Goal: Task Accomplishment & Management: Complete application form

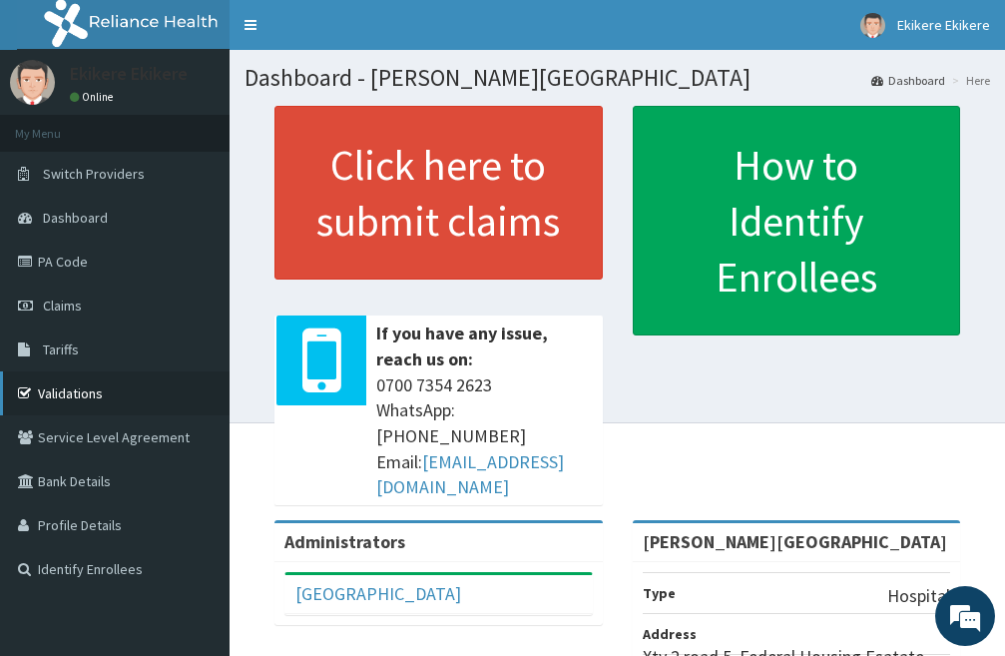
click at [88, 390] on link "Validations" at bounding box center [115, 393] width 230 height 44
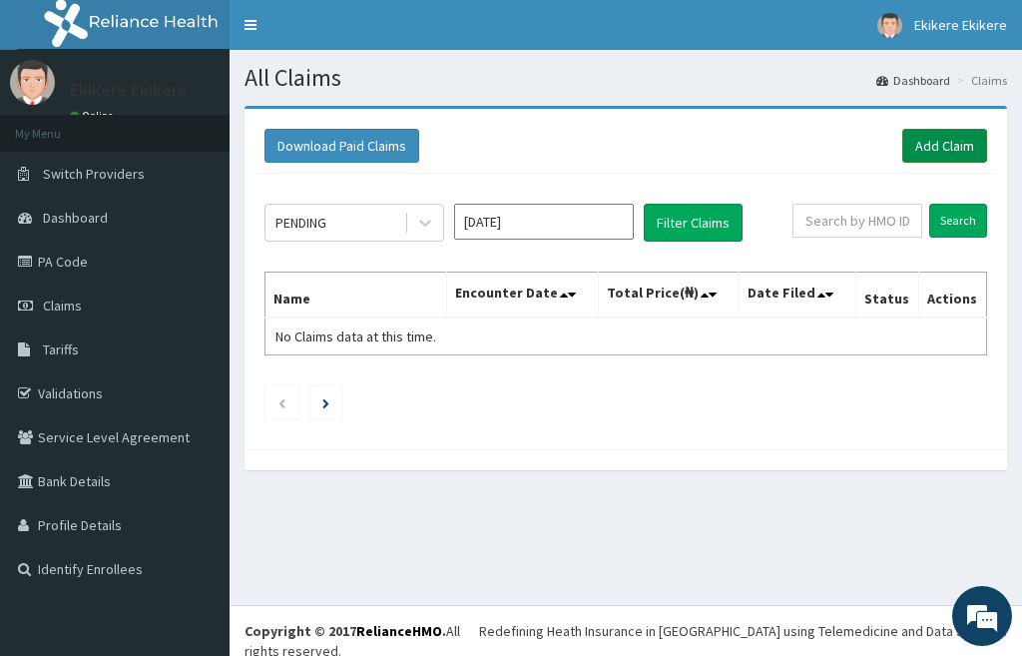
click at [946, 141] on link "Add Claim" at bounding box center [945, 146] width 85 height 34
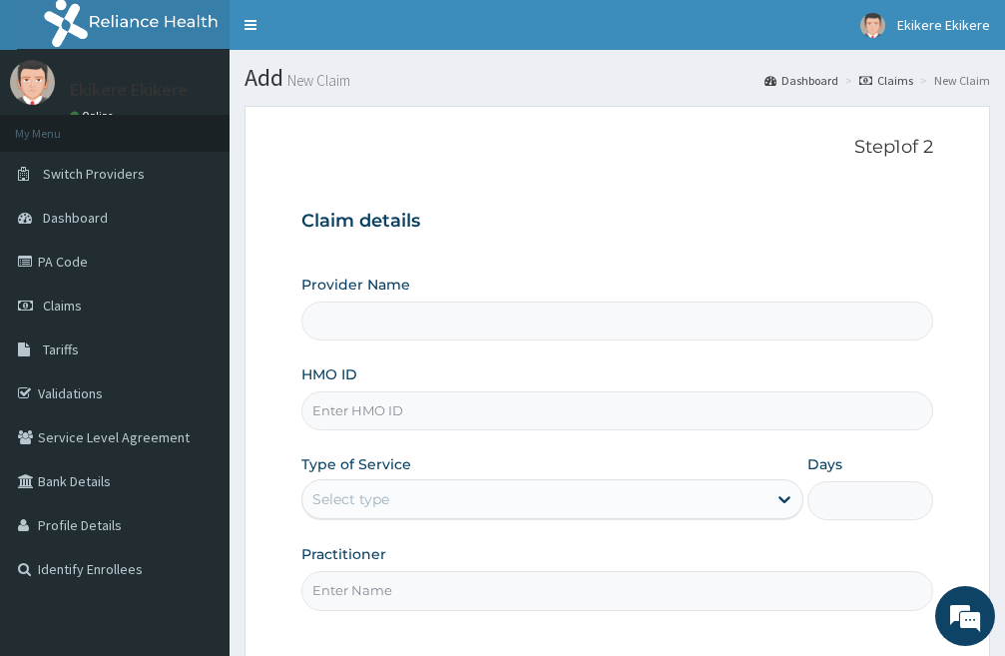
type input "[PERSON_NAME][GEOGRAPHIC_DATA]"
click at [444, 404] on input "HMO ID" at bounding box center [618, 410] width 632 height 39
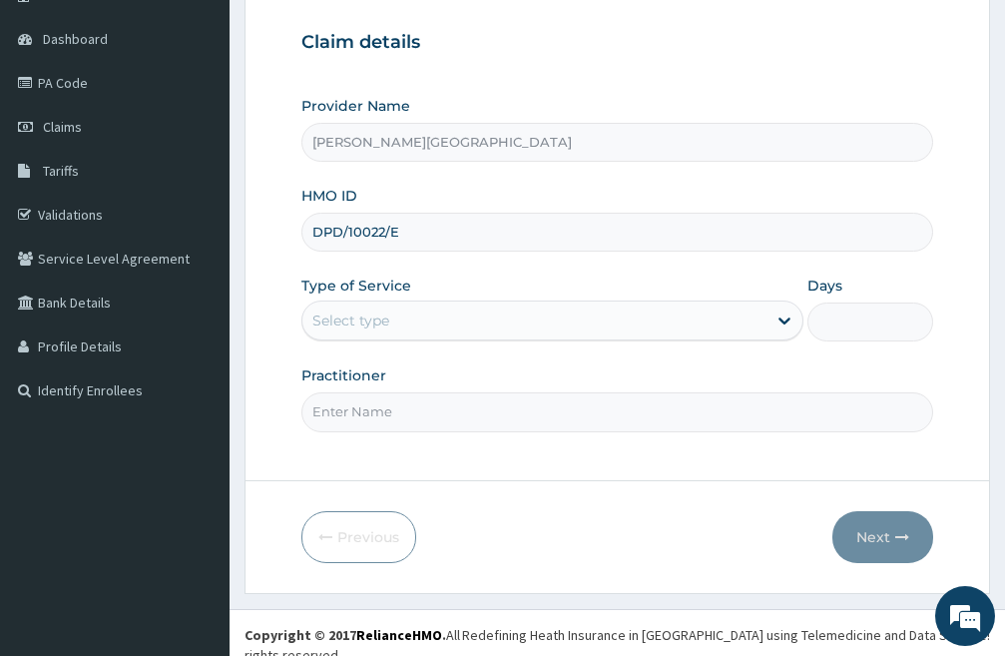
scroll to position [183, 0]
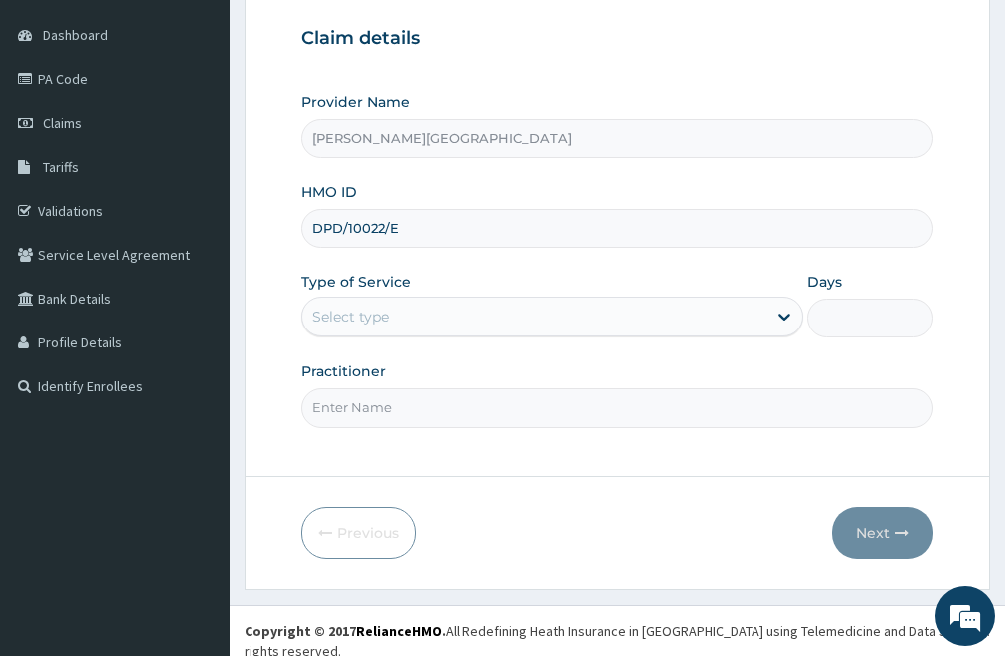
type input "DPD/10022/E"
click at [551, 312] on div "Select type" at bounding box center [535, 317] width 464 height 32
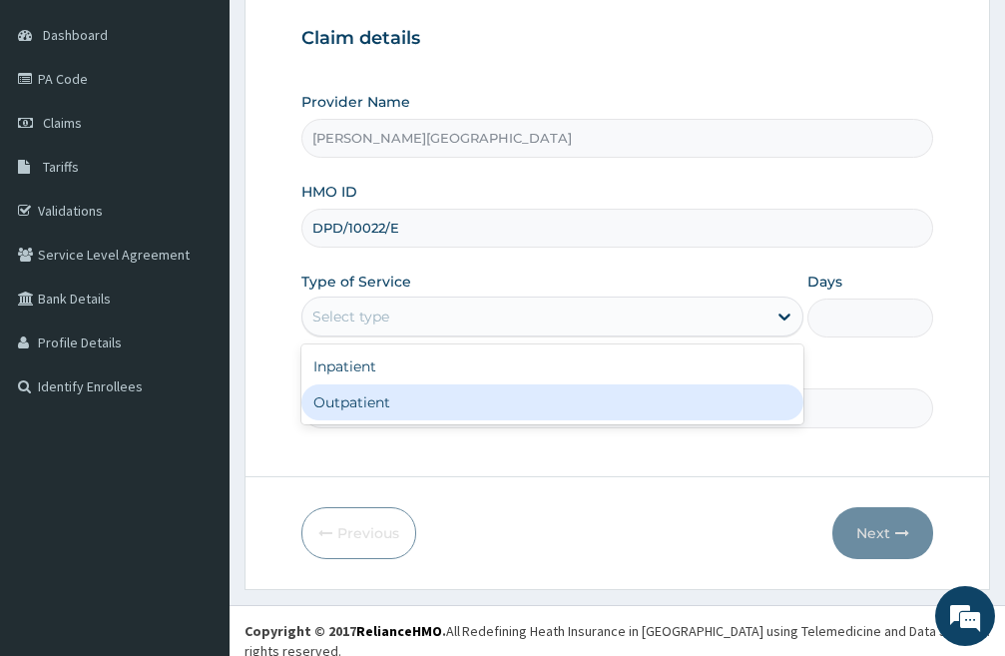
click at [407, 406] on div "Outpatient" at bounding box center [553, 402] width 502 height 36
type input "1"
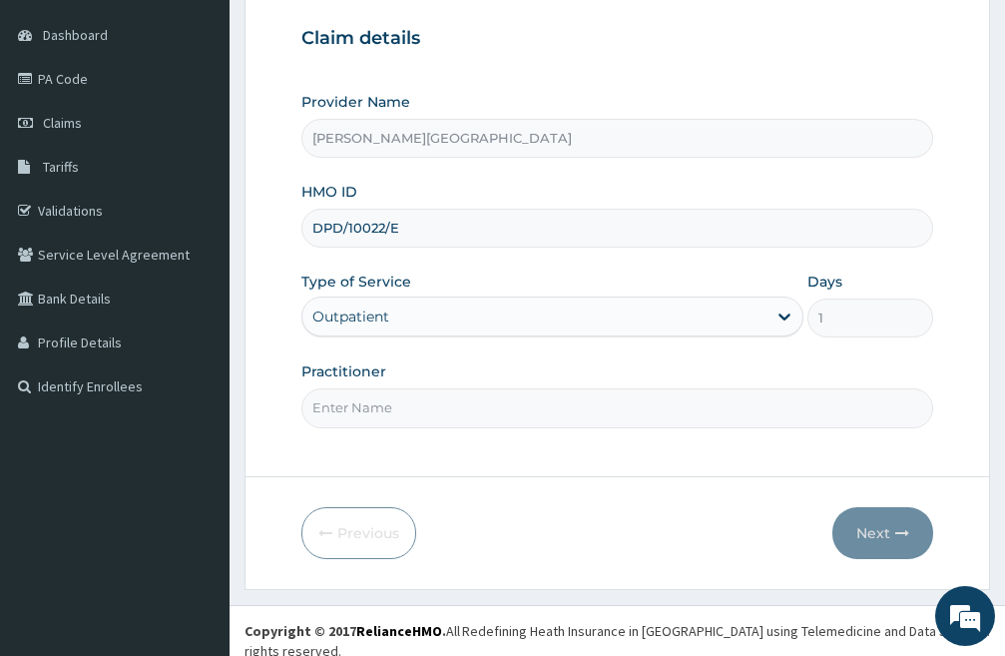
click at [470, 415] on input "Practitioner" at bounding box center [618, 407] width 632 height 39
type input "DR LIGHT"
click button "Next"
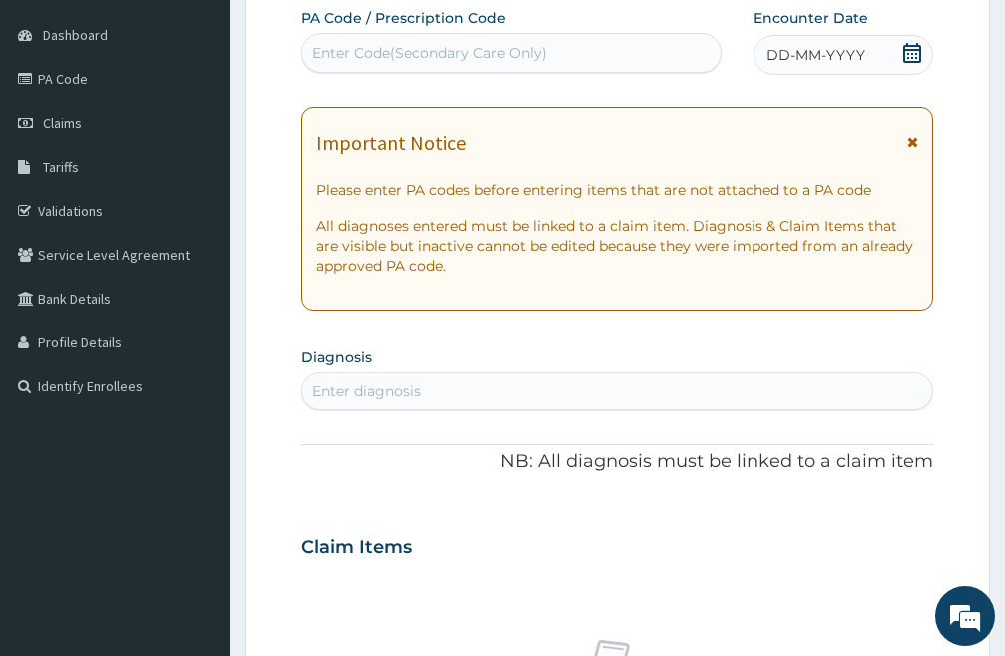
scroll to position [0, 0]
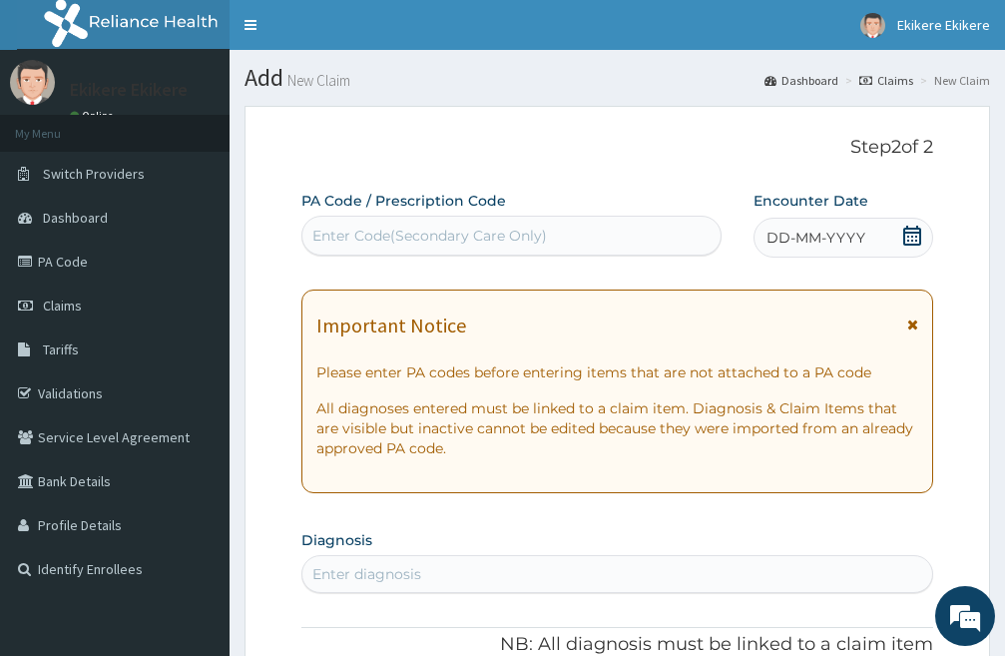
click div "DD-MM-YYYY"
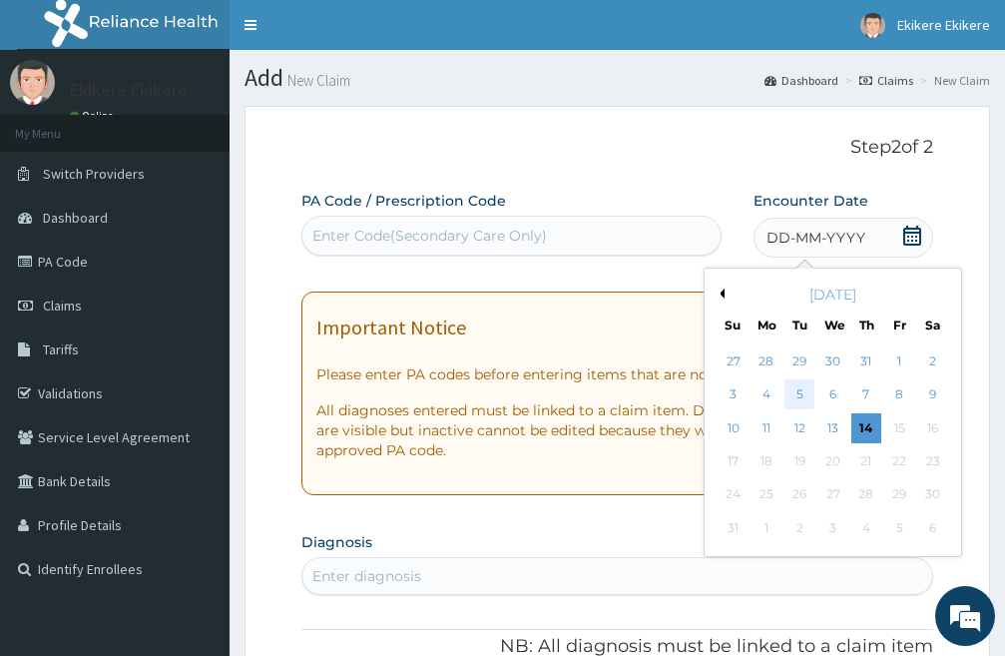
click div "5"
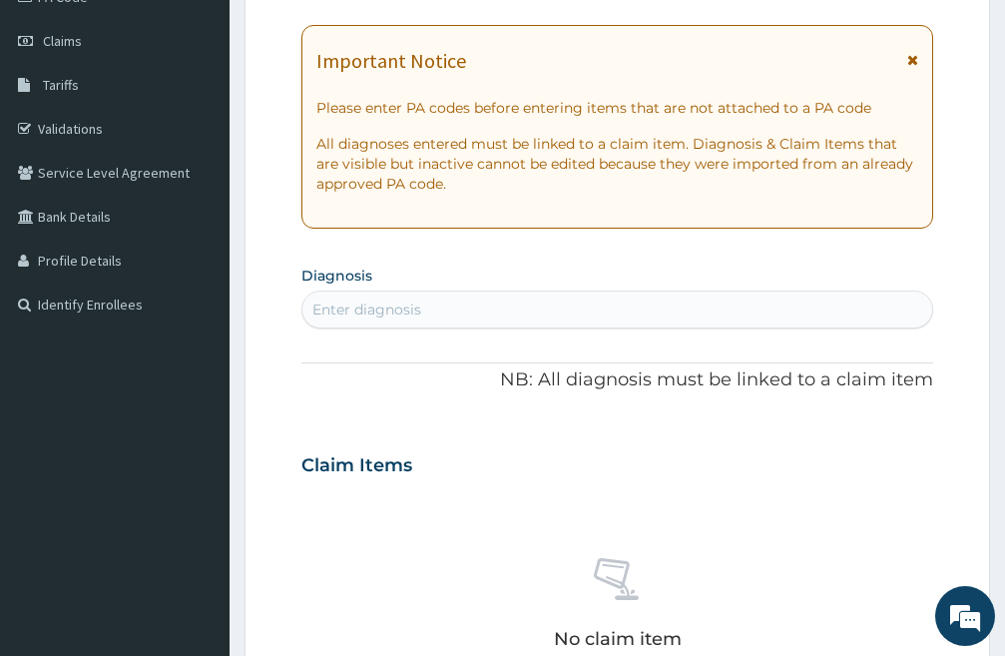
scroll to position [300, 0]
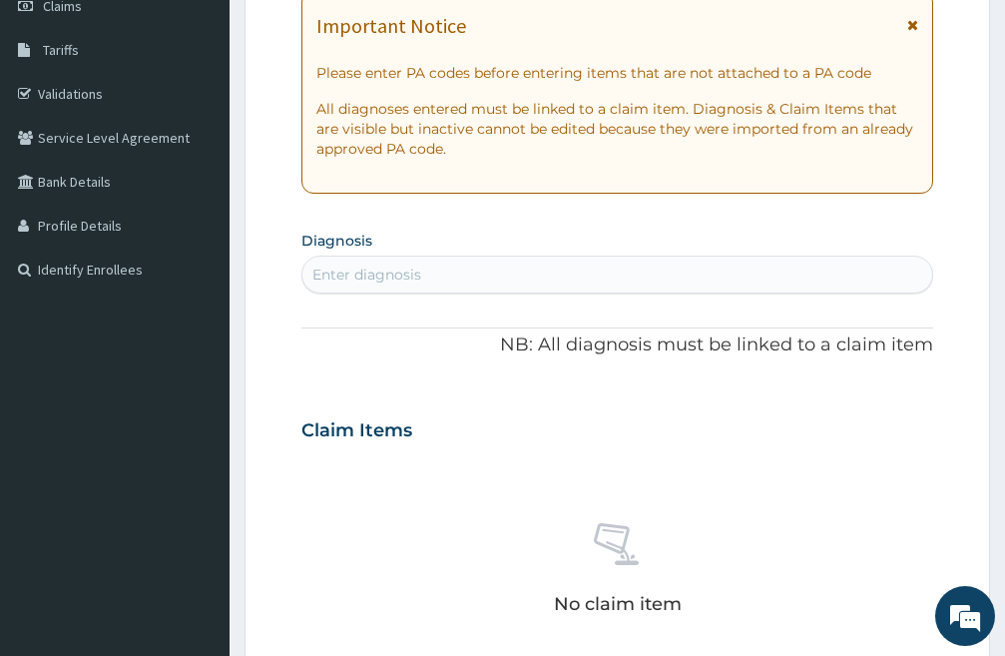
click div "Enter diagnosis"
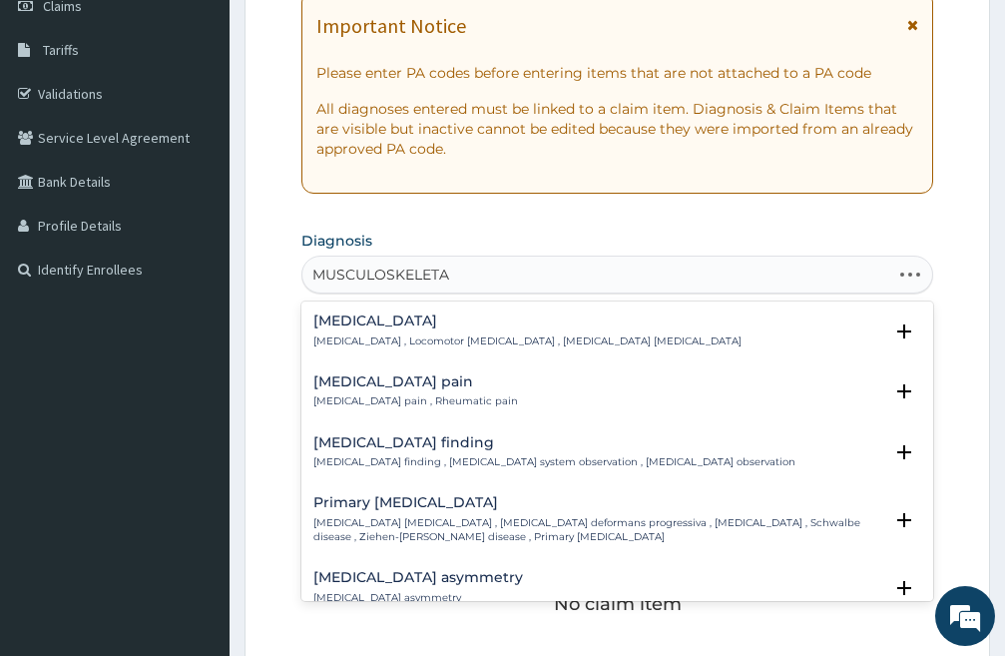
type input "MUSCULOSKELETAL"
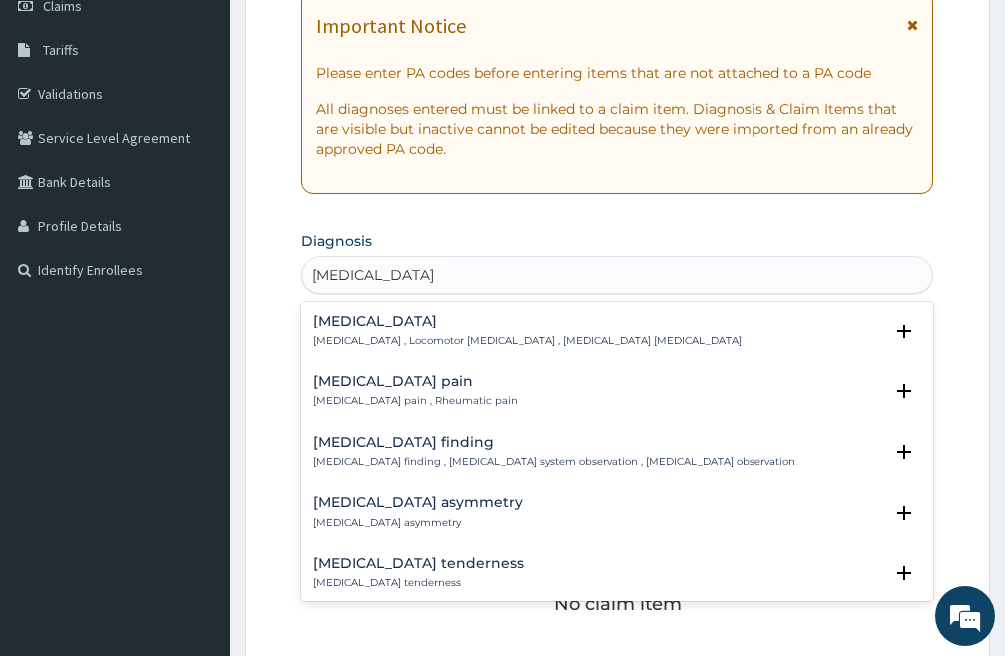
click h4 "Musculoskeletal pain"
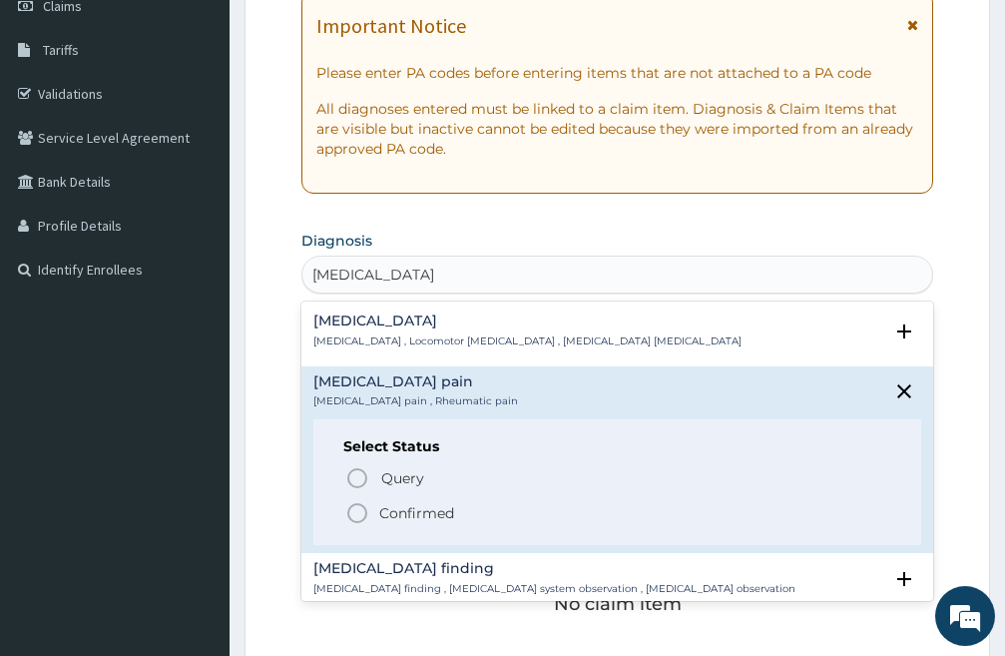
click icon "status option filled"
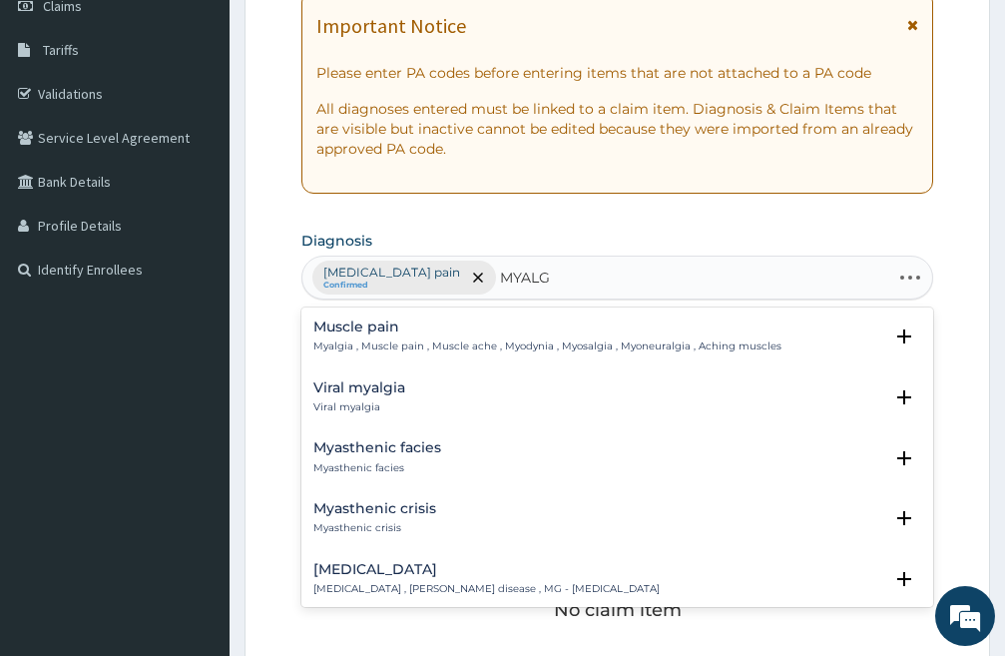
type input "MYALGI"
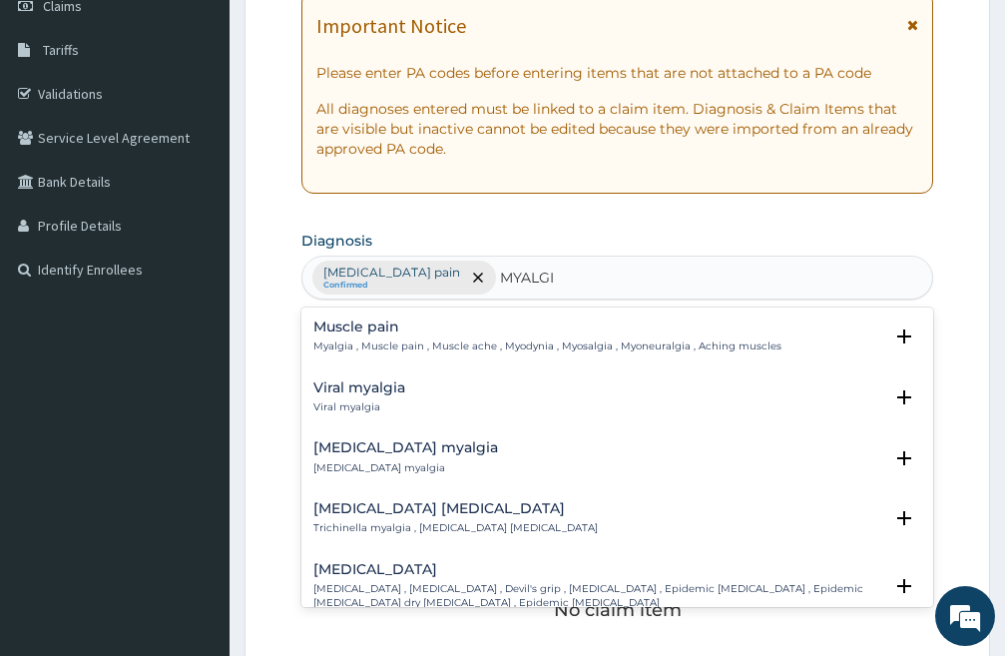
click h4 "Muscle pain"
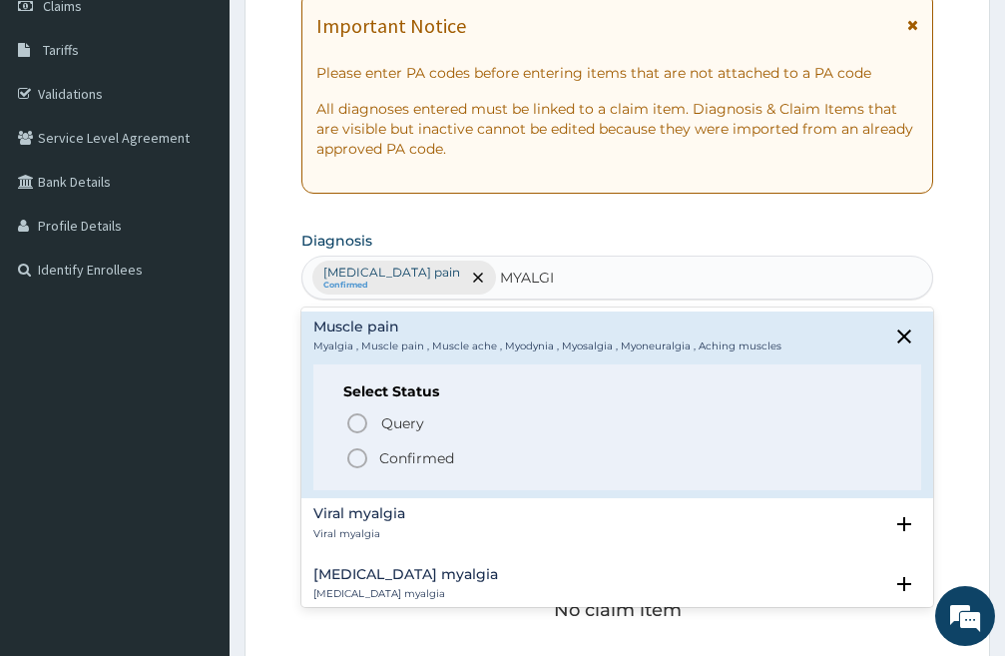
drag, startPoint x: 354, startPoint y: 456, endPoint x: 386, endPoint y: 439, distance: 36.2
click icon "status option filled"
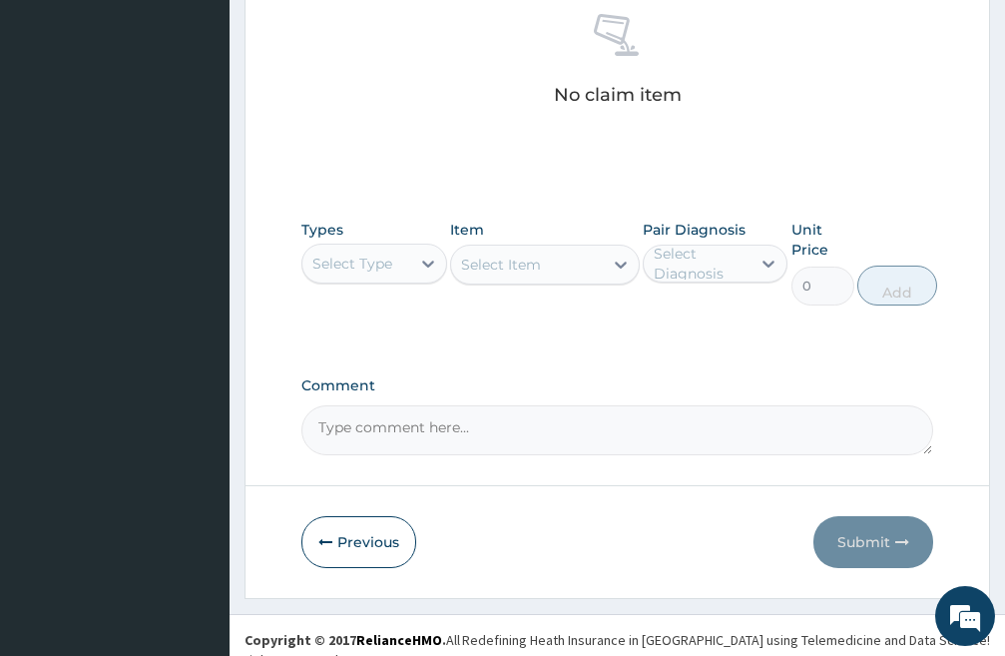
scroll to position [824, 0]
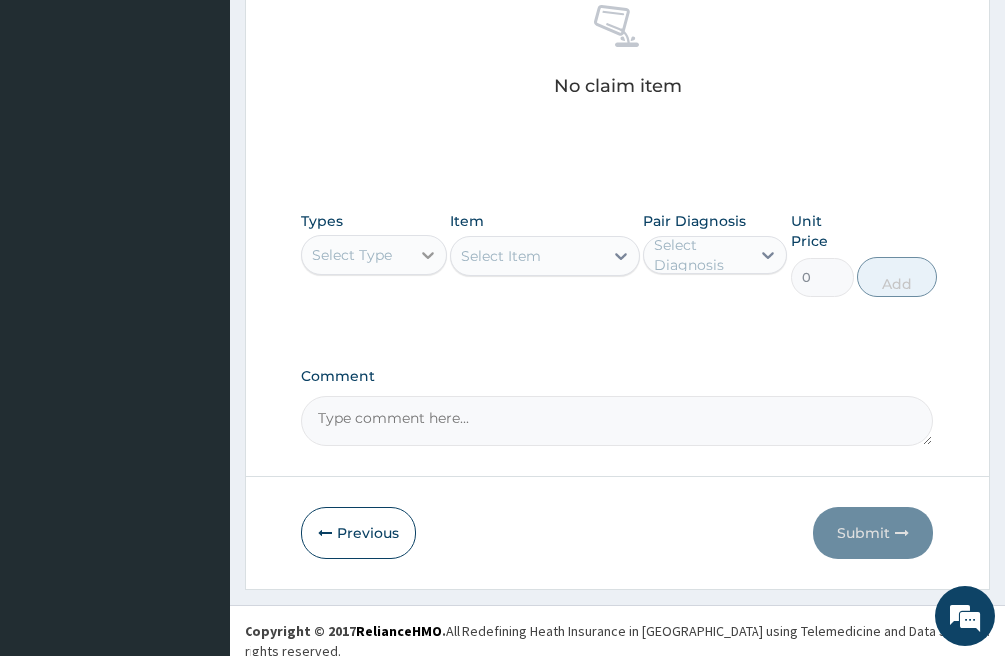
click icon
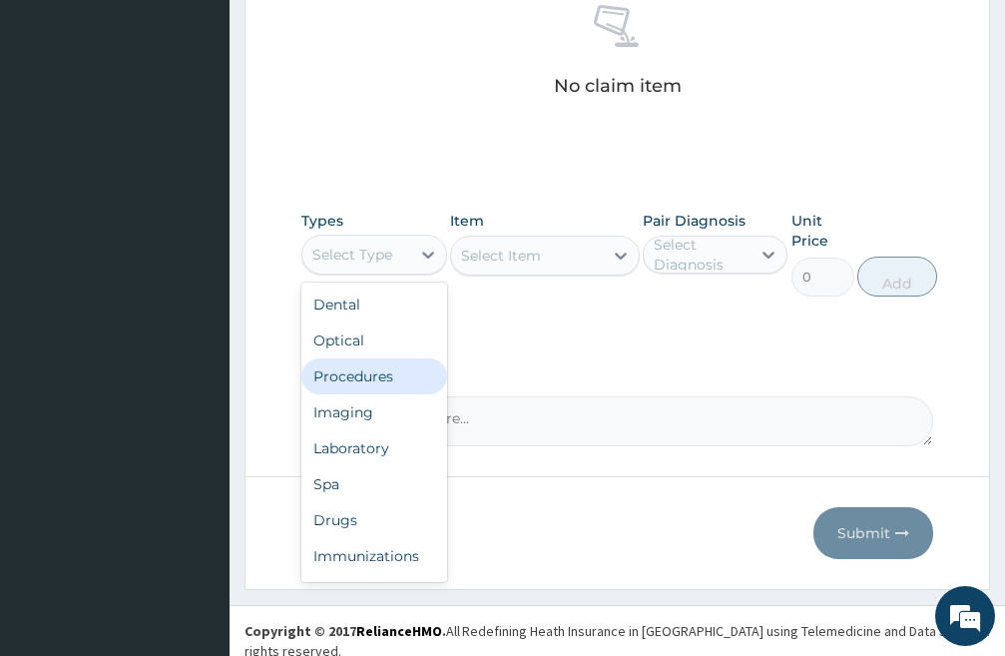
click div "Procedures"
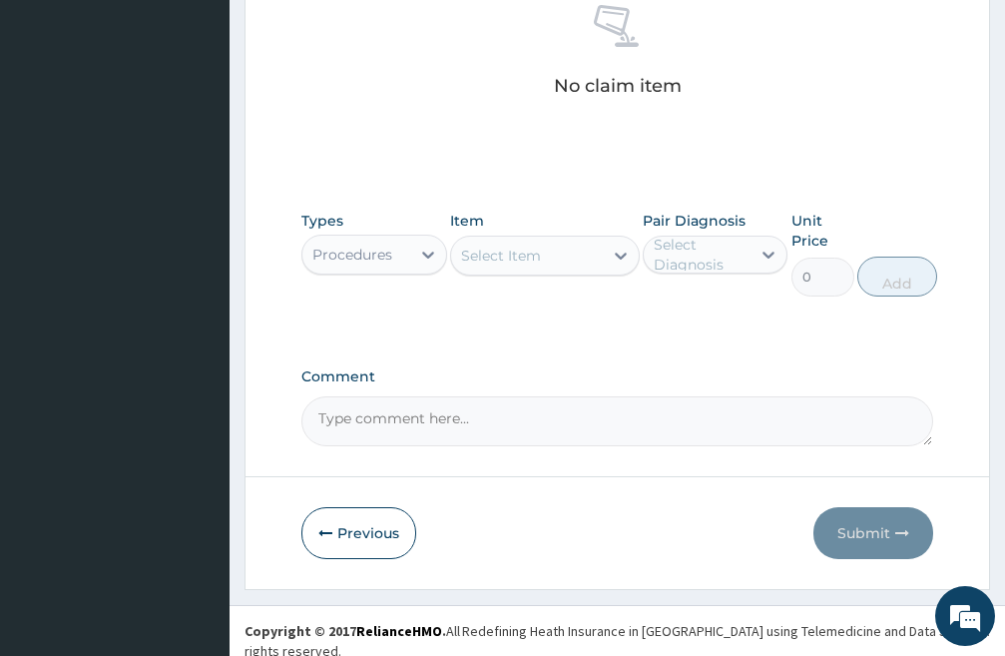
click div "Select Item"
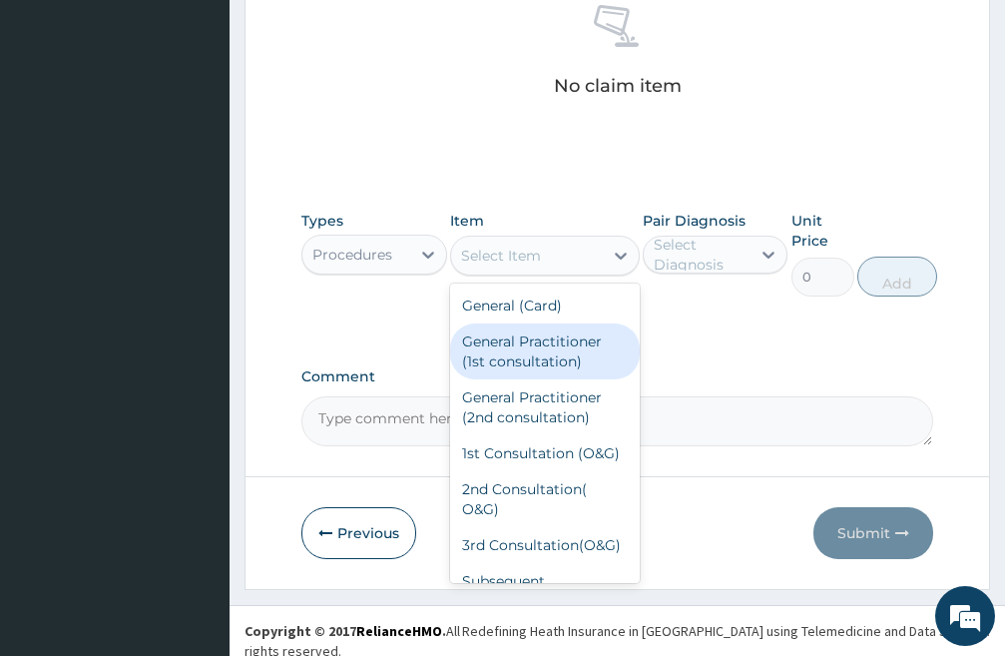
click div "General Practitioner (1st consultation)"
type input "3000"
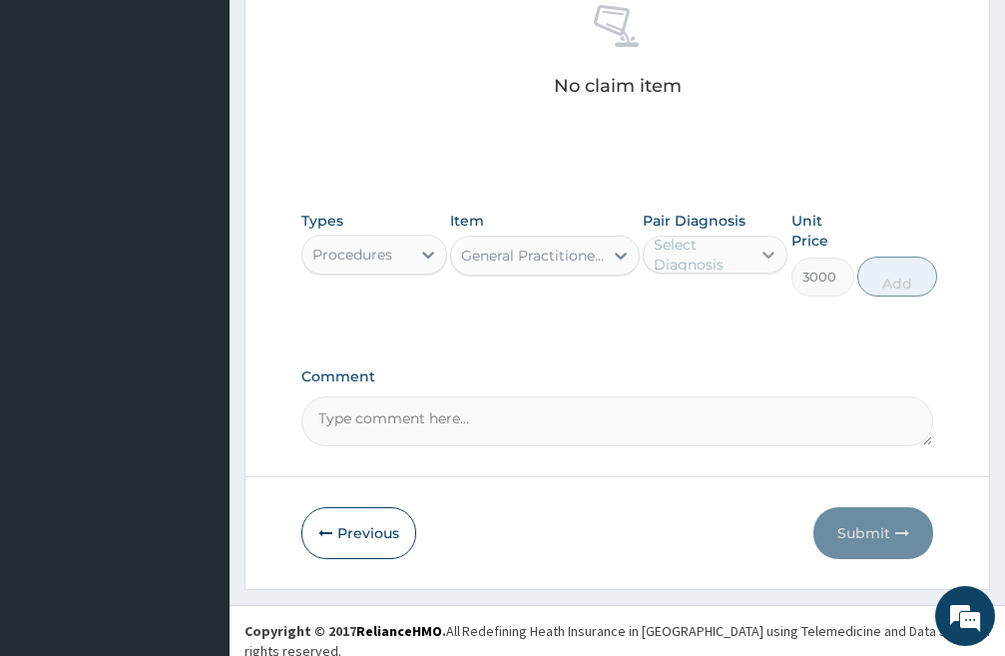
click icon
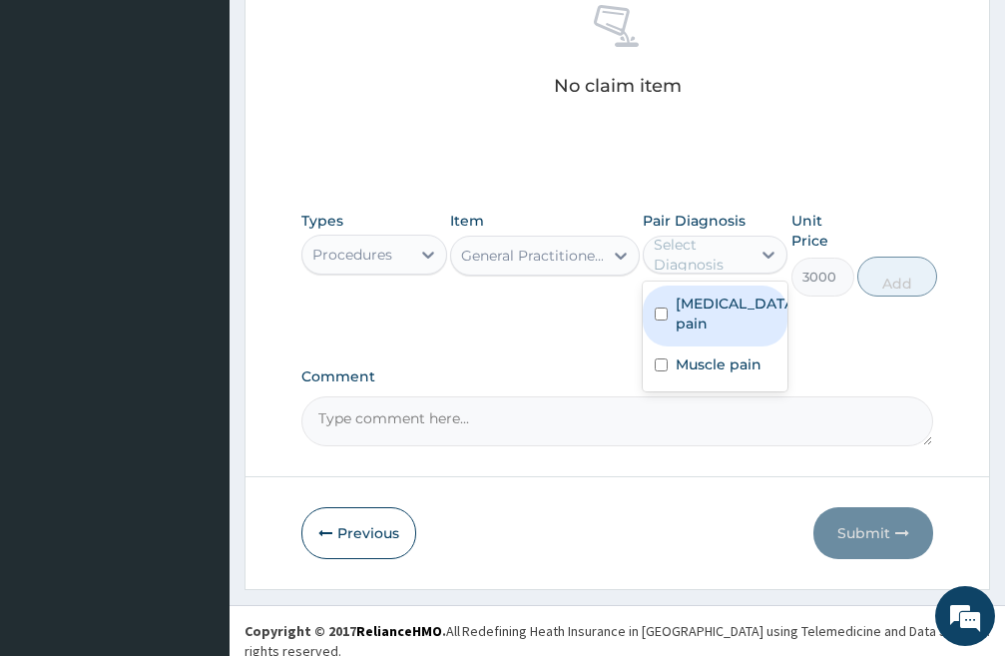
click input "checkbox"
checkbox input "true"
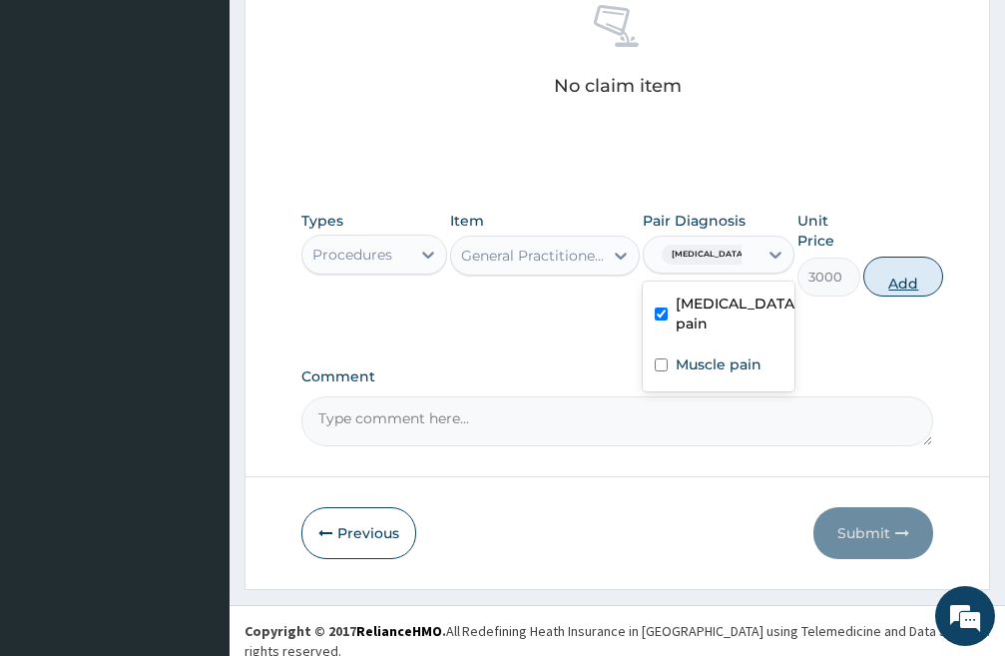
click button "Add"
type input "0"
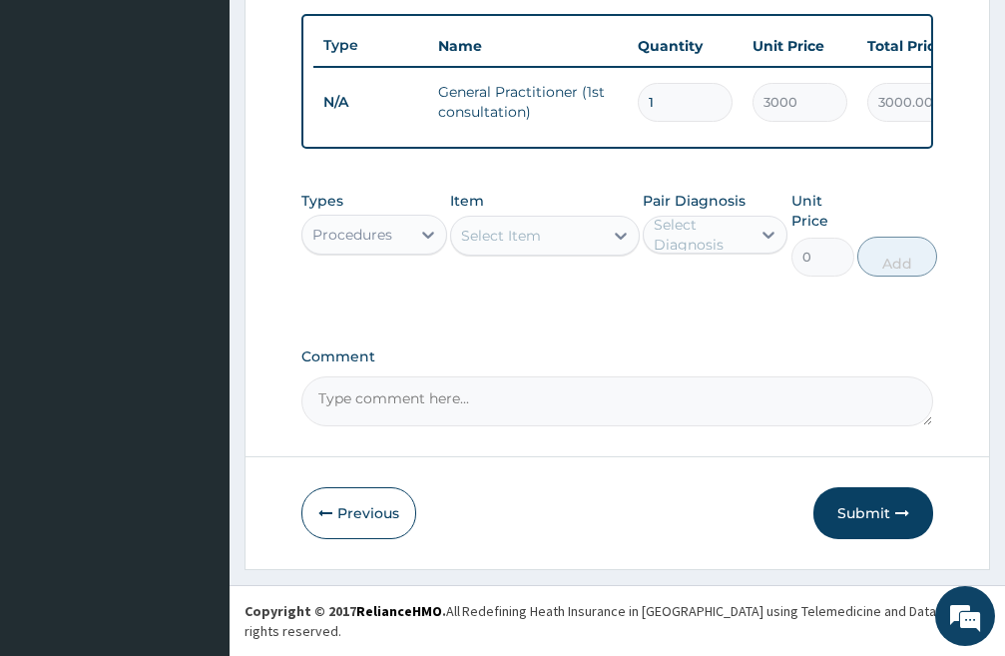
scroll to position [746, 0]
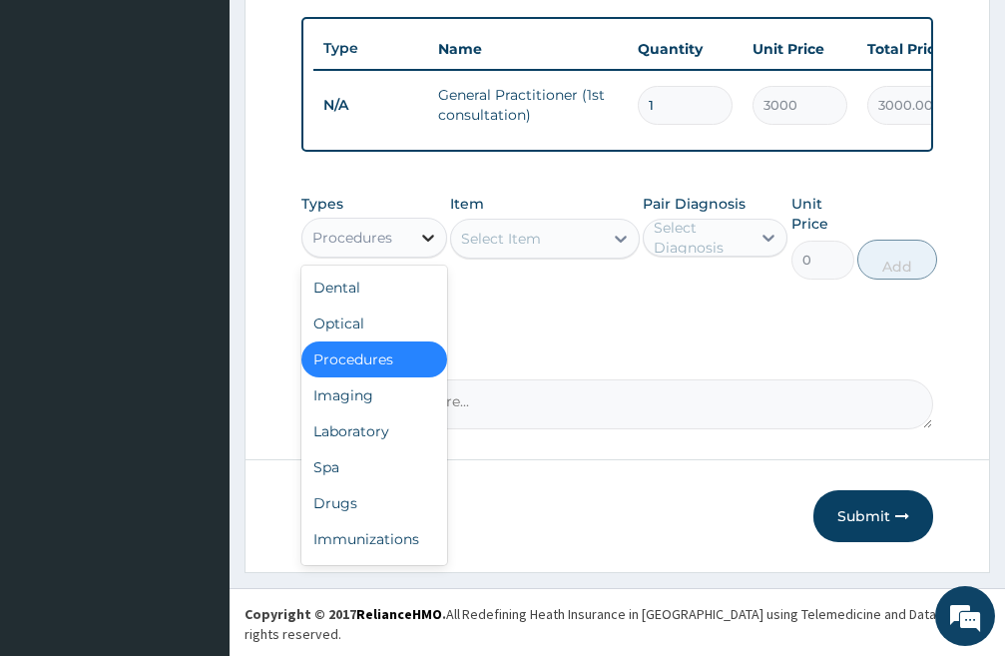
click icon
drag, startPoint x: 374, startPoint y: 520, endPoint x: 376, endPoint y: 508, distance: 12.1
click div "Drugs"
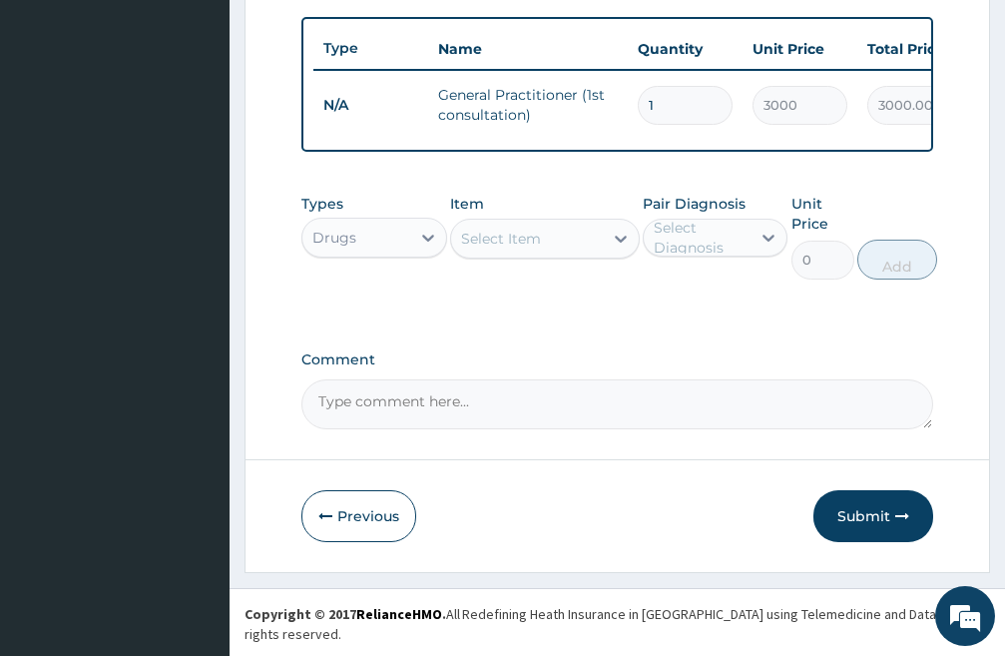
click div "Select Item"
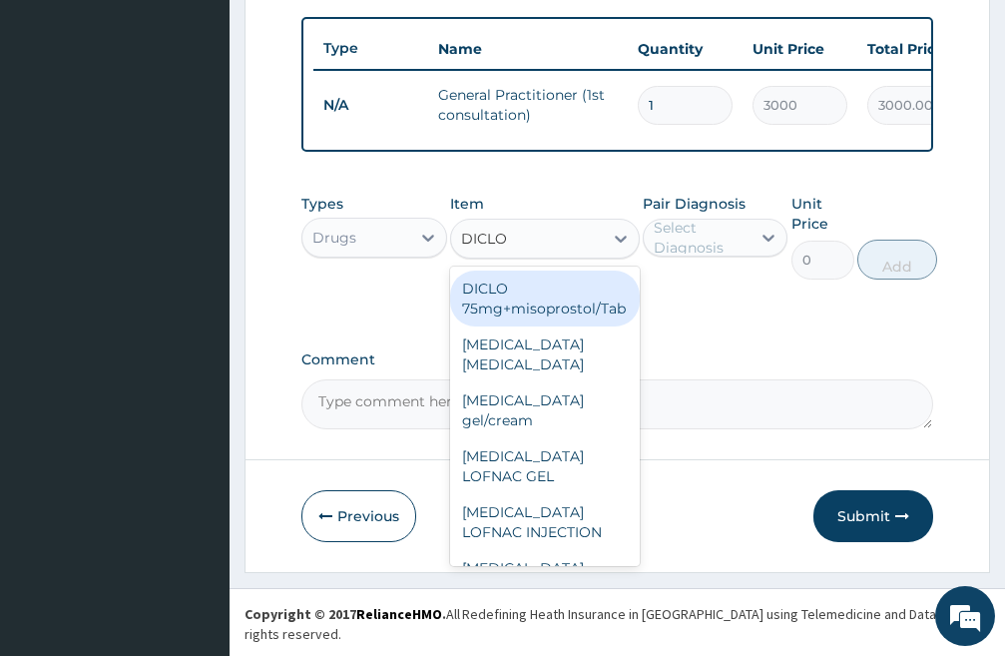
type input "DICLOF"
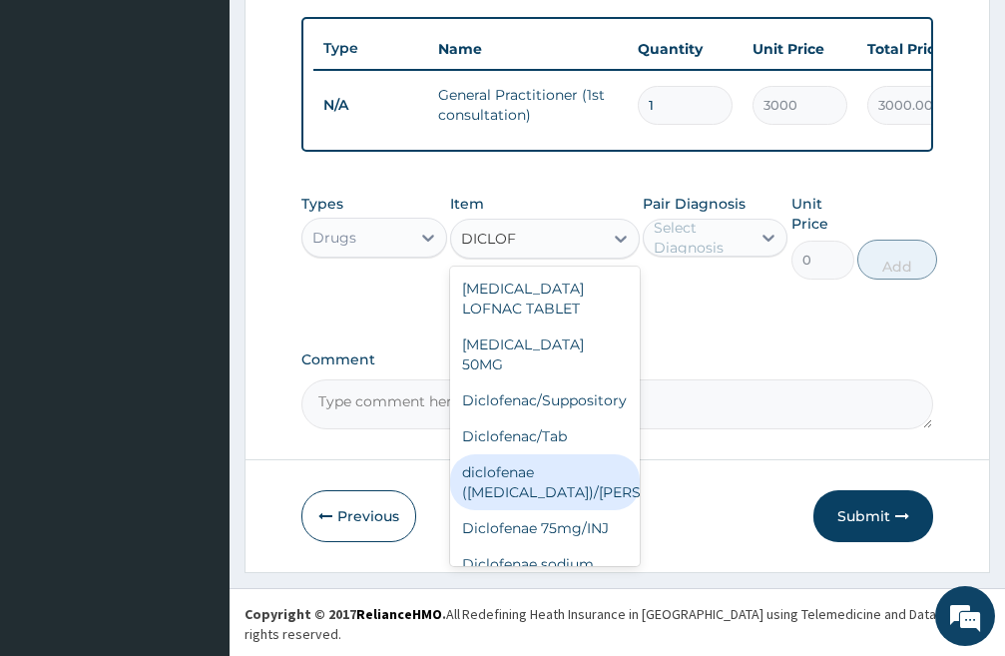
scroll to position [392, 0]
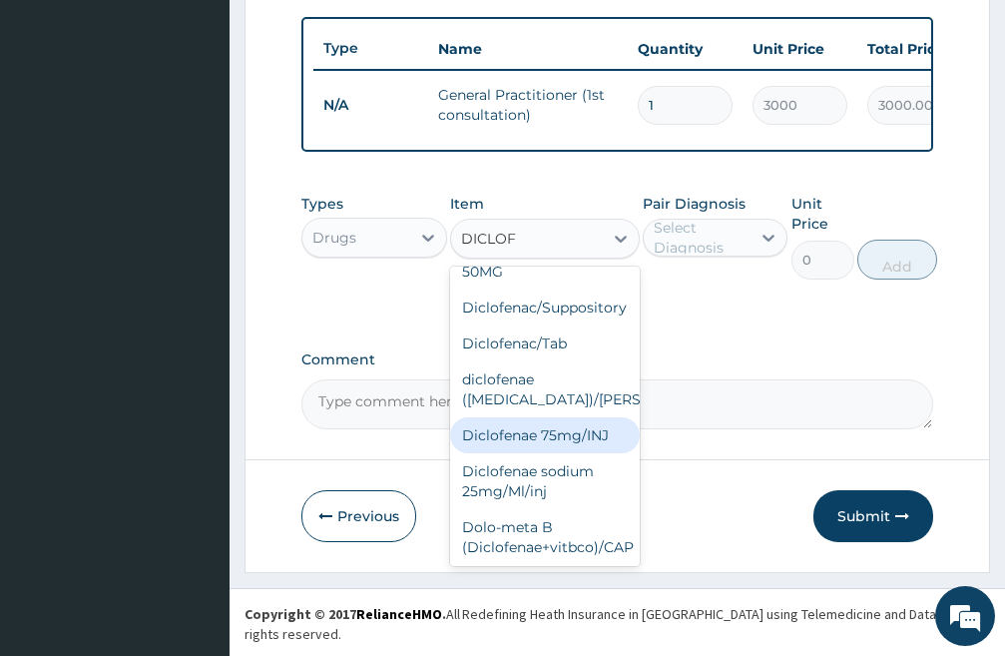
click div "Diclofenae 75mg/INJ"
type input "500"
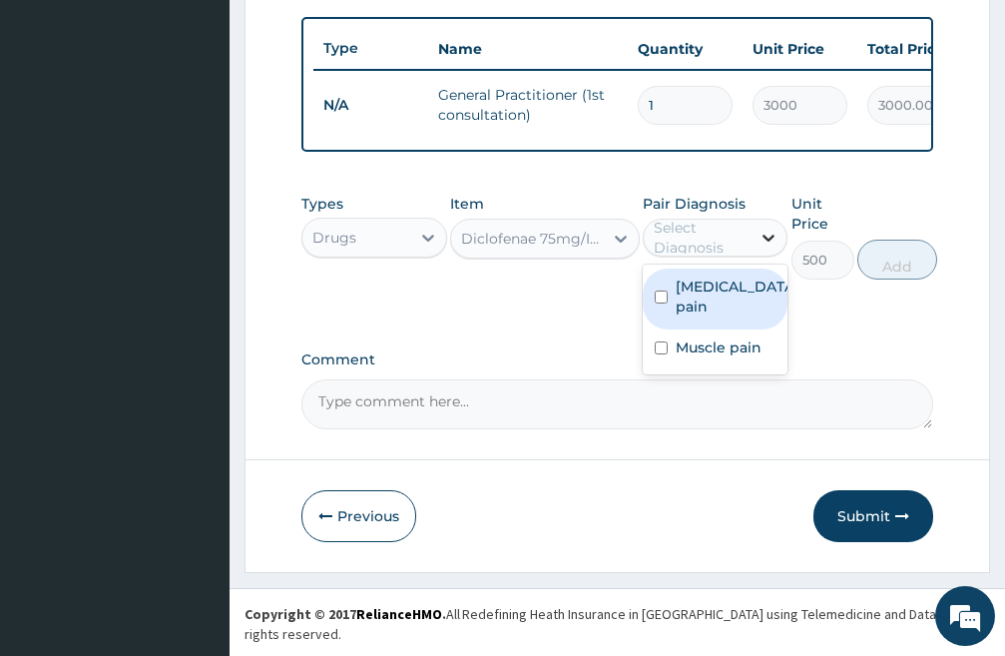
click icon
click input "checkbox"
checkbox input "true"
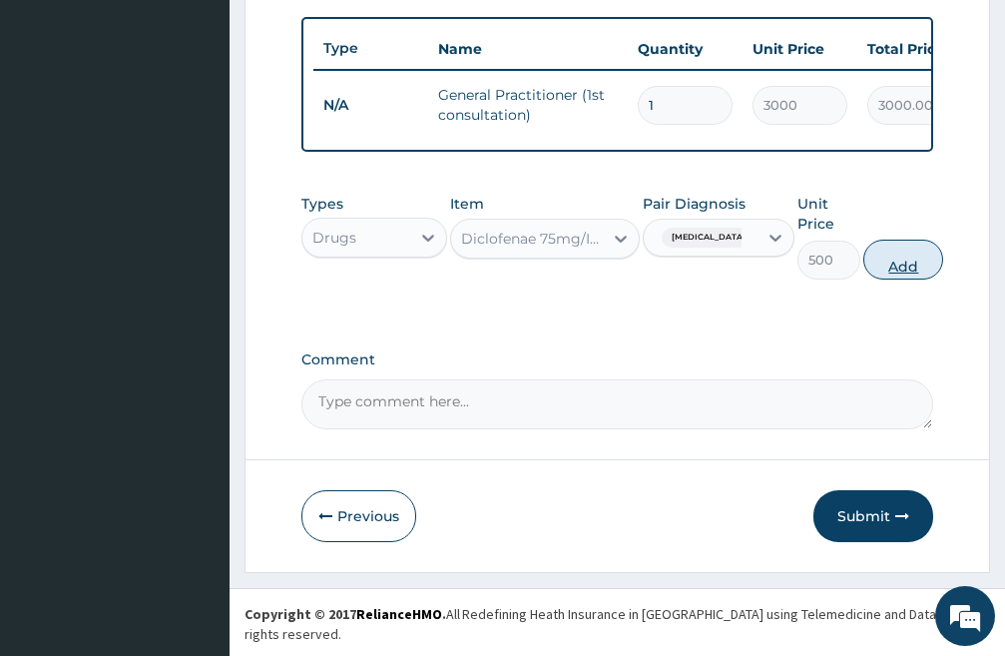
click button "Add"
type input "0"
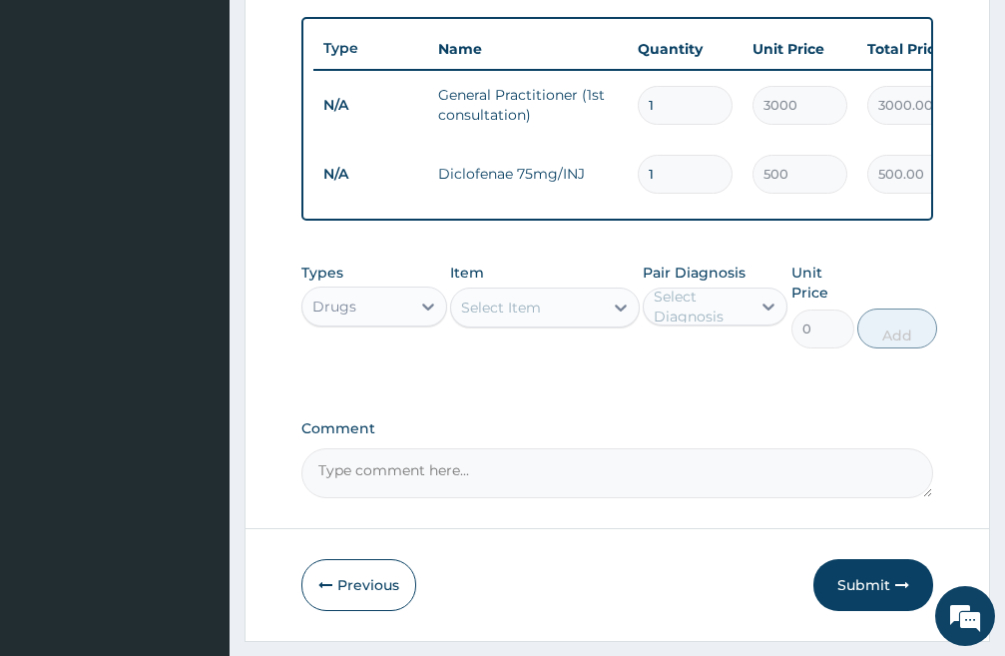
click div "Select Item"
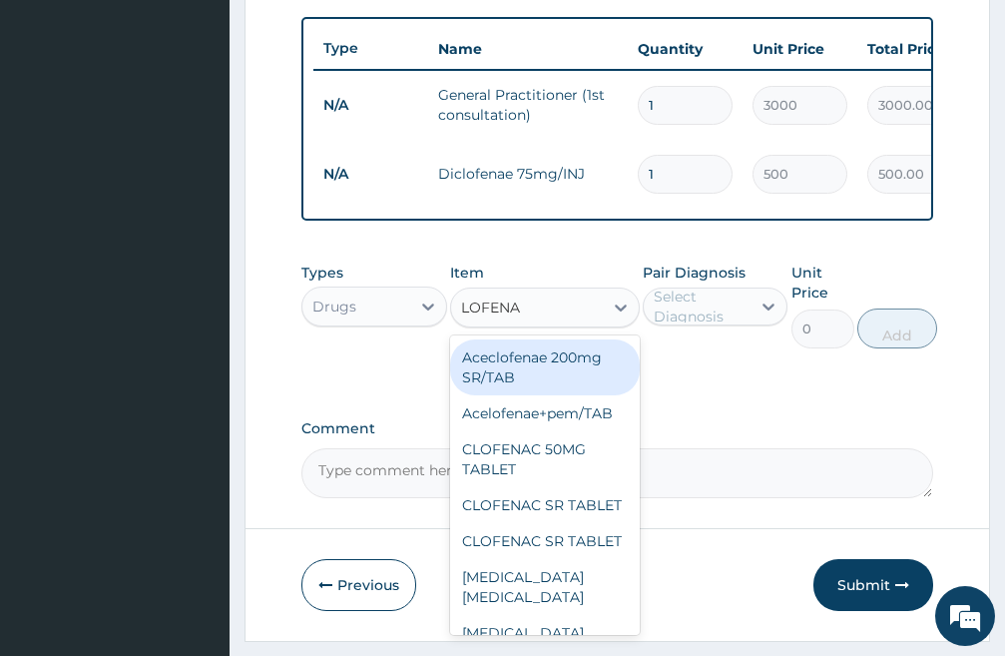
type input "LOFENAC"
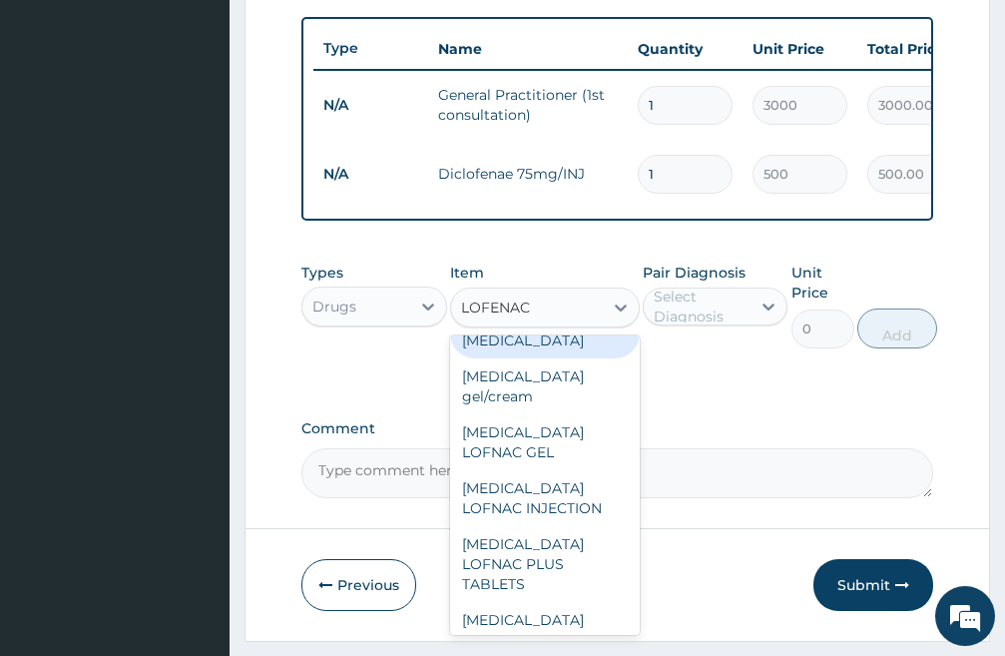
scroll to position [200, 0]
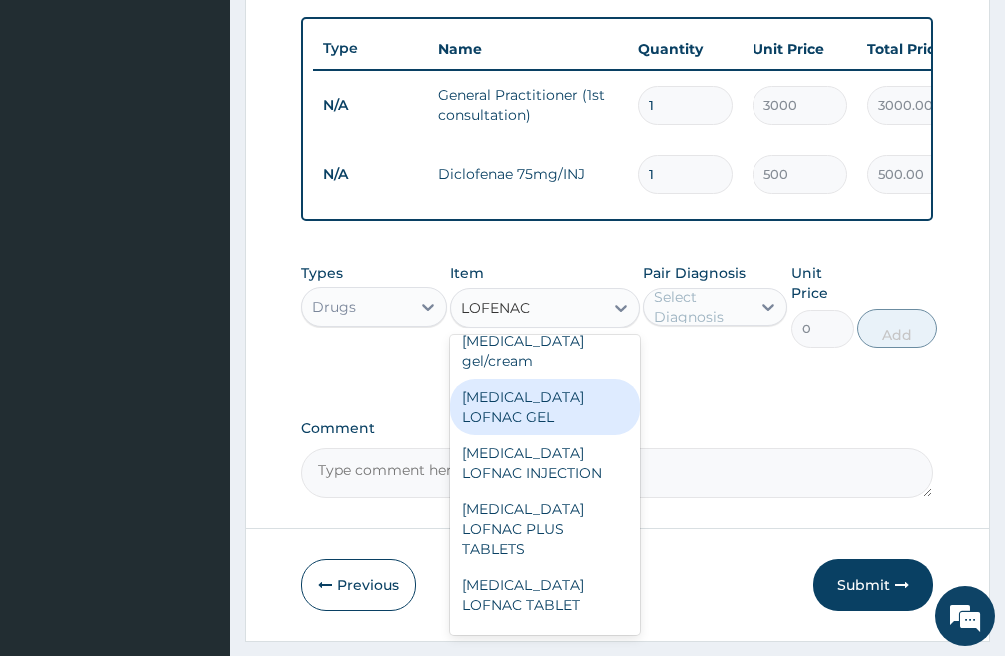
click div "[MEDICAL_DATA] LOFNAC GEL"
type input "1000"
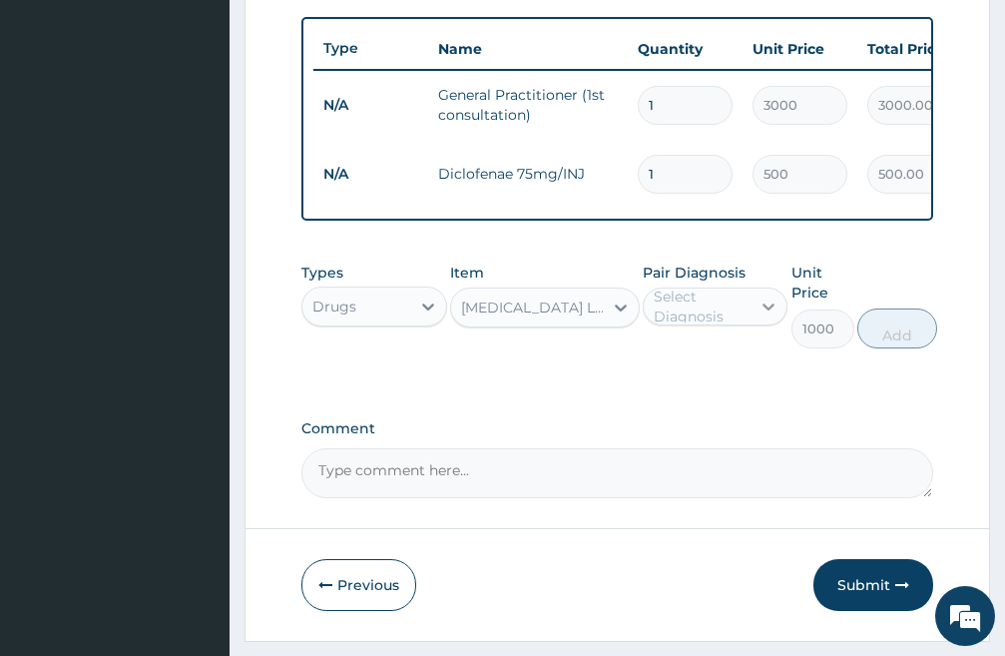
click icon
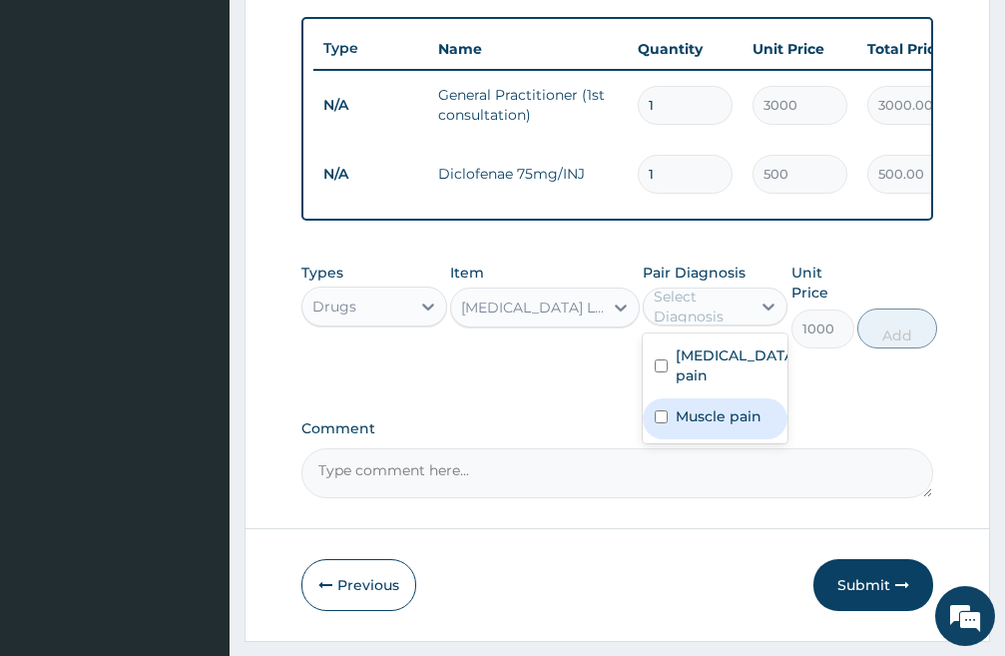
click input "checkbox"
checkbox input "true"
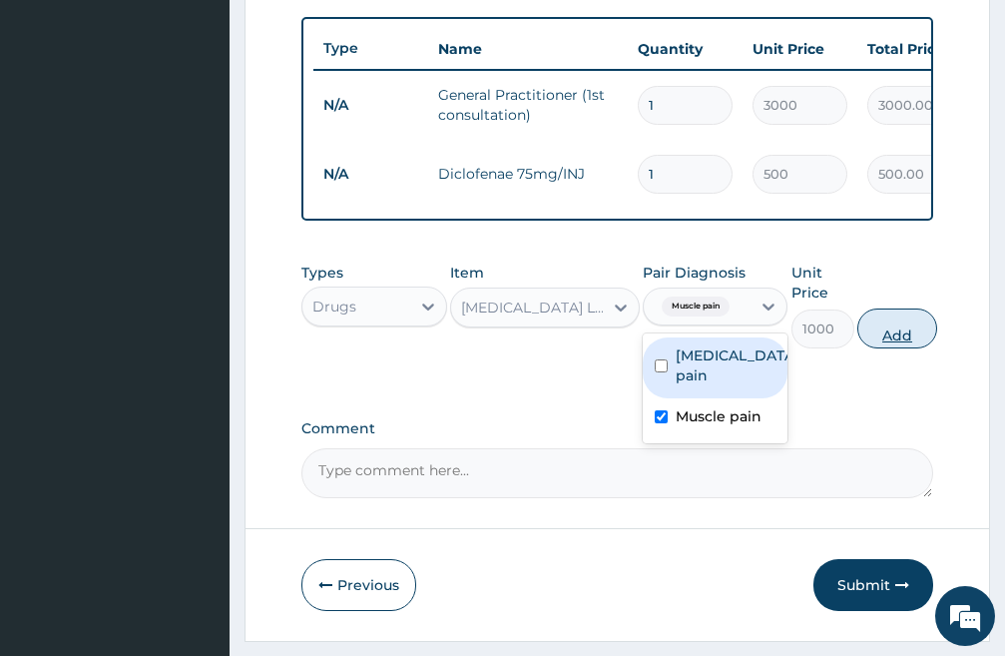
click button "Add"
type input "0"
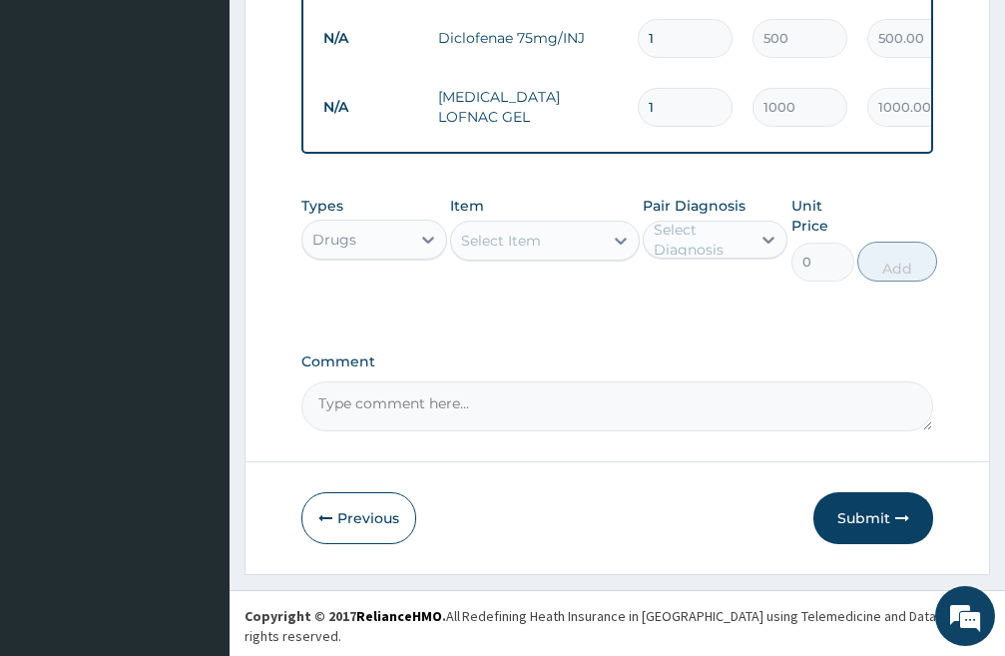
scroll to position [884, 0]
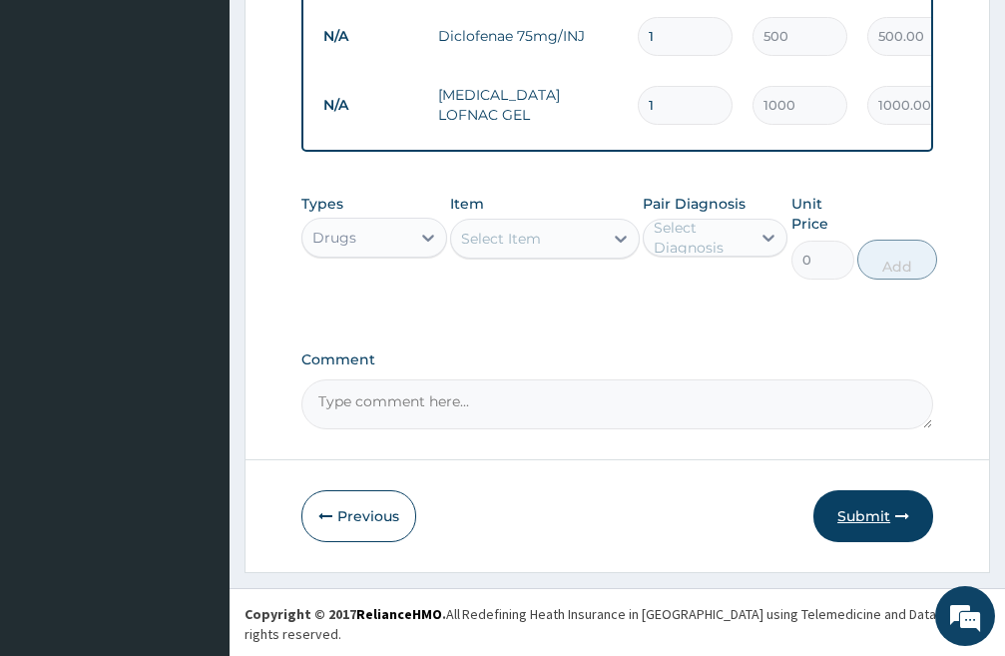
click button "Submit"
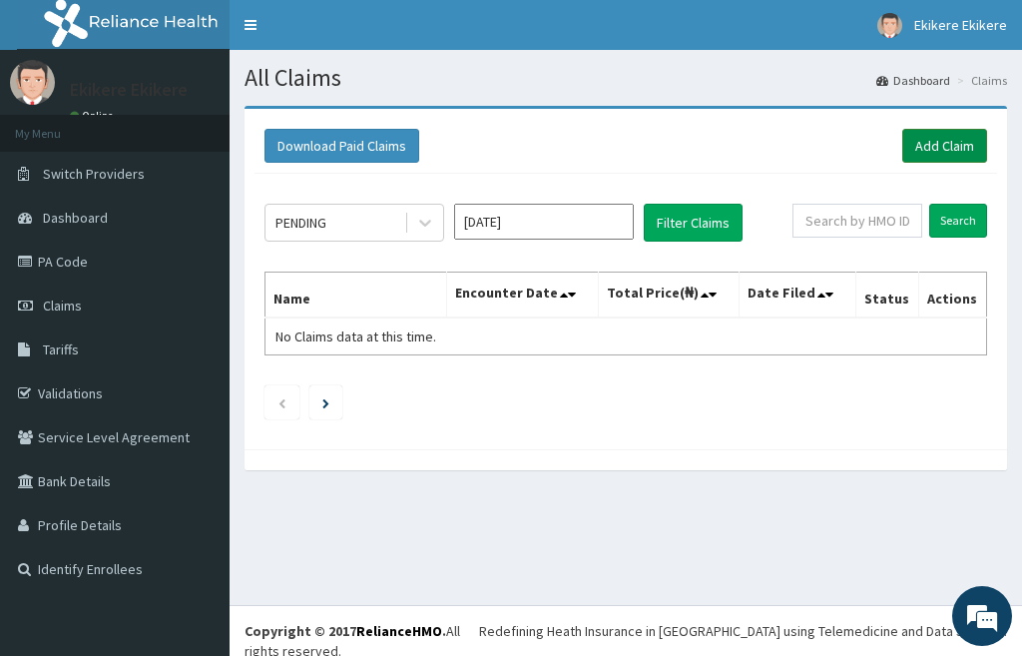
click at [934, 144] on link "Add Claim" at bounding box center [945, 146] width 85 height 34
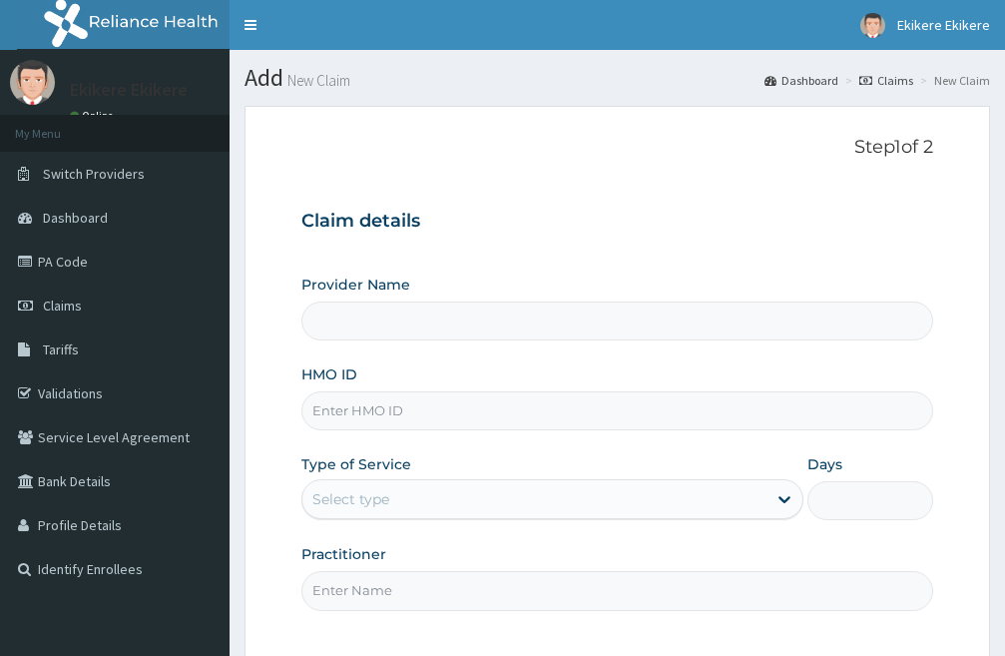
type input "[PERSON_NAME][GEOGRAPHIC_DATA]"
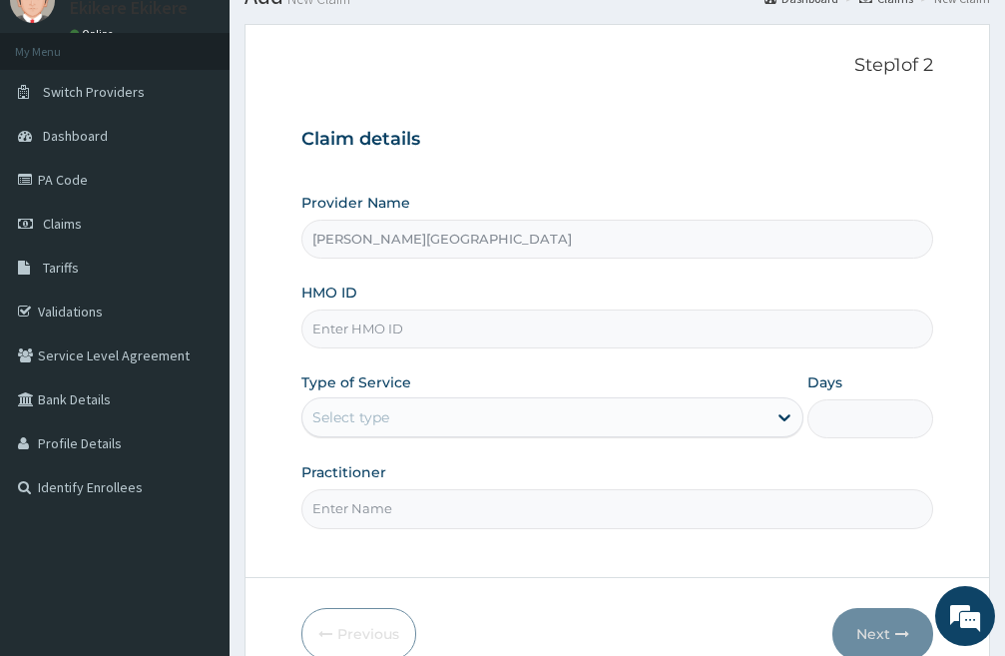
scroll to position [183, 0]
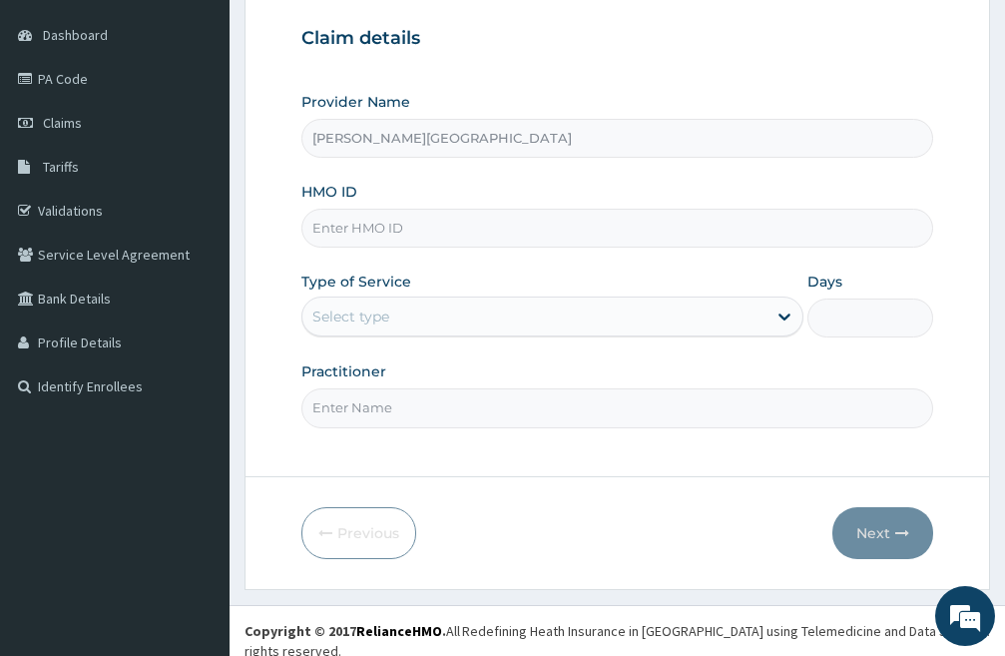
click at [366, 234] on input "HMO ID" at bounding box center [618, 228] width 632 height 39
type input "DPD/10022/D"
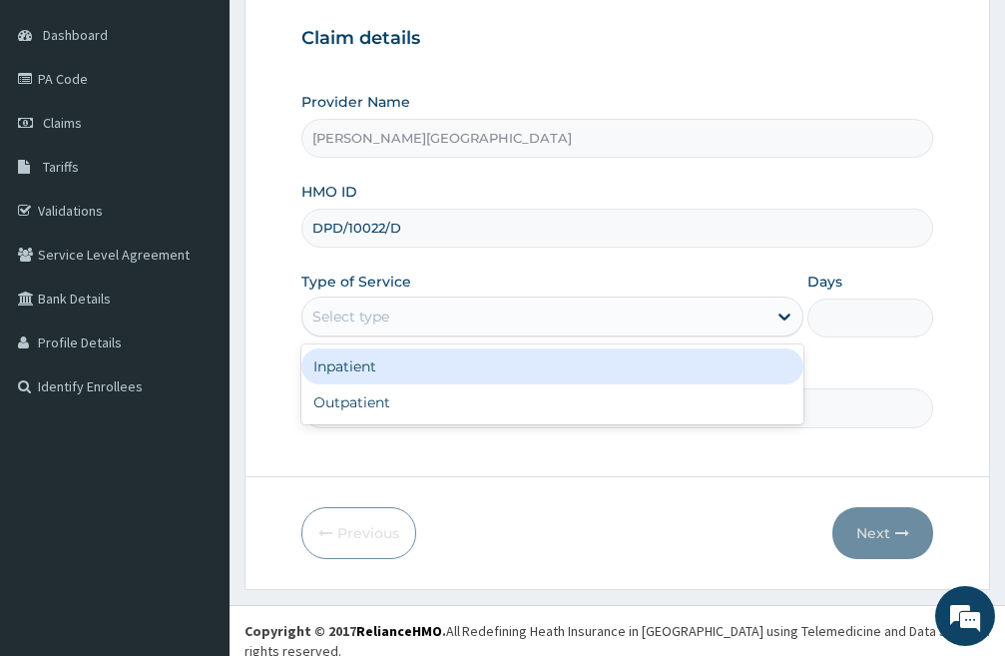
click at [421, 310] on div "Select type" at bounding box center [535, 317] width 464 height 32
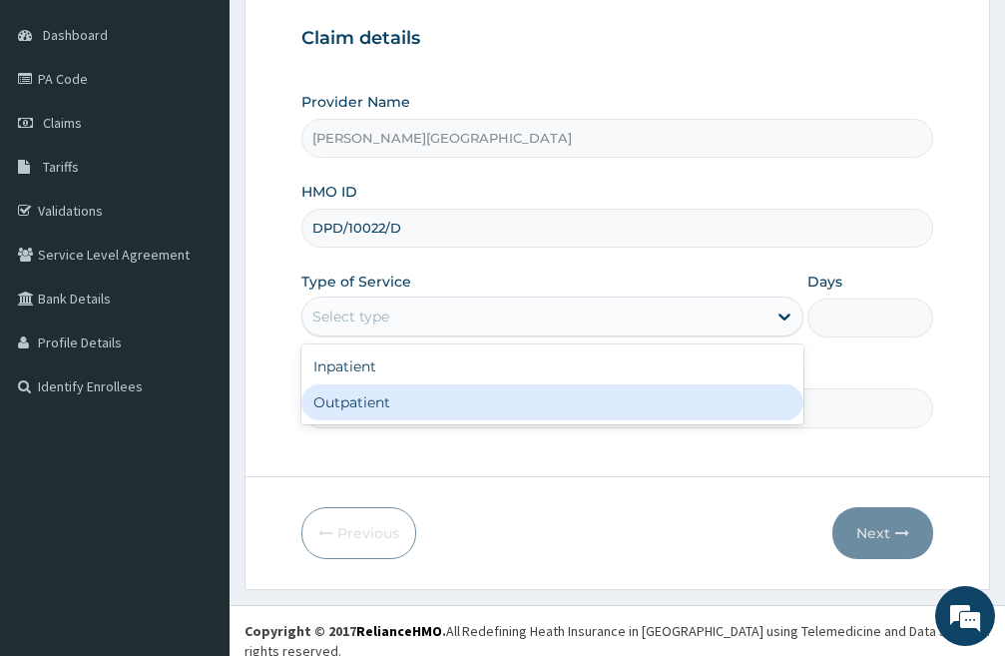
drag, startPoint x: 395, startPoint y: 407, endPoint x: 496, endPoint y: 361, distance: 110.8
click at [395, 406] on div "Outpatient" at bounding box center [553, 402] width 502 height 36
type input "1"
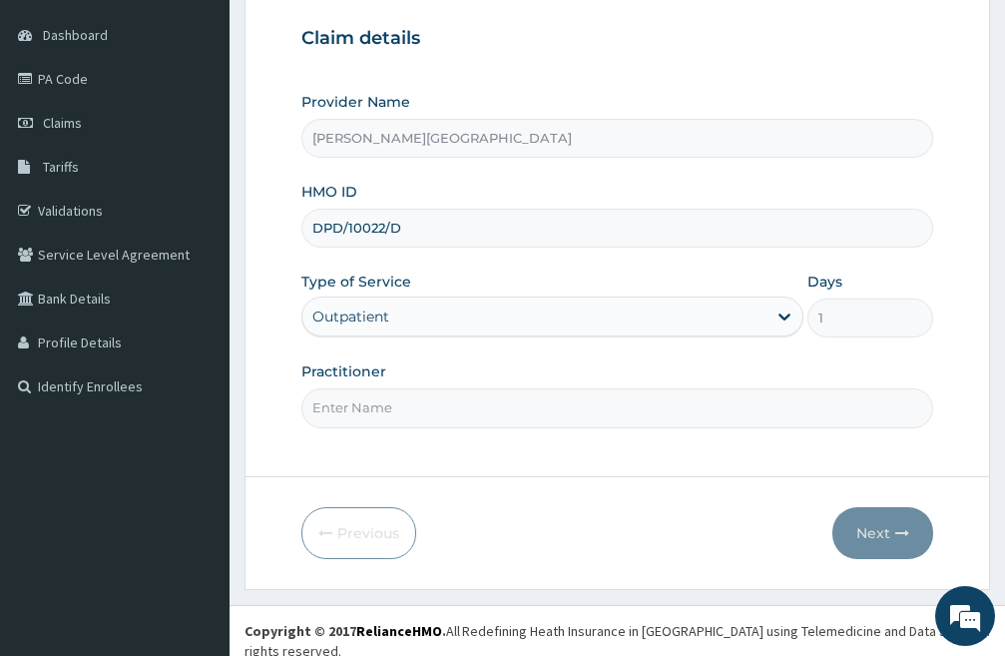
click at [462, 417] on input "Practitioner" at bounding box center [618, 407] width 632 height 39
type input "DR LIGHT"
click at [879, 533] on button "Next" at bounding box center [883, 533] width 101 height 52
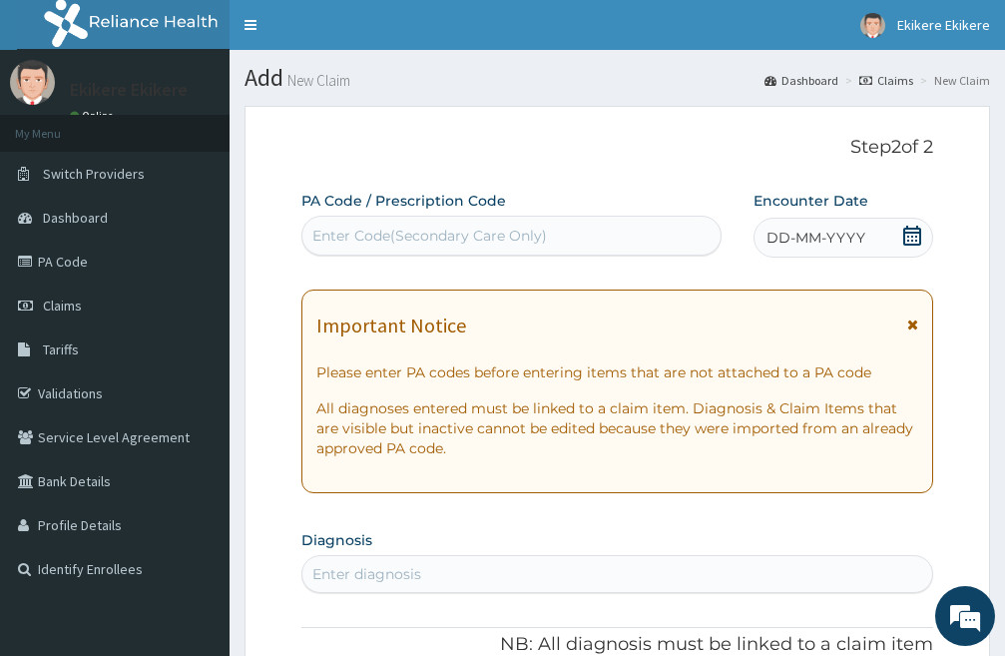
click at [910, 233] on icon at bounding box center [913, 236] width 18 height 20
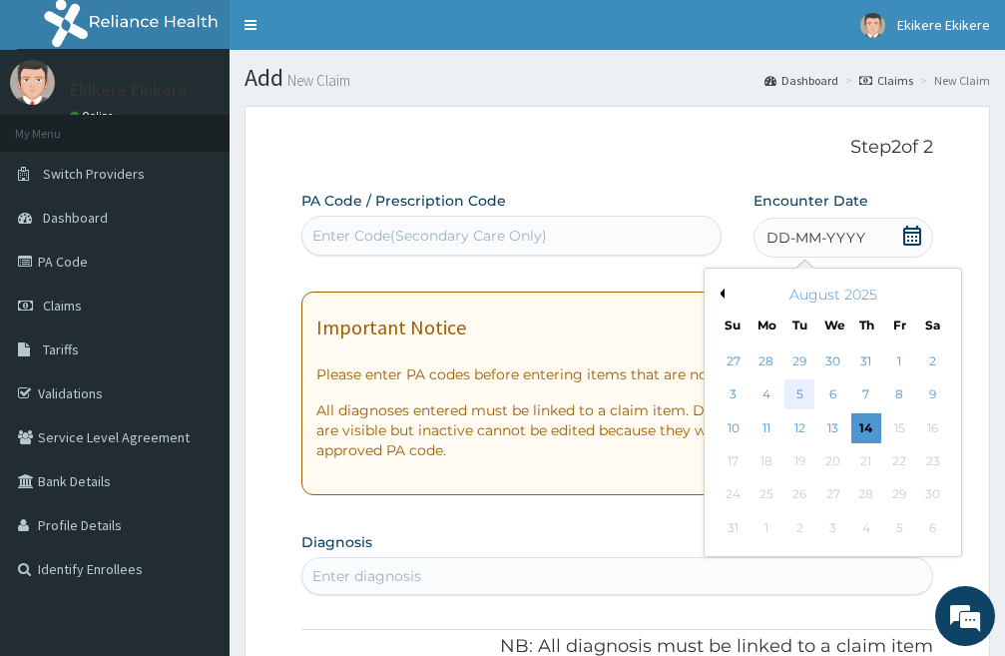
click at [799, 386] on div "5" at bounding box center [800, 395] width 30 height 30
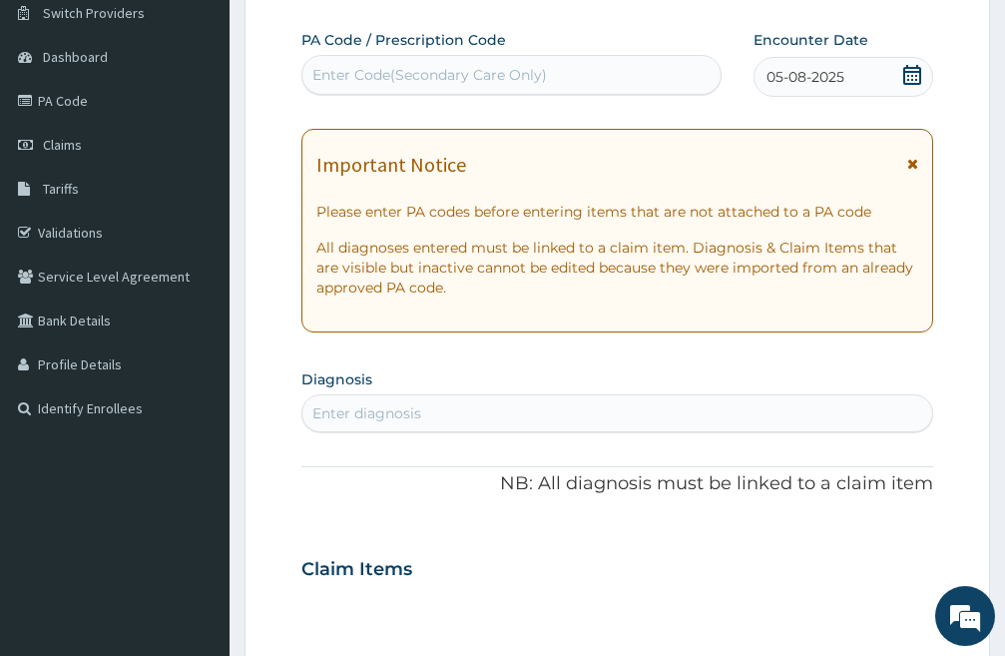
scroll to position [300, 0]
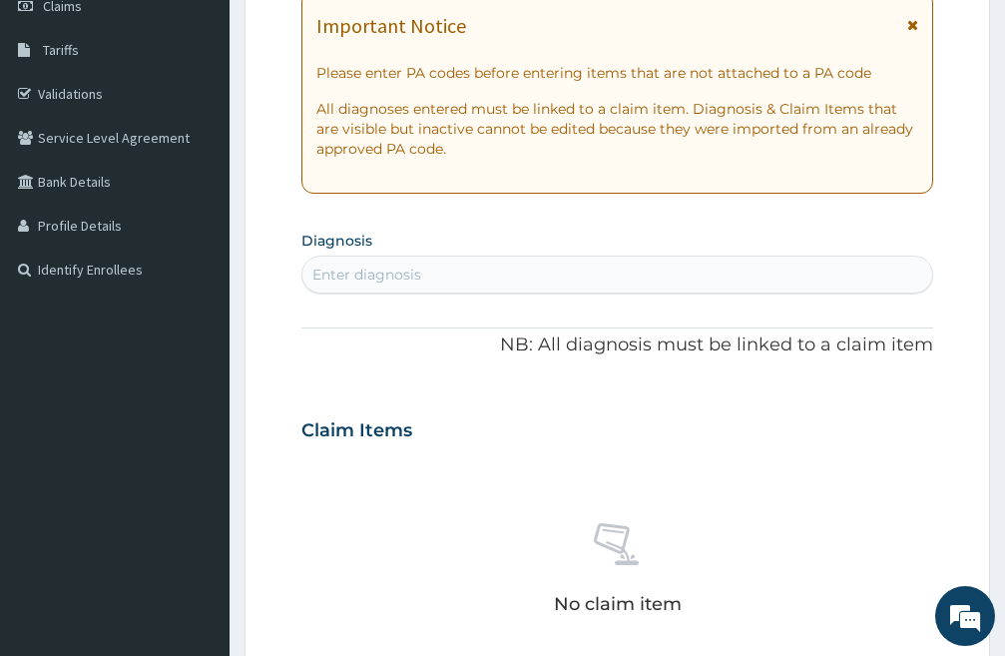
click at [456, 278] on div "Enter diagnosis" at bounding box center [618, 275] width 630 height 32
type input "PLASMOD"
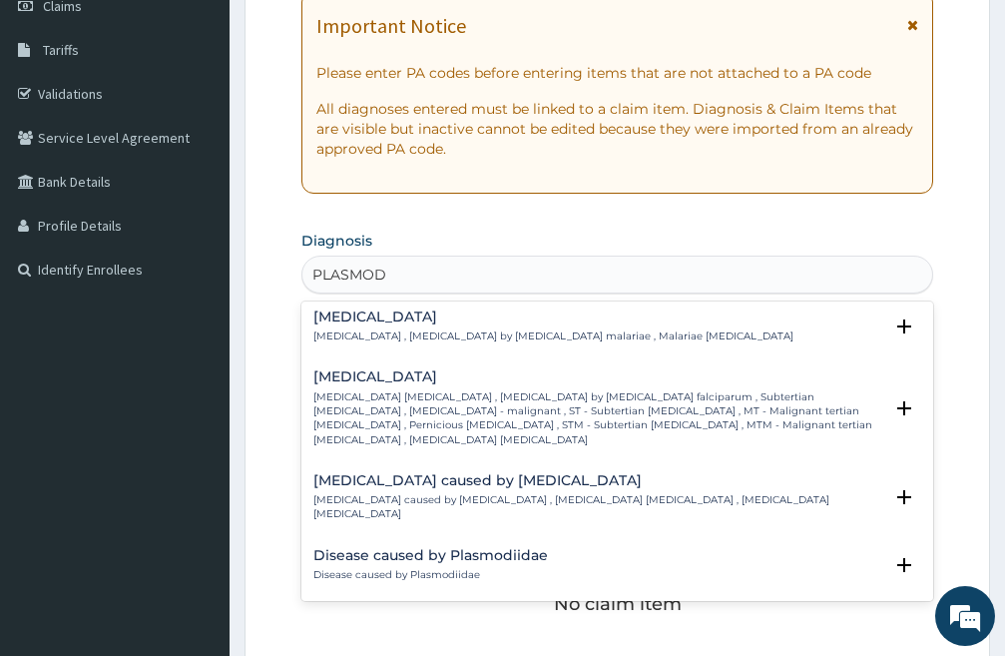
scroll to position [200, 0]
click at [408, 391] on p "Falciparum malaria , Malignant tertian malaria , Malaria by Plasmodium falcipar…" at bounding box center [598, 419] width 569 height 57
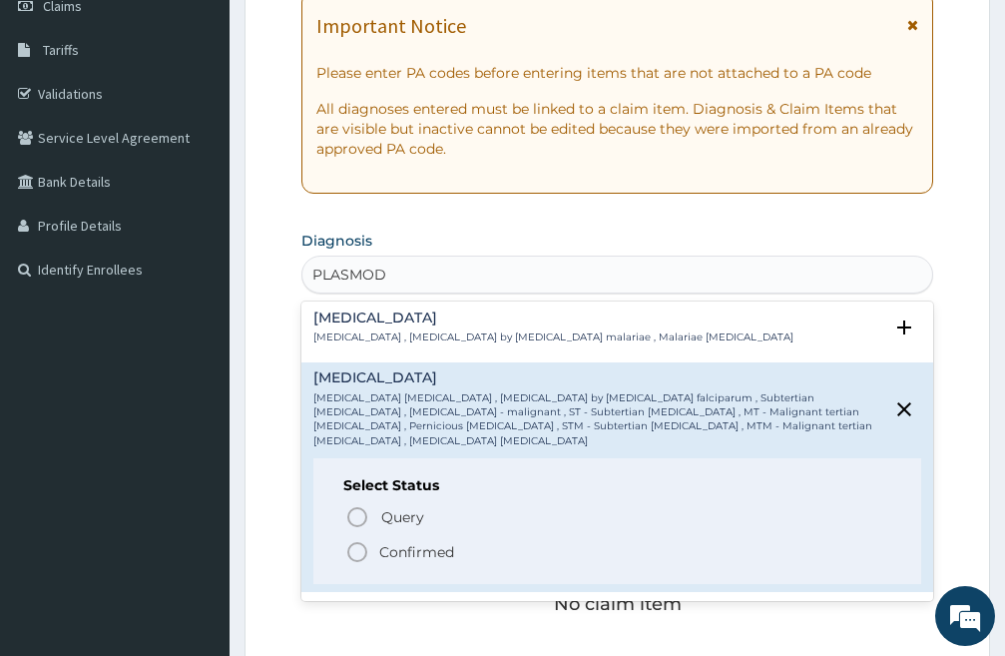
click at [353, 540] on icon "status option filled" at bounding box center [357, 552] width 24 height 24
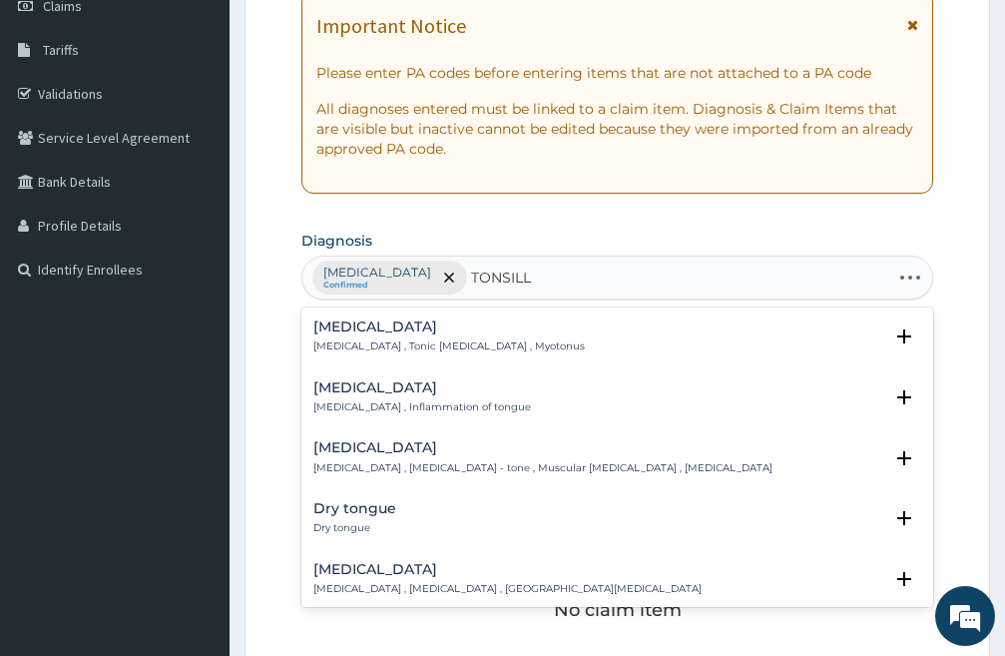
type input "TONSILLI"
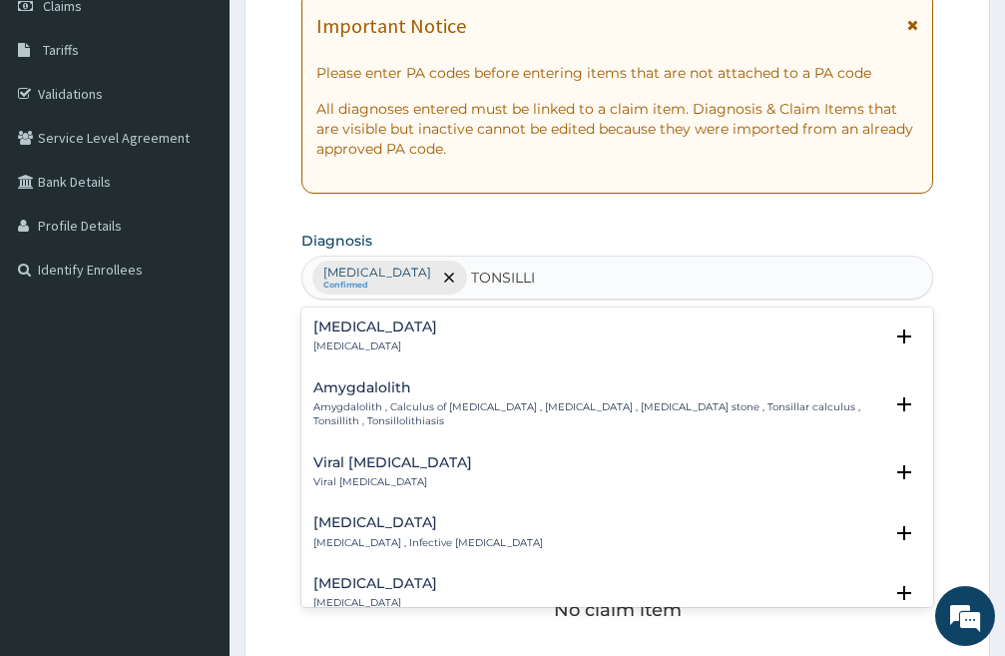
click at [349, 330] on h4 "Tonsillitis" at bounding box center [376, 326] width 124 height 15
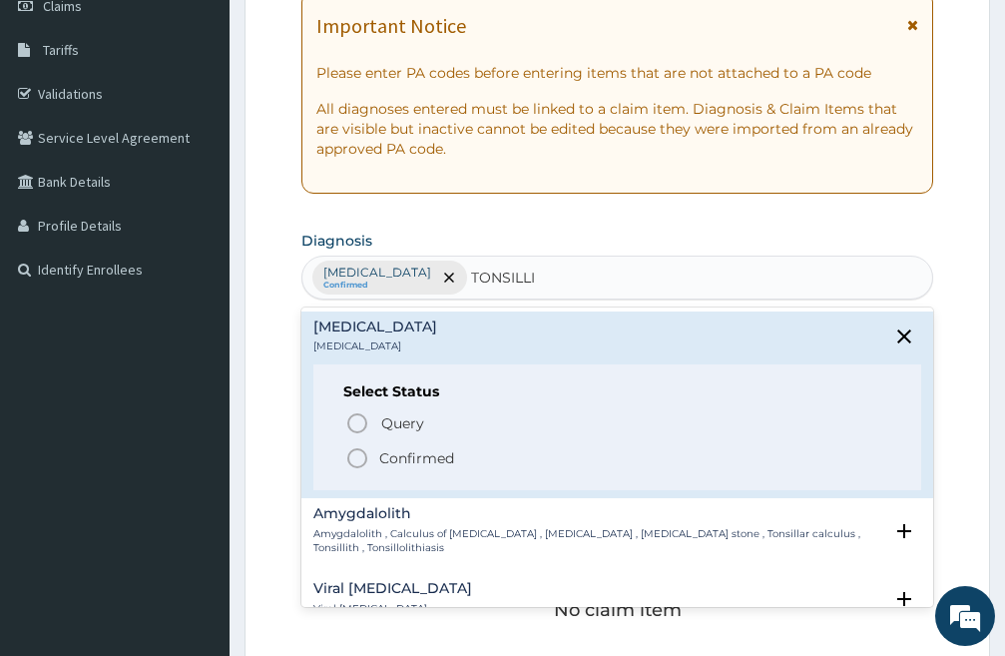
click at [361, 460] on icon "status option filled" at bounding box center [357, 458] width 24 height 24
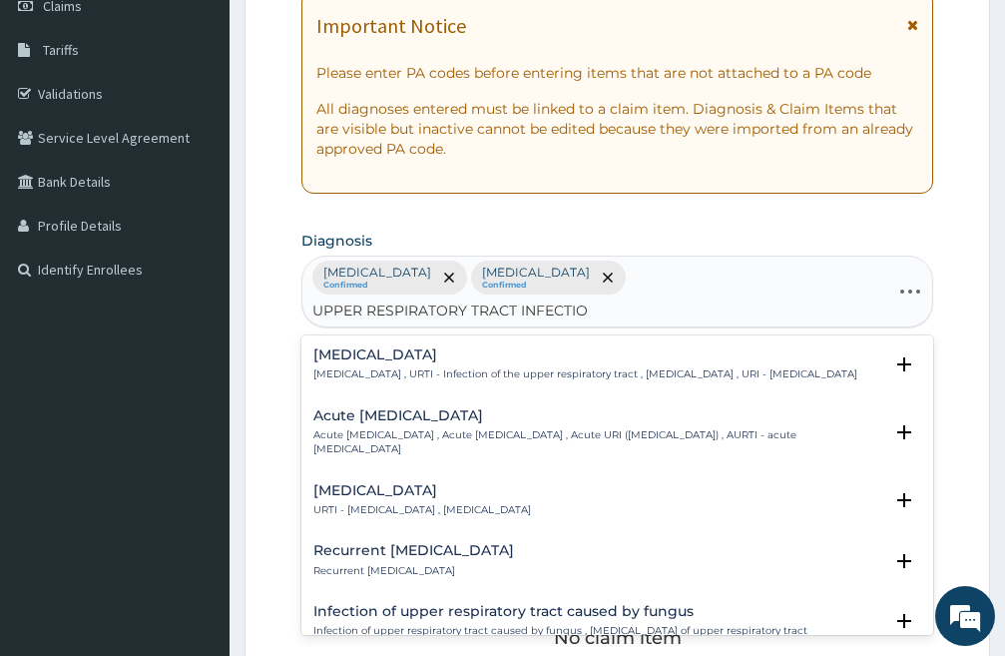
type input "[MEDICAL_DATA]"
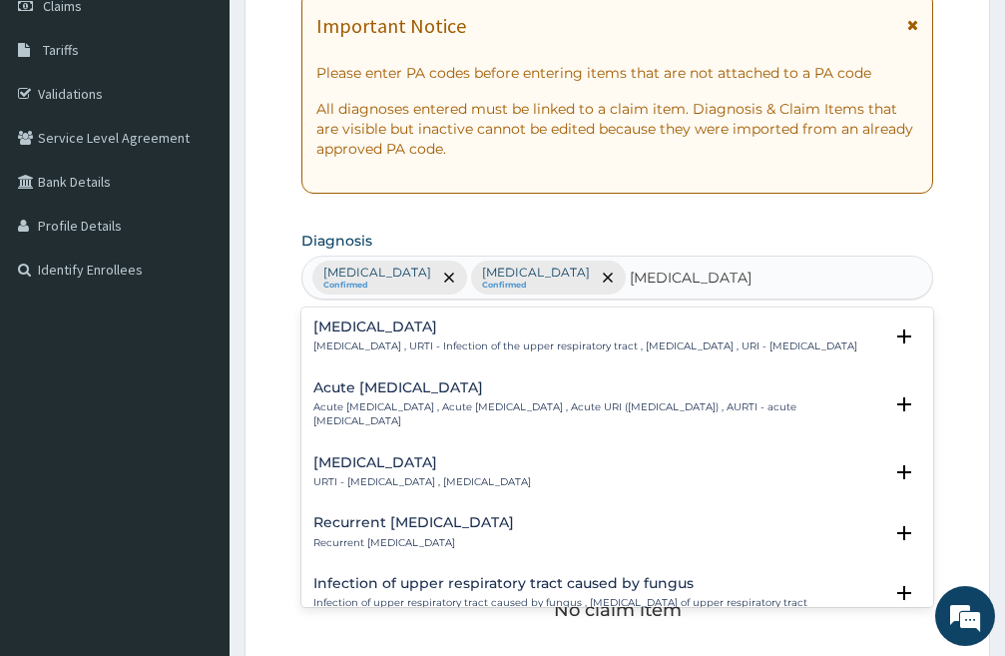
click at [382, 322] on h4 "Upper respiratory infection" at bounding box center [586, 326] width 544 height 15
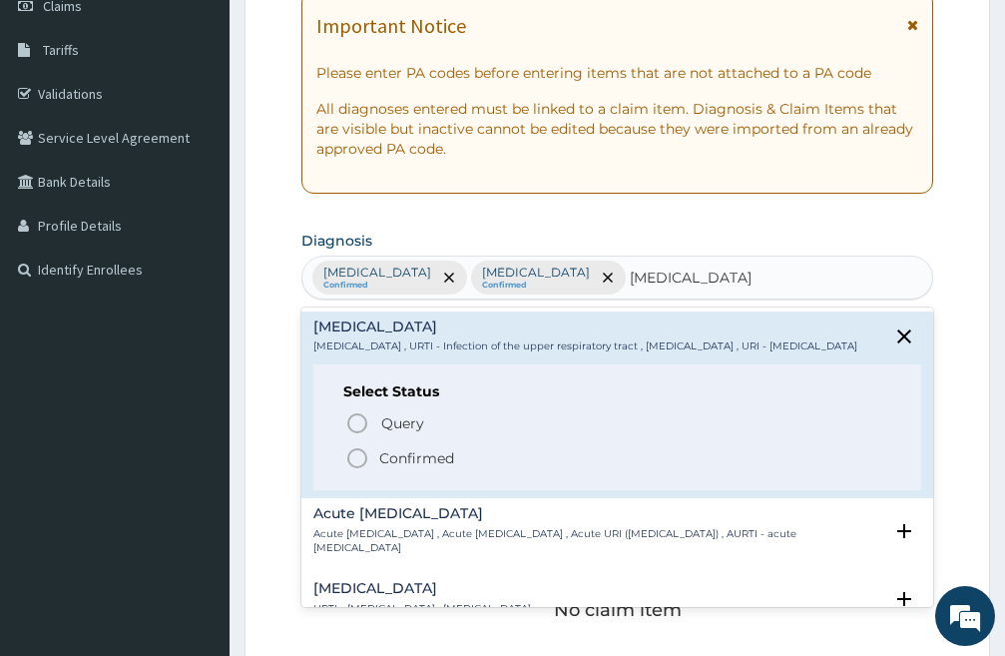
click at [352, 470] on icon "status option filled" at bounding box center [357, 458] width 24 height 24
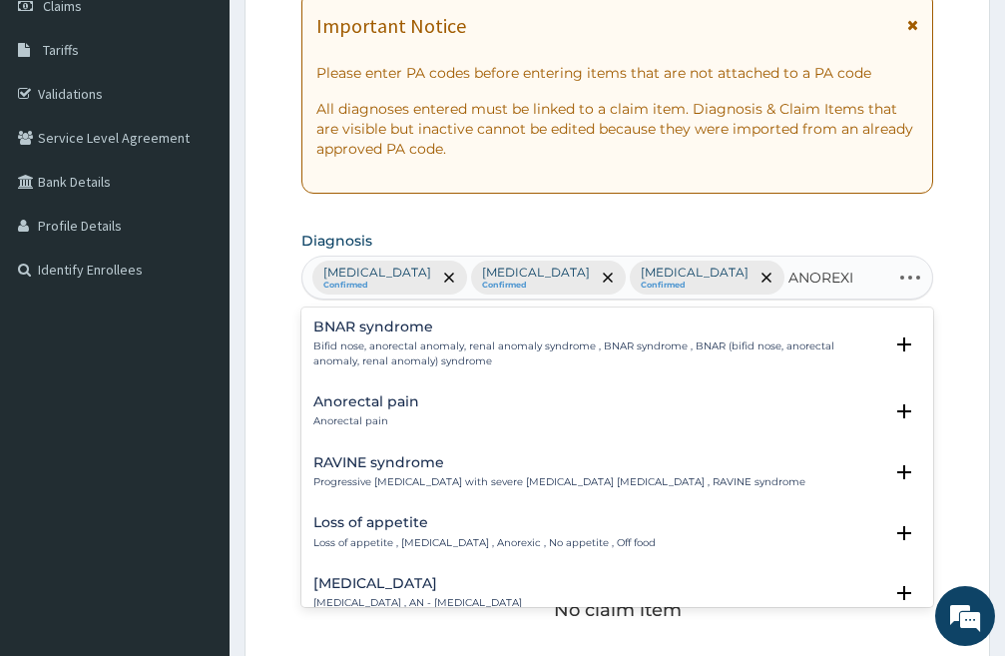
type input "ANOREXIA"
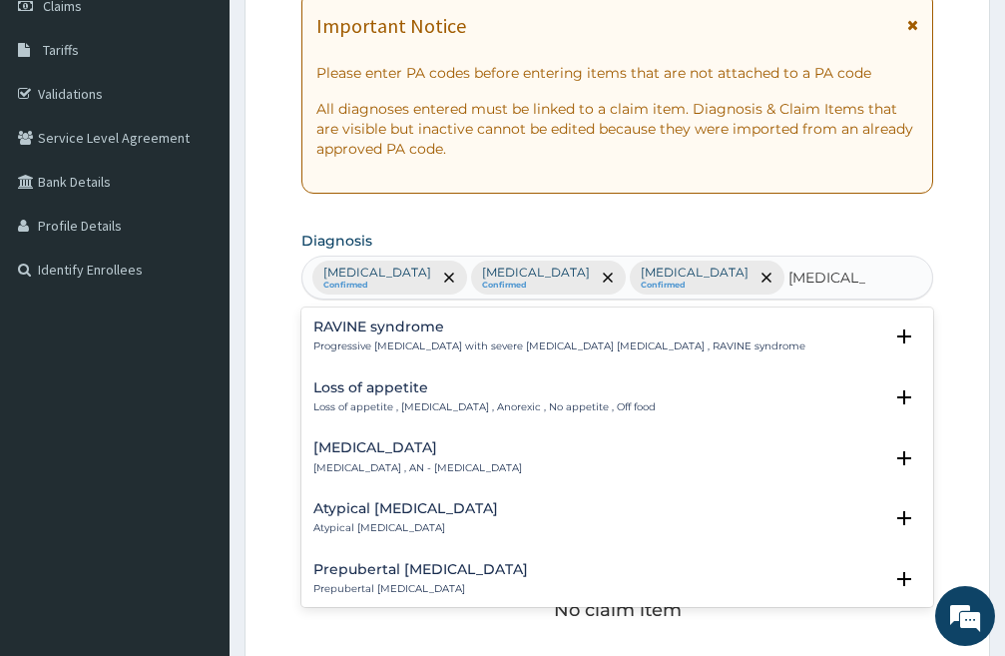
click at [370, 386] on h4 "Loss of appetite" at bounding box center [485, 387] width 342 height 15
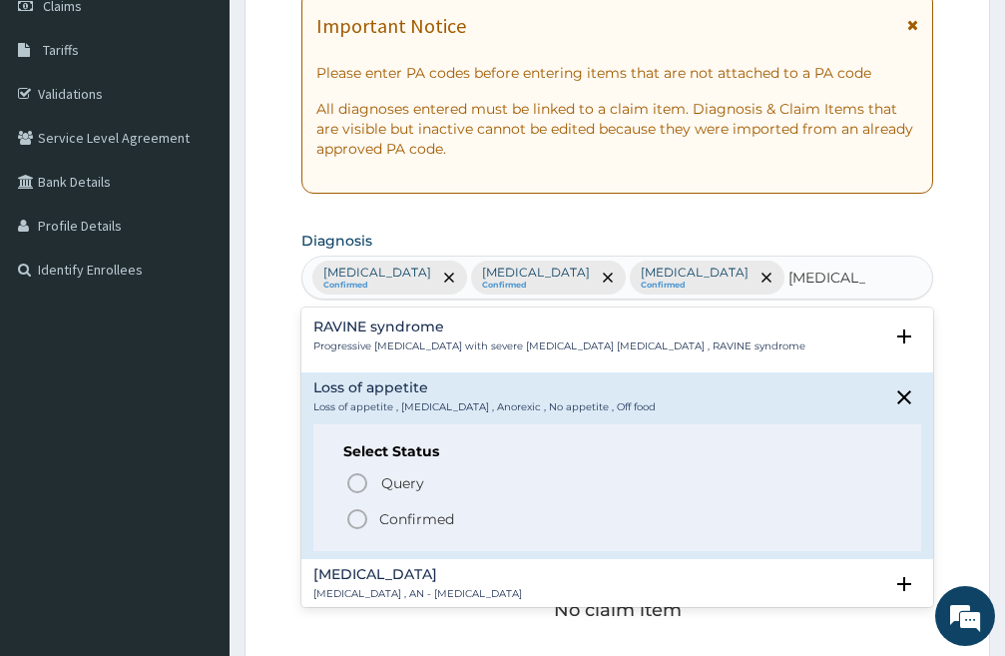
click at [355, 523] on icon "status option filled" at bounding box center [357, 519] width 24 height 24
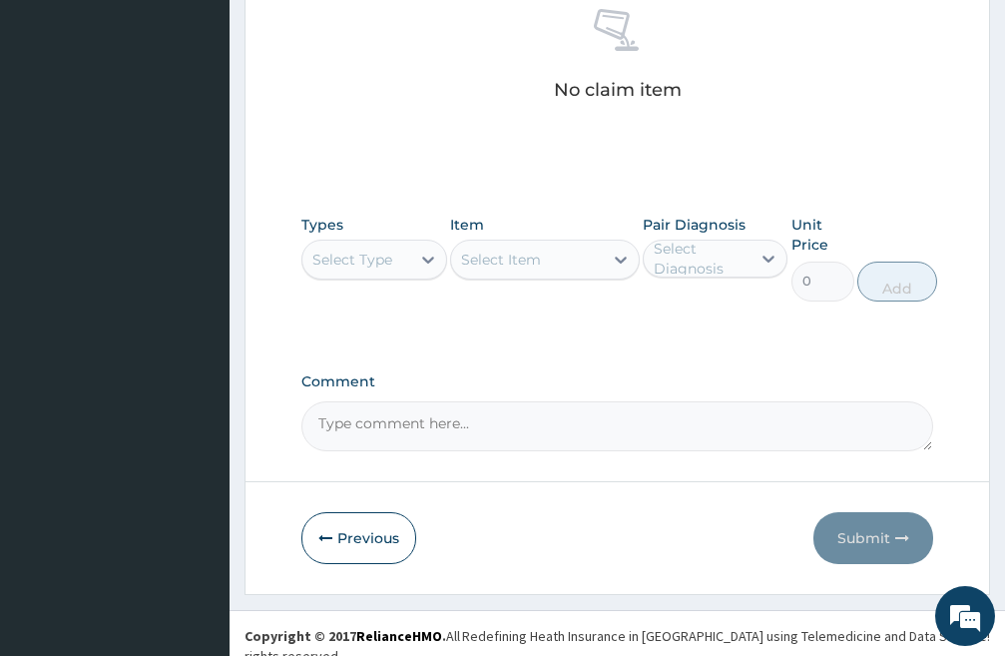
scroll to position [862, 0]
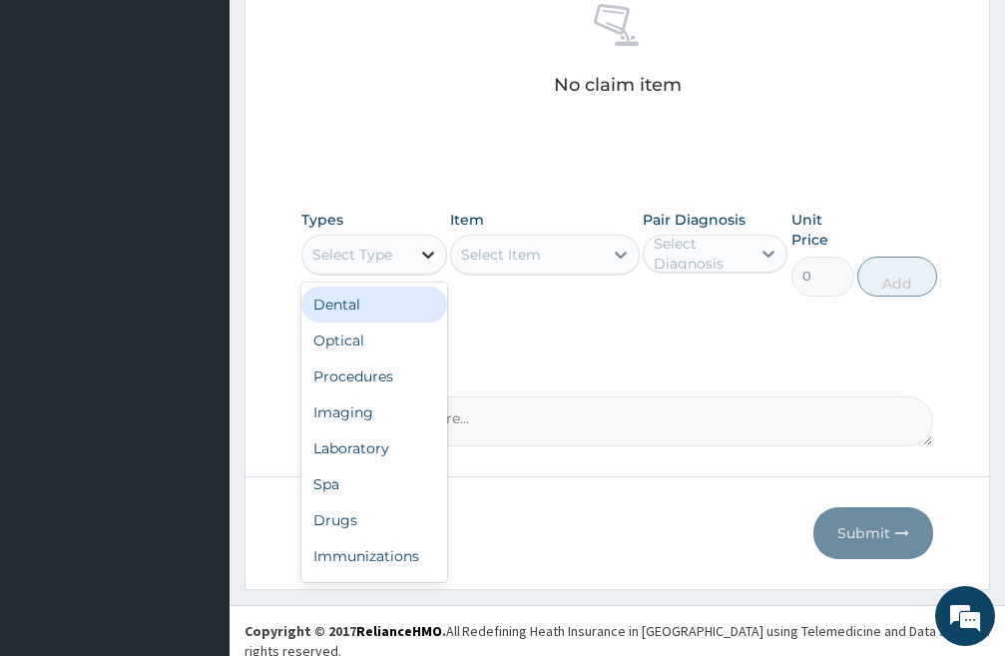
click at [422, 246] on icon at bounding box center [428, 255] width 20 height 20
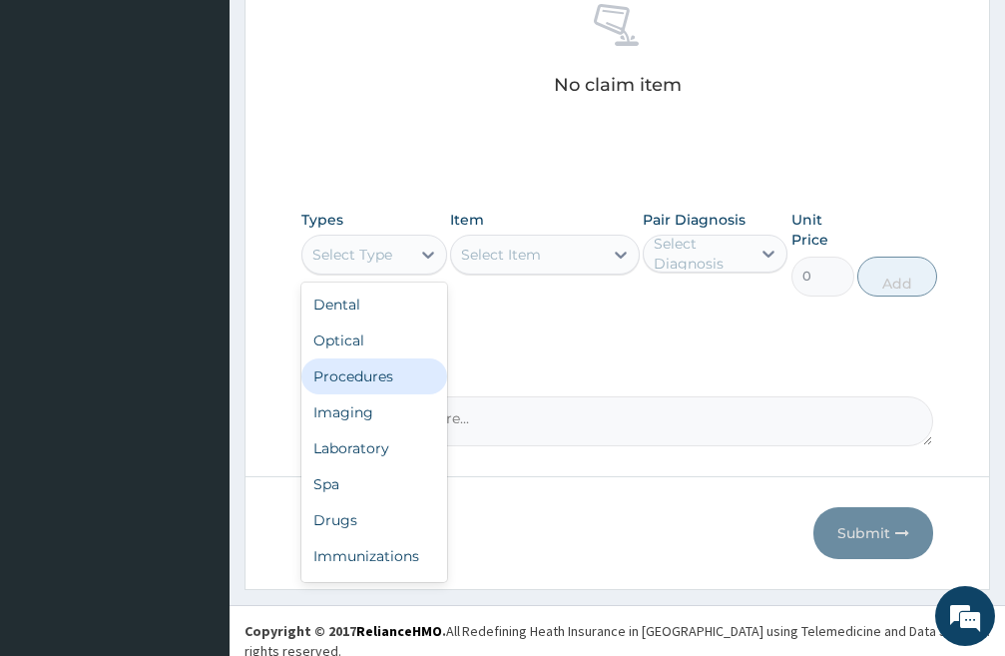
click at [362, 383] on div "Procedures" at bounding box center [375, 376] width 146 height 36
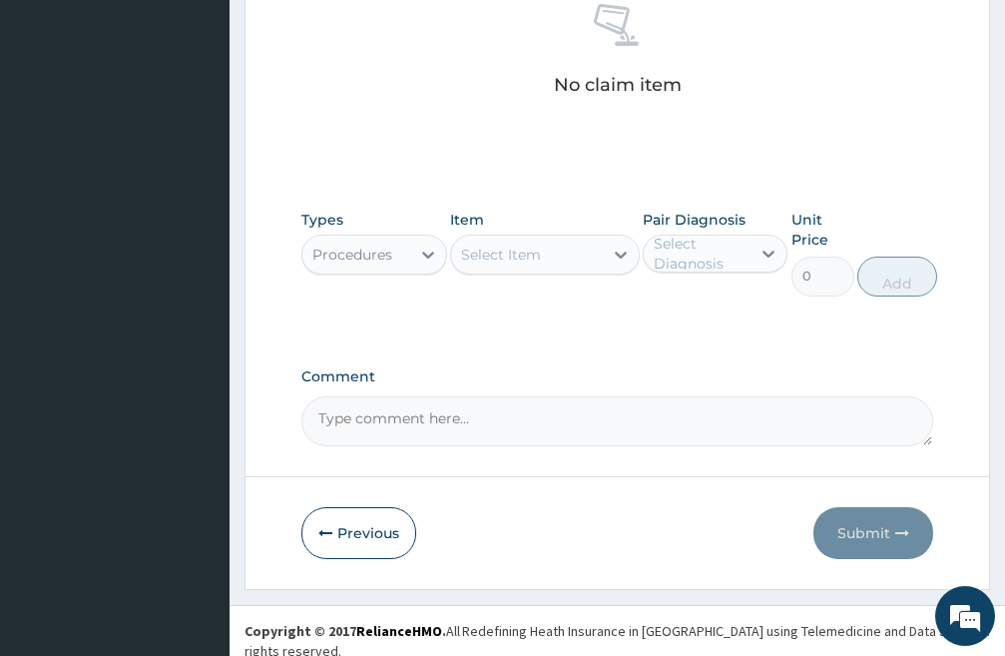
click at [532, 258] on div "Select Item" at bounding box center [501, 255] width 80 height 20
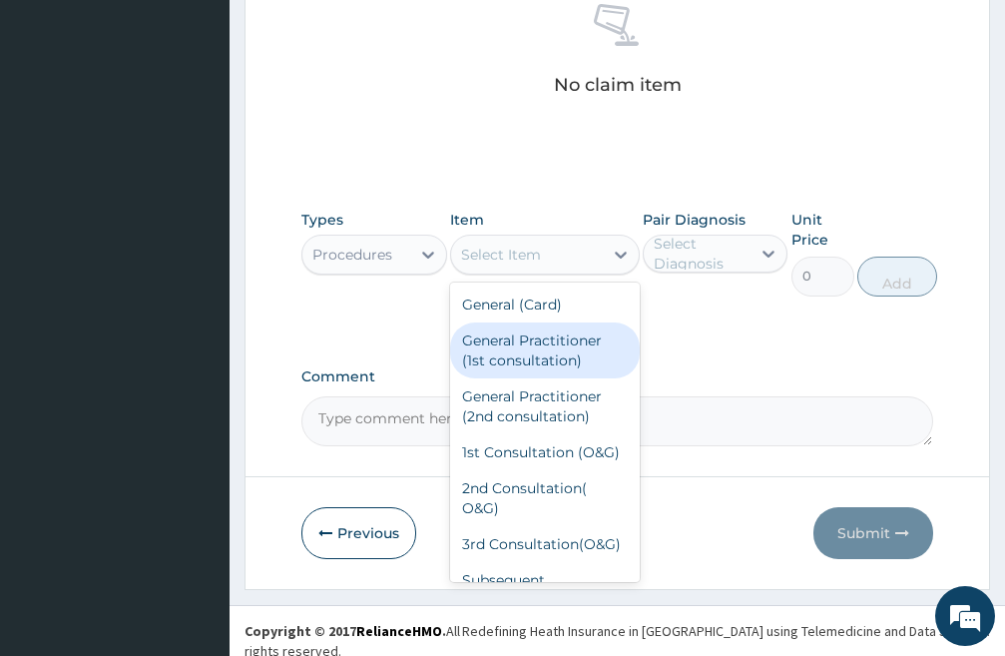
click at [540, 360] on div "General Practitioner (1st consultation)" at bounding box center [545, 350] width 190 height 56
type input "3000"
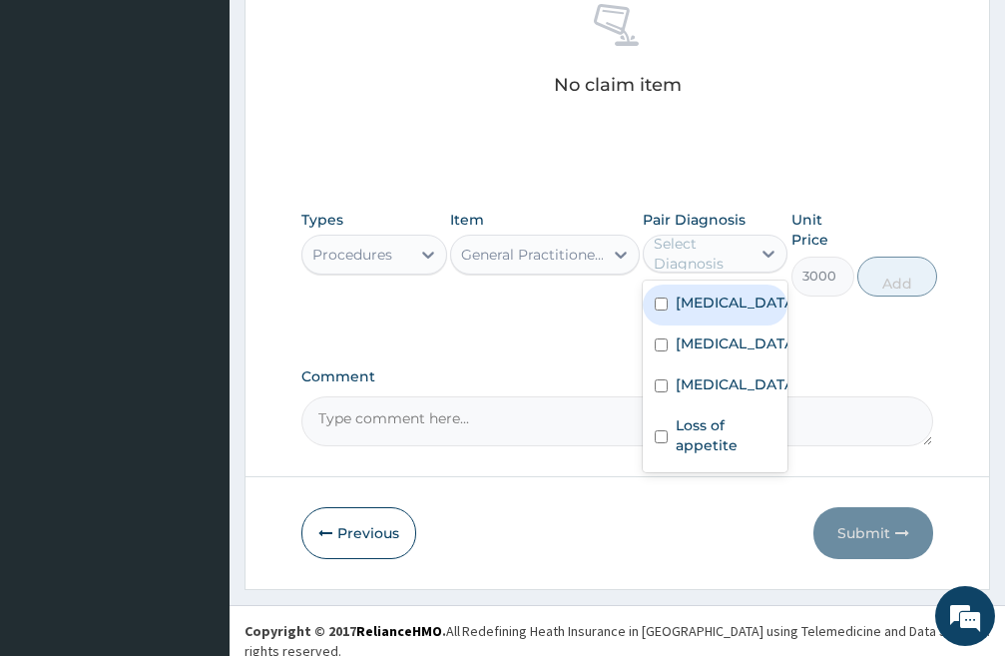
drag, startPoint x: 770, startPoint y: 250, endPoint x: 737, endPoint y: 274, distance: 40.7
click at [767, 250] on icon at bounding box center [769, 254] width 20 height 20
click at [661, 309] on input "checkbox" at bounding box center [661, 304] width 13 height 13
checkbox input "true"
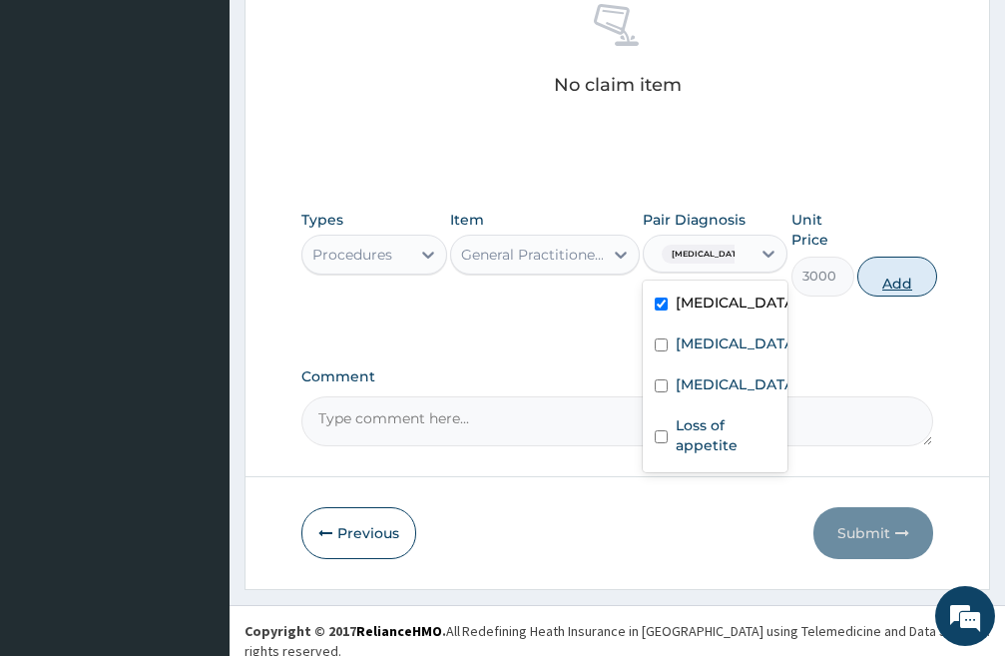
click at [904, 278] on button "Add" at bounding box center [898, 277] width 80 height 40
type input "0"
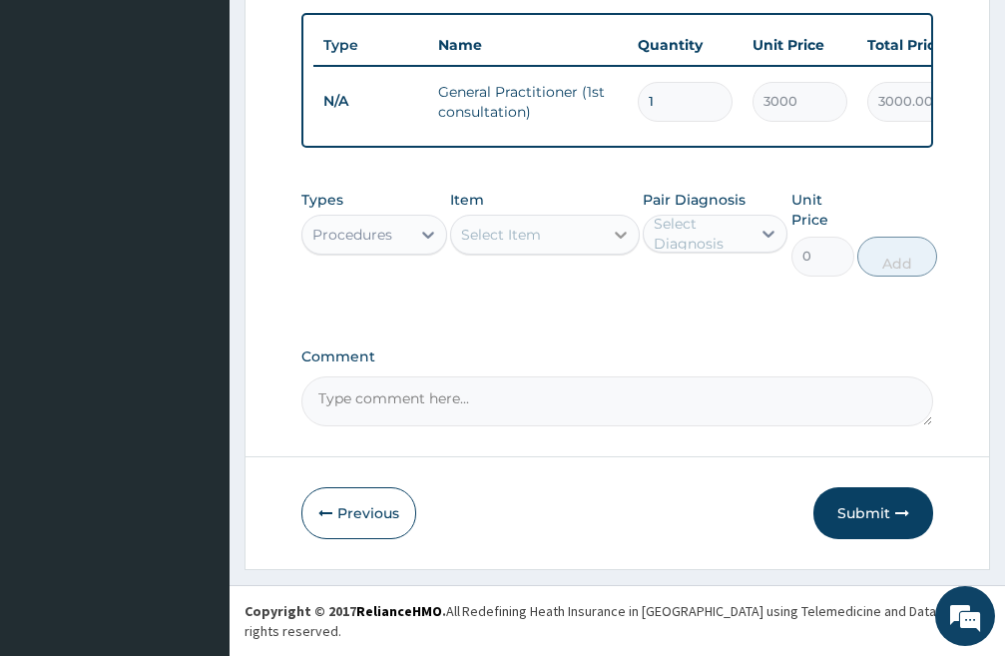
scroll to position [784, 0]
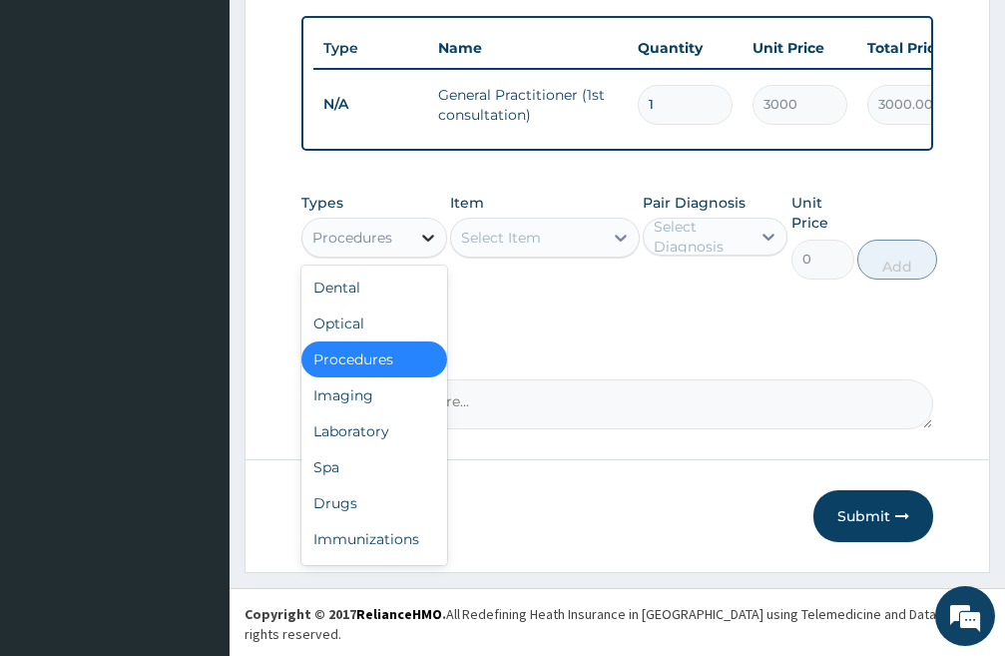
click at [428, 248] on icon at bounding box center [428, 238] width 20 height 20
drag, startPoint x: 358, startPoint y: 521, endPoint x: 382, endPoint y: 482, distance: 45.7
click at [358, 519] on div "Drugs" at bounding box center [375, 503] width 146 height 36
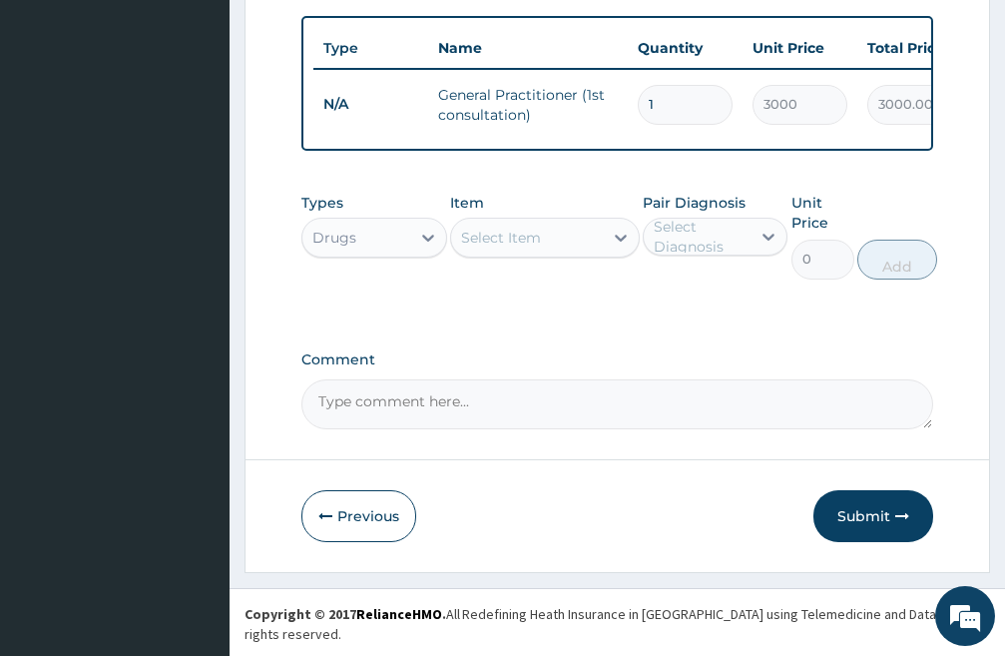
click at [581, 254] on div "Select Item" at bounding box center [527, 238] width 152 height 32
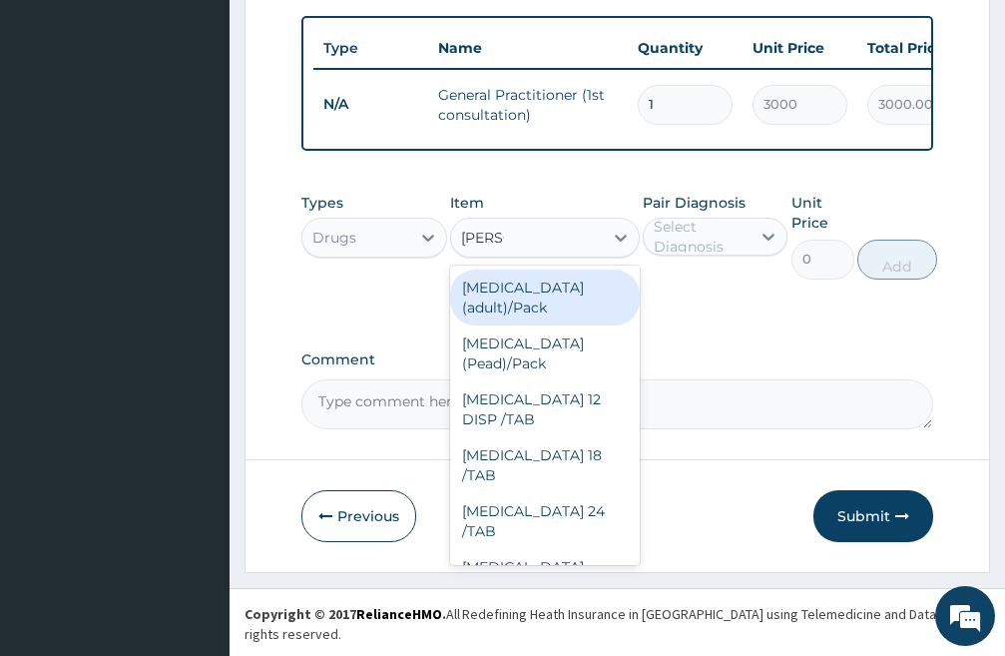
type input "COART"
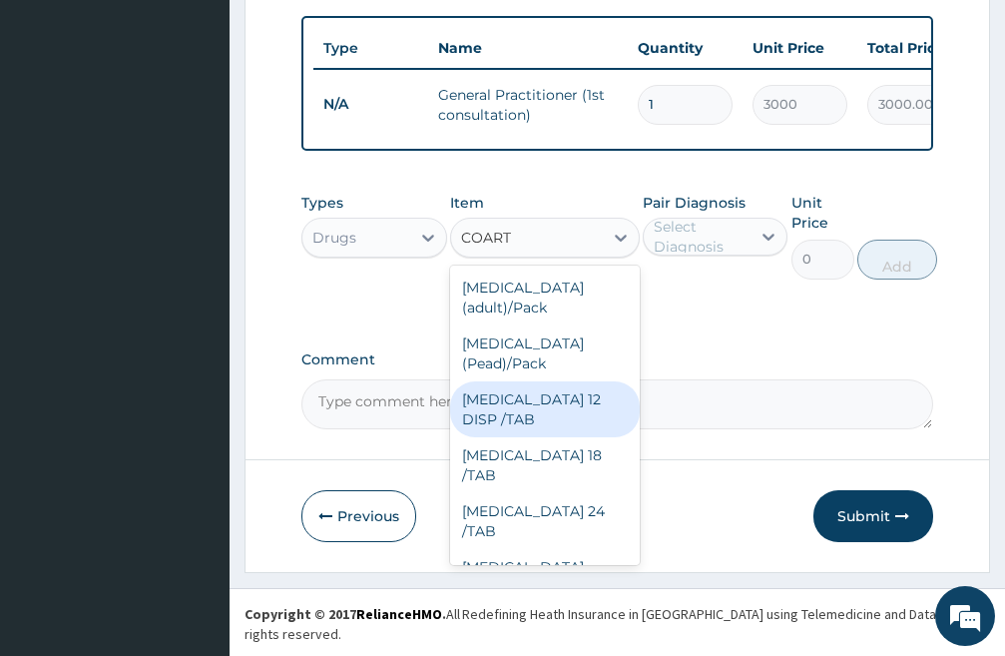
click at [527, 408] on div "[MEDICAL_DATA] 12 DISP /TAB" at bounding box center [545, 409] width 190 height 56
type input "100"
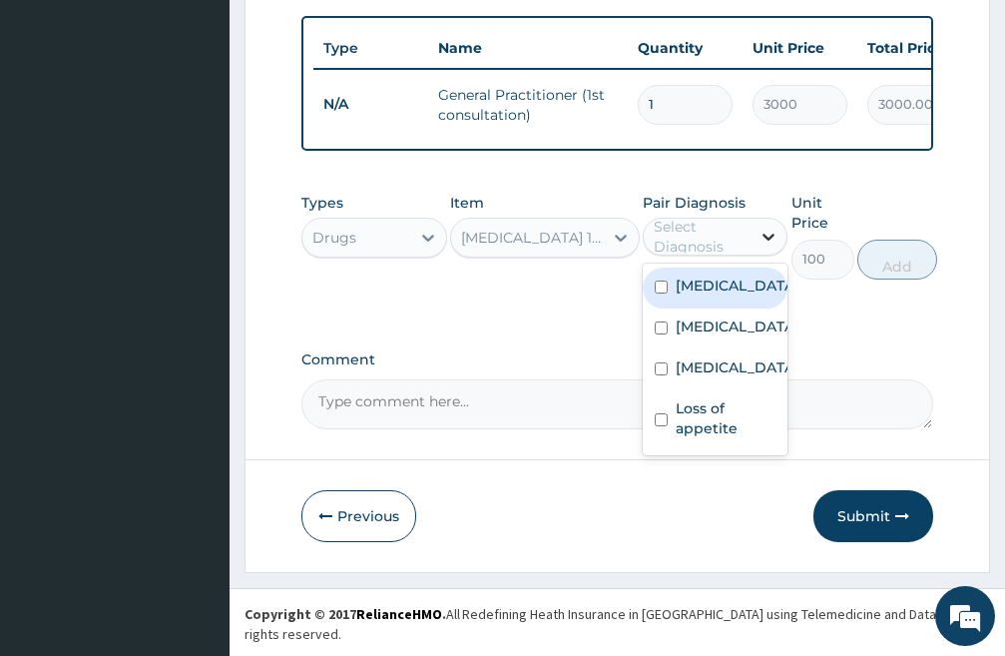
click at [764, 247] on icon at bounding box center [769, 237] width 20 height 20
click at [661, 294] on input "checkbox" at bounding box center [661, 287] width 13 height 13
checkbox input "true"
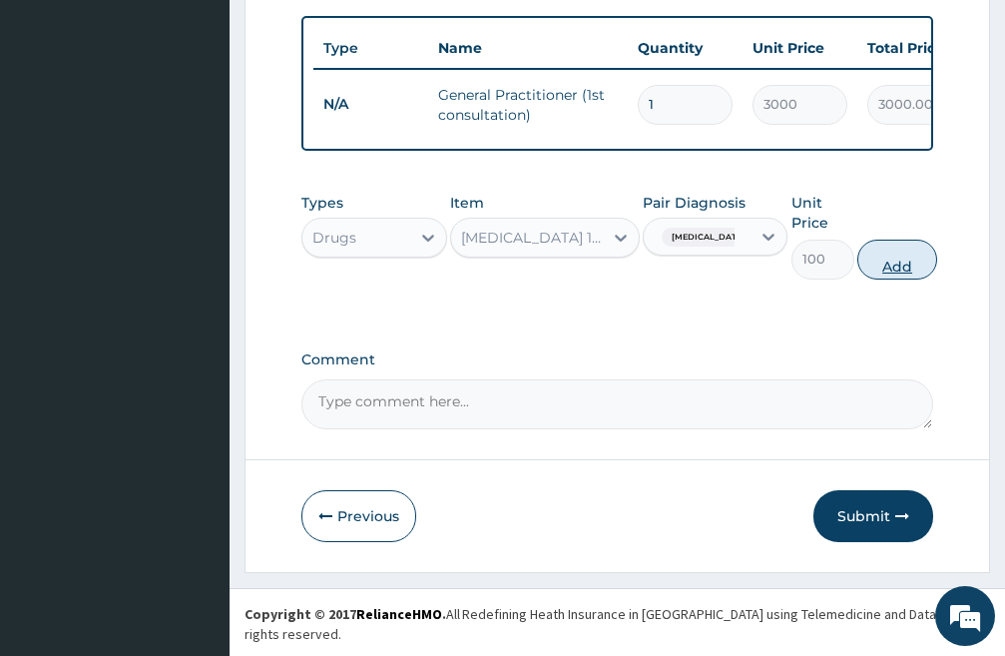
click at [901, 280] on button "Add" at bounding box center [898, 260] width 80 height 40
type input "0"
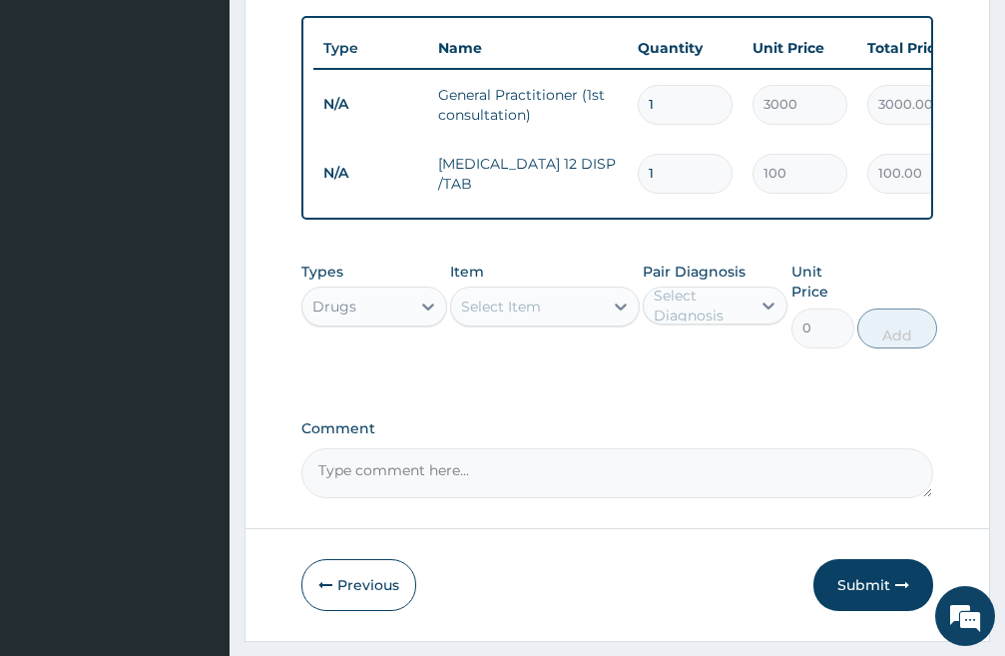
type input "12"
type input "1200.00"
type input "12"
click at [541, 321] on div "Select Item" at bounding box center [527, 307] width 152 height 32
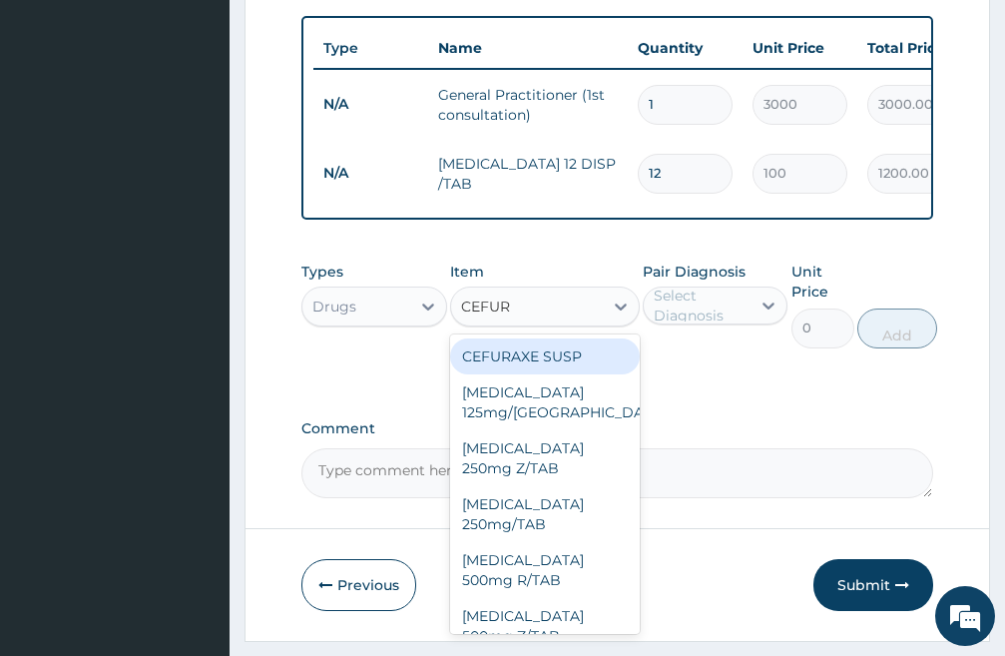
type input "CEFURO"
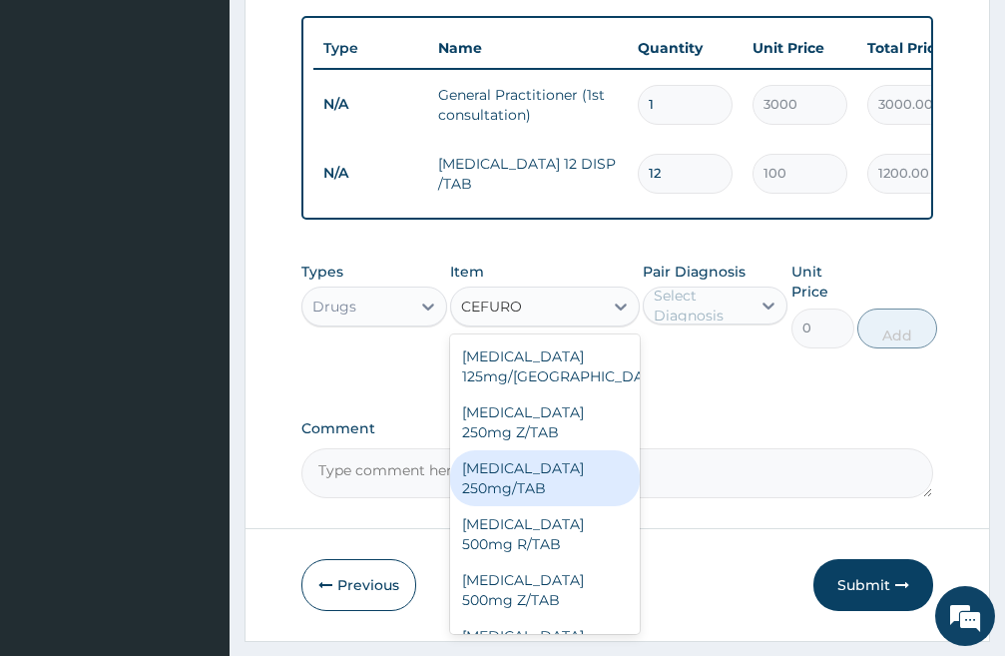
click at [515, 492] on div "[MEDICAL_DATA] 250mg/TAB" at bounding box center [545, 478] width 190 height 56
type input "200"
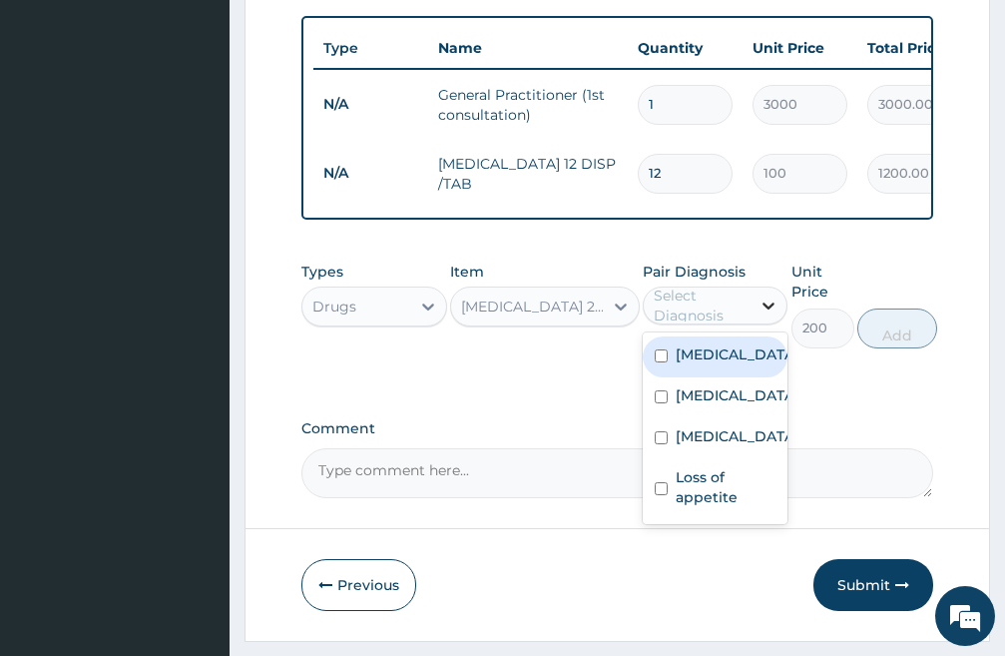
click at [769, 316] on icon at bounding box center [769, 306] width 20 height 20
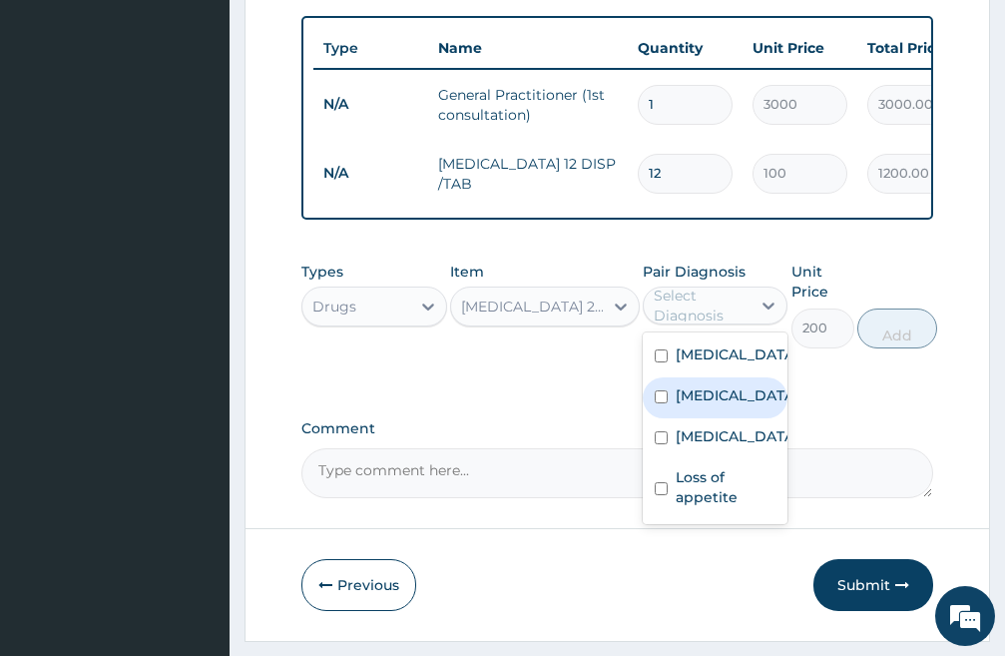
click at [656, 403] on input "checkbox" at bounding box center [661, 396] width 13 height 13
checkbox input "true"
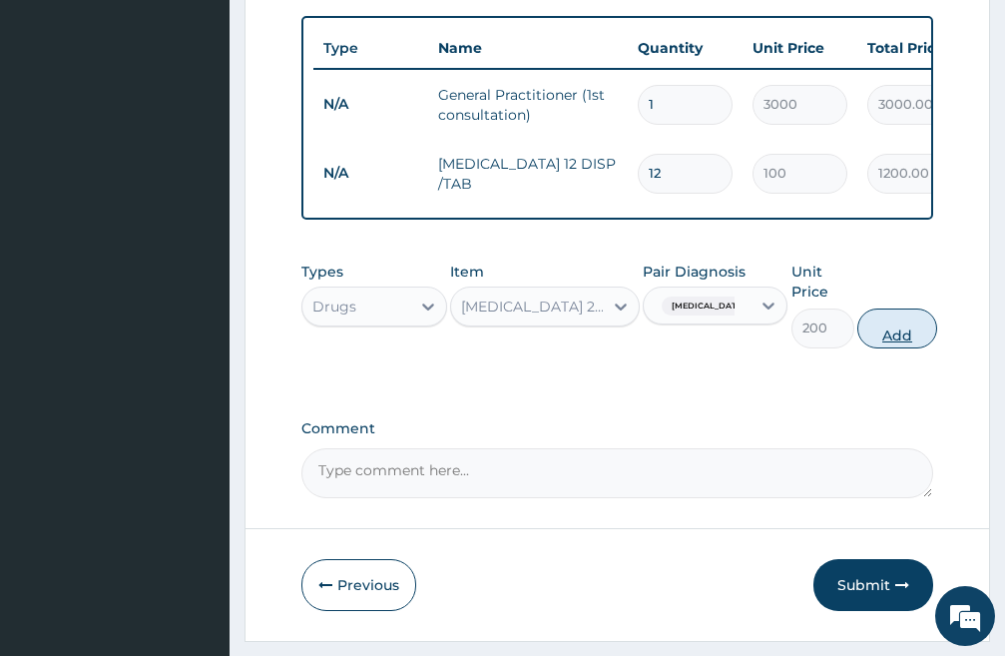
click at [907, 345] on button "Add" at bounding box center [898, 329] width 80 height 40
type input "0"
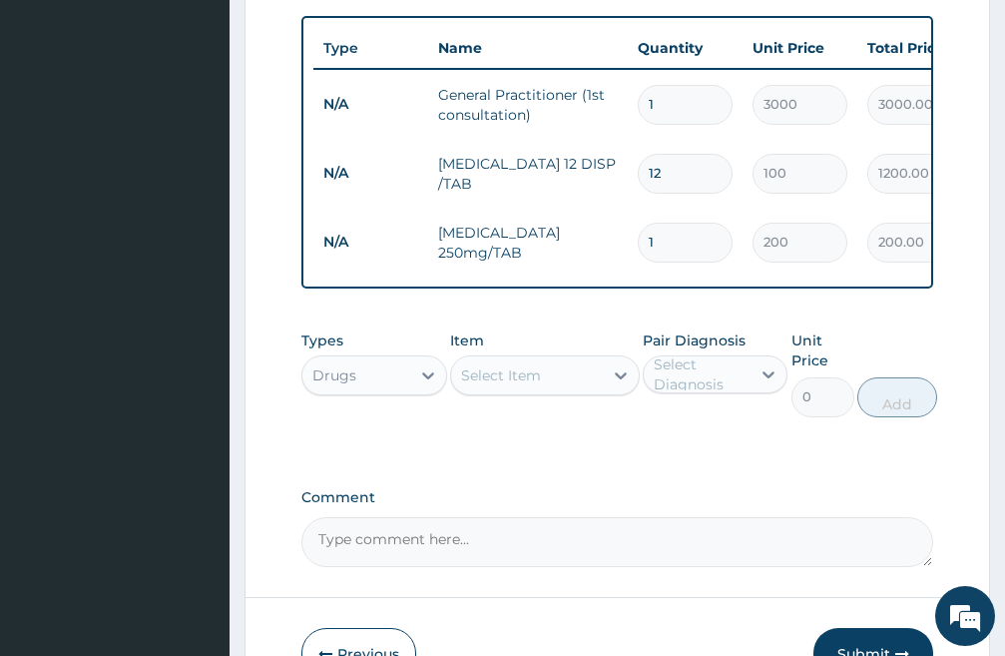
type input "10"
type input "2000.00"
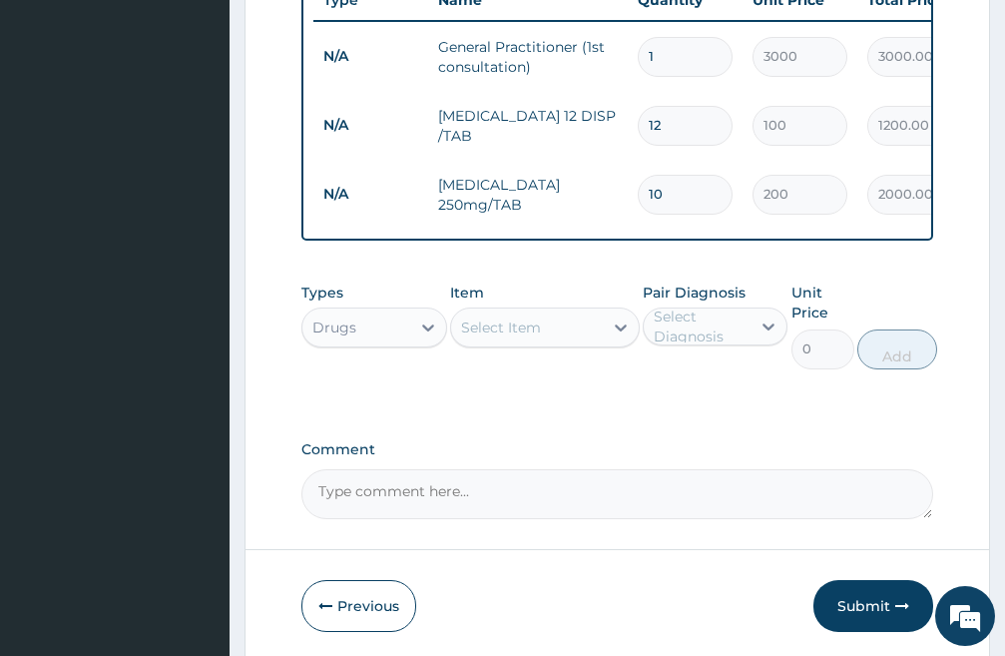
scroll to position [922, 0]
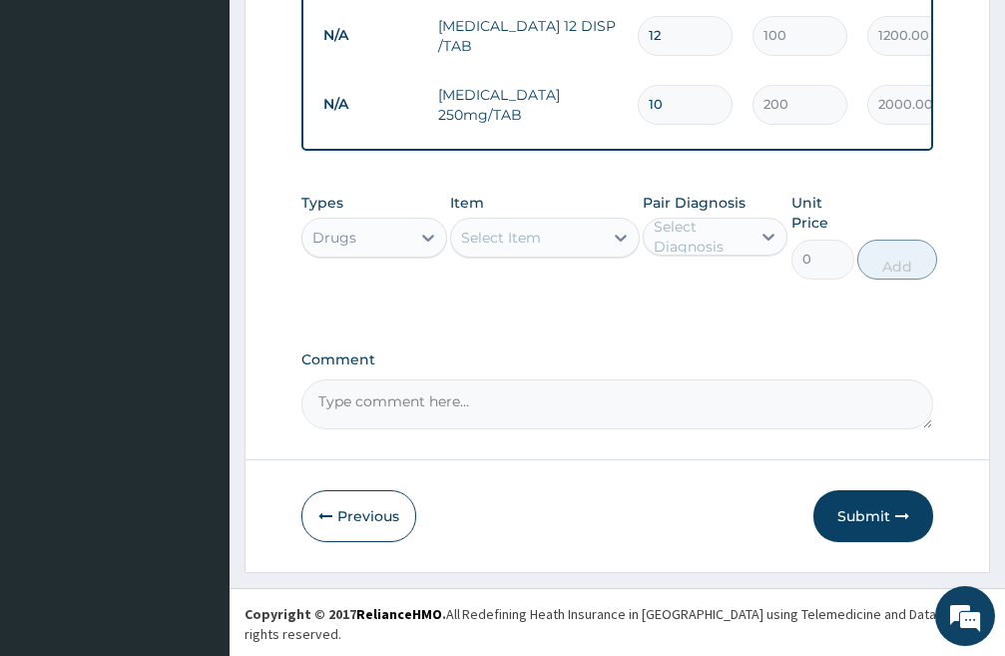
type input "10"
click at [551, 254] on div "Select Item" at bounding box center [527, 238] width 152 height 32
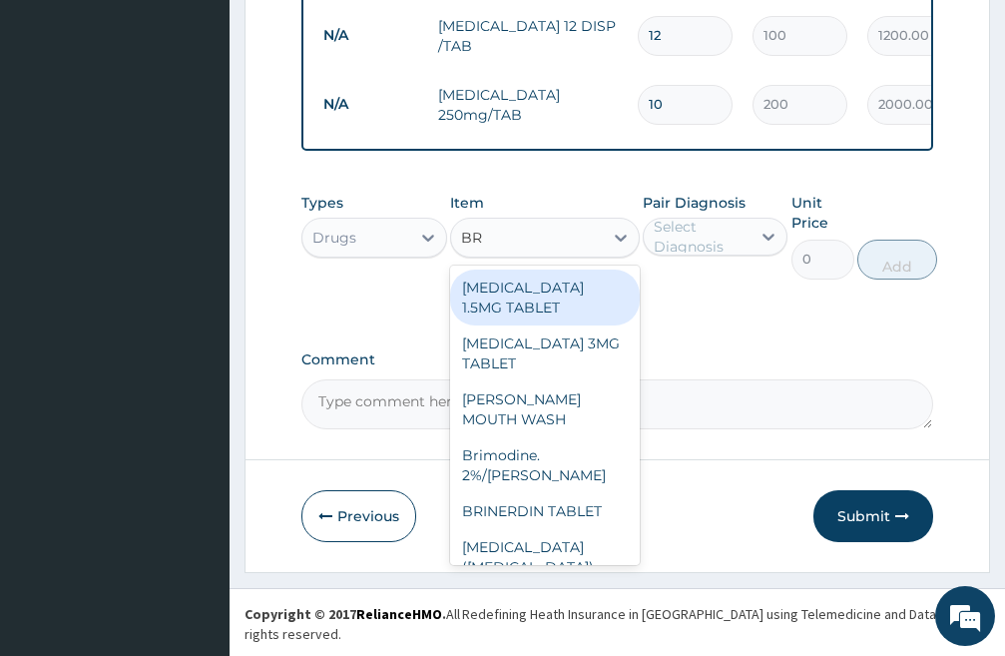
type input "B"
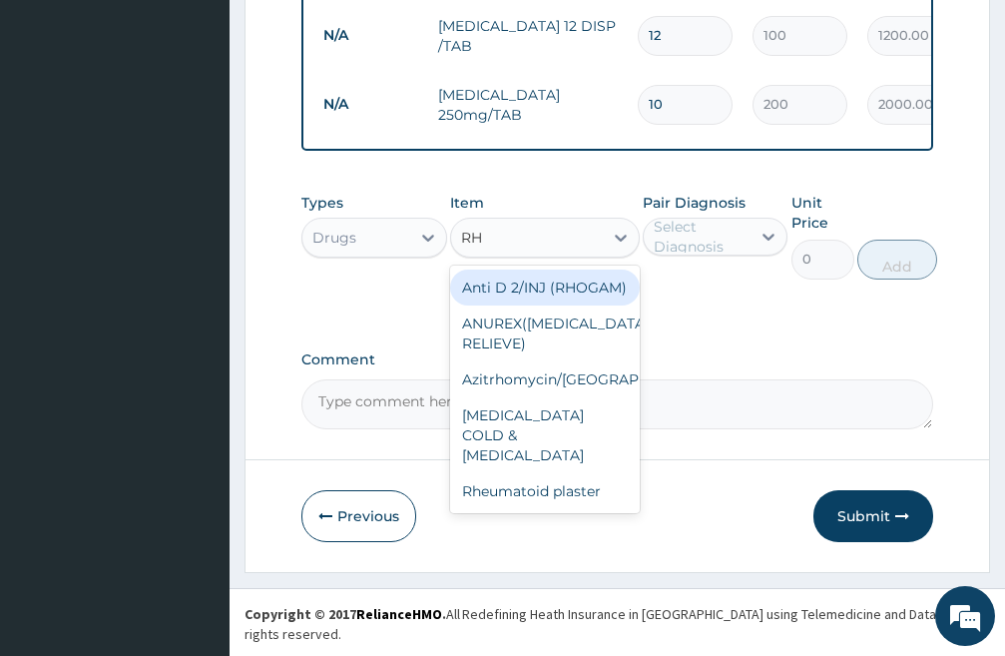
type input "R"
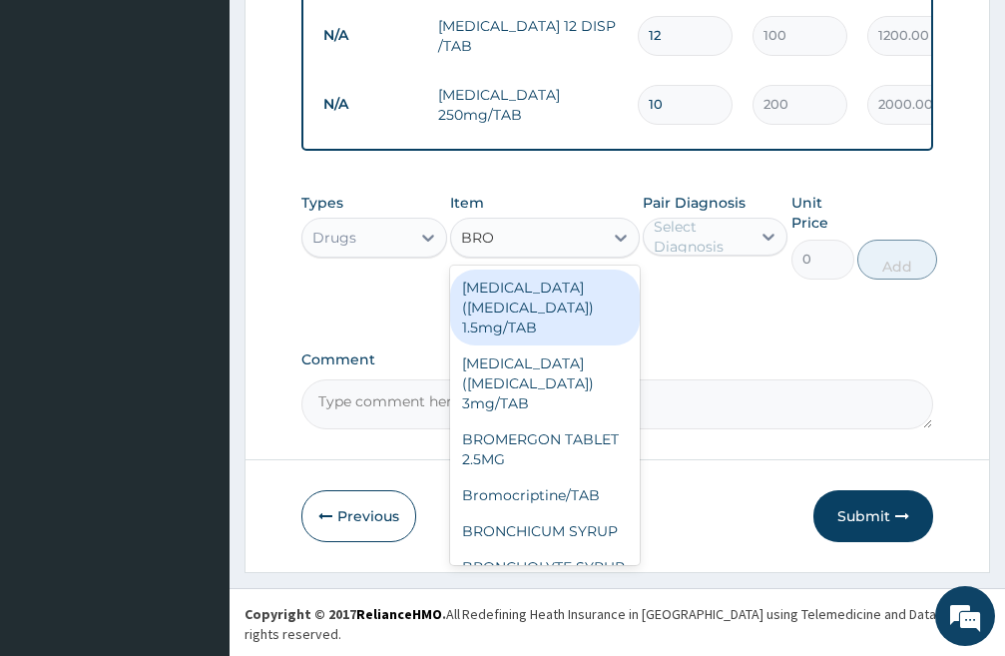
type input "BRON"
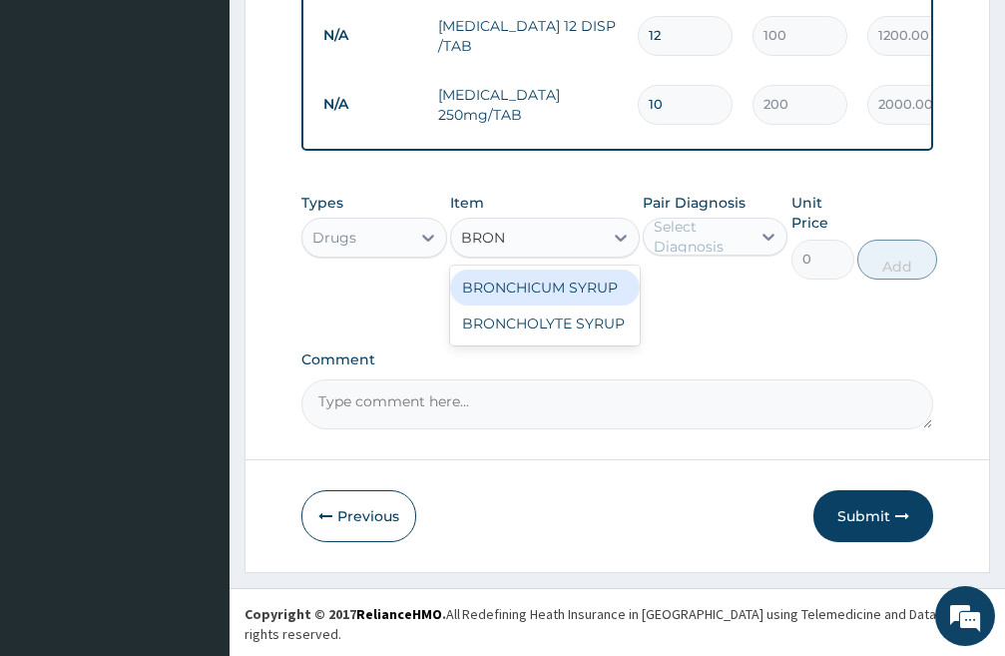
click at [554, 301] on div "BRONCHICUM SYRUP" at bounding box center [545, 288] width 190 height 36
type input "1500"
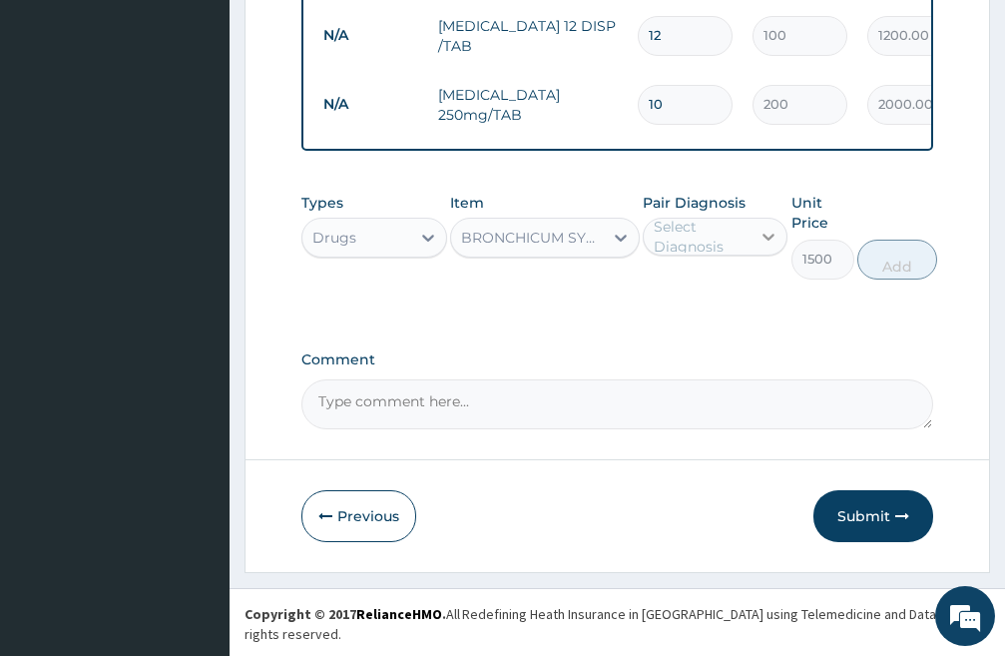
click at [766, 242] on icon at bounding box center [770, 238] width 12 height 7
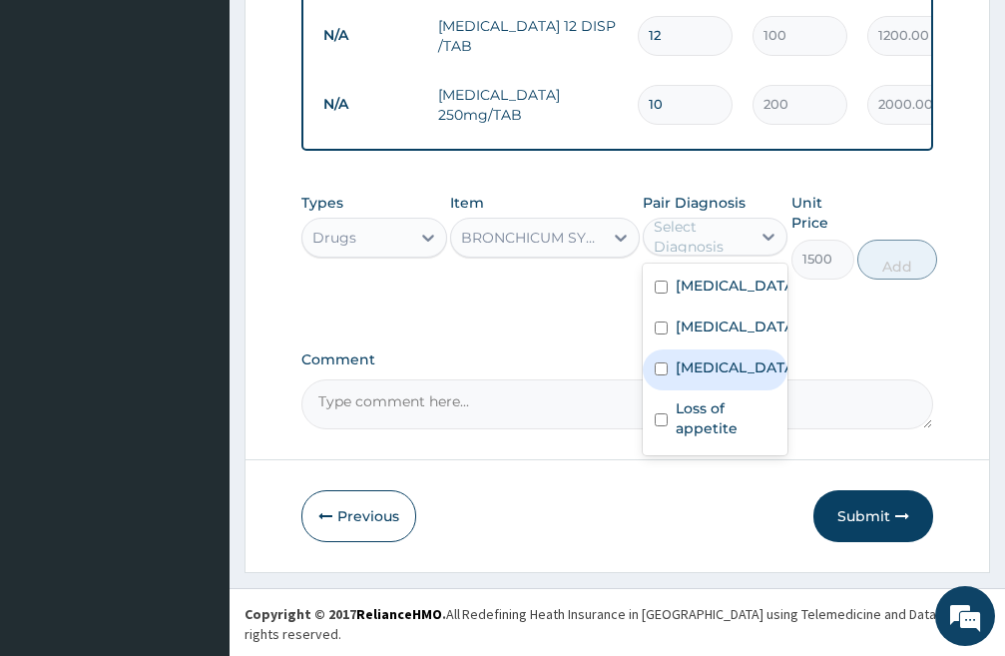
click at [660, 375] on input "checkbox" at bounding box center [661, 368] width 13 height 13
checkbox input "true"
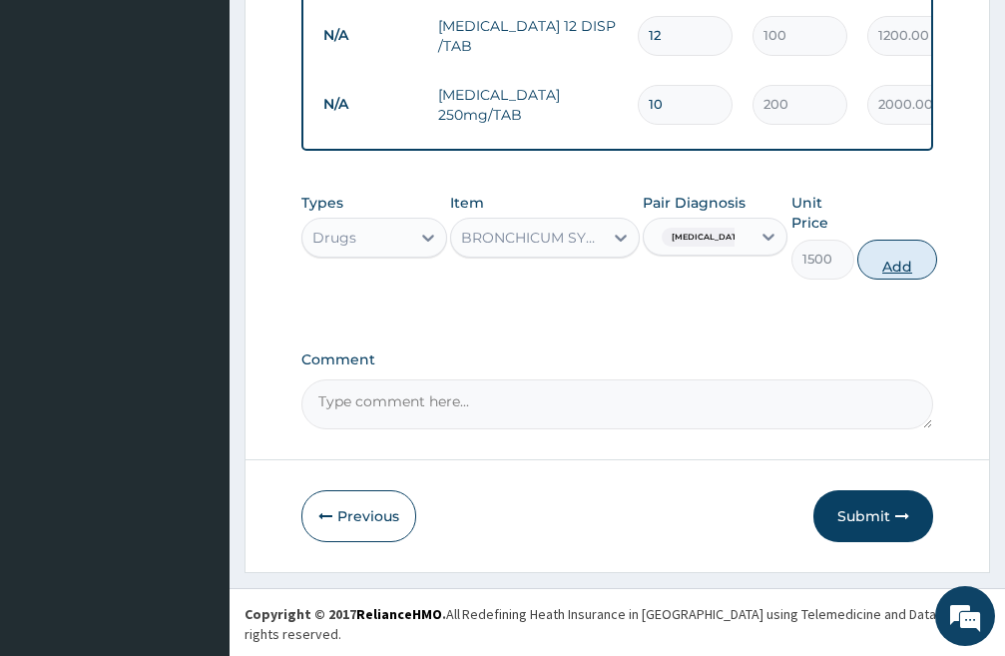
click at [925, 280] on button "Add" at bounding box center [898, 260] width 80 height 40
type input "0"
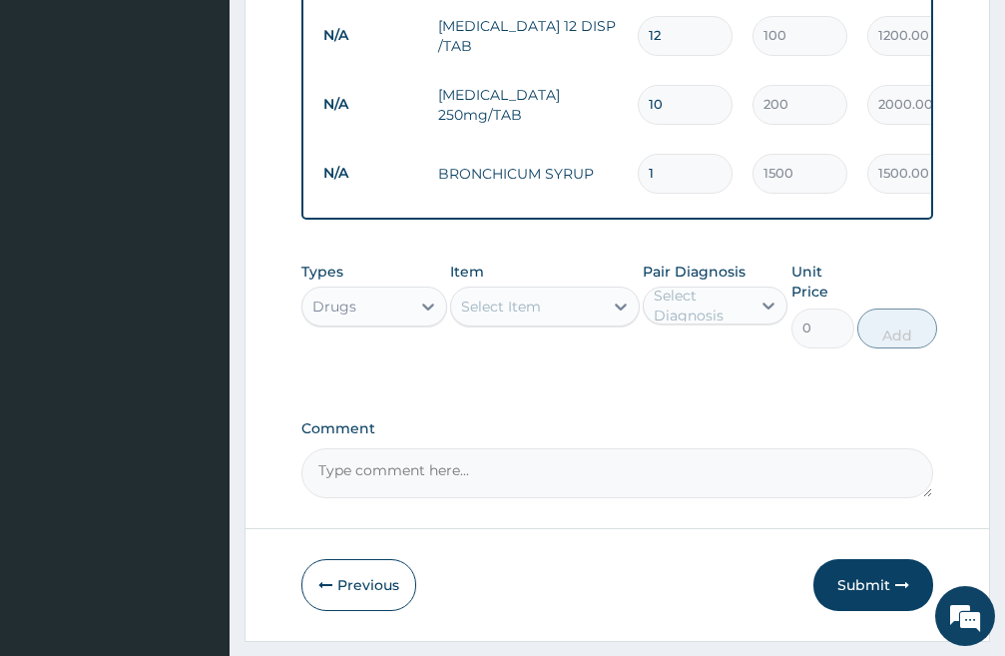
click at [542, 321] on div "Select Item" at bounding box center [527, 307] width 152 height 32
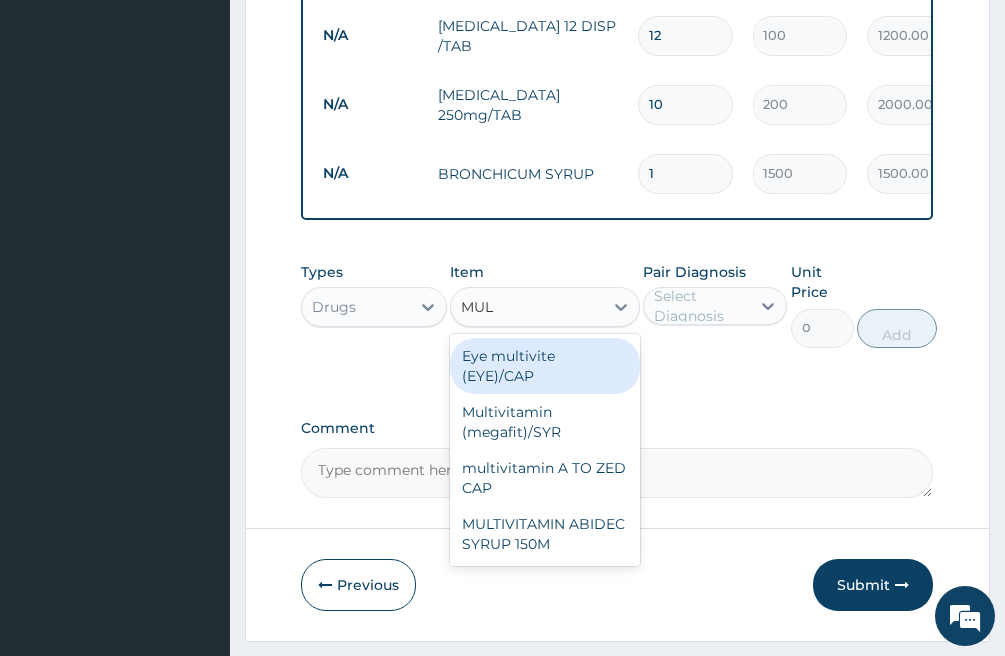
type input "MULT"
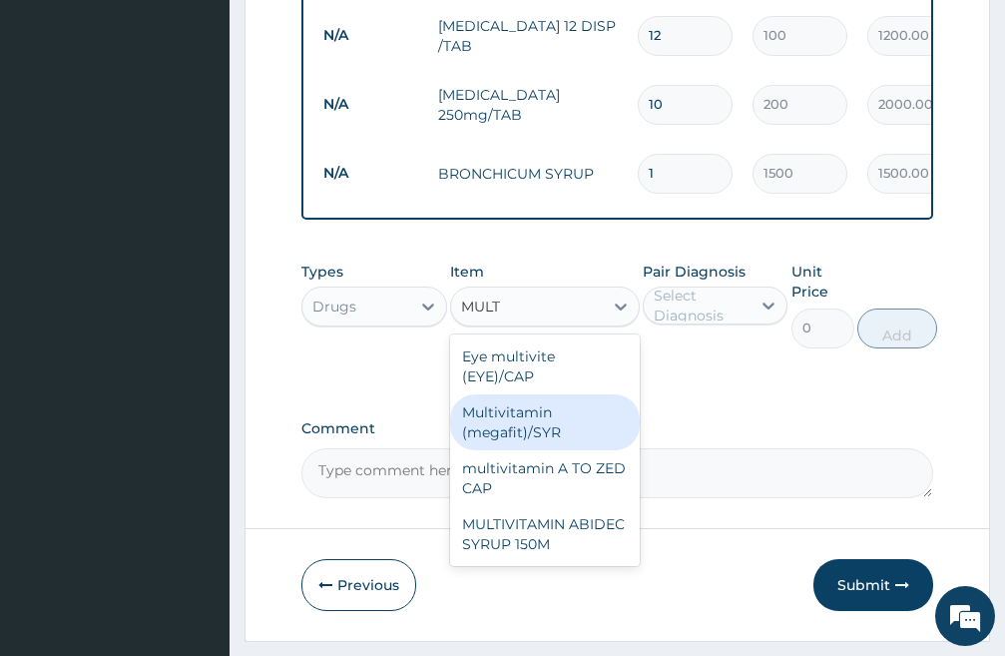
click at [553, 433] on div "Multivitamin (megafit)/SYR" at bounding box center [545, 422] width 190 height 56
type input "3000"
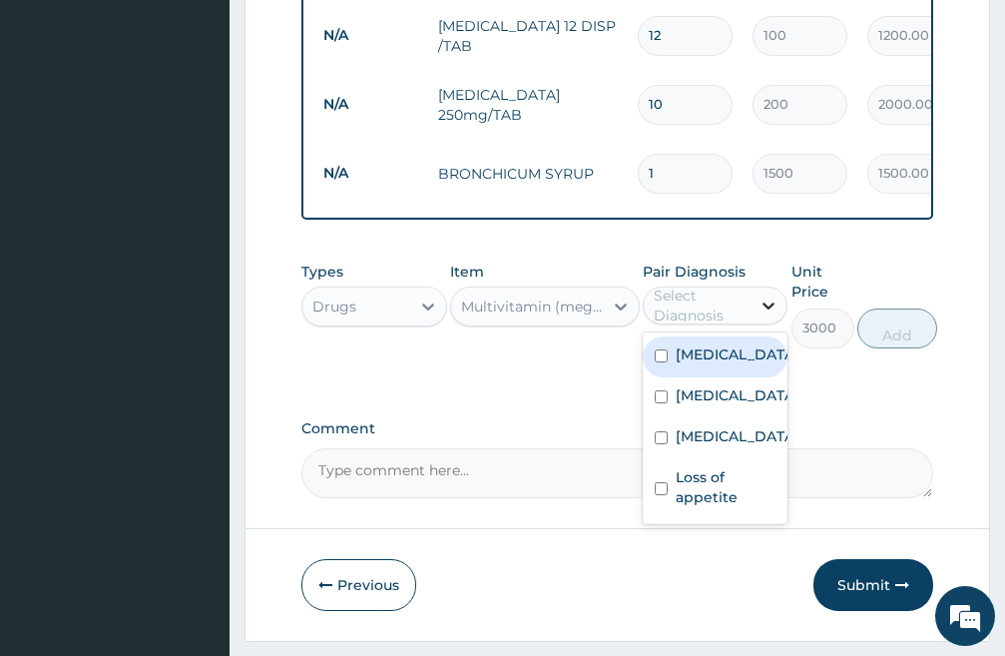
click at [769, 316] on icon at bounding box center [769, 306] width 20 height 20
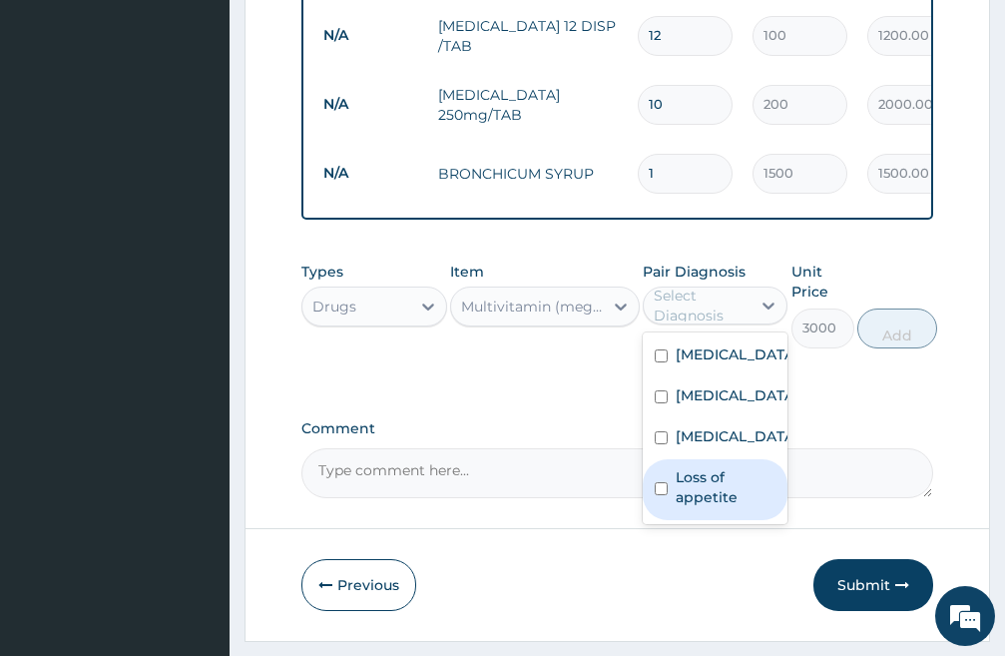
click at [656, 495] on input "checkbox" at bounding box center [661, 488] width 13 height 13
checkbox input "true"
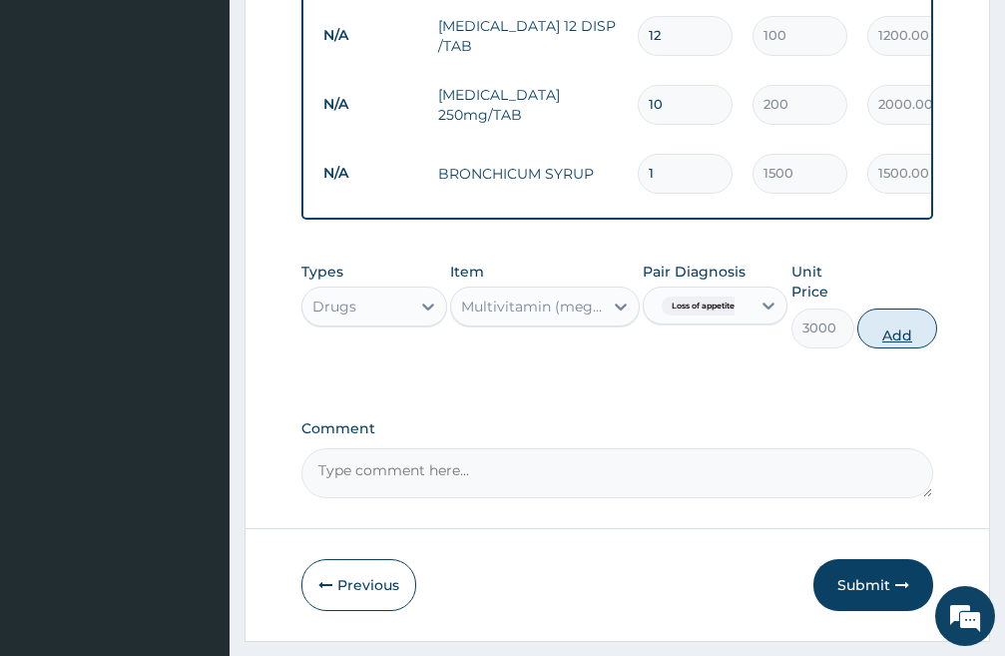
click at [907, 348] on button "Add" at bounding box center [898, 329] width 80 height 40
type input "0"
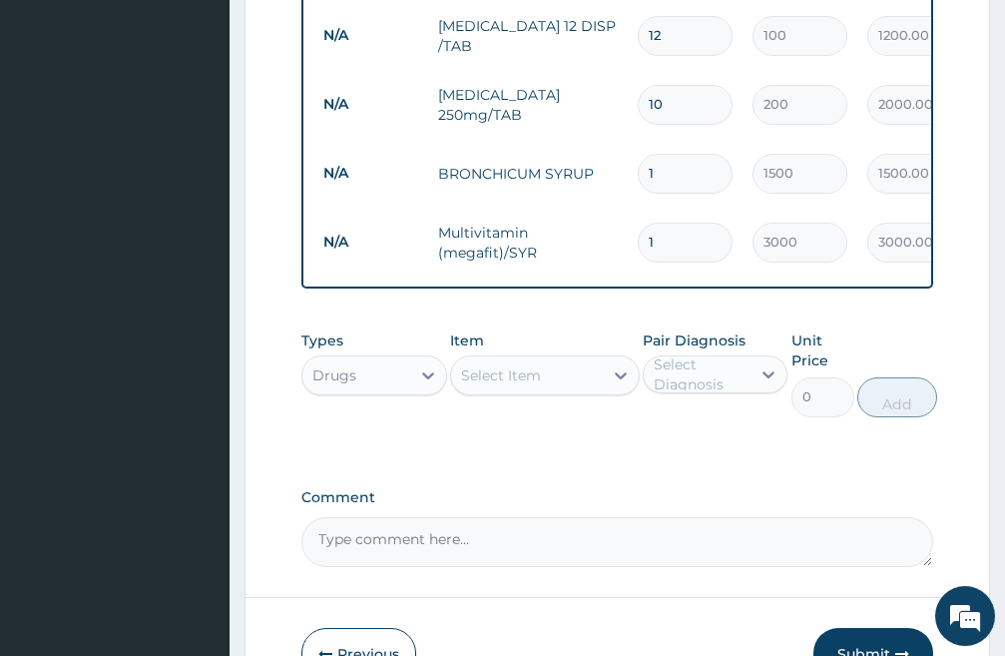
click at [569, 391] on div "Select Item" at bounding box center [527, 375] width 152 height 32
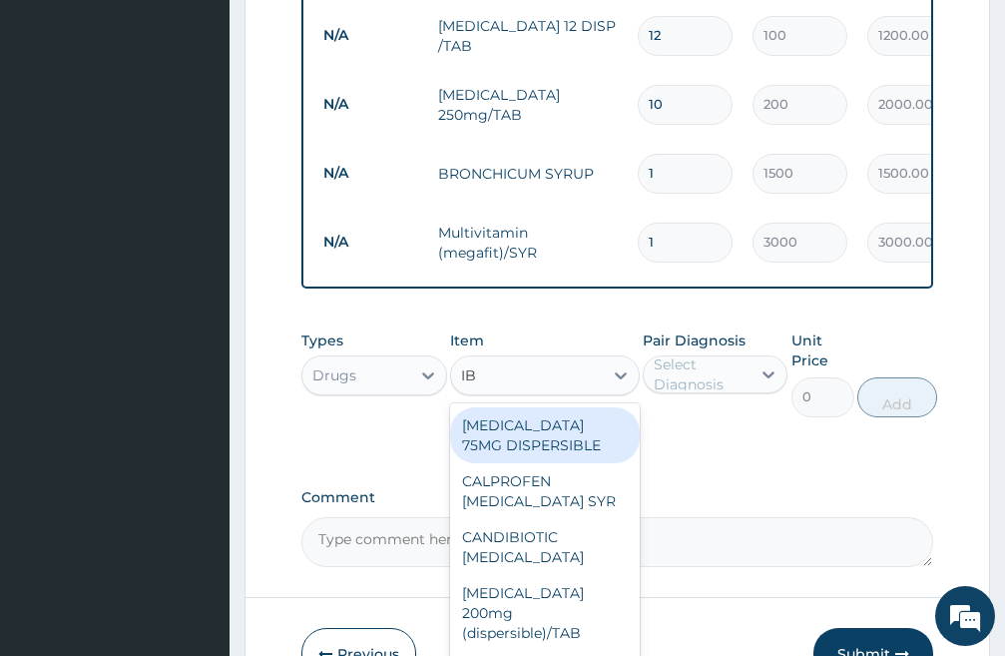
type input "IBU"
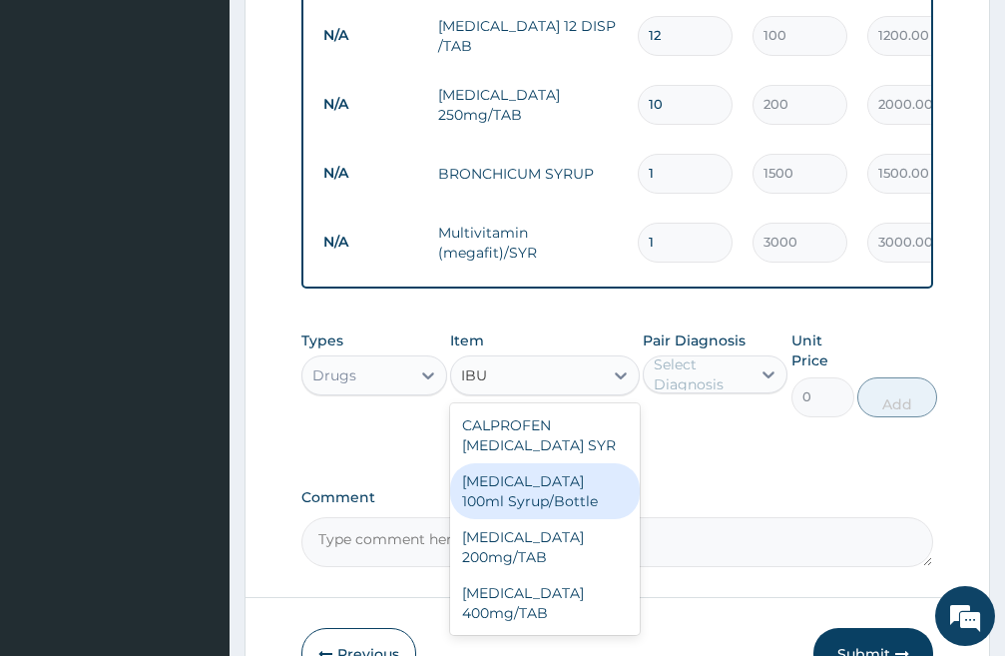
click at [513, 499] on div "Ibuprofen 100ml Syrup/Bottle" at bounding box center [545, 491] width 190 height 56
type input "1500"
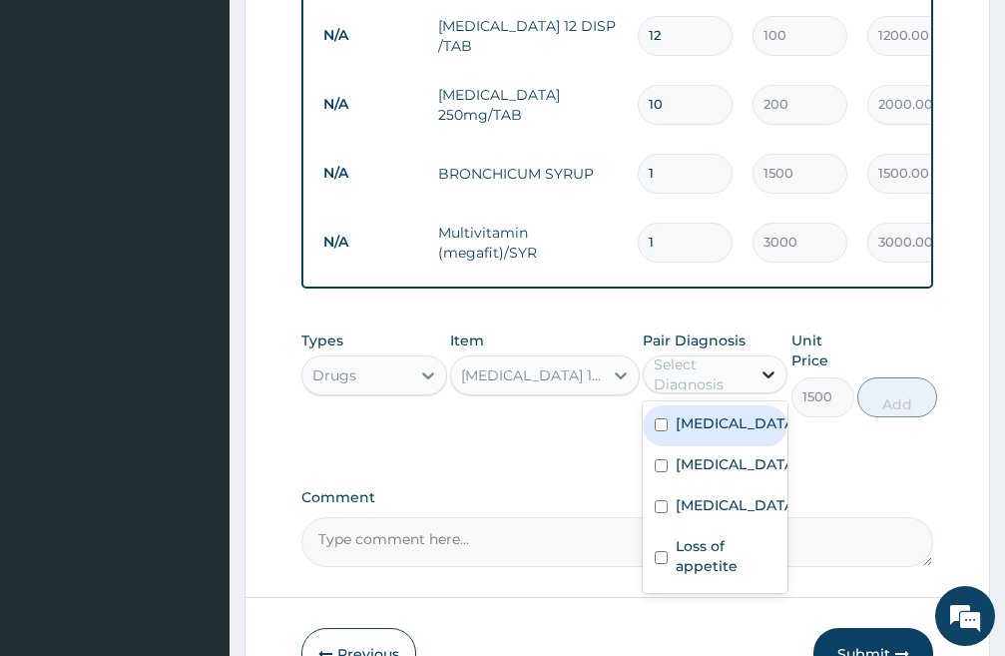
click at [768, 384] on icon at bounding box center [769, 374] width 20 height 20
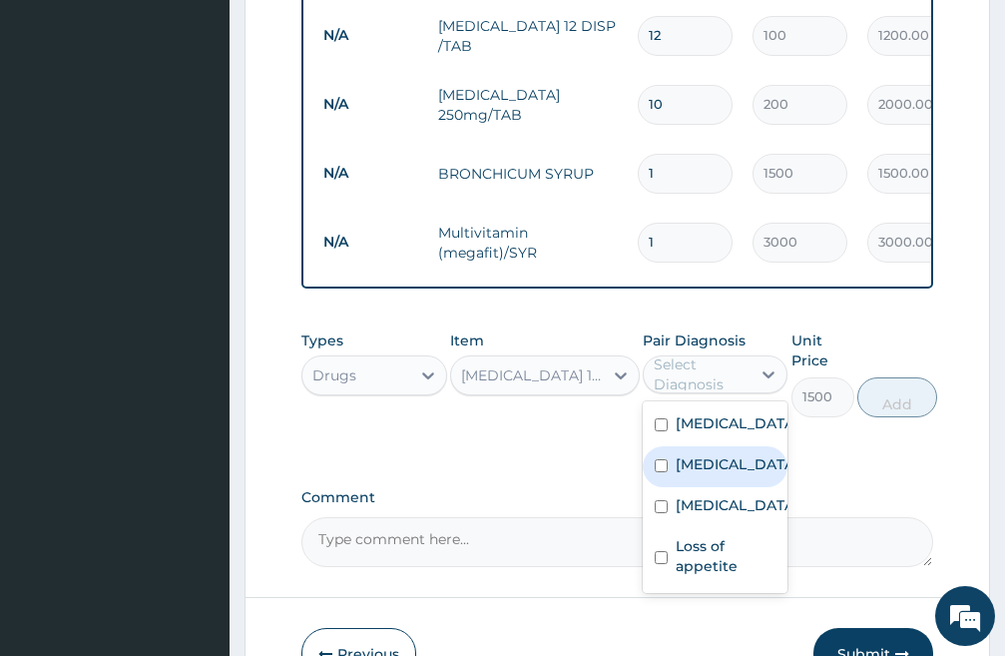
click at [665, 487] on div "Tonsillitis" at bounding box center [716, 466] width 146 height 41
checkbox input "true"
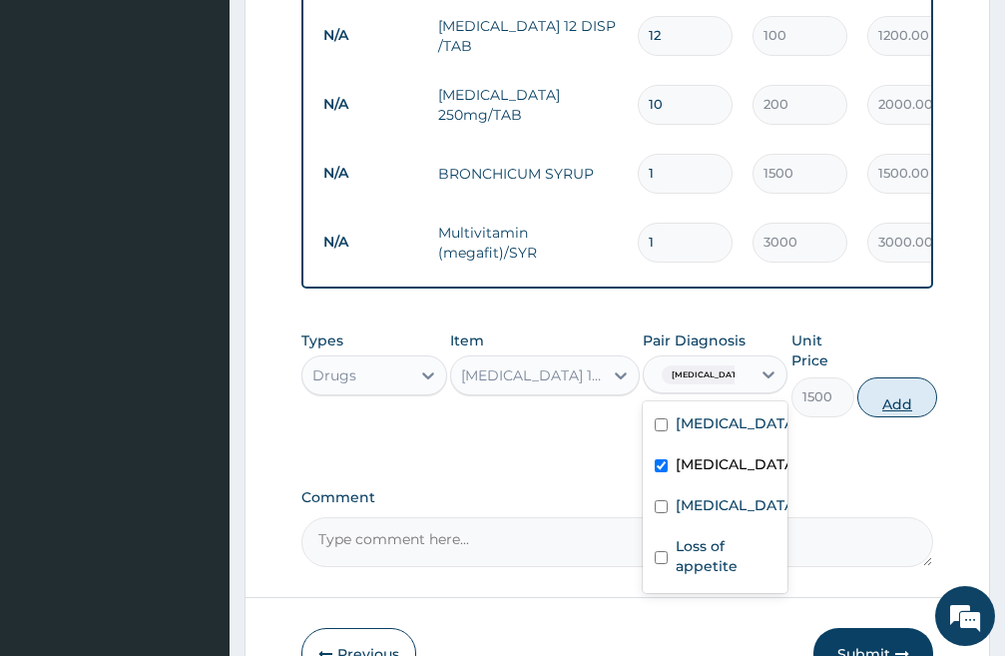
click at [908, 417] on button "Add" at bounding box center [898, 397] width 80 height 40
type input "0"
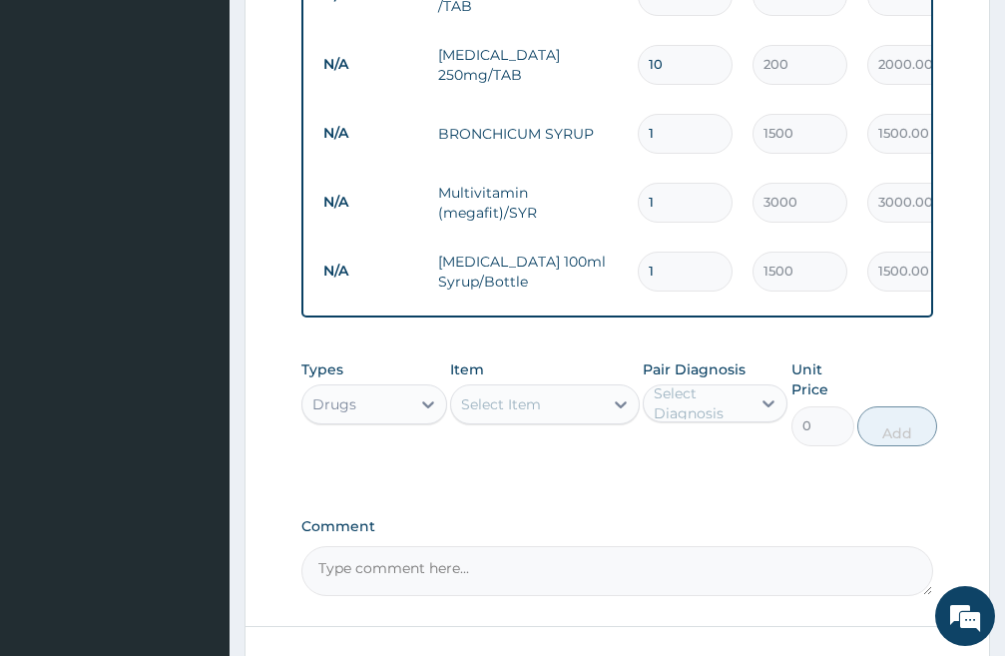
scroll to position [1128, 0]
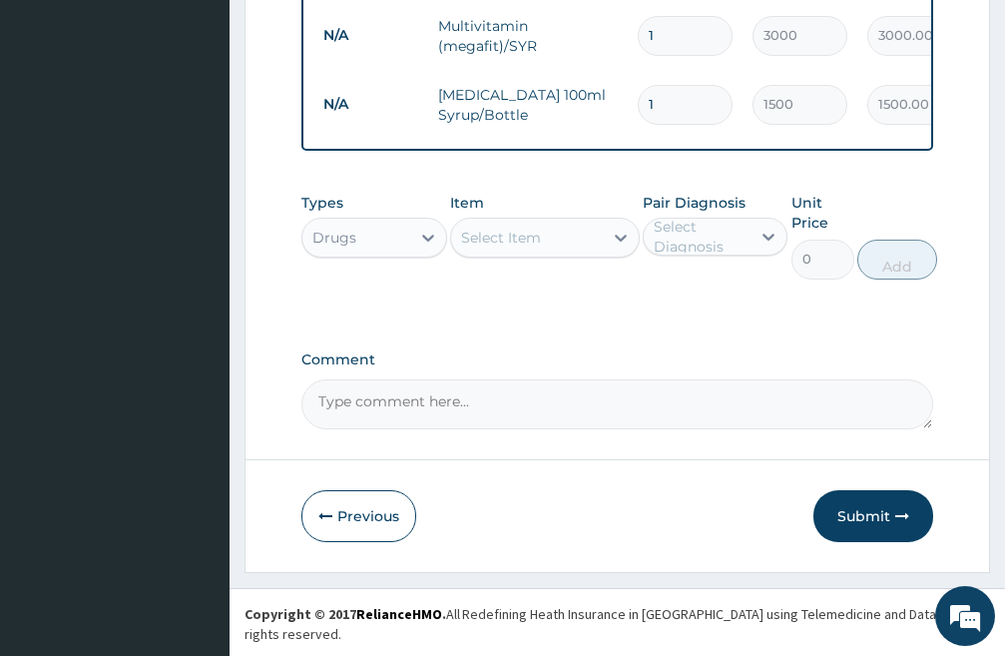
click at [555, 254] on div "Select Item" at bounding box center [527, 238] width 152 height 32
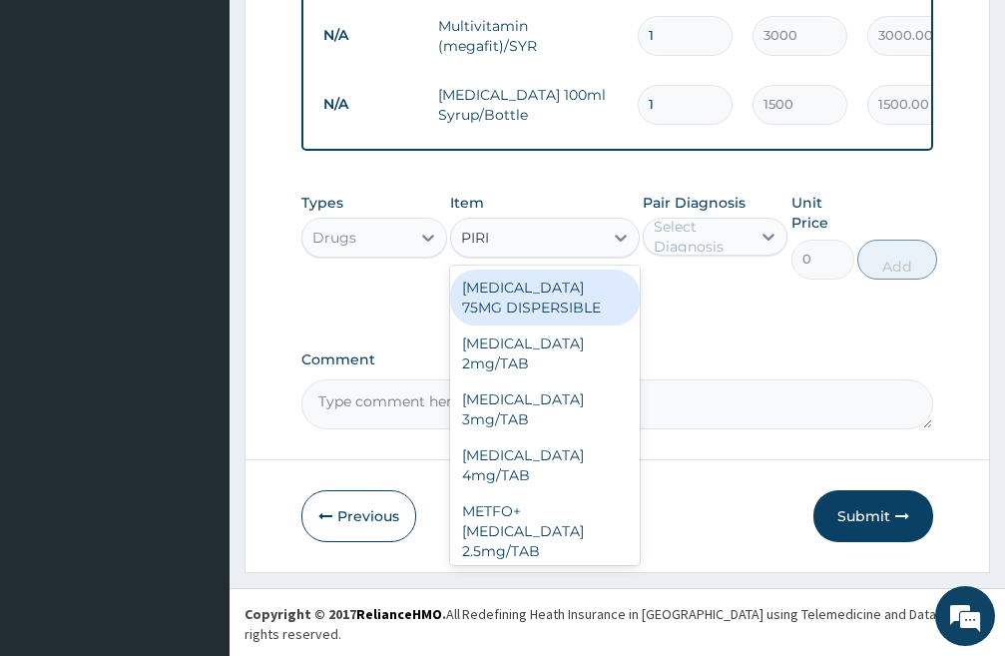
type input "PIRIT"
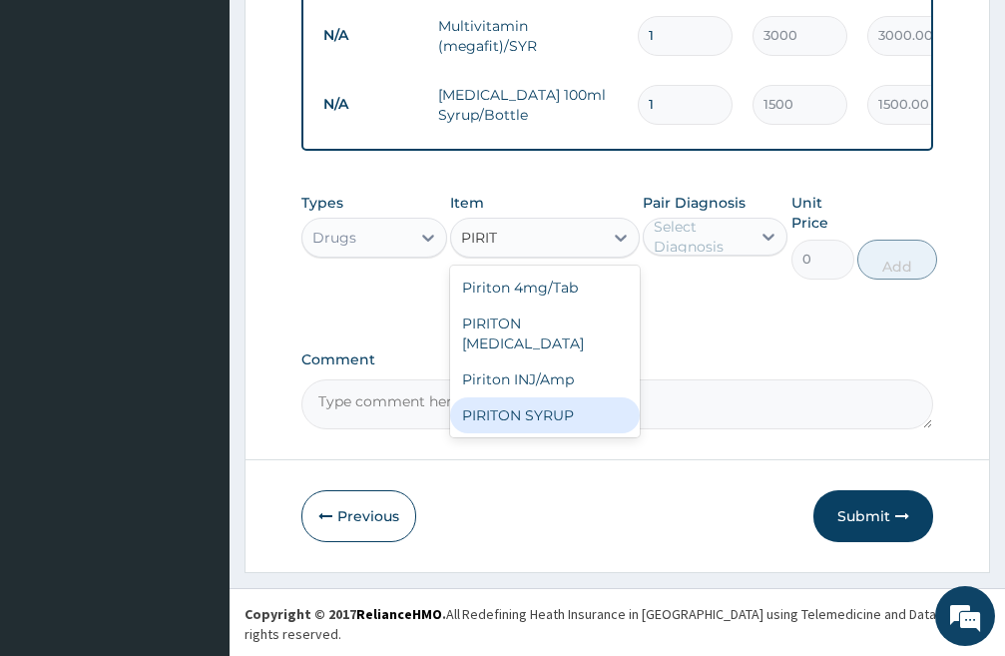
click at [531, 432] on div "PIRITON SYRUP" at bounding box center [545, 415] width 190 height 36
type input "1000"
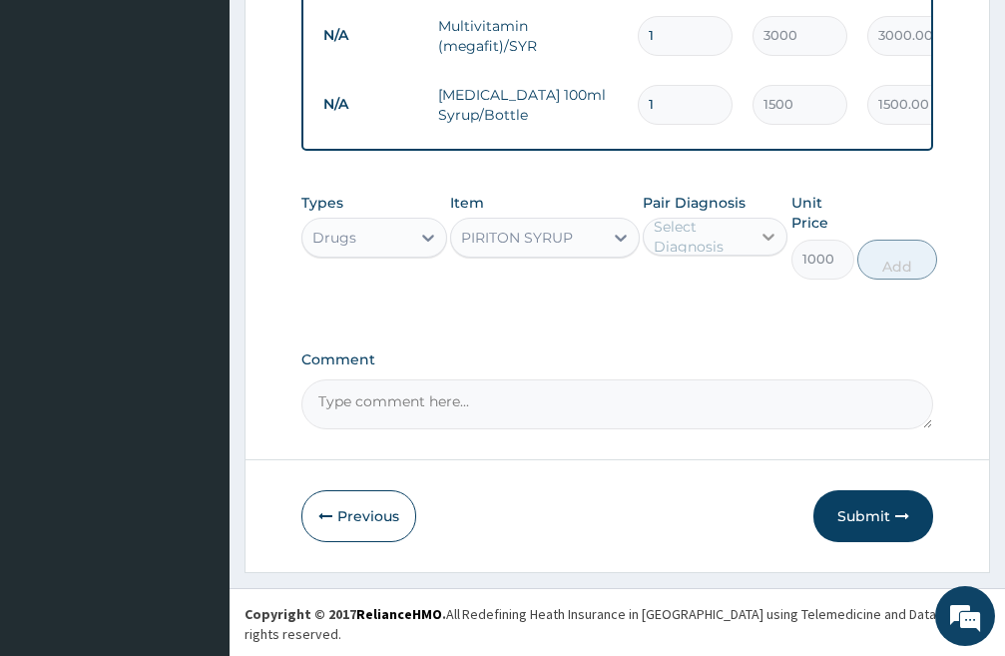
click at [768, 247] on icon at bounding box center [769, 237] width 20 height 20
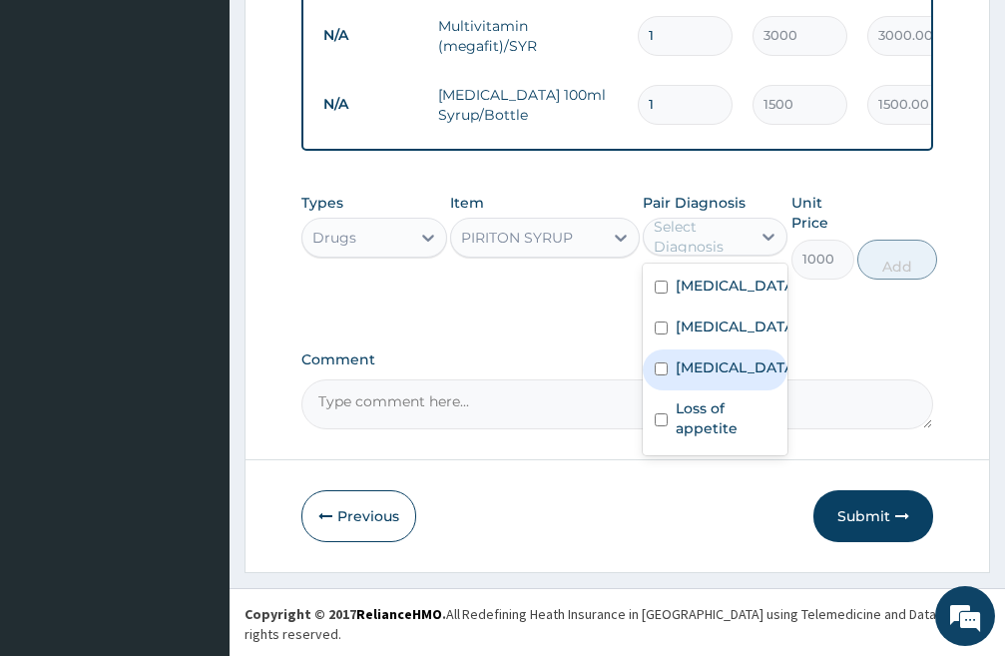
click at [659, 375] on input "checkbox" at bounding box center [661, 368] width 13 height 13
checkbox input "true"
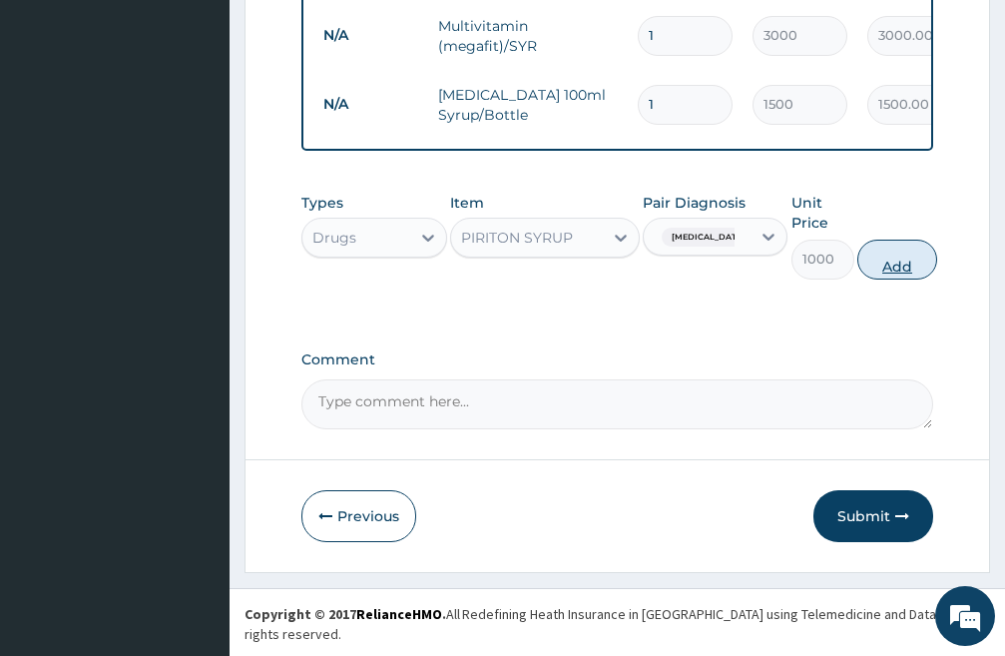
click at [914, 280] on button "Add" at bounding box center [898, 260] width 80 height 40
type input "0"
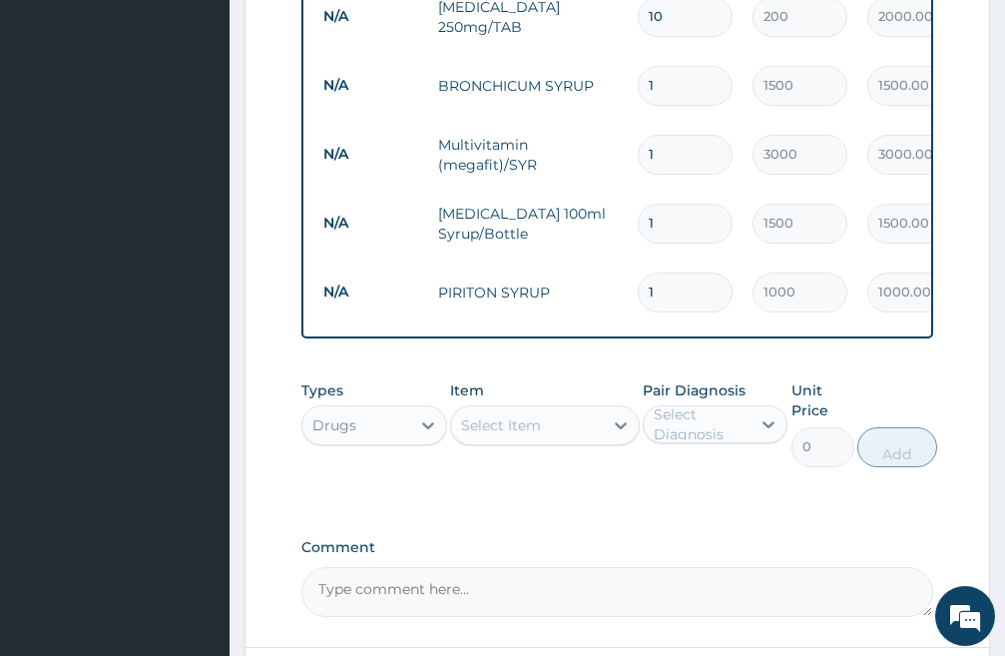
scroll to position [1197, 0]
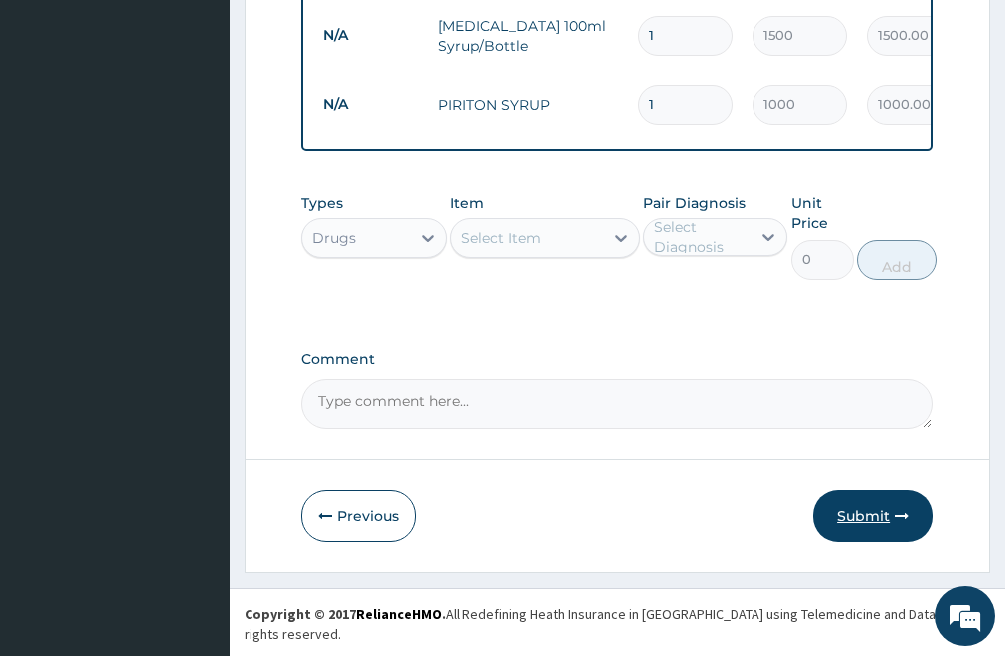
click at [869, 533] on button "Submit" at bounding box center [874, 516] width 120 height 52
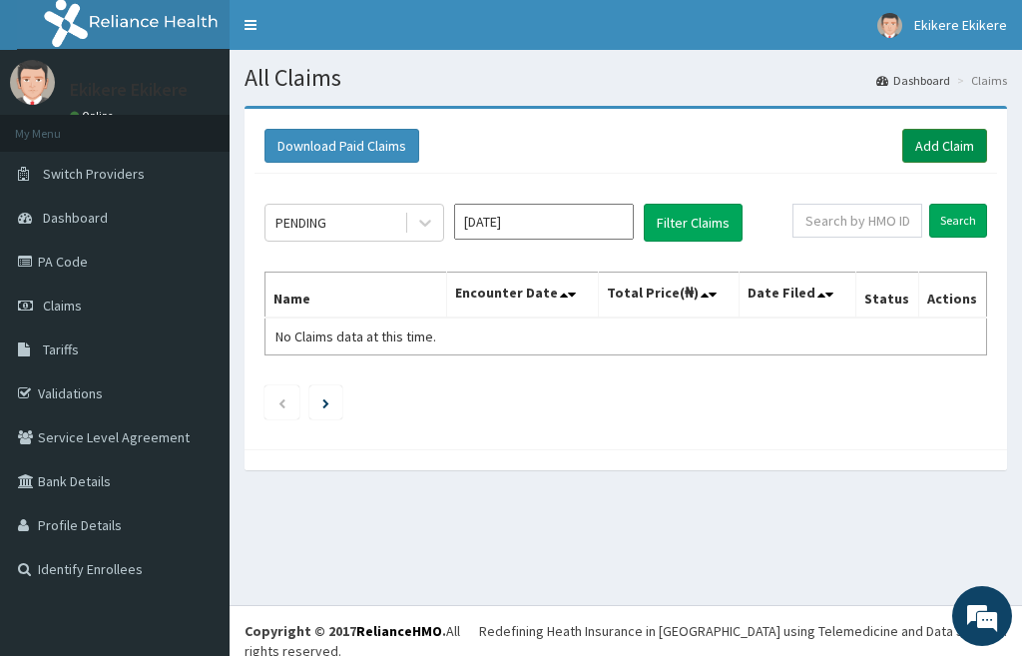
click at [952, 144] on link "Add Claim" at bounding box center [945, 146] width 85 height 34
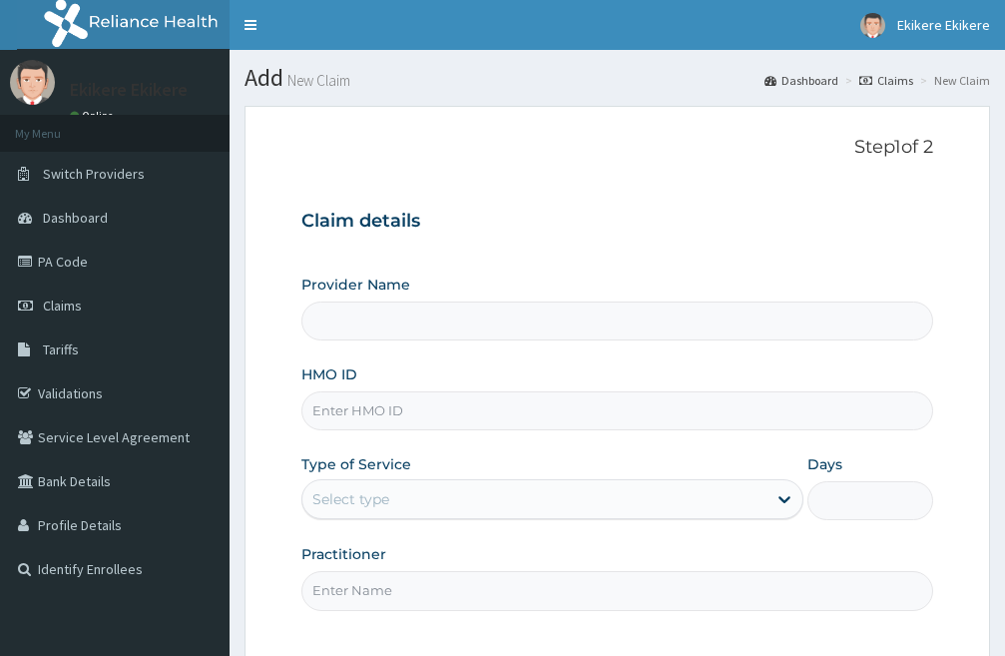
type input "Shammah Christian Hospital"
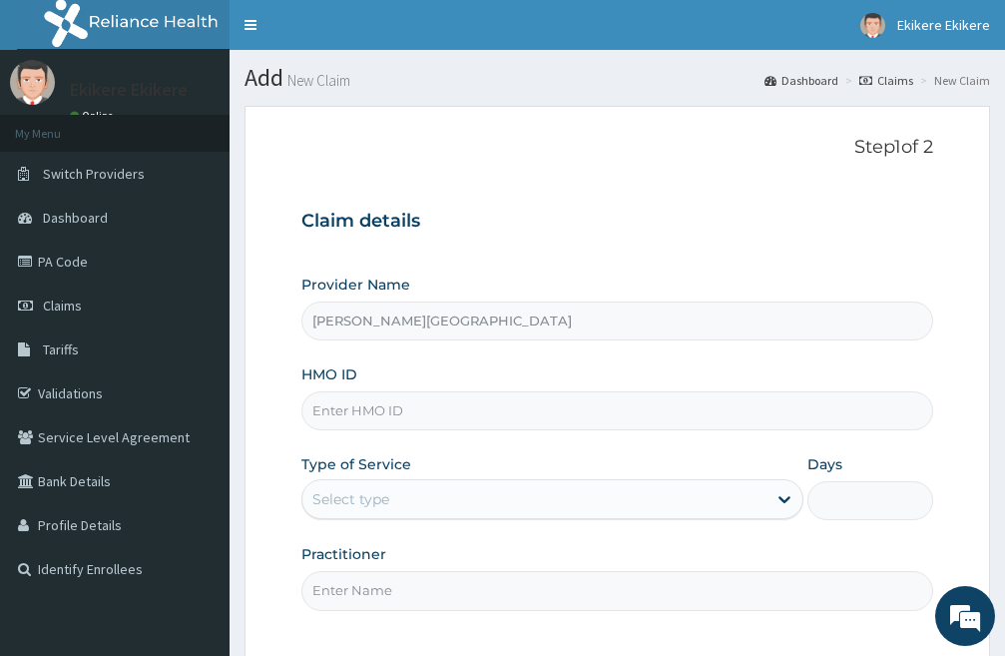
click at [403, 414] on input "HMO ID" at bounding box center [618, 410] width 632 height 39
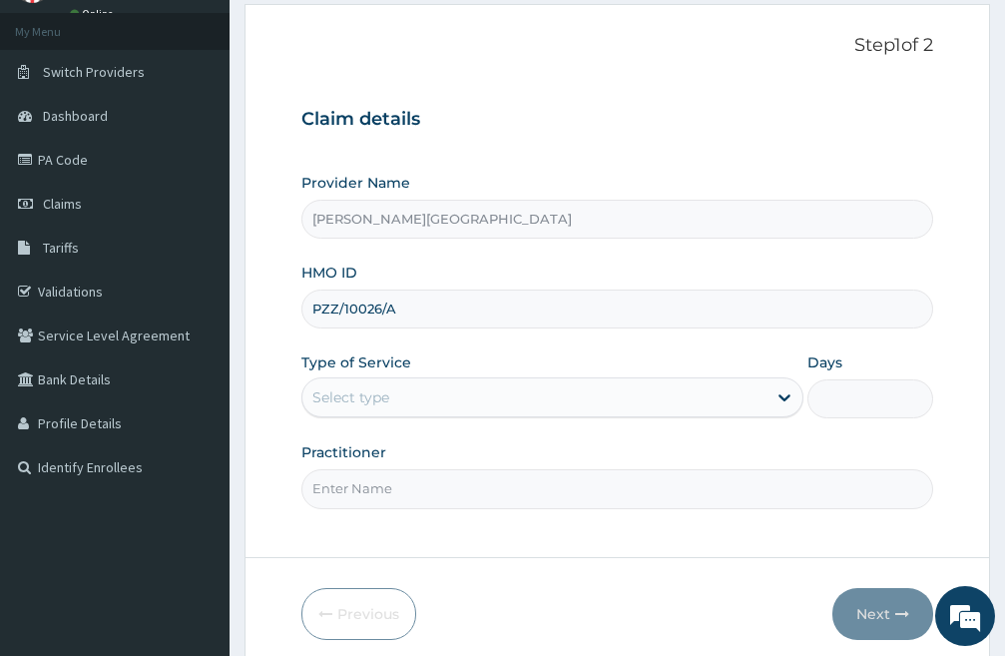
scroll to position [183, 0]
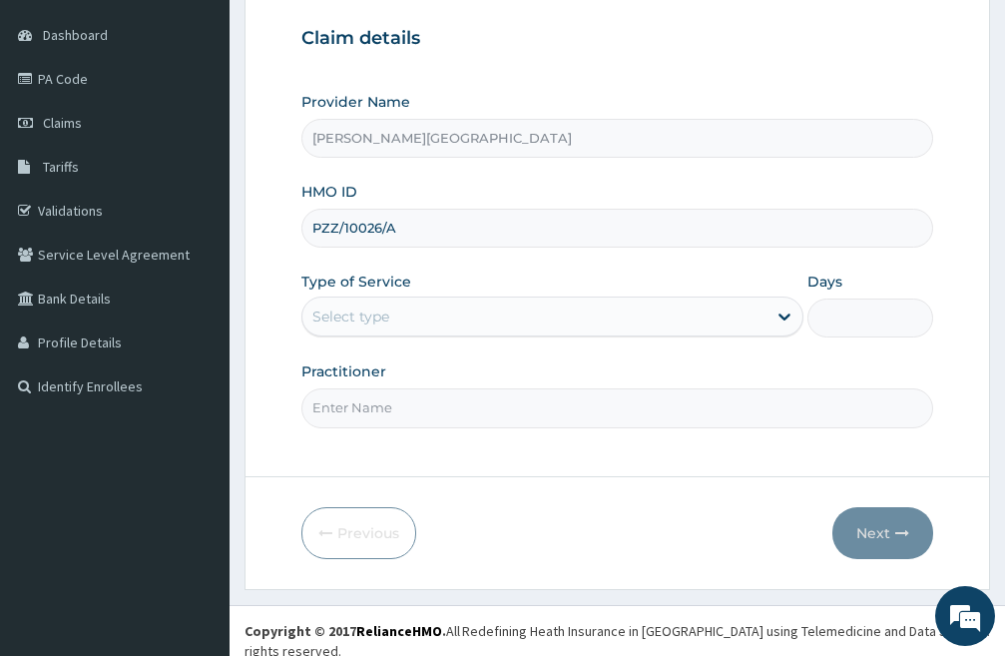
type input "PZZ/10026/A"
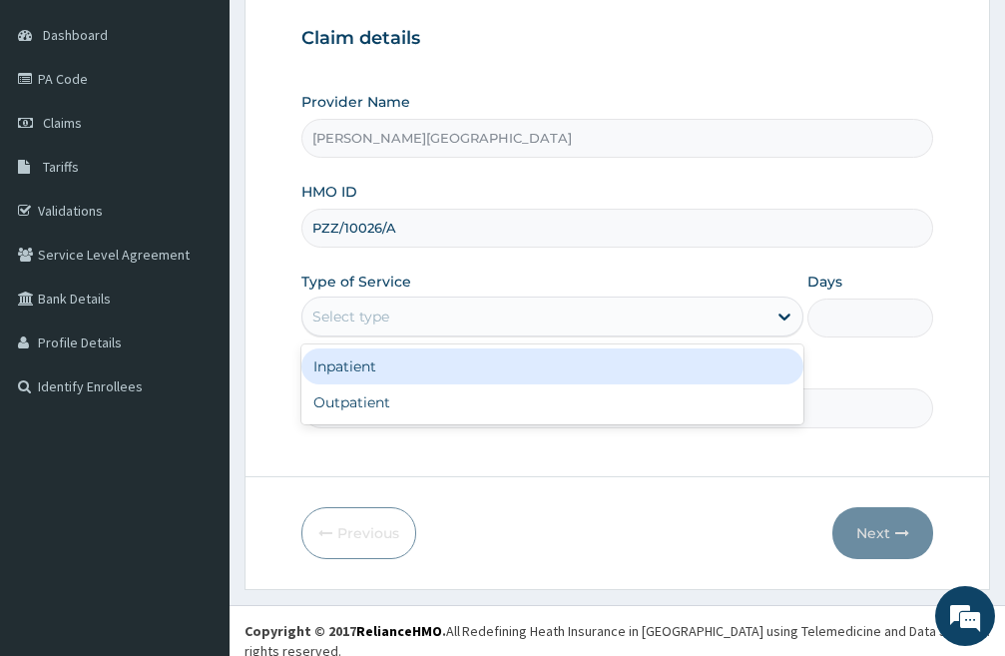
click at [497, 317] on div "Select type" at bounding box center [535, 317] width 464 height 32
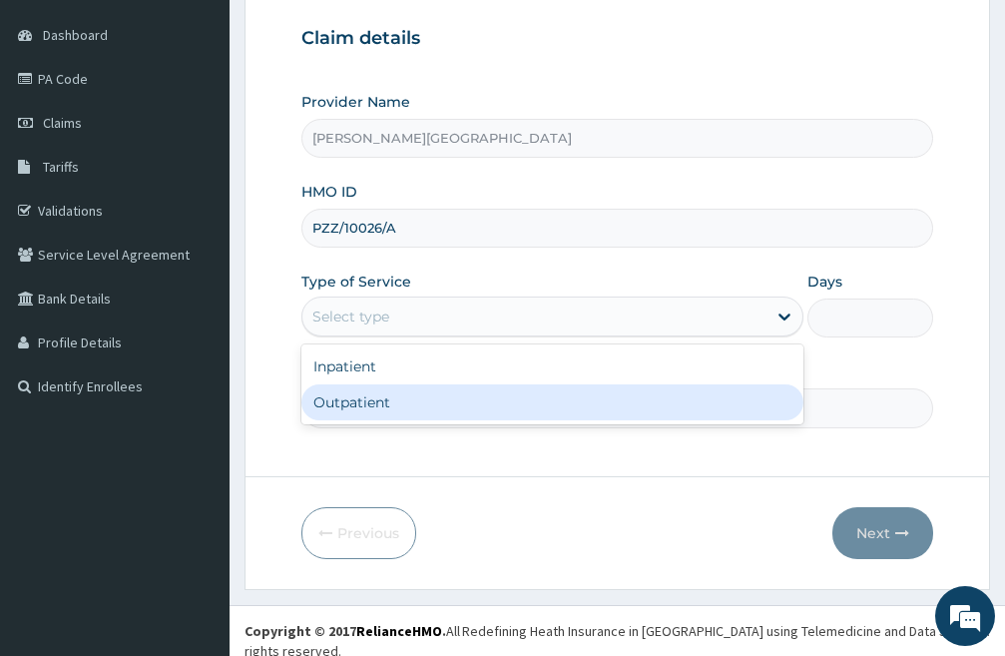
click at [393, 399] on div "Outpatient" at bounding box center [553, 402] width 502 height 36
type input "1"
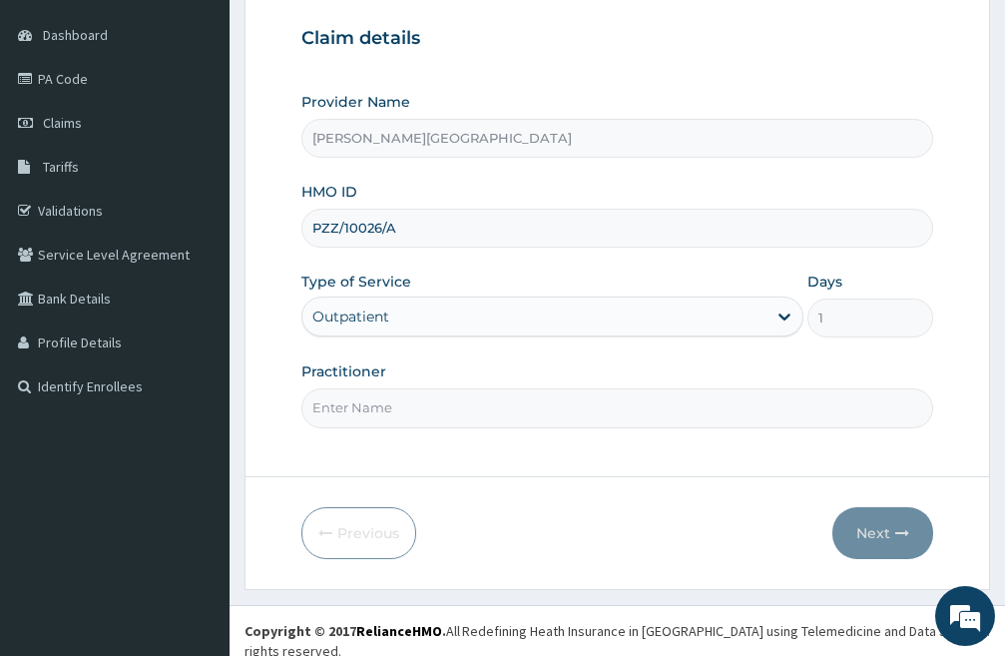
click at [484, 401] on input "Practitioner" at bounding box center [618, 407] width 632 height 39
type input "DR LIGHT"
click at [872, 532] on button "Next" at bounding box center [883, 533] width 101 height 52
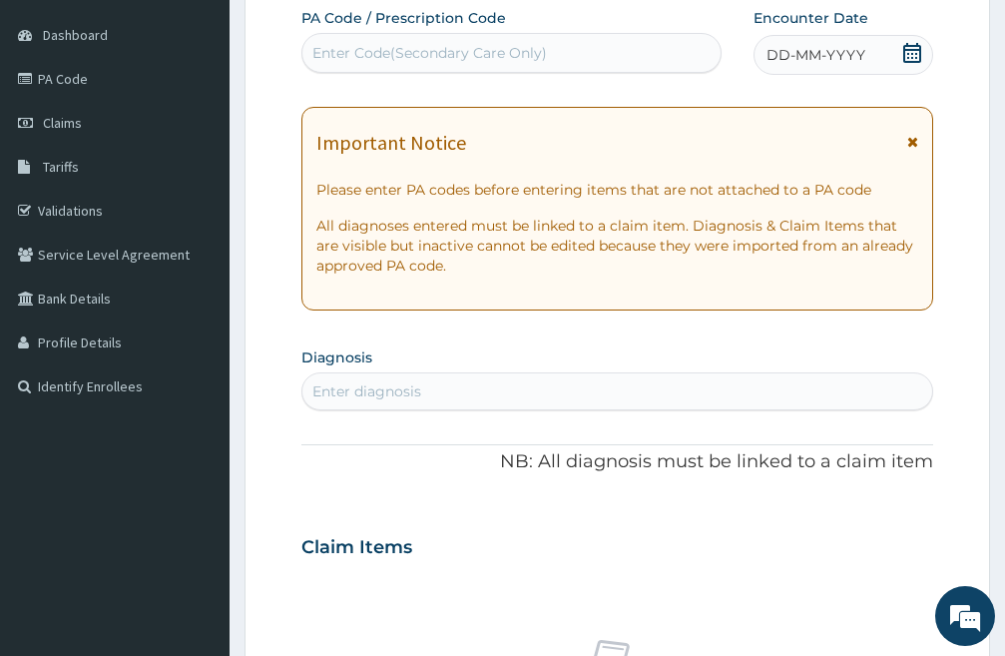
click at [916, 51] on icon at bounding box center [913, 53] width 20 height 20
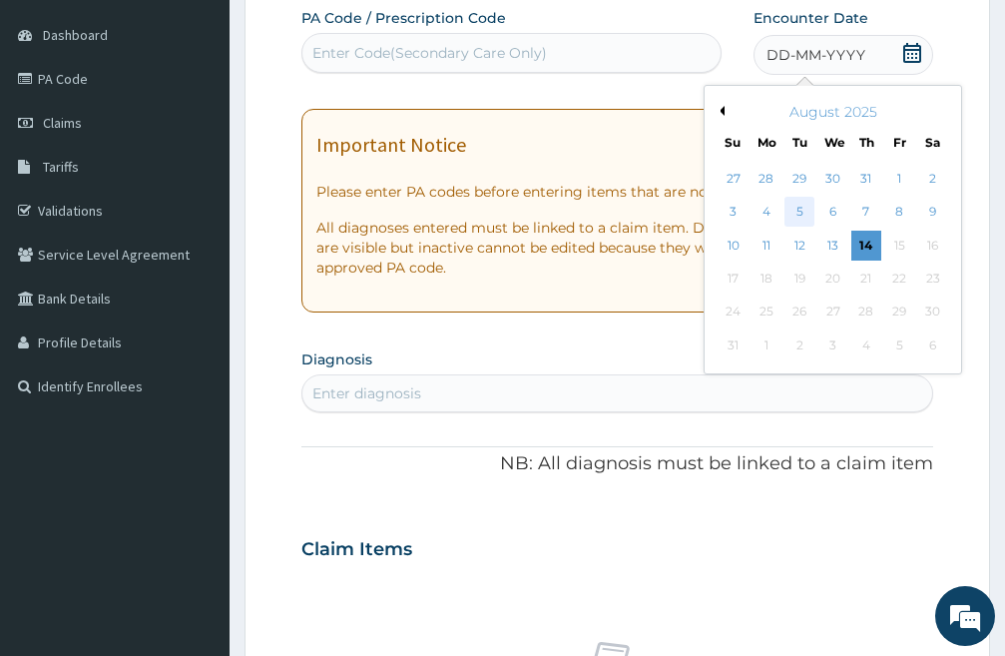
click at [798, 206] on div "5" at bounding box center [800, 213] width 30 height 30
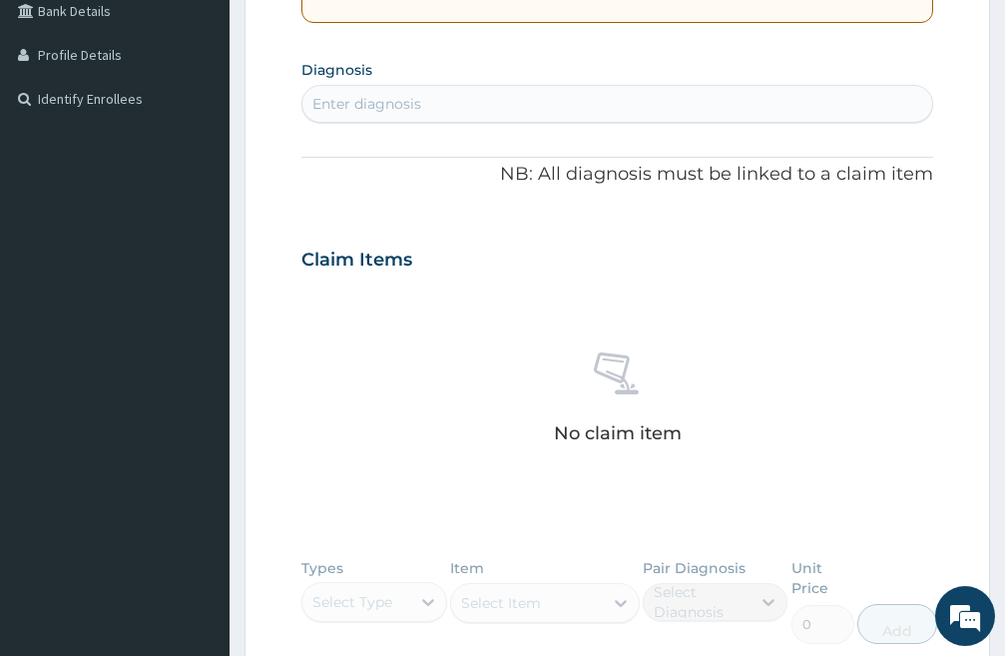
scroll to position [482, 0]
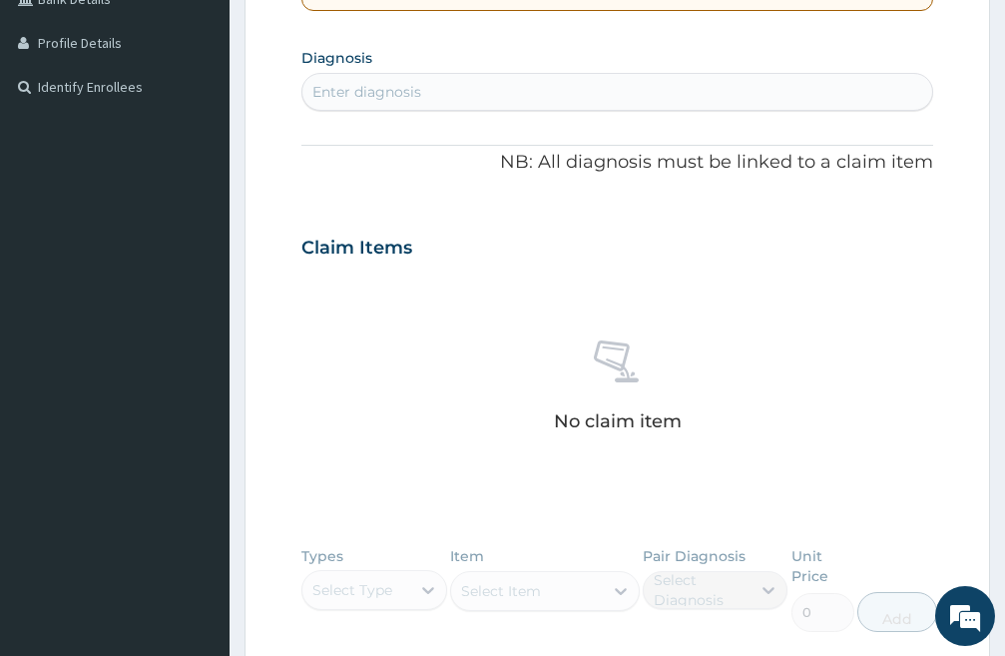
click at [388, 87] on div "Enter diagnosis" at bounding box center [367, 92] width 109 height 20
type input "PLASMOD"
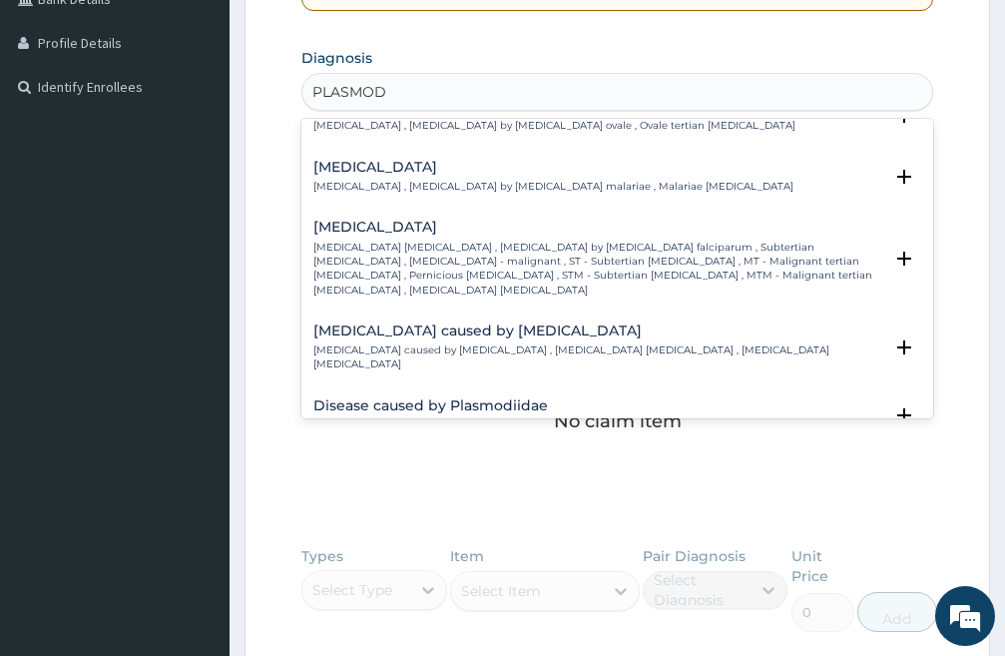
scroll to position [200, 0]
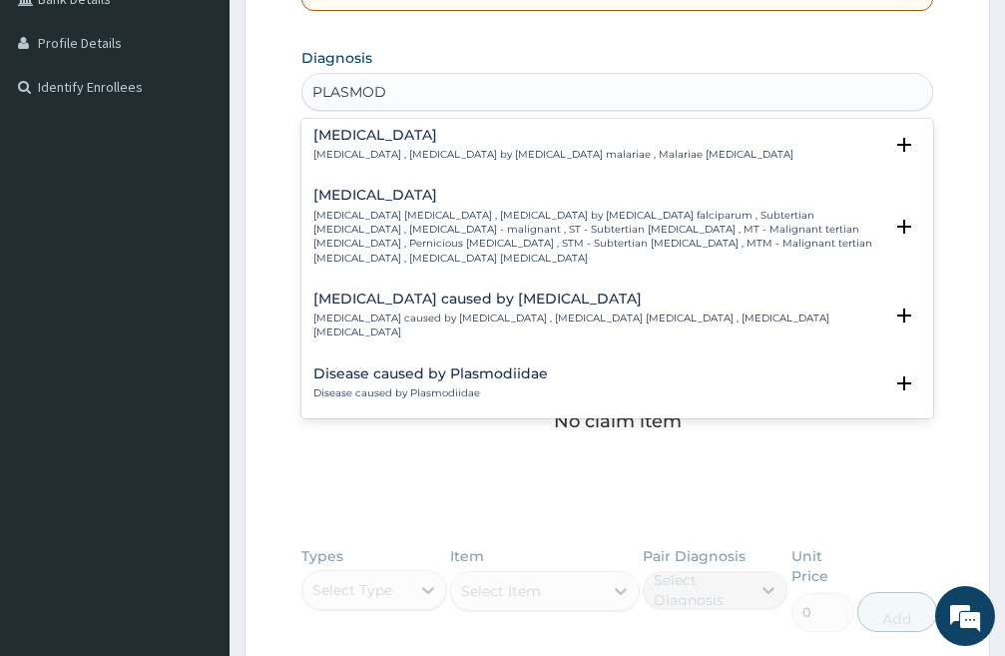
click at [405, 216] on p "[MEDICAL_DATA] [MEDICAL_DATA] , [MEDICAL_DATA] by [MEDICAL_DATA] falciparum , S…" at bounding box center [598, 237] width 569 height 57
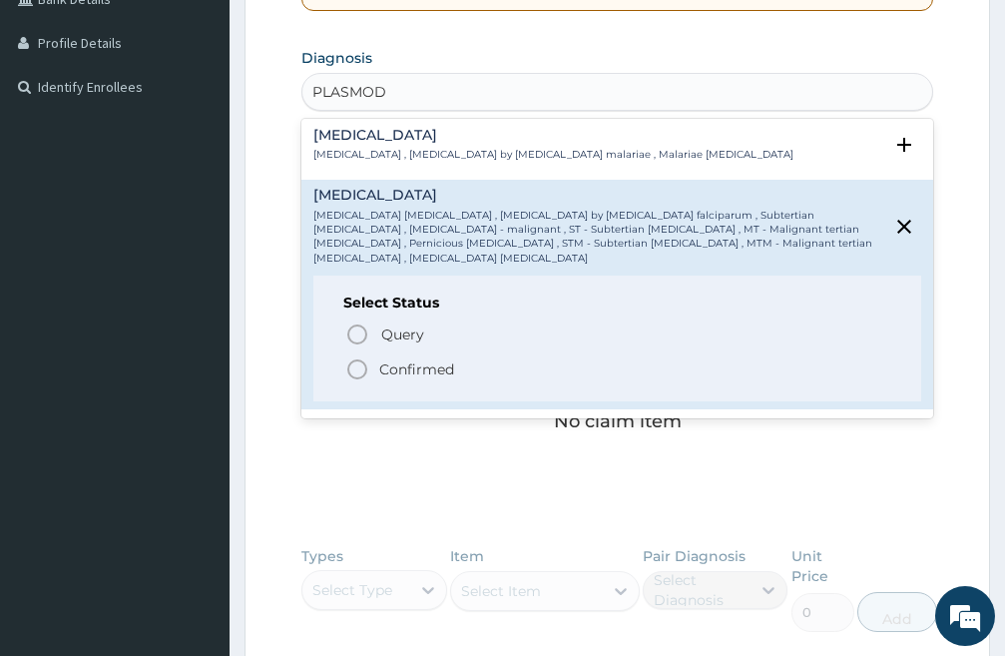
click at [355, 357] on icon "status option filled" at bounding box center [357, 369] width 24 height 24
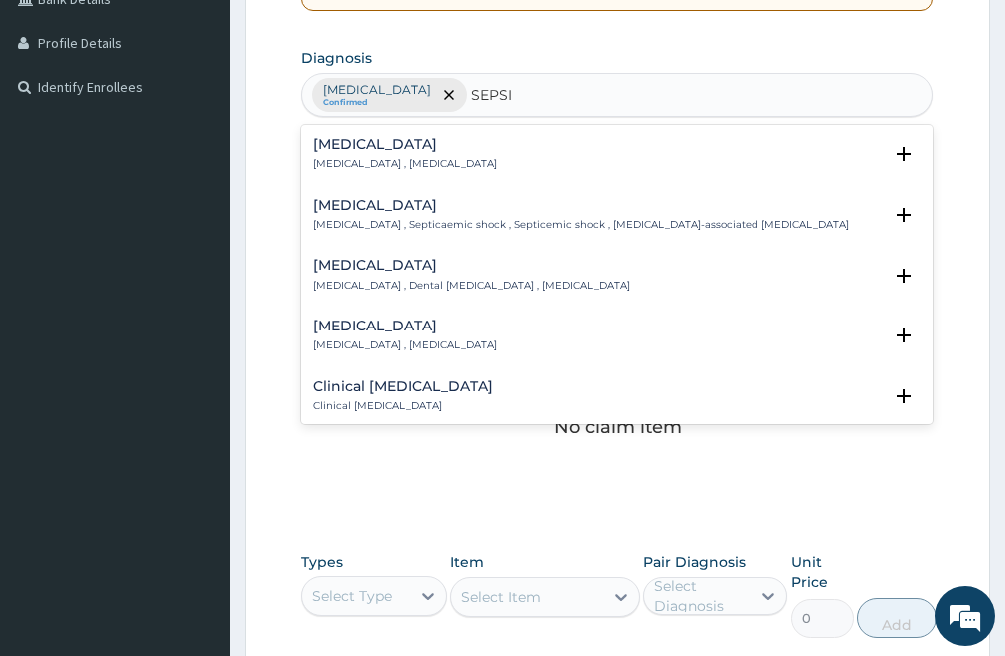
type input "[MEDICAL_DATA]"
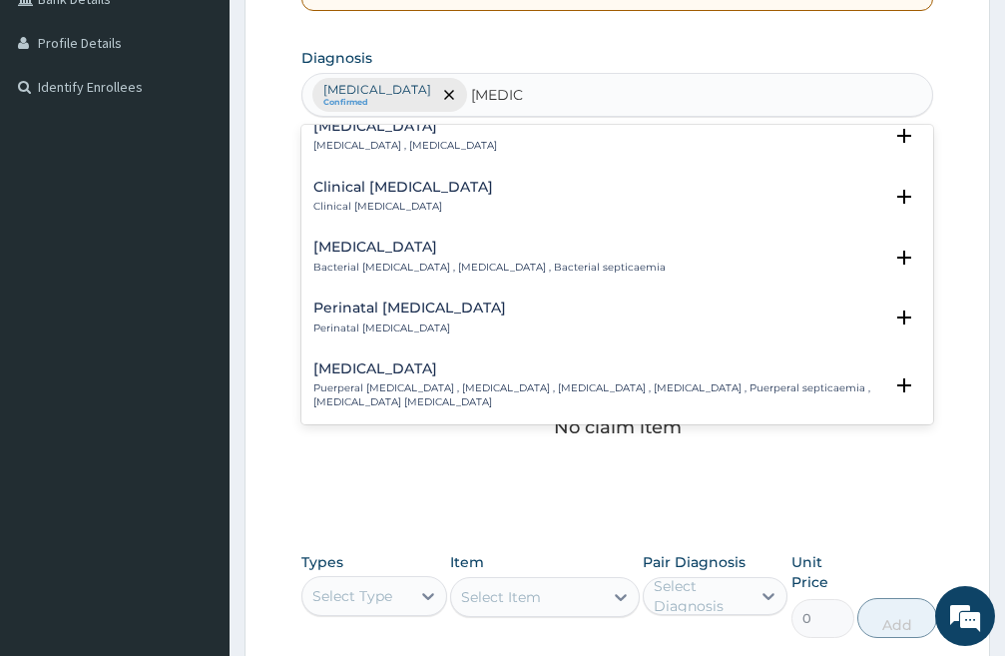
click at [349, 195] on h4 "Clinical [MEDICAL_DATA]" at bounding box center [404, 187] width 180 height 15
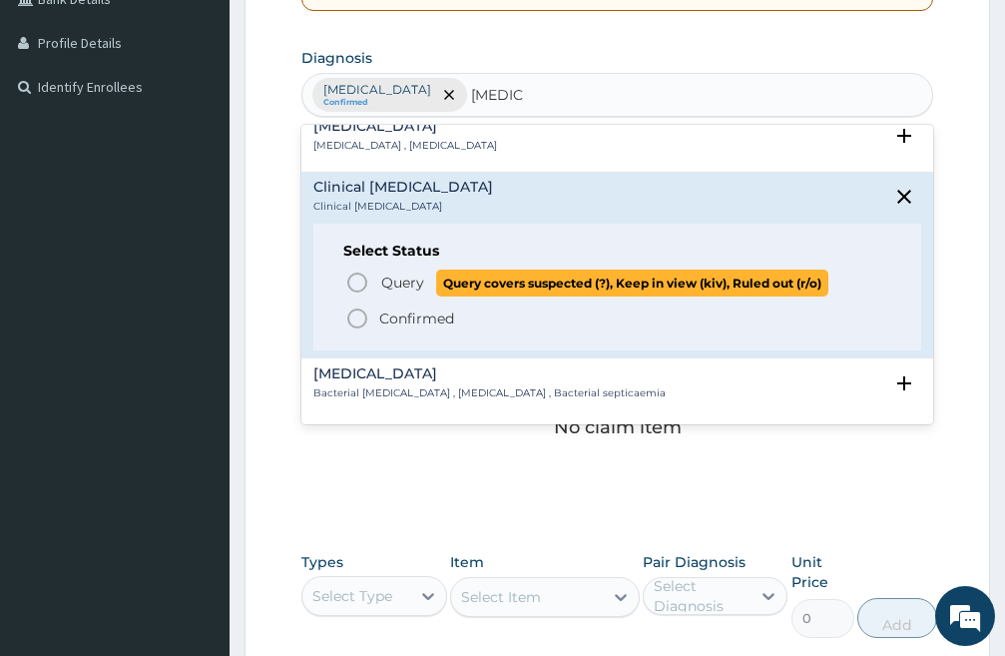
click at [355, 281] on icon "status option query" at bounding box center [357, 283] width 24 height 24
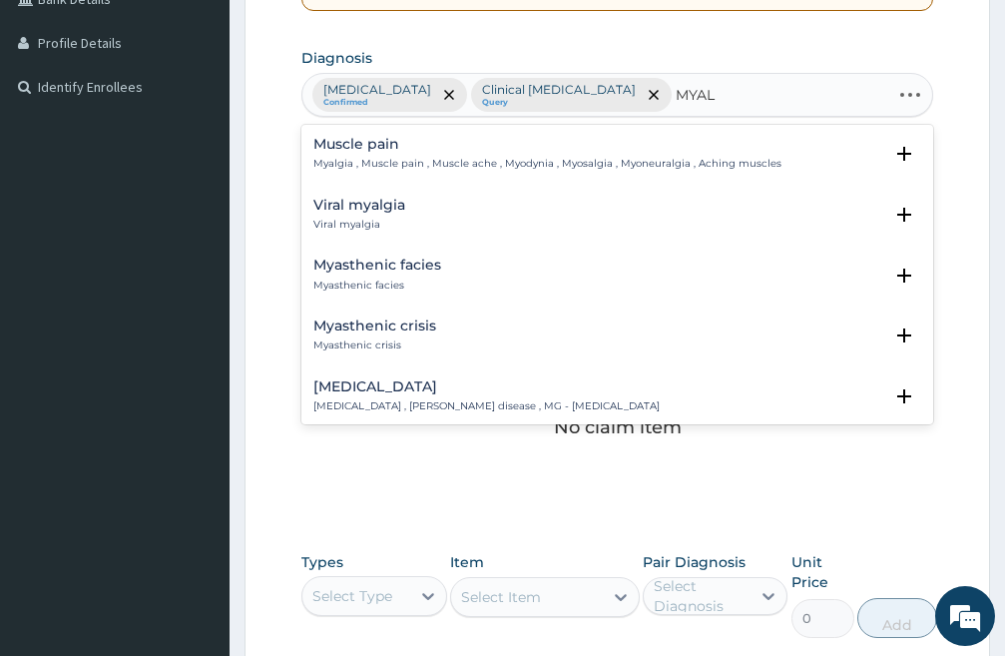
type input "MYALG"
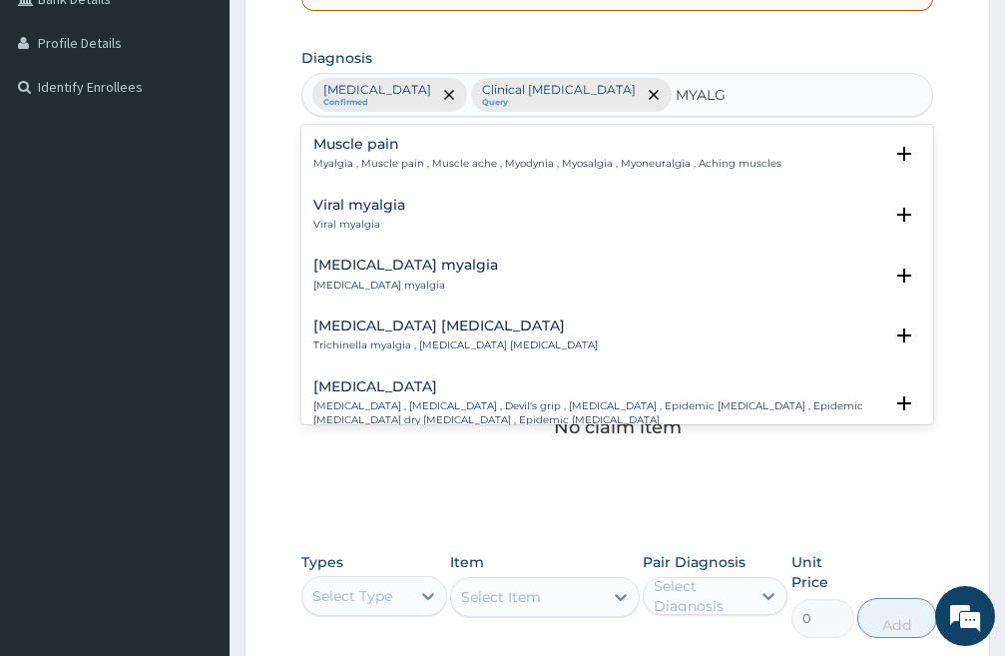
click at [359, 146] on h4 "Muscle pain" at bounding box center [548, 144] width 468 height 15
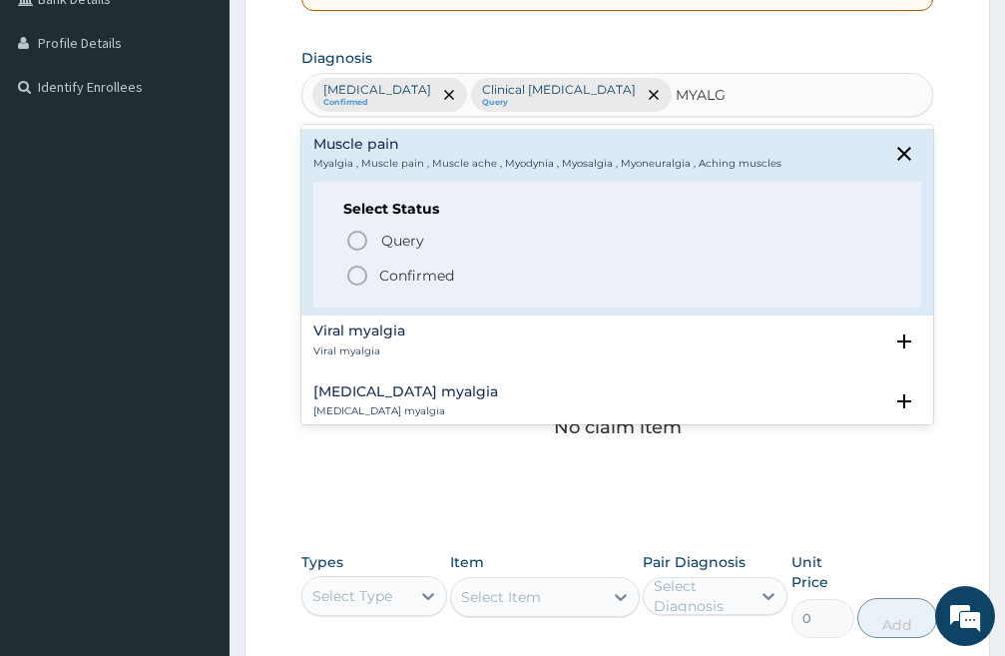
click at [355, 274] on icon "status option filled" at bounding box center [357, 276] width 24 height 24
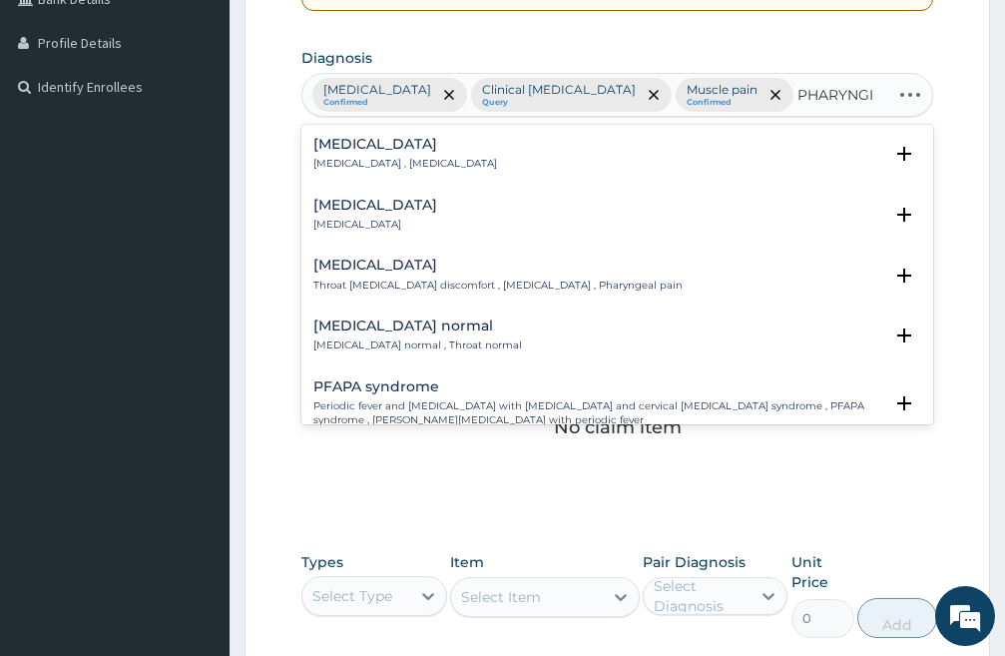
type input "PHARYNGIT"
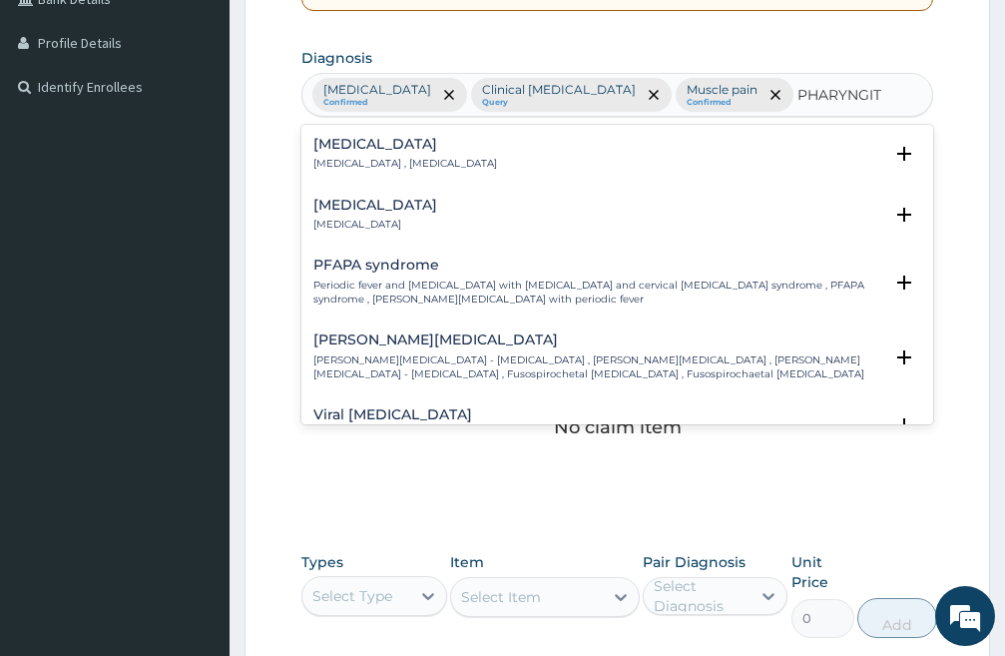
click at [345, 206] on h4 "Pharyngitis" at bounding box center [376, 205] width 124 height 15
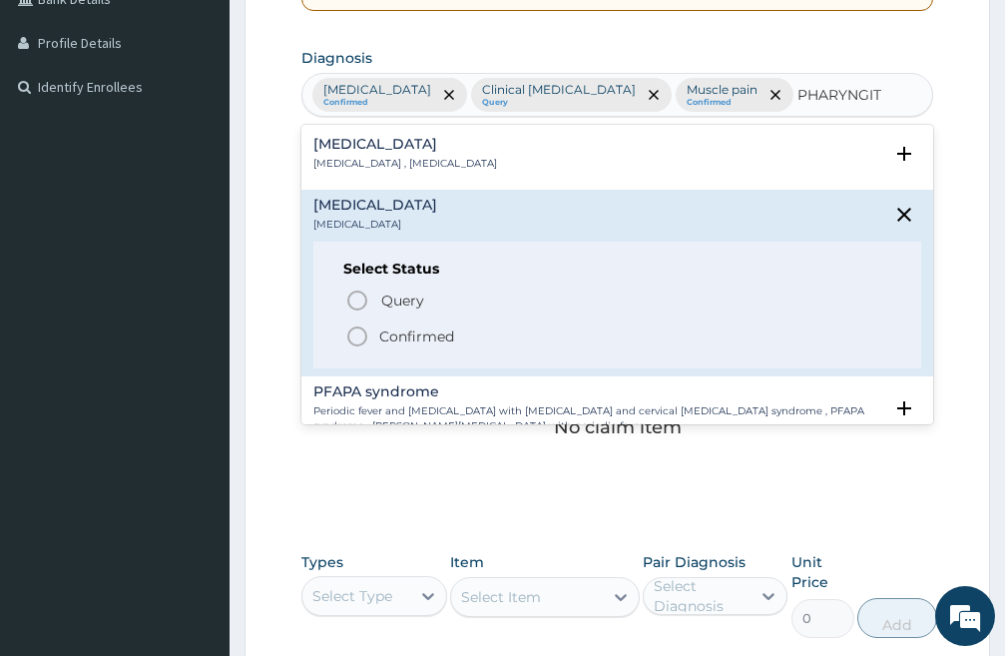
click at [356, 334] on icon "status option filled" at bounding box center [357, 336] width 24 height 24
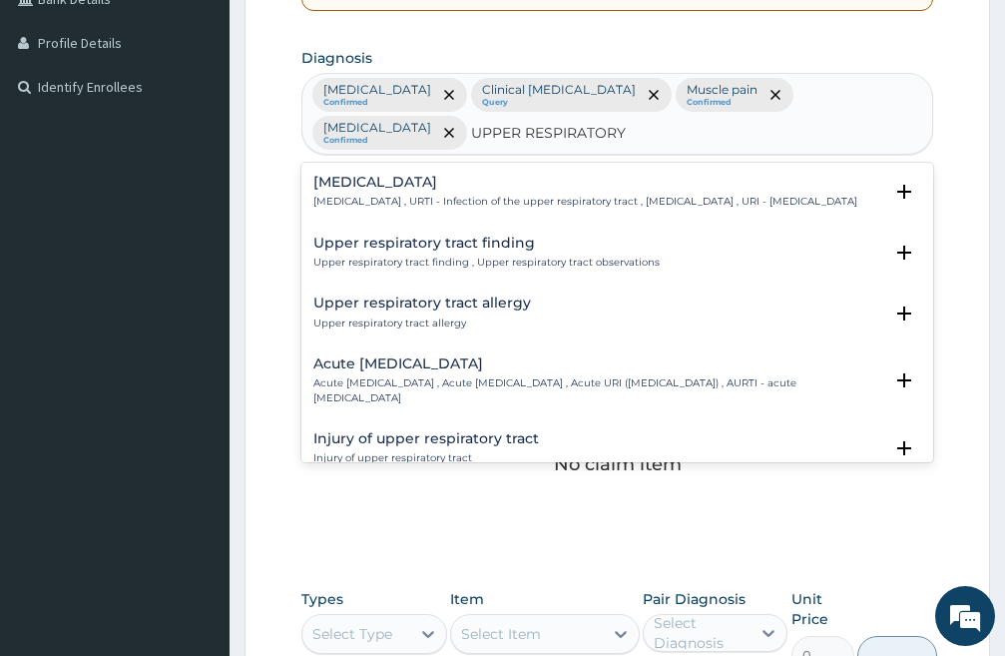
type input "UPPER RESPIRATORY"
click at [371, 184] on div "Upper respiratory infection Upper respiratory infection , URTI - Infection of t…" at bounding box center [586, 192] width 544 height 35
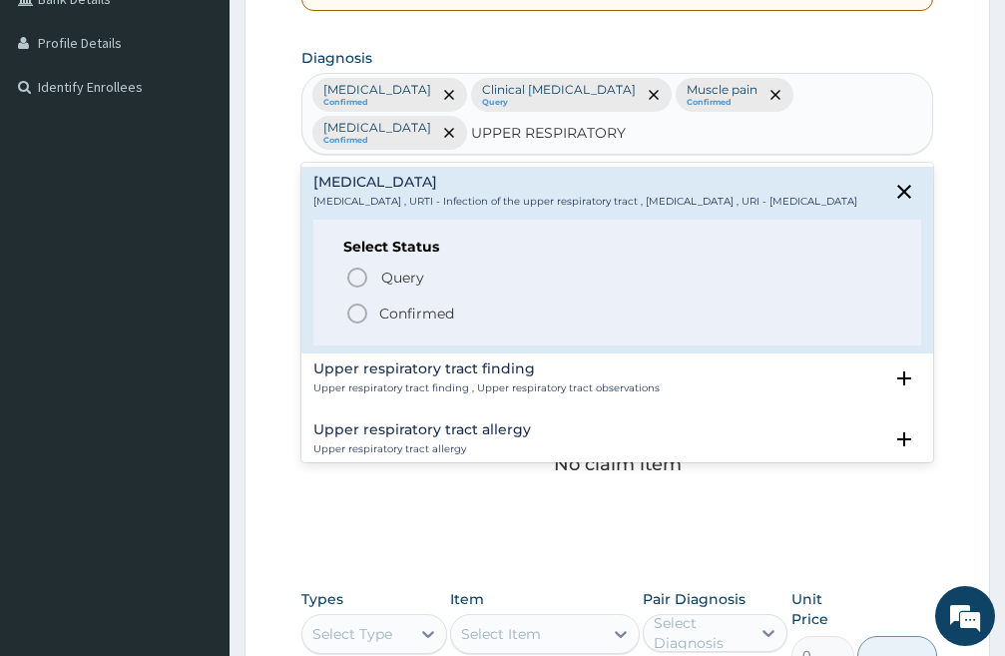
click at [348, 319] on circle "status option filled" at bounding box center [357, 314] width 18 height 18
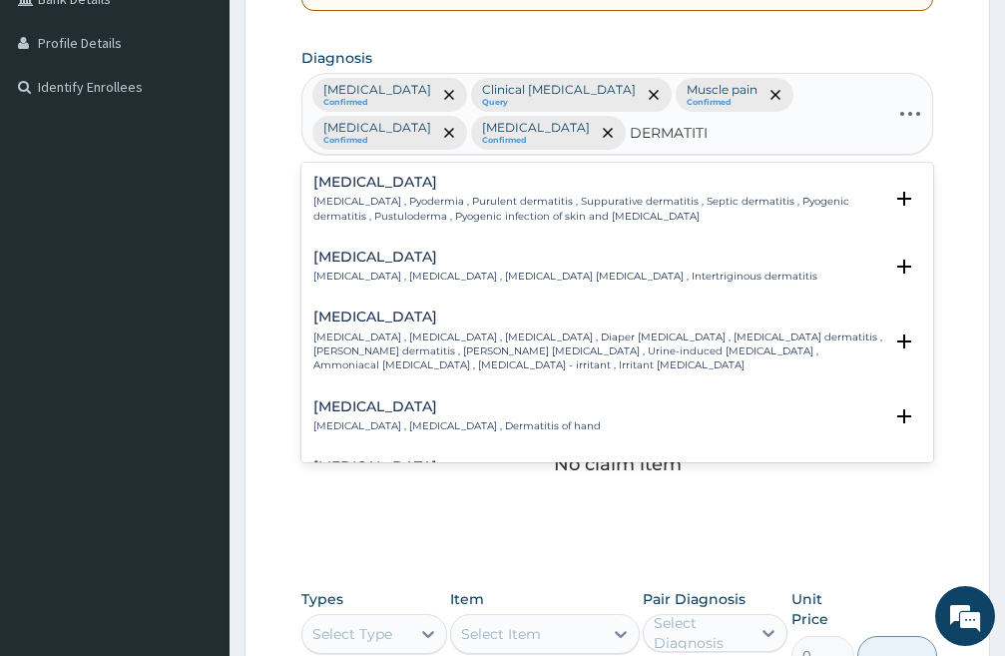
type input "DERMATITIS"
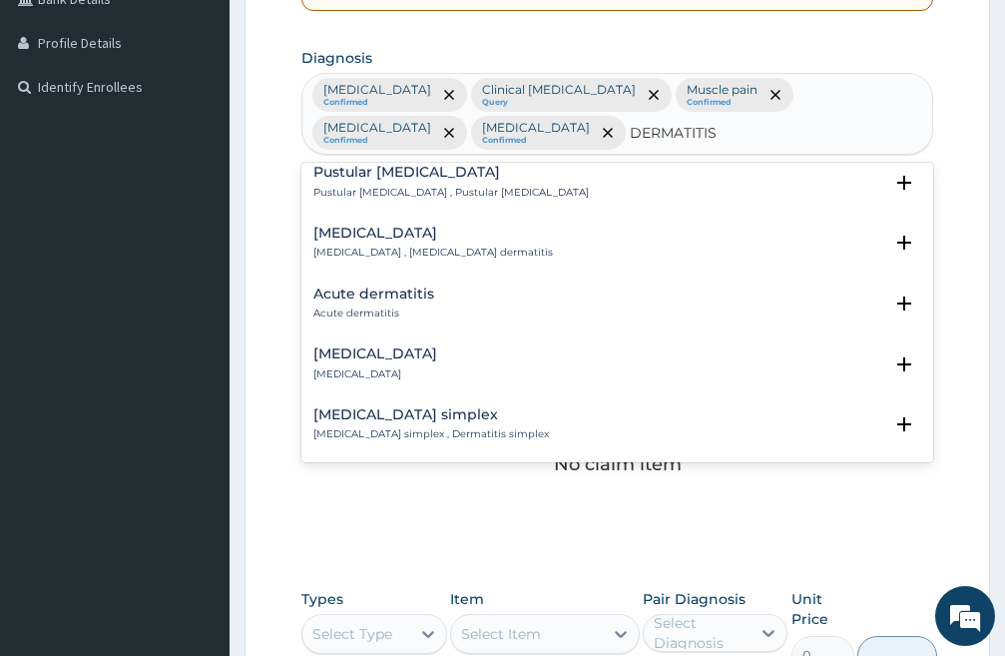
scroll to position [926, 0]
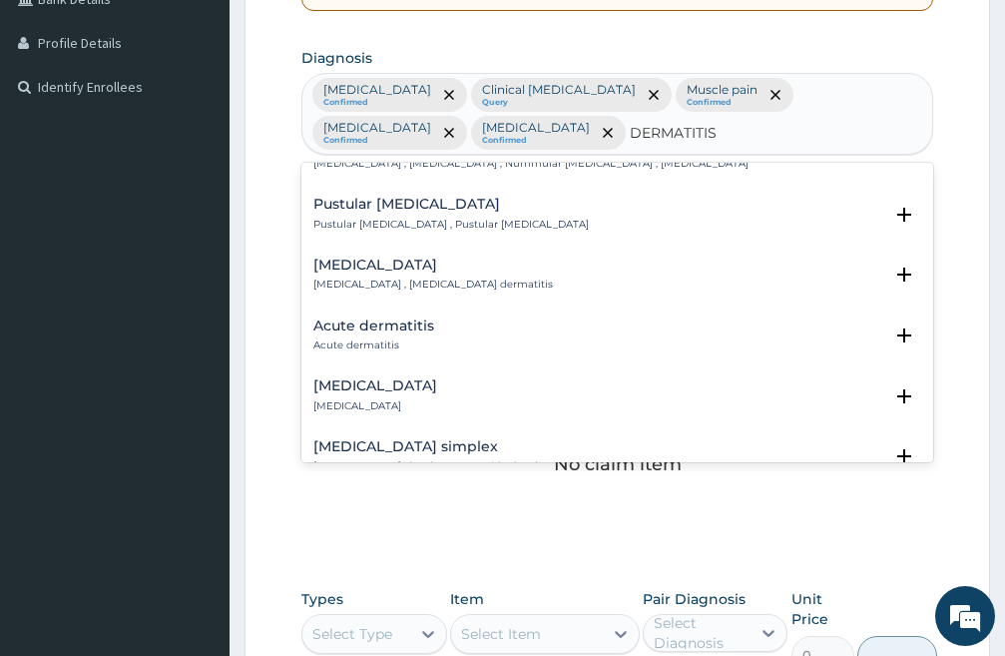
click at [355, 329] on h4 "Acute dermatitis" at bounding box center [374, 326] width 121 height 15
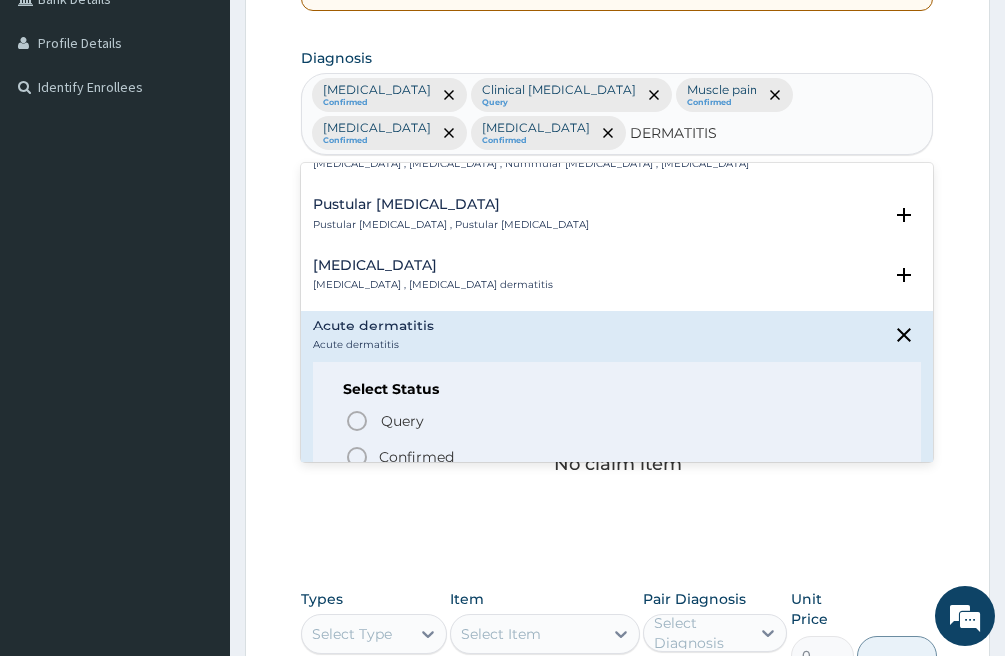
click at [353, 454] on icon "status option filled" at bounding box center [357, 457] width 24 height 24
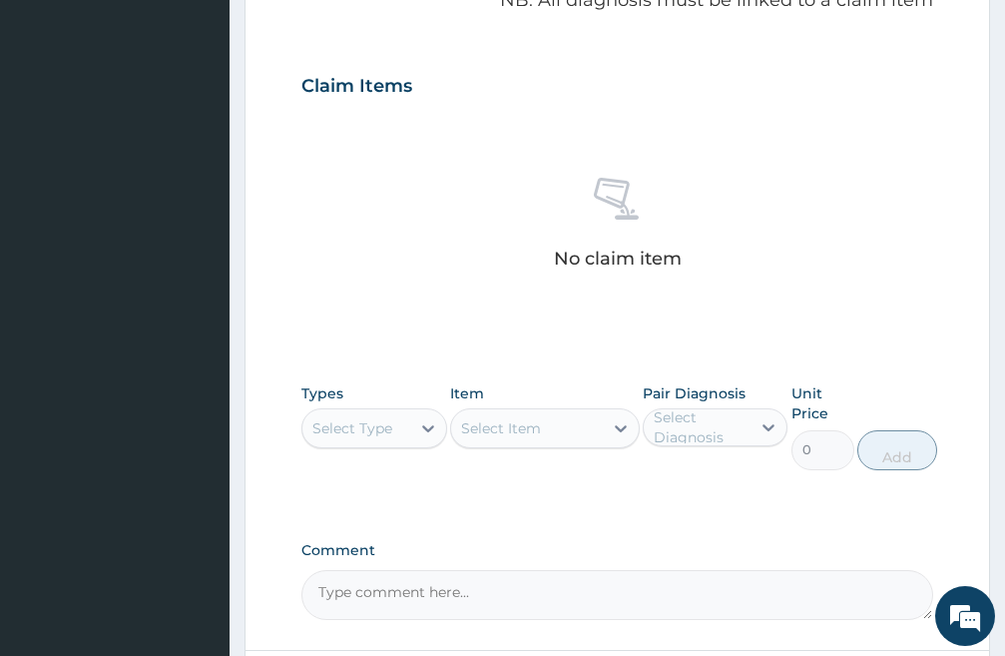
scroll to position [862, 0]
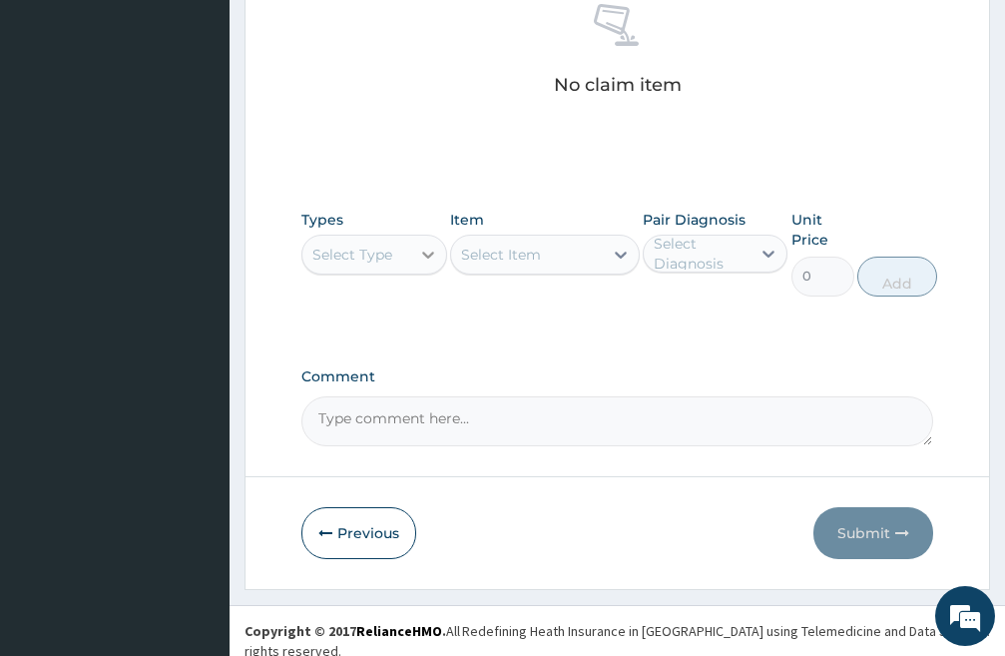
click at [422, 258] on icon at bounding box center [428, 255] width 20 height 20
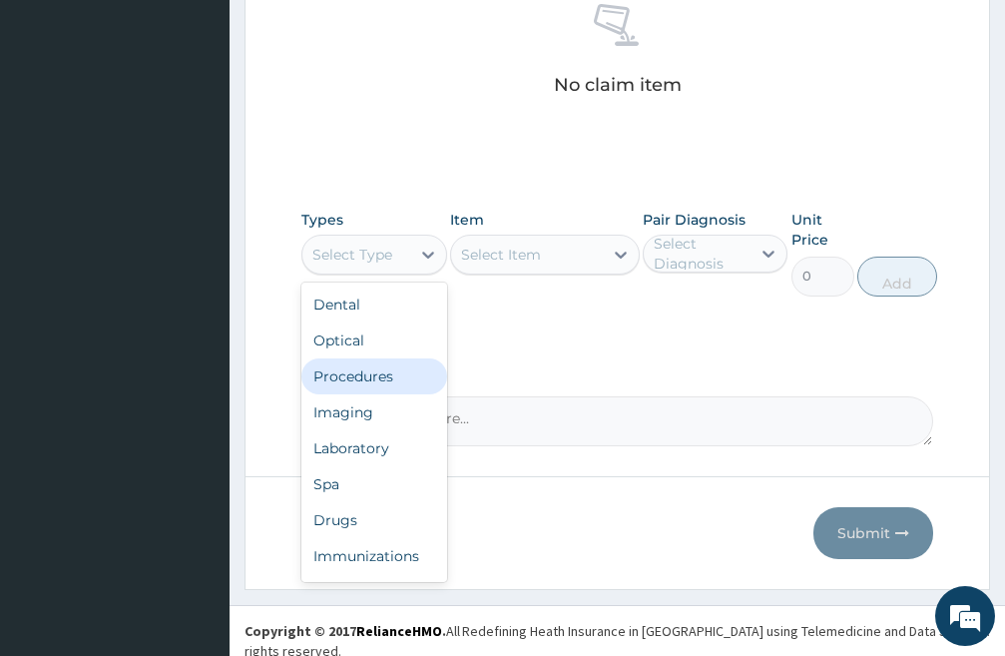
drag, startPoint x: 377, startPoint y: 381, endPoint x: 418, endPoint y: 356, distance: 47.9
click at [376, 380] on div "Procedures" at bounding box center [375, 376] width 146 height 36
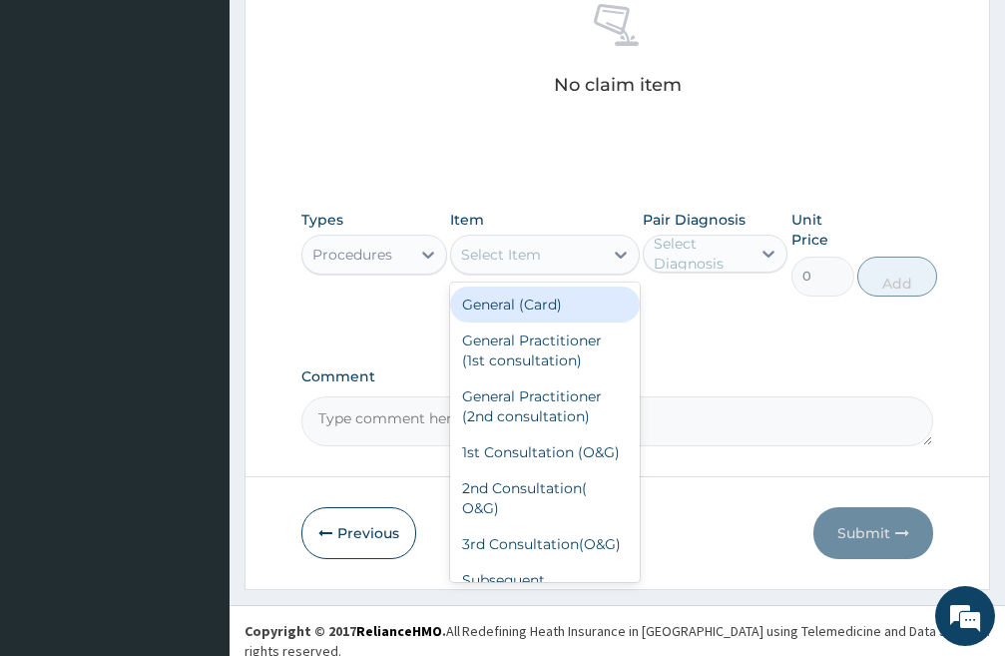
click at [584, 258] on div "Select Item" at bounding box center [527, 255] width 152 height 32
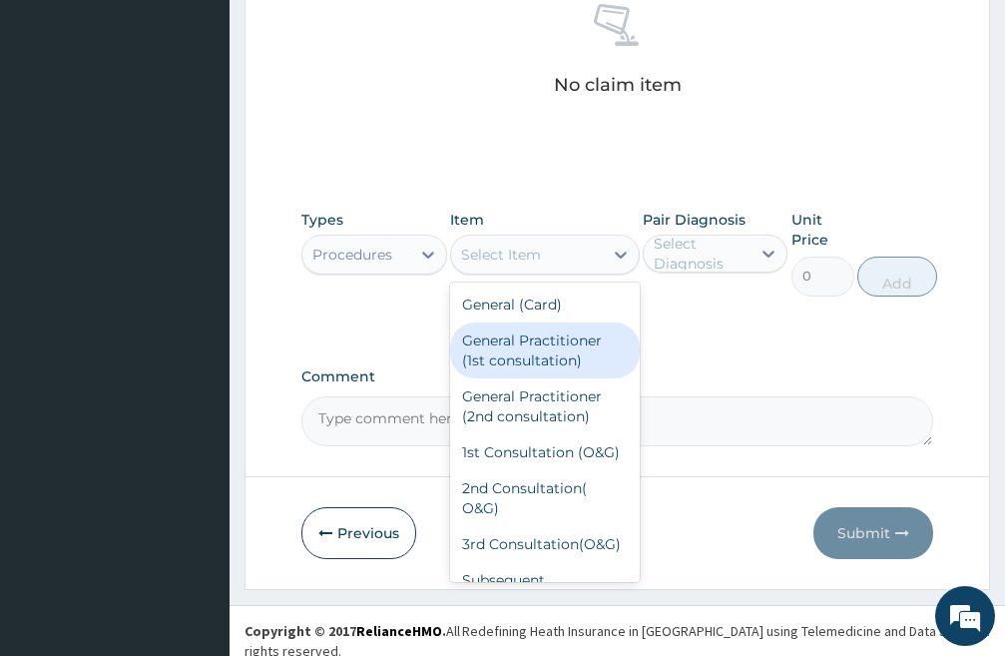
click at [529, 346] on div "General Practitioner (1st consultation)" at bounding box center [545, 350] width 190 height 56
type input "3000"
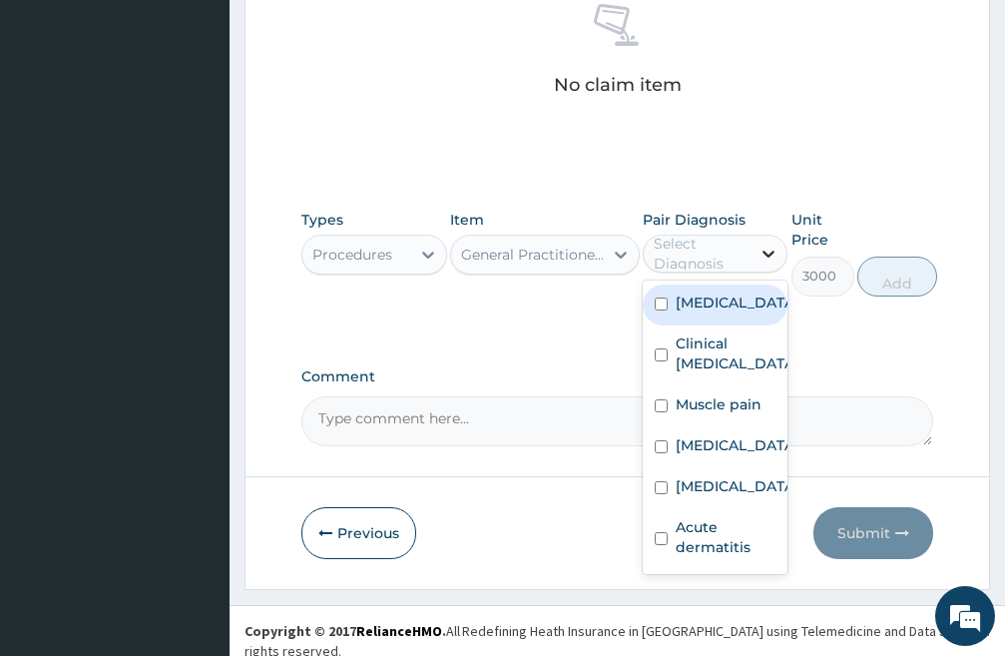
click at [766, 254] on icon at bounding box center [770, 255] width 12 height 7
click at [656, 309] on input "checkbox" at bounding box center [661, 304] width 13 height 13
checkbox input "true"
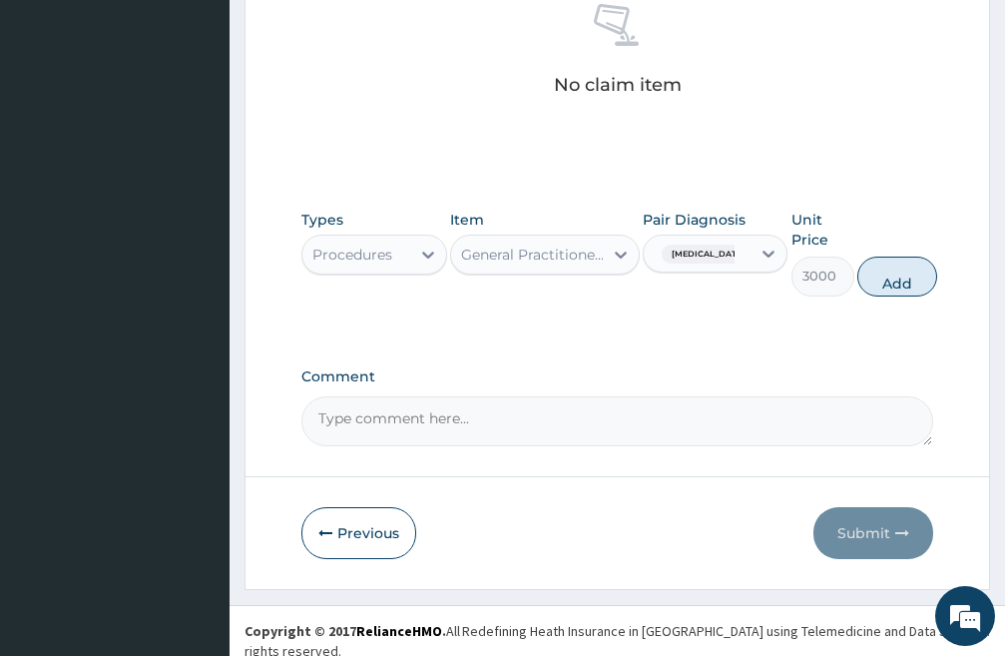
drag, startPoint x: 899, startPoint y: 273, endPoint x: 684, endPoint y: 281, distance: 214.8
click at [900, 273] on button "Add" at bounding box center [898, 277] width 80 height 40
type input "0"
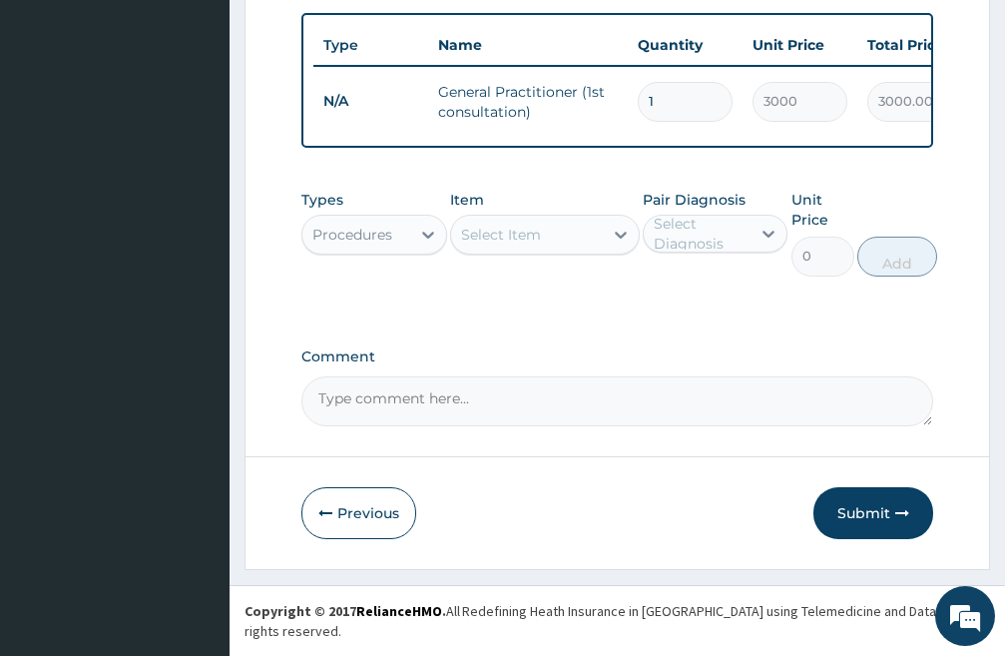
scroll to position [784, 0]
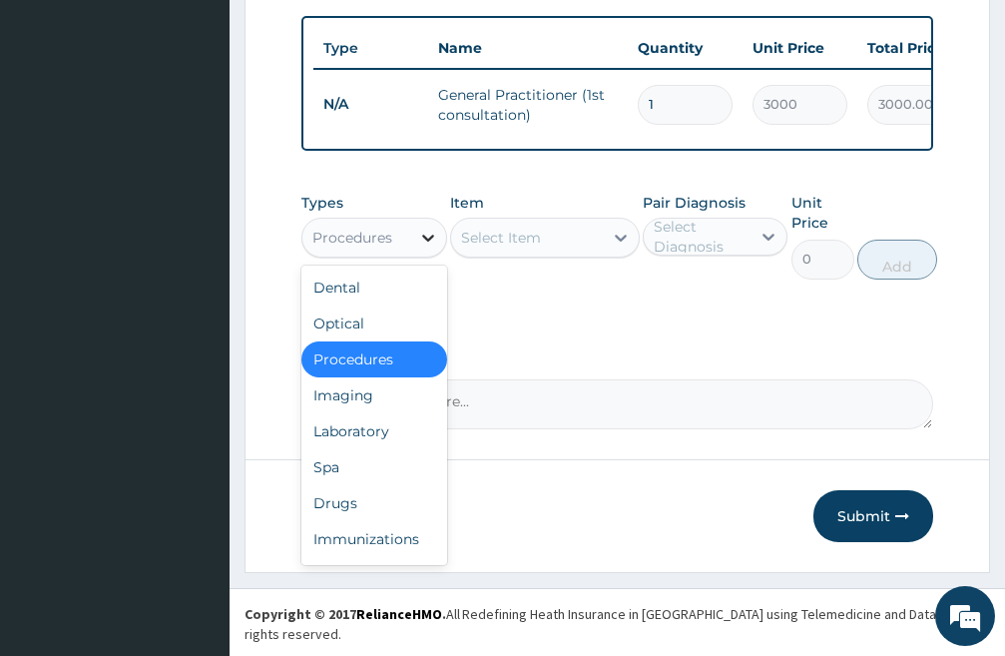
click at [435, 248] on icon at bounding box center [428, 238] width 20 height 20
click at [377, 449] on div "Laboratory" at bounding box center [375, 431] width 146 height 36
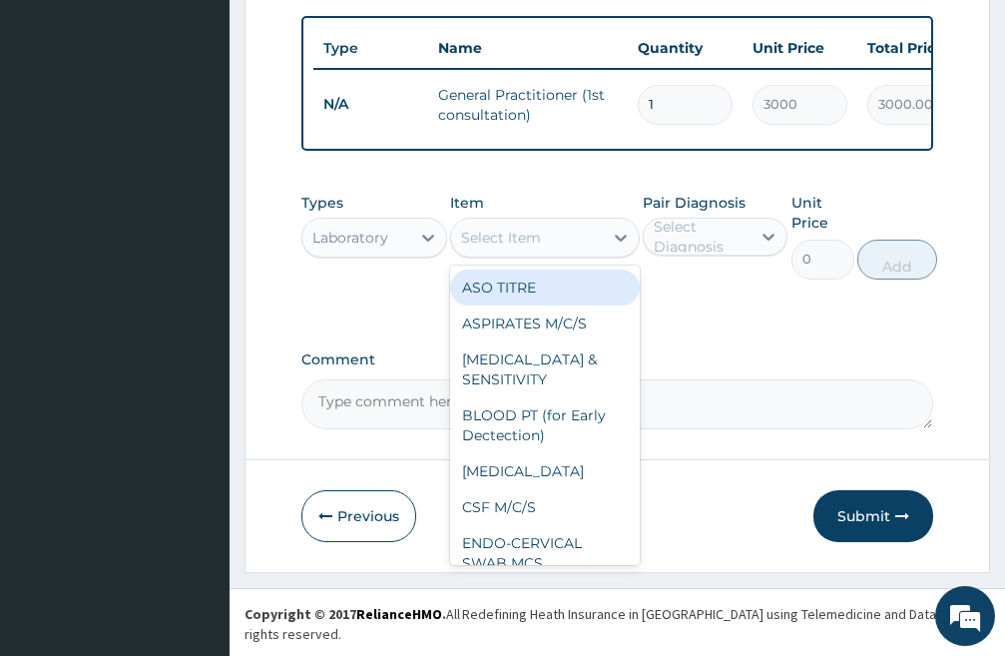
click at [578, 254] on div "Select Item" at bounding box center [527, 238] width 152 height 32
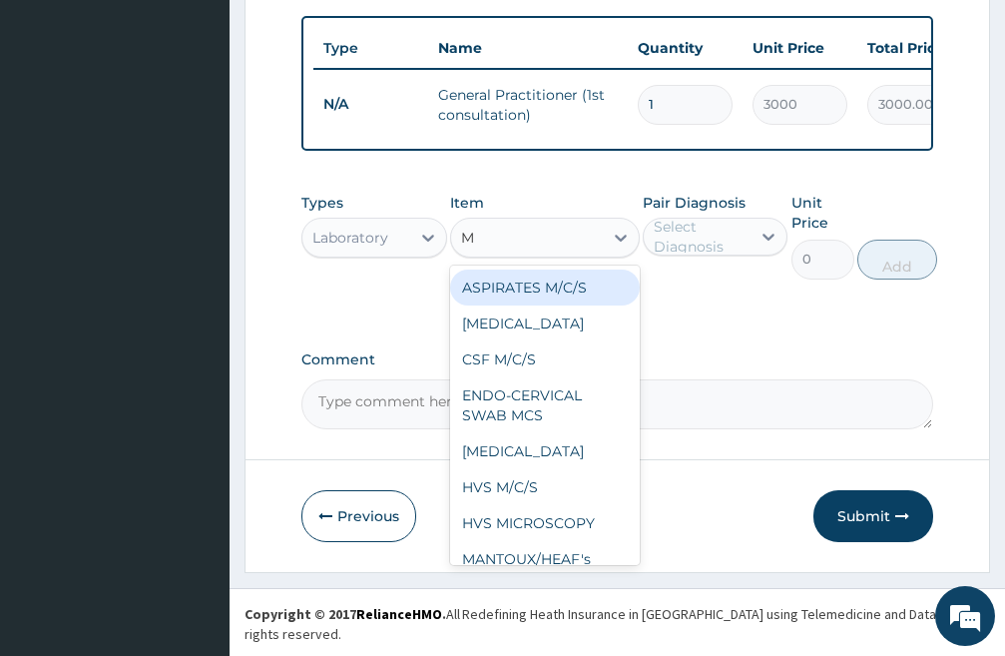
type input "MP"
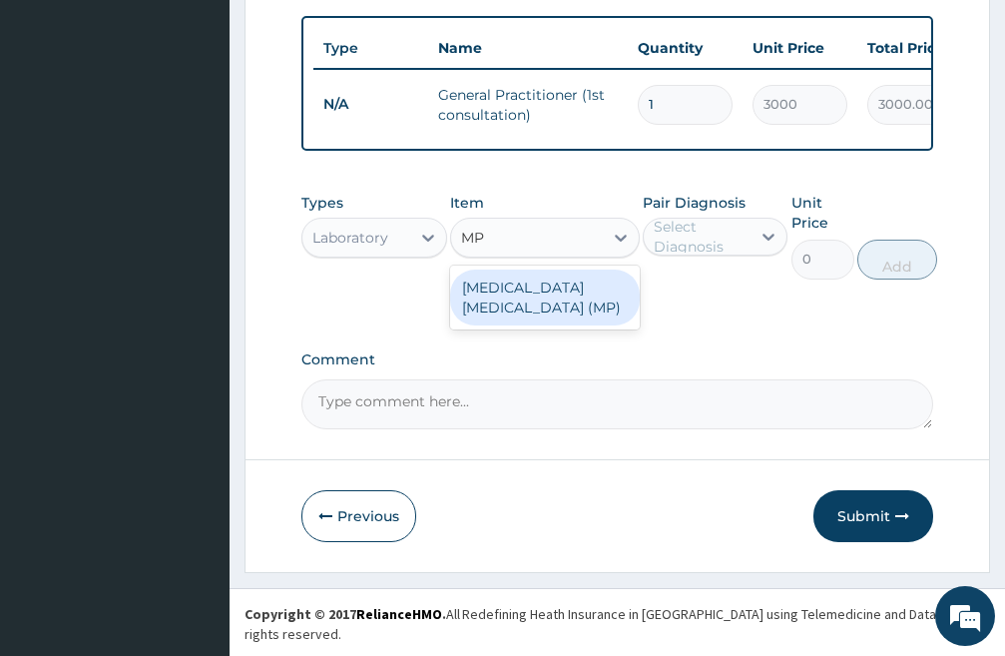
click at [544, 314] on div "MALARIA PARASITE (MP)" at bounding box center [545, 298] width 190 height 56
type input "1500"
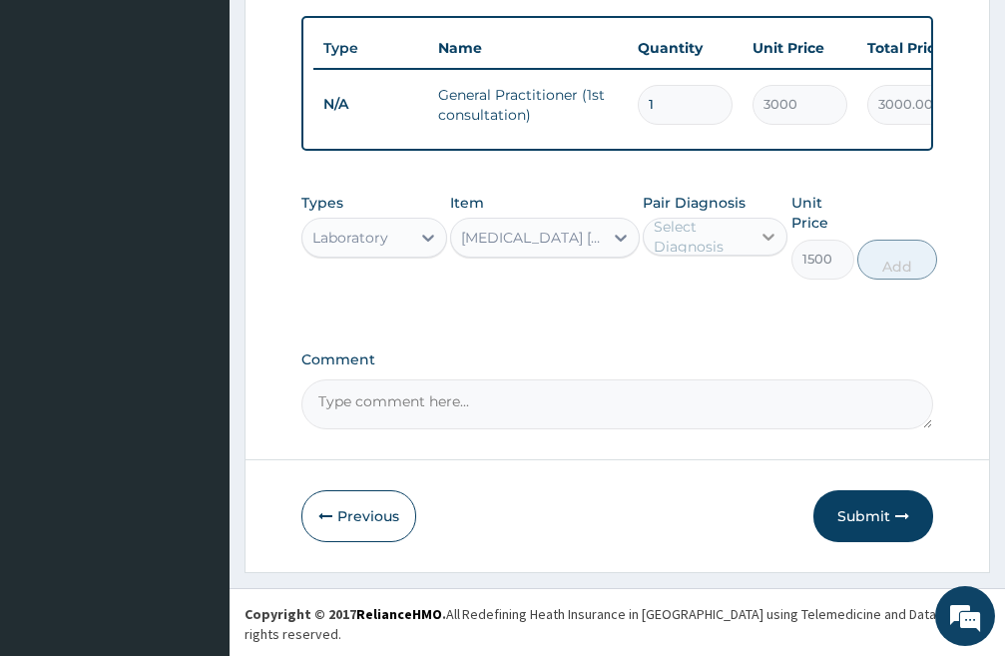
click at [764, 247] on icon at bounding box center [769, 237] width 20 height 20
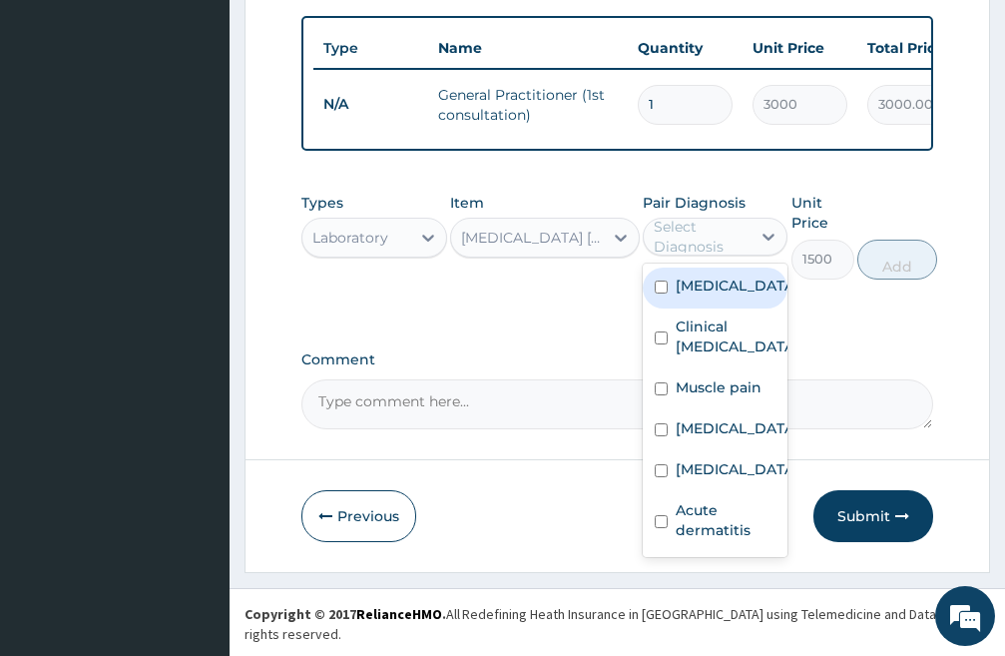
click at [662, 294] on input "checkbox" at bounding box center [661, 287] width 13 height 13
checkbox input "true"
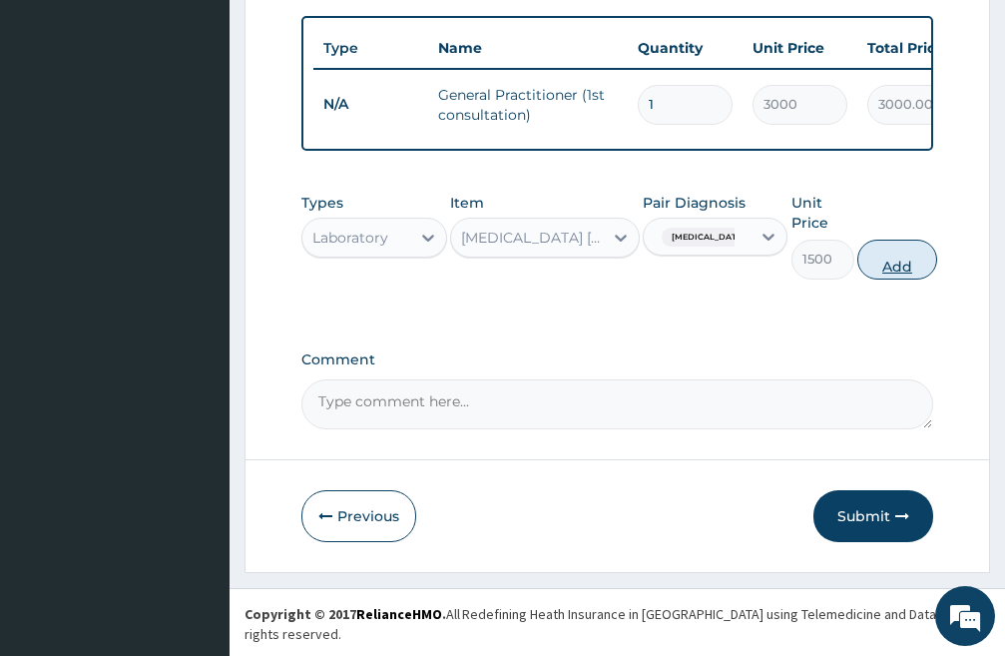
click at [907, 280] on button "Add" at bounding box center [898, 260] width 80 height 40
type input "0"
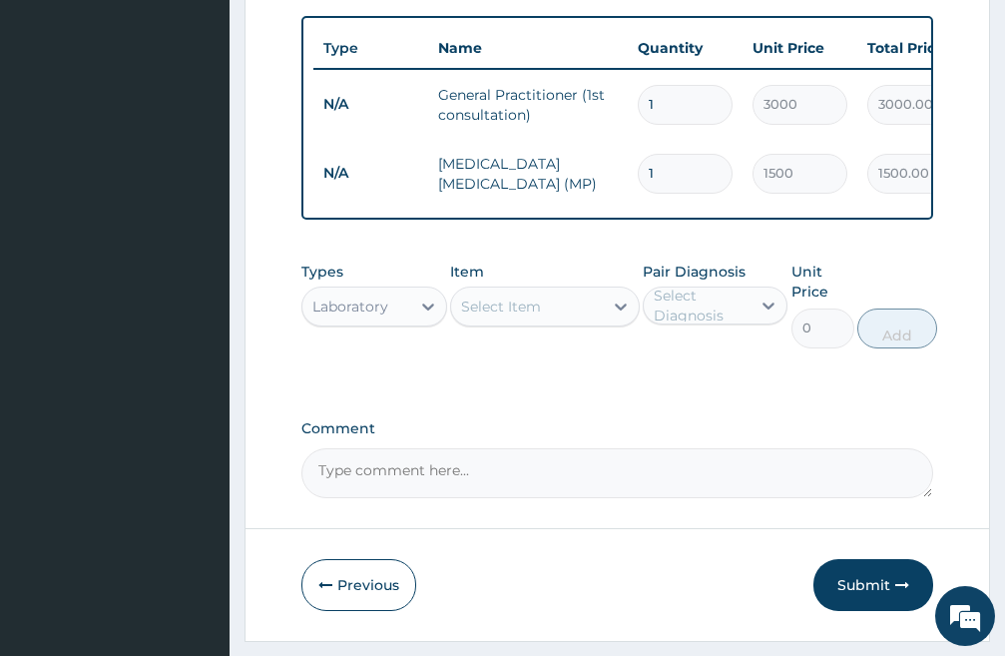
click at [549, 322] on div "Select Item" at bounding box center [527, 307] width 152 height 32
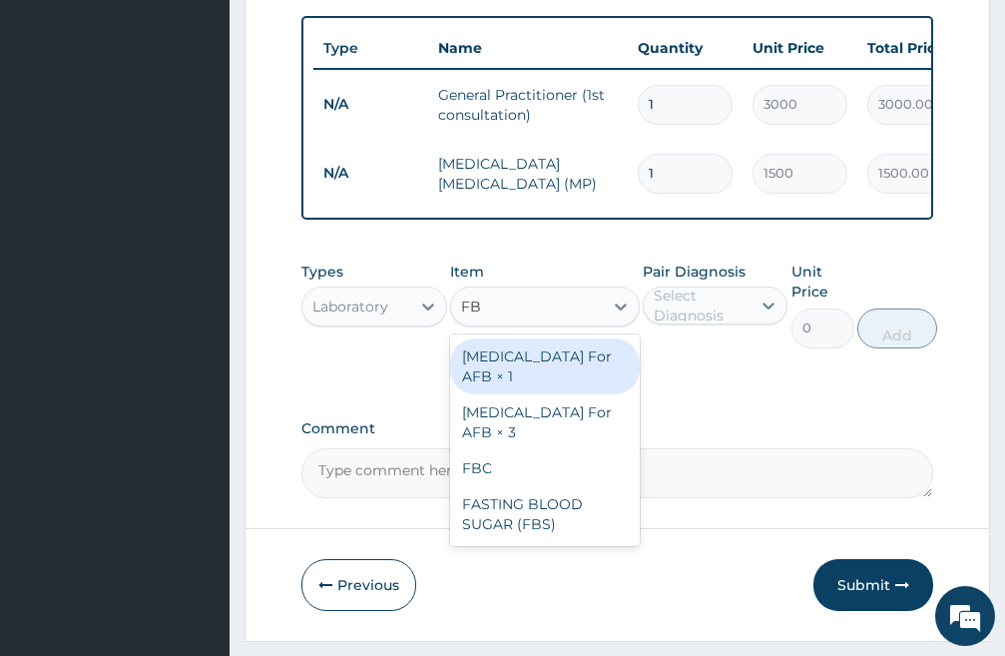
type input "FBC"
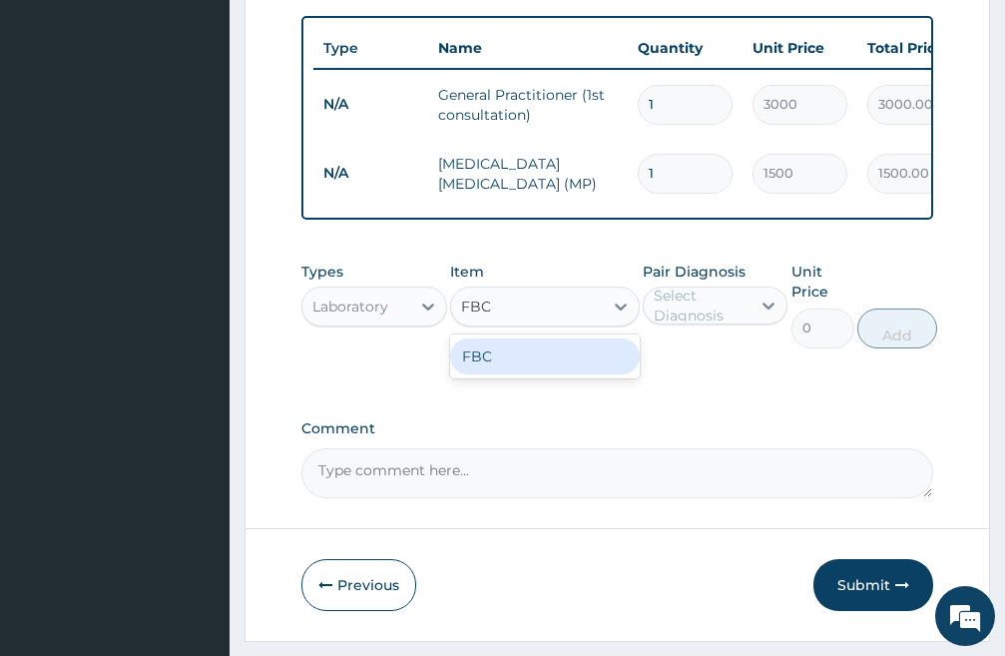
click at [550, 374] on div "FBC" at bounding box center [545, 356] width 190 height 36
type input "3000"
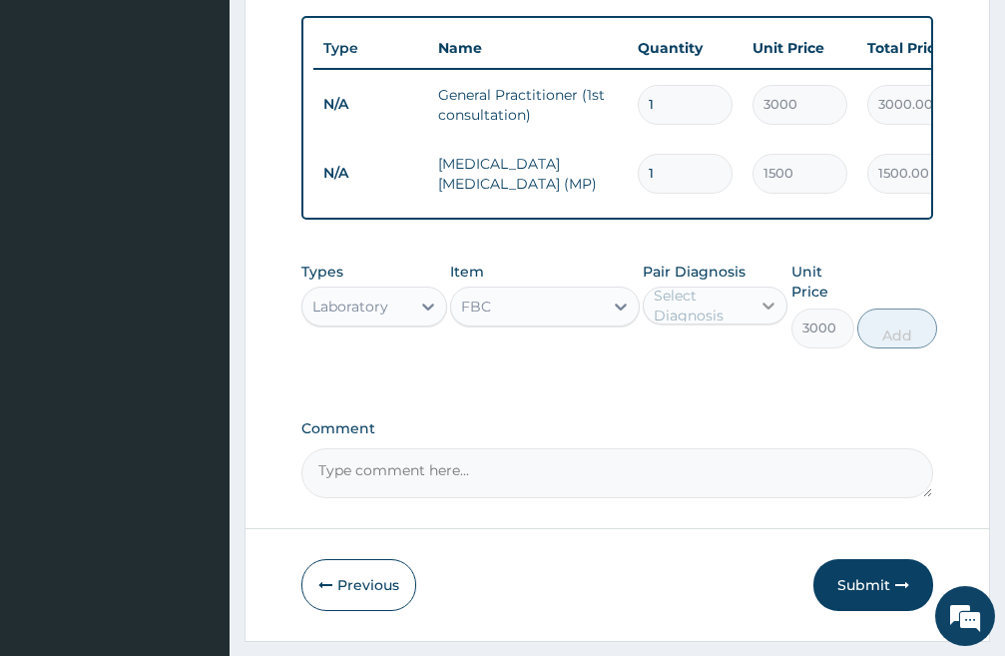
click at [766, 311] on icon at bounding box center [770, 307] width 12 height 7
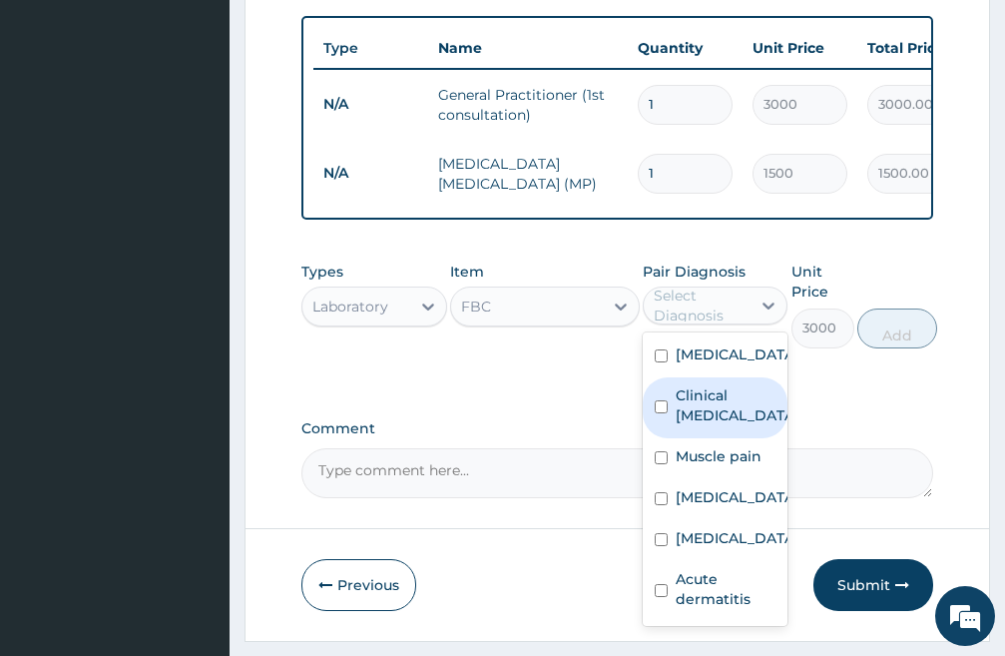
click at [664, 413] on input "checkbox" at bounding box center [661, 406] width 13 height 13
checkbox input "true"
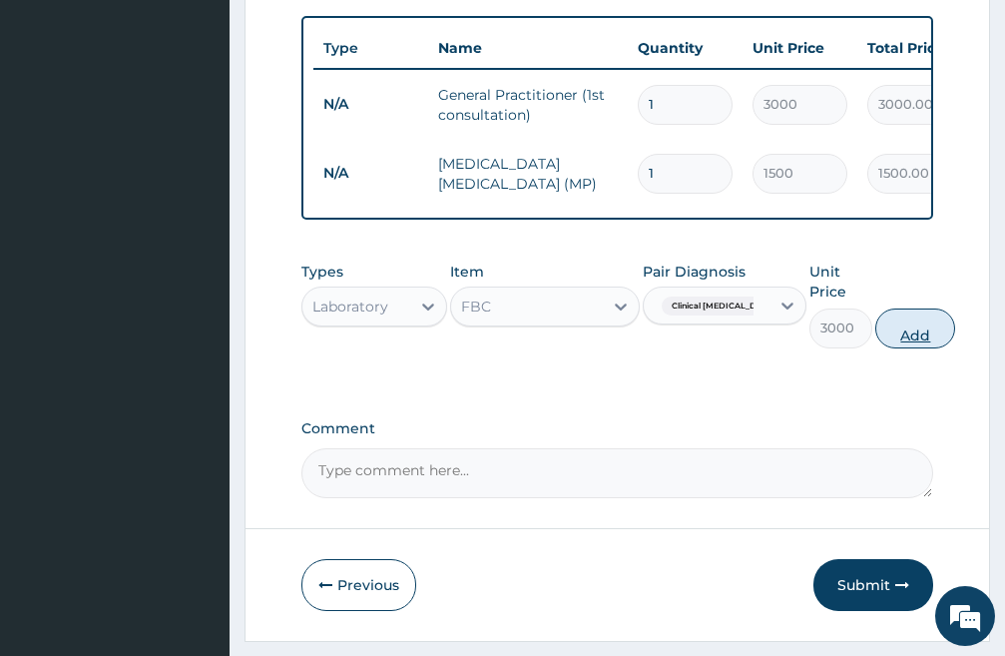
click at [900, 348] on button "Add" at bounding box center [916, 329] width 80 height 40
type input "0"
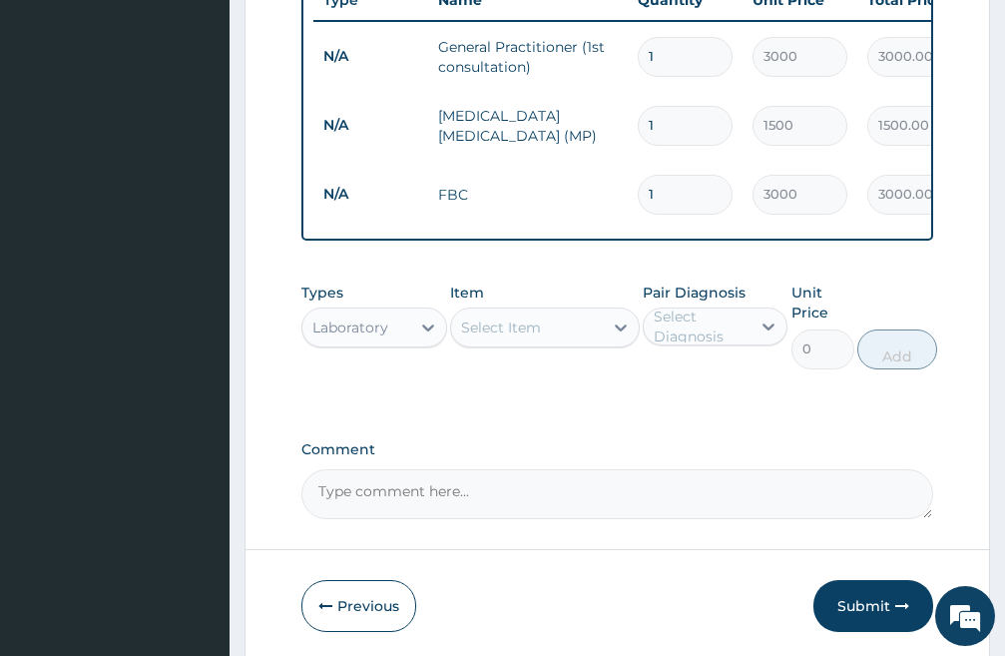
scroll to position [922, 0]
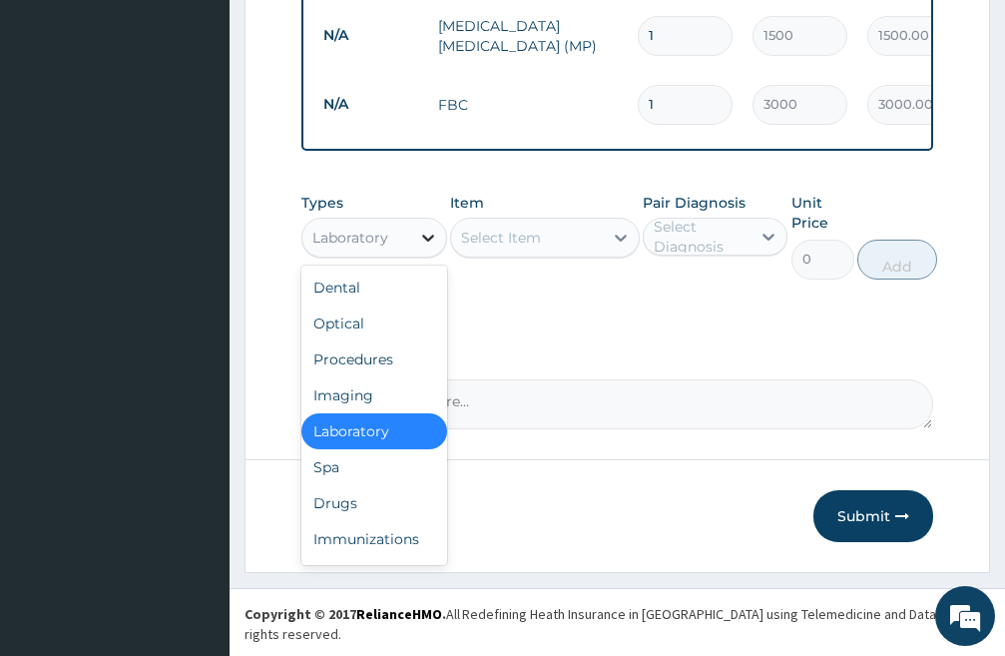
click at [425, 248] on icon at bounding box center [428, 238] width 20 height 20
click at [359, 518] on div "Drugs" at bounding box center [375, 503] width 146 height 36
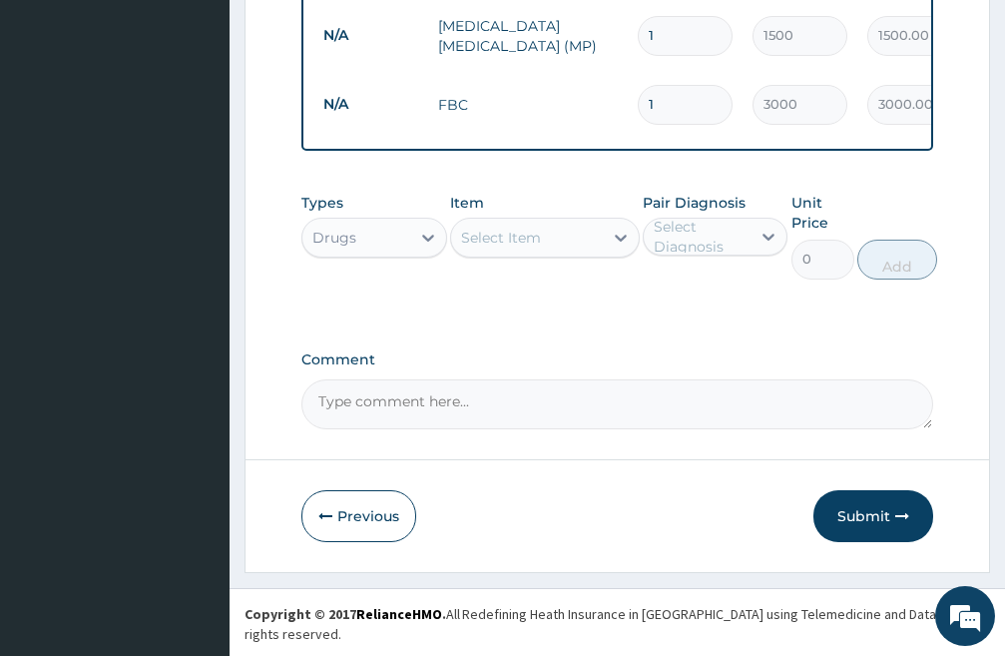
click at [503, 248] on div "Select Item" at bounding box center [501, 238] width 80 height 20
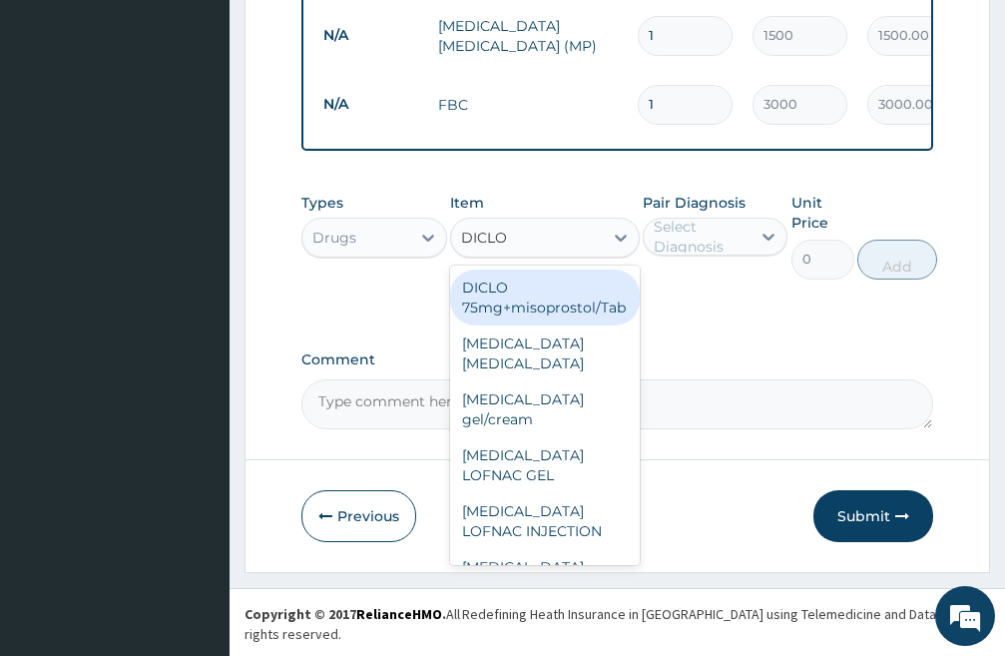
type input "DICLOF"
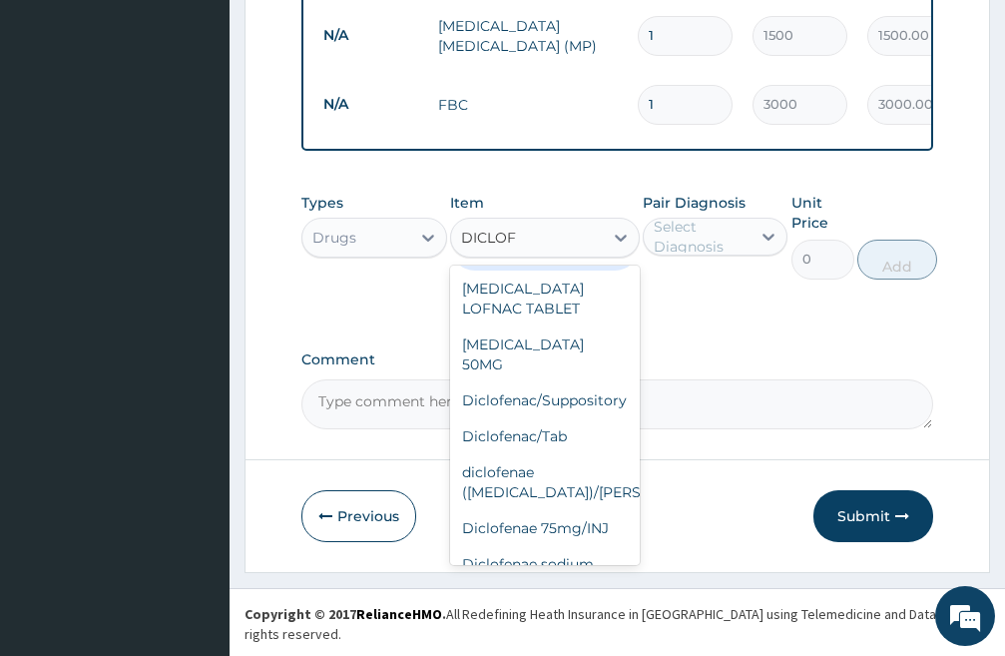
scroll to position [300, 0]
click at [563, 527] on div "Diclofenae 75mg/INJ" at bounding box center [545, 527] width 190 height 36
type input "500"
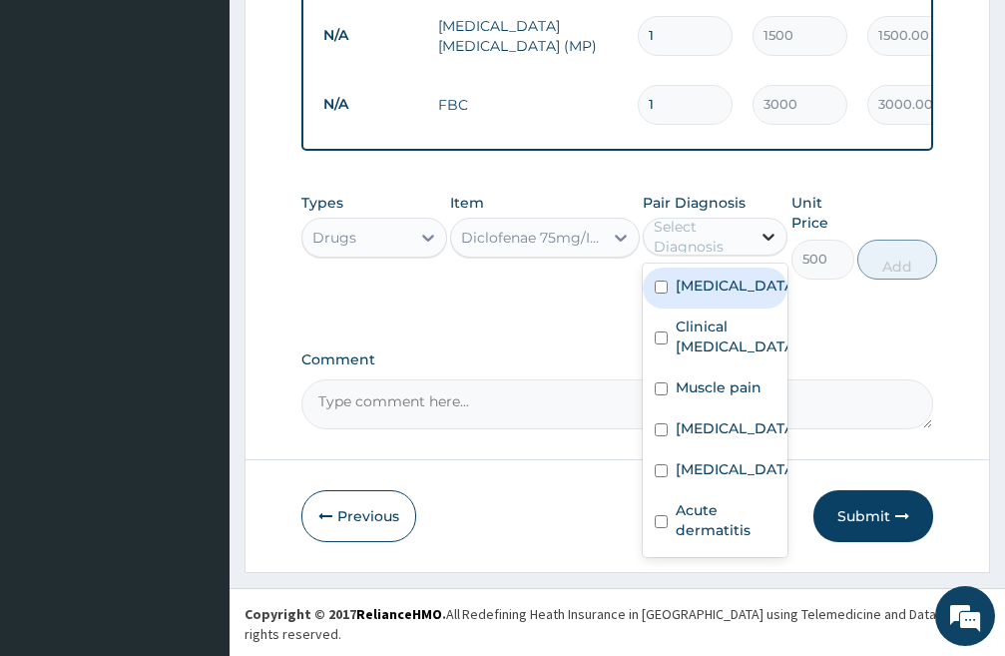
click at [766, 247] on icon at bounding box center [769, 237] width 20 height 20
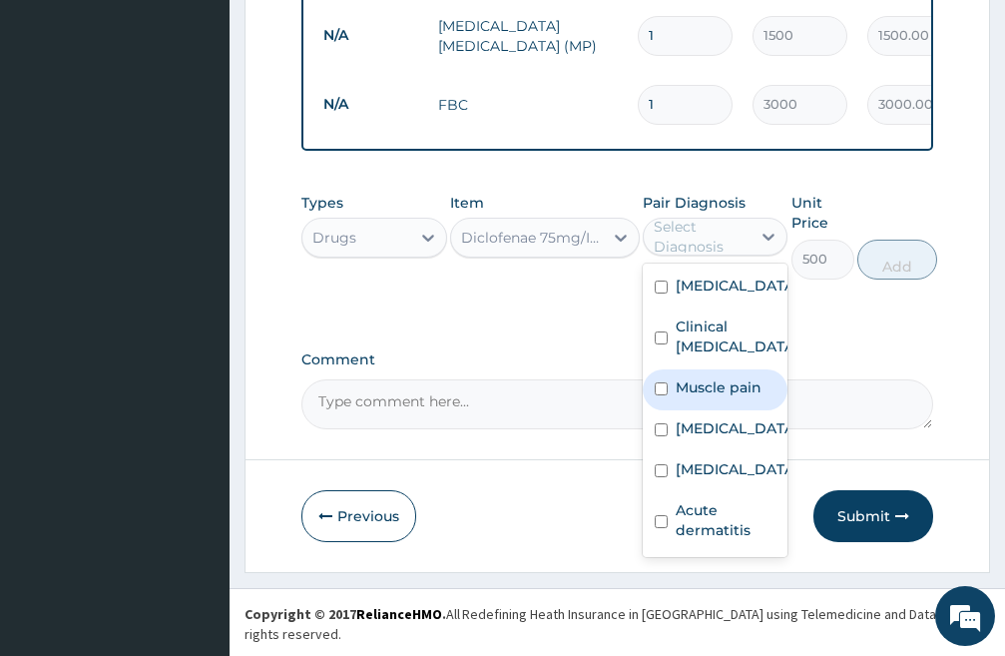
click at [658, 395] on input "checkbox" at bounding box center [661, 388] width 13 height 13
checkbox input "true"
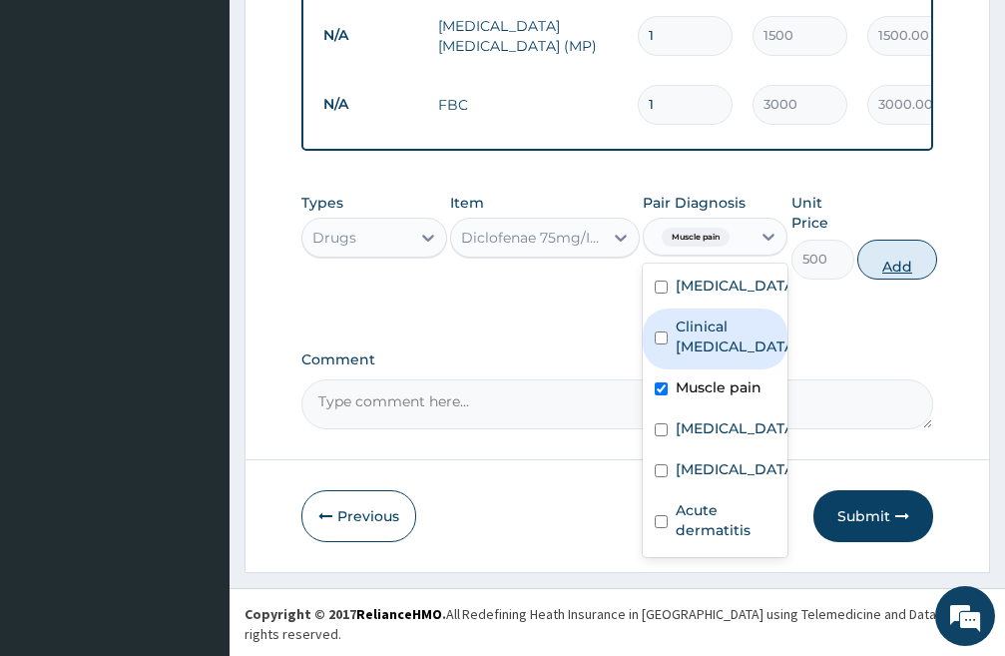
click at [915, 276] on button "Add" at bounding box center [898, 260] width 80 height 40
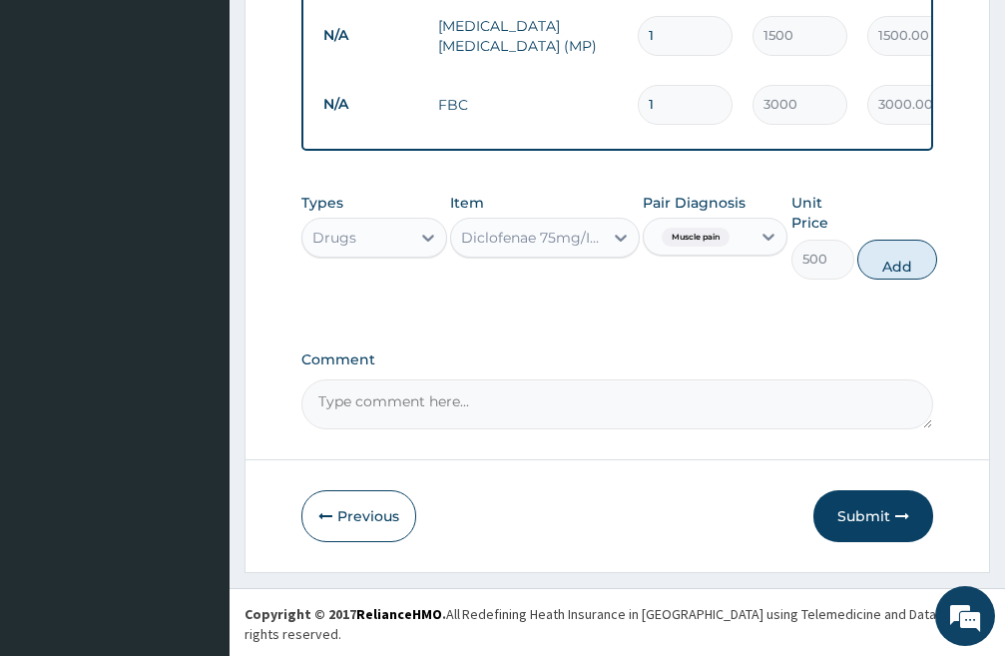
type input "0"
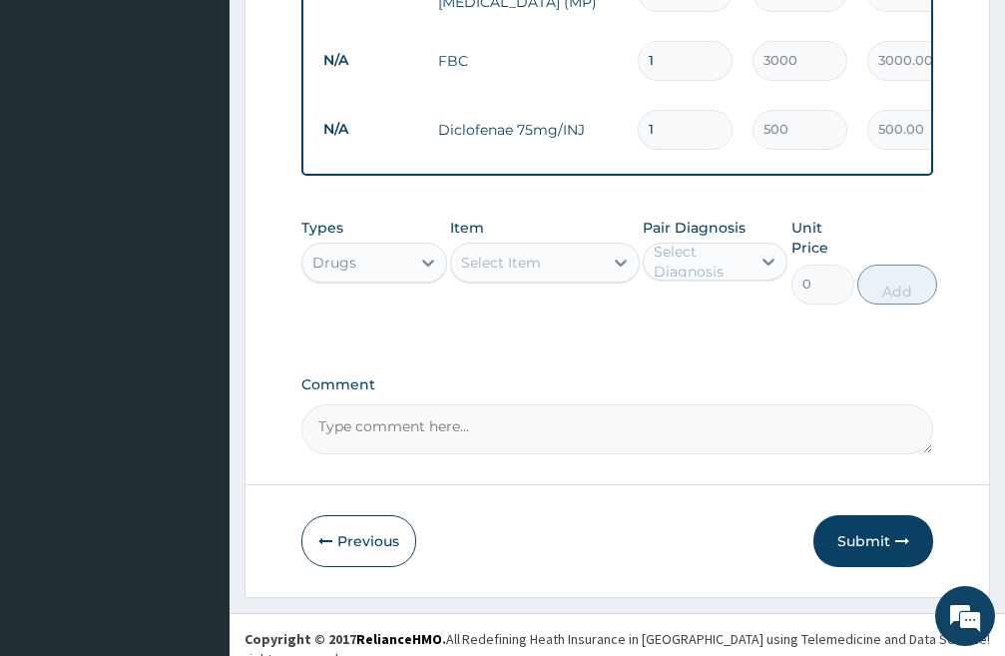
scroll to position [990, 0]
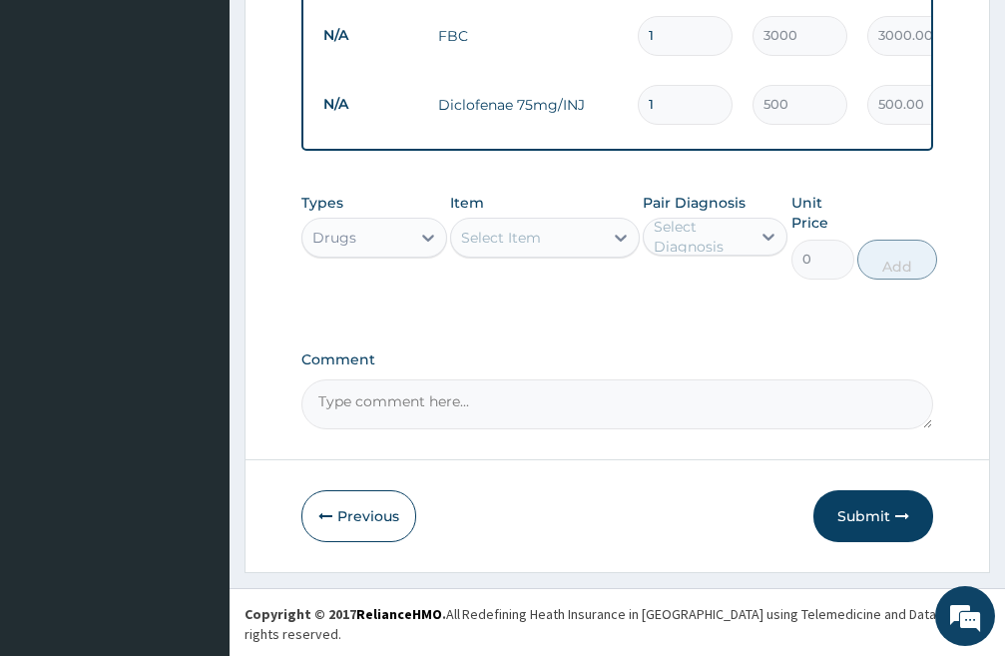
click at [568, 243] on div "Select Item" at bounding box center [527, 238] width 152 height 32
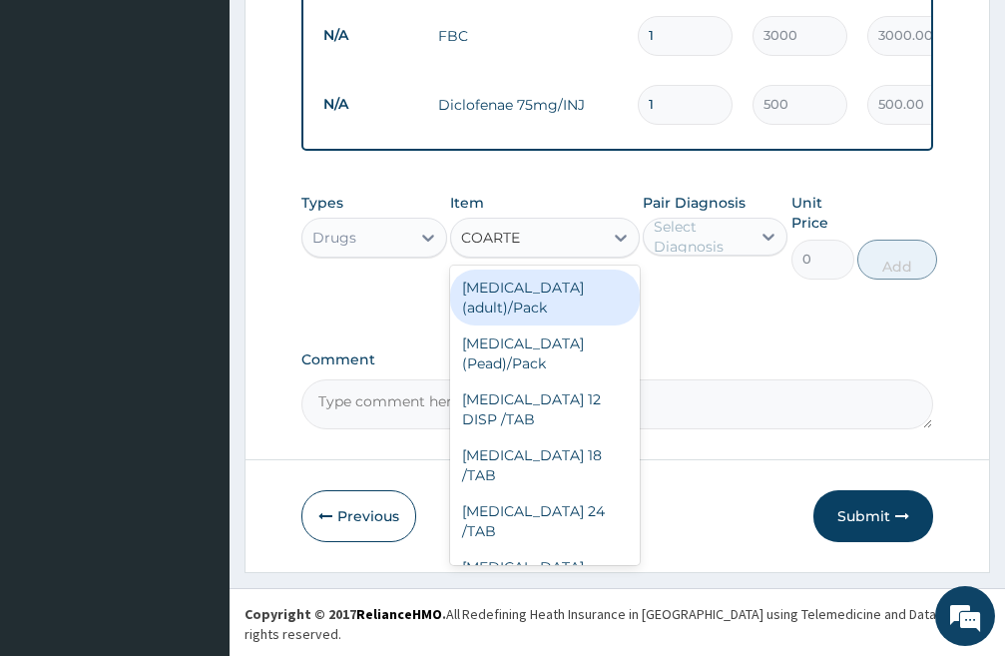
type input "COARTEM"
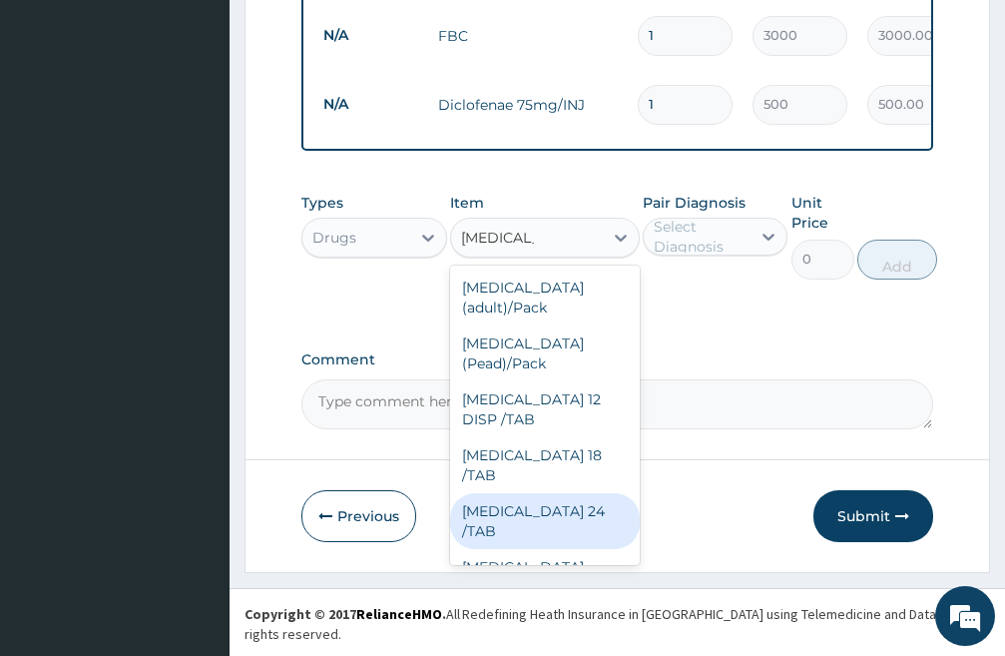
click at [551, 493] on div "COARTEM 24 /TAB" at bounding box center [545, 521] width 190 height 56
type input "100"
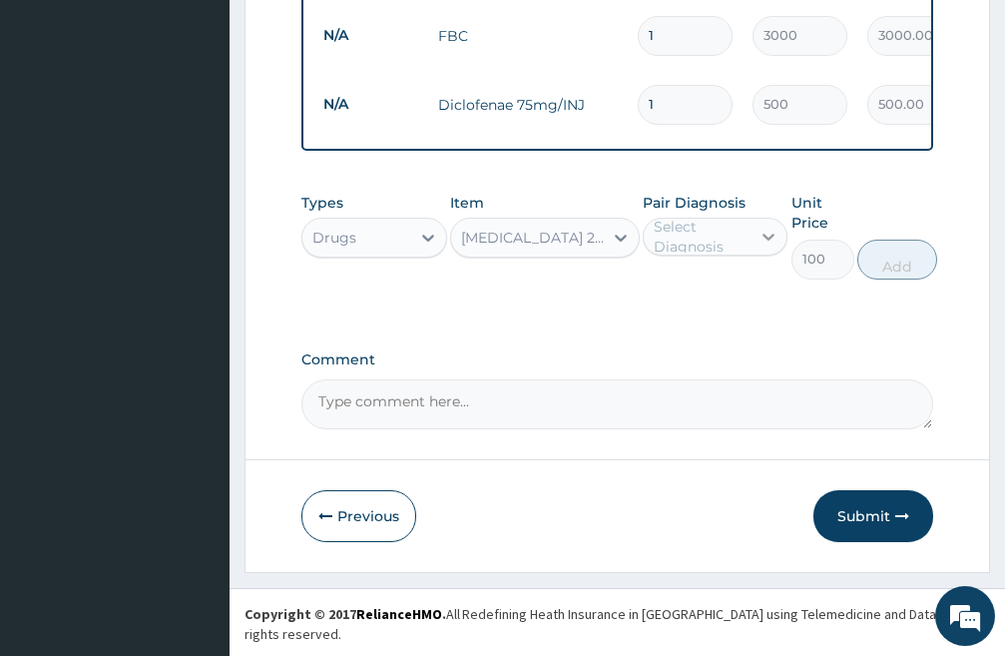
click at [776, 247] on icon at bounding box center [769, 237] width 20 height 20
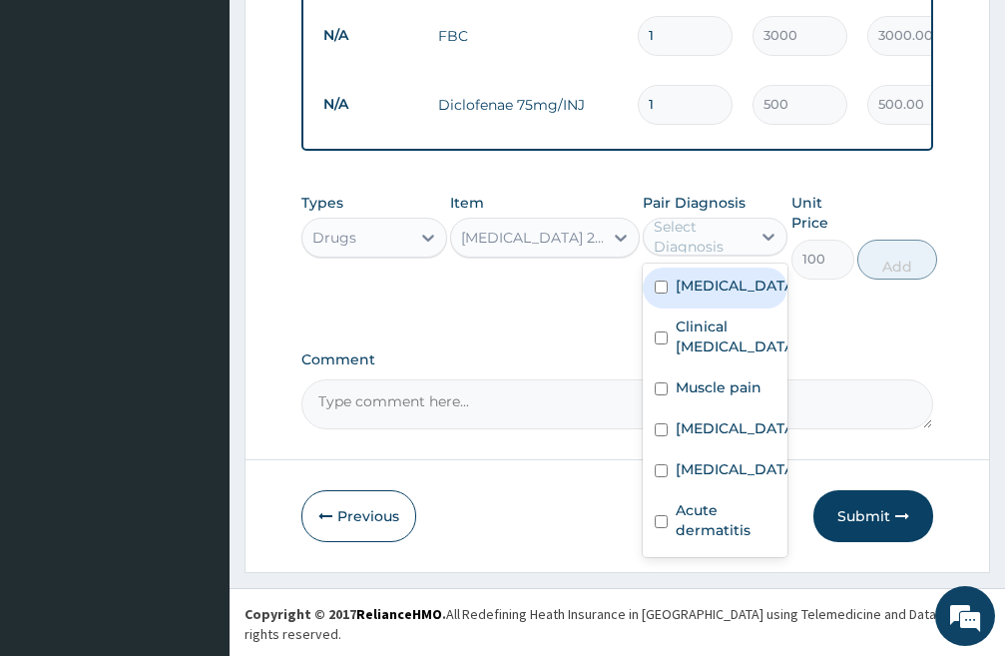
click at [664, 294] on input "checkbox" at bounding box center [661, 287] width 13 height 13
checkbox input "true"
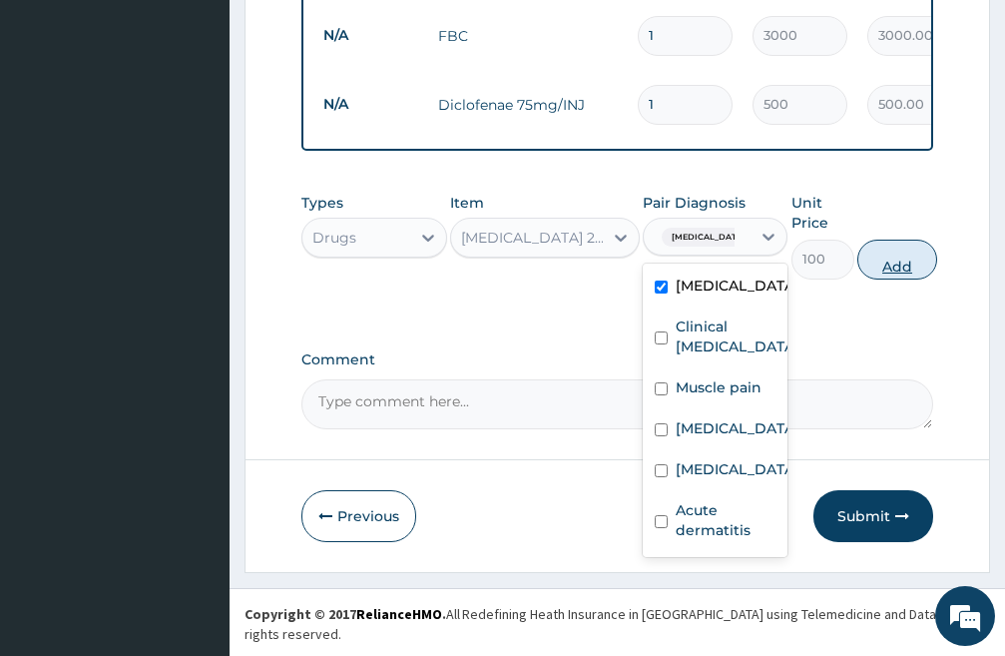
click at [892, 280] on button "Add" at bounding box center [898, 260] width 80 height 40
type input "0"
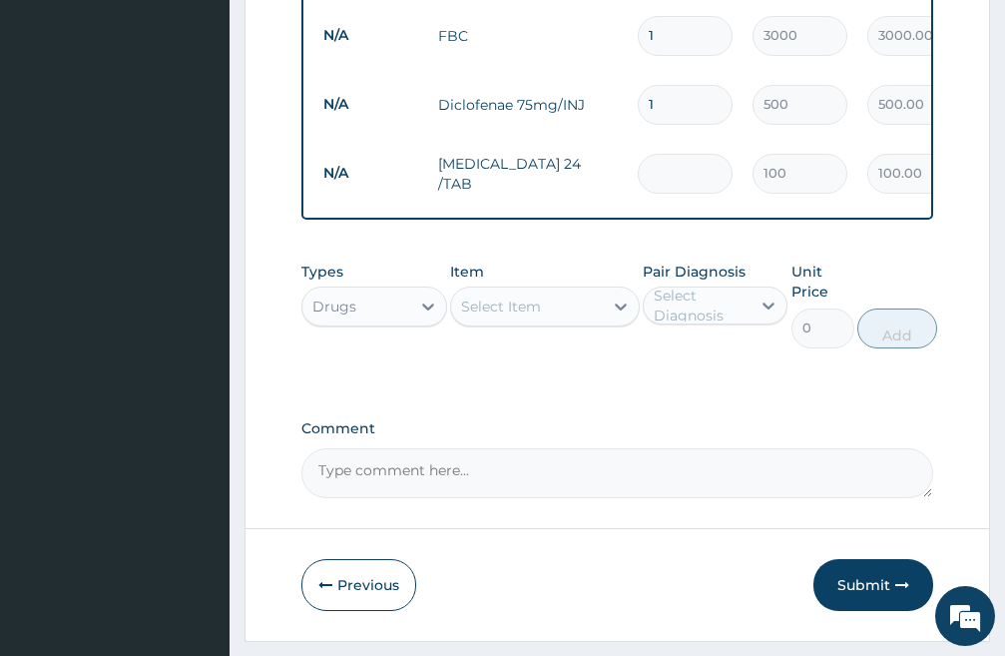
type input "0.00"
type input "2"
type input "200.00"
type input "24"
type input "2400.00"
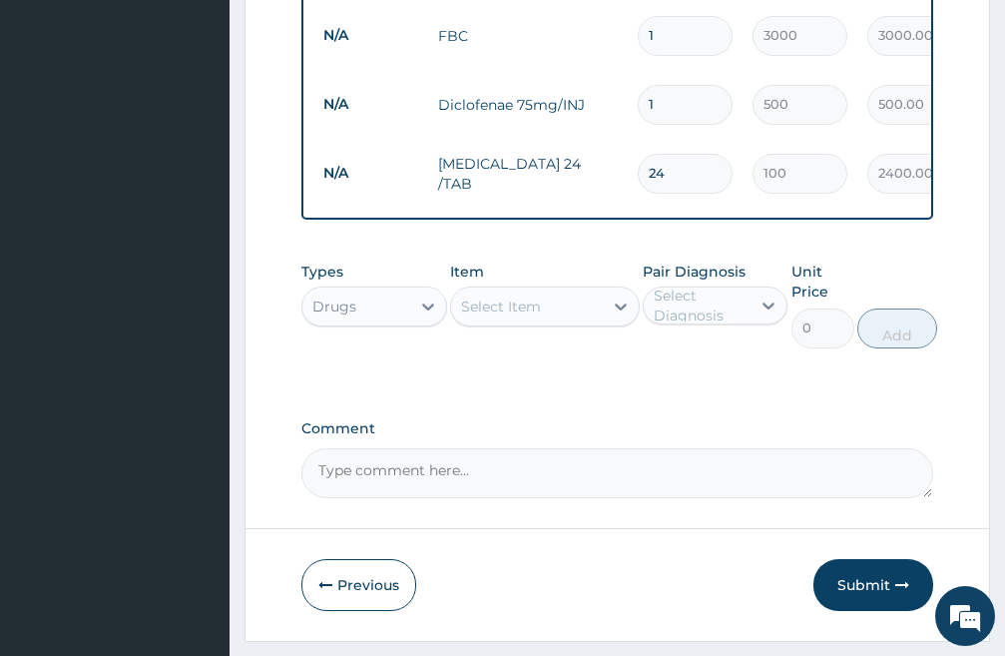
type input "24"
click at [544, 322] on div "Select Item" at bounding box center [527, 307] width 152 height 32
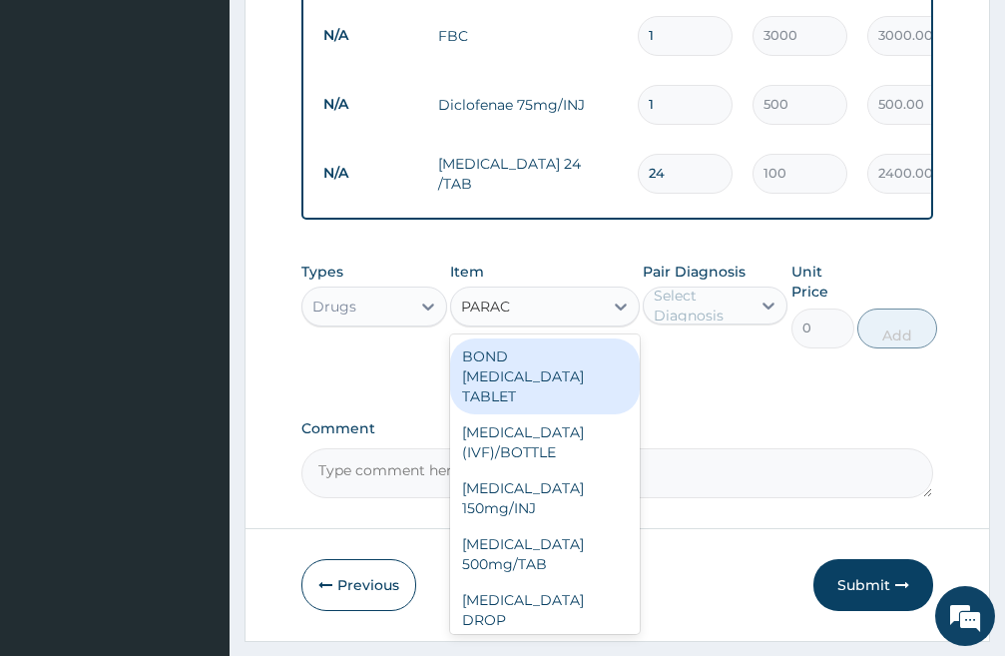
type input "PARACE"
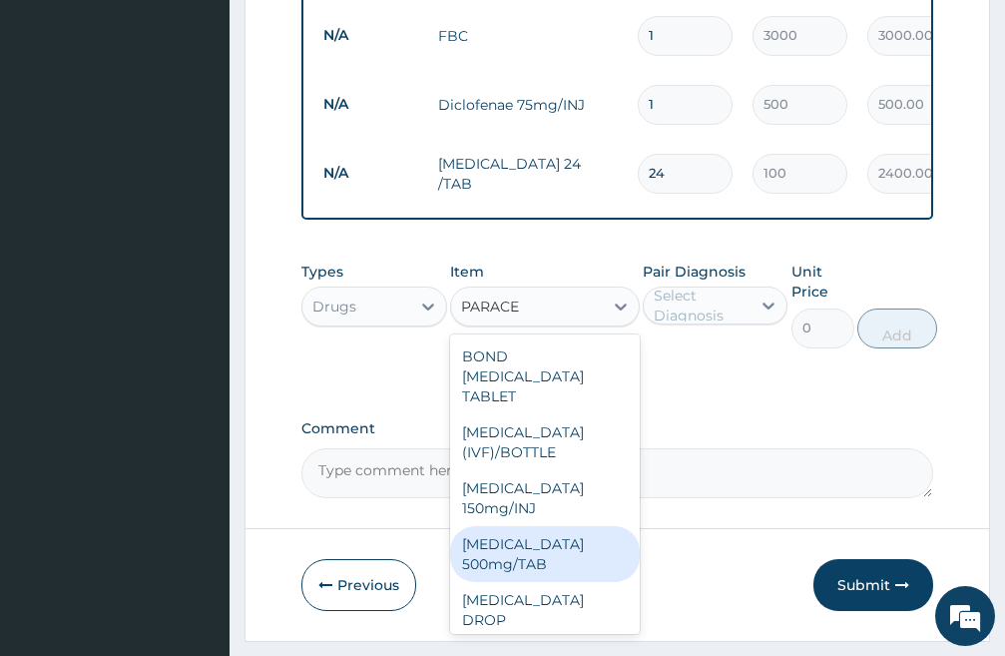
click at [528, 569] on div "[MEDICAL_DATA] 500mg/TAB" at bounding box center [545, 554] width 190 height 56
type input "30"
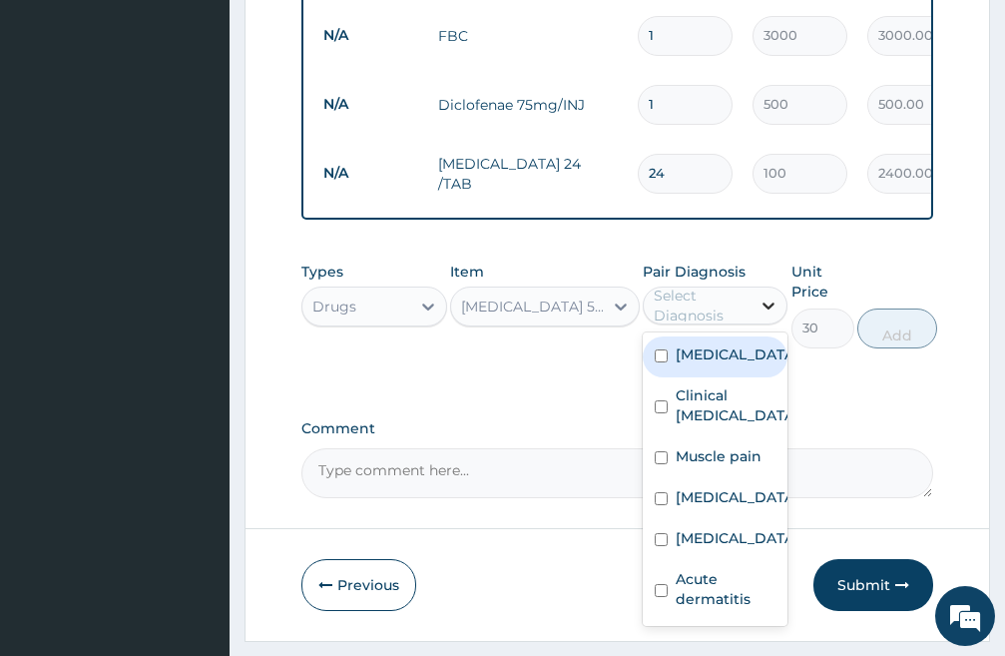
click at [764, 311] on icon at bounding box center [770, 307] width 12 height 7
click at [661, 362] on input "checkbox" at bounding box center [661, 355] width 13 height 13
checkbox input "true"
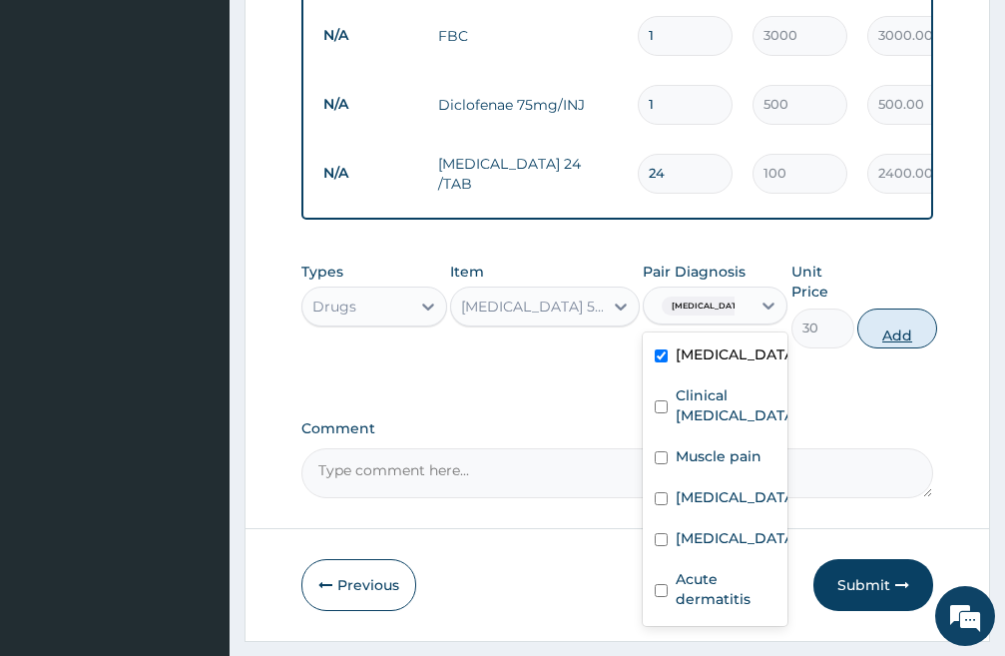
click at [916, 344] on button "Add" at bounding box center [898, 329] width 80 height 40
type input "0"
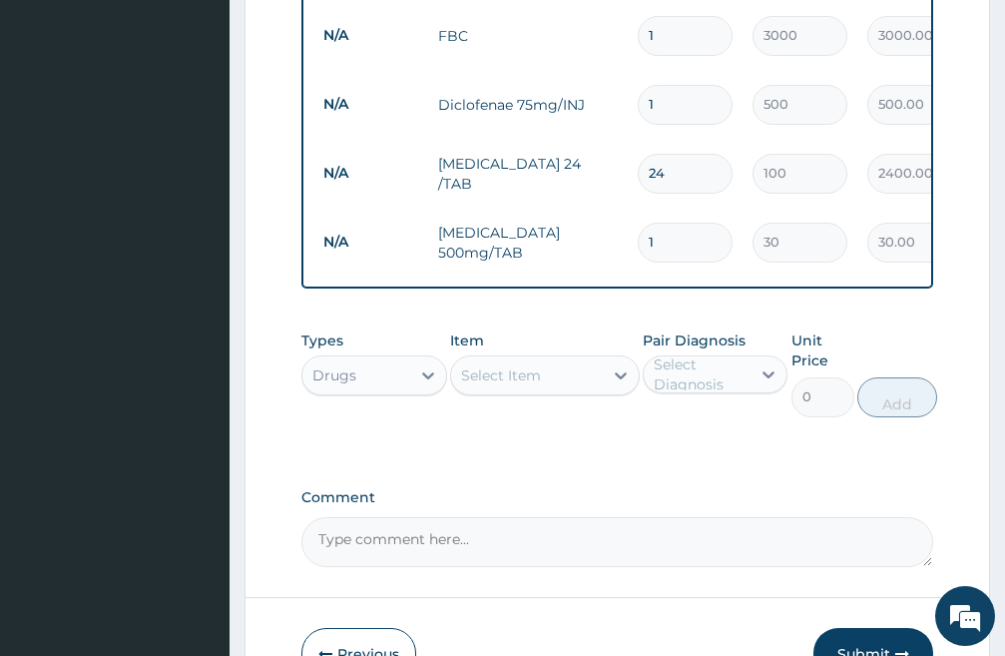
type input "18"
type input "540.00"
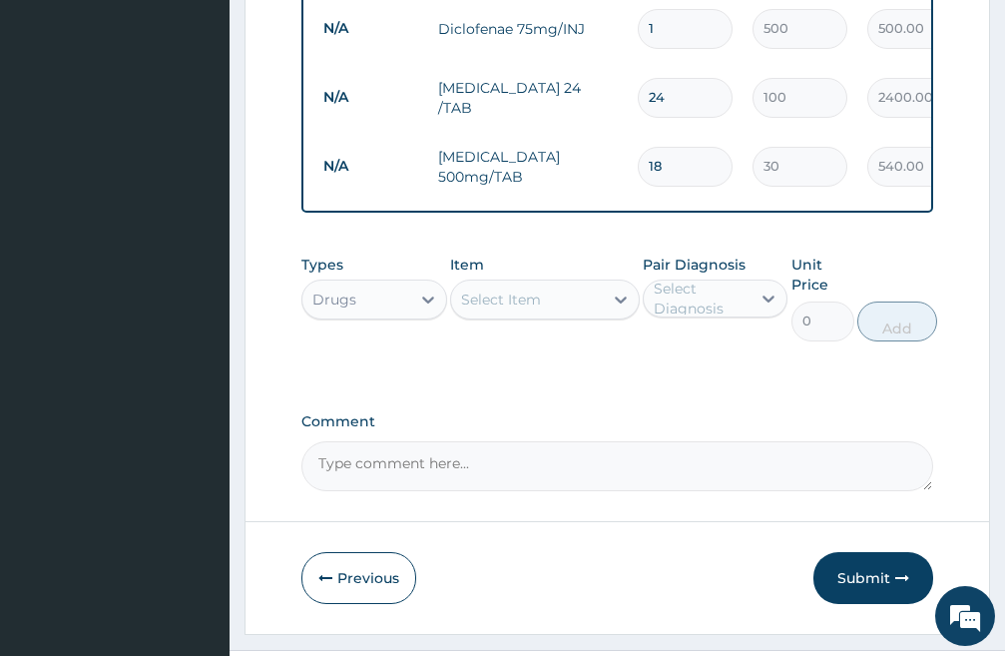
scroll to position [1128, 0]
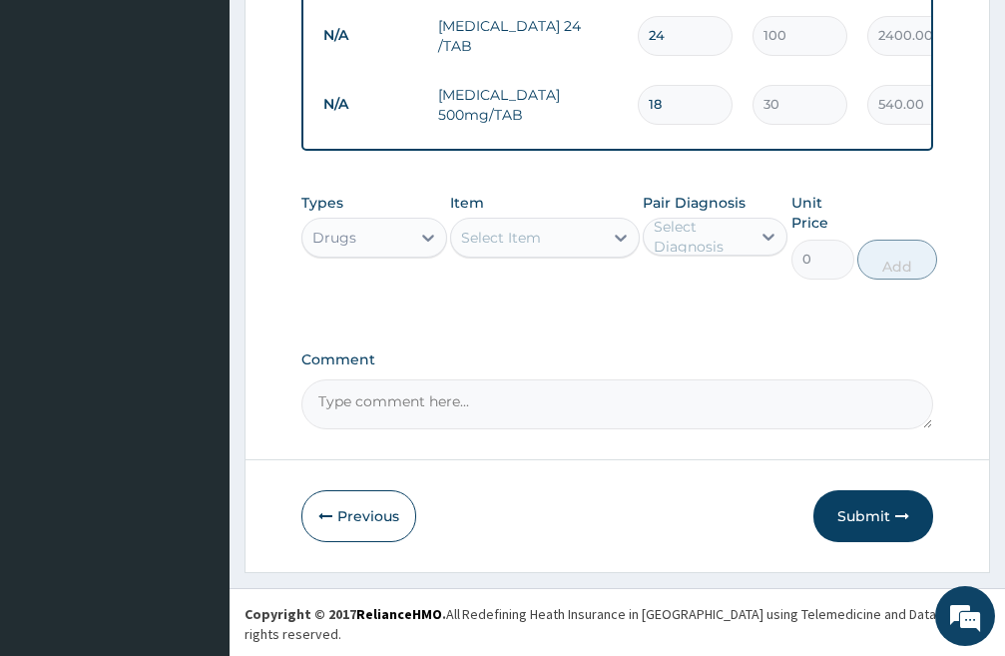
type input "18"
click at [557, 254] on div "Select Item" at bounding box center [527, 238] width 152 height 32
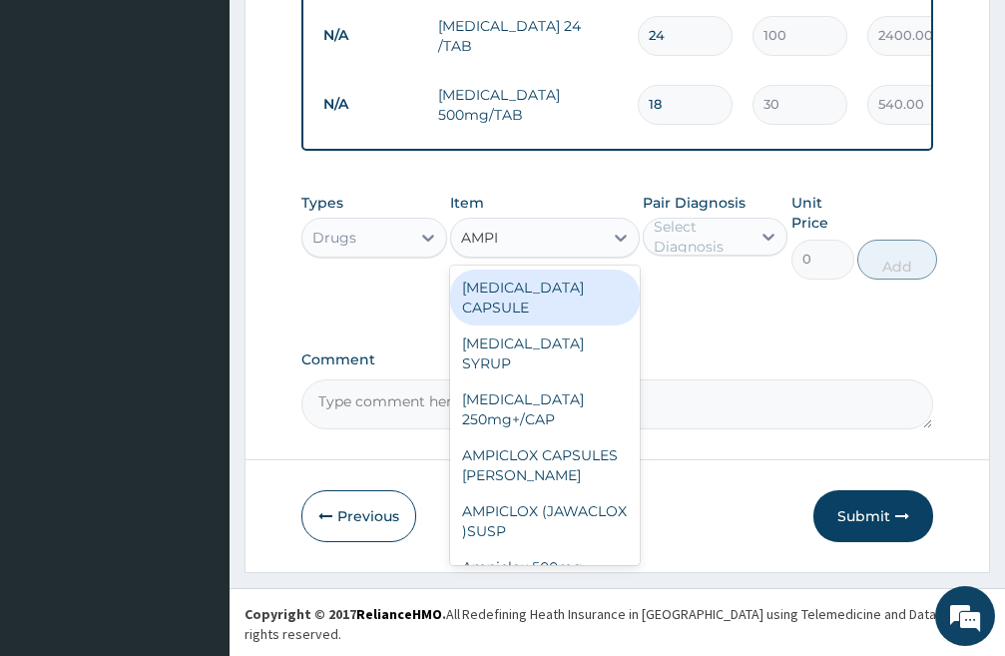
type input "AMPIC"
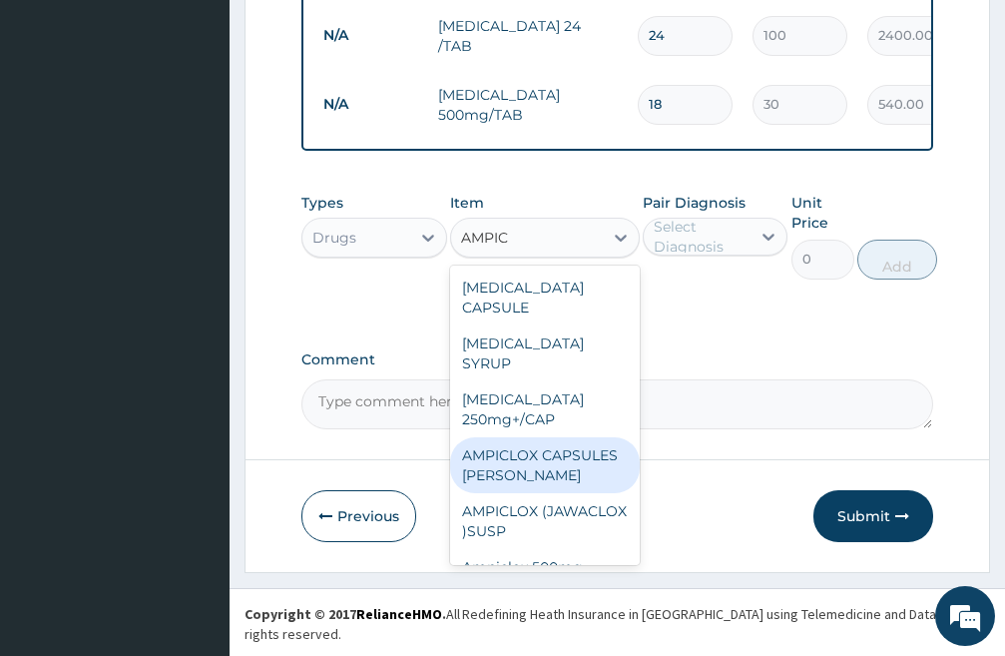
scroll to position [100, 0]
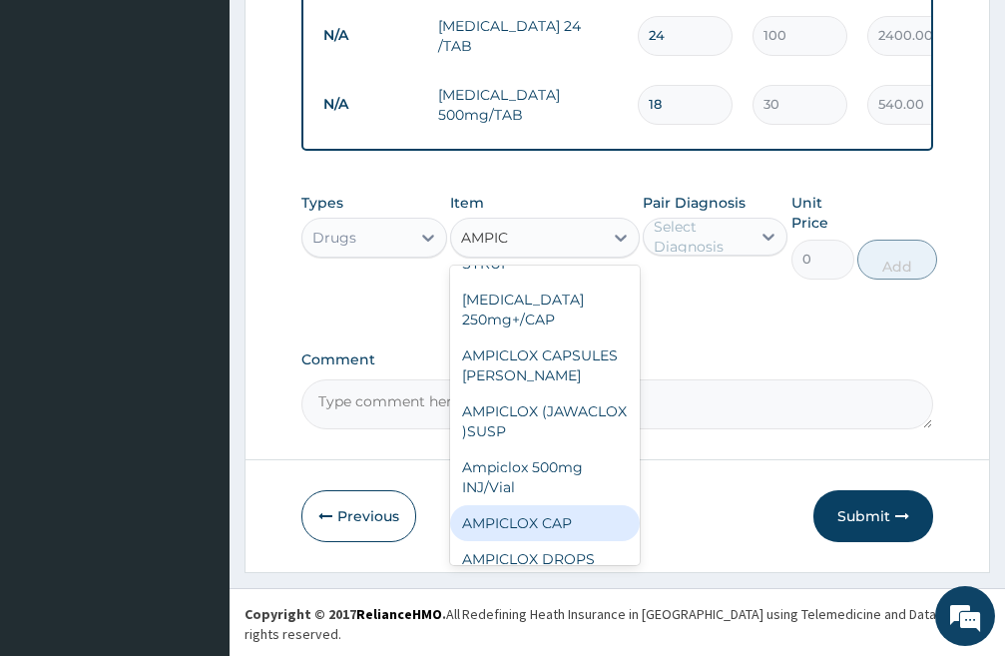
click at [558, 536] on div "AMPICLOX CAP" at bounding box center [545, 523] width 190 height 36
type input "100"
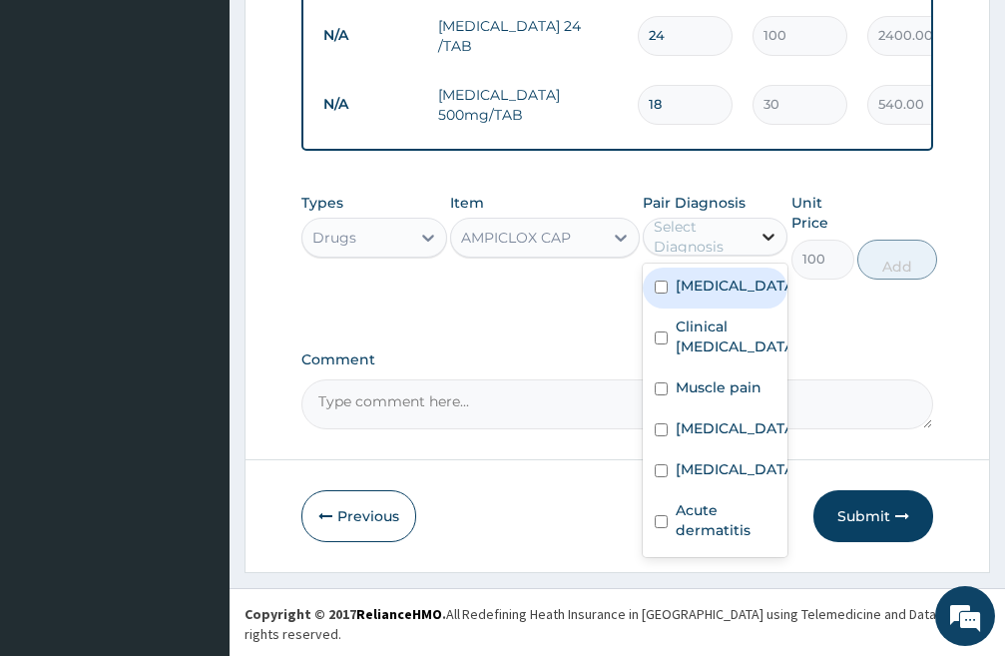
click at [766, 247] on icon at bounding box center [769, 237] width 20 height 20
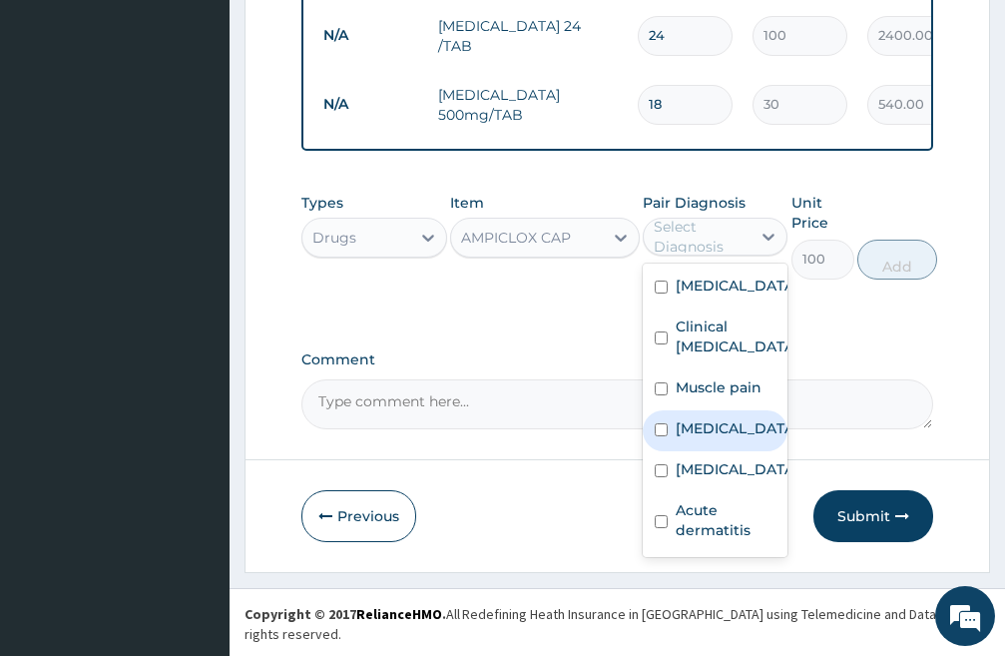
click at [663, 436] on input "checkbox" at bounding box center [661, 429] width 13 height 13
checkbox input "true"
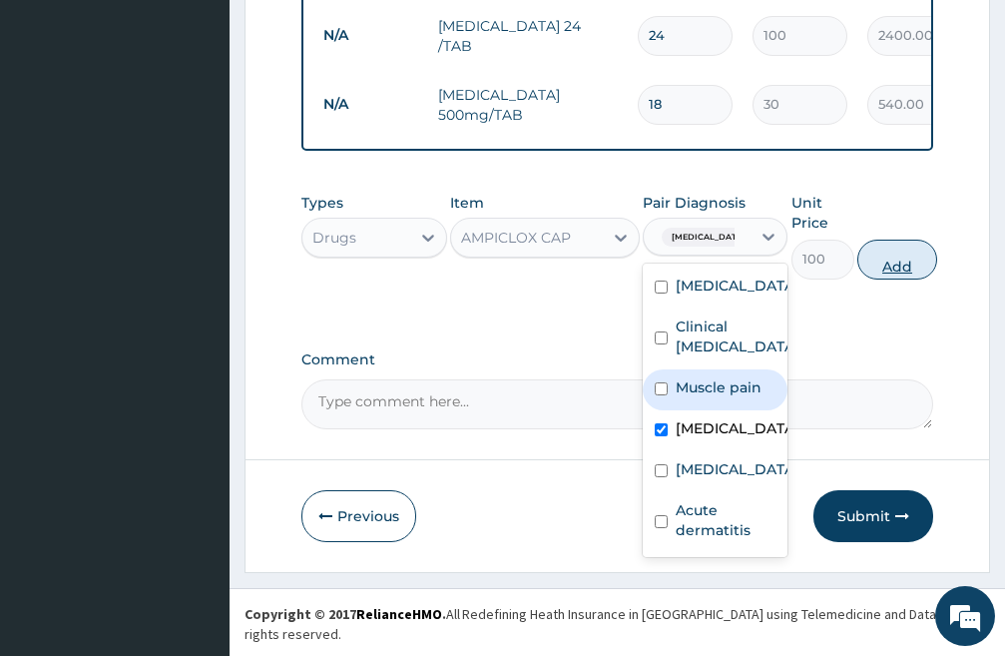
click at [907, 276] on button "Add" at bounding box center [898, 260] width 80 height 40
type input "0"
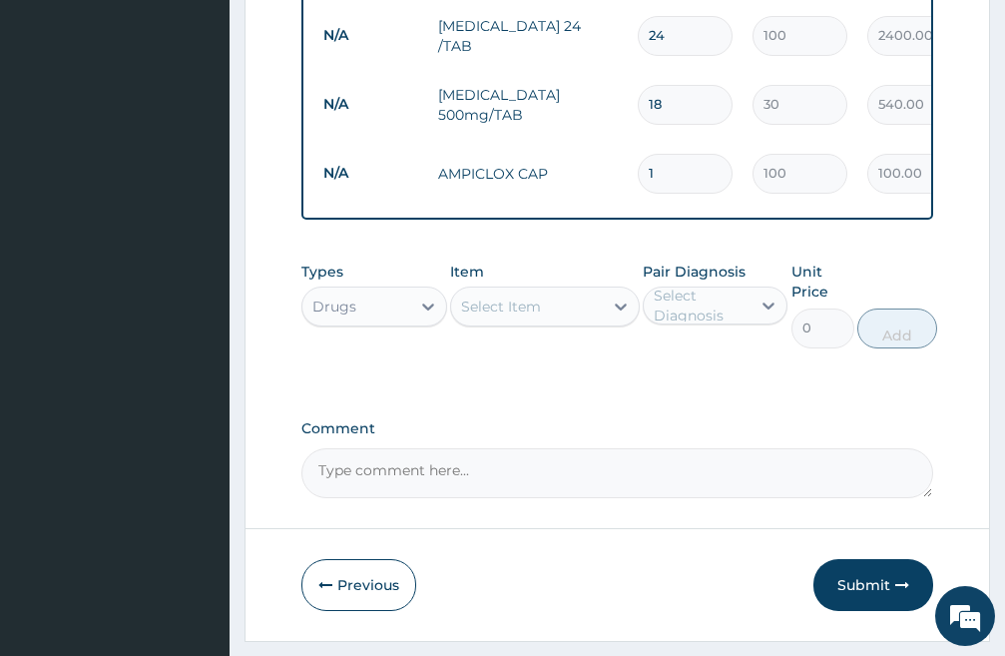
scroll to position [0, 370]
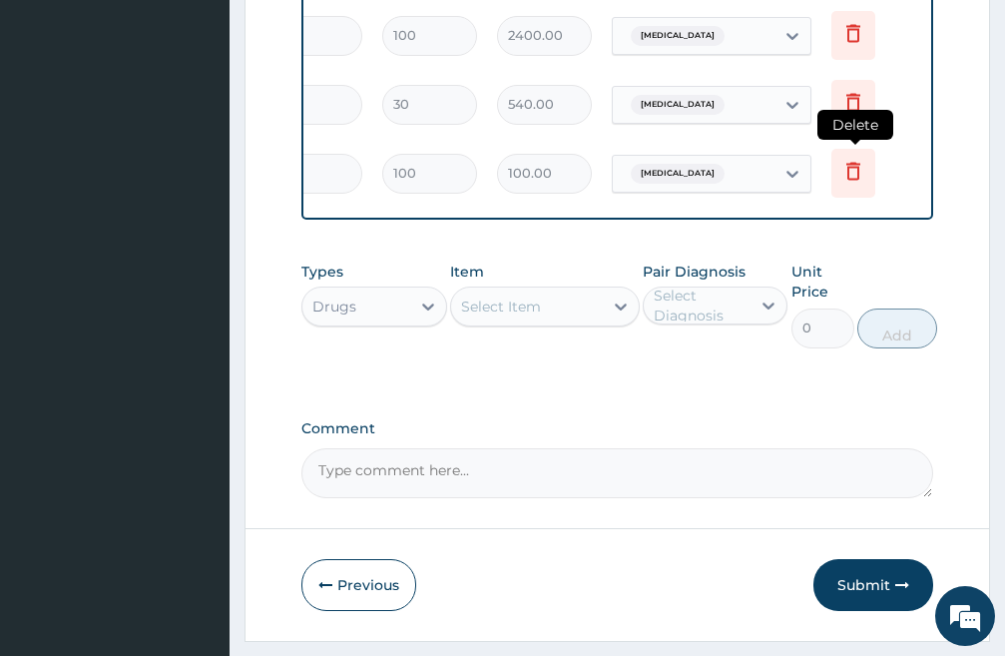
click at [849, 171] on icon at bounding box center [854, 172] width 14 height 18
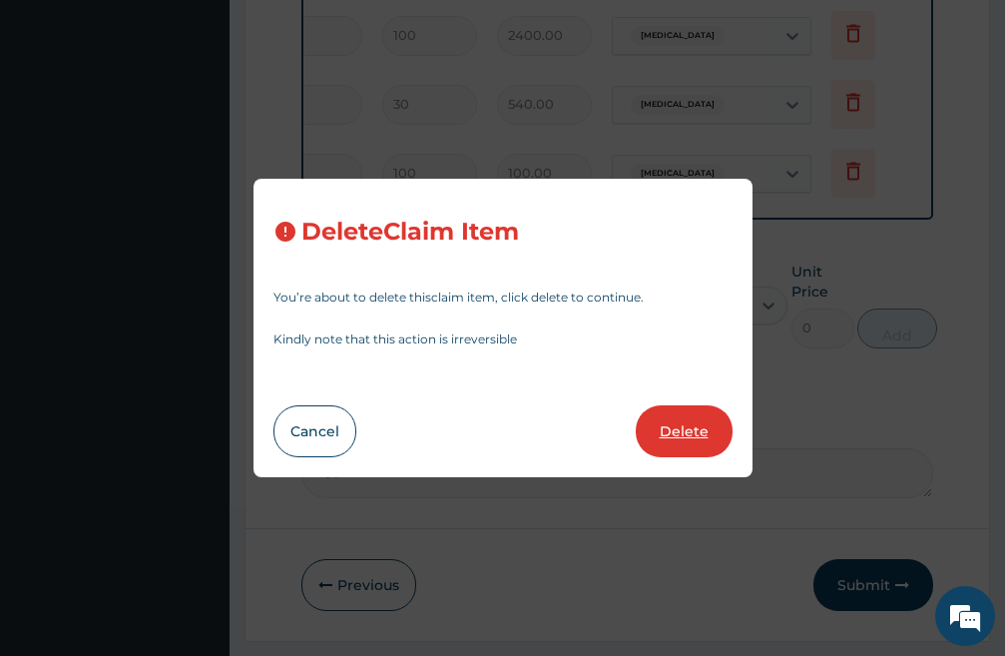
click at [687, 428] on button "Delete" at bounding box center [684, 431] width 97 height 52
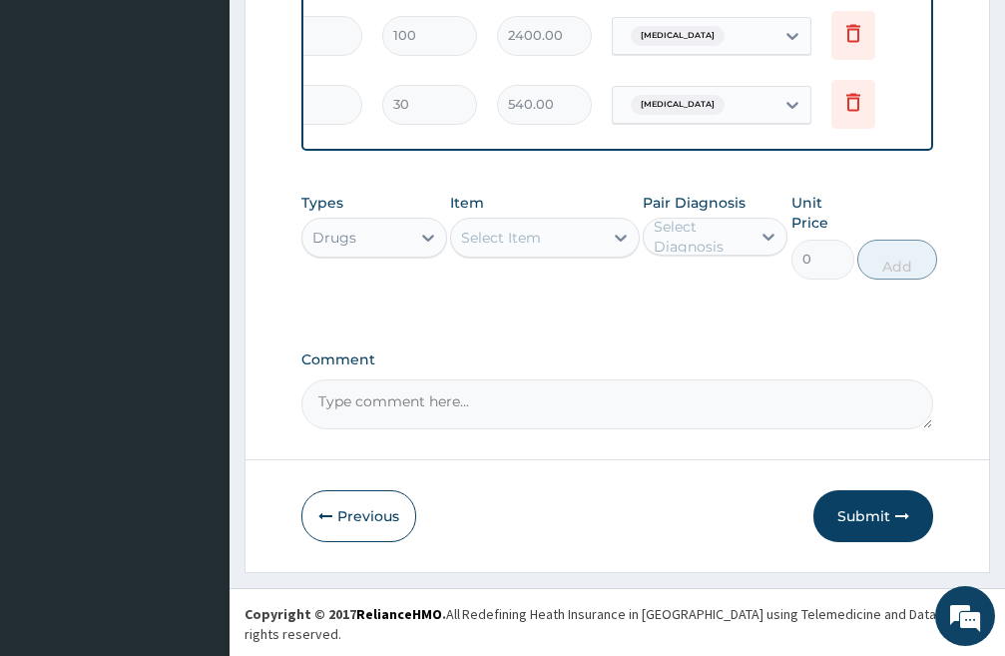
click at [557, 254] on div "Select Item" at bounding box center [527, 238] width 152 height 32
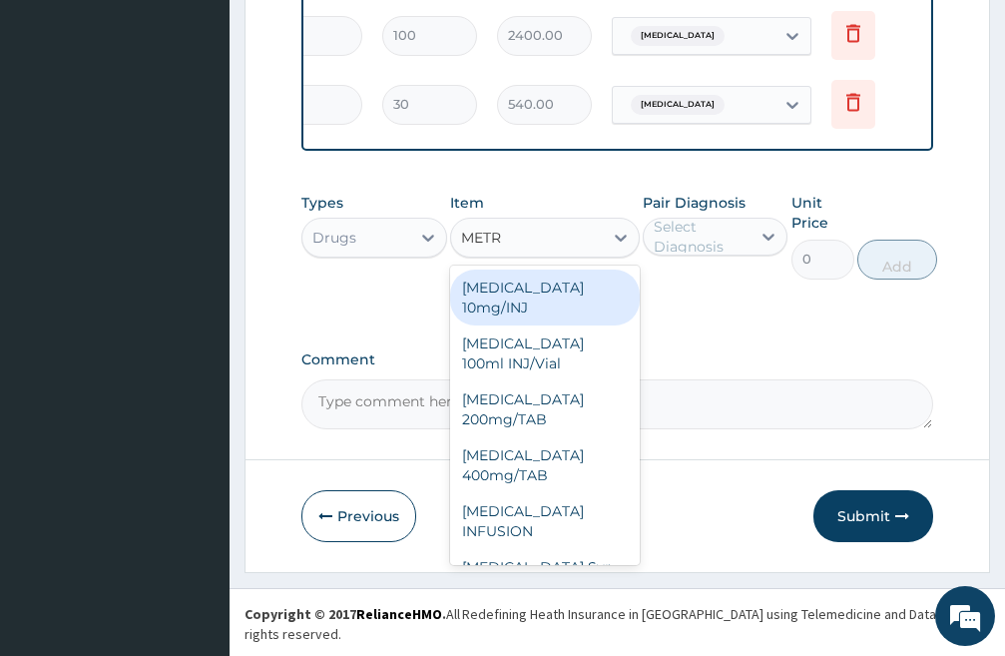
type input "METRO"
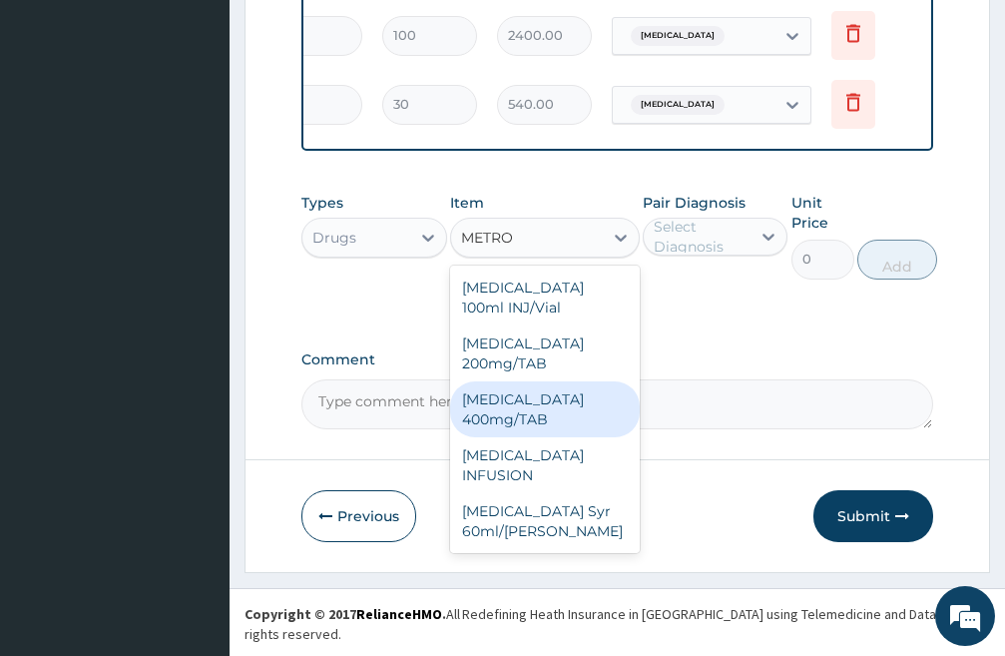
click at [546, 433] on div "[MEDICAL_DATA] 400mg/TAB" at bounding box center [545, 409] width 190 height 56
type input "120"
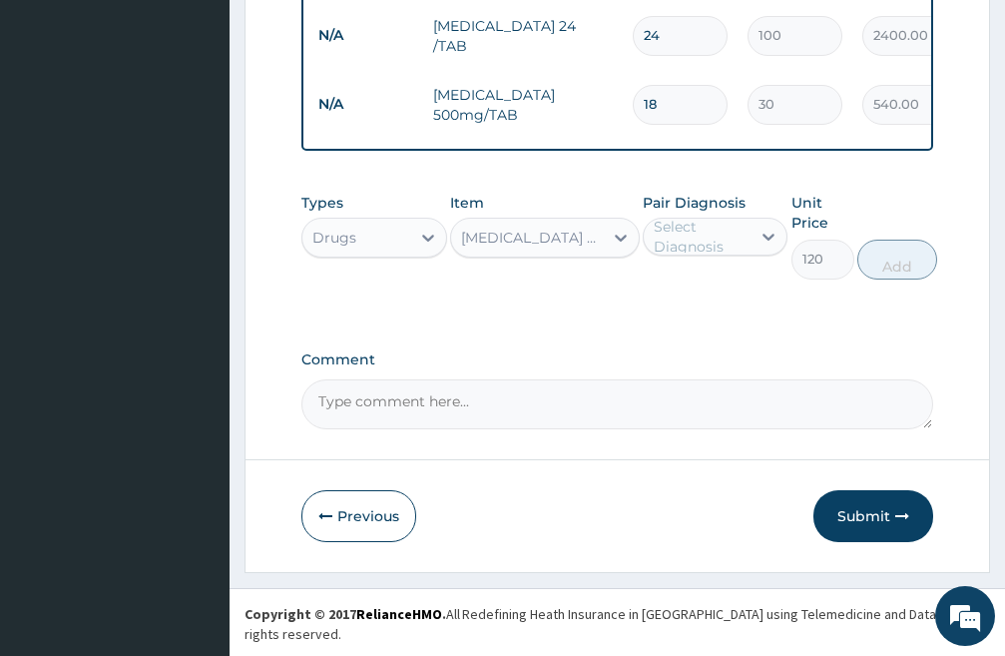
scroll to position [0, 0]
click at [578, 248] on div "[MEDICAL_DATA] 400mg/TAB" at bounding box center [533, 238] width 144 height 20
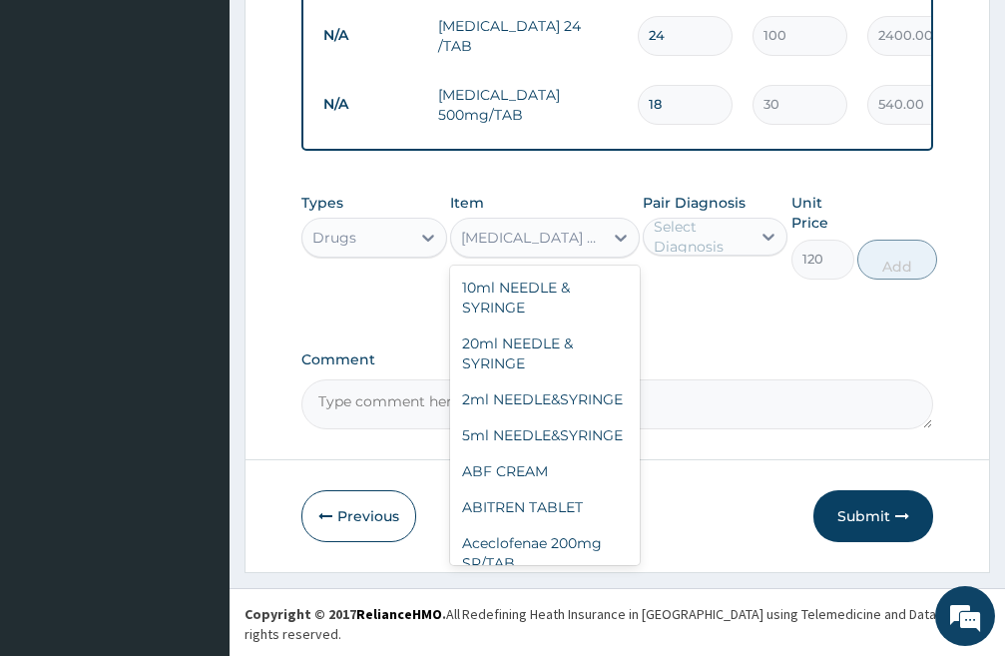
scroll to position [41185, 0]
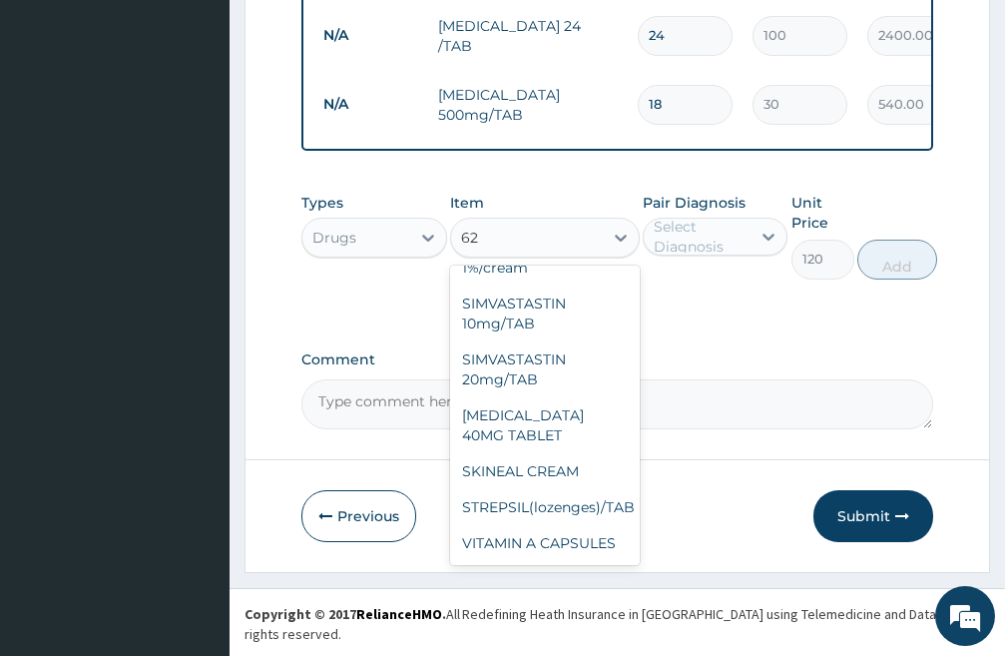
type input "625"
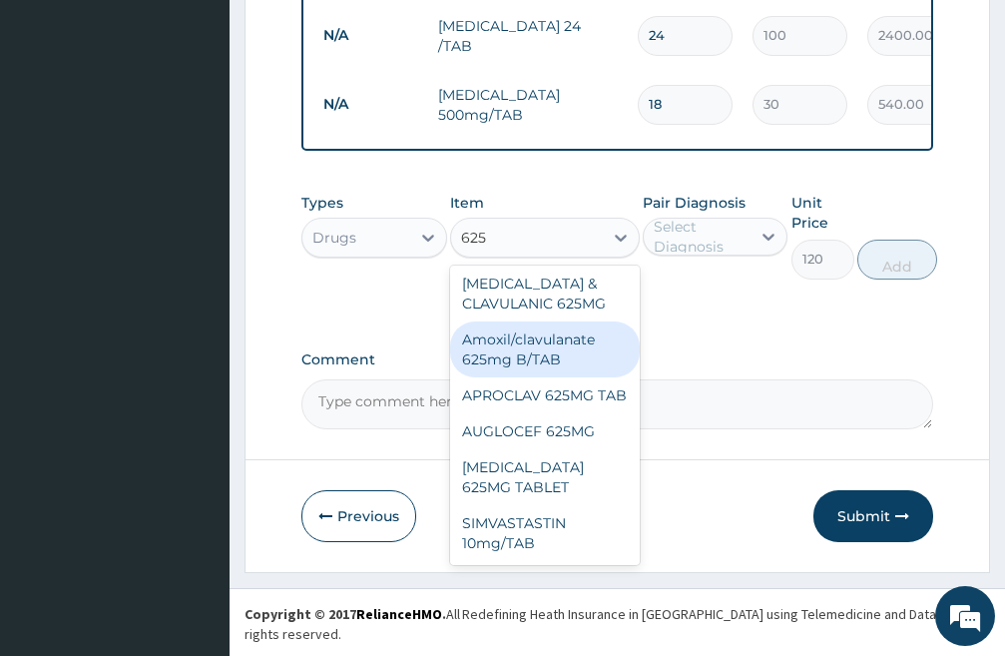
scroll to position [36, 0]
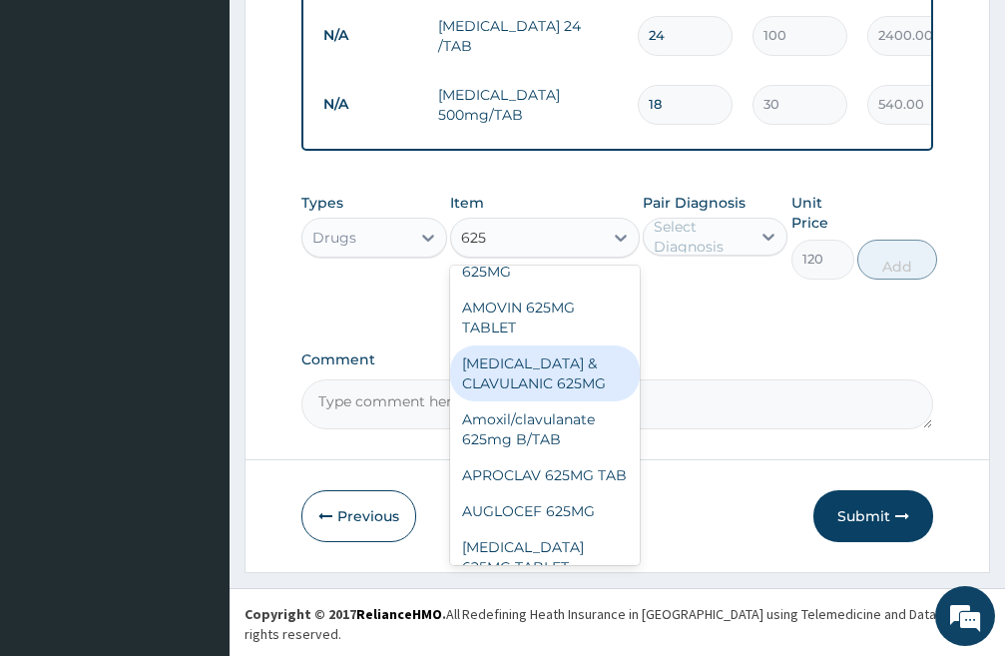
click at [530, 387] on div "[MEDICAL_DATA] & CLAVULANIC 625MG" at bounding box center [545, 373] width 190 height 56
type input "400"
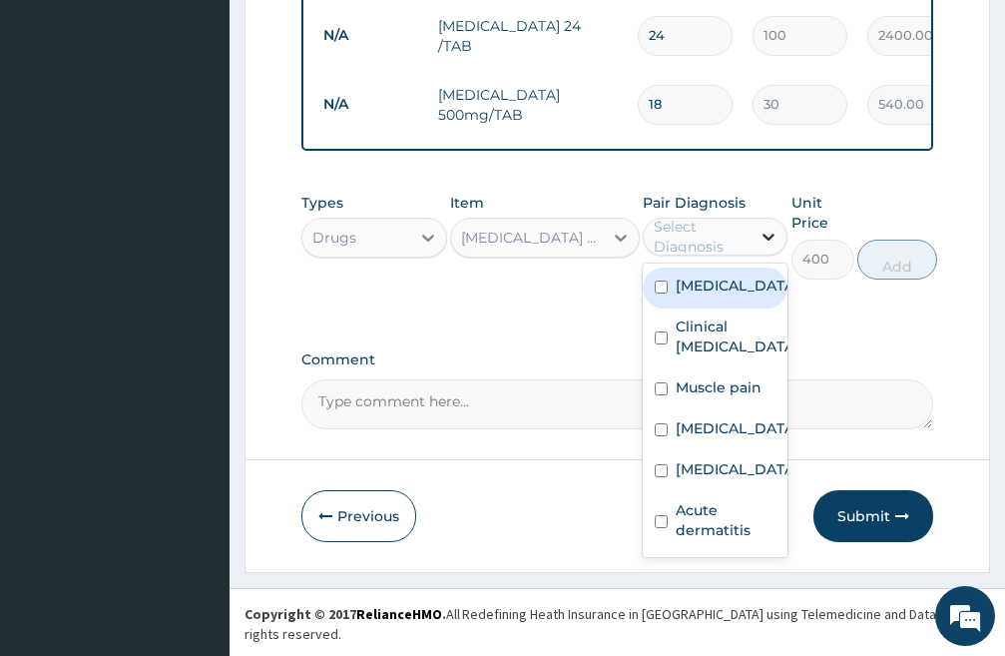
click at [773, 242] on icon at bounding box center [770, 238] width 12 height 7
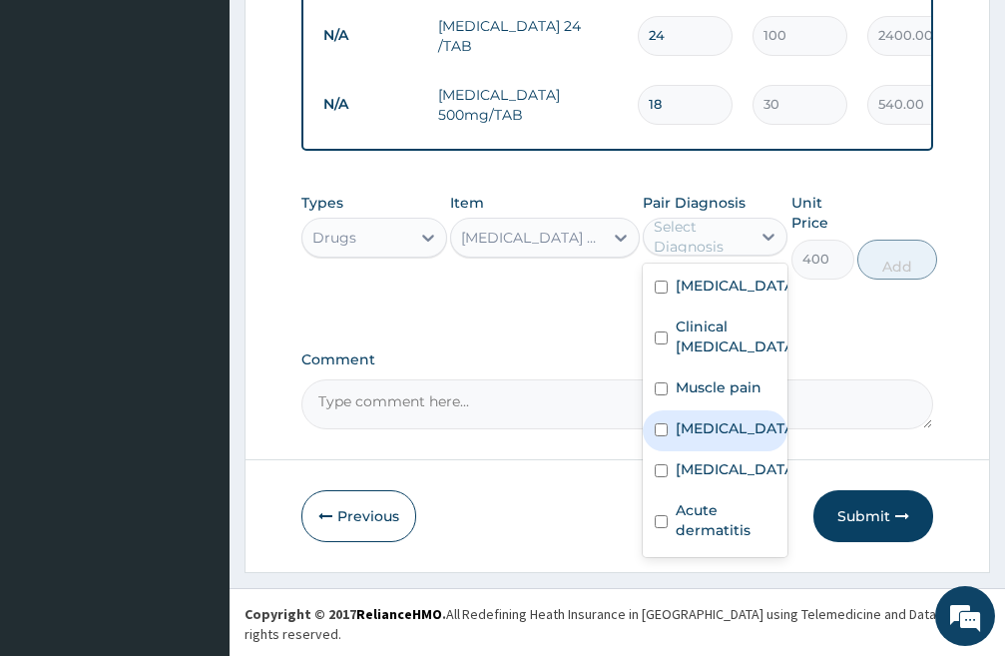
click at [665, 436] on input "checkbox" at bounding box center [661, 429] width 13 height 13
checkbox input "true"
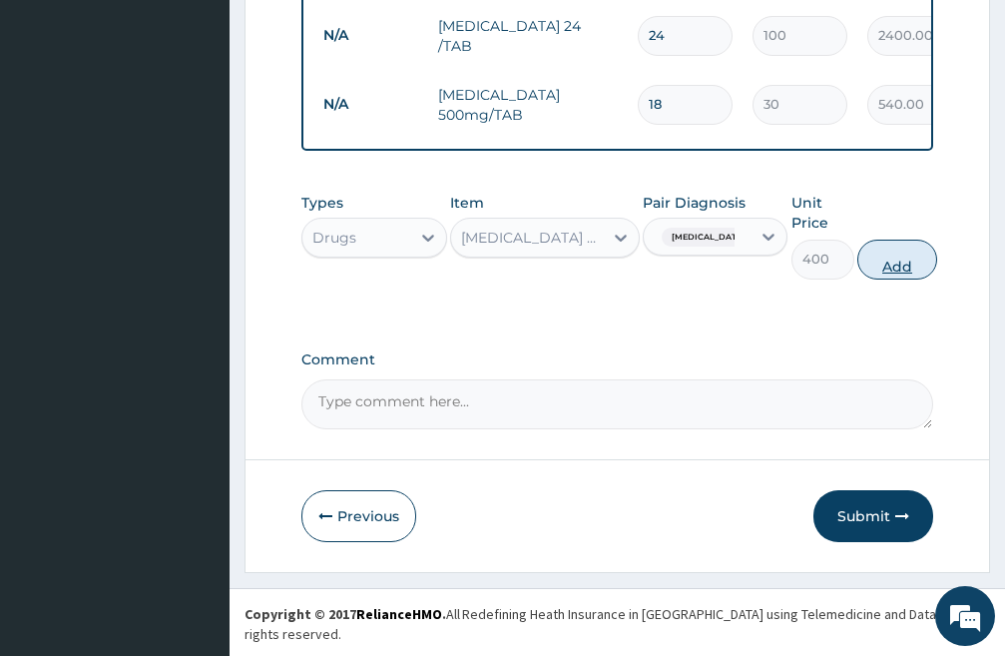
click at [897, 278] on button "Add" at bounding box center [898, 260] width 80 height 40
type input "0"
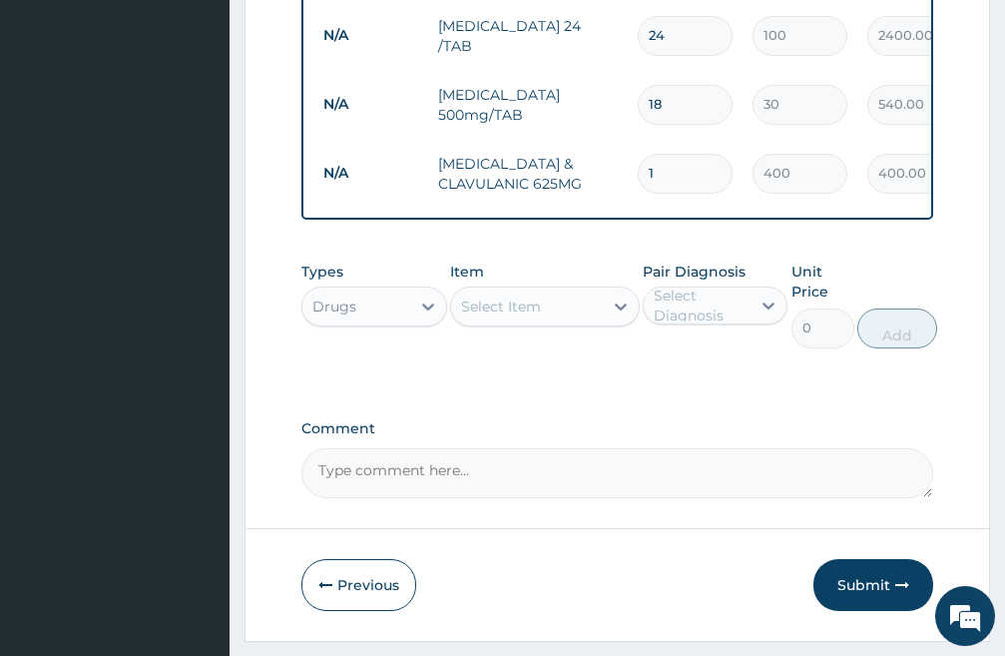
type input "10"
type input "4000.00"
type input "10"
click at [562, 316] on div "Select Item" at bounding box center [527, 307] width 152 height 32
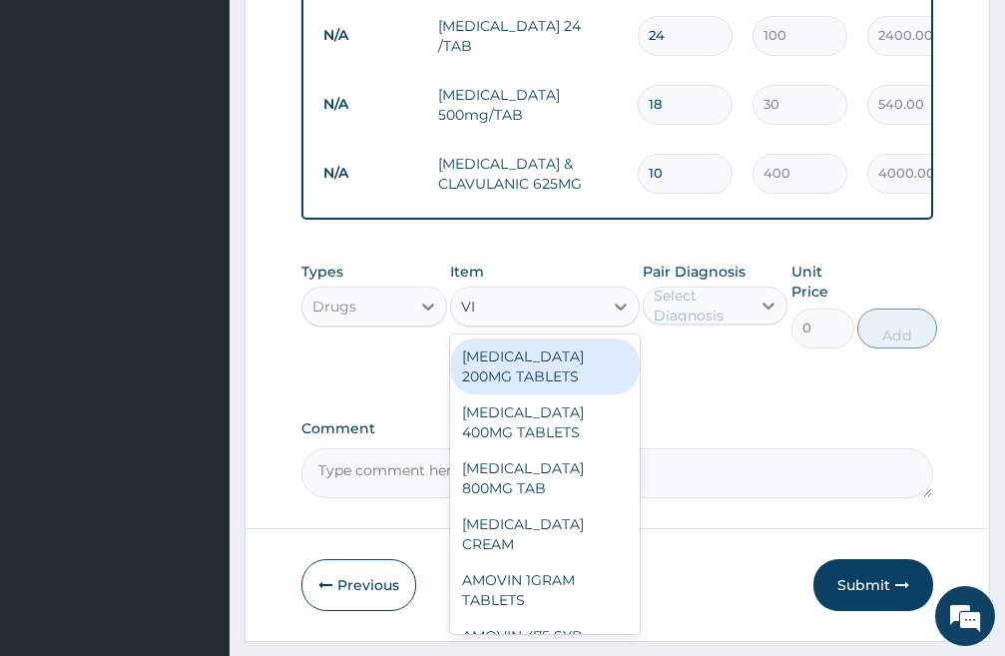
type input "VIT"
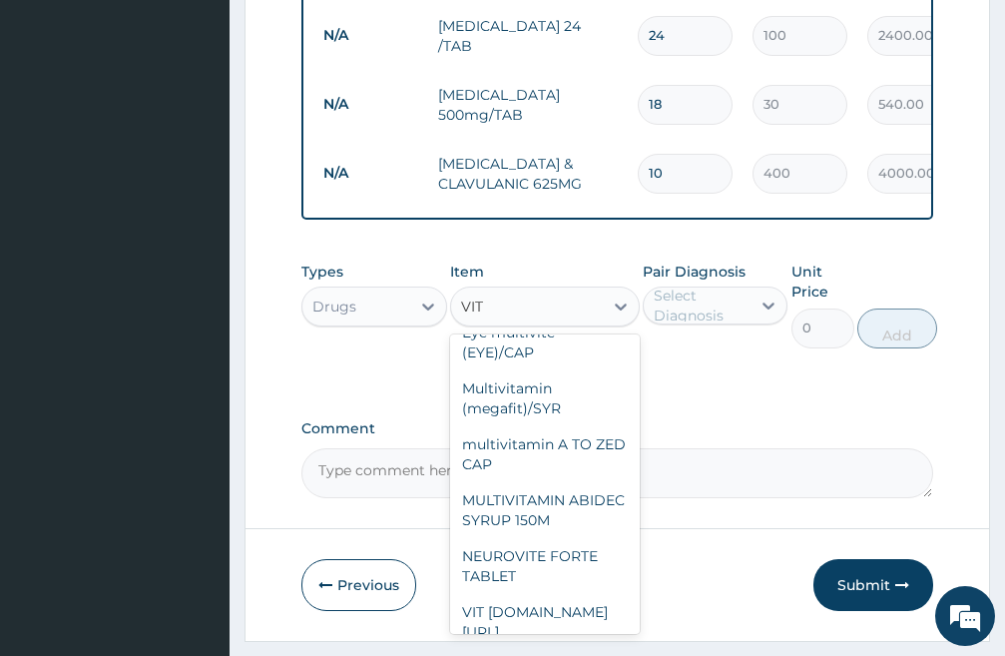
scroll to position [1098, 0]
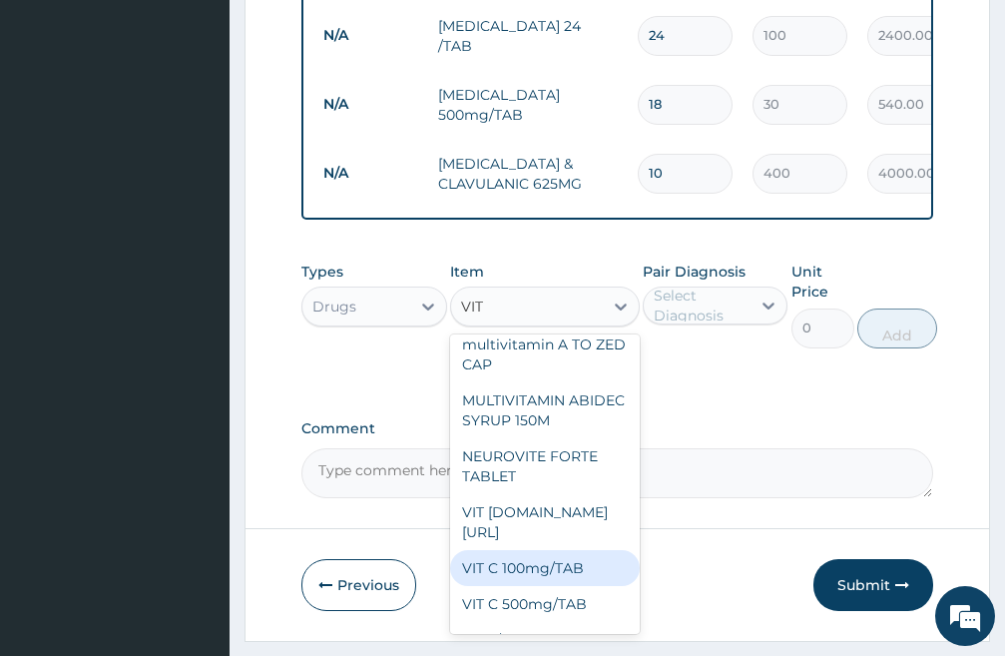
click at [522, 567] on div "VIT C 100mg/TAB" at bounding box center [545, 568] width 190 height 36
type input "20"
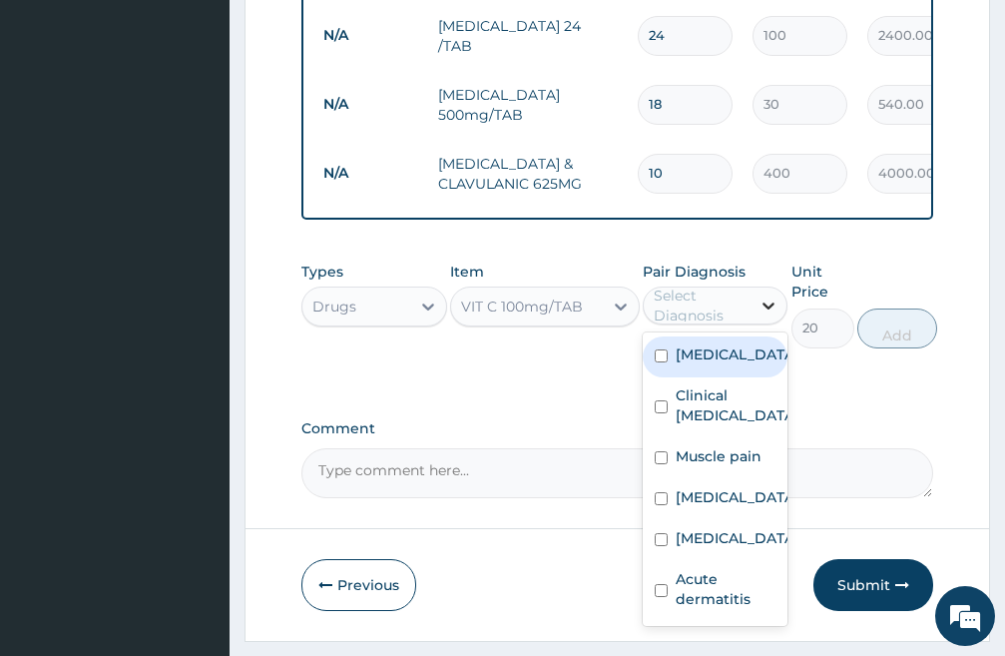
click at [764, 316] on icon at bounding box center [769, 306] width 20 height 20
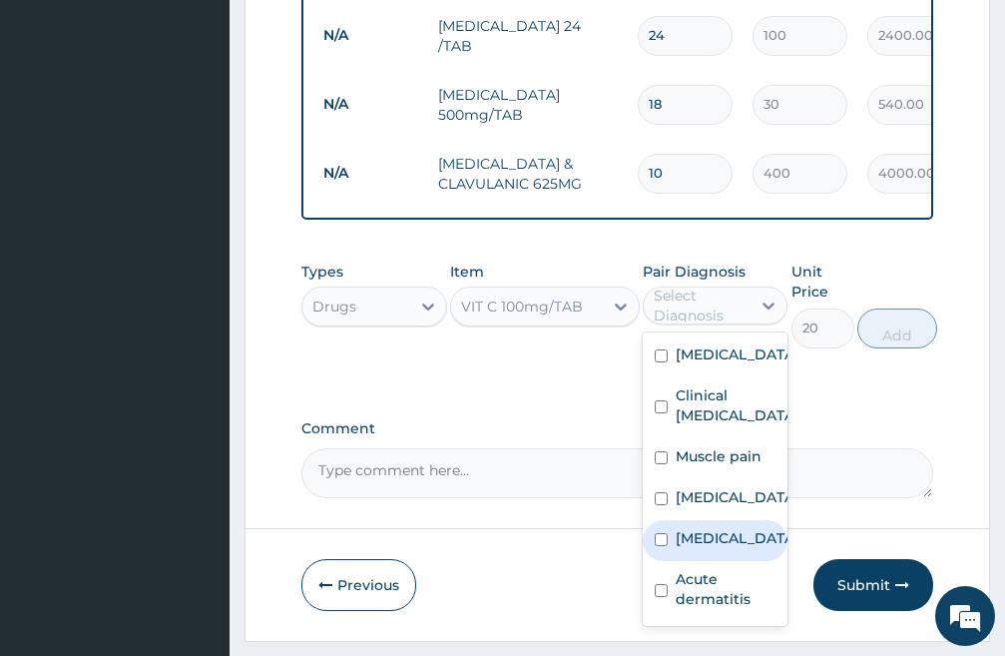
click at [659, 546] on input "checkbox" at bounding box center [661, 539] width 13 height 13
checkbox input "true"
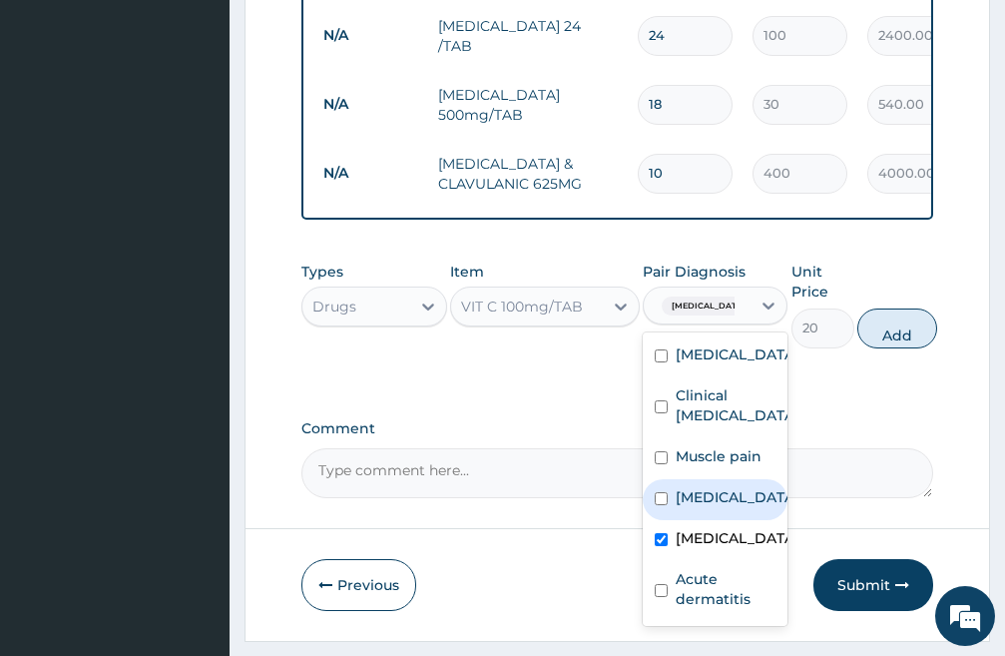
drag, startPoint x: 913, startPoint y: 339, endPoint x: 902, endPoint y: 342, distance: 11.4
click at [912, 341] on button "Add" at bounding box center [898, 329] width 80 height 40
type input "0"
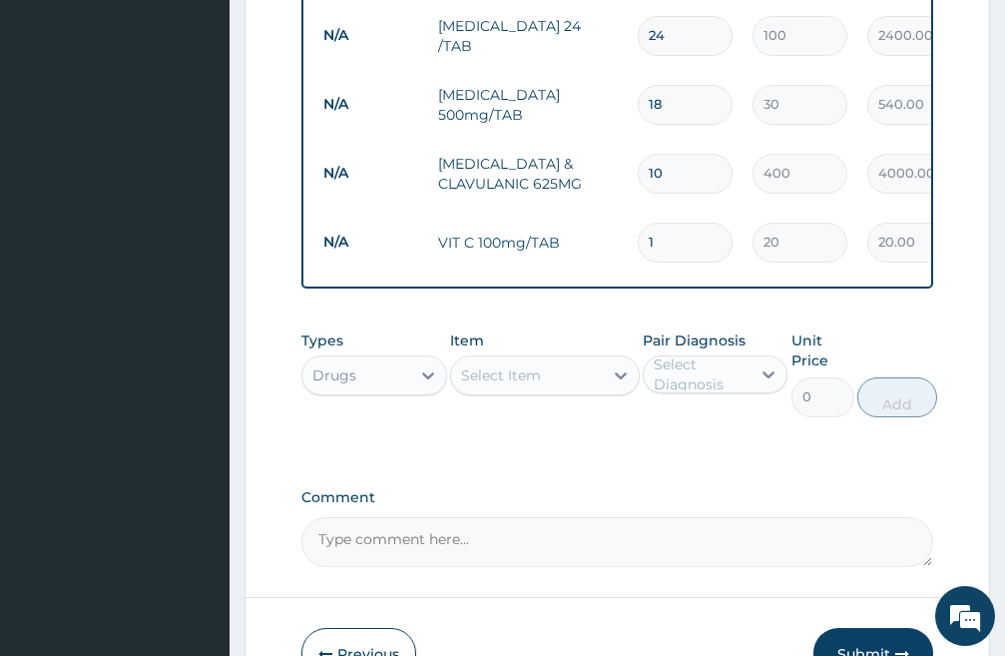
type input "0.00"
type input "4"
type input "80.00"
type input "42"
type input "840.00"
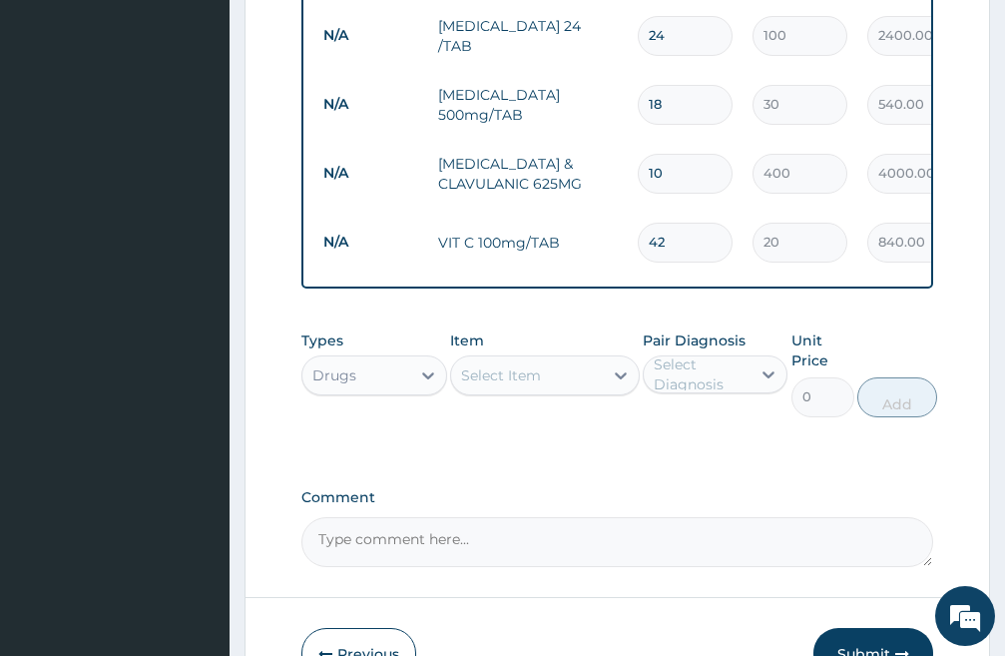
scroll to position [1266, 0]
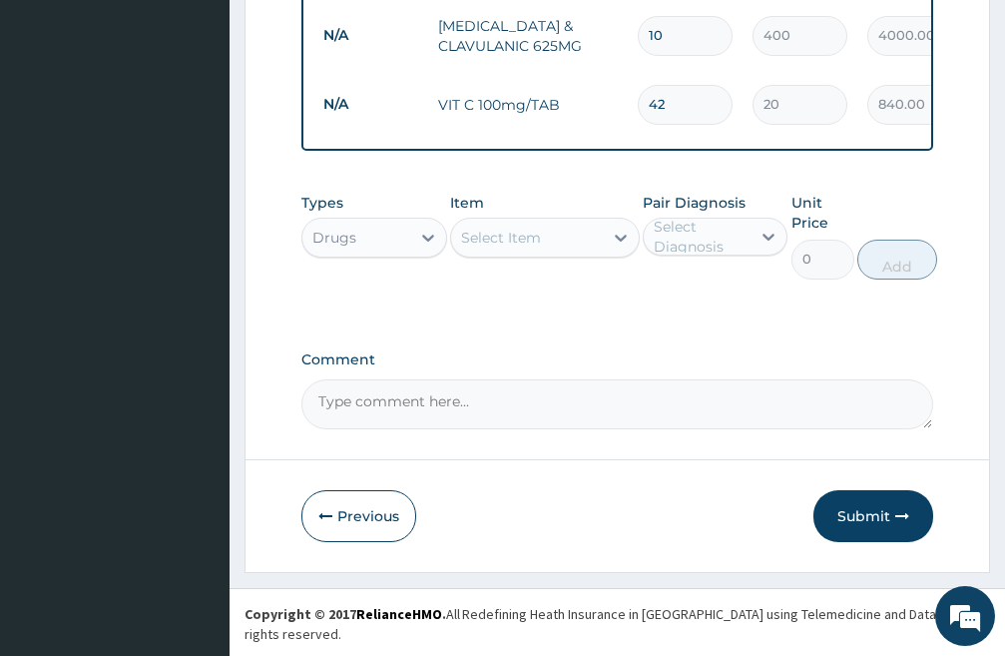
type input "42"
click at [543, 254] on div "Select Item" at bounding box center [527, 238] width 152 height 32
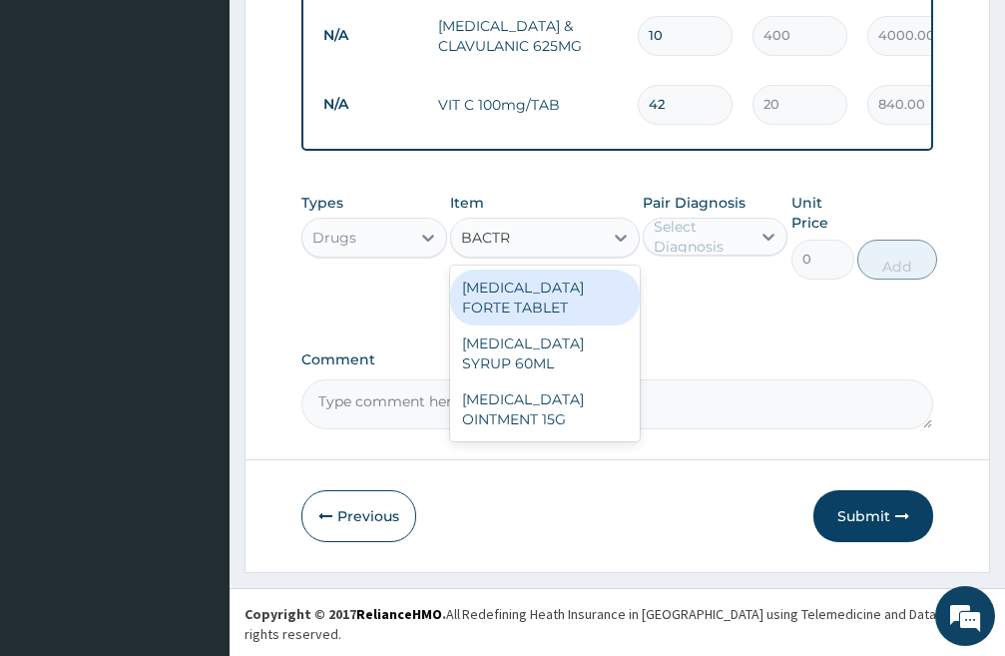
type input "BACTRO"
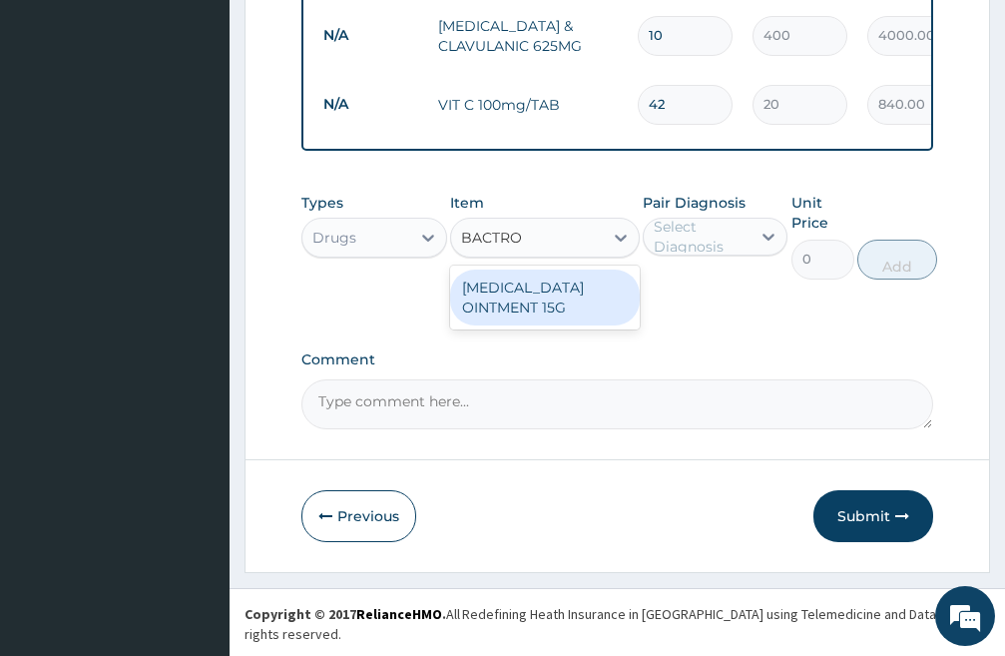
click at [546, 316] on div "[MEDICAL_DATA] OINTMENT 15G" at bounding box center [545, 298] width 190 height 56
type input "2200"
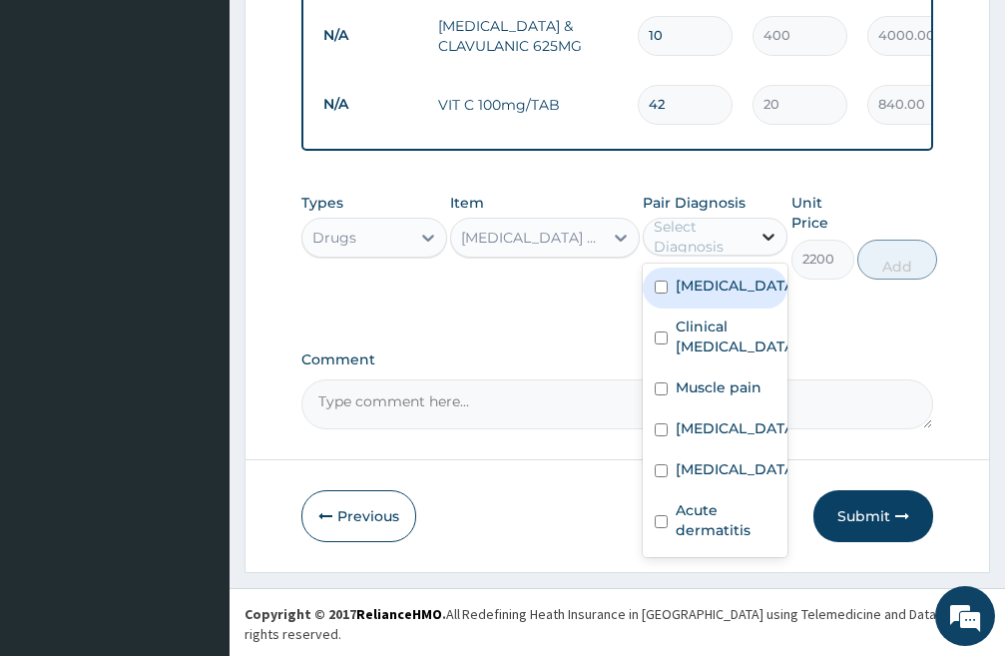
click at [774, 247] on icon at bounding box center [769, 237] width 20 height 20
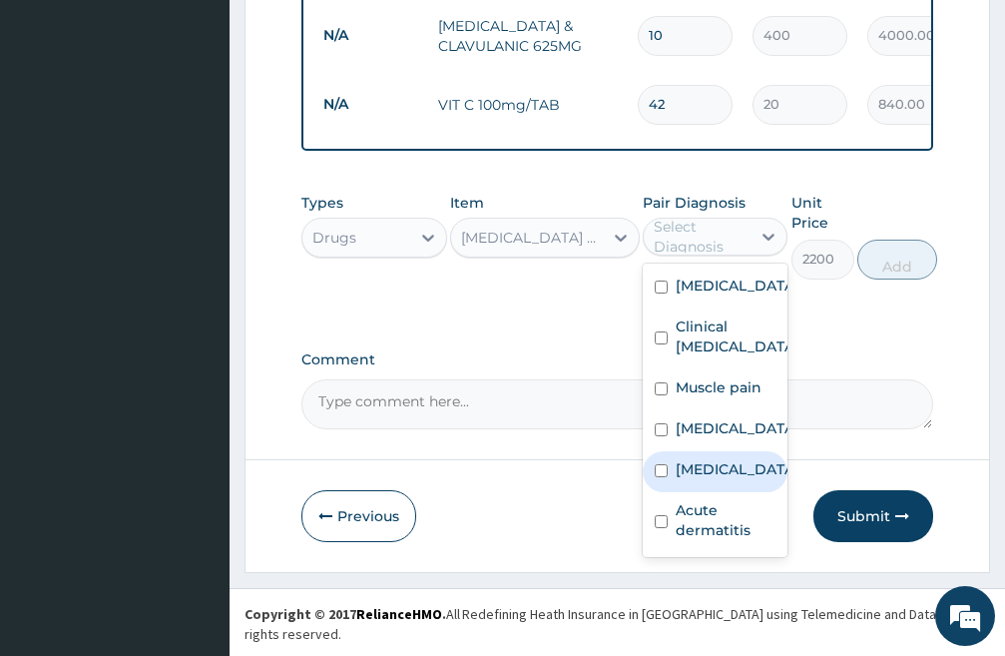
scroll to position [74, 0]
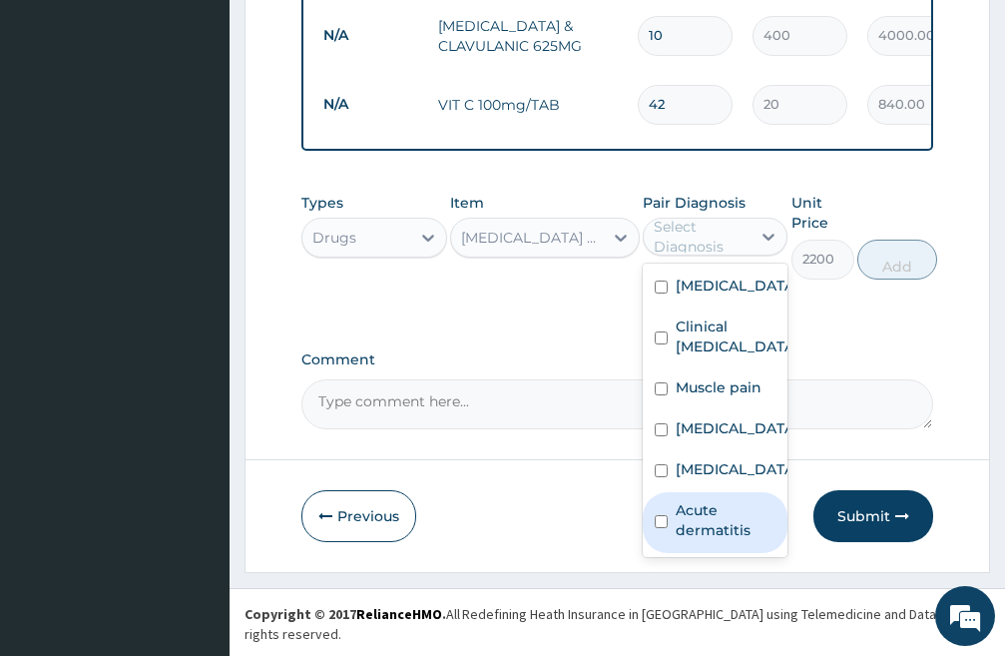
drag, startPoint x: 660, startPoint y: 543, endPoint x: 663, endPoint y: 532, distance: 11.4
click at [659, 528] on input "checkbox" at bounding box center [661, 521] width 13 height 13
checkbox input "true"
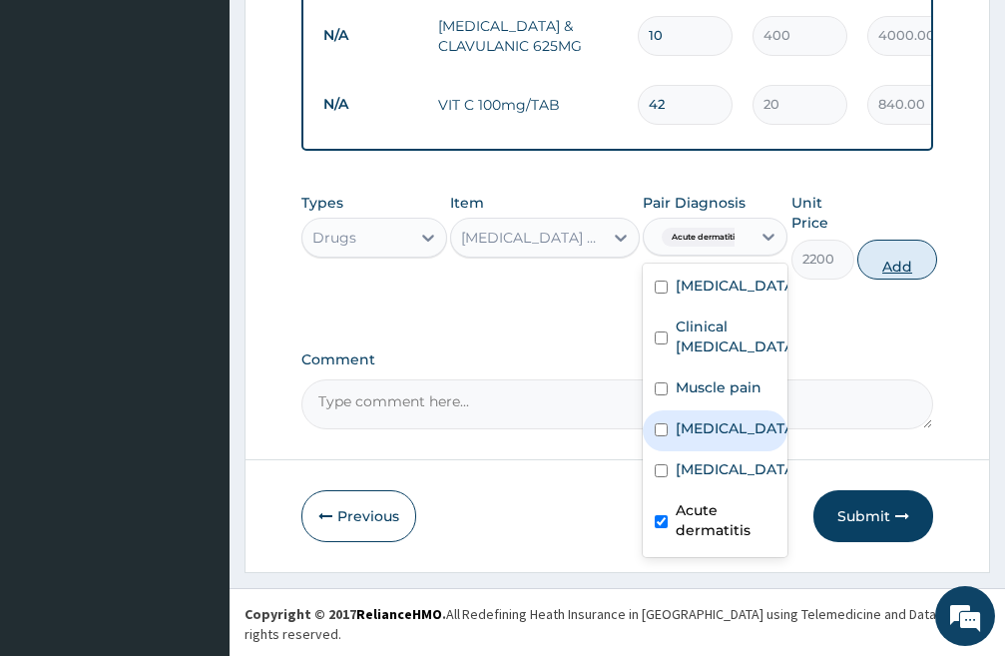
click at [902, 275] on button "Add" at bounding box center [898, 260] width 80 height 40
type input "0"
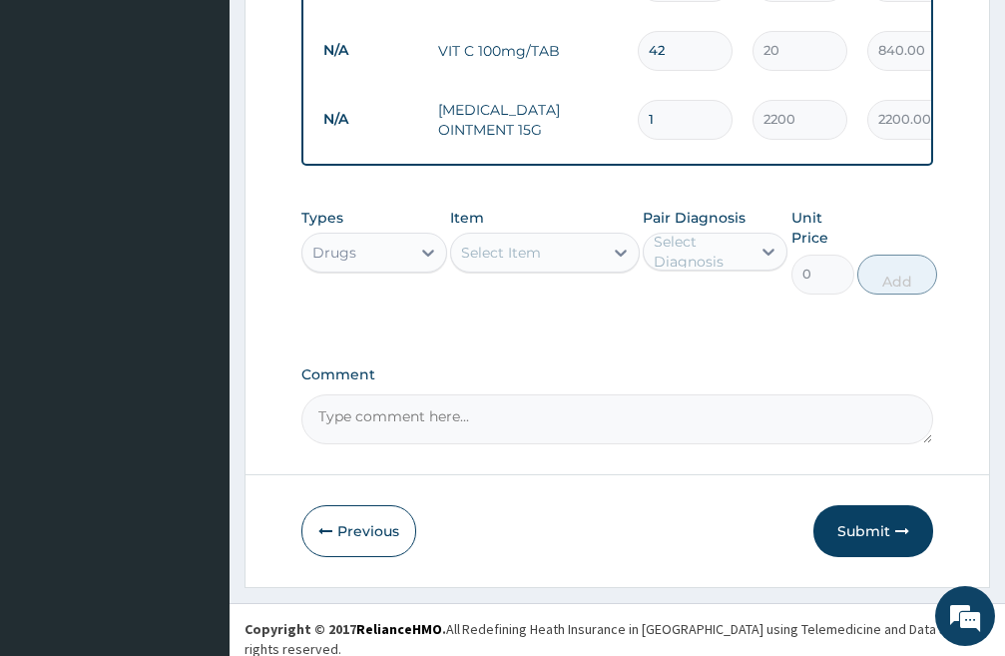
scroll to position [1335, 0]
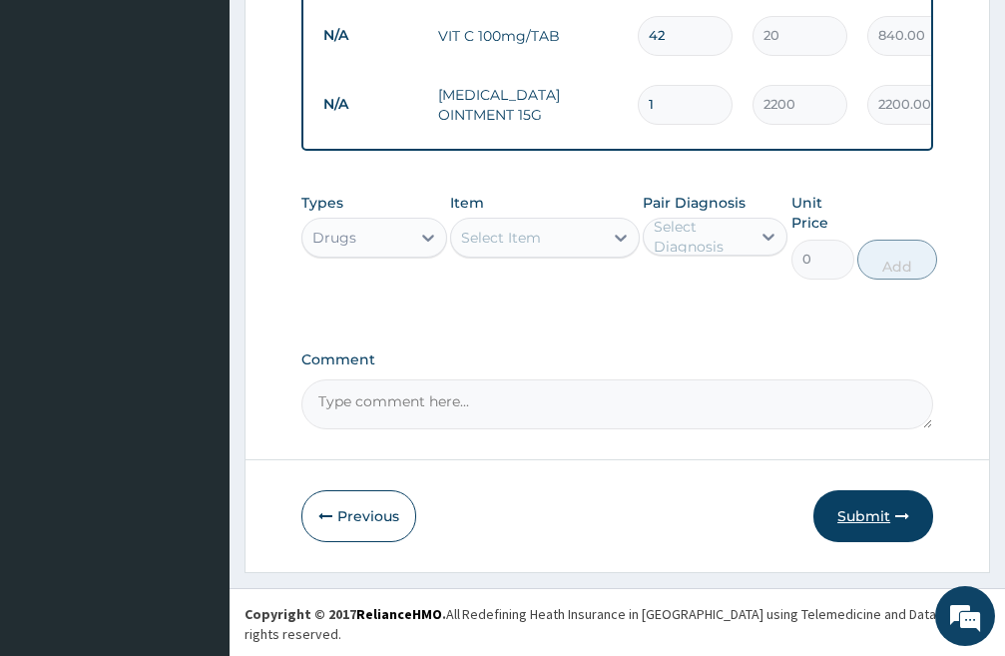
click at [861, 529] on button "Submit" at bounding box center [874, 516] width 120 height 52
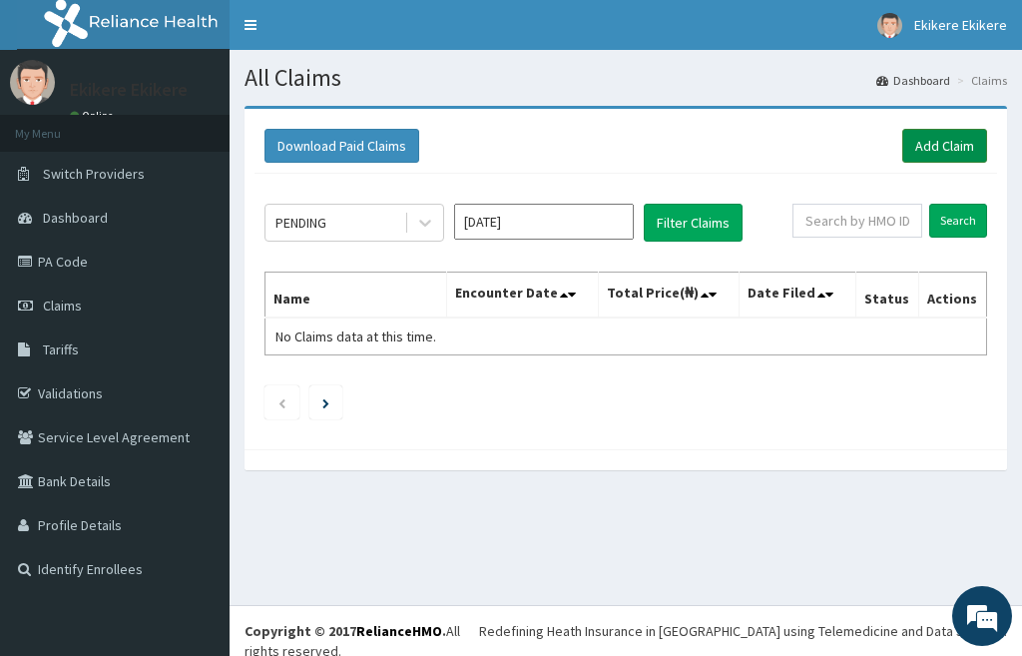
click at [940, 141] on link "Add Claim" at bounding box center [945, 146] width 85 height 34
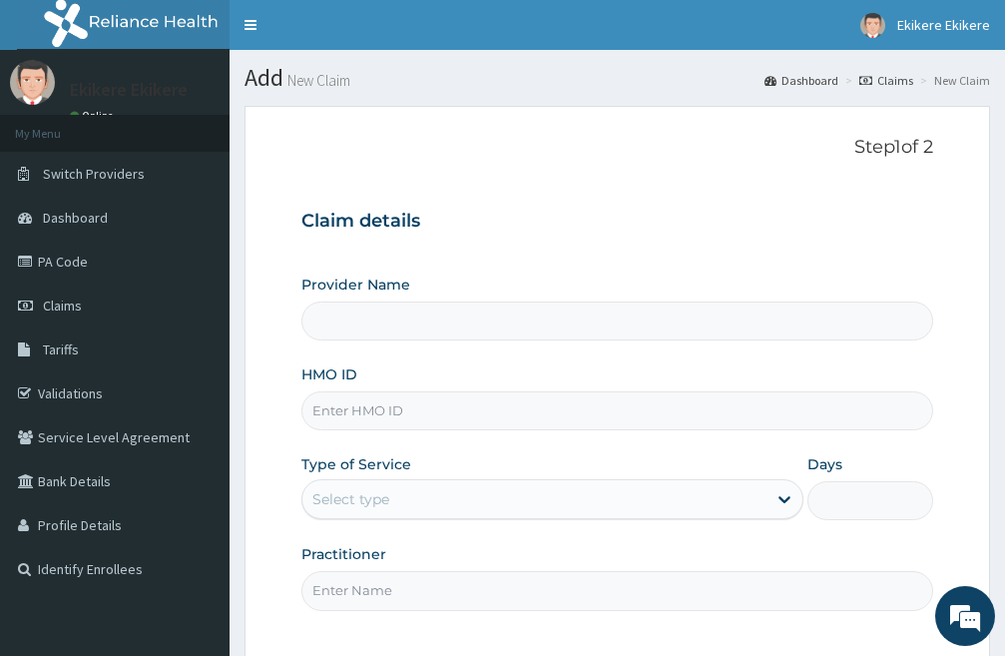
type input "[PERSON_NAME][GEOGRAPHIC_DATA]"
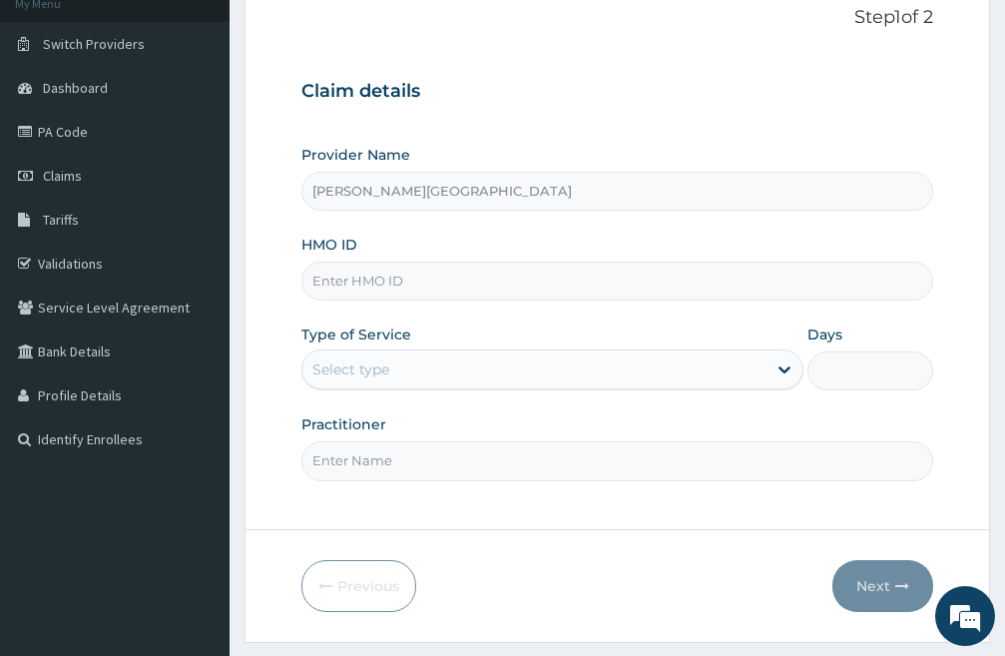
scroll to position [183, 0]
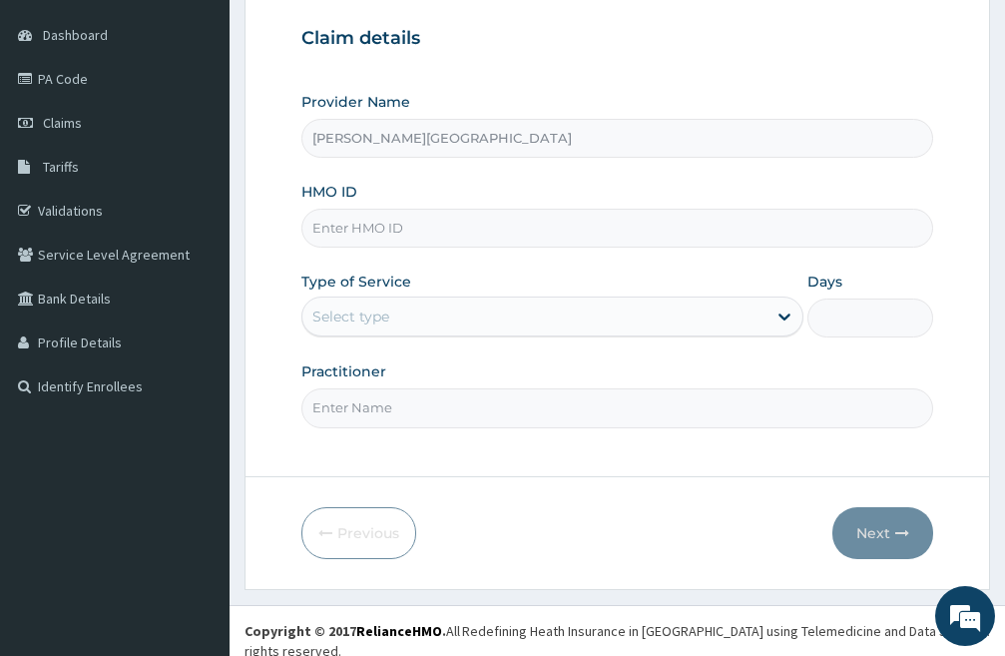
click at [454, 227] on input "HMO ID" at bounding box center [618, 228] width 632 height 39
type input "oet/10024/b"
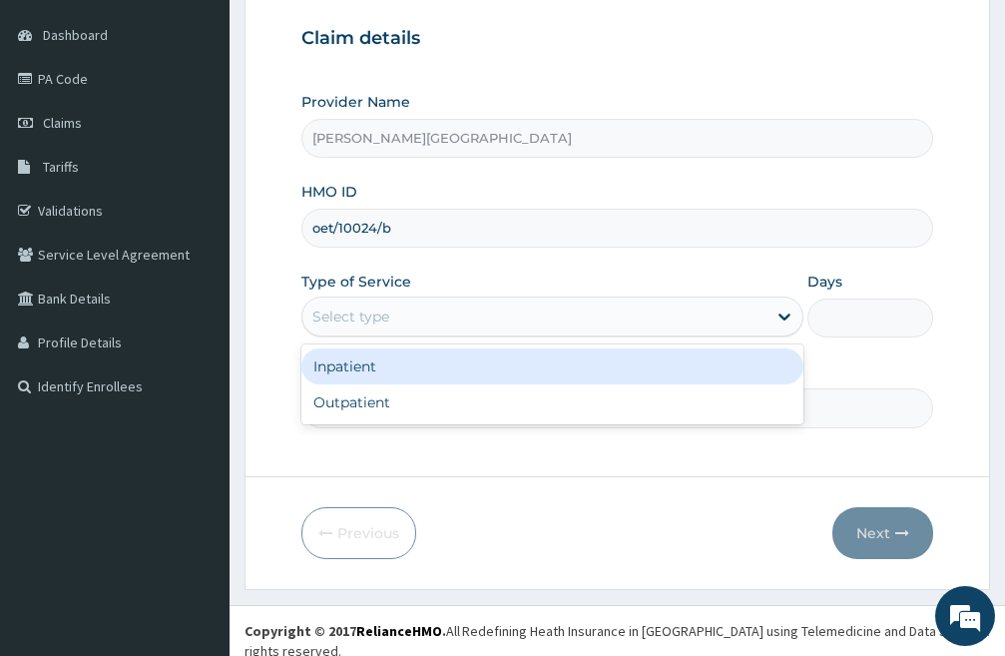
click at [513, 320] on div "Select type" at bounding box center [535, 317] width 464 height 32
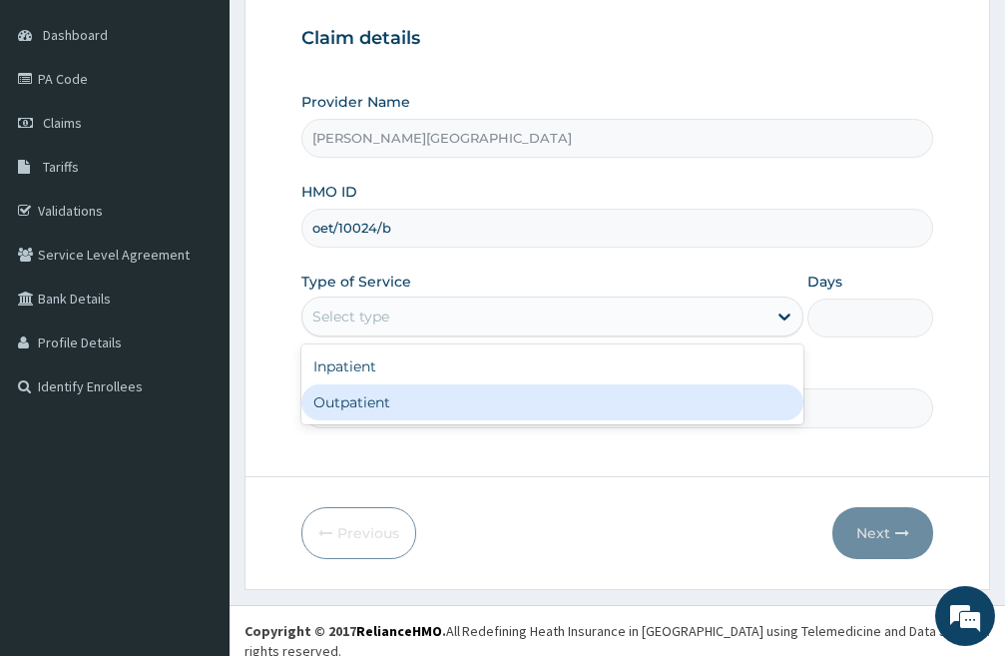
click at [440, 398] on div "Outpatient" at bounding box center [553, 402] width 502 height 36
type input "1"
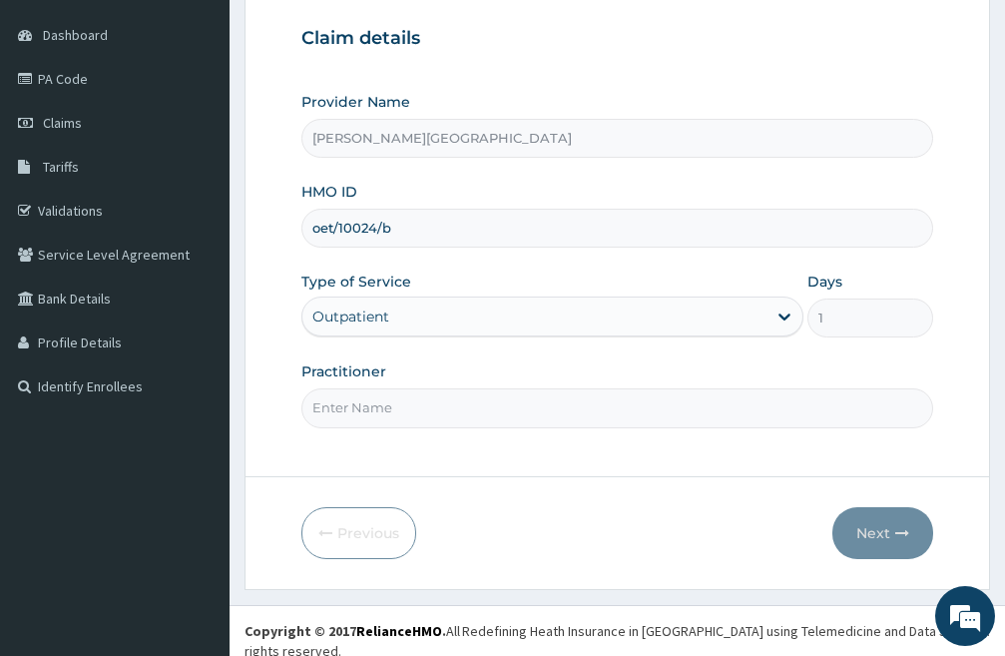
click at [449, 409] on input "Practitioner" at bounding box center [618, 407] width 632 height 39
type input "[PERSON_NAME]"
click at [874, 526] on button "Next" at bounding box center [883, 533] width 101 height 52
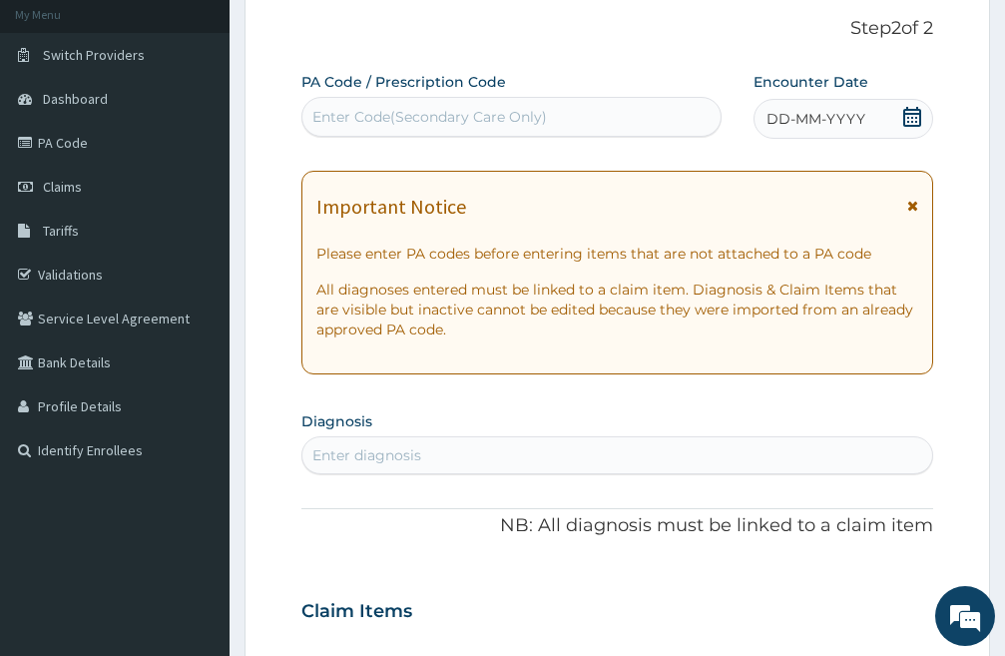
scroll to position [83, 0]
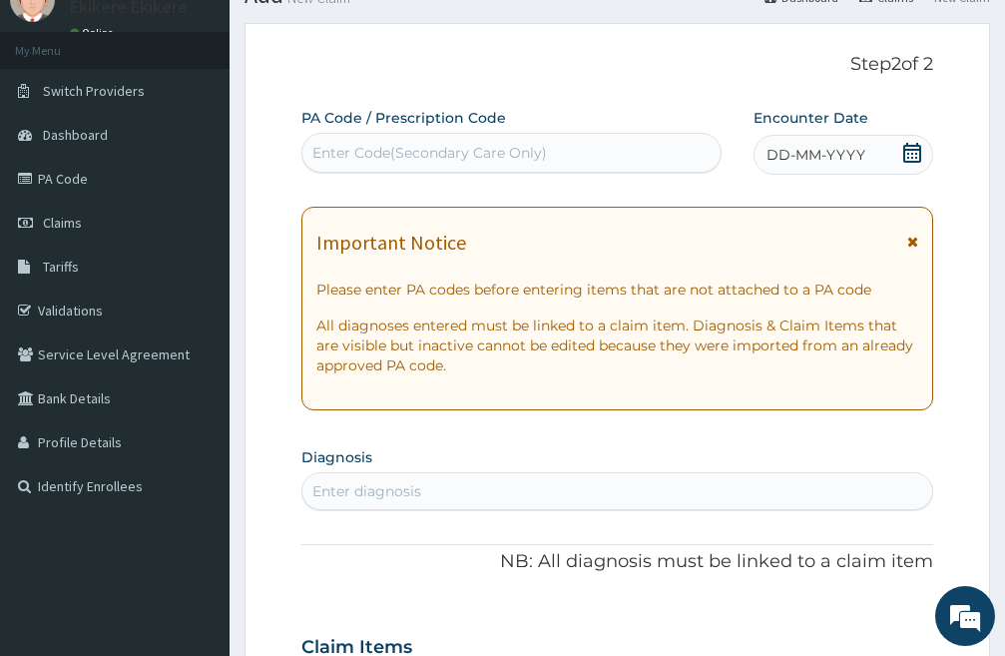
click at [915, 150] on icon at bounding box center [913, 153] width 18 height 20
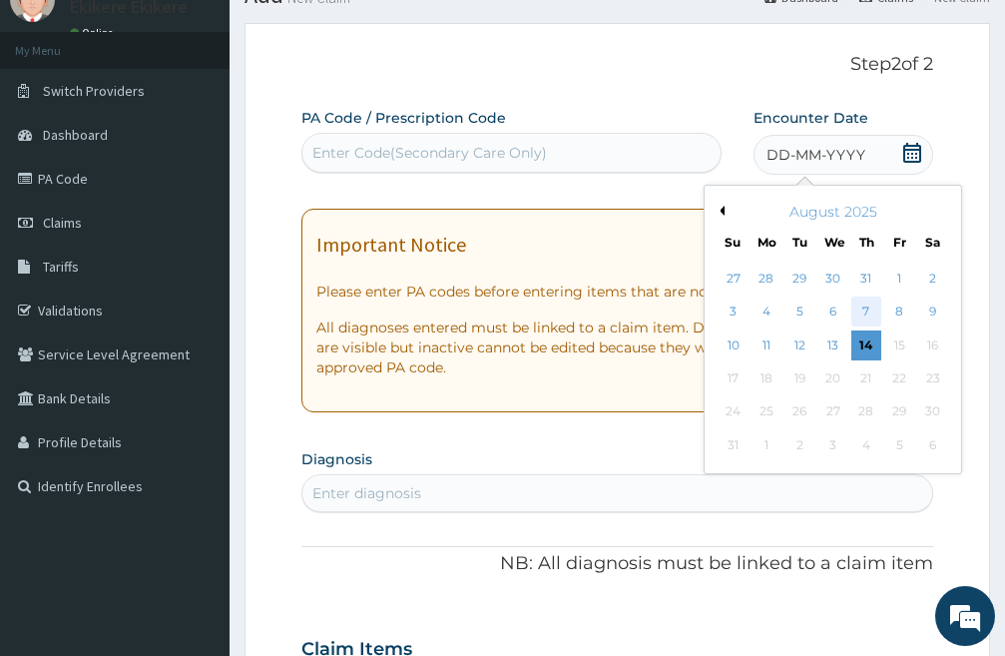
click at [868, 309] on div "7" at bounding box center [867, 313] width 30 height 30
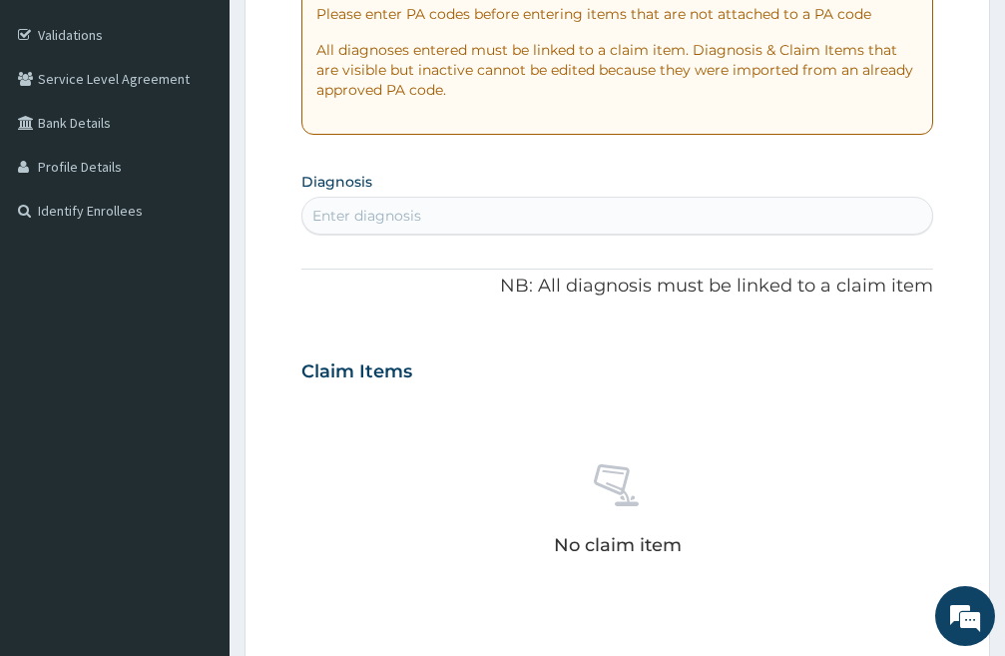
scroll to position [382, 0]
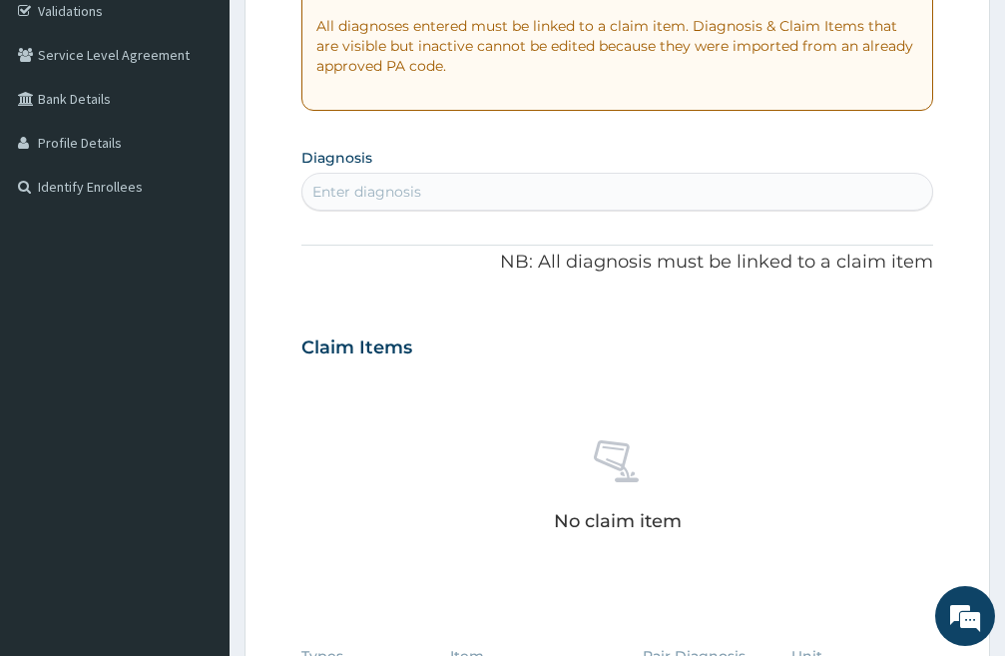
click at [413, 190] on div "Enter diagnosis" at bounding box center [367, 192] width 109 height 20
type input "PLASMOD"
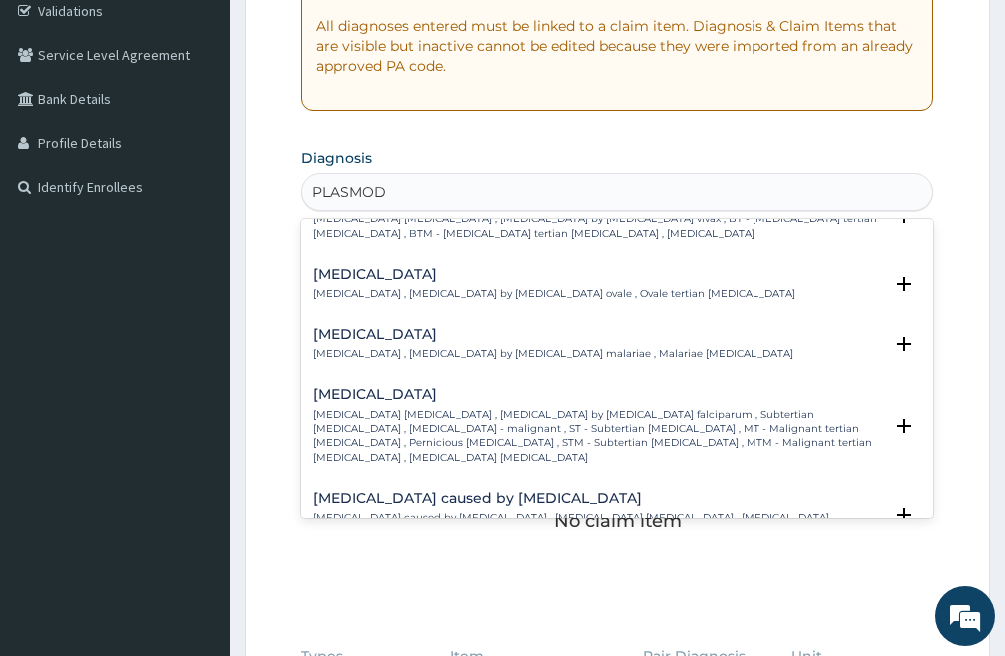
scroll to position [200, 0]
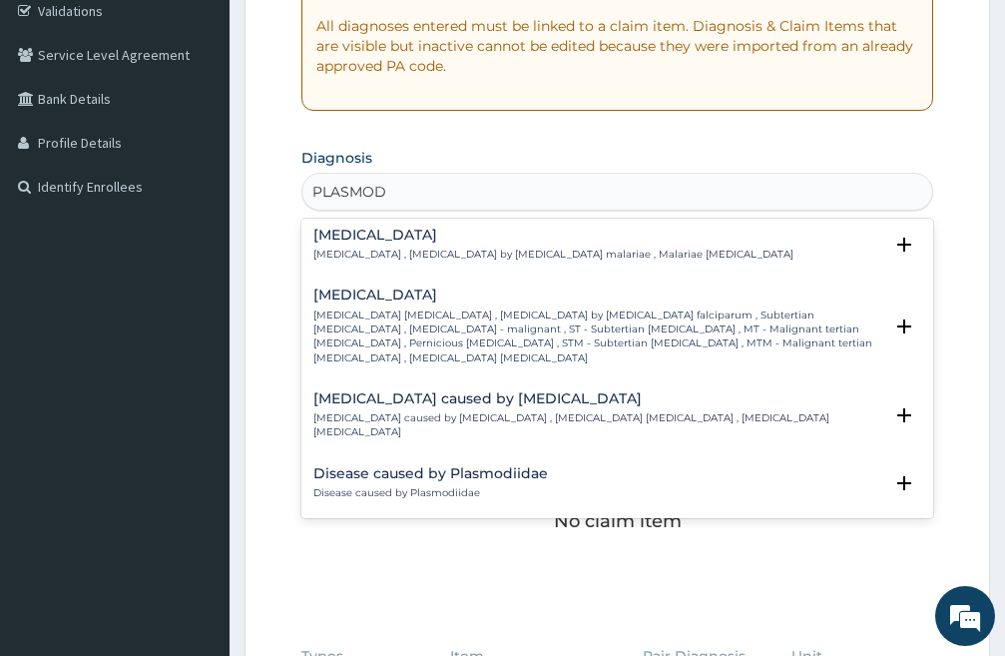
click at [399, 299] on h4 "[MEDICAL_DATA]" at bounding box center [598, 295] width 569 height 15
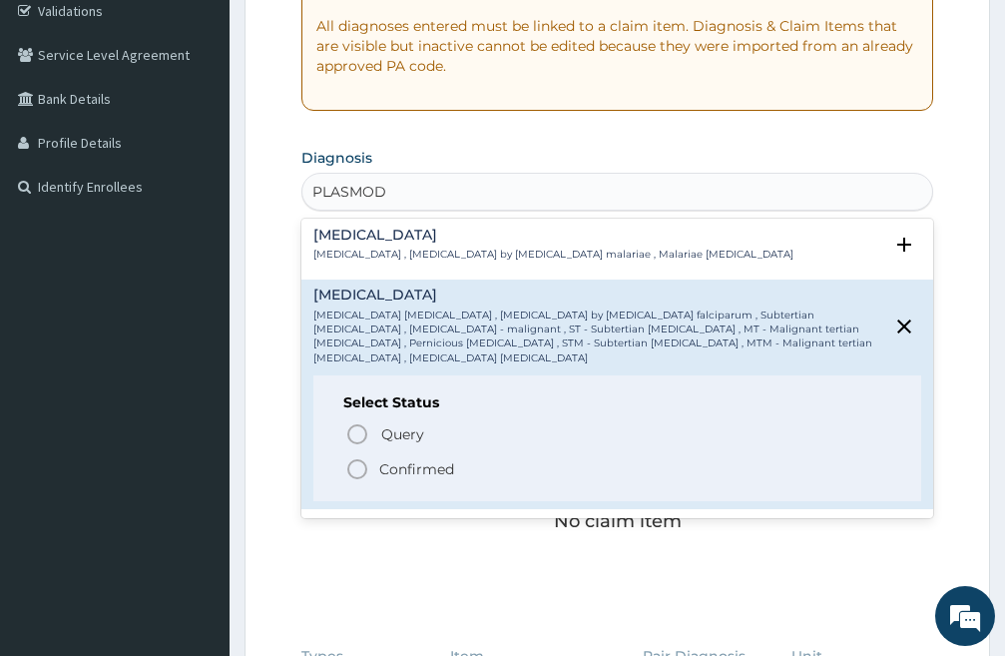
click at [359, 457] on icon "status option filled" at bounding box center [357, 469] width 24 height 24
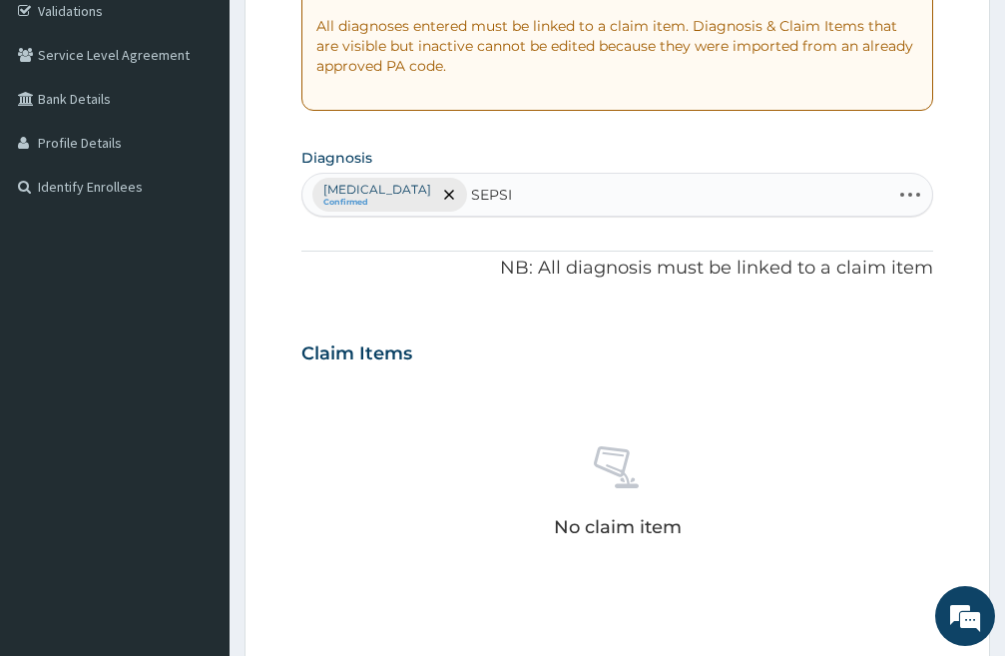
type input "[MEDICAL_DATA]"
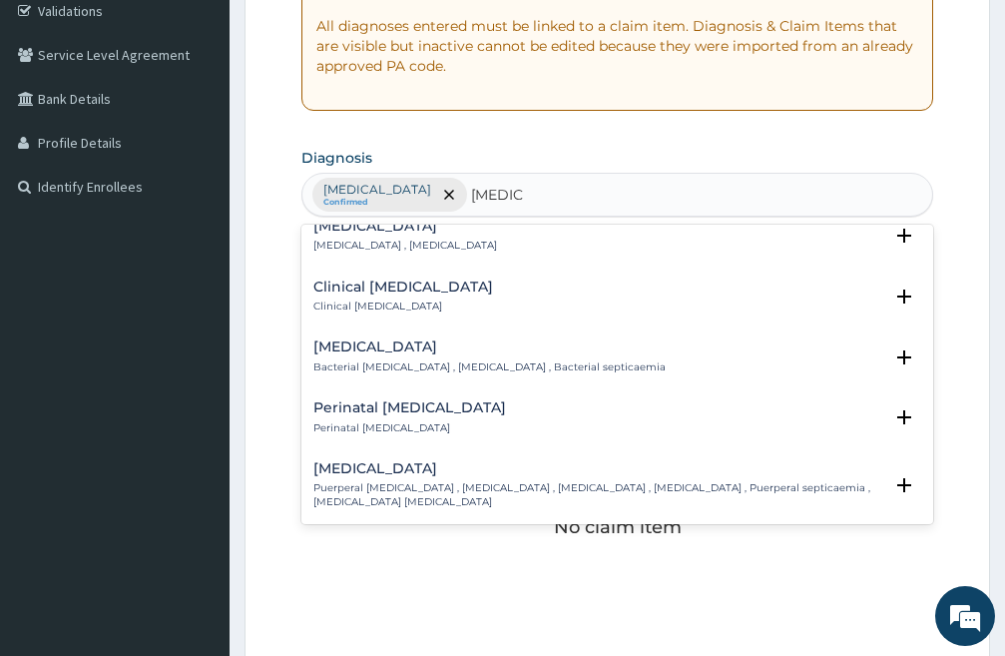
click at [367, 287] on h4 "Clinical [MEDICAL_DATA]" at bounding box center [404, 287] width 180 height 15
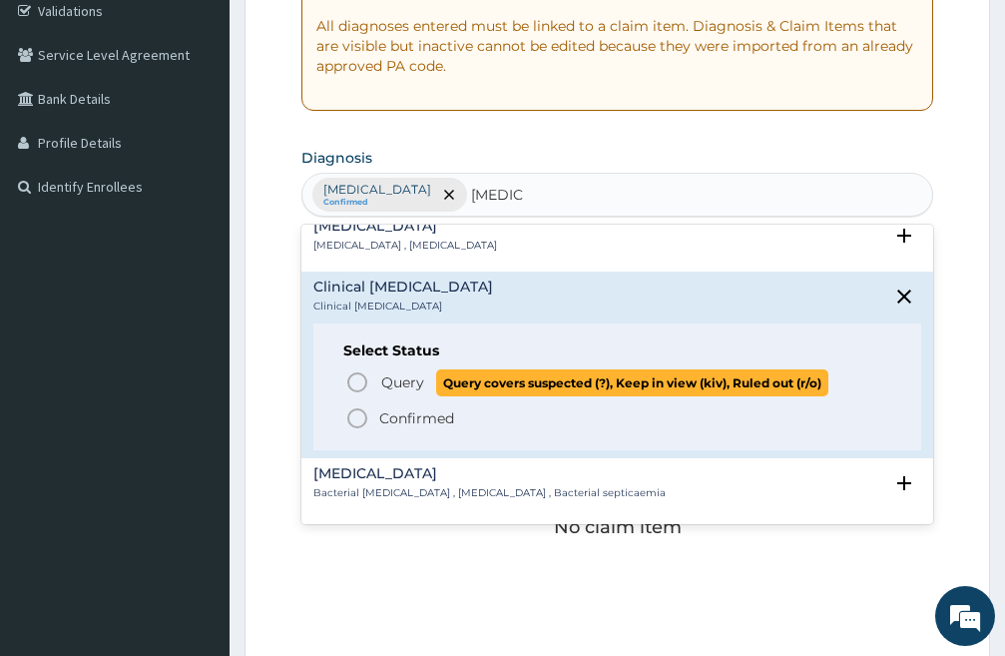
click at [356, 384] on icon "status option query" at bounding box center [357, 382] width 24 height 24
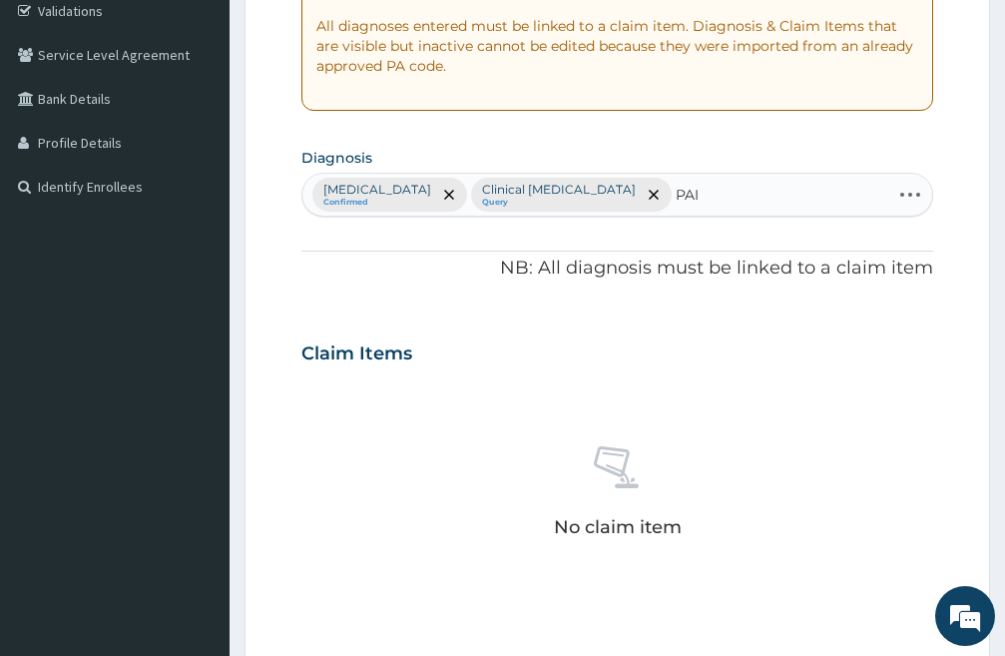
type input "PAIN"
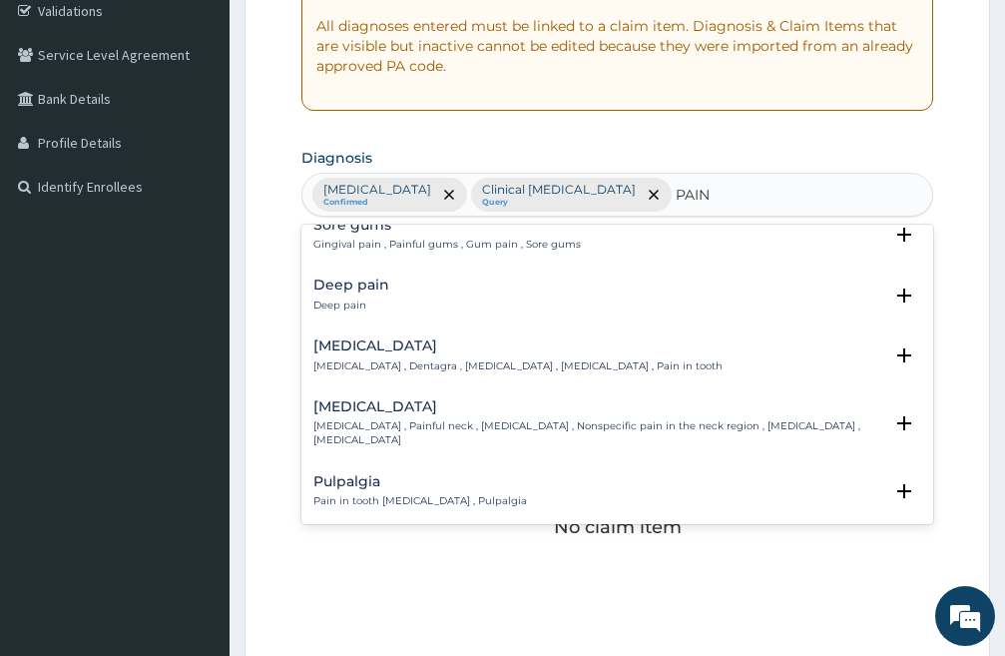
scroll to position [1098, 0]
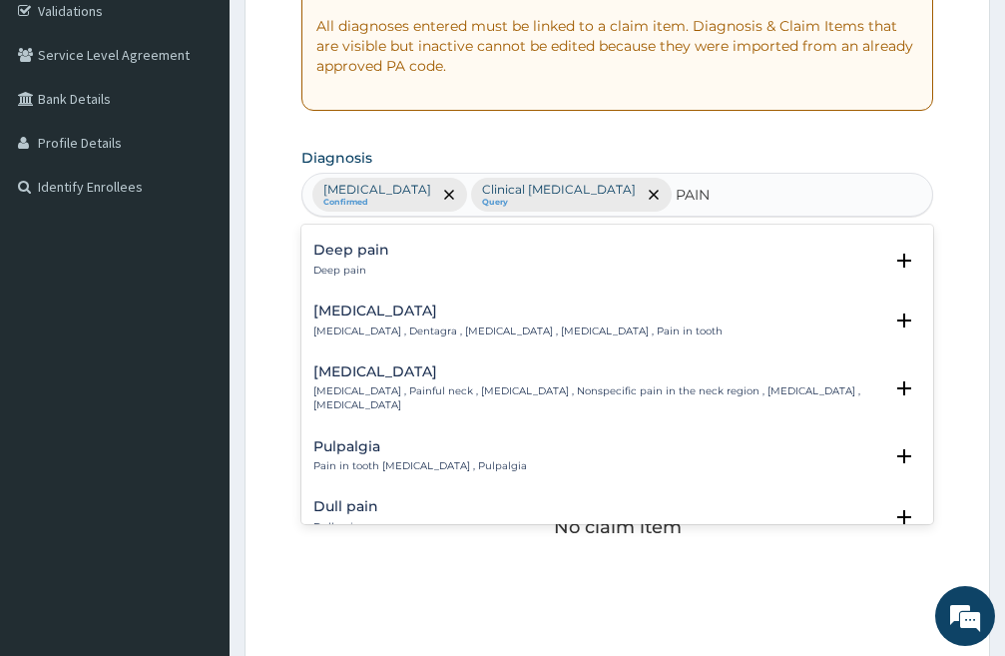
click at [352, 257] on h4 "Deep pain" at bounding box center [352, 250] width 76 height 15
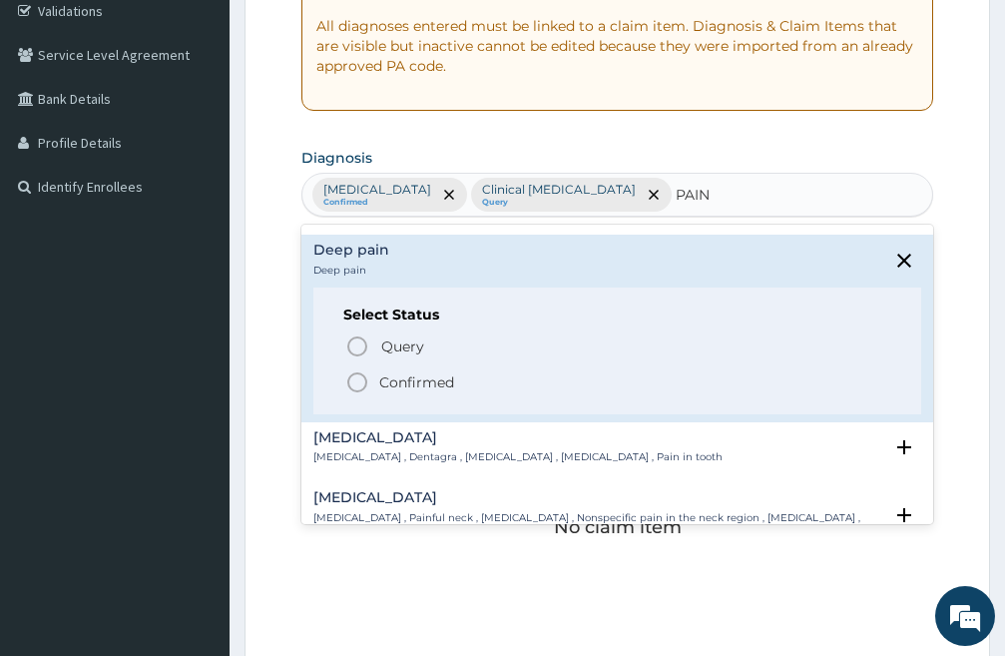
click at [356, 370] on icon "status option filled" at bounding box center [357, 382] width 24 height 24
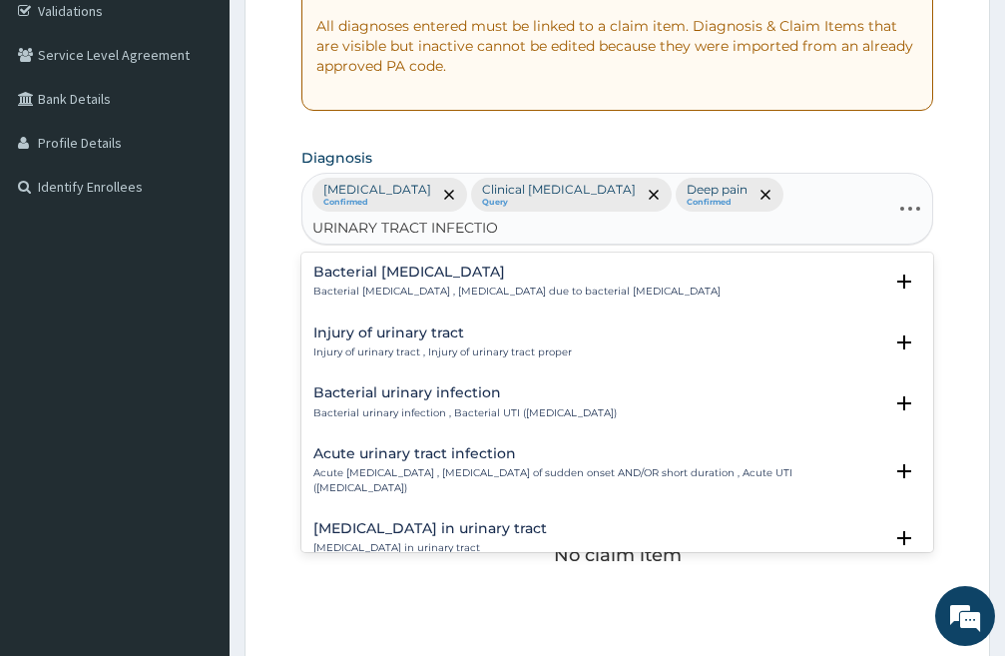
type input "[MEDICAL_DATA]"
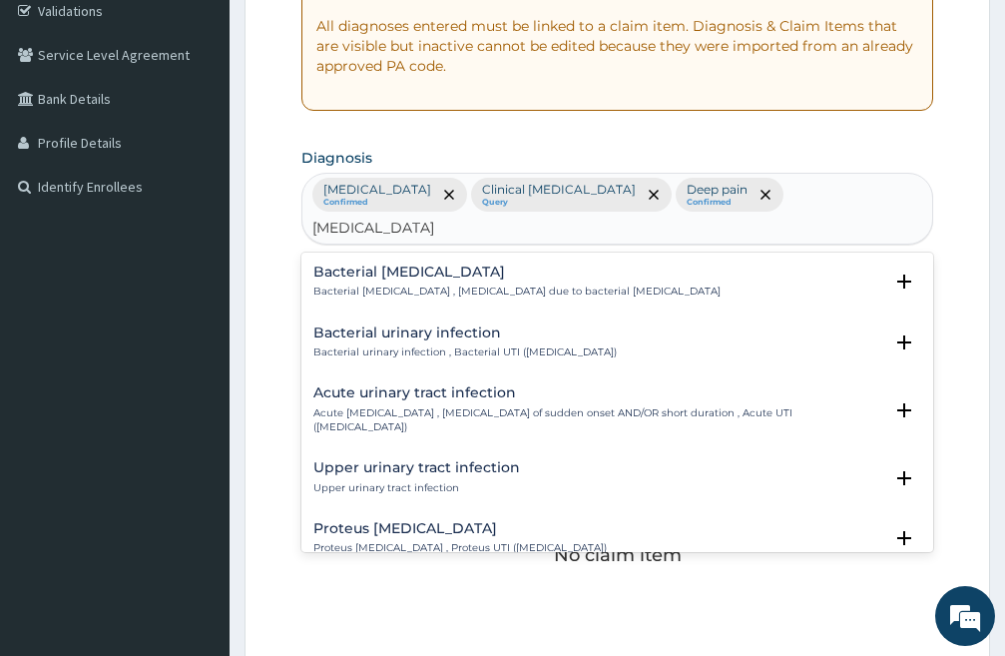
click at [452, 385] on h4 "Acute urinary tract infection" at bounding box center [598, 392] width 569 height 15
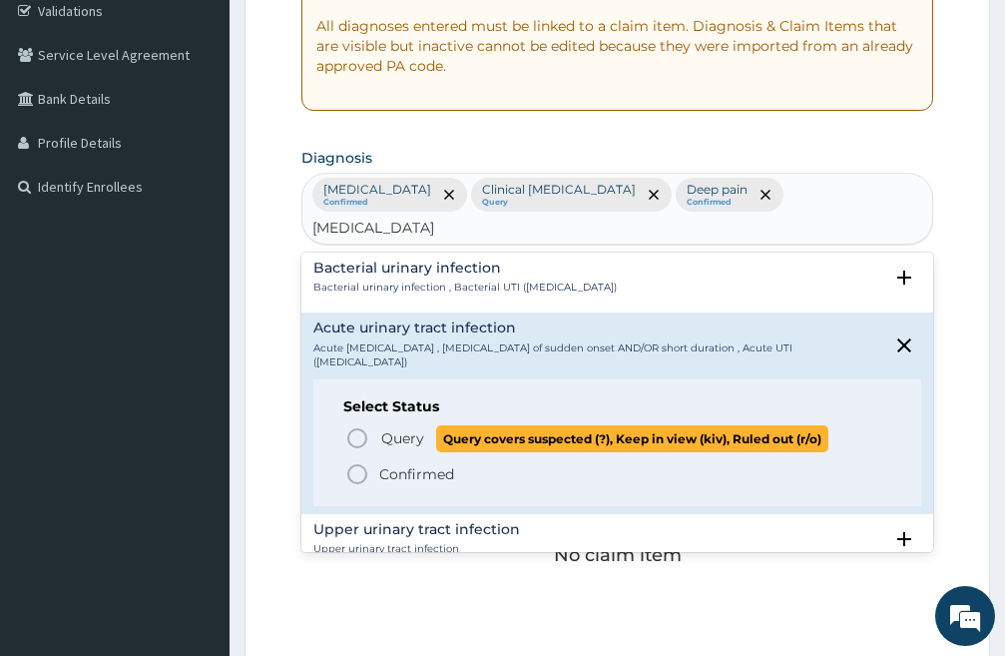
scroll to position [100, 0]
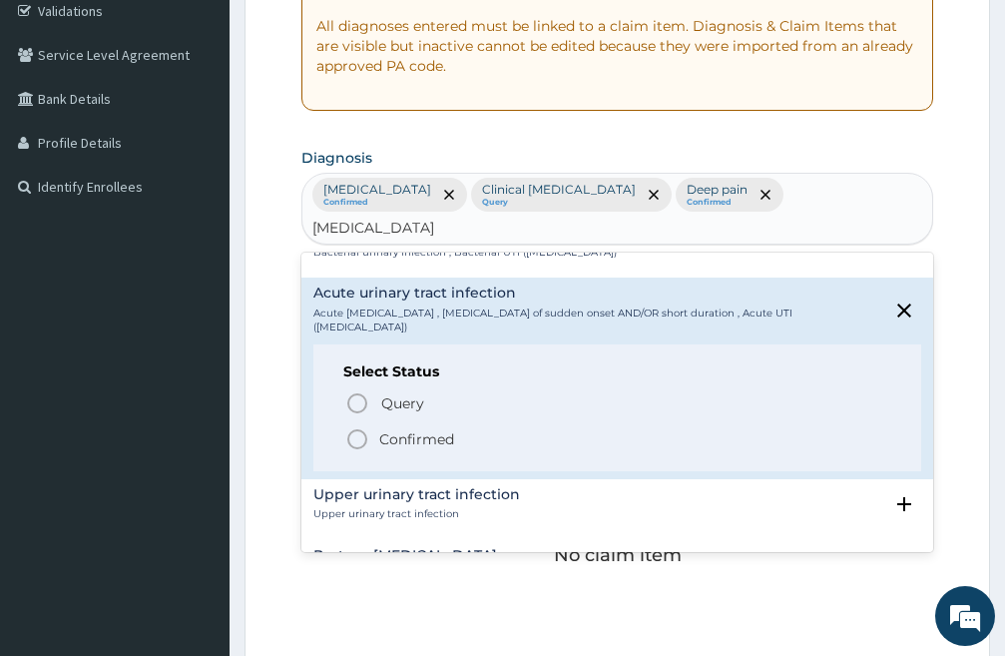
click at [358, 427] on icon "status option filled" at bounding box center [357, 439] width 24 height 24
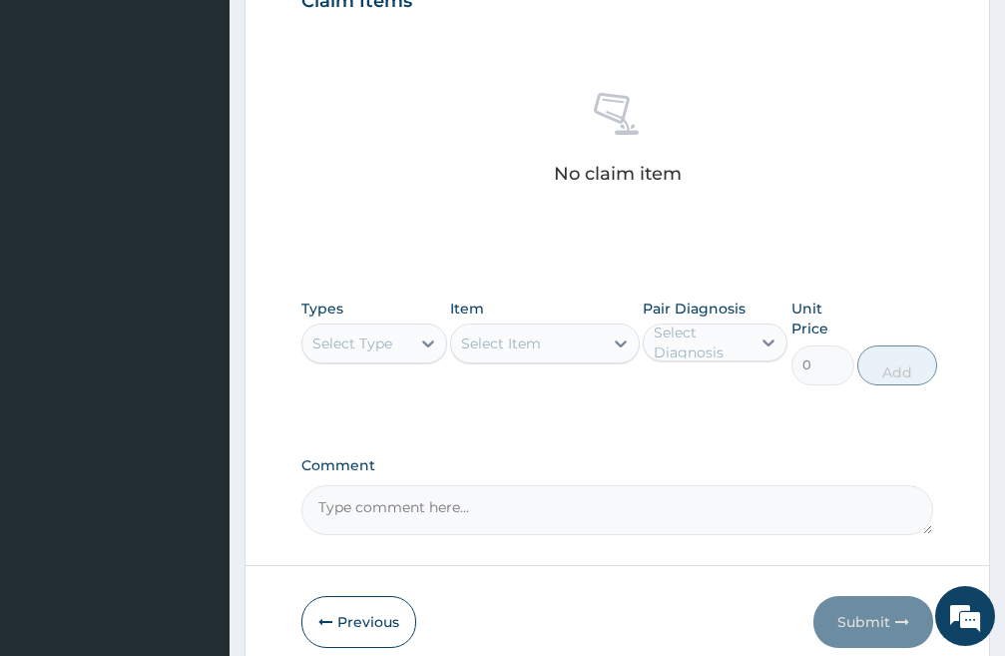
scroll to position [862, 0]
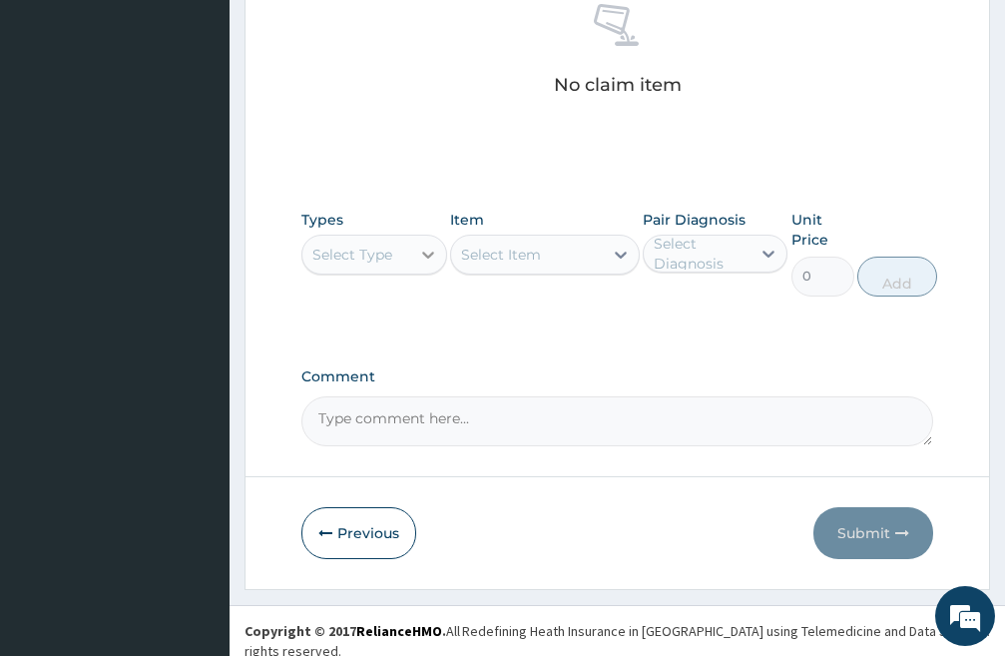
drag, startPoint x: 415, startPoint y: 249, endPoint x: 416, endPoint y: 262, distance: 13.0
click at [415, 250] on div at bounding box center [428, 255] width 36 height 36
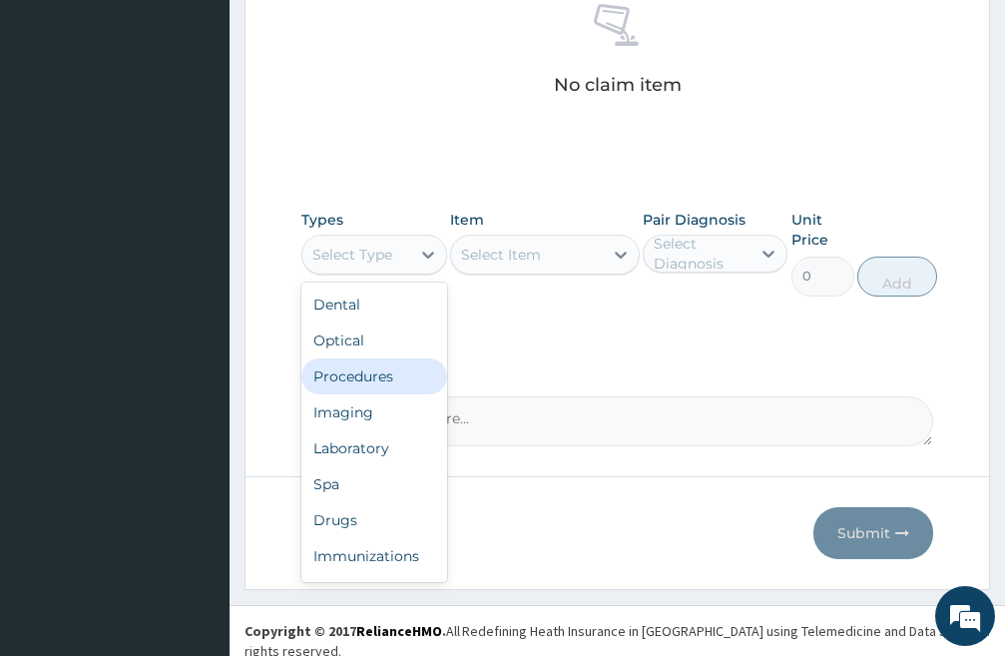
click at [376, 379] on div "Procedures" at bounding box center [375, 376] width 146 height 36
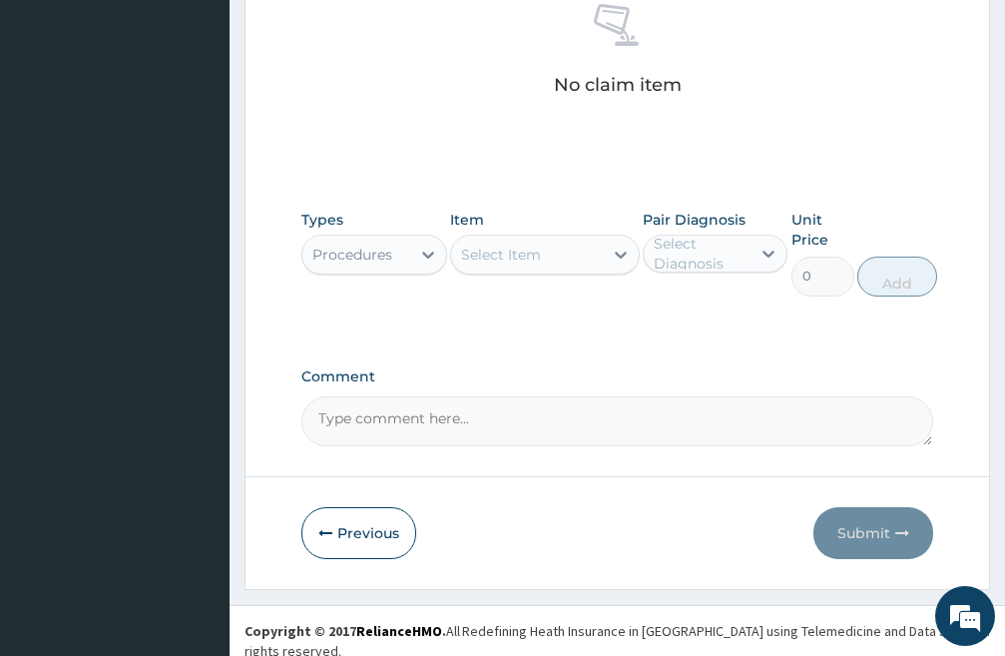
click at [574, 262] on div "Select Item" at bounding box center [527, 255] width 152 height 32
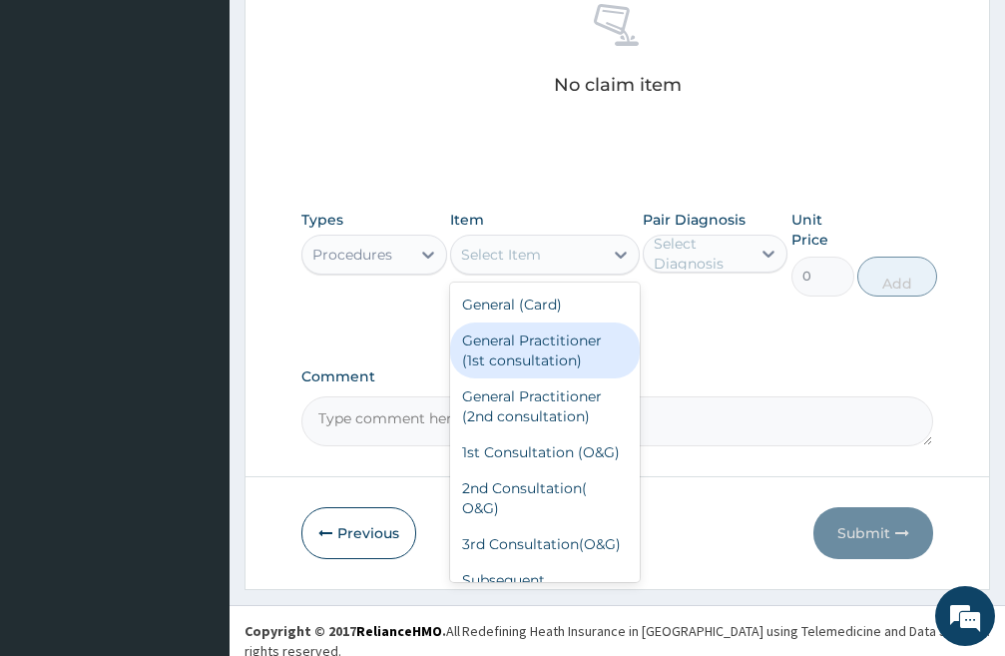
click at [516, 347] on div "General Practitioner (1st consultation)" at bounding box center [545, 350] width 190 height 56
type input "3000"
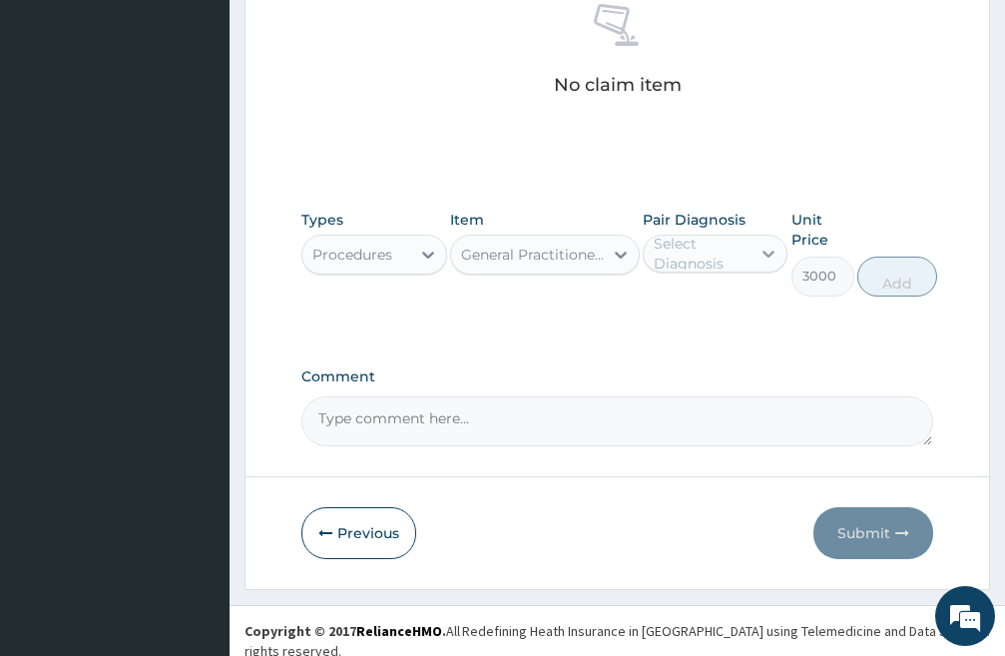
click at [763, 254] on icon at bounding box center [769, 254] width 20 height 20
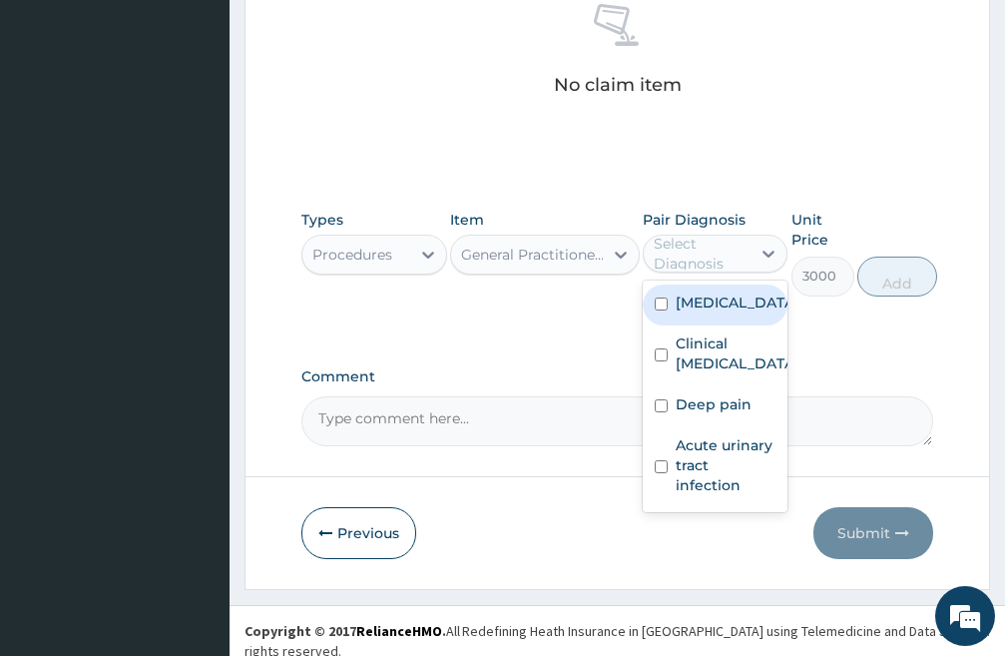
click at [661, 311] on input "checkbox" at bounding box center [661, 304] width 13 height 13
checkbox input "true"
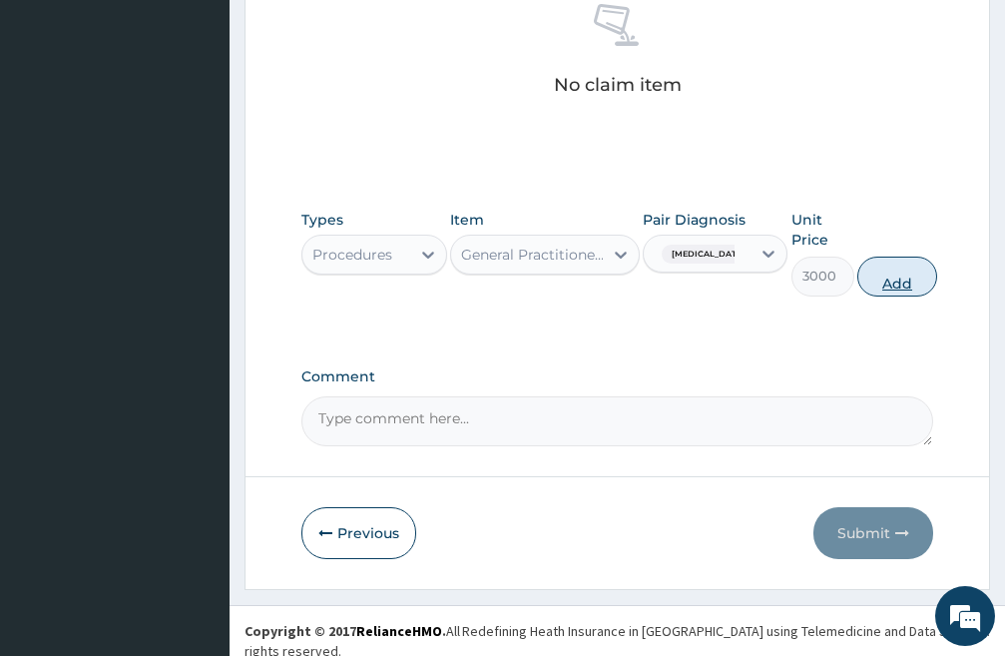
click at [890, 272] on button "Add" at bounding box center [898, 277] width 80 height 40
type input "0"
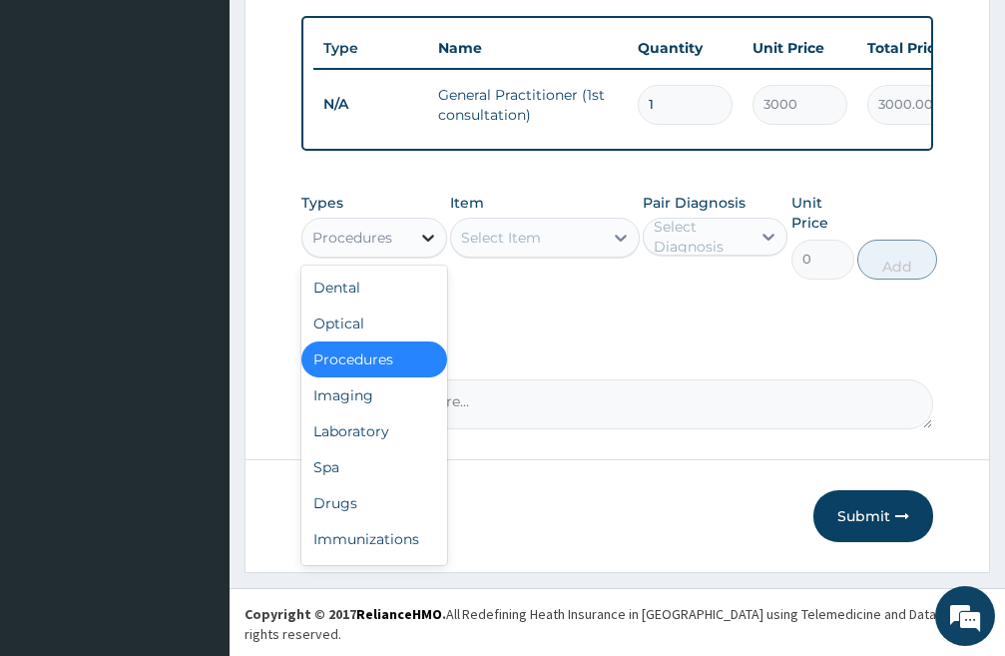
click at [427, 248] on icon at bounding box center [428, 238] width 20 height 20
click at [377, 446] on div "Laboratory" at bounding box center [375, 431] width 146 height 36
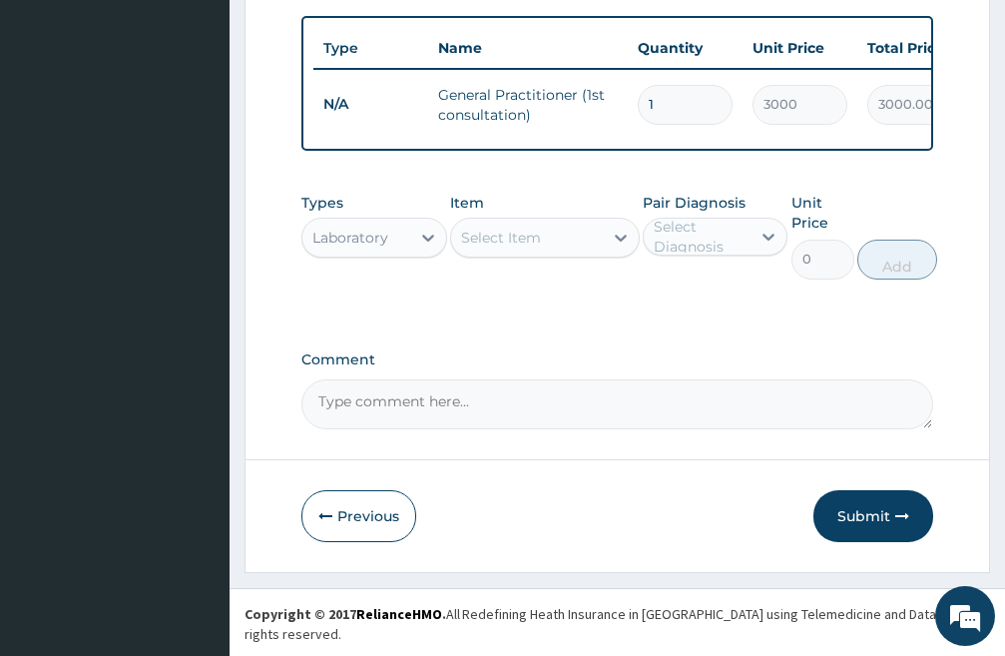
click at [530, 248] on div "Select Item" at bounding box center [501, 238] width 80 height 20
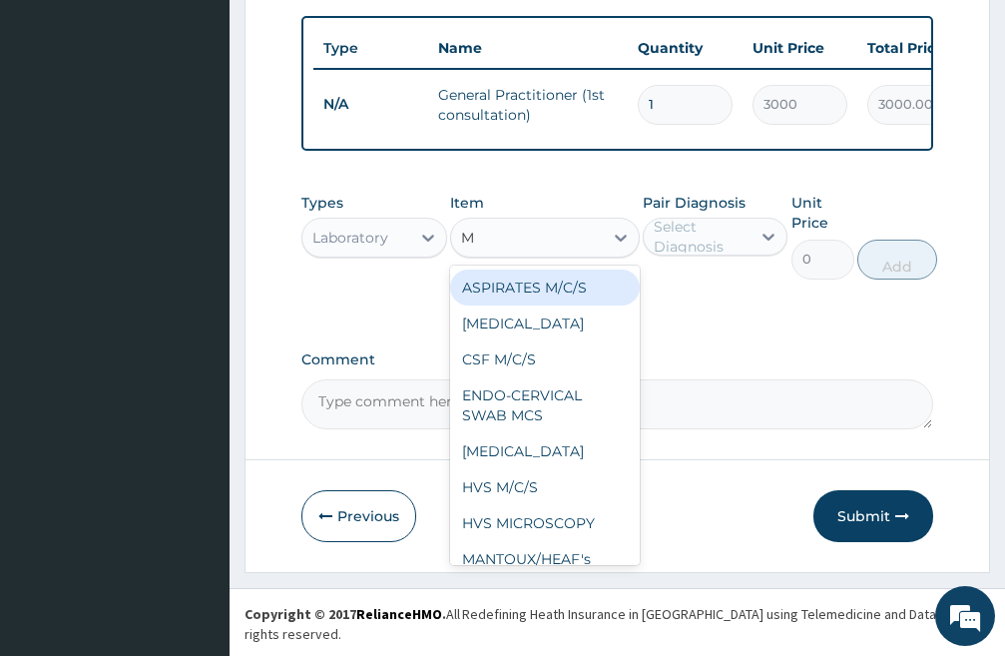
type input "MP"
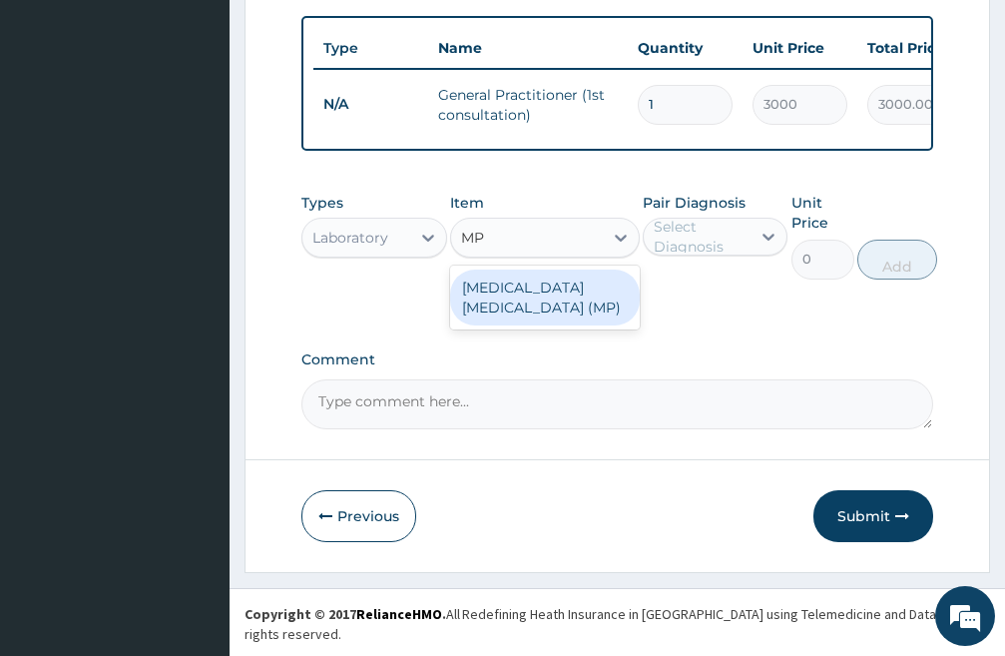
click at [545, 313] on div "[MEDICAL_DATA] [MEDICAL_DATA] (MP)" at bounding box center [545, 298] width 190 height 56
type input "1500"
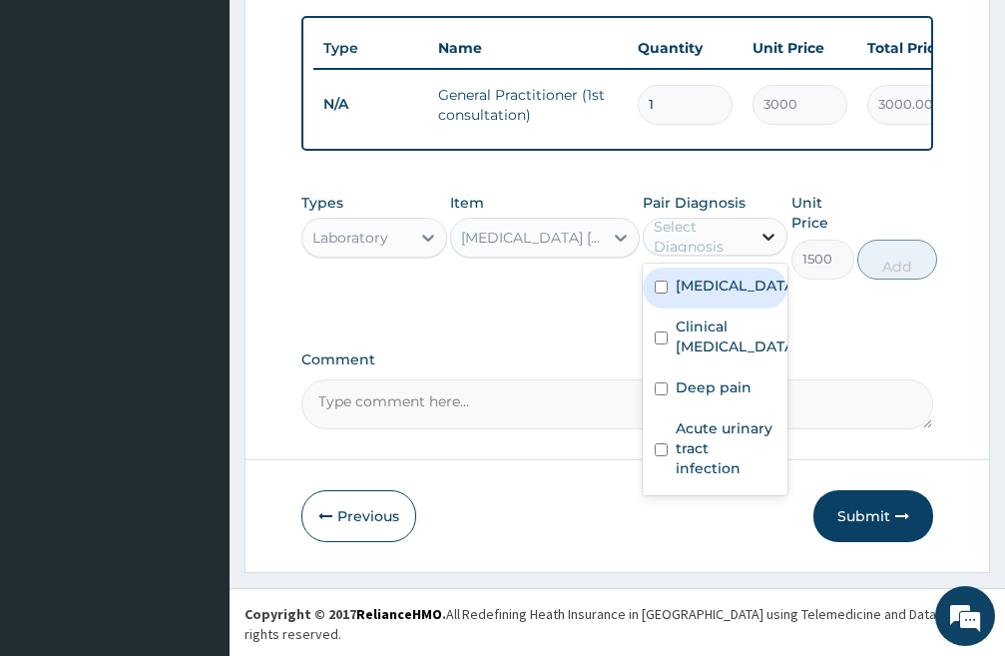
click at [765, 247] on icon at bounding box center [769, 237] width 20 height 20
drag, startPoint x: 663, startPoint y: 315, endPoint x: 714, endPoint y: 303, distance: 52.3
click at [662, 294] on input "checkbox" at bounding box center [661, 287] width 13 height 13
checkbox input "true"
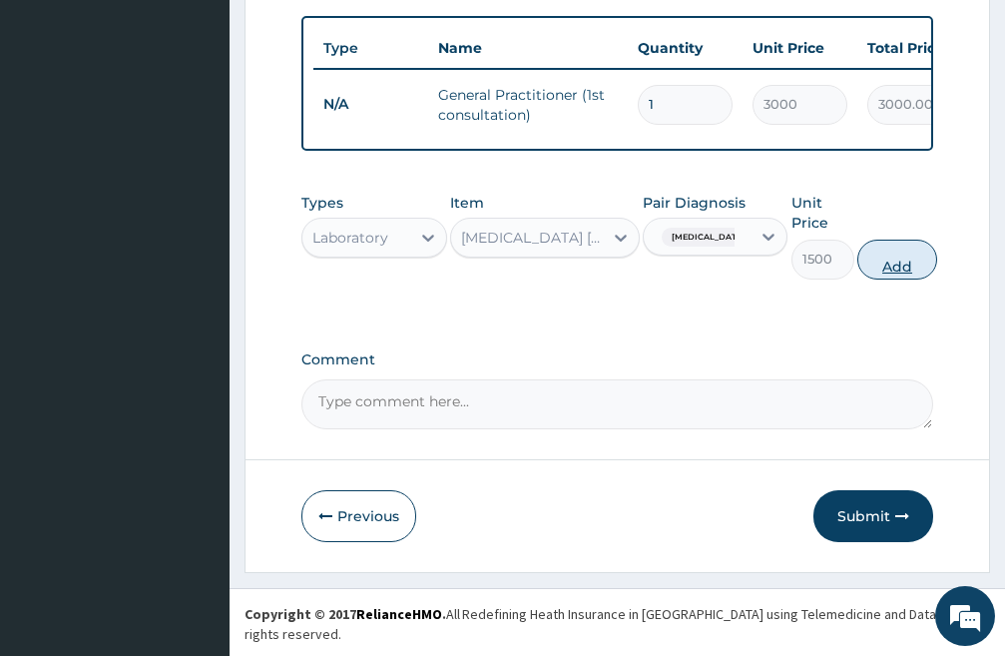
click at [916, 280] on button "Add" at bounding box center [898, 260] width 80 height 40
type input "0"
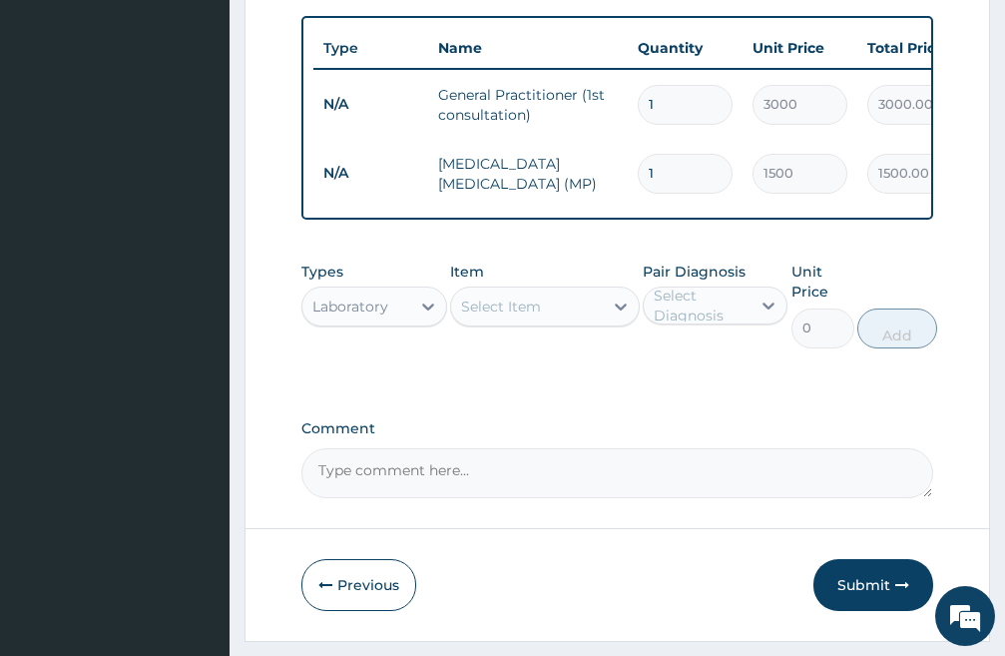
click at [516, 317] on div "Select Item" at bounding box center [501, 307] width 80 height 20
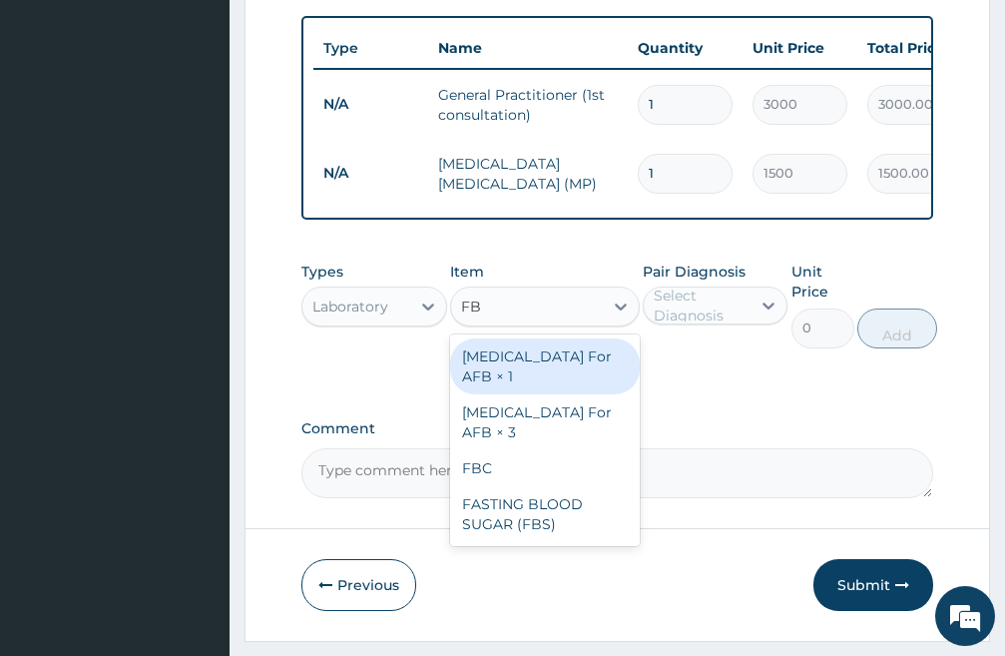
type input "FBC"
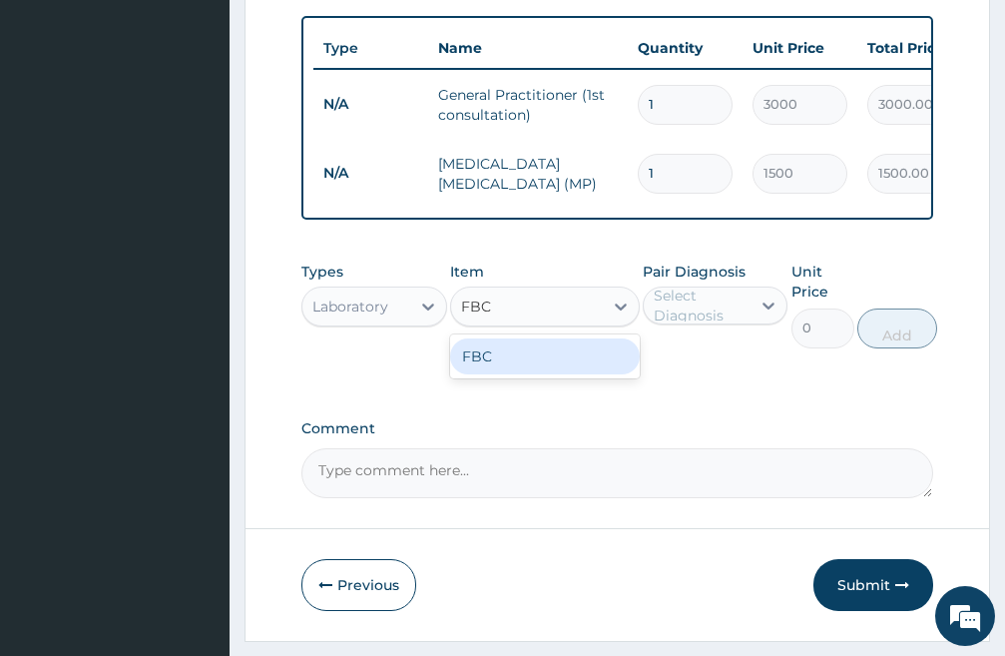
click at [522, 374] on div "FBC" at bounding box center [545, 356] width 190 height 36
type input "3000"
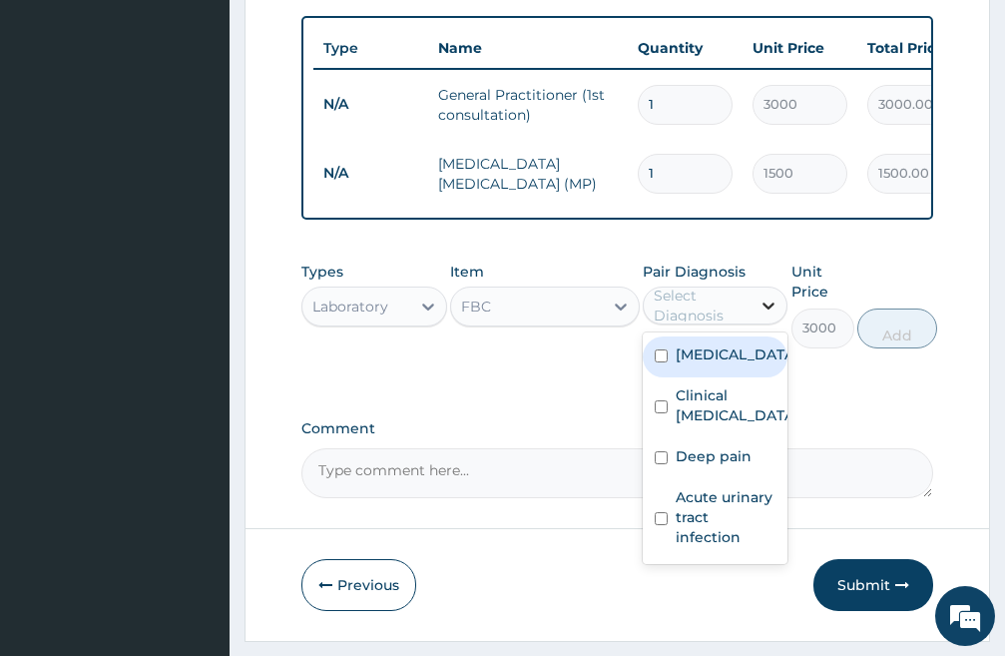
click at [757, 319] on div at bounding box center [769, 306] width 36 height 36
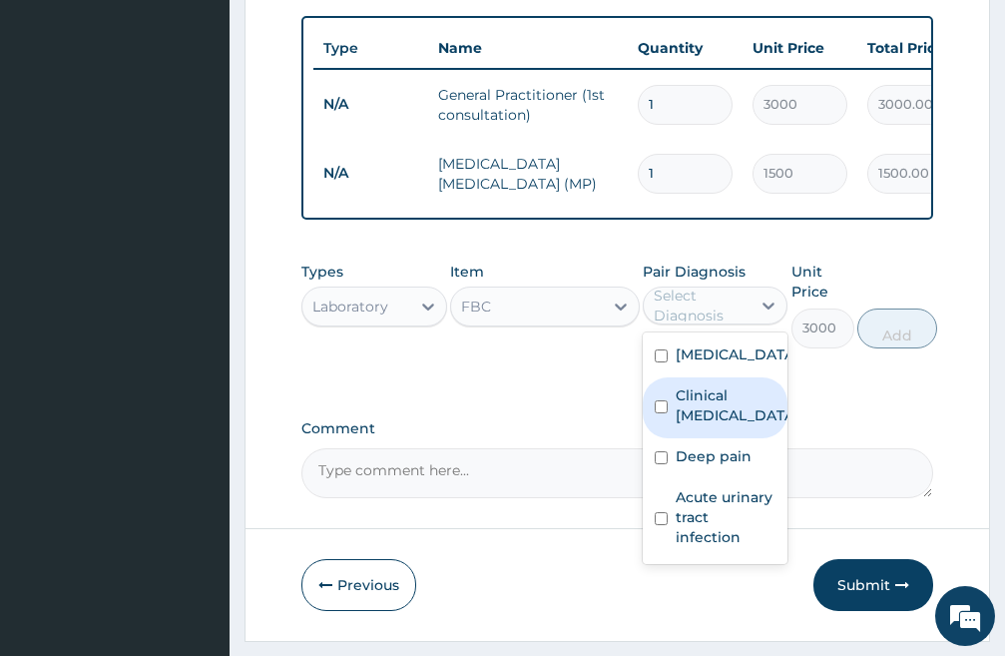
click at [663, 413] on input "checkbox" at bounding box center [661, 406] width 13 height 13
checkbox input "true"
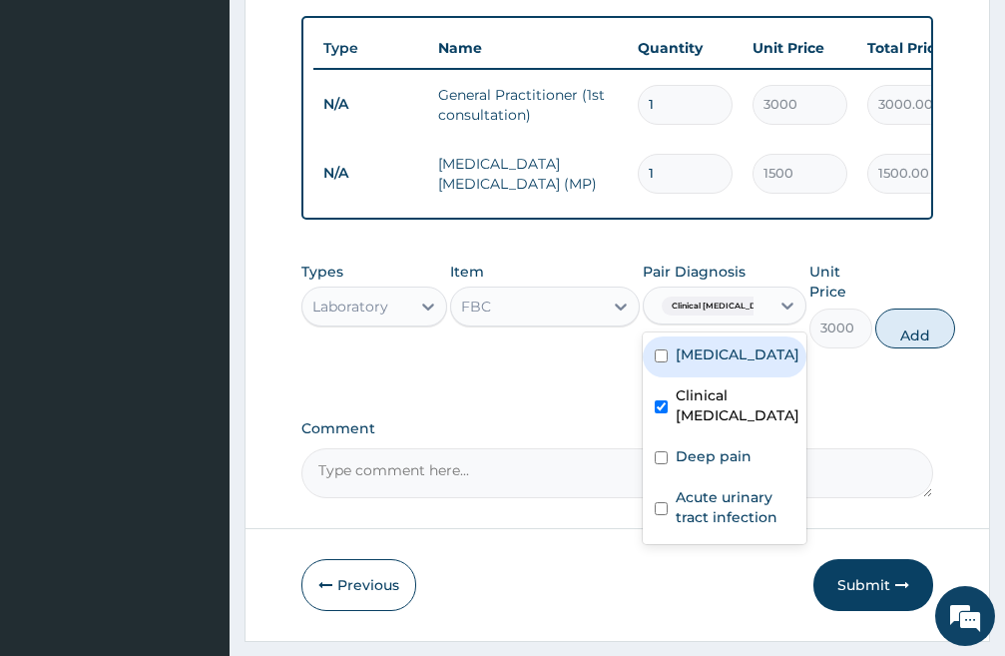
drag, startPoint x: 891, startPoint y: 355, endPoint x: 841, endPoint y: 349, distance: 50.3
click at [891, 348] on button "Add" at bounding box center [916, 329] width 80 height 40
type input "0"
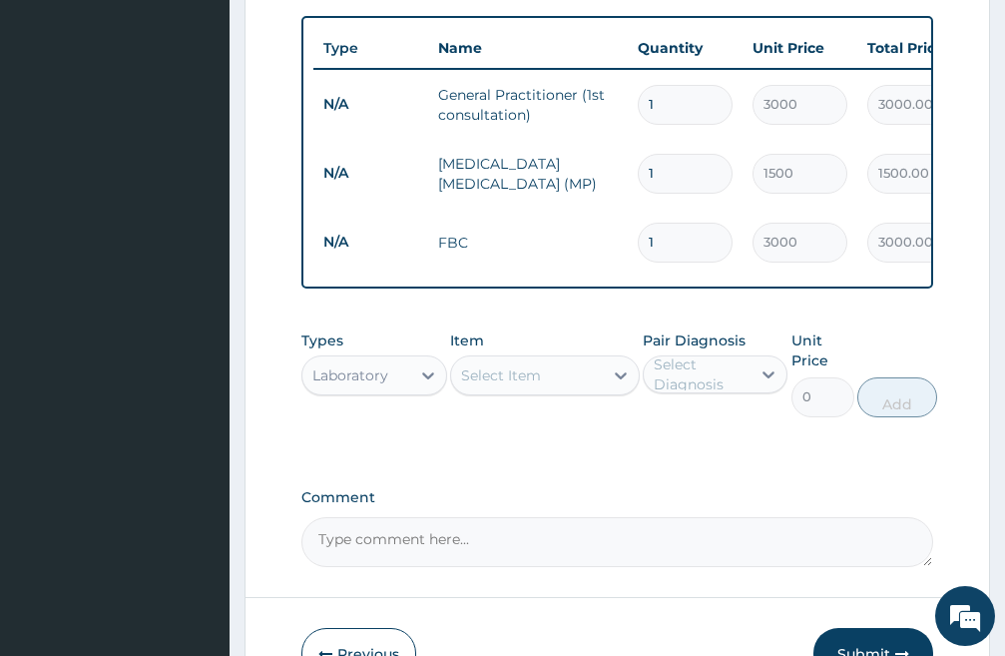
click at [538, 385] on div "Select Item" at bounding box center [501, 375] width 80 height 20
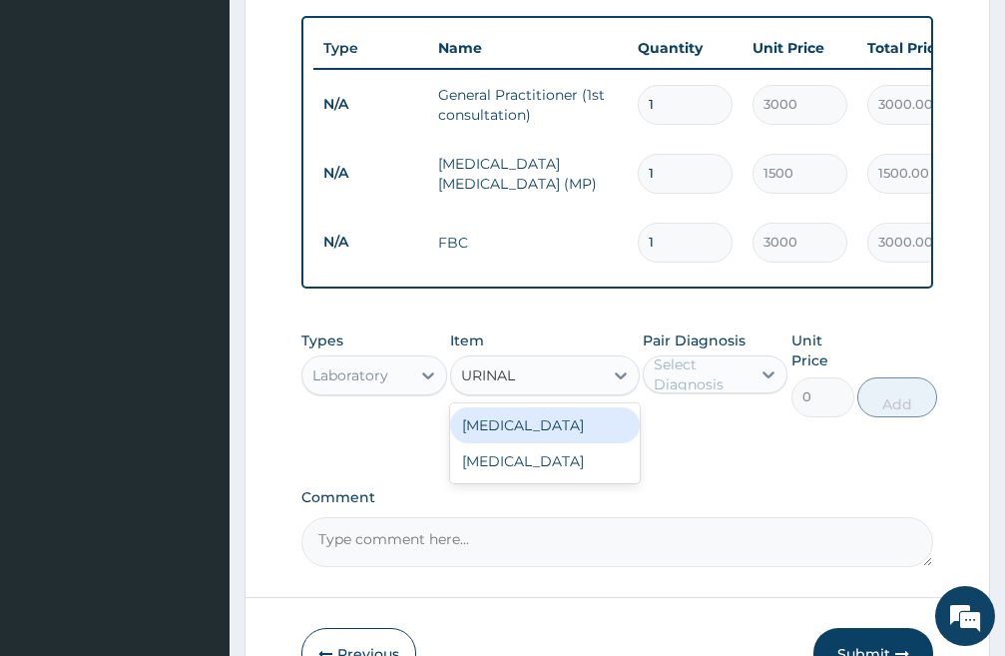
type input "URINALY"
click at [551, 443] on div "[MEDICAL_DATA]" at bounding box center [545, 425] width 190 height 36
type input "1000"
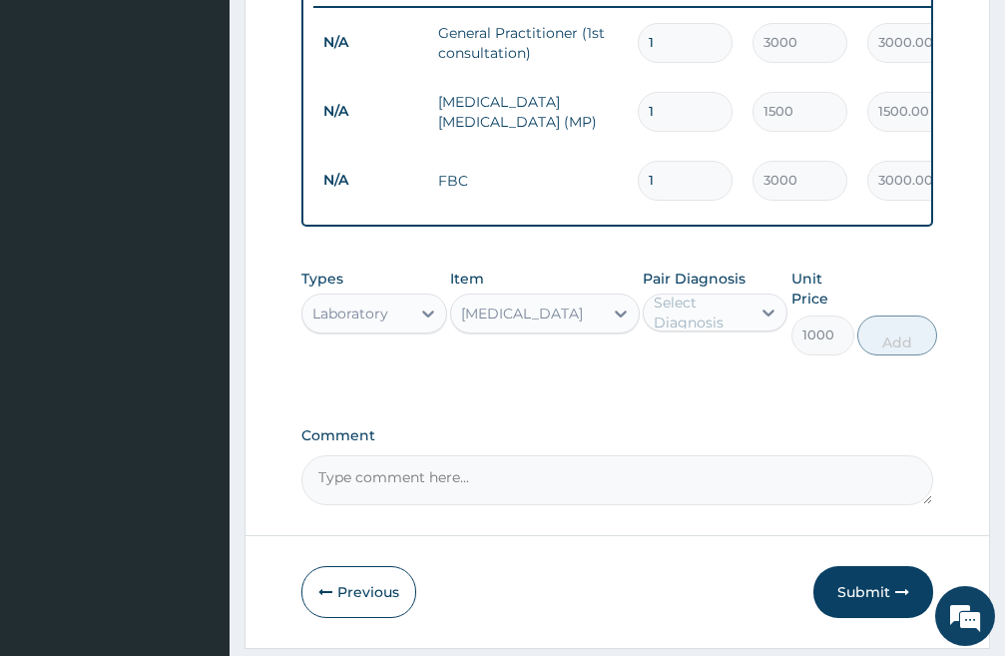
scroll to position [922, 0]
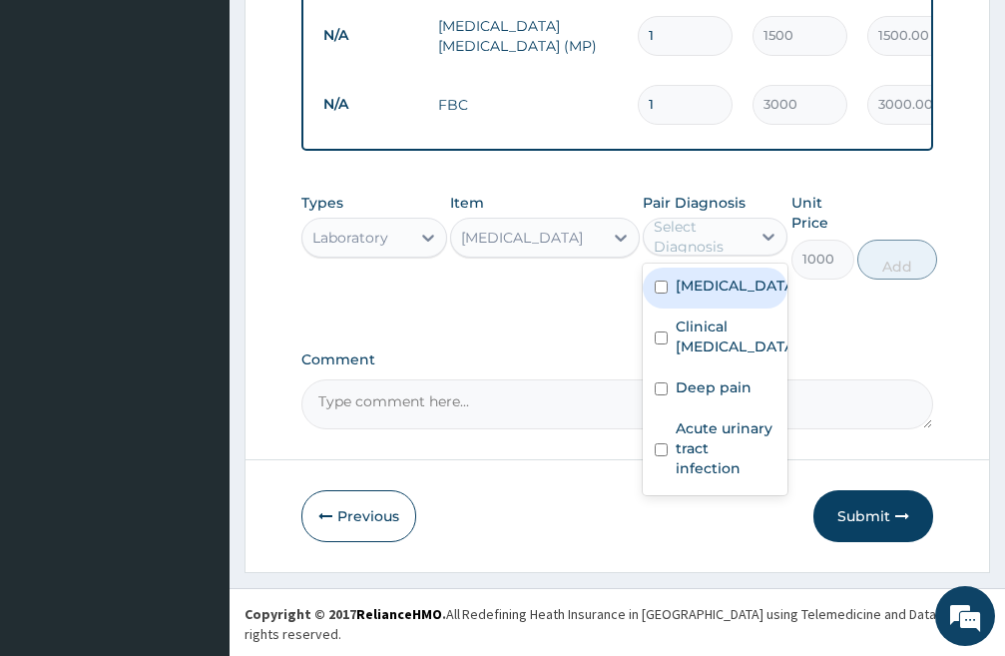
click at [714, 257] on div "Select Diagnosis" at bounding box center [702, 237] width 96 height 40
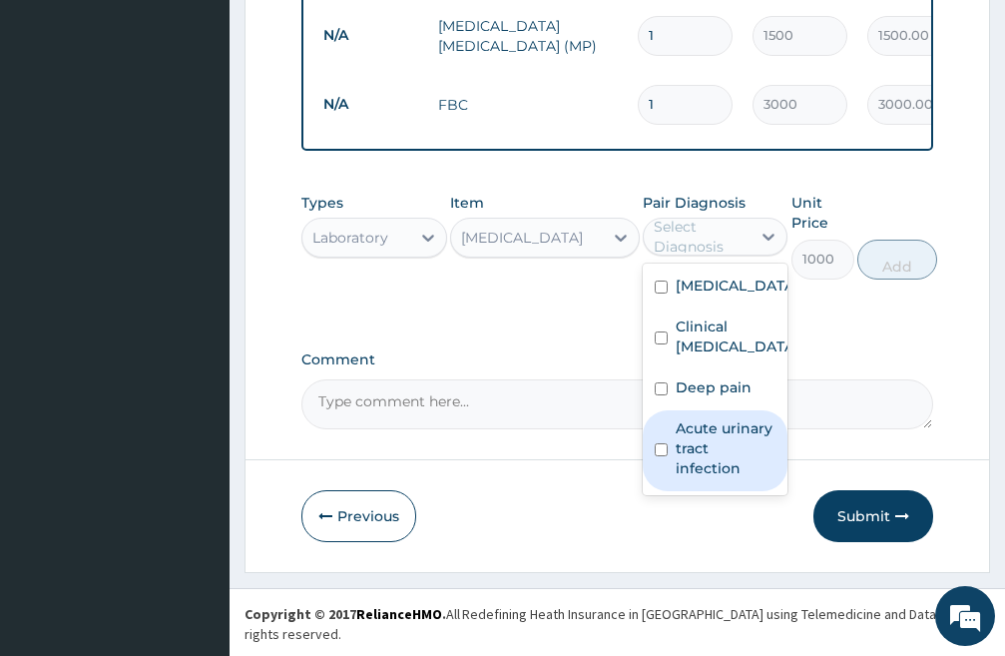
click at [666, 456] on input "checkbox" at bounding box center [661, 449] width 13 height 13
checkbox input "true"
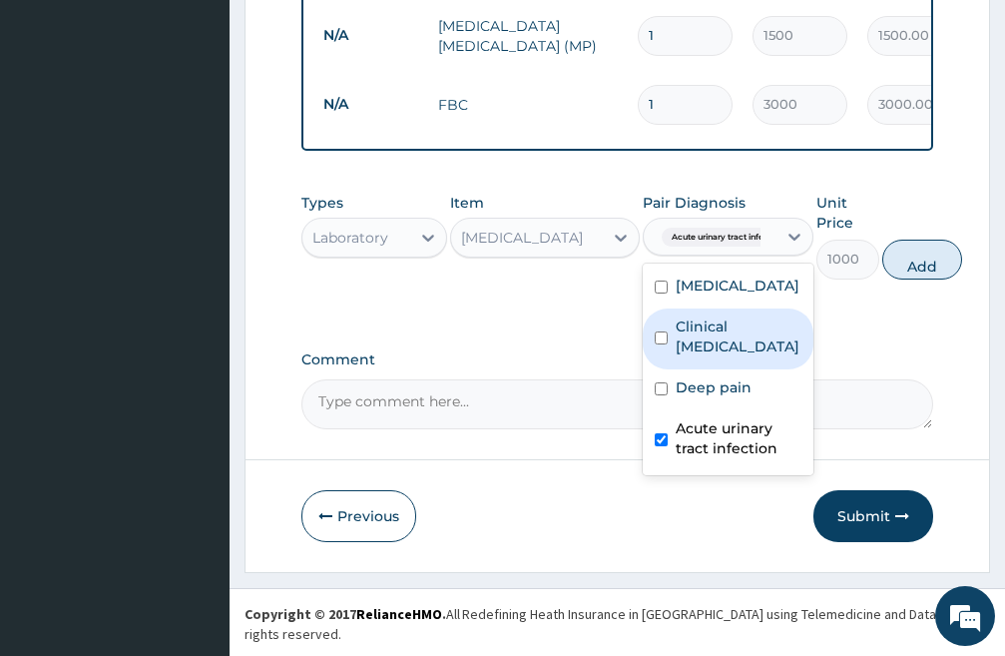
drag, startPoint x: 925, startPoint y: 274, endPoint x: 744, endPoint y: 281, distance: 180.9
click at [925, 273] on button "Add" at bounding box center [923, 260] width 80 height 40
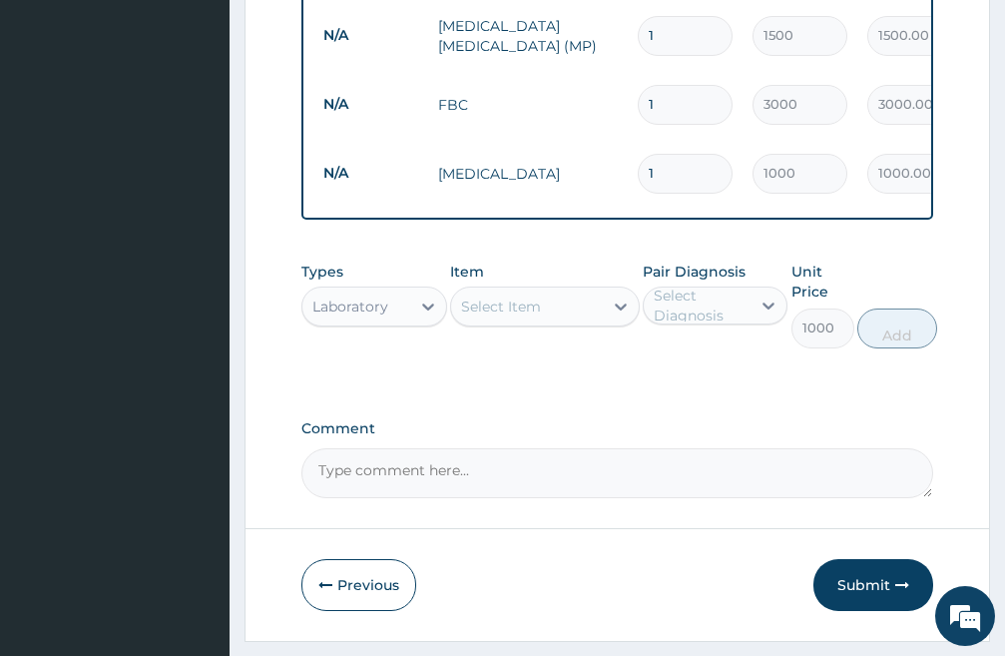
type input "0"
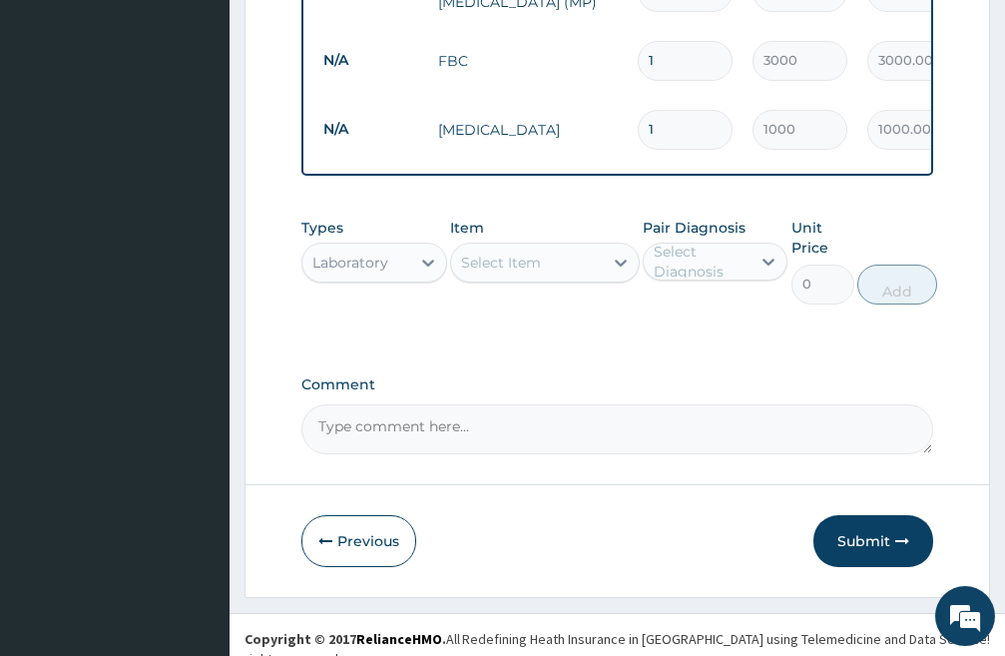
scroll to position [990, 0]
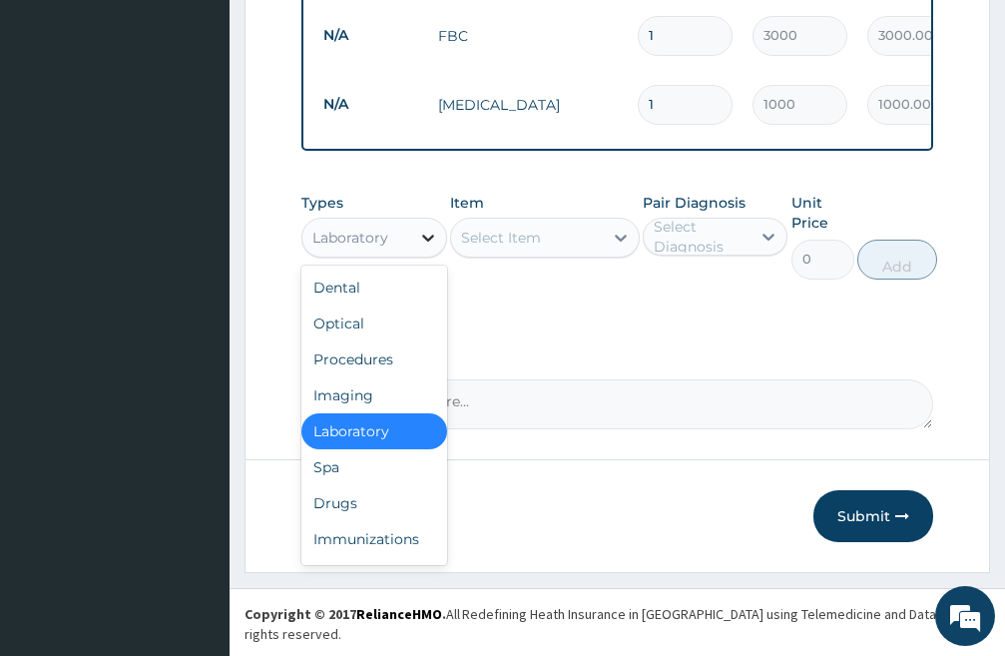
click at [421, 248] on icon at bounding box center [428, 238] width 20 height 20
click at [361, 519] on div "Drugs" at bounding box center [375, 503] width 146 height 36
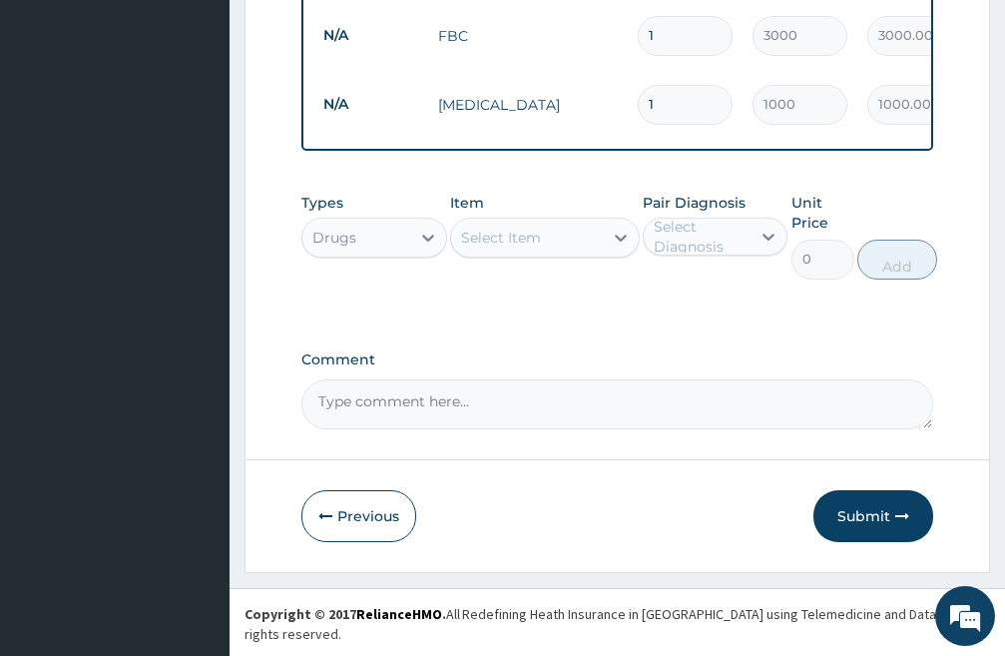
click at [553, 254] on div "Select Item" at bounding box center [527, 238] width 152 height 32
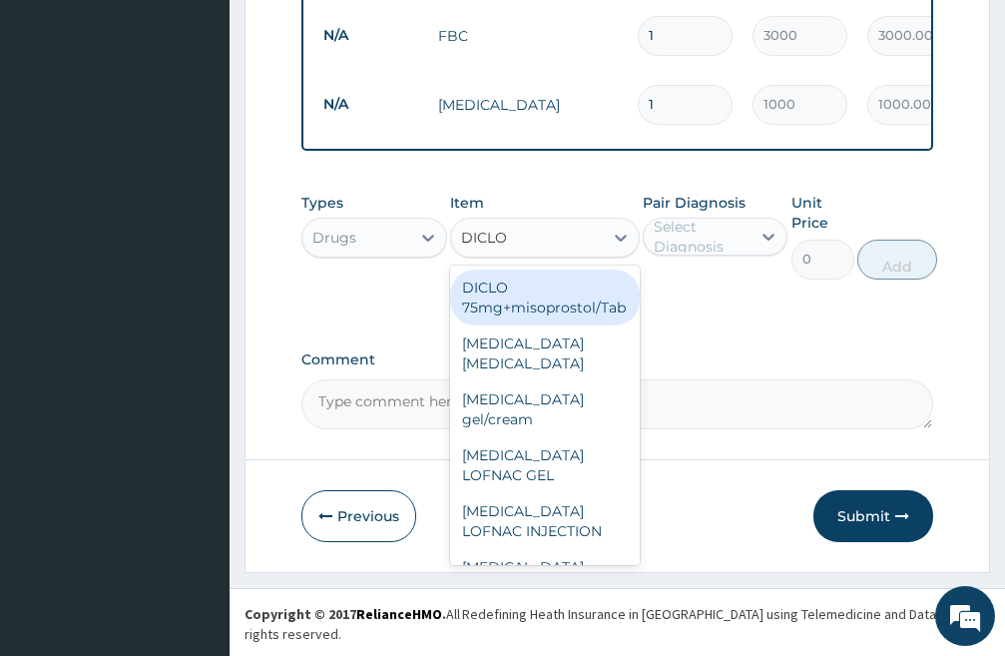
type input "DICLOF"
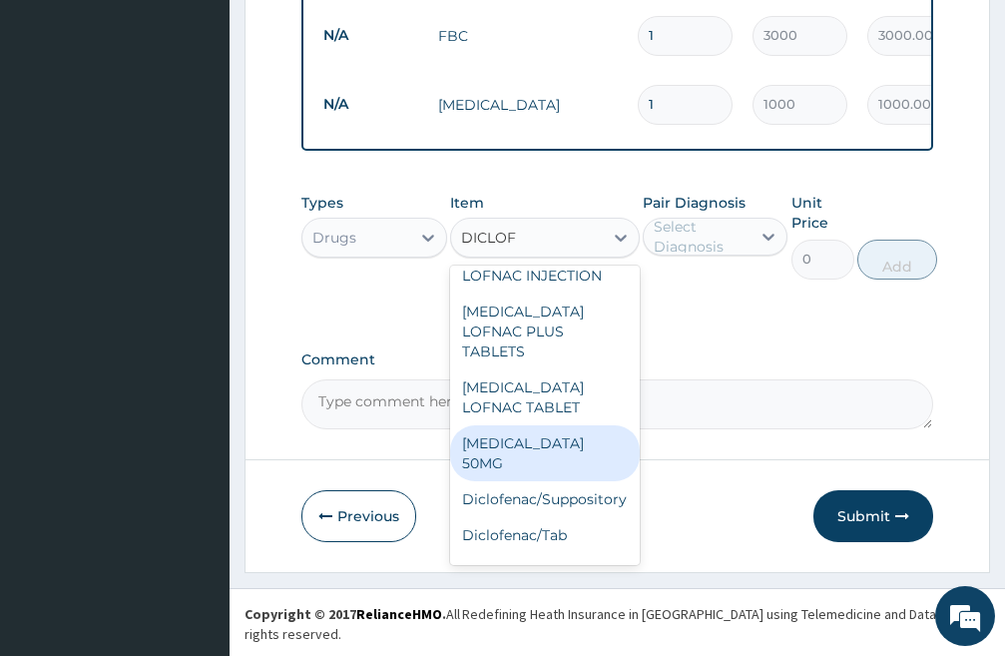
scroll to position [300, 0]
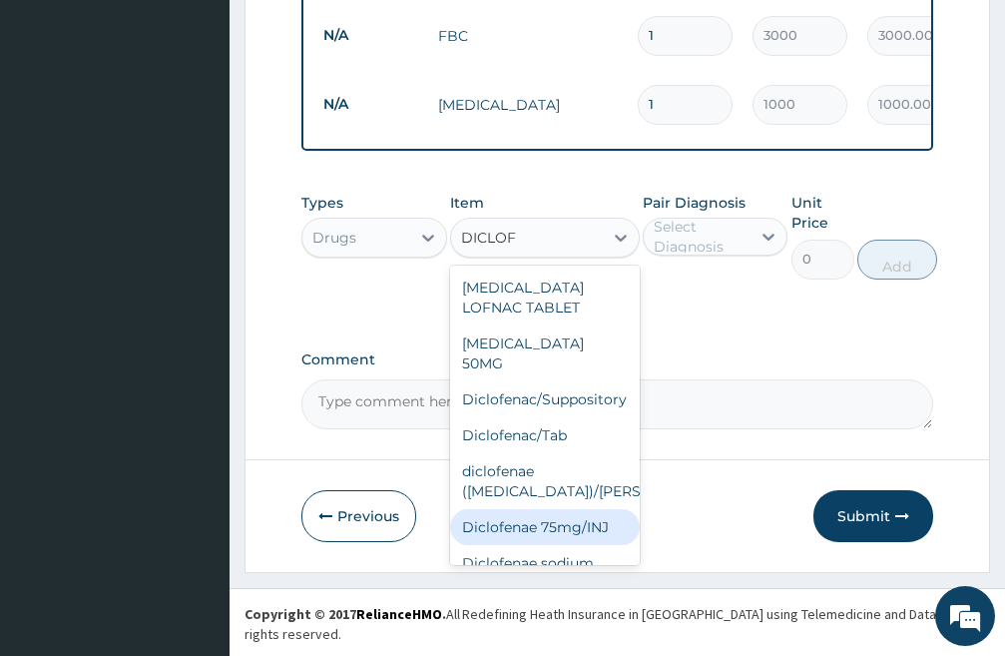
click at [545, 524] on div "Diclofenae 75mg/INJ" at bounding box center [545, 527] width 190 height 36
type input "500"
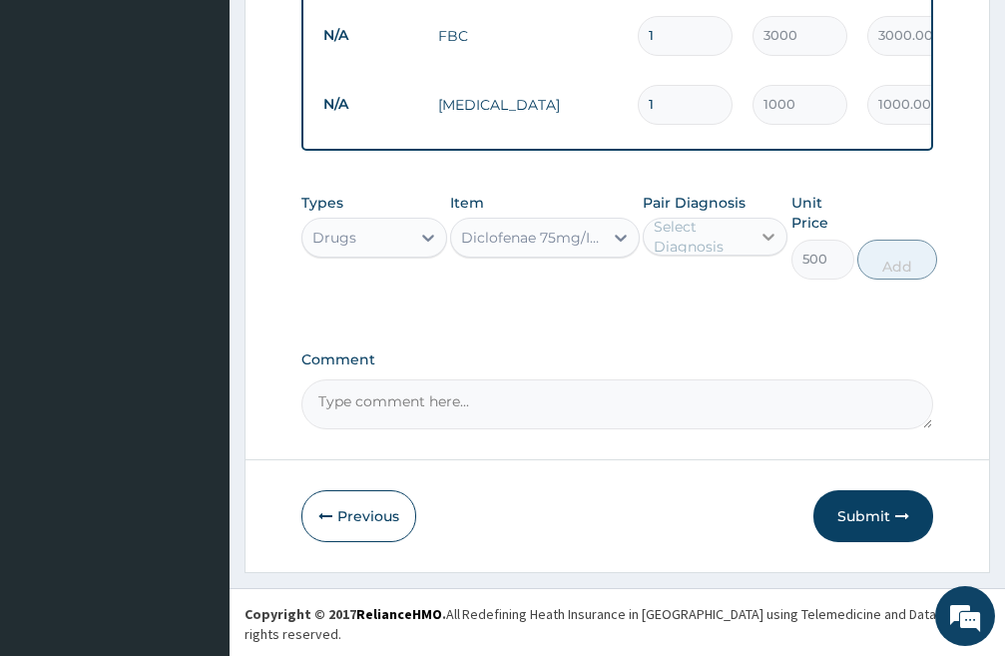
click at [769, 247] on icon at bounding box center [769, 237] width 20 height 20
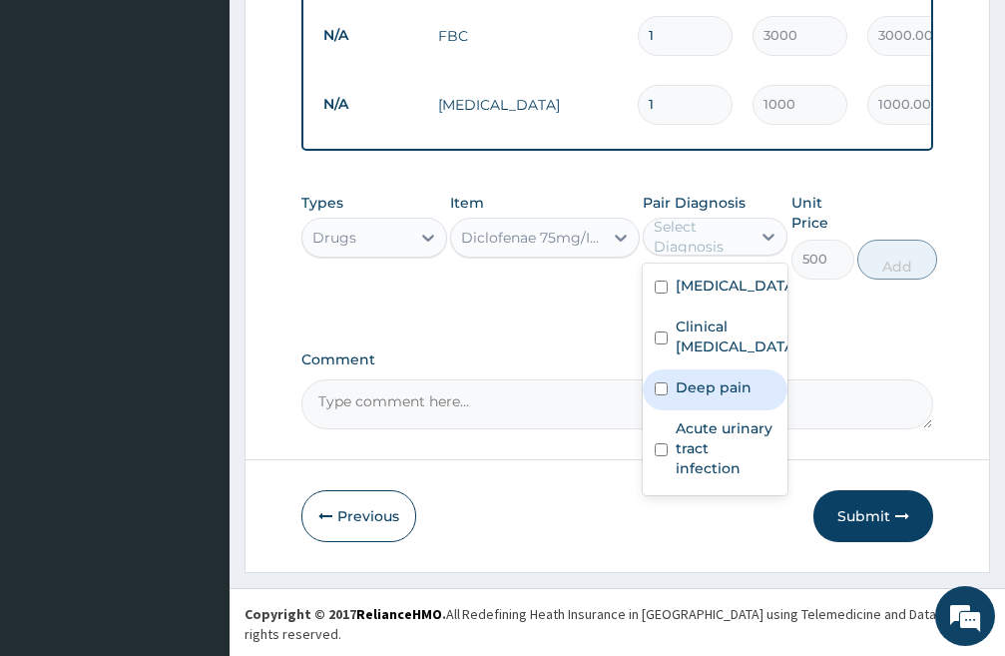
click at [663, 395] on input "checkbox" at bounding box center [661, 388] width 13 height 13
checkbox input "true"
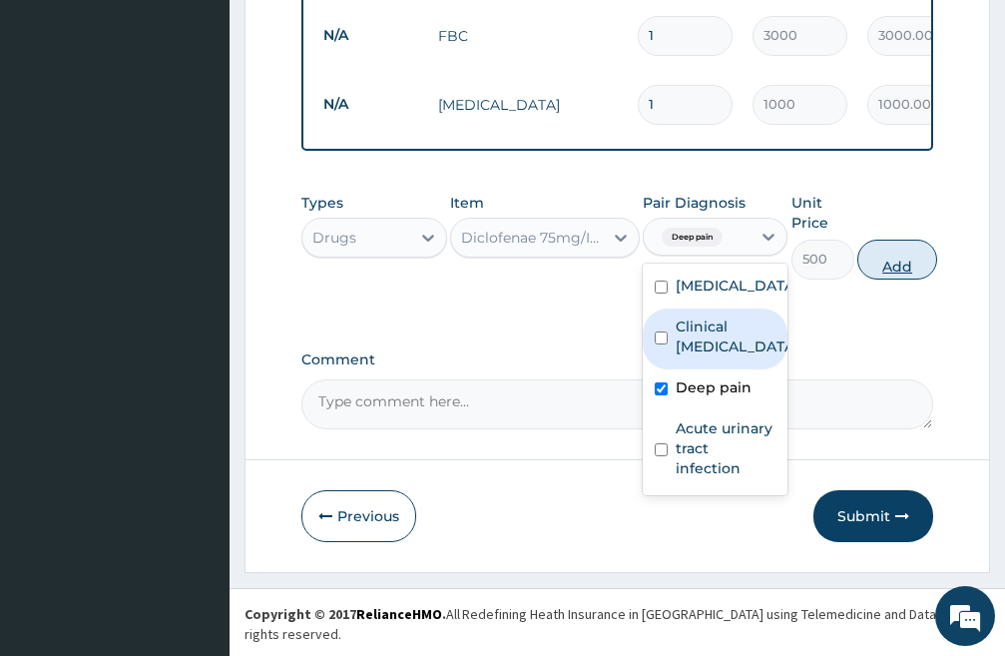
click at [908, 280] on button "Add" at bounding box center [898, 260] width 80 height 40
type input "0"
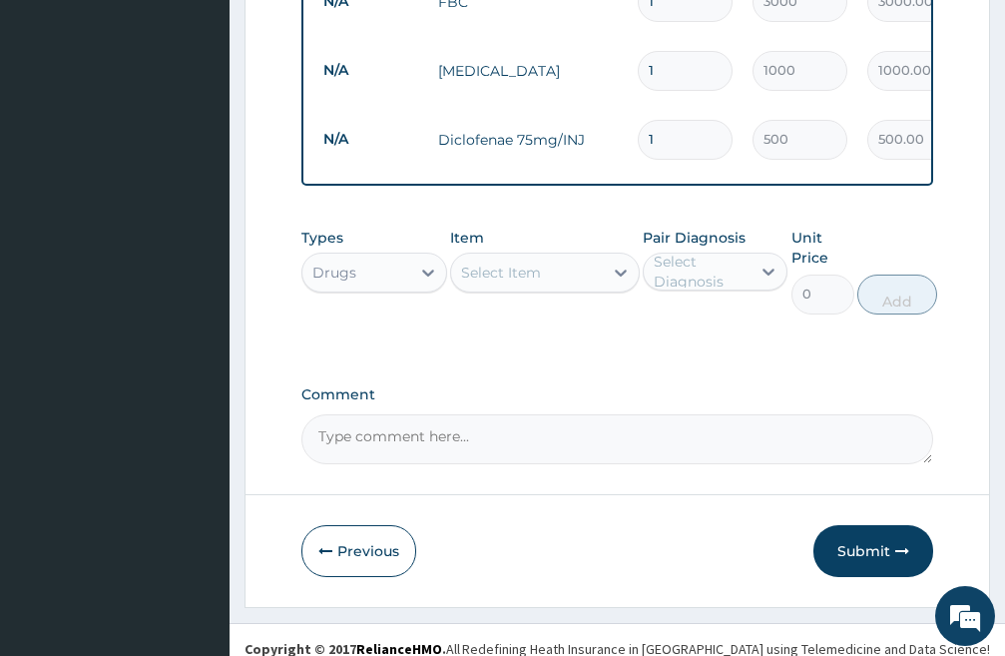
scroll to position [1059, 0]
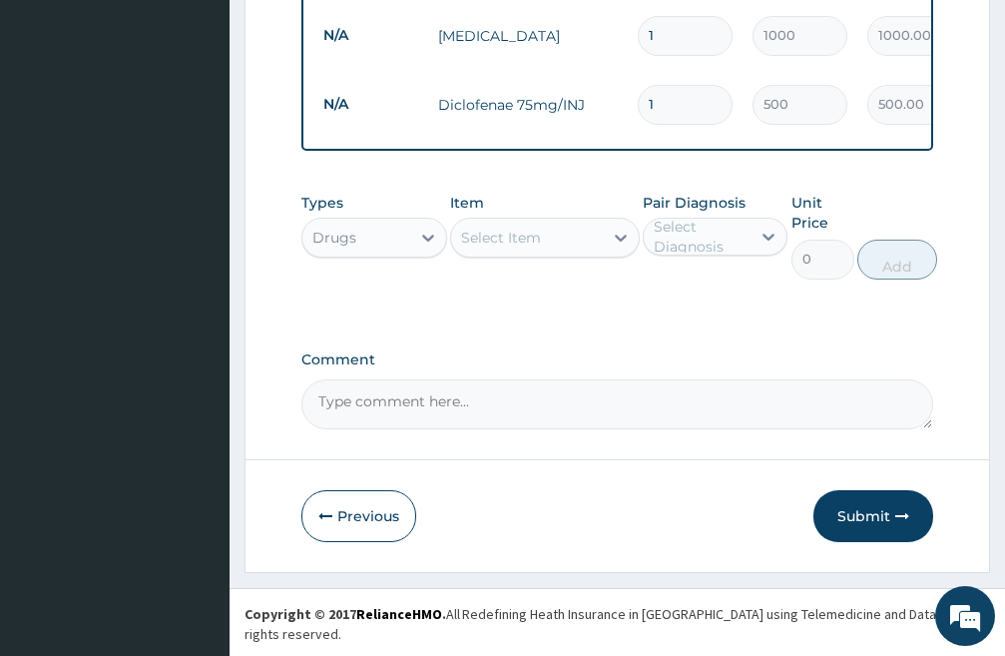
click at [574, 254] on div "Select Item" at bounding box center [527, 238] width 152 height 32
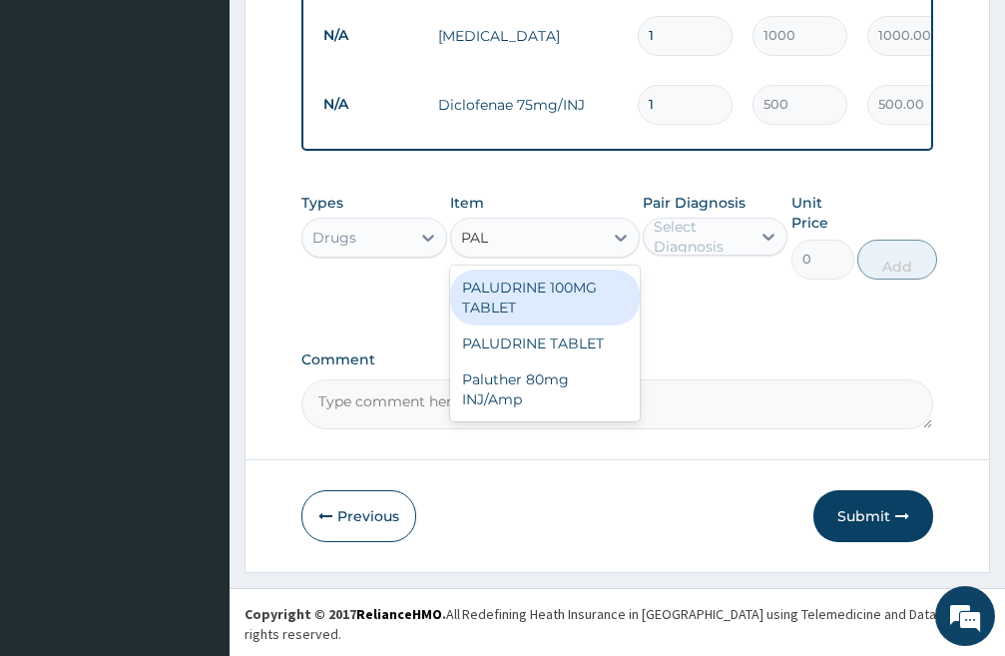
type input "PALU"
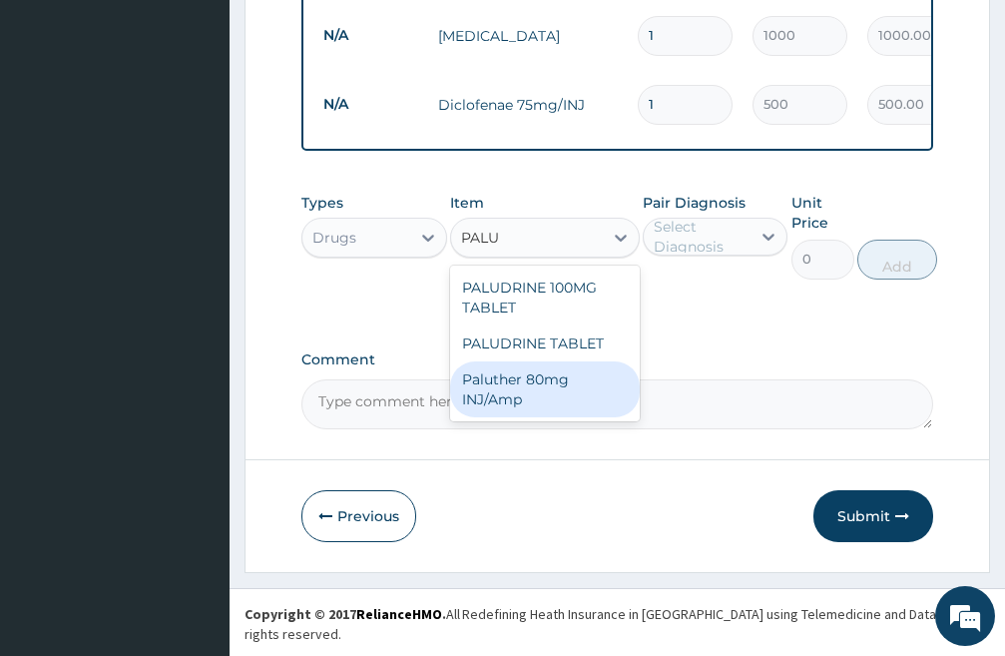
click at [534, 402] on div "Paluther 80mg INJ/Amp" at bounding box center [545, 389] width 190 height 56
type input "1000"
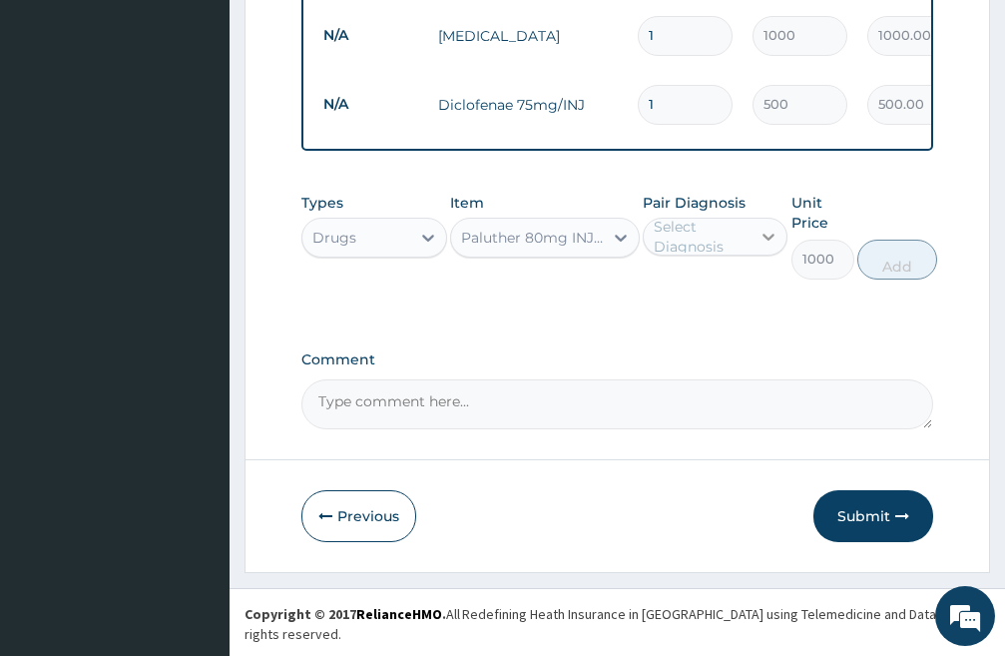
click at [775, 247] on icon at bounding box center [769, 237] width 20 height 20
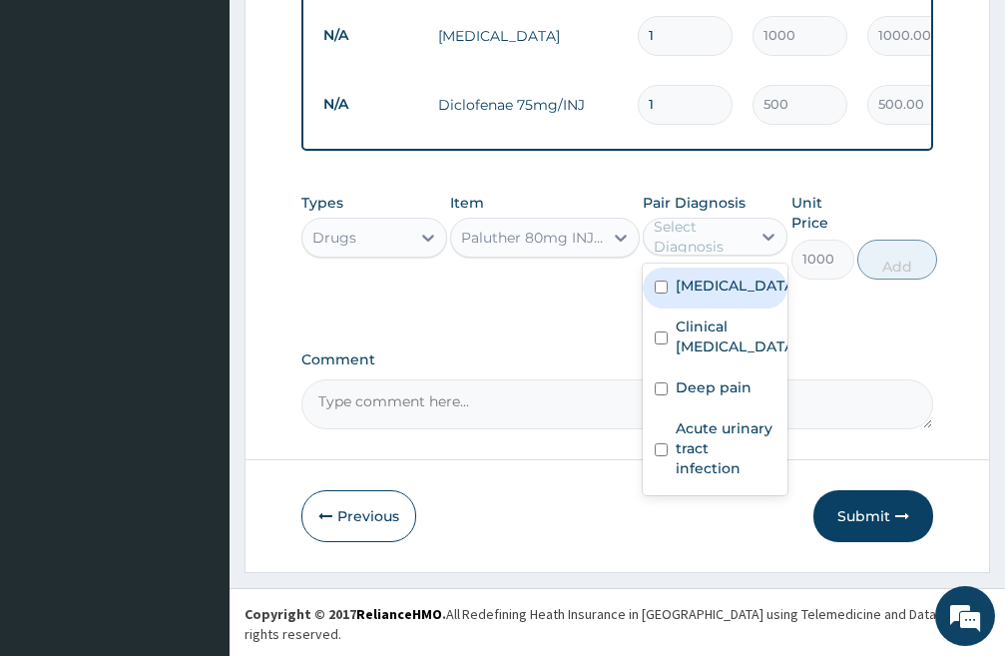
click at [664, 294] on input "checkbox" at bounding box center [661, 287] width 13 height 13
checkbox input "true"
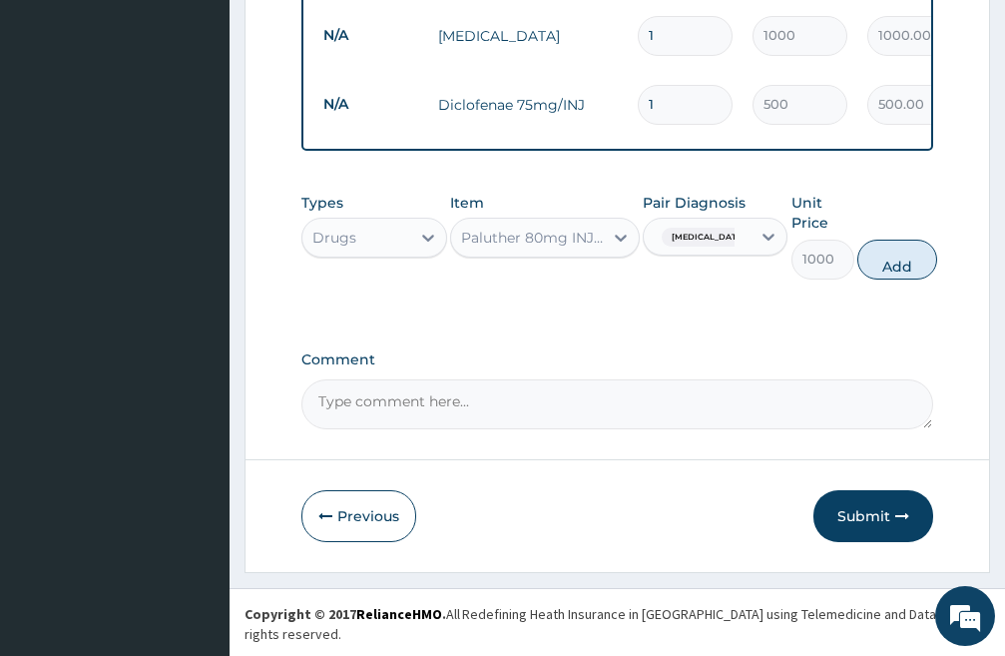
drag, startPoint x: 896, startPoint y: 282, endPoint x: 827, endPoint y: 237, distance: 82.2
click at [897, 280] on button "Add" at bounding box center [898, 260] width 80 height 40
type input "0"
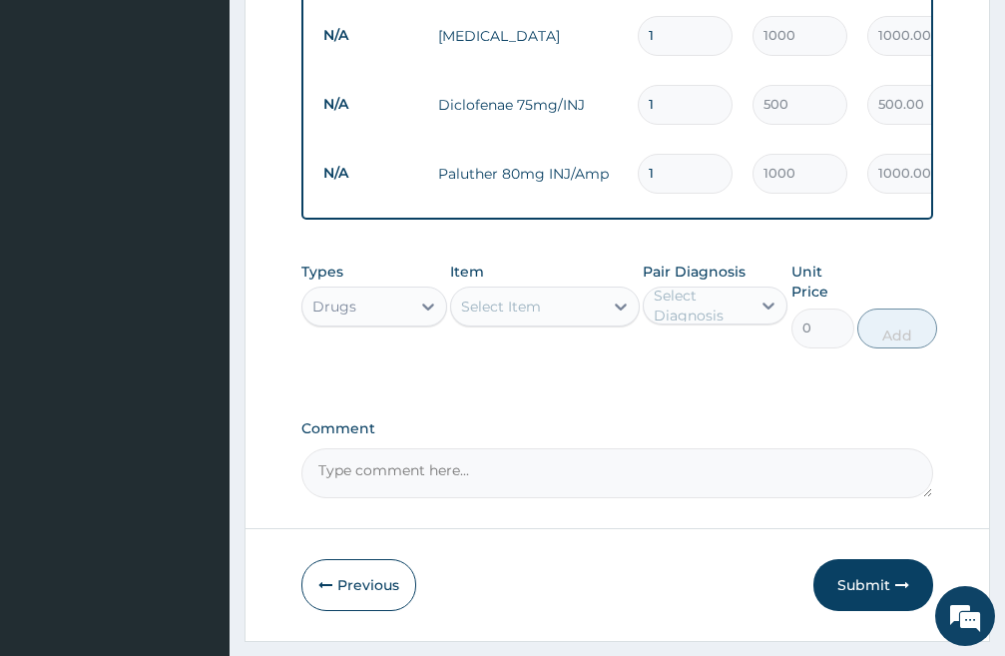
type input "0.00"
type input "6"
type input "6000.00"
type input "6"
click at [566, 319] on div "Select Item" at bounding box center [527, 307] width 152 height 32
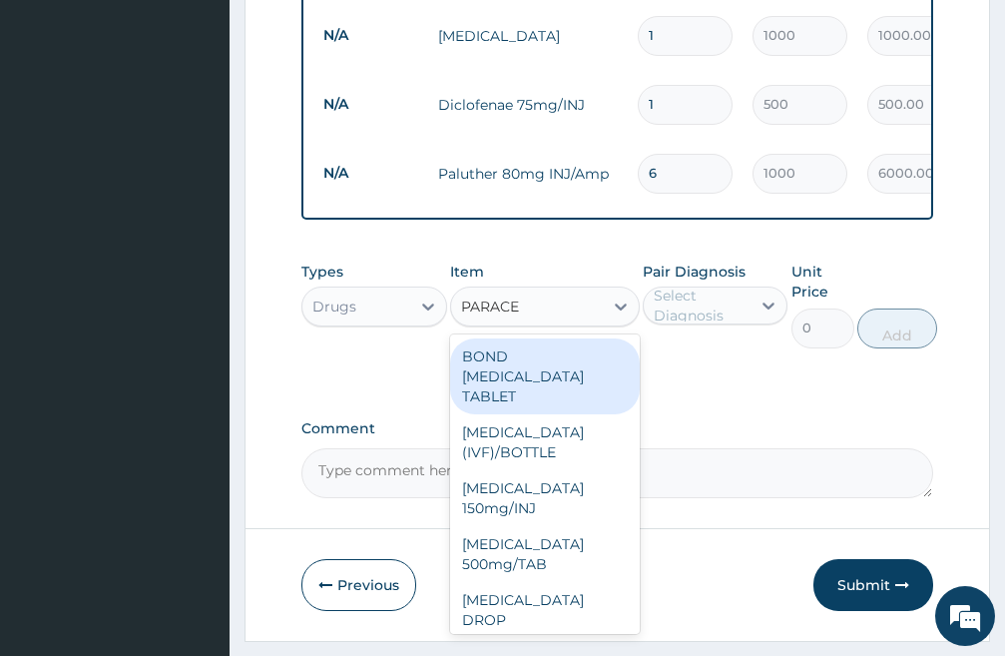
type input "PARACET"
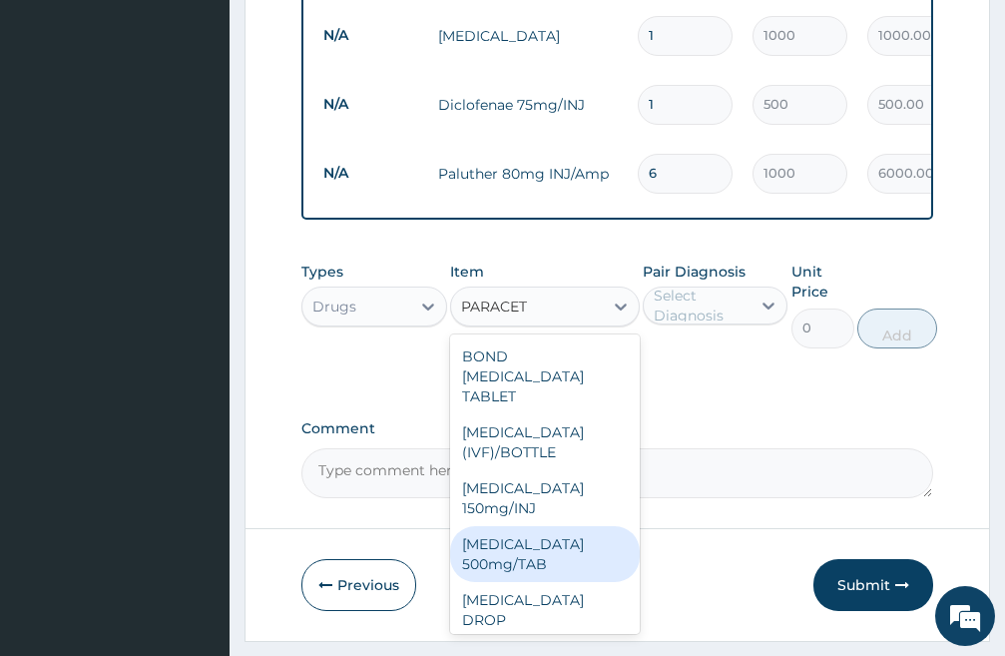
click at [552, 575] on div "[MEDICAL_DATA] 500mg/TAB" at bounding box center [545, 554] width 190 height 56
type input "30"
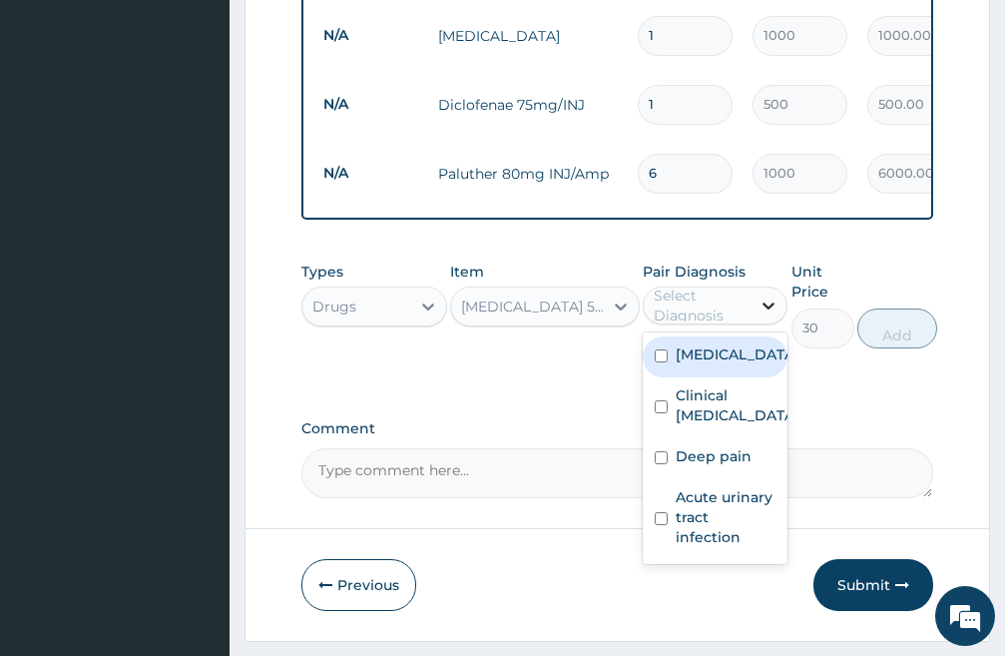
click at [769, 316] on icon at bounding box center [769, 306] width 20 height 20
click at [661, 362] on input "checkbox" at bounding box center [661, 355] width 13 height 13
checkbox input "true"
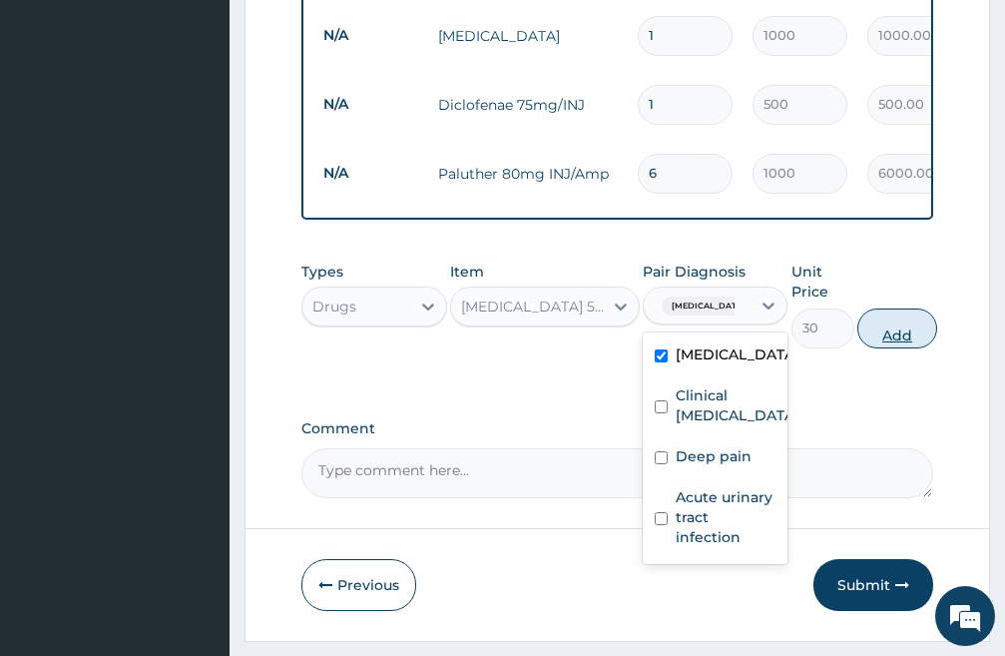
click at [883, 348] on button "Add" at bounding box center [898, 329] width 80 height 40
type input "0"
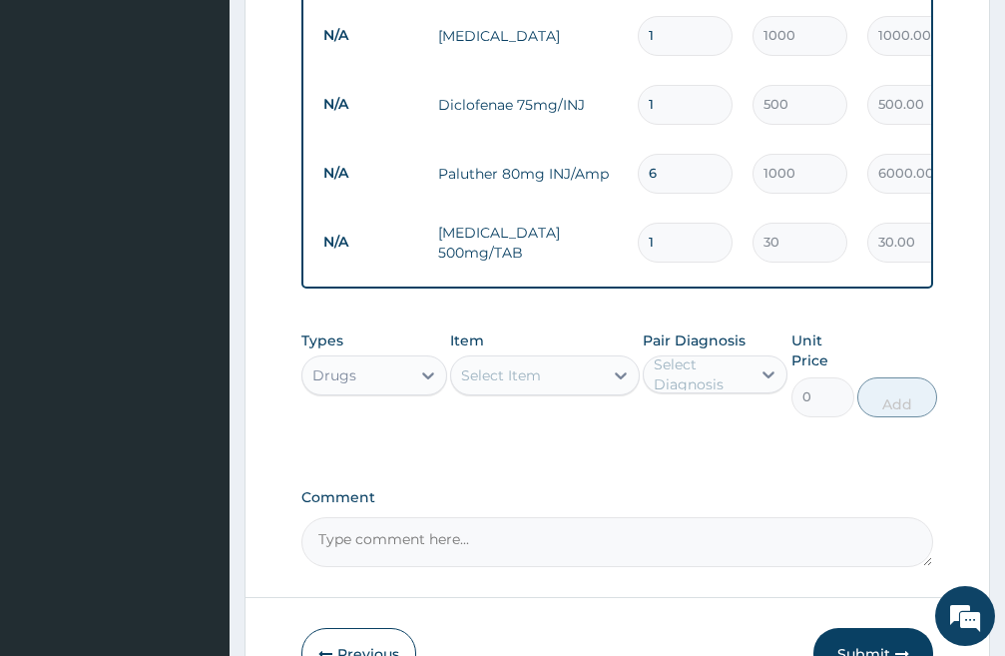
type input "18"
type input "540.00"
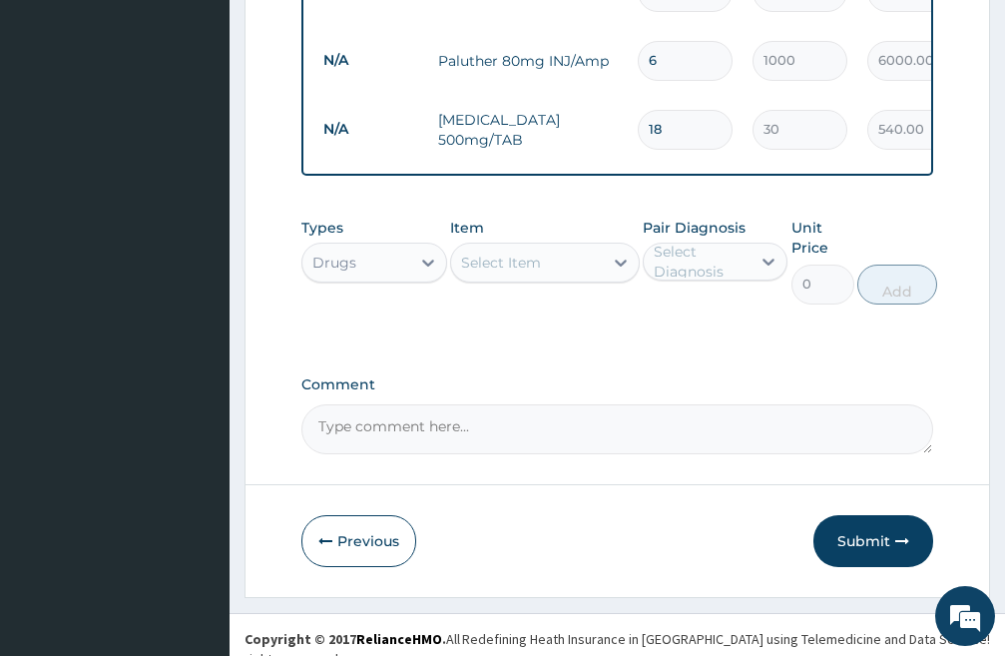
scroll to position [1197, 0]
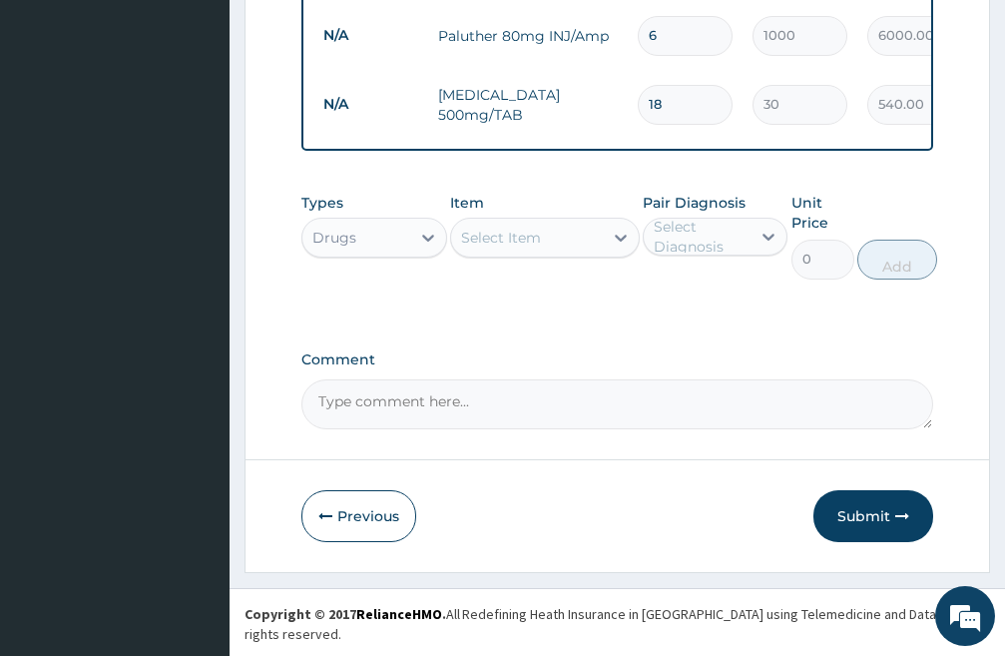
type input "18"
click at [519, 248] on div "Select Item" at bounding box center [501, 238] width 80 height 20
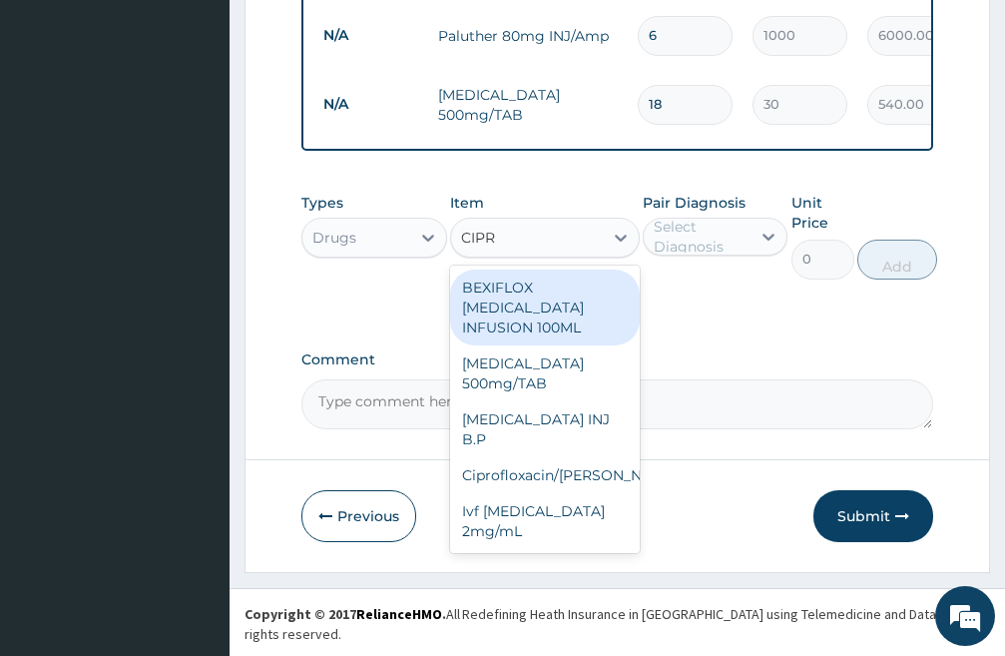
type input "[MEDICAL_DATA]"
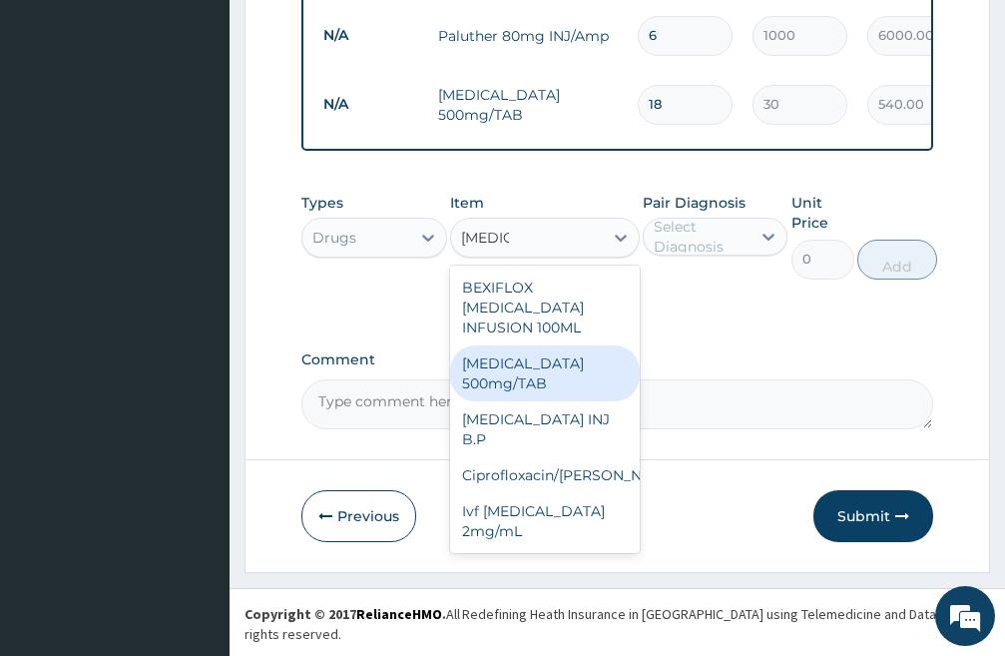
click at [524, 378] on div "[MEDICAL_DATA] 500mg/TAB" at bounding box center [545, 373] width 190 height 56
type input "200"
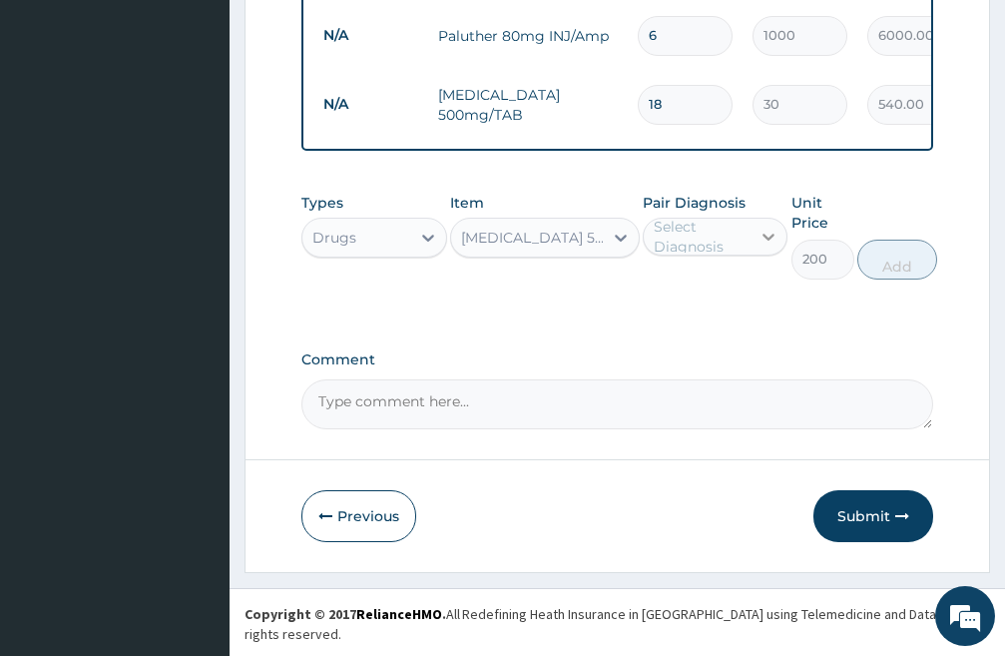
click at [763, 247] on icon at bounding box center [769, 237] width 20 height 20
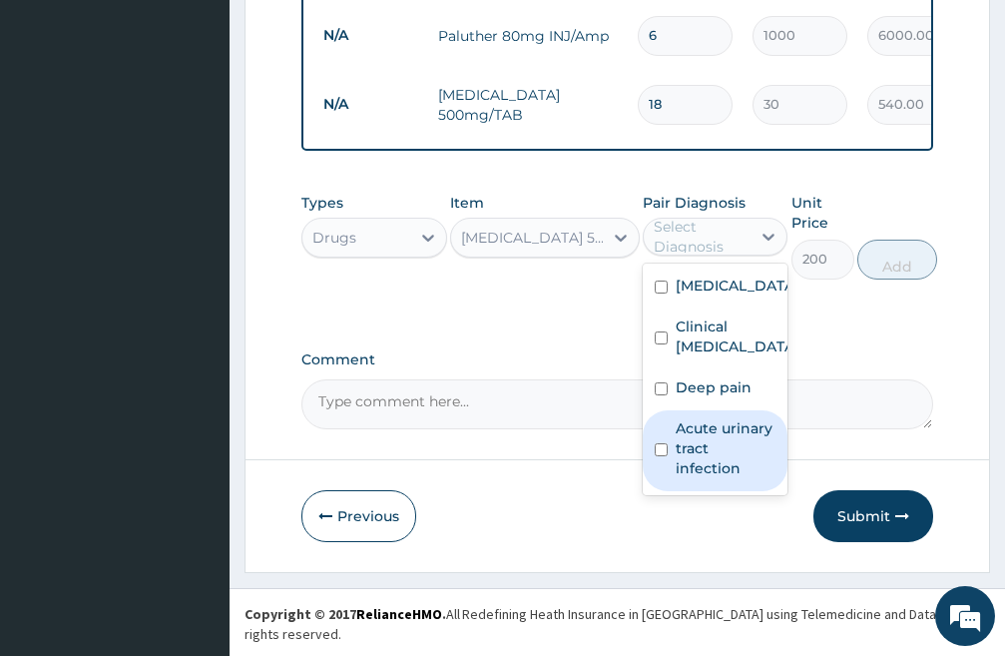
click at [661, 456] on input "checkbox" at bounding box center [661, 449] width 13 height 13
checkbox input "true"
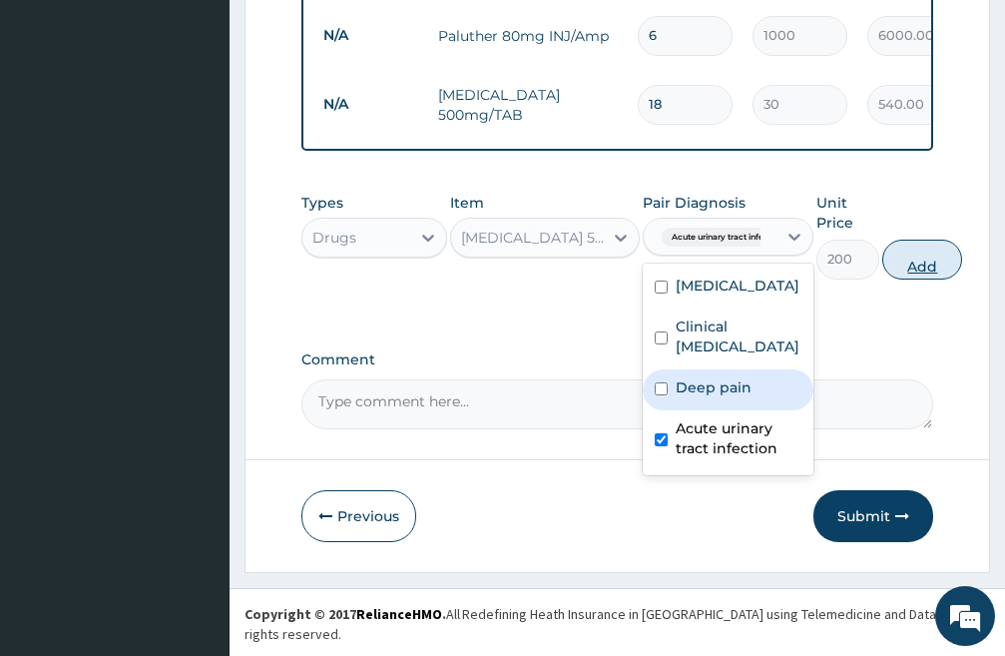
click at [922, 280] on button "Add" at bounding box center [923, 260] width 80 height 40
type input "0"
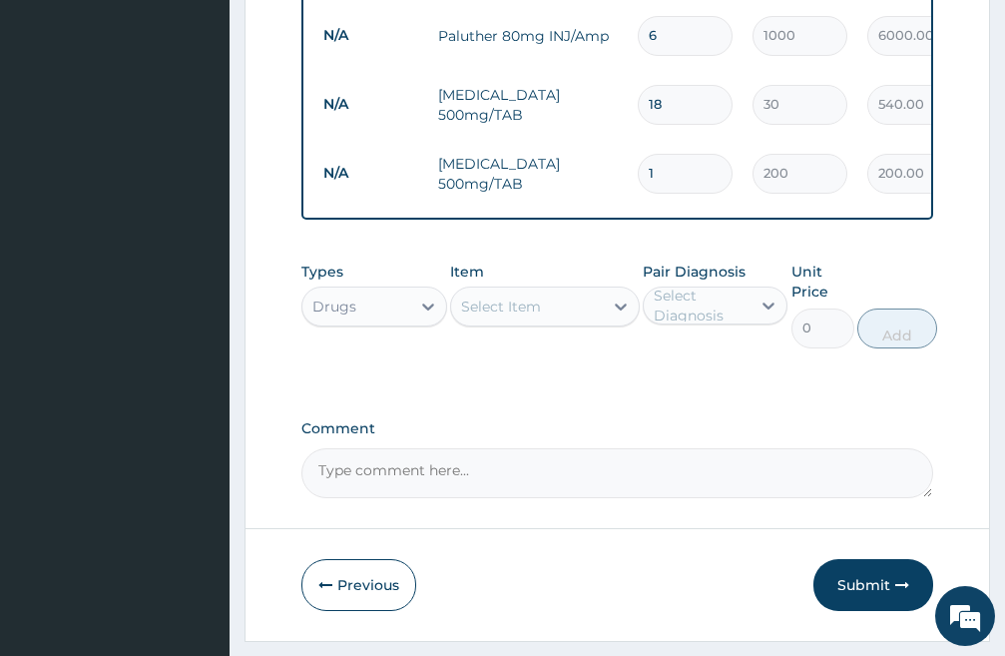
type input "10"
type input "2000.00"
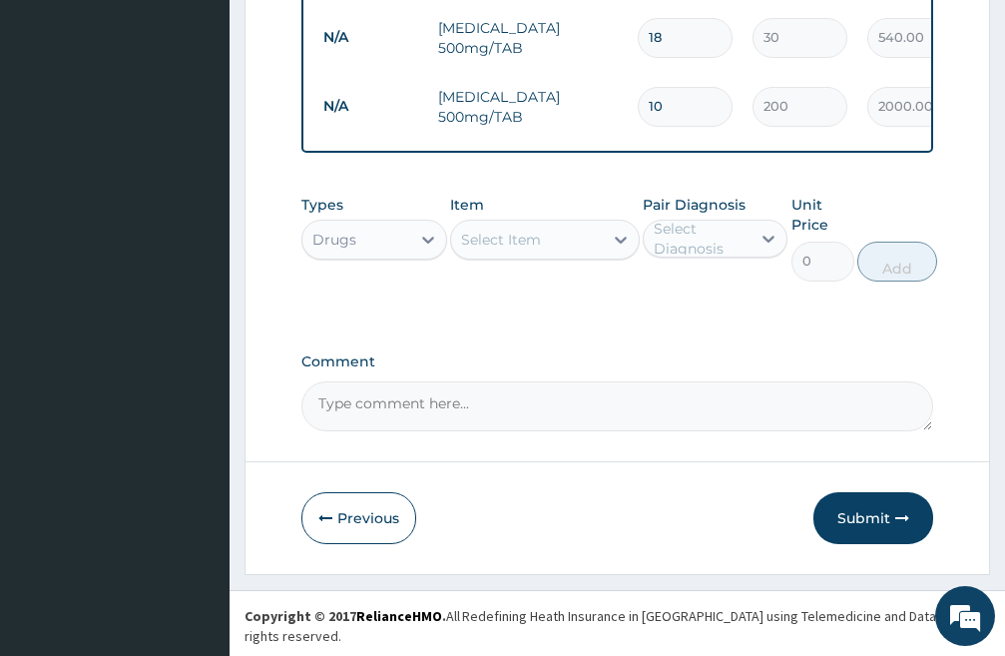
scroll to position [1266, 0]
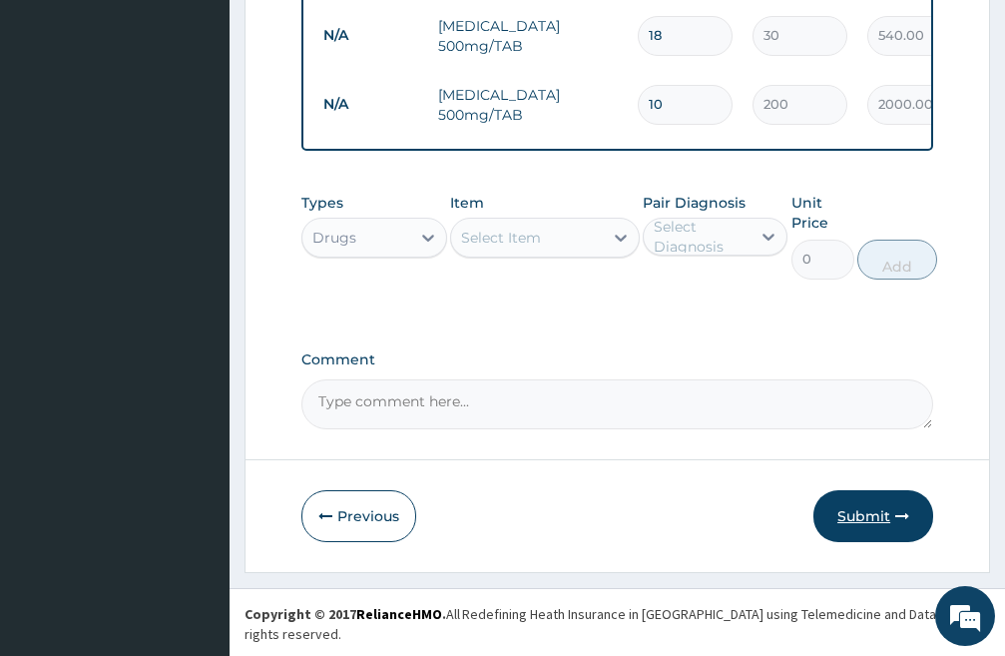
type input "10"
click at [857, 528] on button "Submit" at bounding box center [874, 516] width 120 height 52
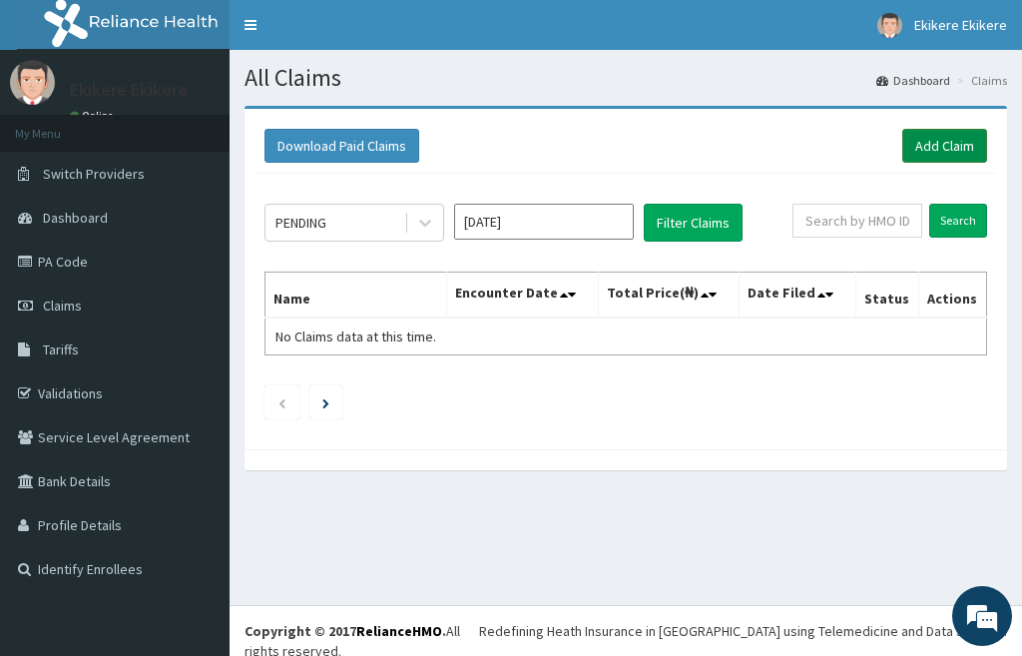
click at [950, 145] on link "Add Claim" at bounding box center [945, 146] width 85 height 34
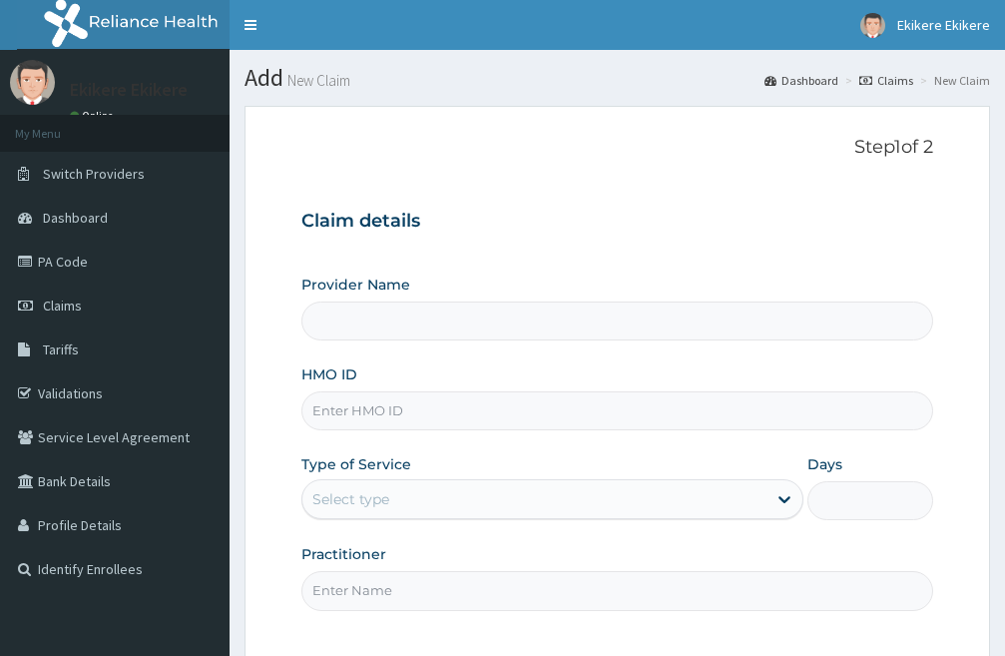
type input "[PERSON_NAME][GEOGRAPHIC_DATA]"
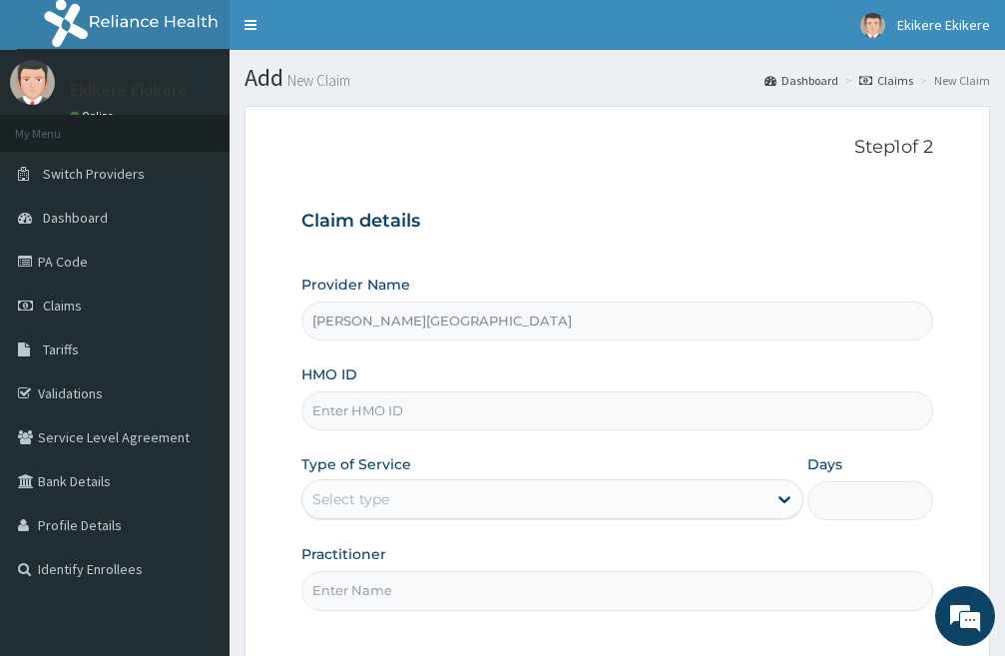
click at [432, 410] on input "HMO ID" at bounding box center [618, 410] width 632 height 39
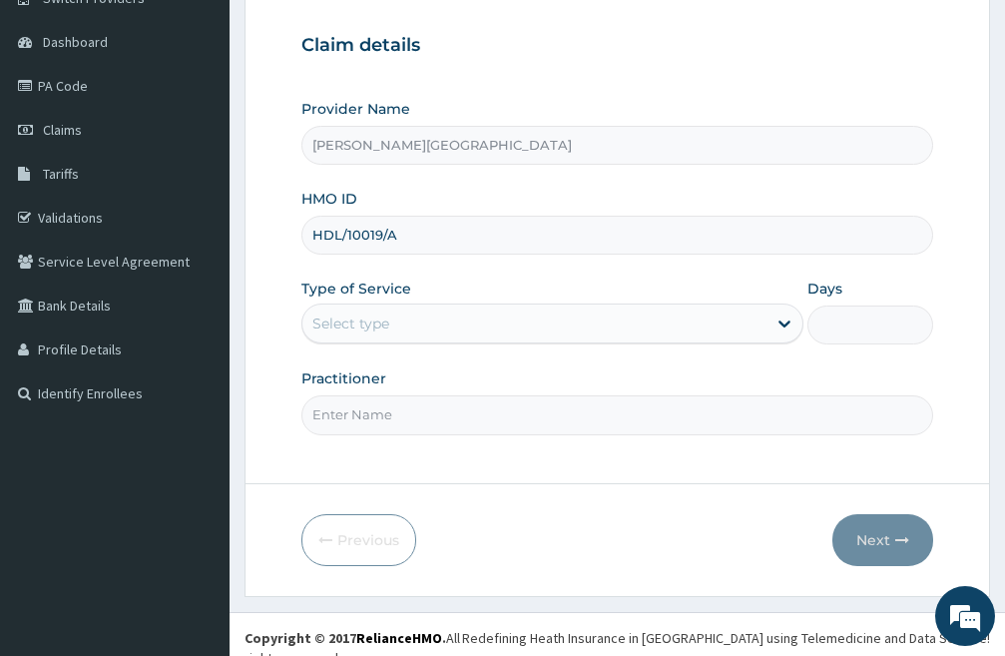
scroll to position [183, 0]
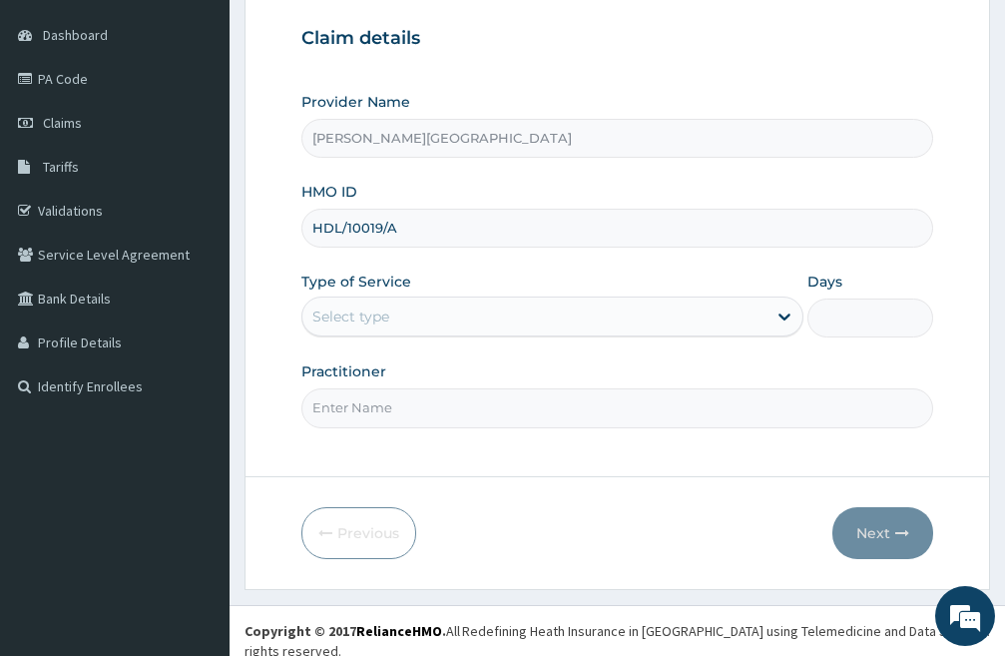
type input "HDL/10019/A"
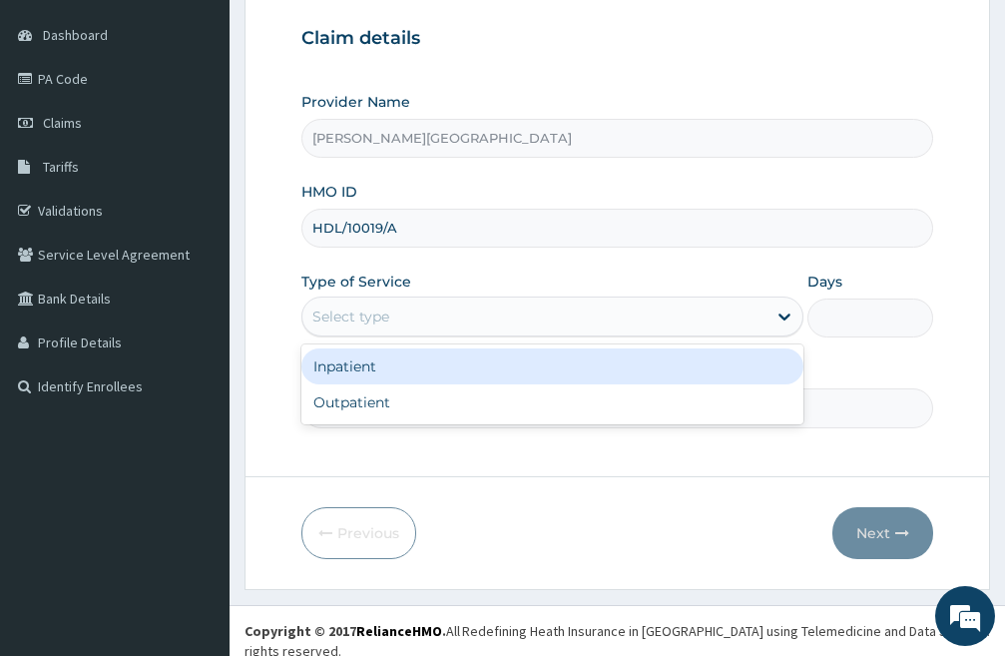
click at [404, 314] on div "Select type" at bounding box center [535, 317] width 464 height 32
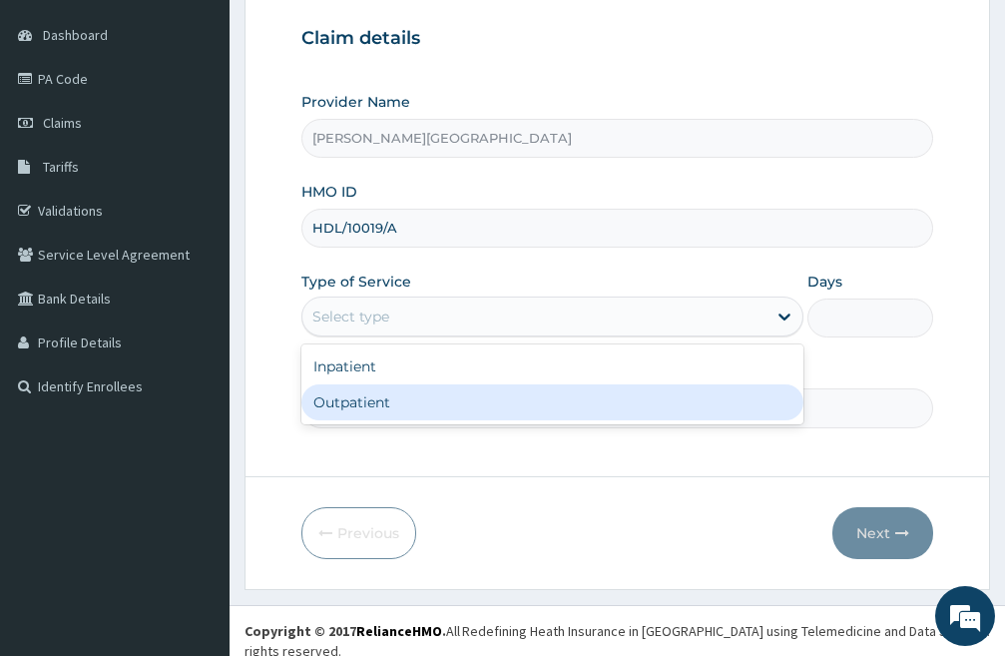
click at [364, 408] on div "Outpatient" at bounding box center [553, 402] width 502 height 36
type input "1"
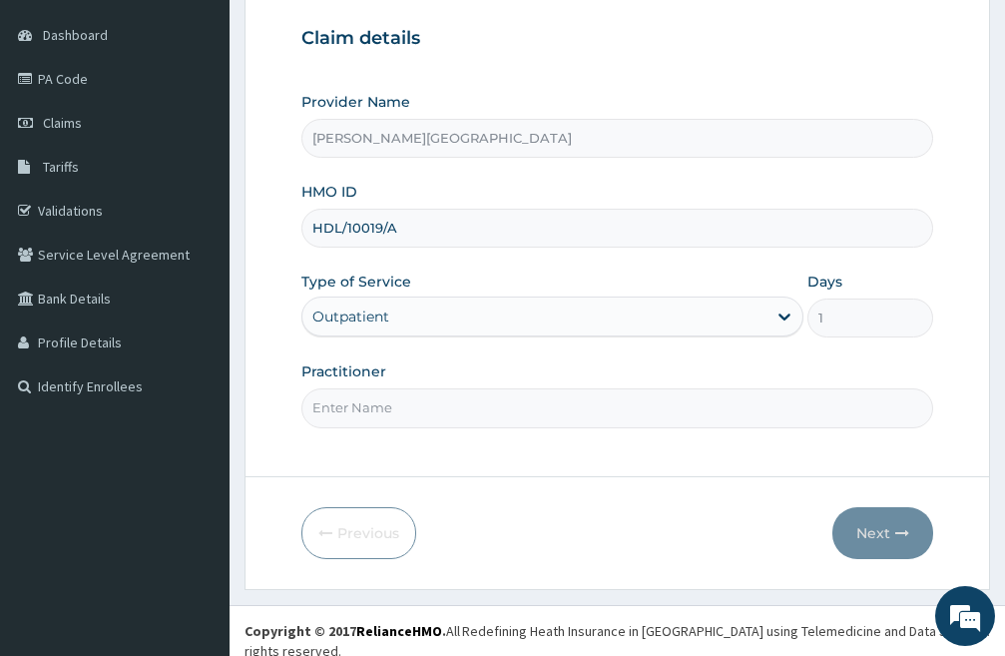
click at [528, 408] on input "Practitioner" at bounding box center [618, 407] width 632 height 39
type input "[PERSON_NAME]"
click at [882, 531] on button "Next" at bounding box center [883, 533] width 101 height 52
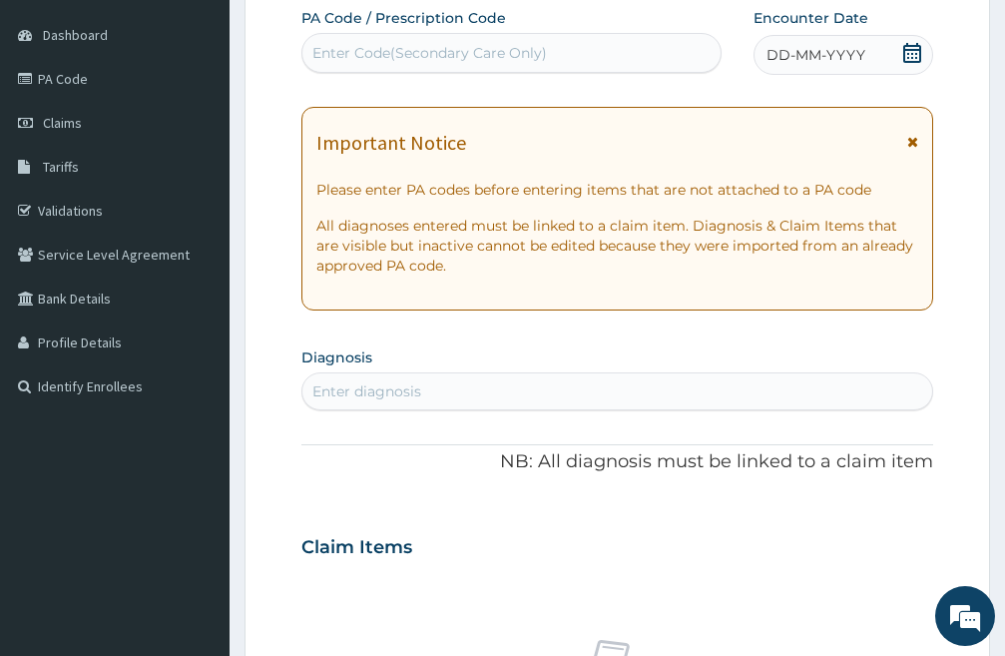
click at [911, 48] on icon at bounding box center [913, 53] width 20 height 20
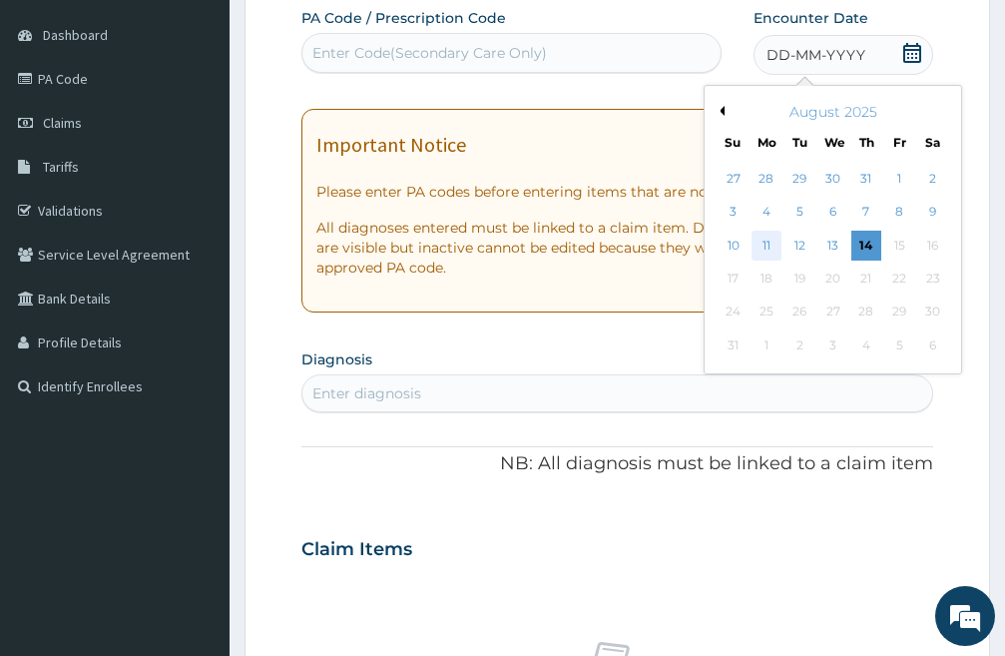
click at [760, 248] on div "11" at bounding box center [767, 246] width 30 height 30
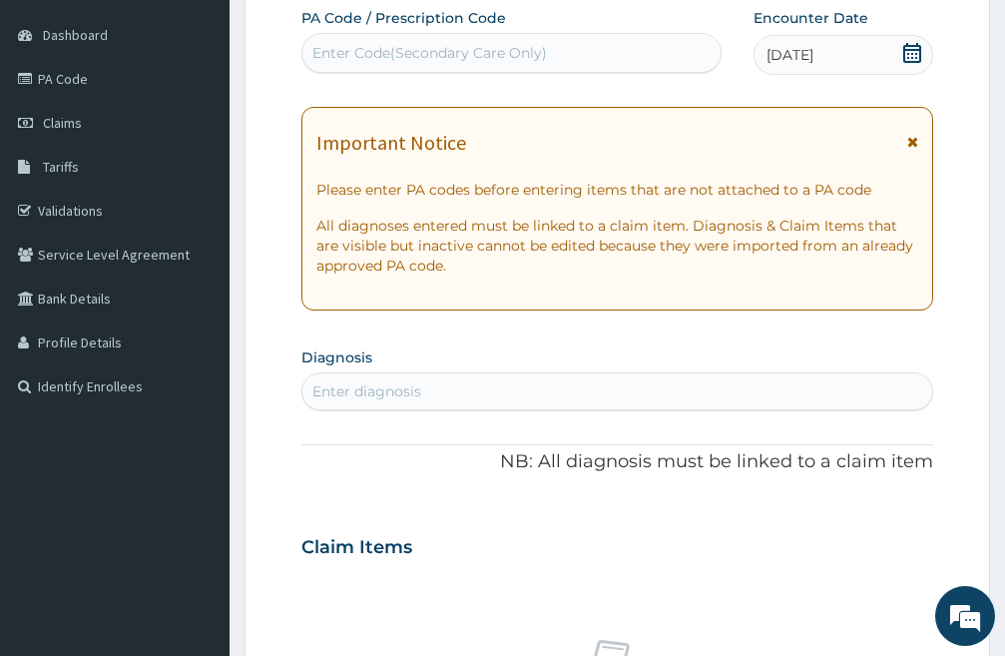
click at [434, 395] on div "Enter diagnosis" at bounding box center [618, 391] width 630 height 32
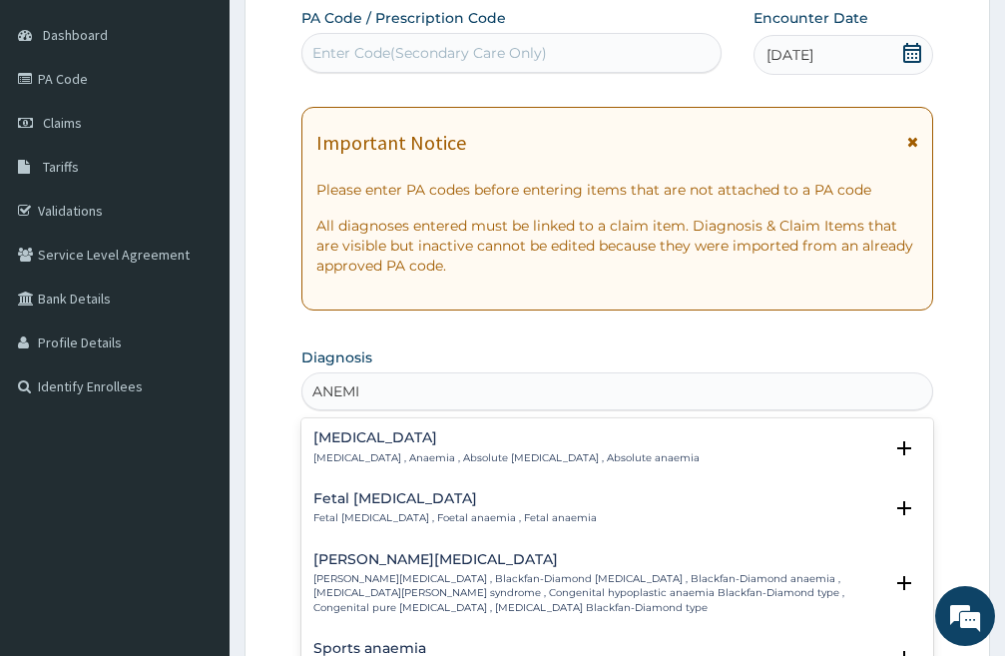
type input "[MEDICAL_DATA]"
click at [388, 444] on h4 "[MEDICAL_DATA]" at bounding box center [507, 437] width 386 height 15
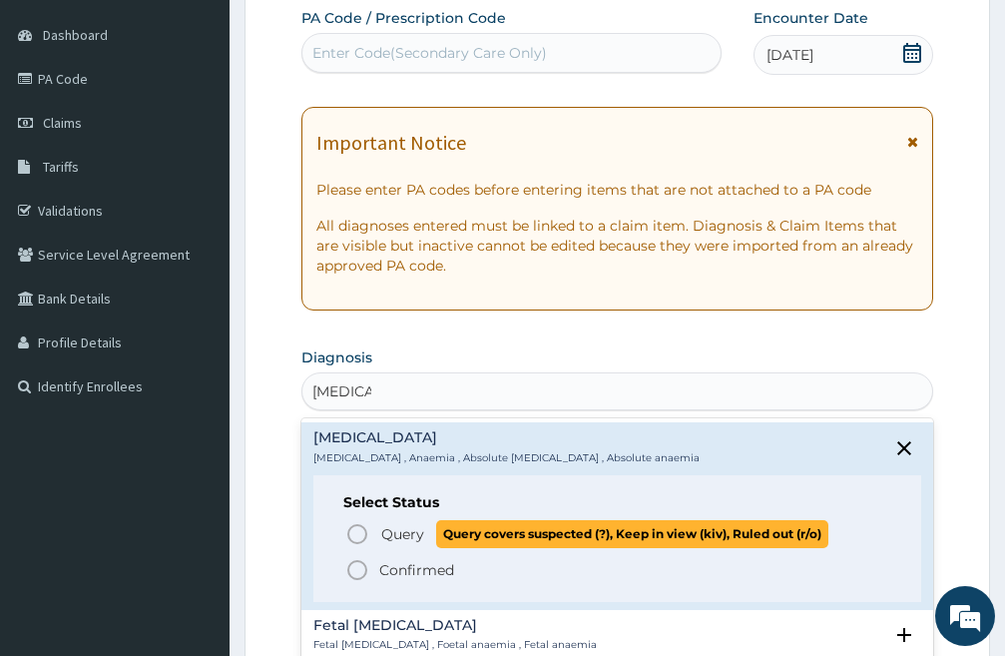
click at [354, 531] on icon "status option query" at bounding box center [357, 534] width 24 height 24
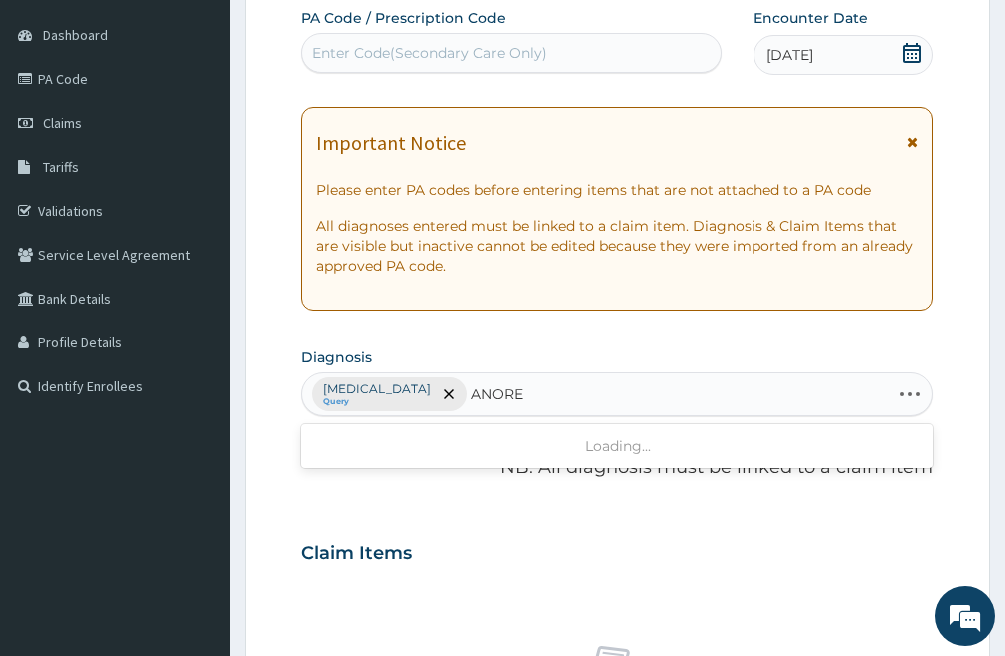
type input "ANOREX"
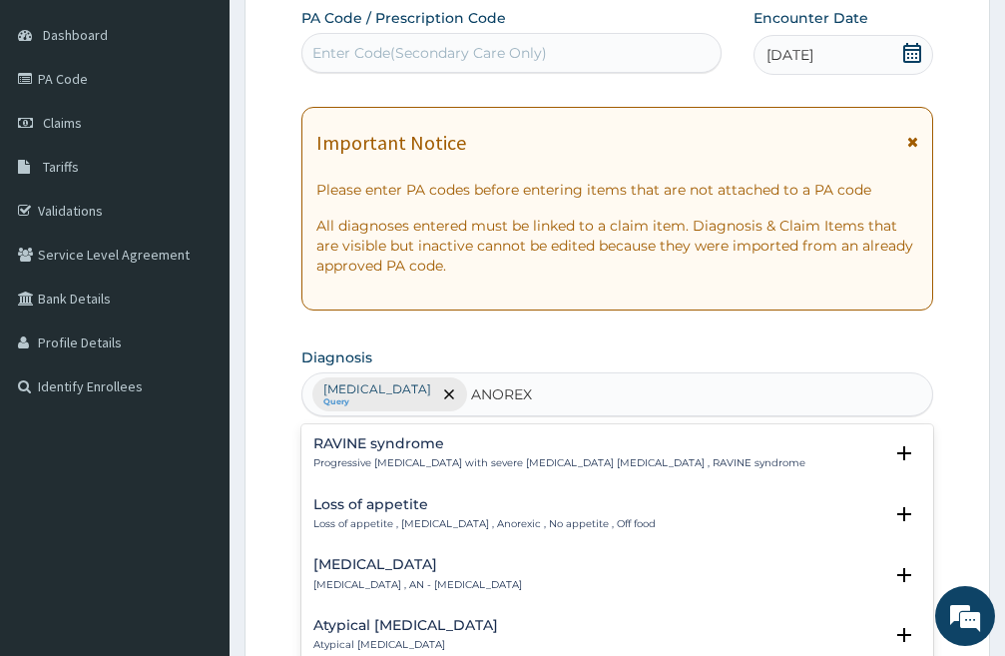
click at [376, 506] on h4 "Loss of appetite" at bounding box center [485, 504] width 342 height 15
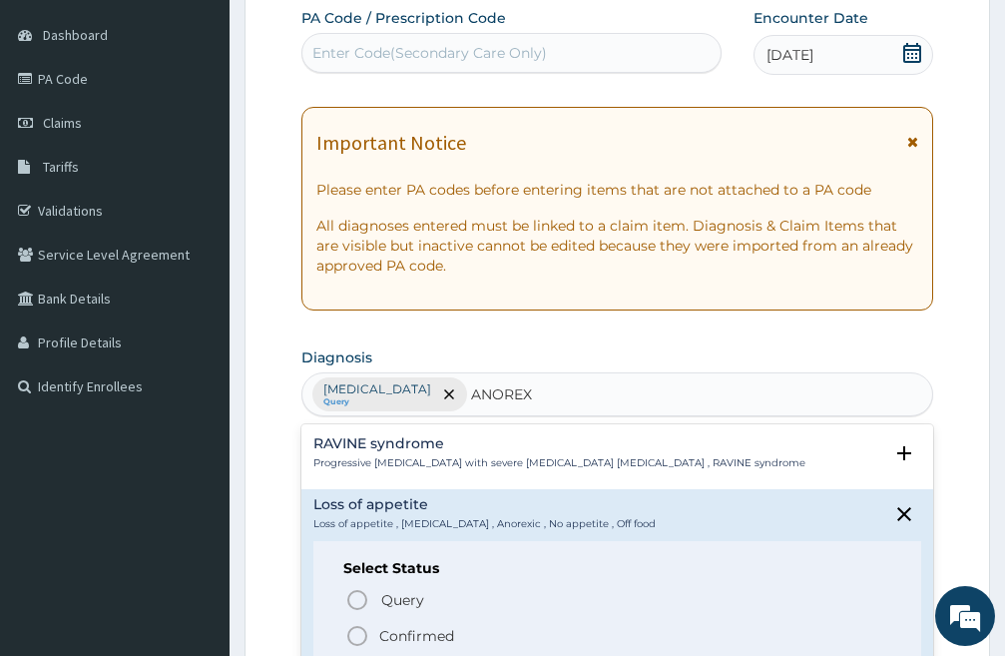
click at [361, 634] on icon "status option filled" at bounding box center [357, 636] width 24 height 24
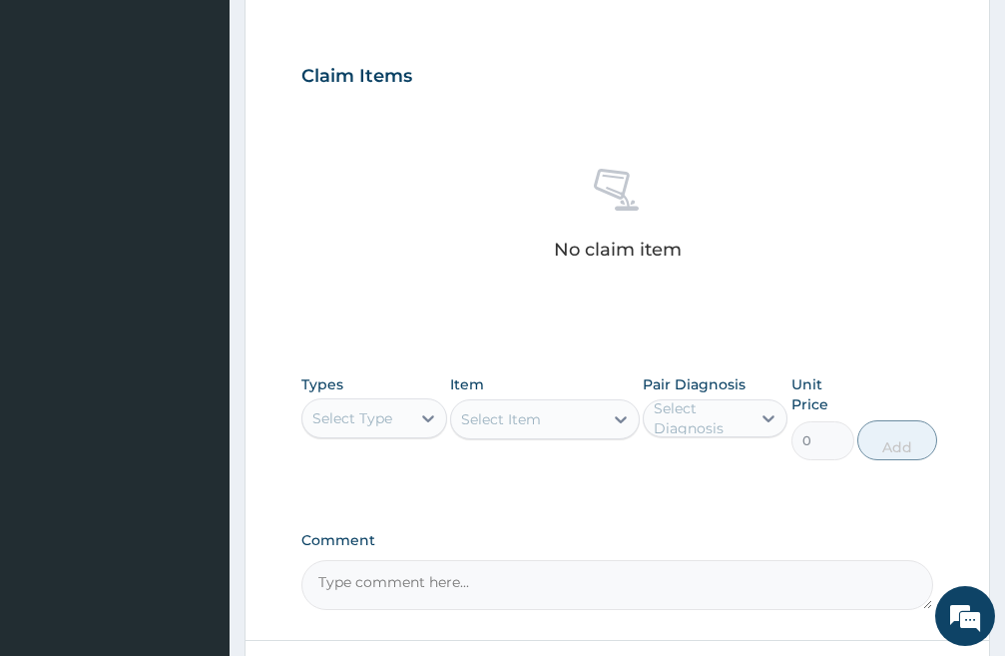
scroll to position [682, 0]
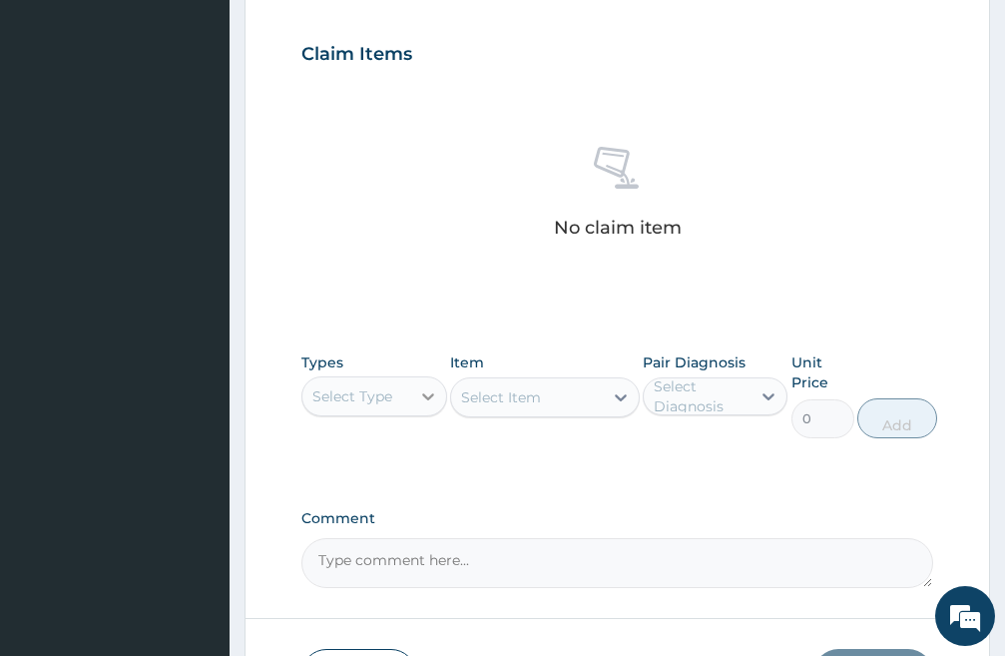
click at [420, 397] on icon at bounding box center [428, 396] width 20 height 20
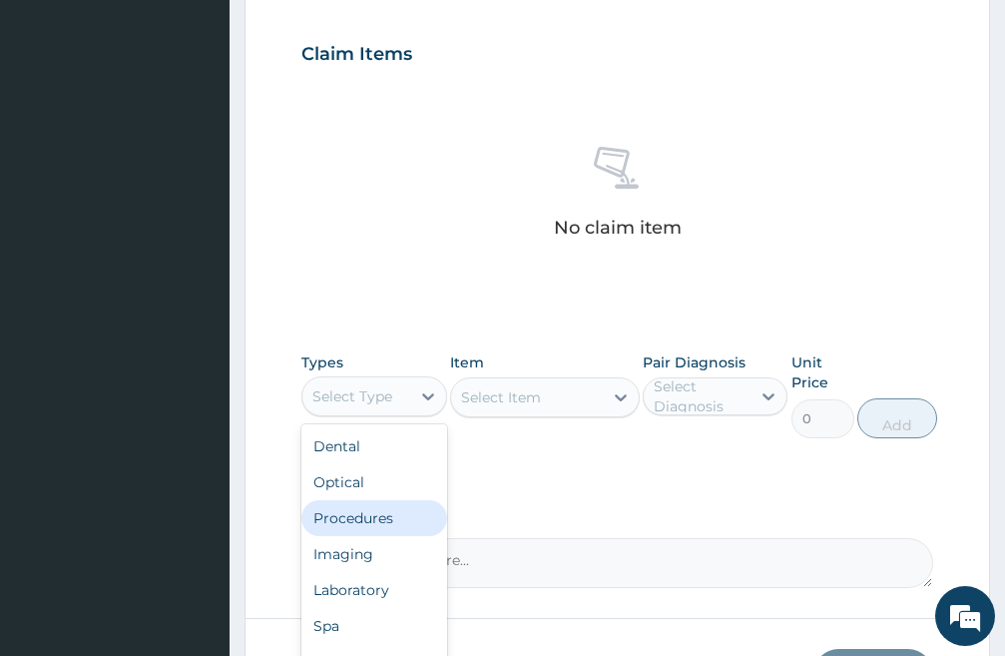
scroll to position [68, 0]
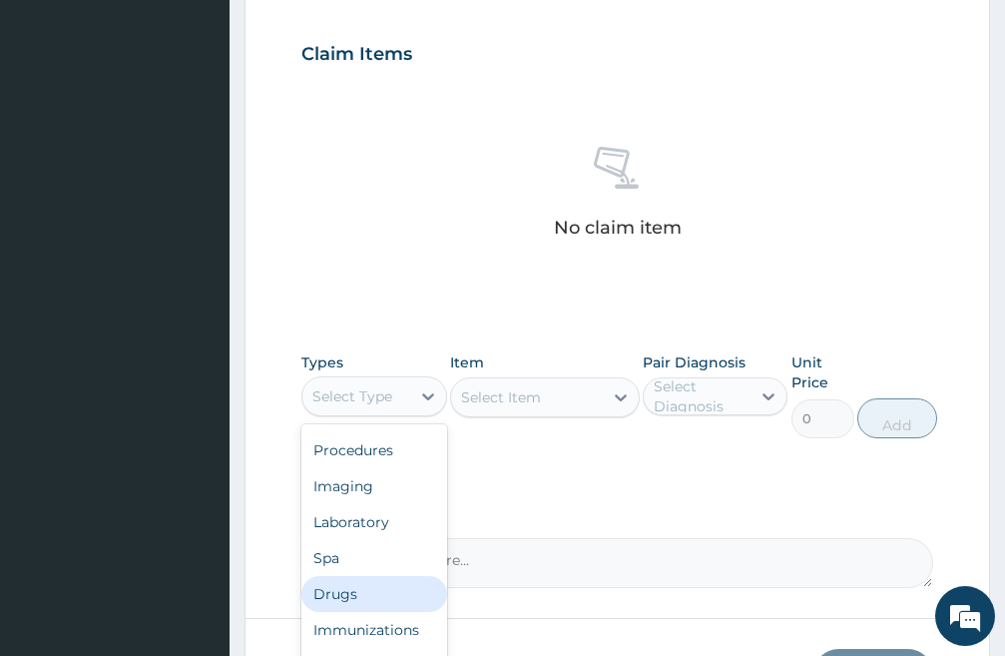
click at [352, 594] on div "Drugs" at bounding box center [375, 594] width 146 height 36
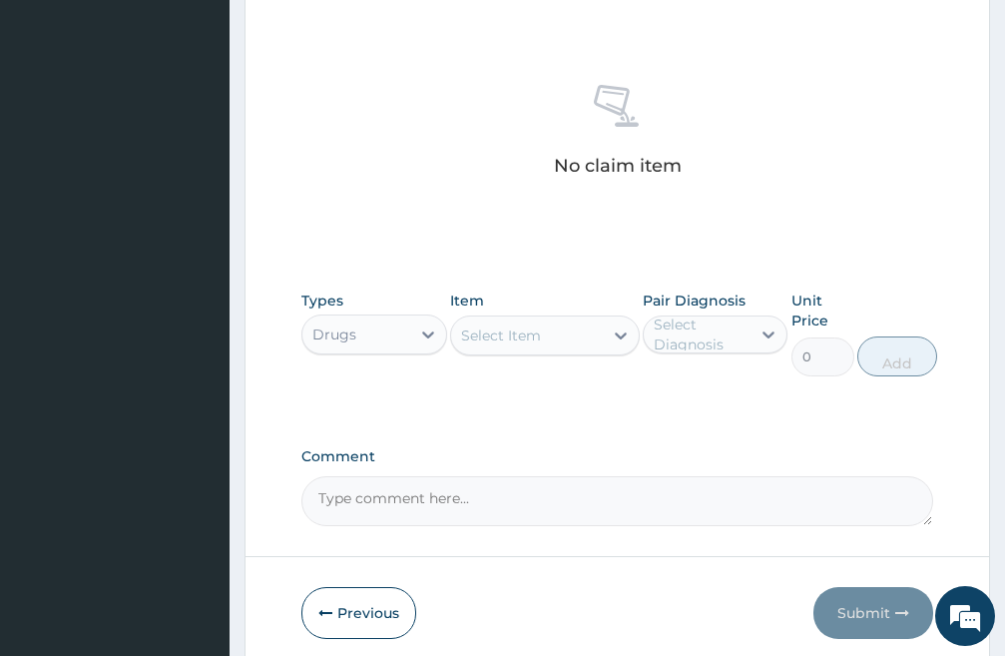
scroll to position [824, 0]
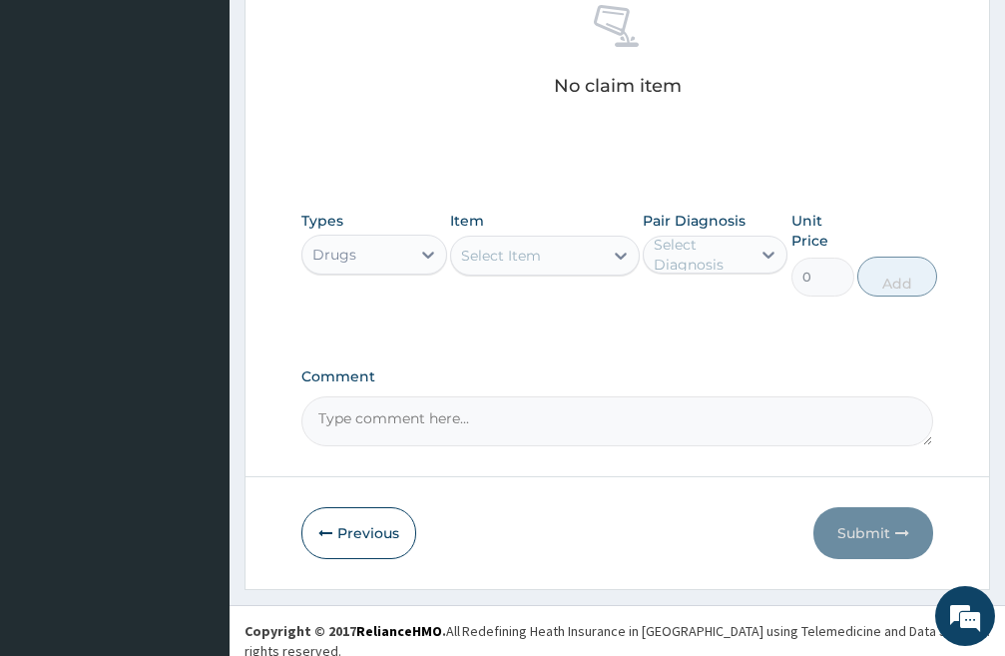
click at [555, 261] on div "Select Item" at bounding box center [527, 256] width 152 height 32
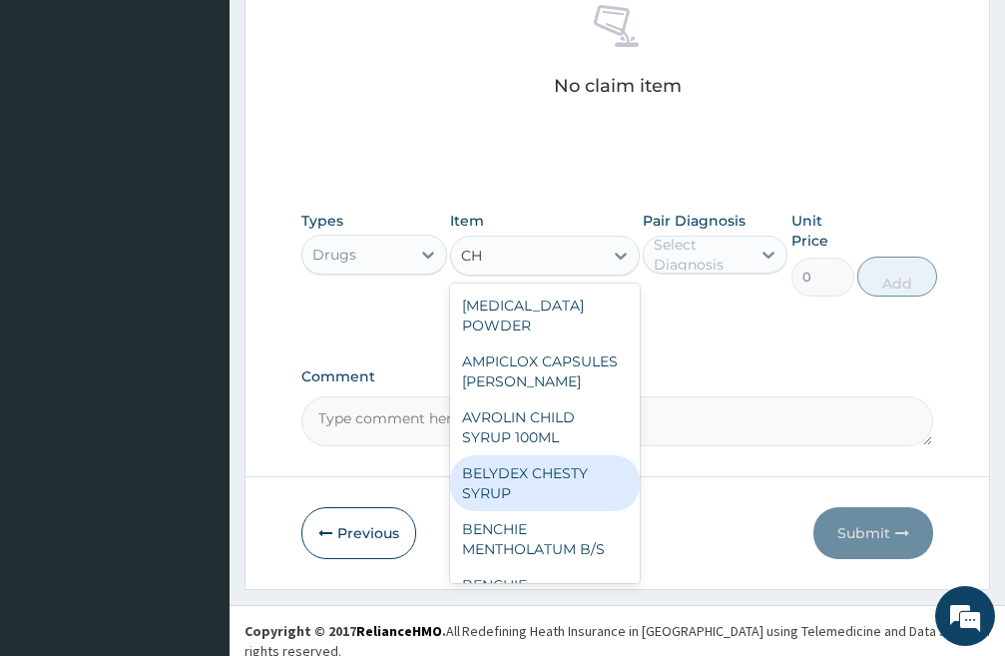
type input "C"
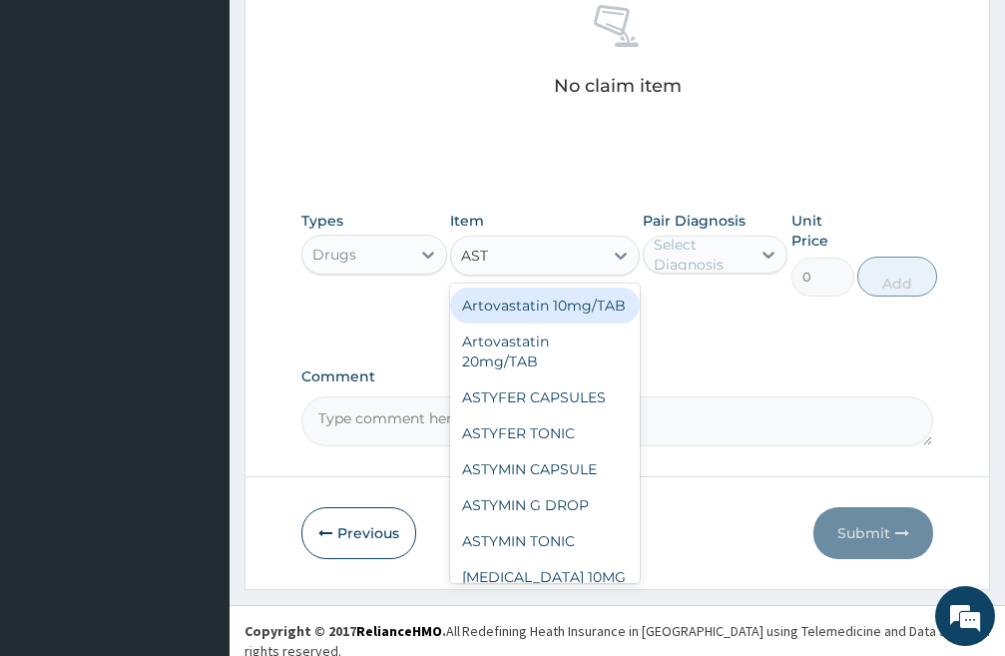
type input "ASTY"
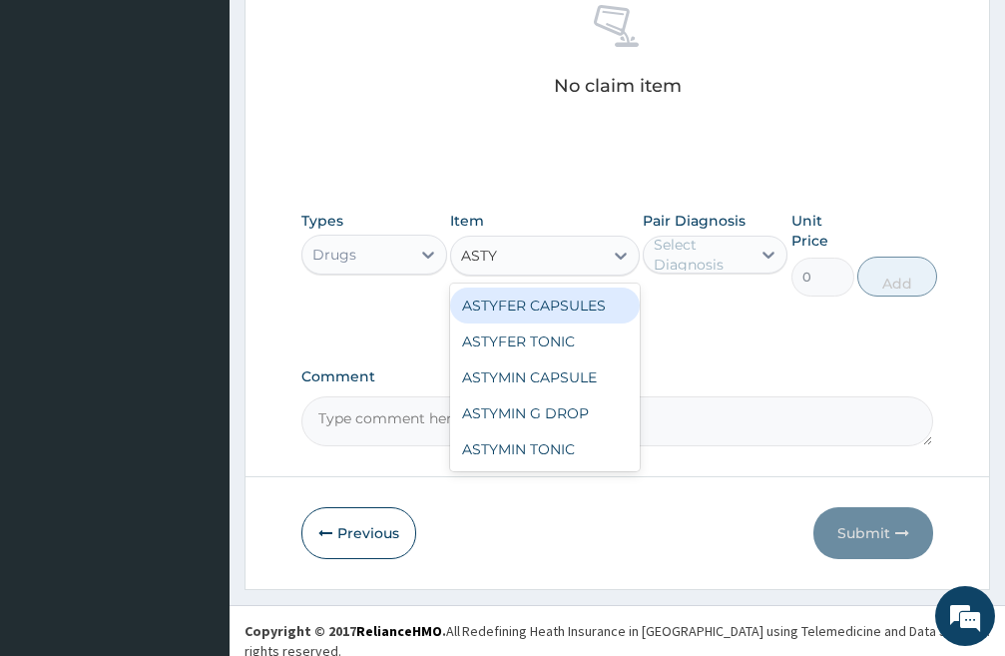
click at [560, 303] on div "ASTYFER CAPSULES" at bounding box center [545, 306] width 190 height 36
type input "100"
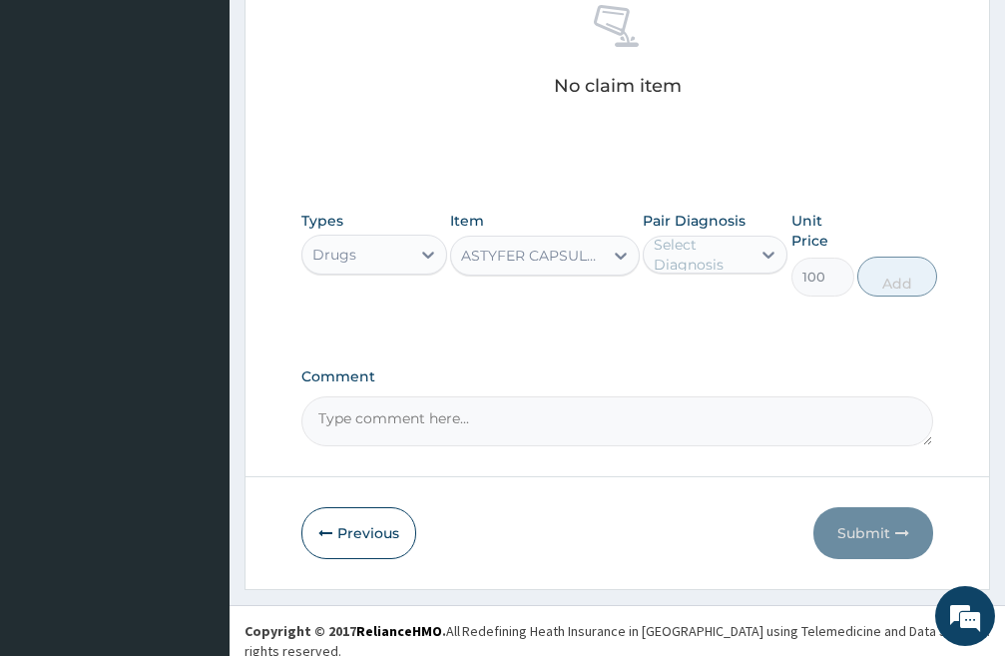
click at [596, 257] on div "ASTYFER CAPSULES" at bounding box center [533, 256] width 144 height 20
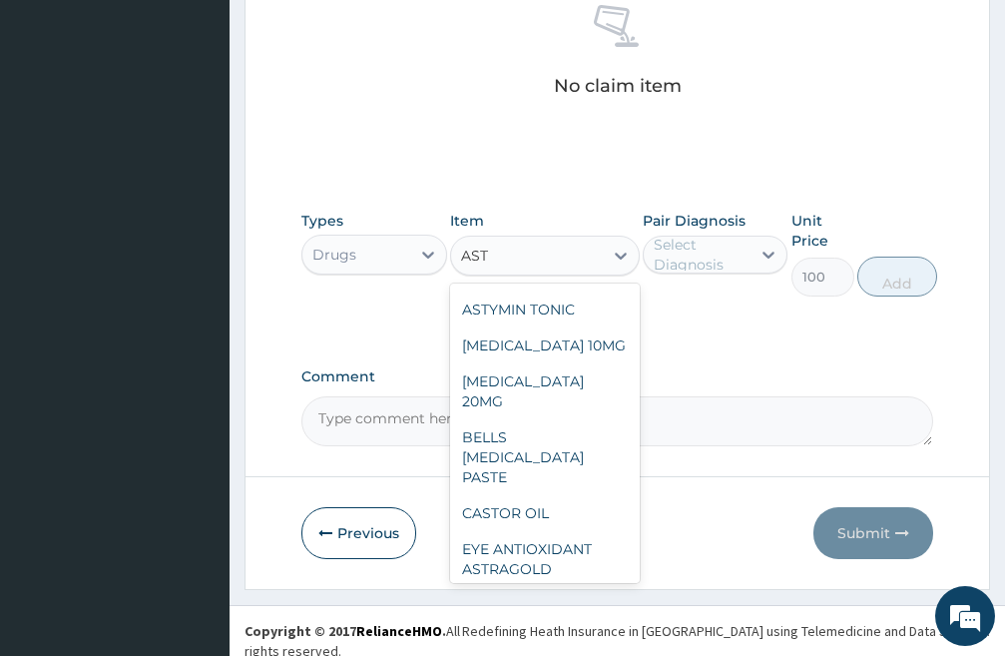
scroll to position [0, 0]
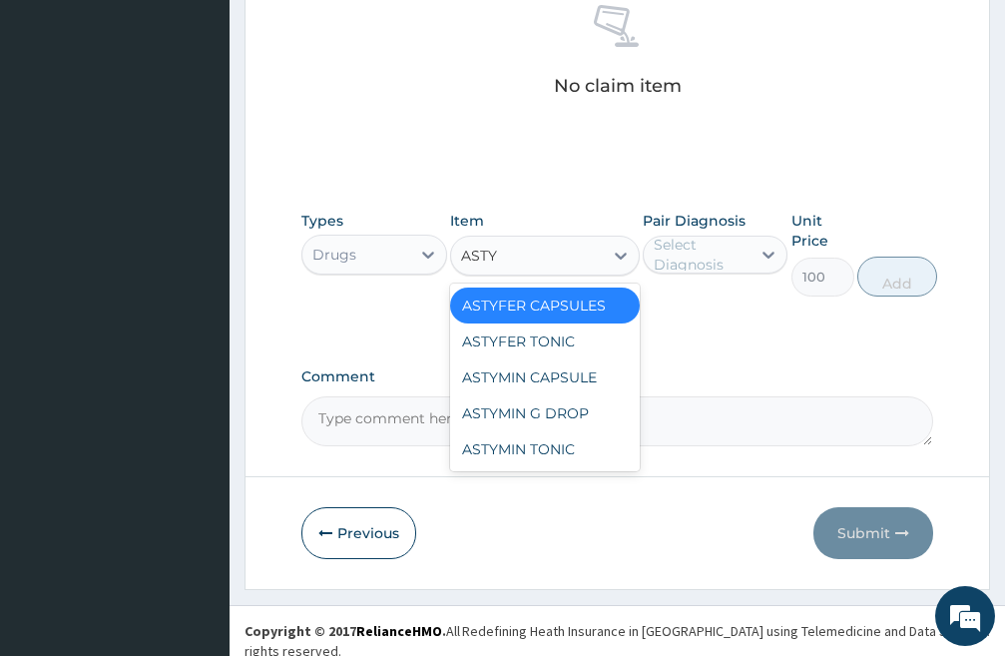
type input "ASTYM"
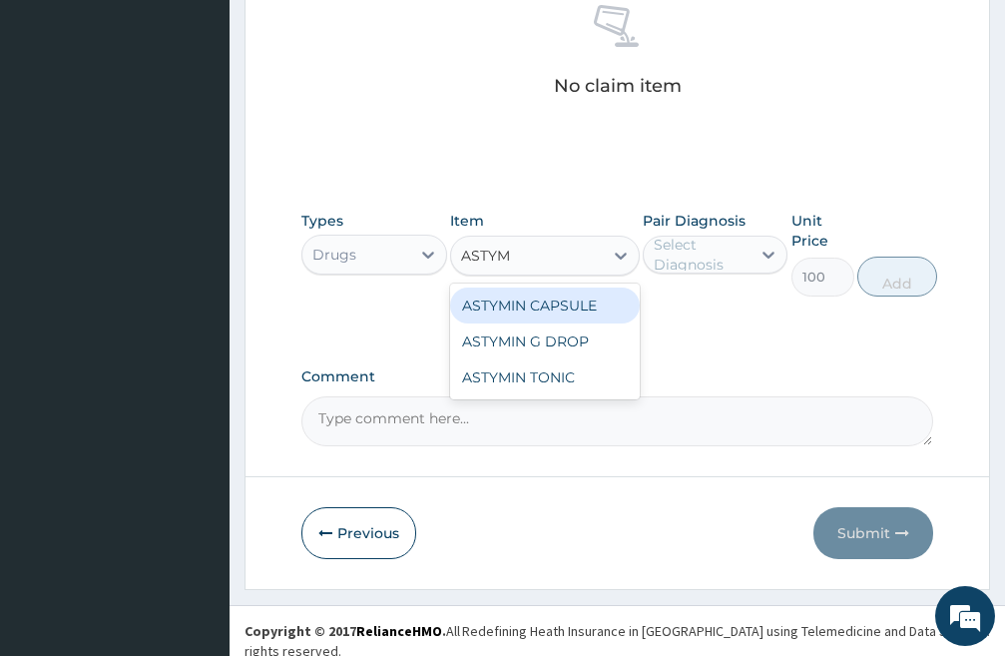
click at [572, 305] on div "ASTYMIN CAPSULE" at bounding box center [545, 306] width 190 height 36
type input "50"
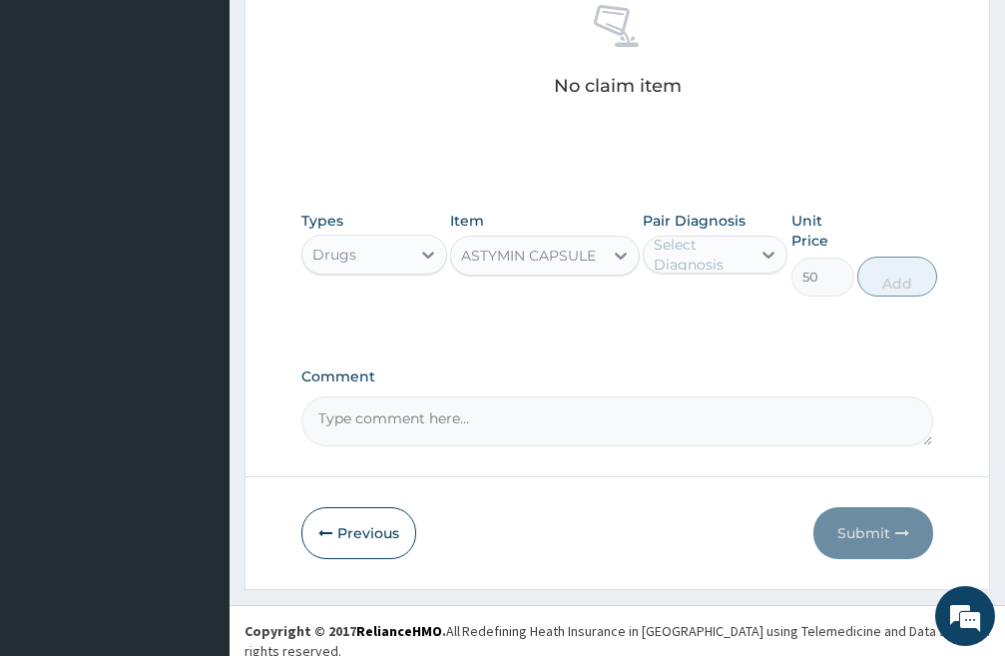
click at [579, 256] on div "ASTYMIN CAPSULE" at bounding box center [528, 256] width 135 height 20
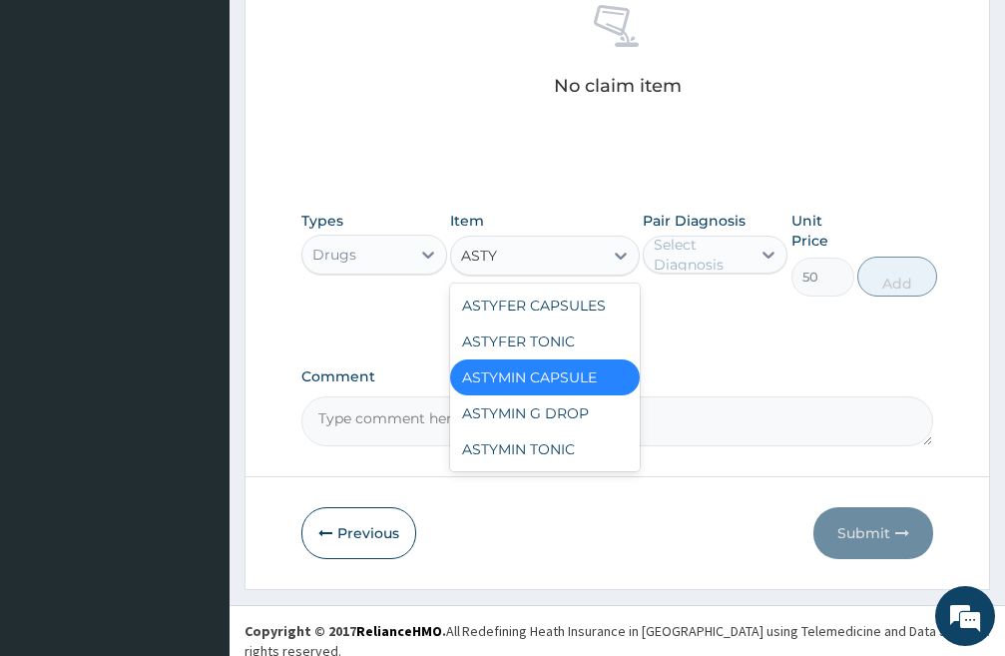
type input "ASTYF"
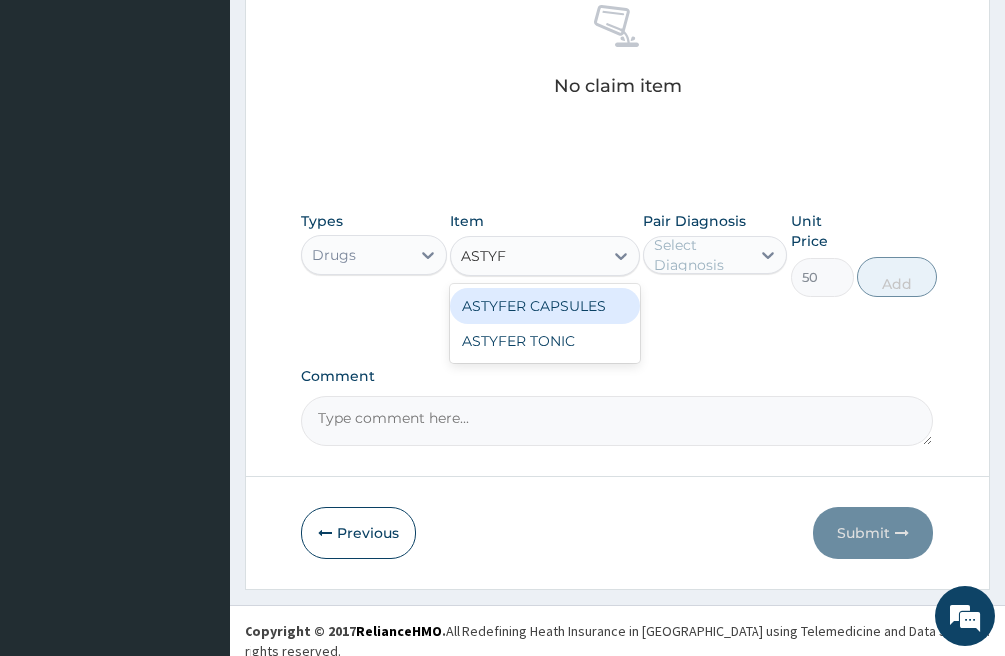
click at [560, 302] on div "ASTYFER CAPSULES" at bounding box center [545, 306] width 190 height 36
type input "100"
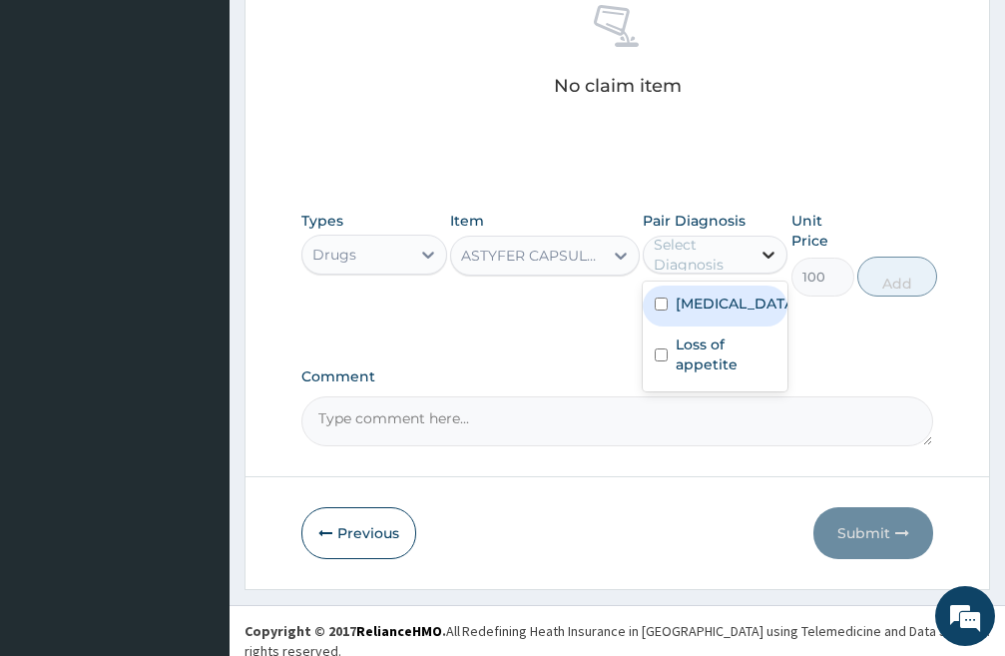
click at [766, 258] on icon at bounding box center [769, 255] width 20 height 20
click at [661, 304] on input "checkbox" at bounding box center [661, 304] width 13 height 13
checkbox input "true"
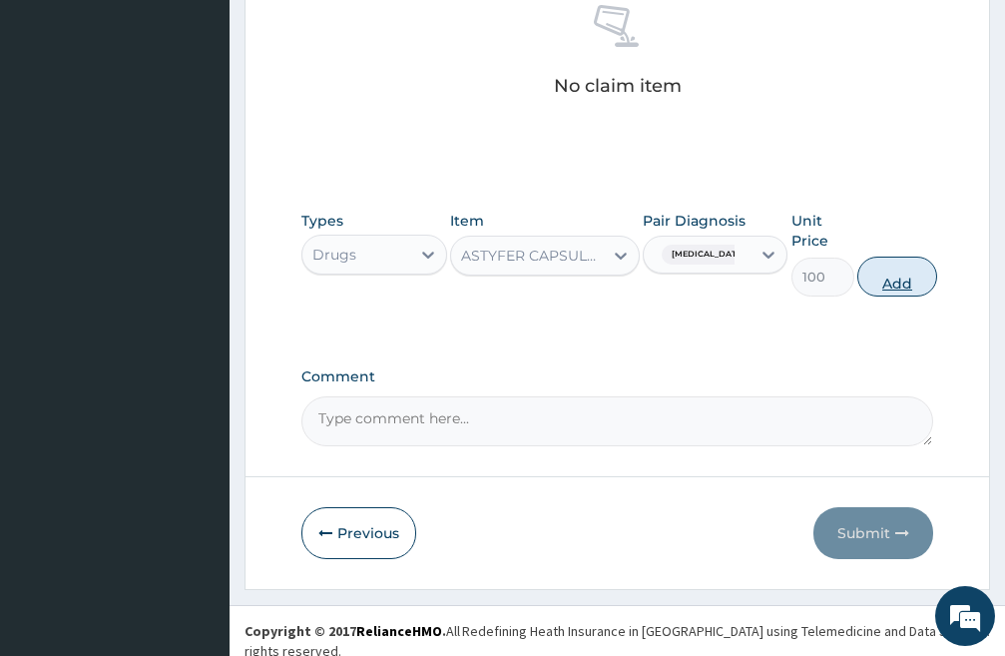
click at [908, 275] on button "Add" at bounding box center [898, 277] width 80 height 40
type input "0"
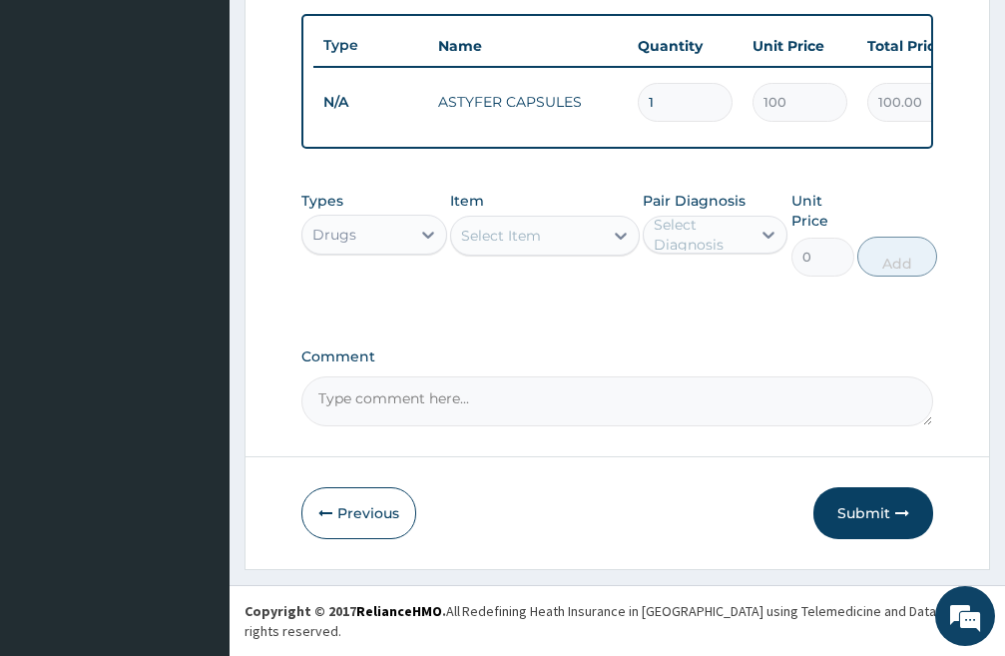
scroll to position [746, 0]
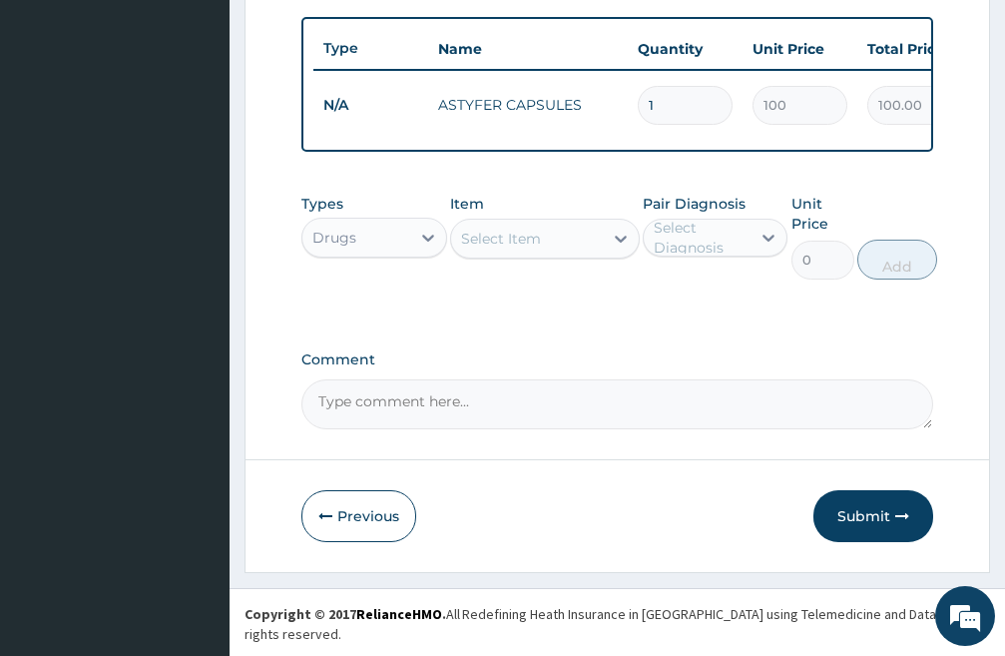
type input "14"
type input "1400.00"
type input "14"
click at [566, 255] on div "Select Item" at bounding box center [527, 239] width 152 height 32
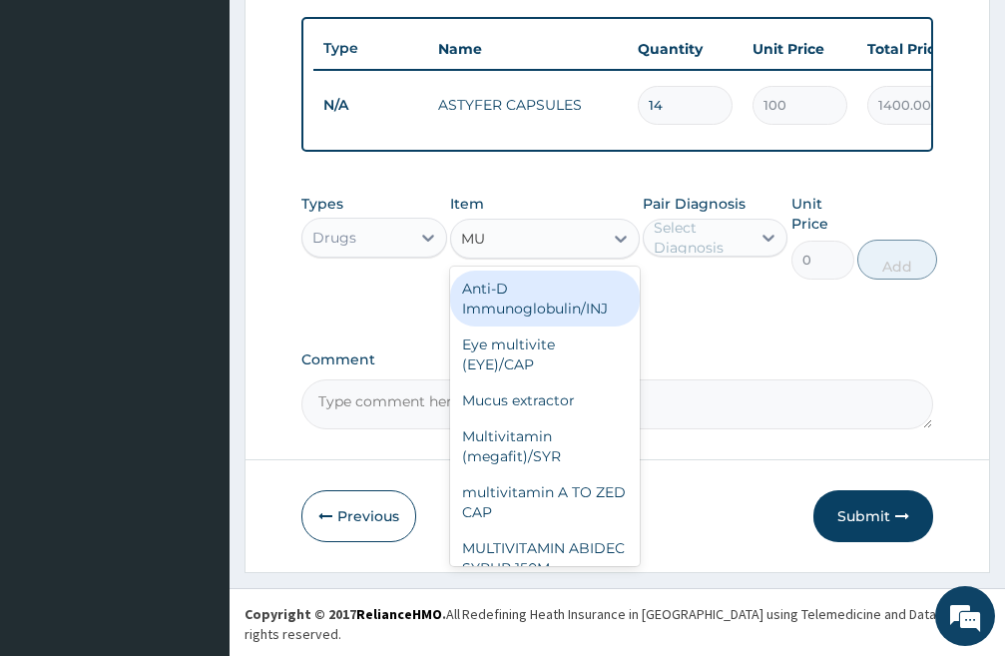
type input "MUL"
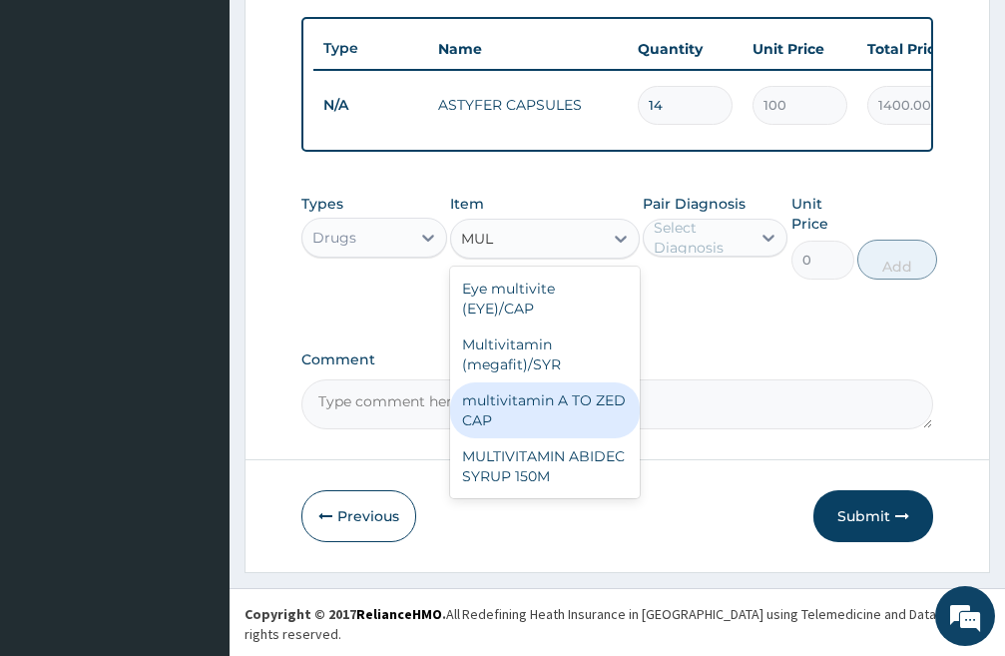
click at [544, 417] on div "multivitamin A TO ZED CAP" at bounding box center [545, 410] width 190 height 56
type input "7.875"
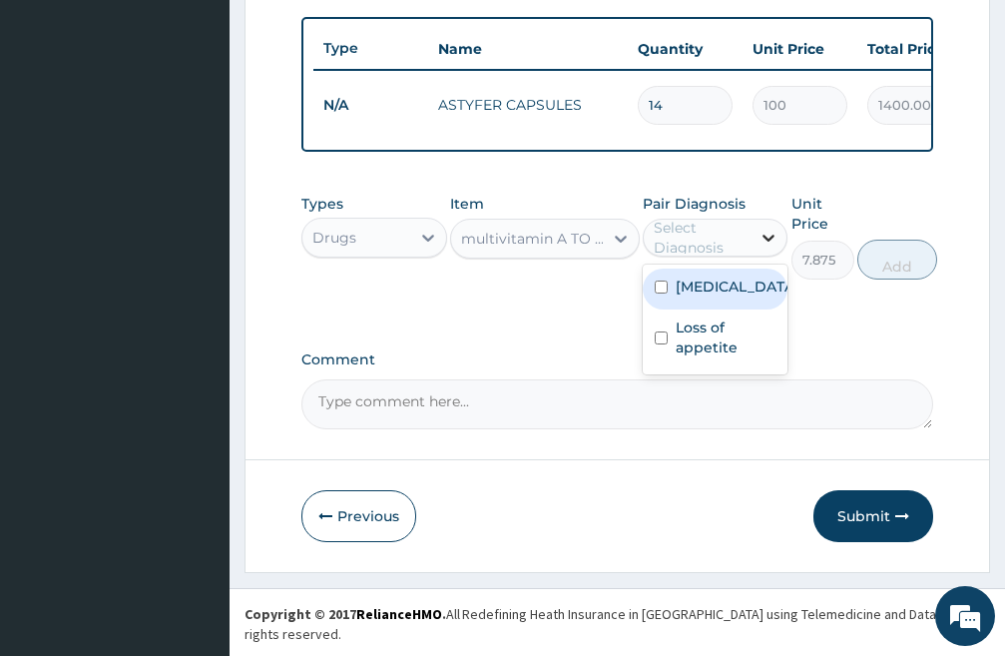
click at [761, 246] on icon at bounding box center [769, 238] width 20 height 20
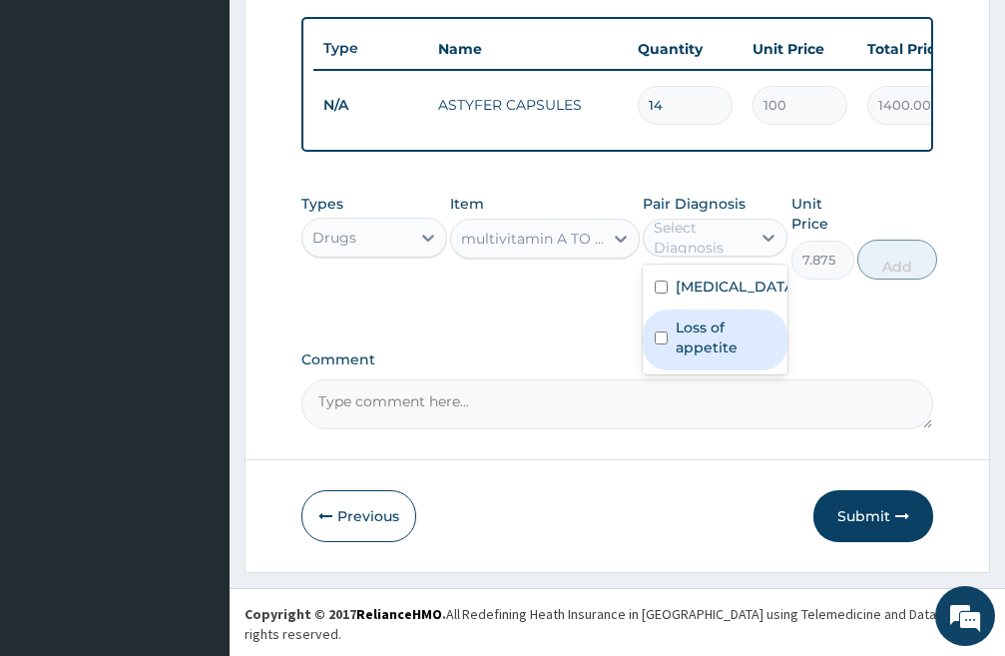
click at [656, 344] on input "checkbox" at bounding box center [661, 337] width 13 height 13
checkbox input "true"
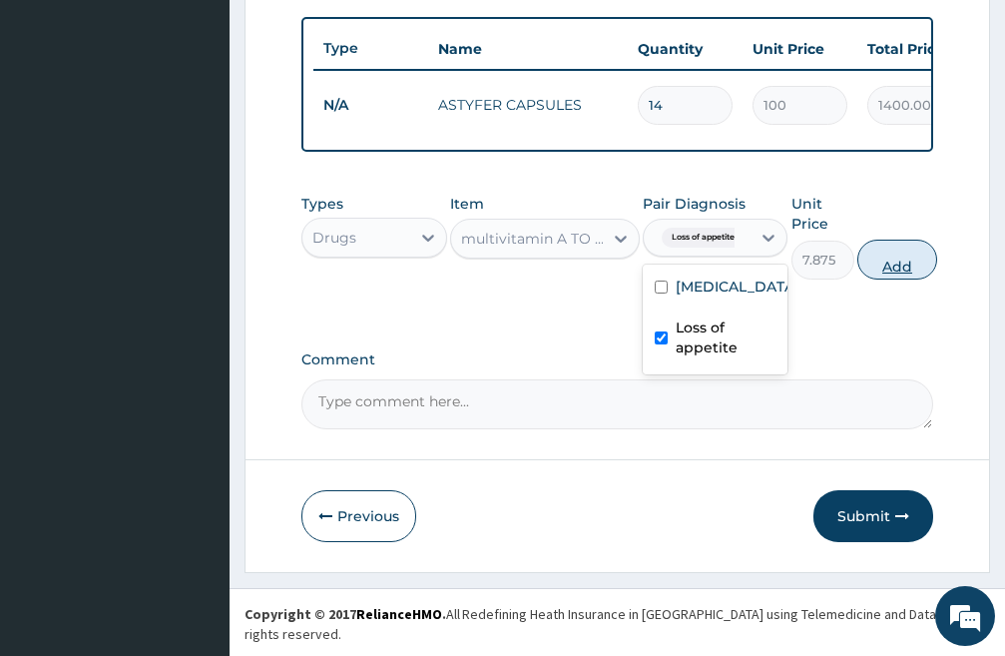
click at [899, 280] on button "Add" at bounding box center [898, 260] width 80 height 40
type input "0"
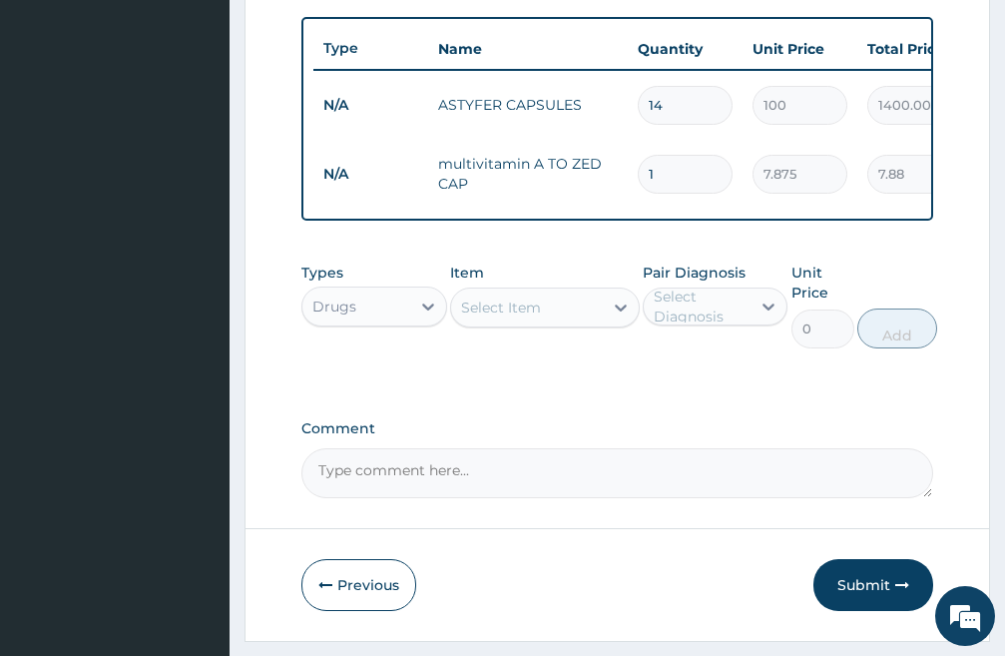
type input "10"
type input "78.75"
type input "10"
click at [874, 599] on button "Submit" at bounding box center [874, 585] width 120 height 52
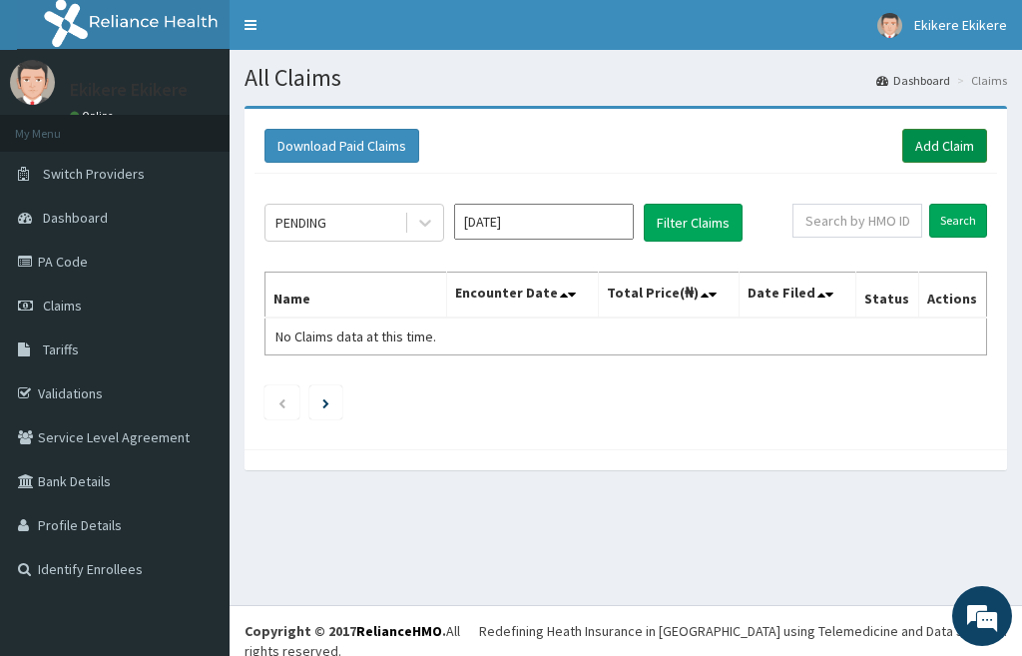
click at [951, 147] on link "Add Claim" at bounding box center [945, 146] width 85 height 34
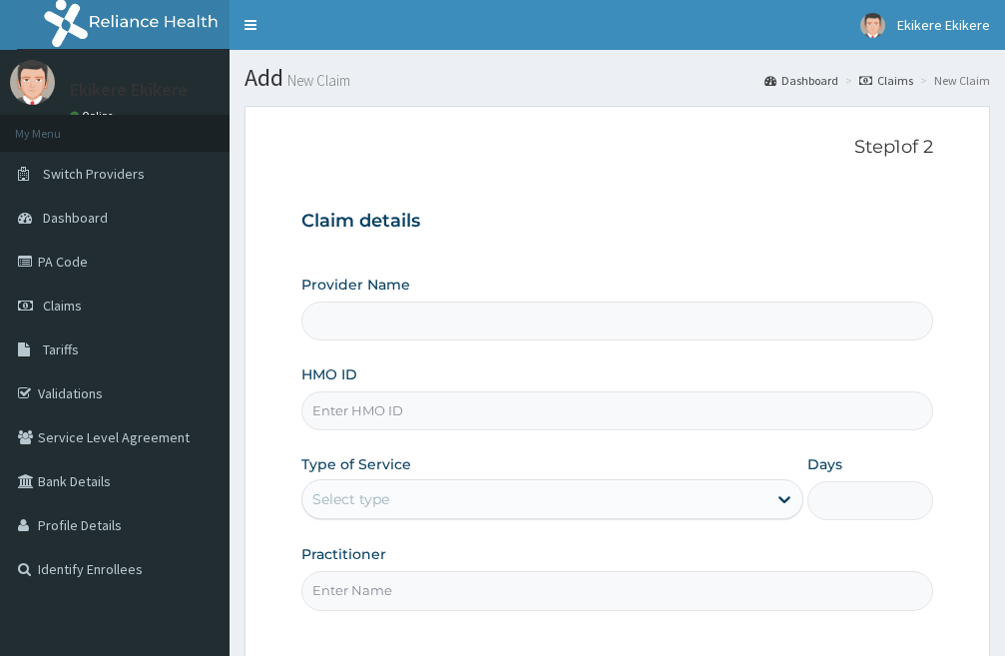
type input "[PERSON_NAME][GEOGRAPHIC_DATA]"
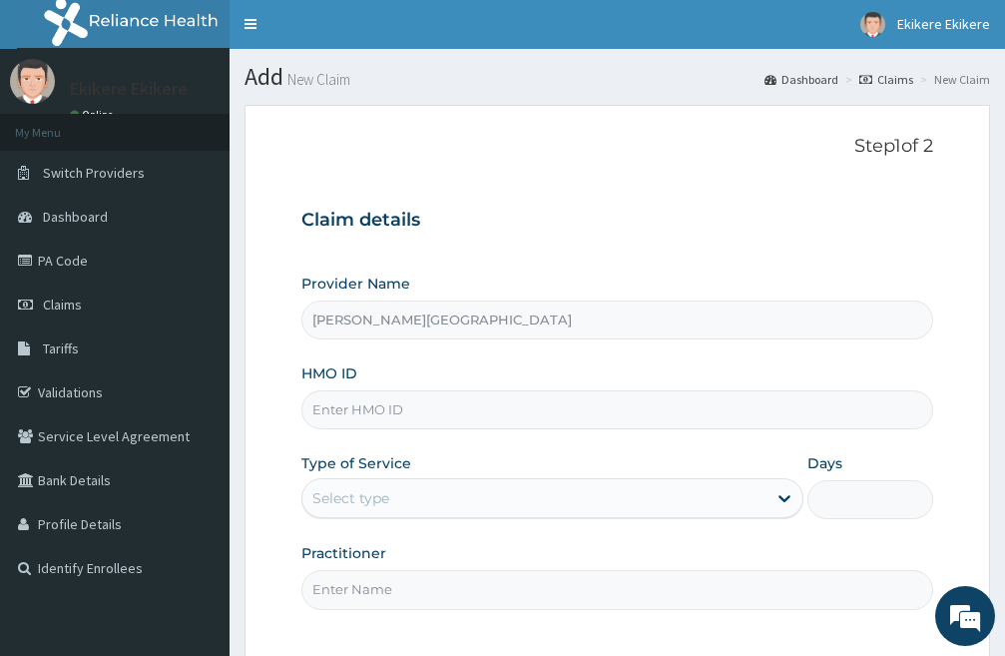
scroll to position [183, 0]
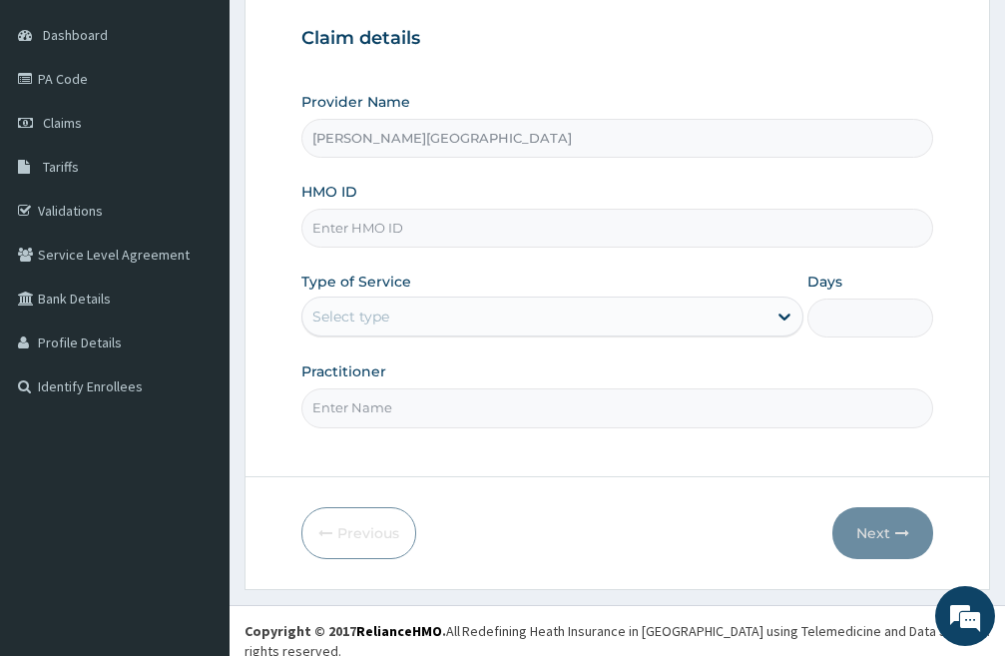
click at [421, 226] on input "HMO ID" at bounding box center [618, 228] width 632 height 39
type input "DPD/10022/A"
click at [470, 308] on div "Select type" at bounding box center [535, 317] width 464 height 32
click at [558, 331] on div "Select type" at bounding box center [535, 317] width 464 height 32
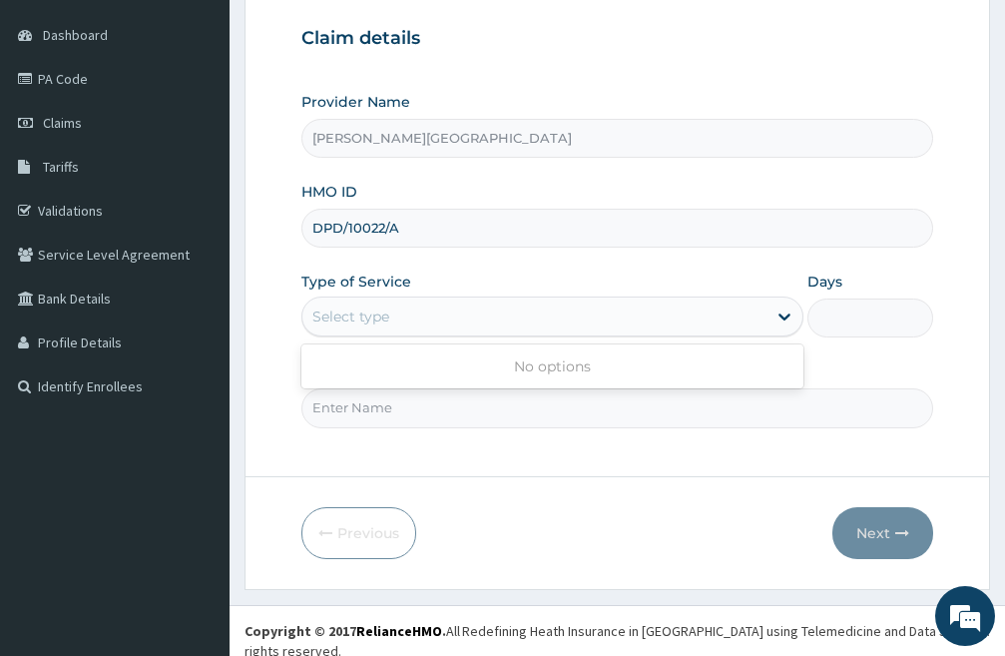
click at [564, 327] on div "Select type" at bounding box center [535, 317] width 464 height 32
click at [640, 267] on div "Provider Name [PERSON_NAME] Hospital HMO ID DPD/10022/A Type of Service Select …" at bounding box center [618, 259] width 632 height 335
click at [788, 318] on icon at bounding box center [785, 318] width 12 height 7
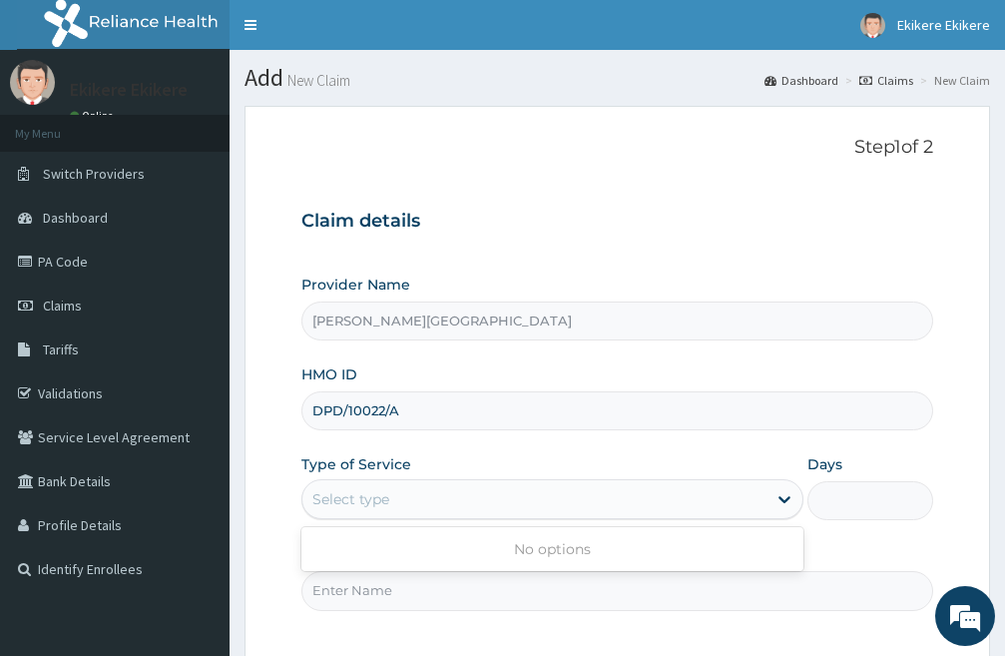
click at [807, 206] on div "Claim details Provider Name [PERSON_NAME][GEOGRAPHIC_DATA] HMO ID DPD/10022/A T…" at bounding box center [618, 400] width 632 height 419
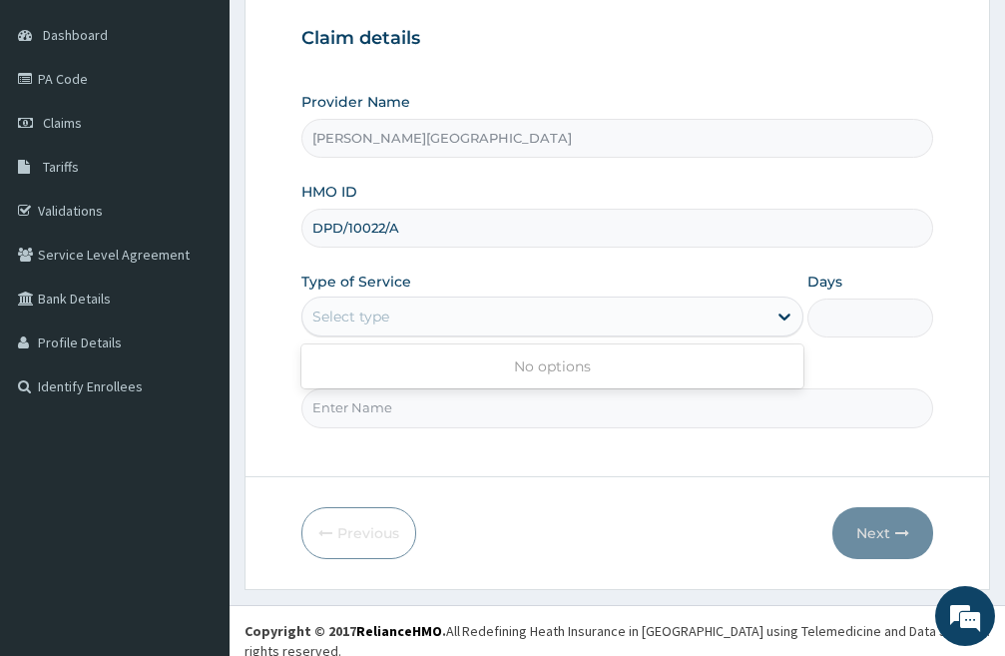
click at [738, 312] on div "Select type" at bounding box center [535, 317] width 464 height 32
click at [896, 87] on div "Claim details Provider Name [PERSON_NAME][GEOGRAPHIC_DATA] HMO ID DPD/10022/A T…" at bounding box center [618, 217] width 632 height 419
click at [104, 206] on link "Validations" at bounding box center [115, 211] width 230 height 44
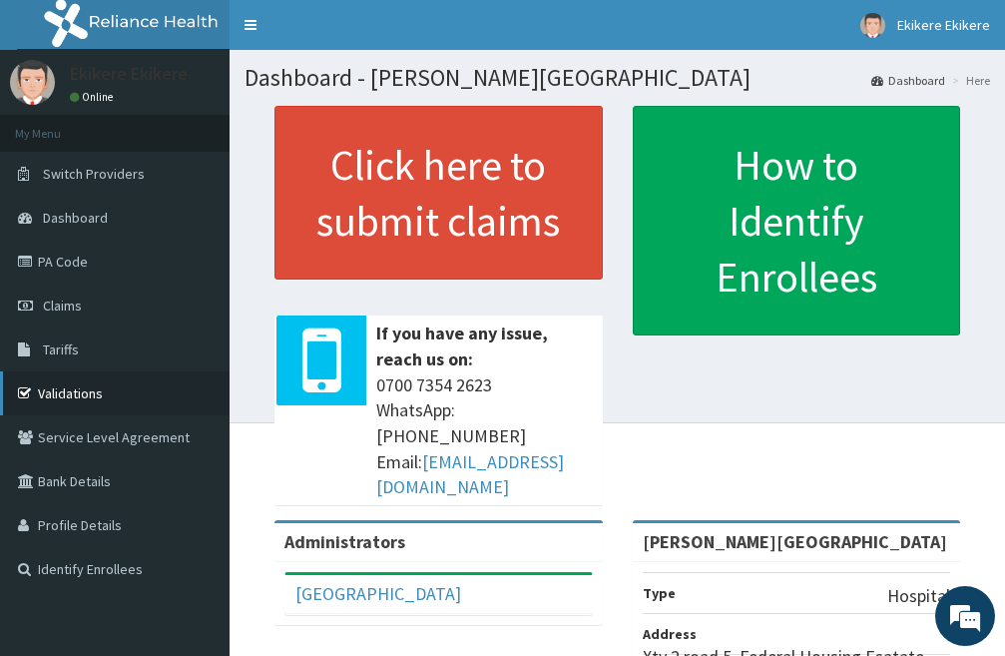
click at [91, 386] on link "Validations" at bounding box center [115, 393] width 230 height 44
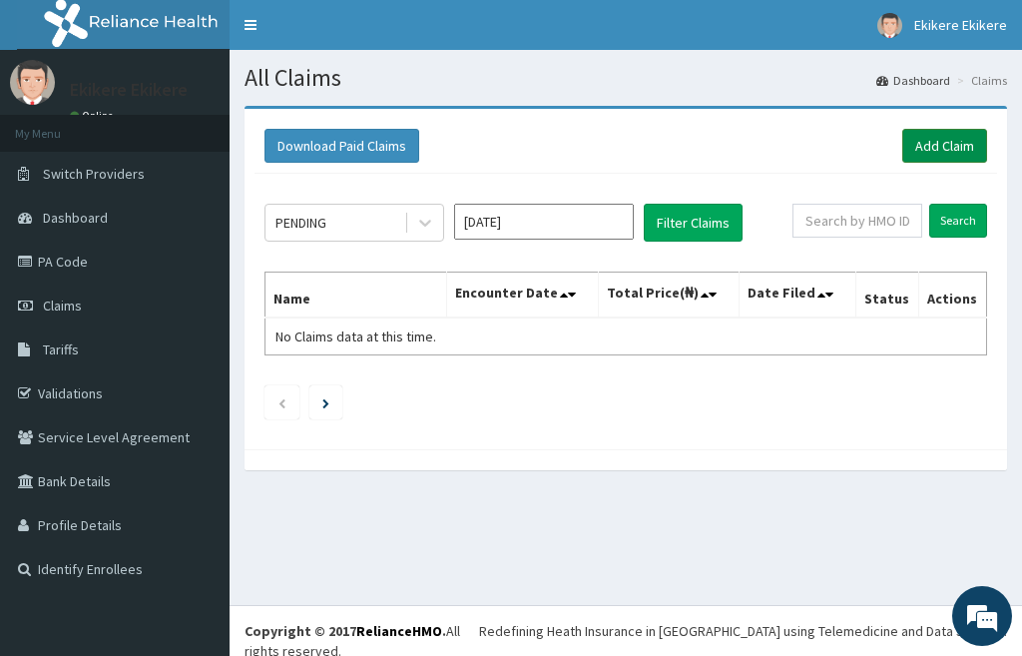
click at [945, 144] on link "Add Claim" at bounding box center [945, 146] width 85 height 34
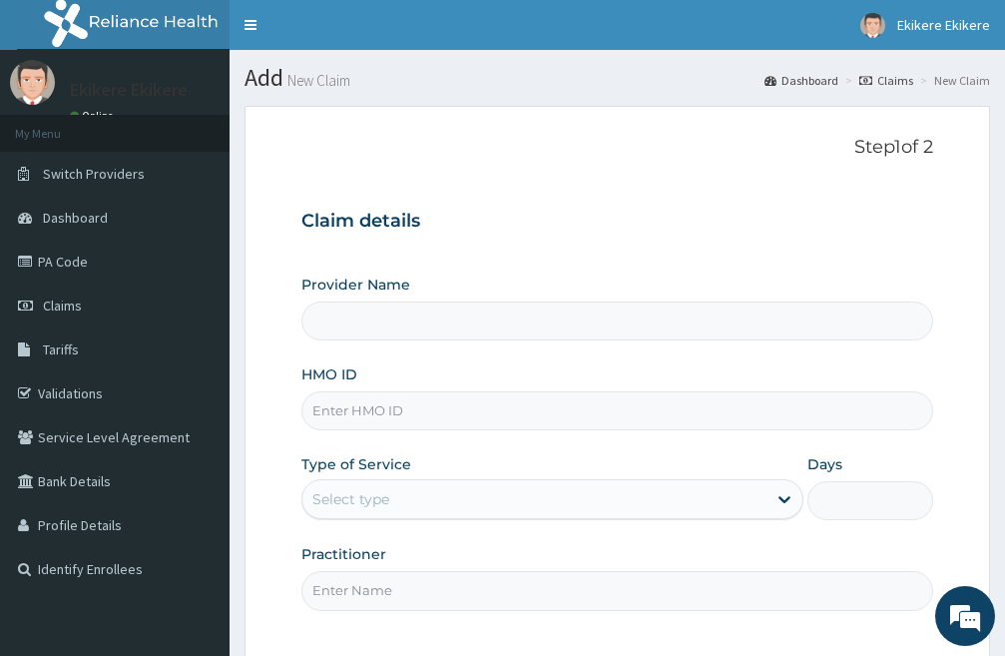
type input "[PERSON_NAME][GEOGRAPHIC_DATA]"
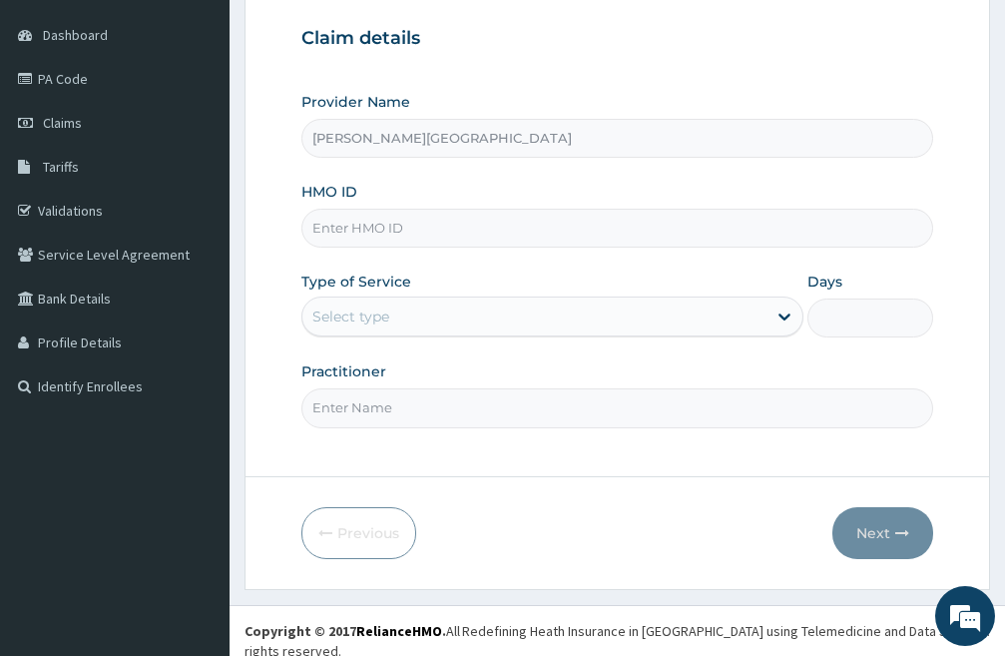
click at [358, 228] on input "HMO ID" at bounding box center [618, 228] width 632 height 39
type input "DPD/10022/A"
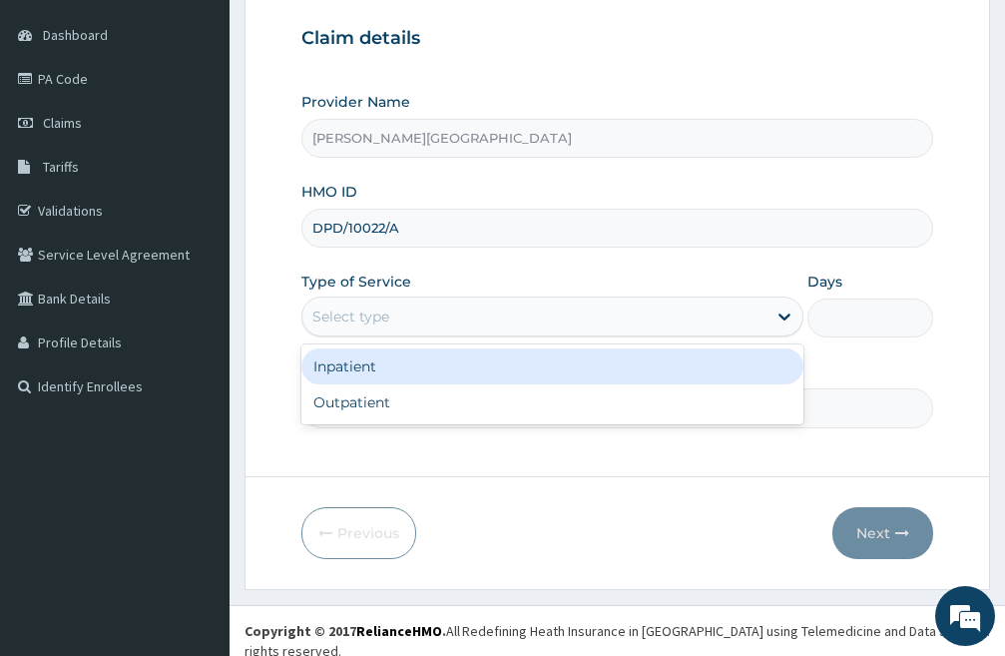
click at [615, 319] on div "Select type" at bounding box center [535, 317] width 464 height 32
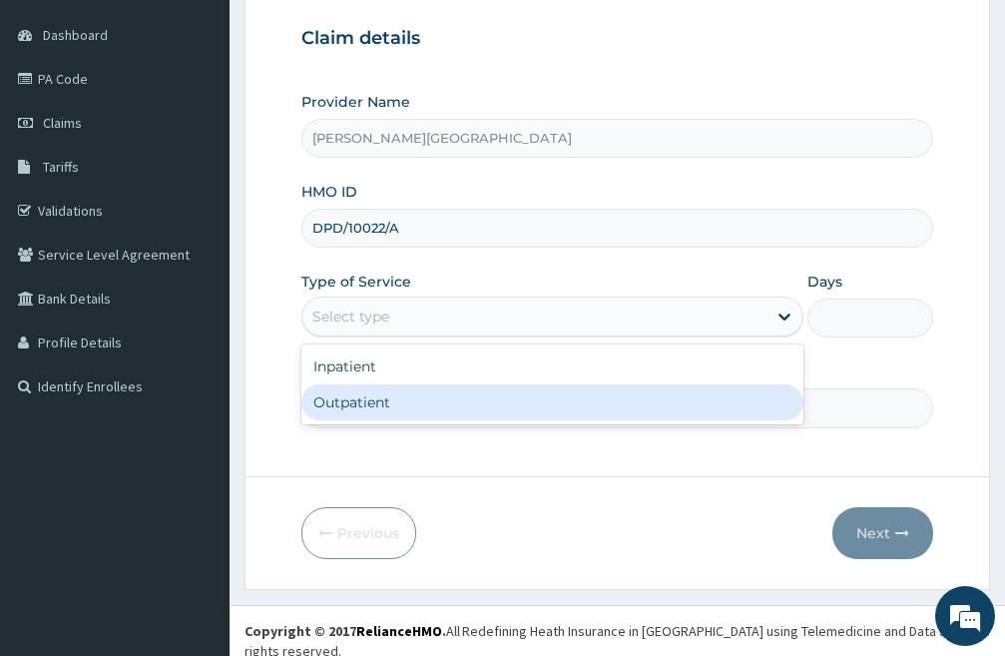
click at [397, 406] on div "Outpatient" at bounding box center [553, 402] width 502 height 36
type input "1"
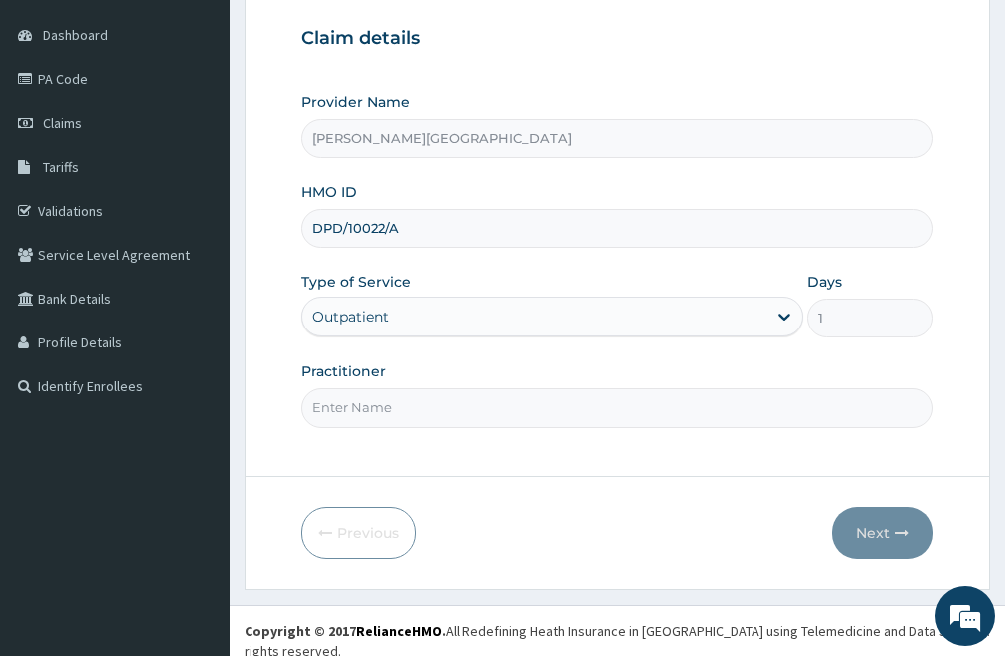
click at [421, 421] on input "Practitioner" at bounding box center [618, 407] width 632 height 39
type input "DR CHIDI"
click at [875, 525] on button "Next" at bounding box center [883, 533] width 101 height 52
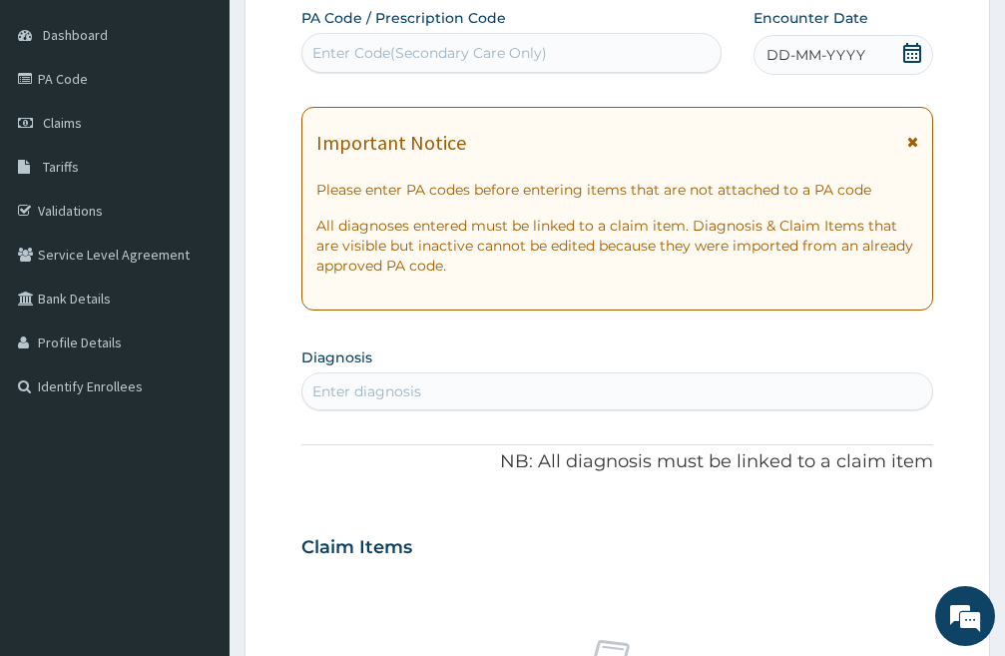
click at [915, 53] on icon at bounding box center [913, 53] width 20 height 20
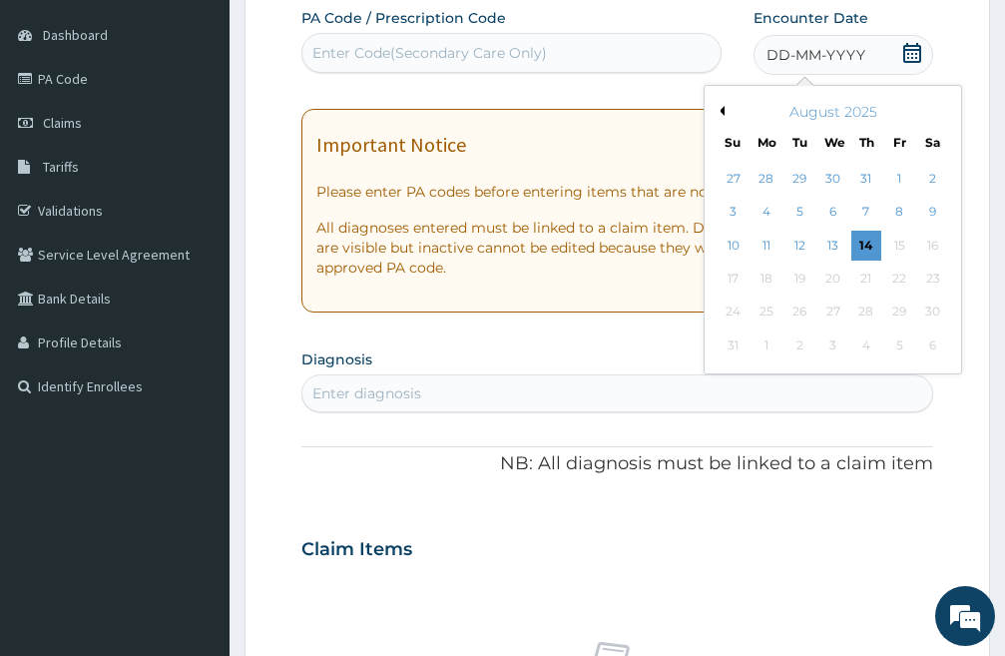
drag, startPoint x: 765, startPoint y: 241, endPoint x: 743, endPoint y: 241, distance: 22.0
click at [767, 241] on div "11" at bounding box center [767, 246] width 30 height 30
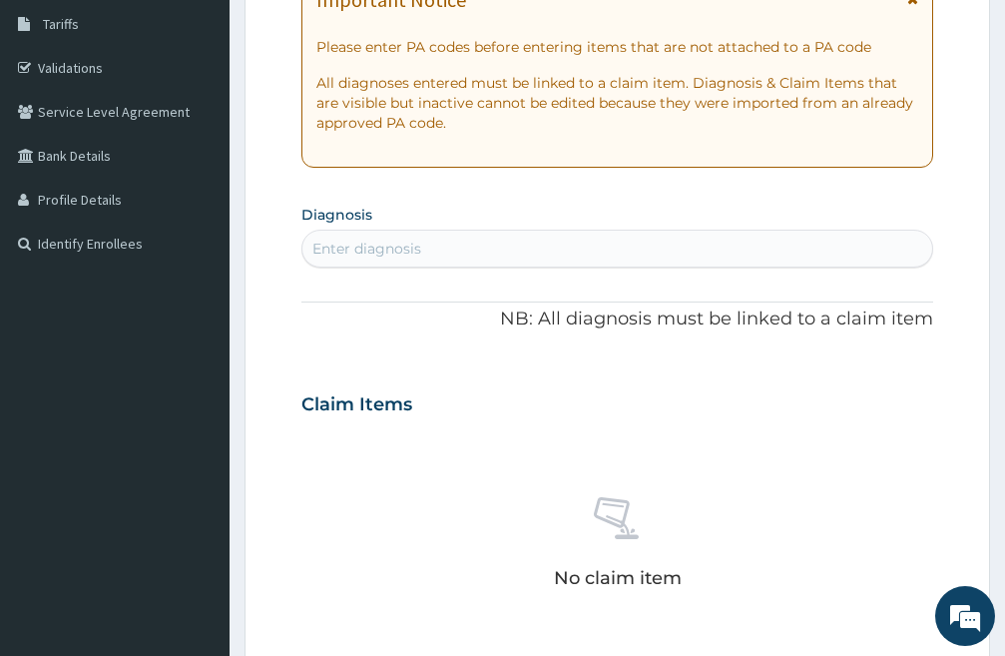
scroll to position [382, 0]
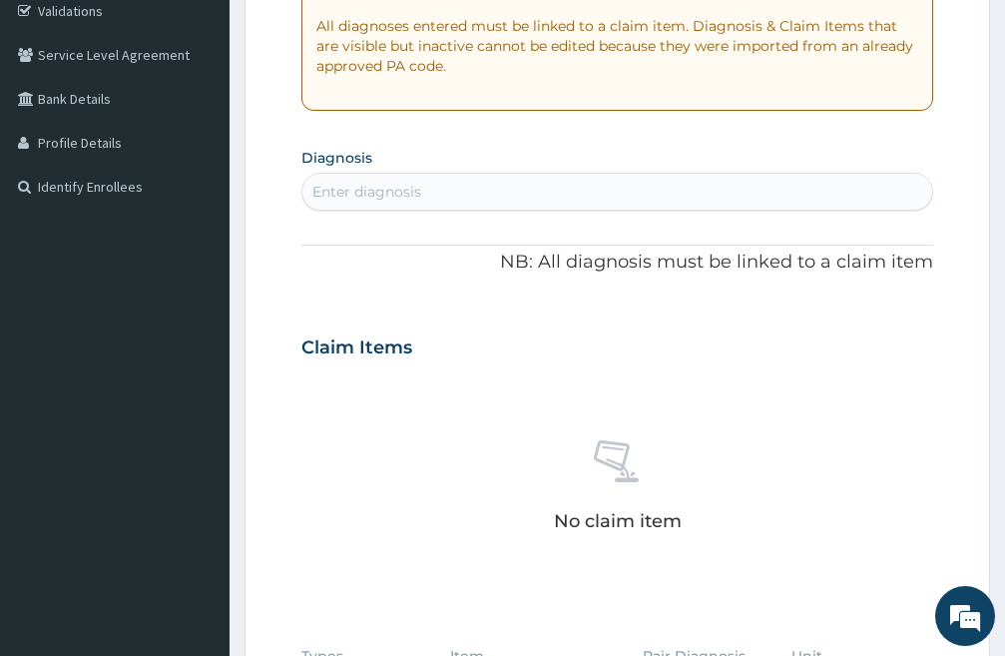
click at [437, 194] on div "Enter diagnosis" at bounding box center [618, 192] width 630 height 32
type input "PLASMOD"
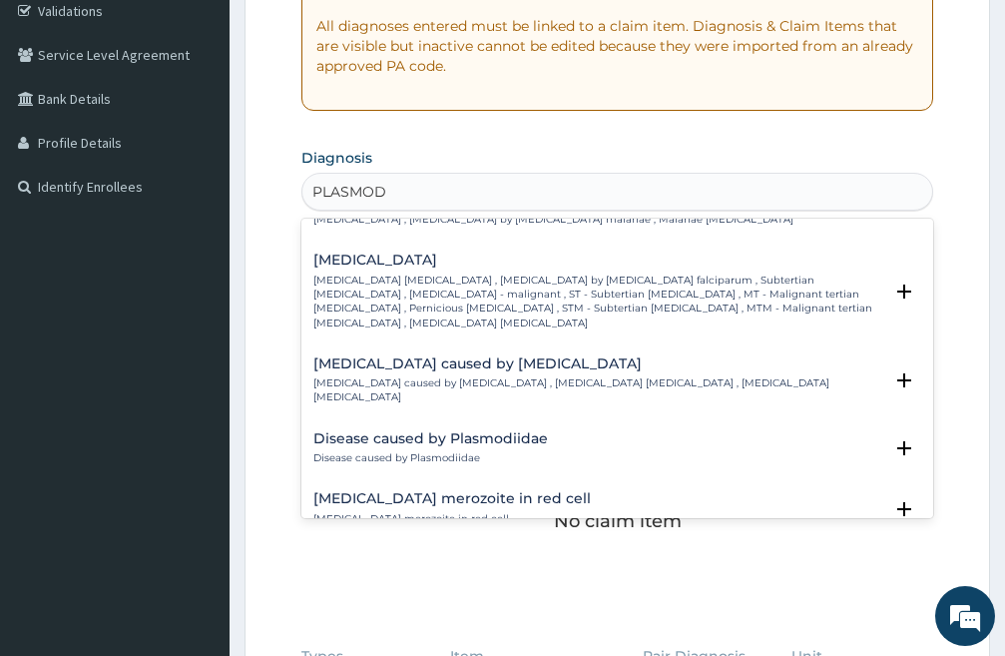
scroll to position [200, 0]
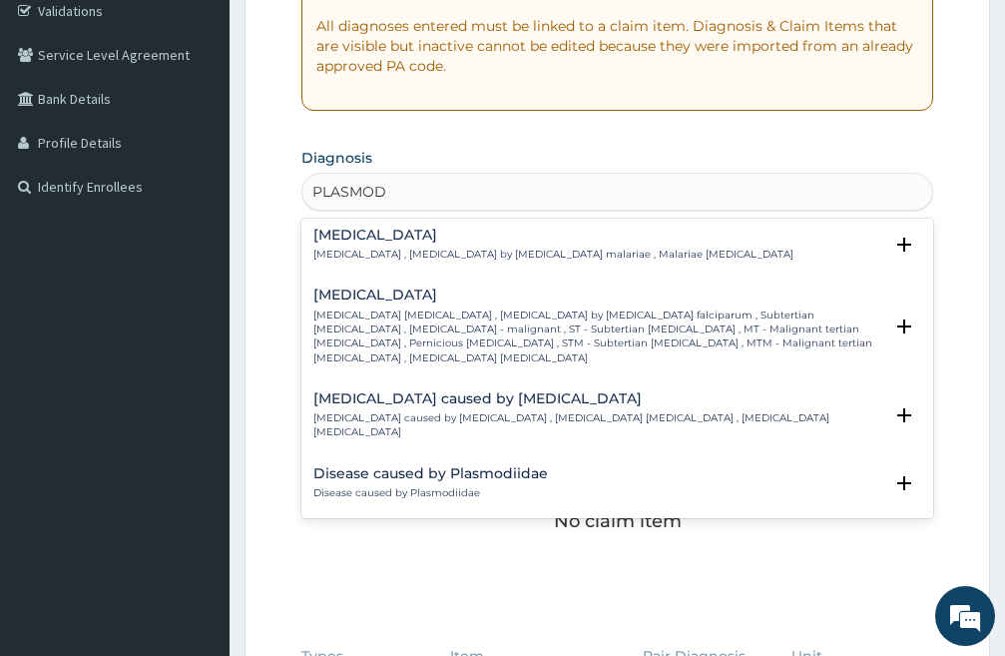
click at [379, 294] on h4 "[MEDICAL_DATA]" at bounding box center [598, 295] width 569 height 15
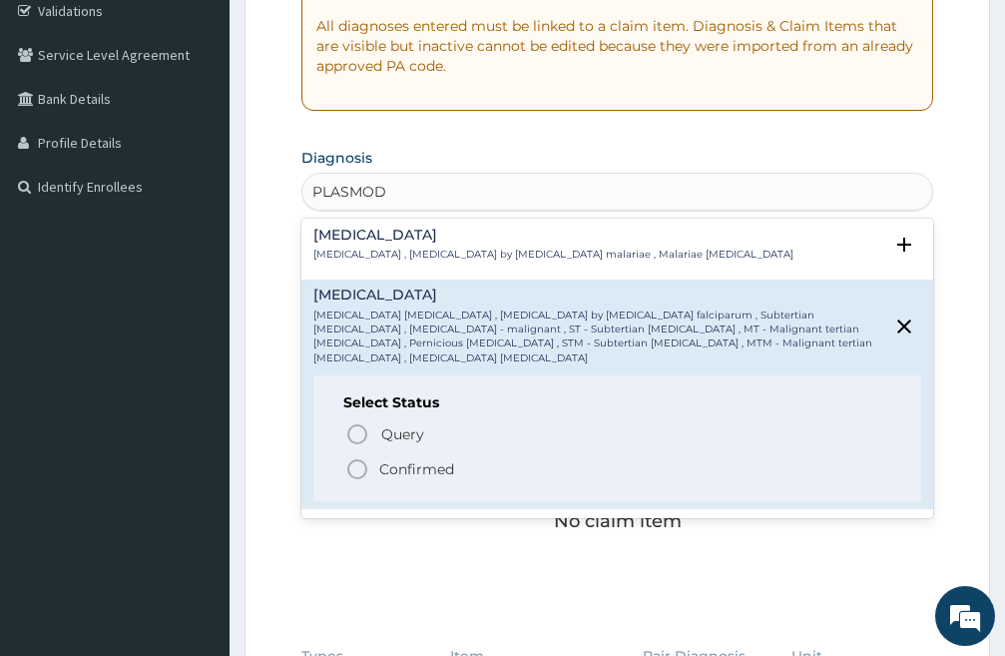
click at [357, 457] on icon "status option filled" at bounding box center [357, 469] width 24 height 24
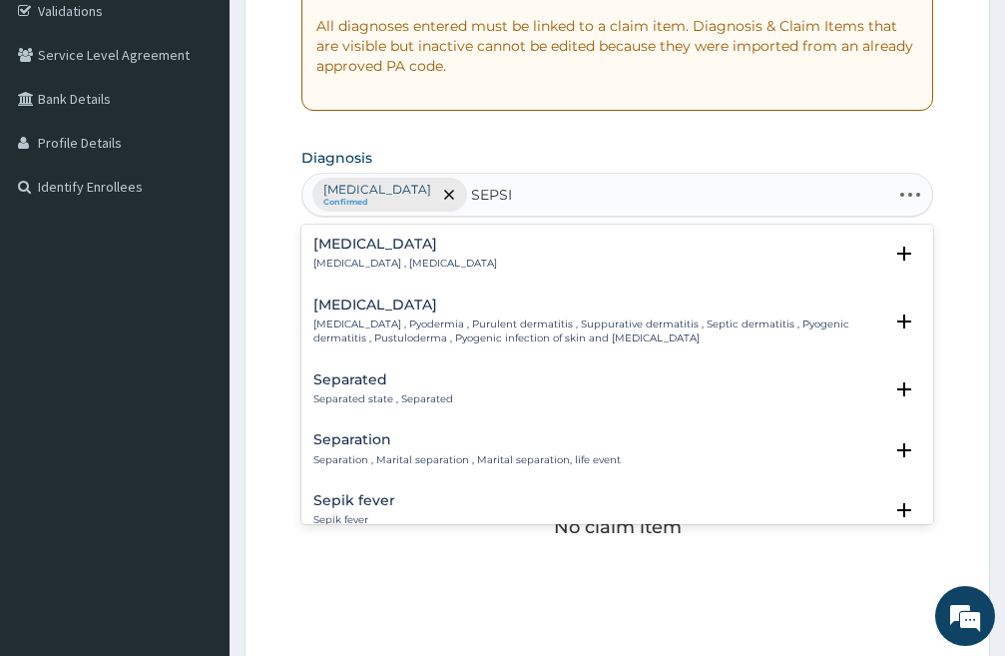
type input "SEPSIS"
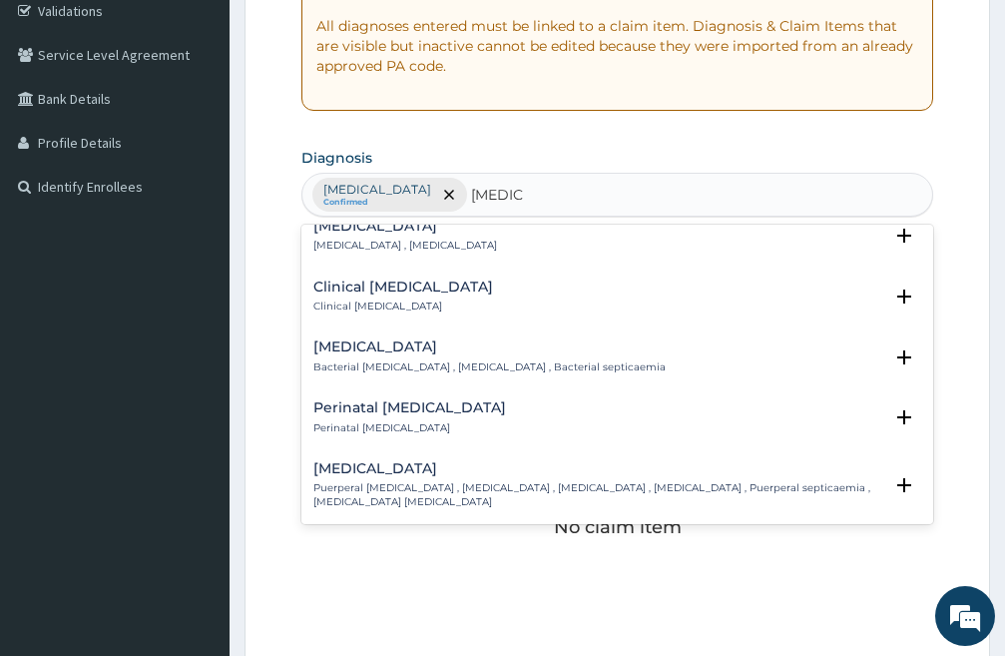
click at [374, 289] on h4 "Clinical [MEDICAL_DATA]" at bounding box center [404, 287] width 180 height 15
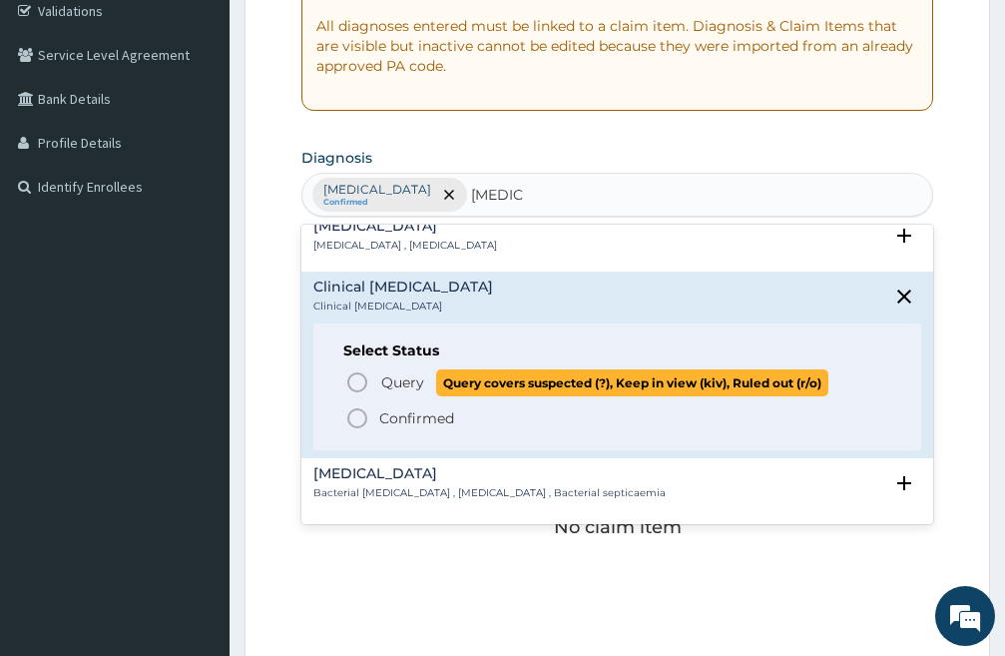
click at [362, 373] on icon "status option query" at bounding box center [357, 382] width 24 height 24
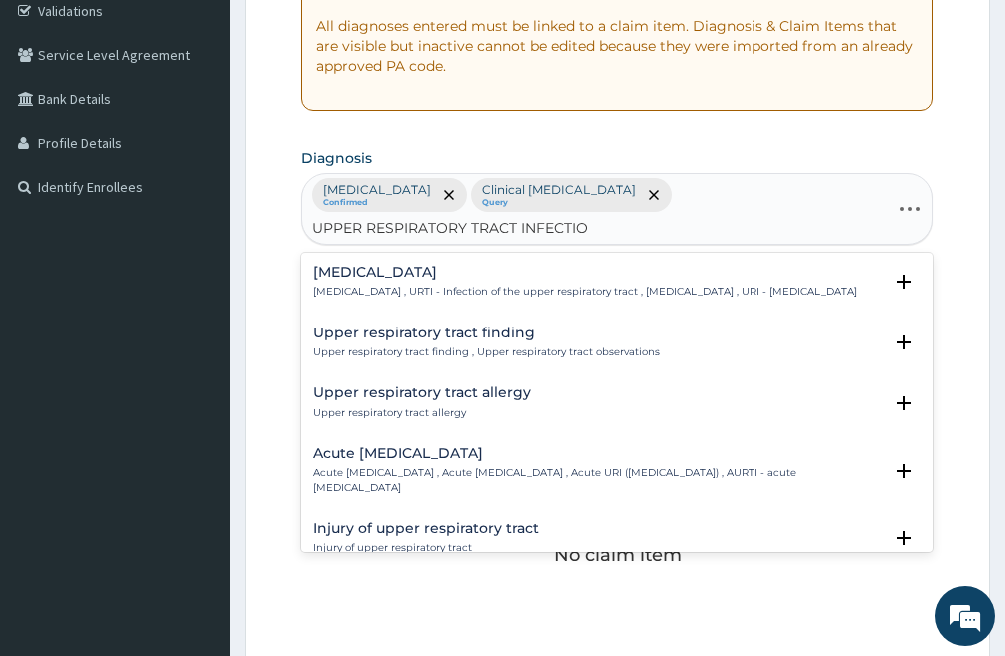
type input "UPPER RESPIRATORY TRACT INFECTION"
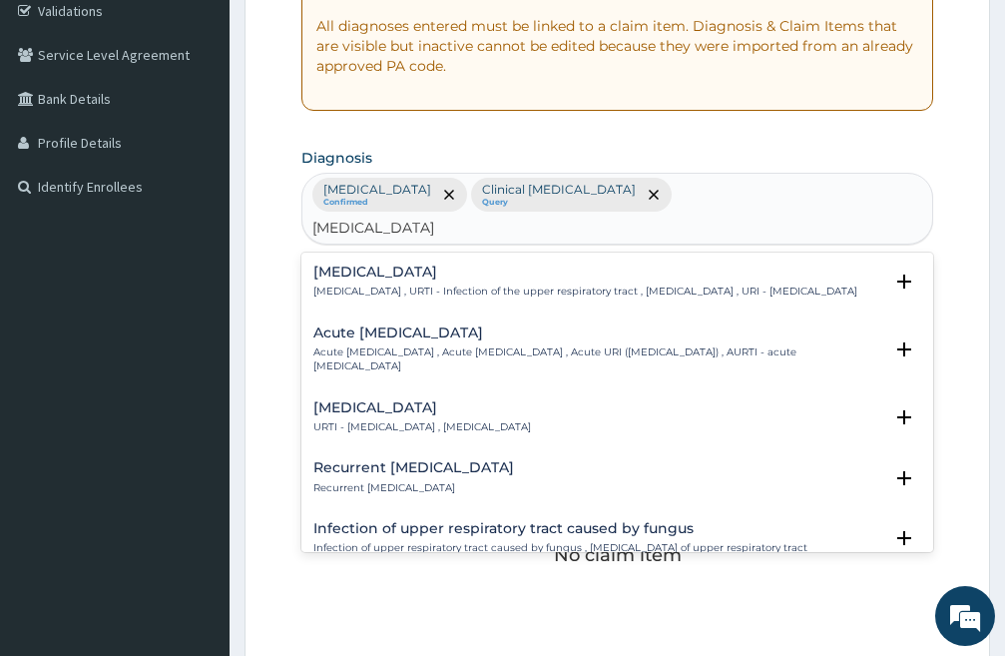
click at [435, 265] on h4 "[MEDICAL_DATA]" at bounding box center [586, 272] width 544 height 15
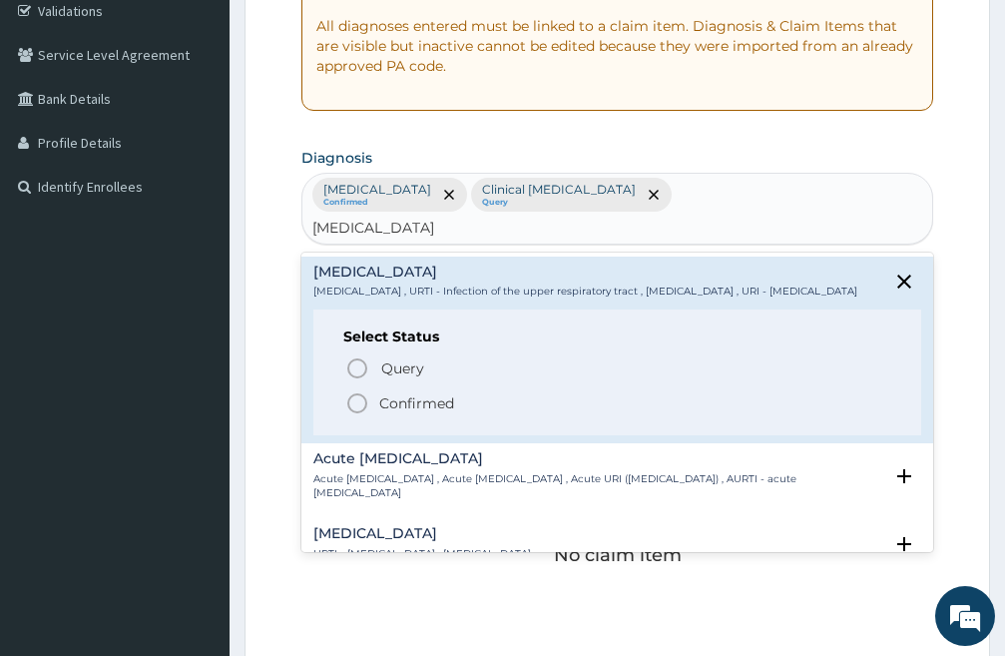
drag, startPoint x: 360, startPoint y: 385, endPoint x: 523, endPoint y: 377, distance: 162.9
click at [360, 391] on icon "status option filled" at bounding box center [357, 403] width 24 height 24
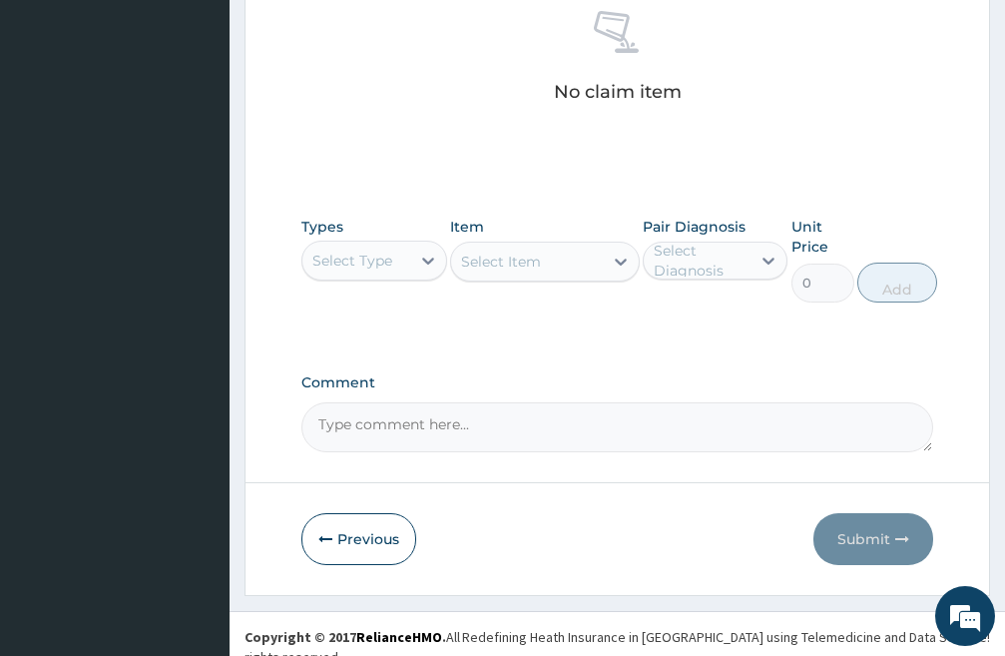
scroll to position [824, 0]
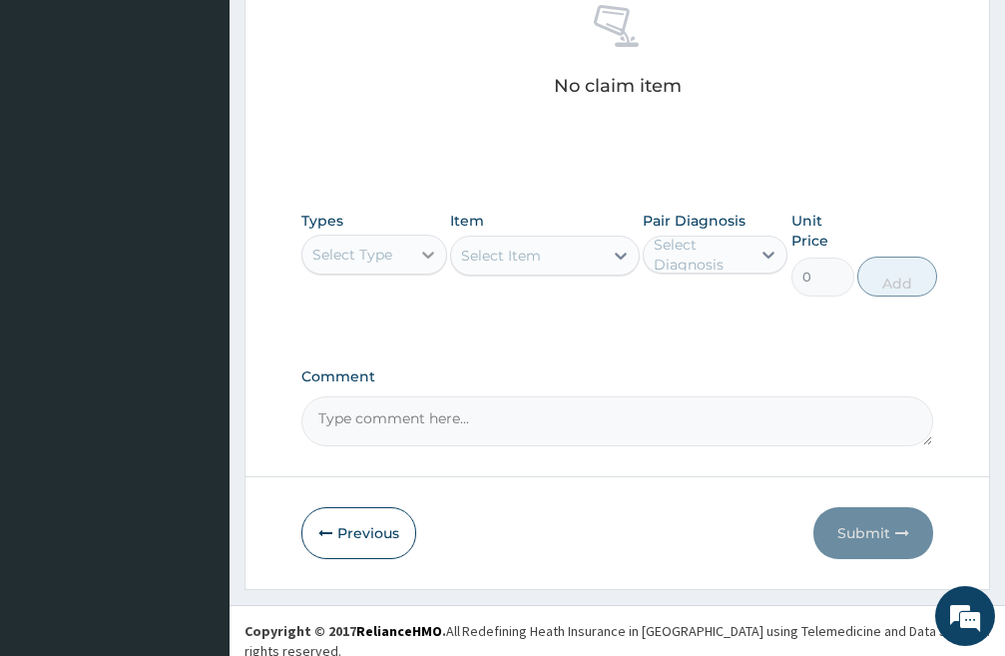
click at [421, 250] on icon at bounding box center [428, 255] width 20 height 20
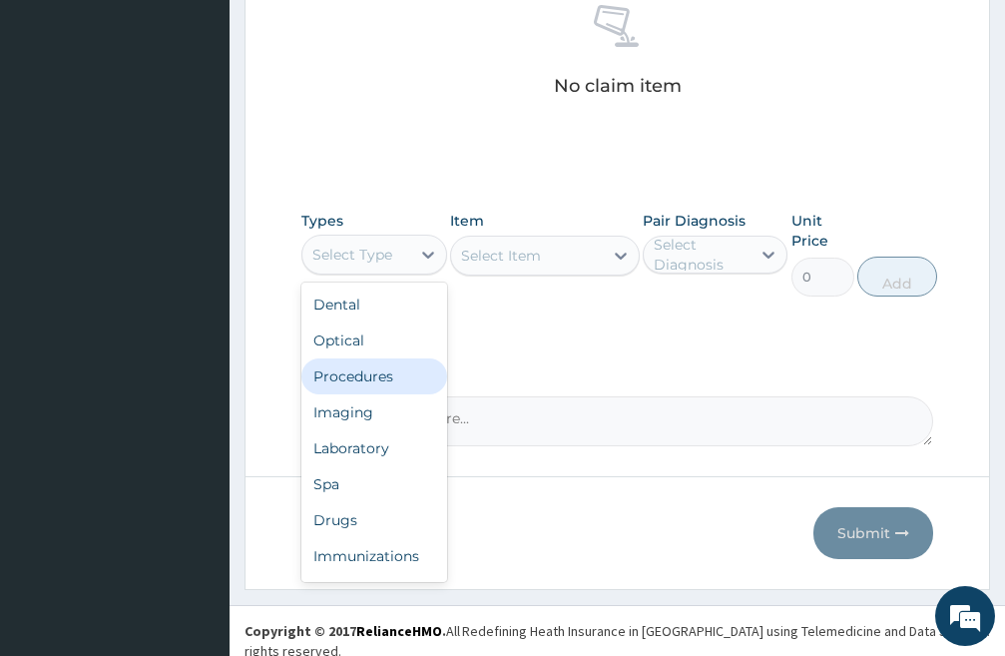
click at [366, 376] on div "Procedures" at bounding box center [375, 376] width 146 height 36
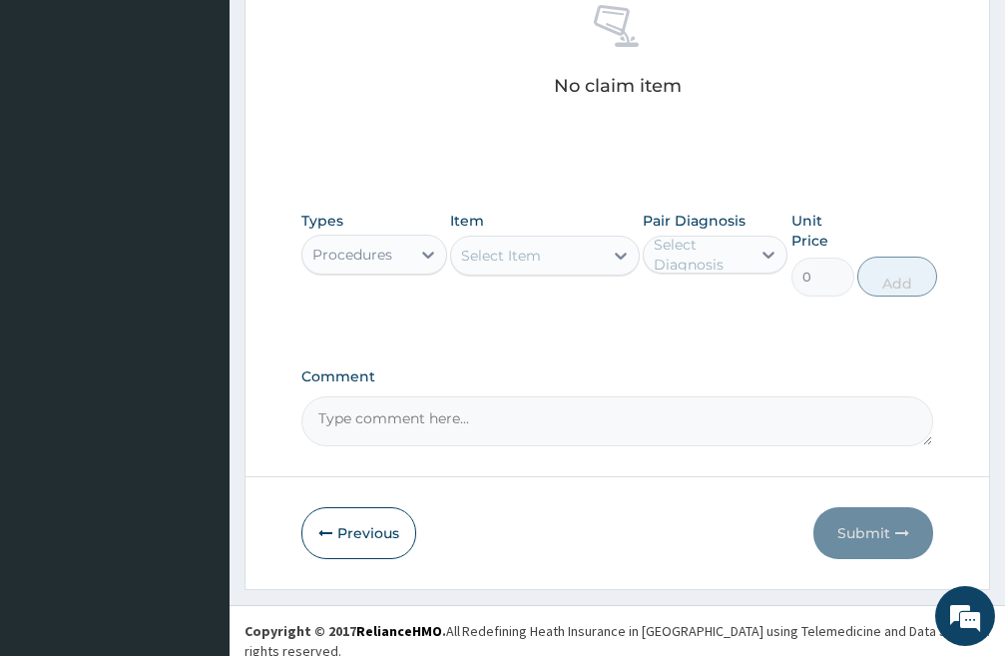
click at [581, 255] on div "Select Item" at bounding box center [527, 256] width 152 height 32
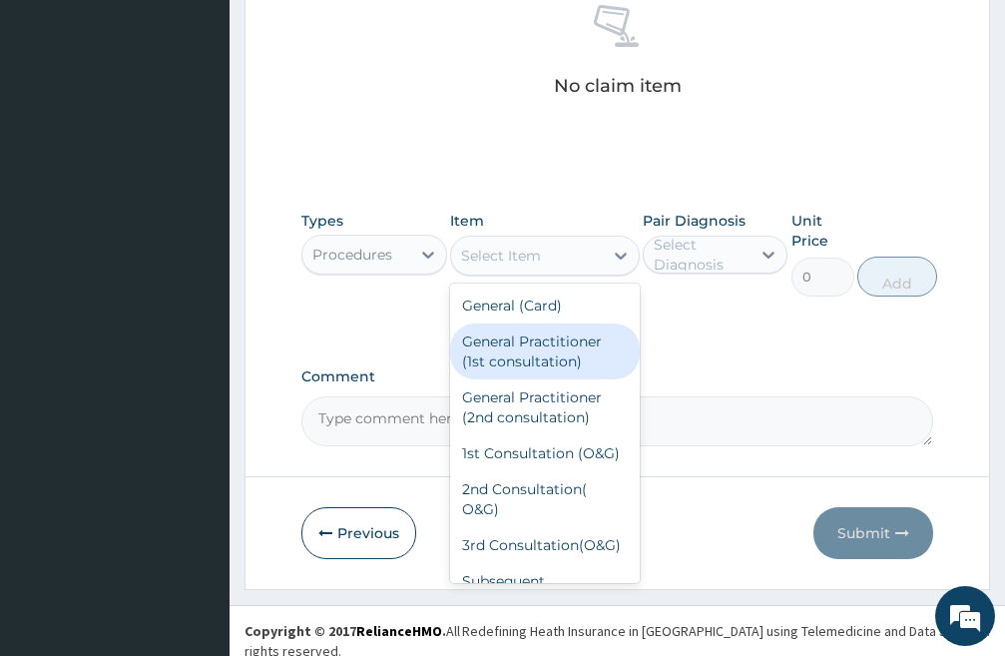
click at [521, 353] on div "General Practitioner (1st consultation)" at bounding box center [545, 351] width 190 height 56
type input "3000"
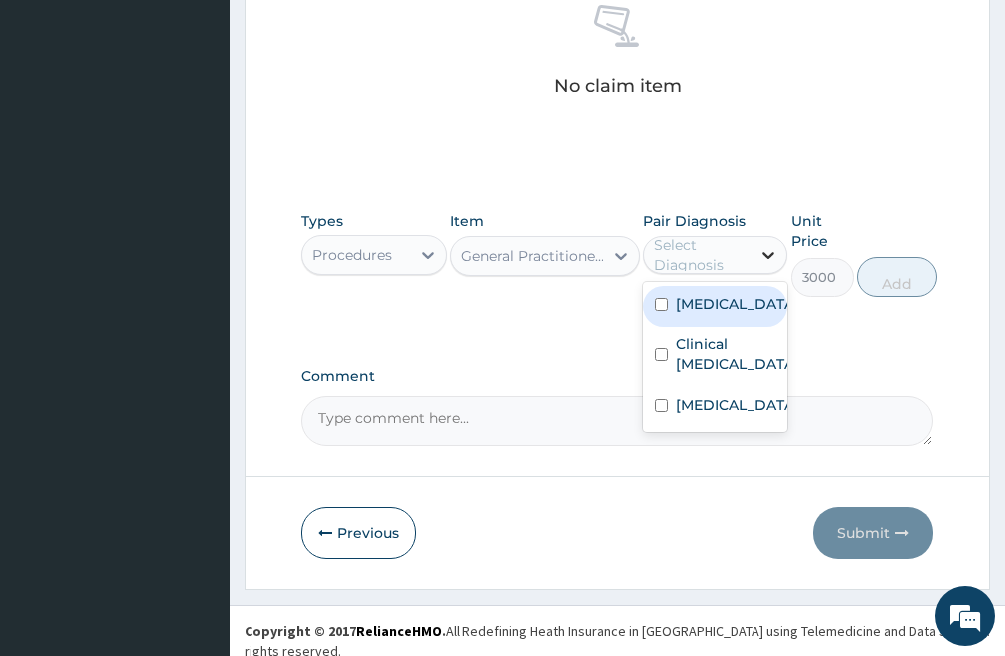
click at [776, 248] on icon at bounding box center [769, 255] width 20 height 20
click at [653, 316] on div "[MEDICAL_DATA]" at bounding box center [716, 306] width 146 height 41
checkbox input "true"
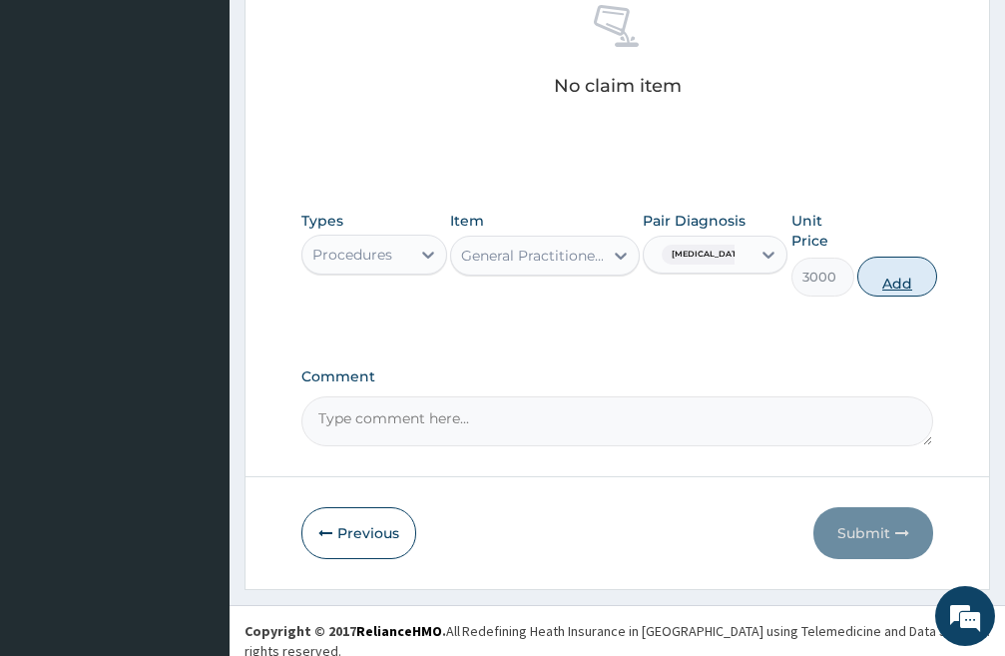
click at [898, 283] on button "Add" at bounding box center [898, 277] width 80 height 40
type input "0"
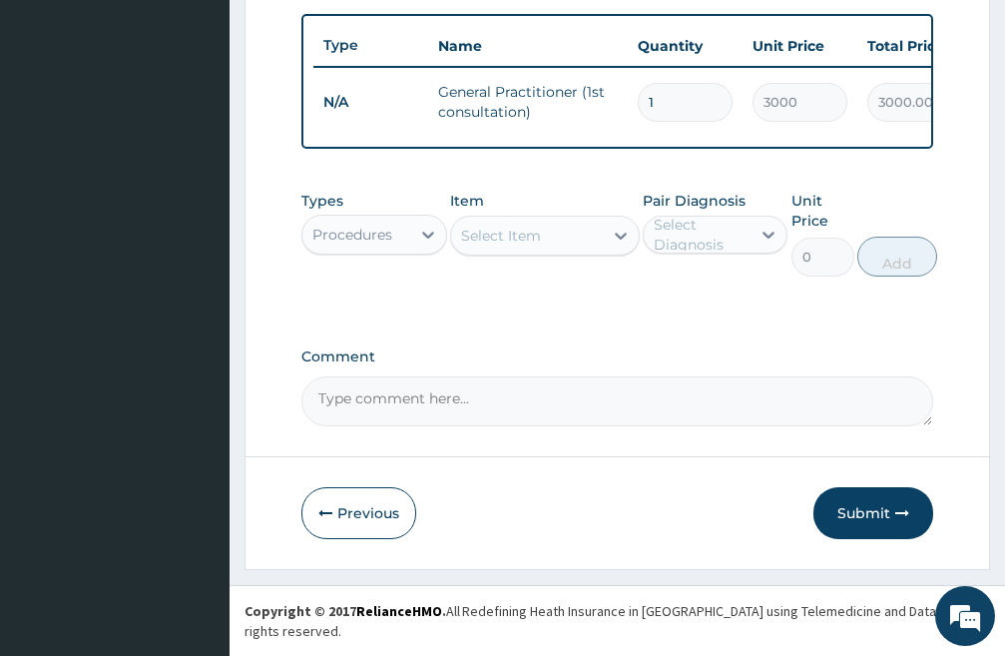
scroll to position [746, 0]
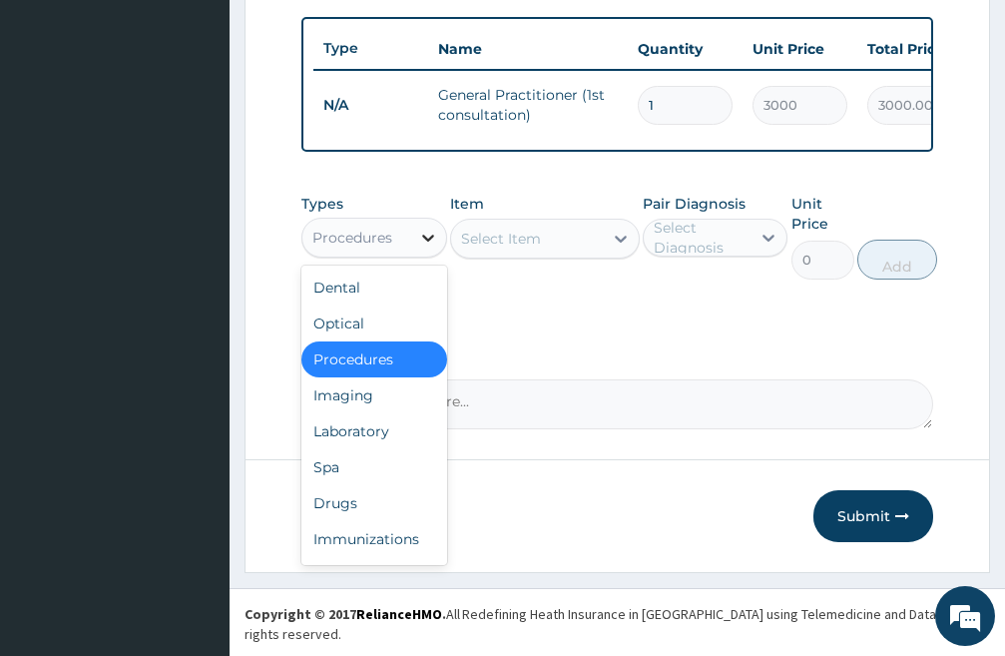
click at [423, 248] on icon at bounding box center [428, 238] width 20 height 20
click at [377, 443] on div "Laboratory" at bounding box center [375, 431] width 146 height 36
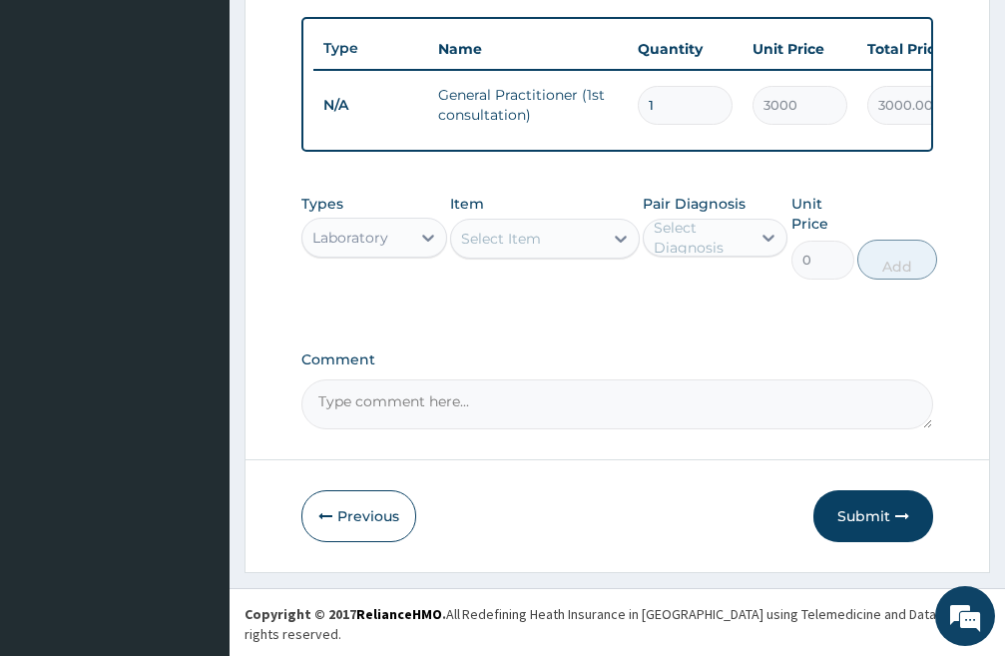
click at [573, 255] on div "Select Item" at bounding box center [527, 239] width 152 height 32
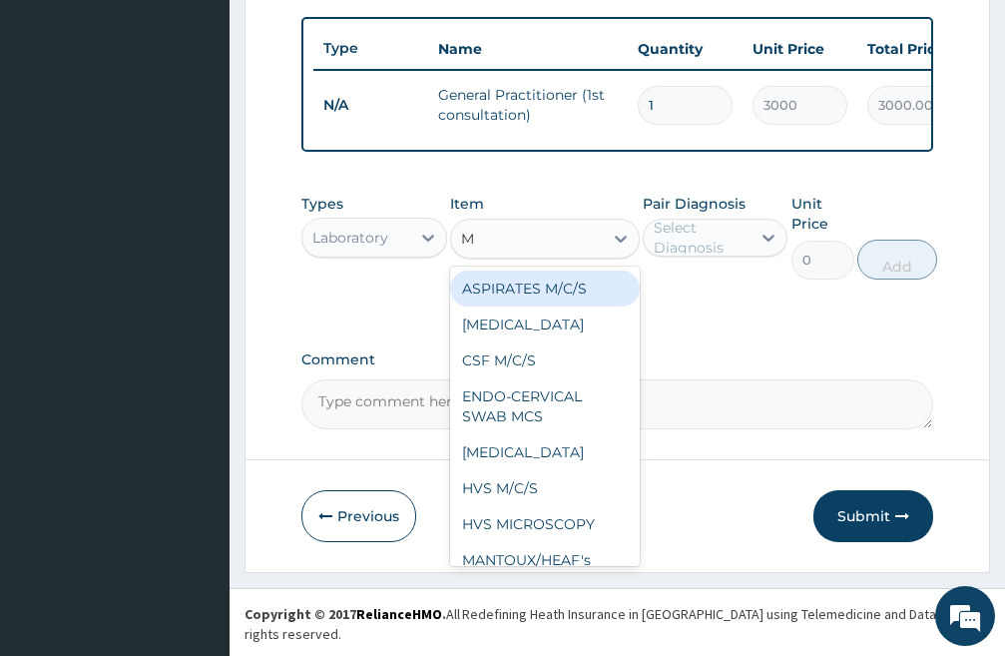
type input "MP"
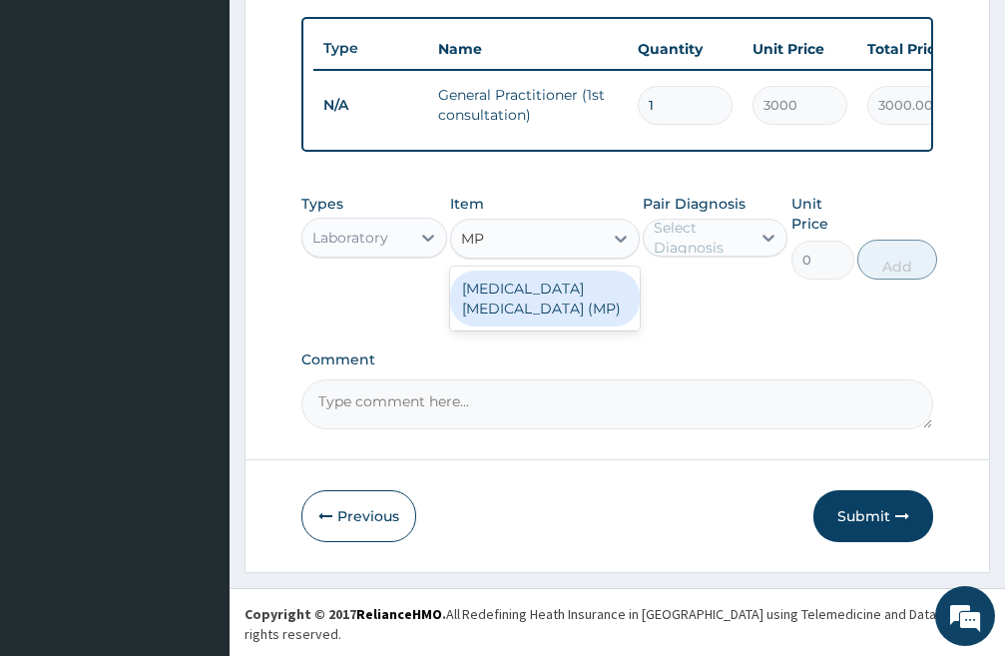
click at [561, 311] on div "[MEDICAL_DATA] [MEDICAL_DATA] (MP)" at bounding box center [545, 299] width 190 height 56
type input "1500"
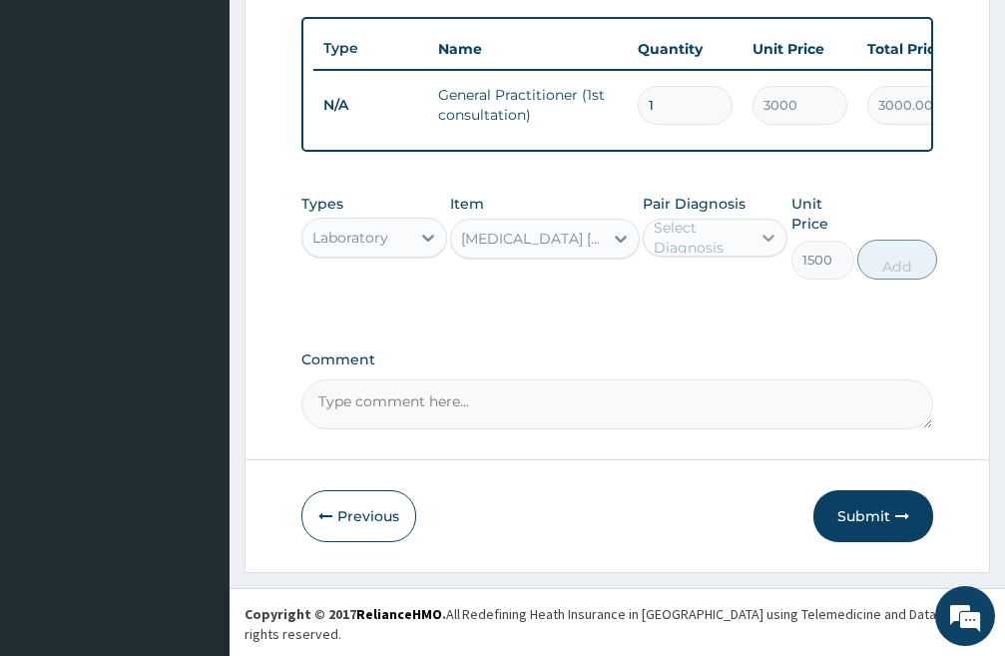
click at [768, 242] on icon at bounding box center [770, 238] width 12 height 7
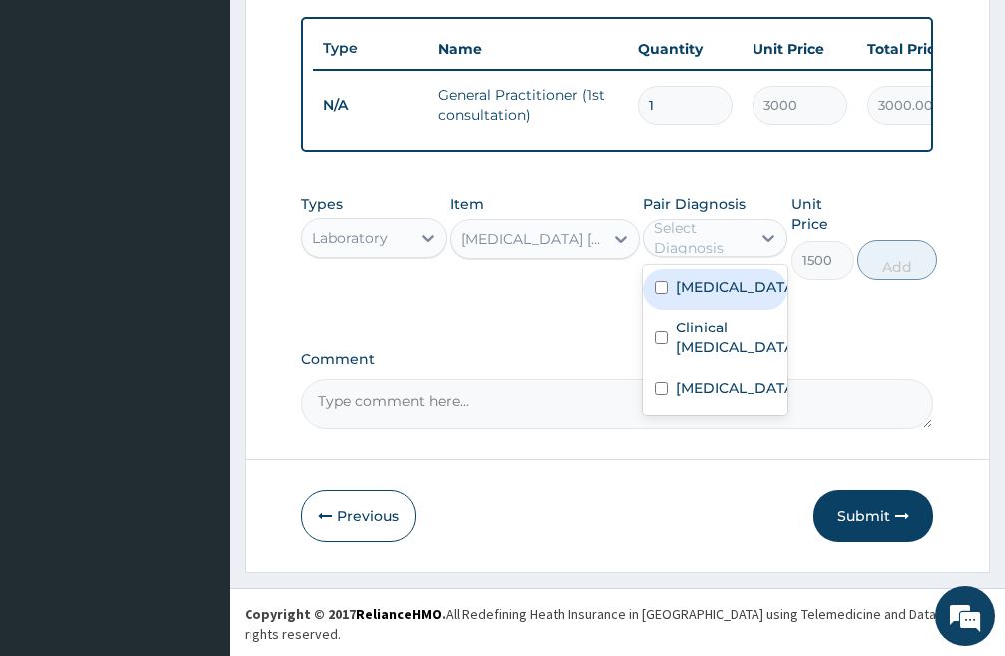
click at [655, 294] on input "checkbox" at bounding box center [661, 287] width 13 height 13
checkbox input "true"
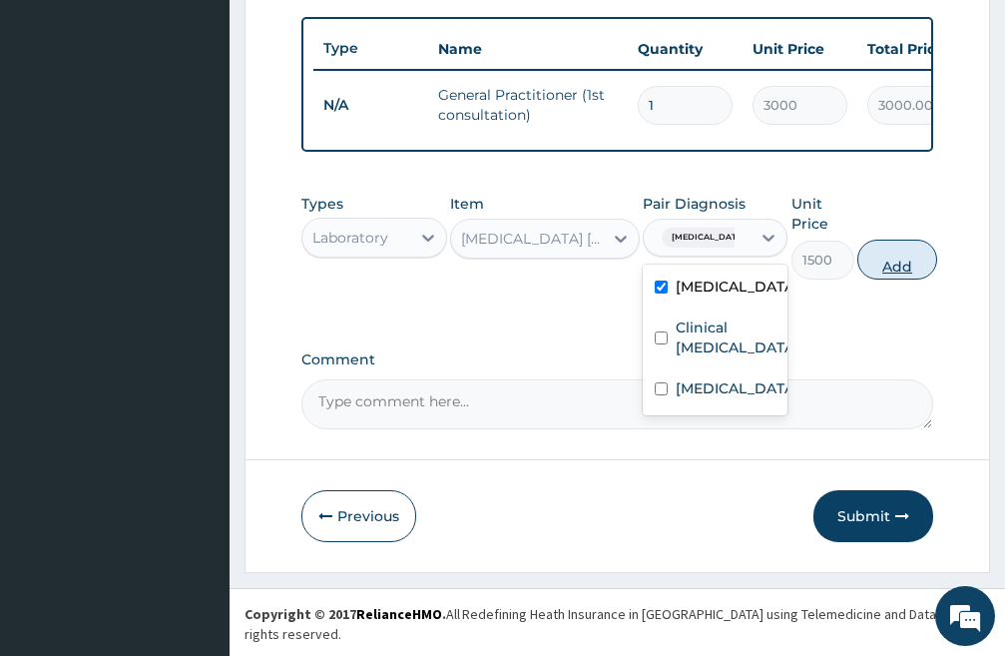
click at [903, 280] on button "Add" at bounding box center [898, 260] width 80 height 40
type input "0"
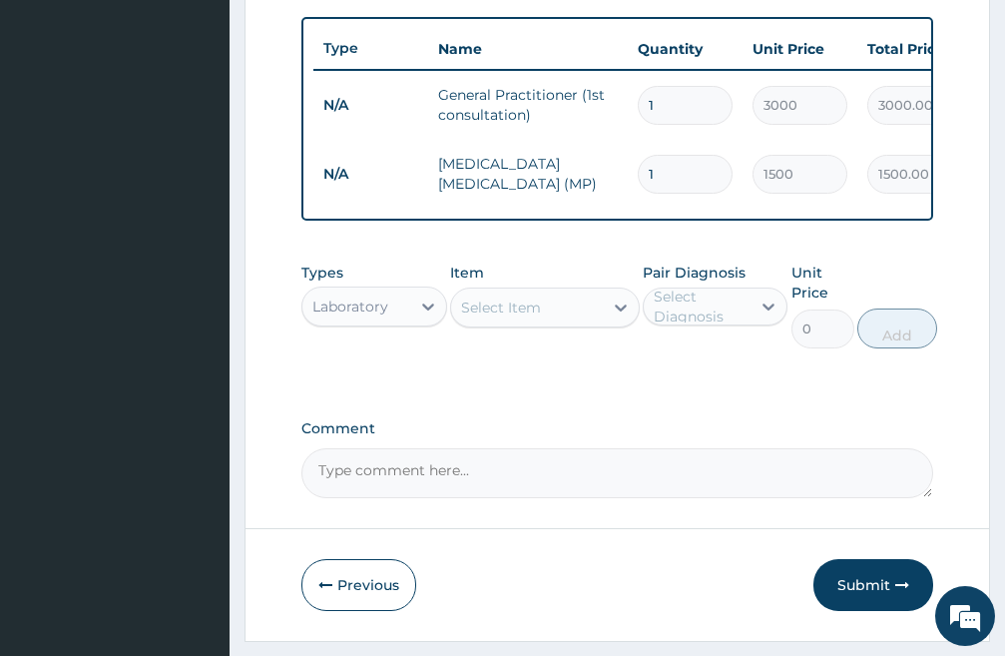
click at [553, 323] on div "Select Item" at bounding box center [527, 308] width 152 height 32
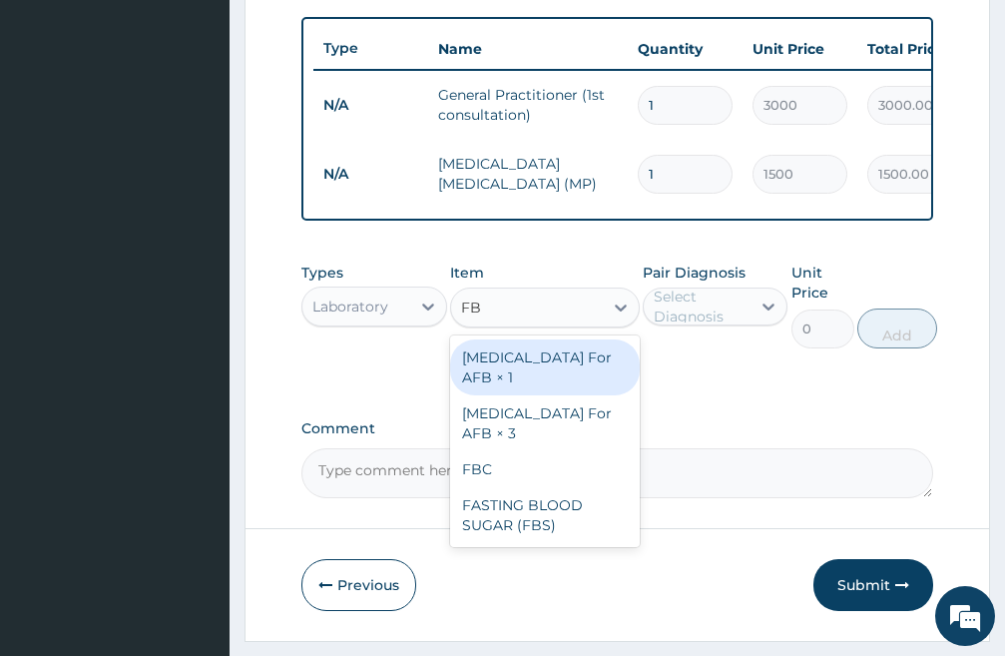
type input "FBC"
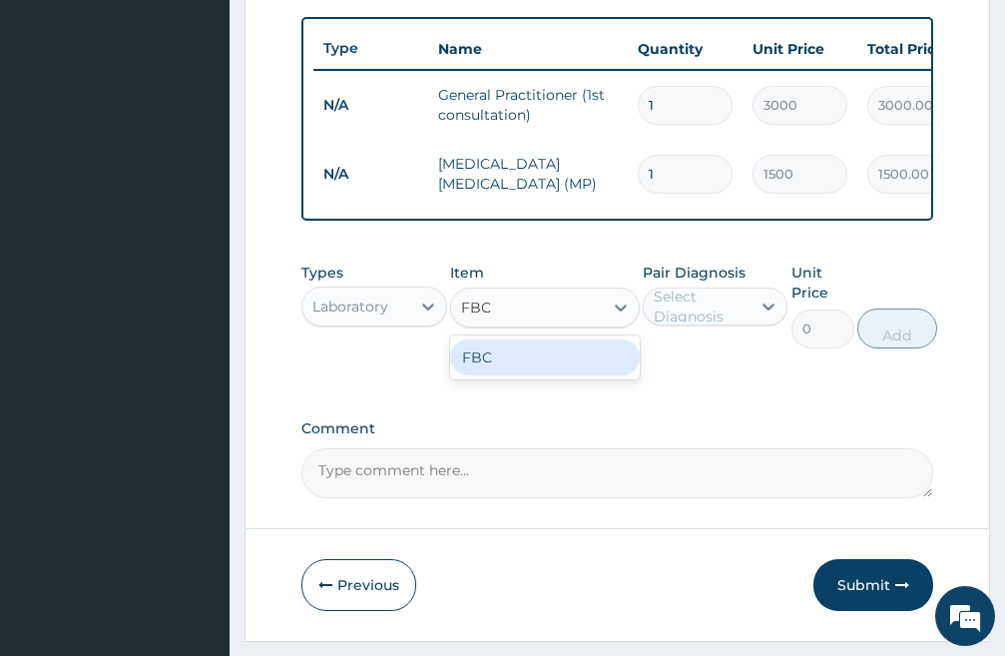
click at [486, 370] on div "FBC" at bounding box center [545, 357] width 190 height 36
type input "3000"
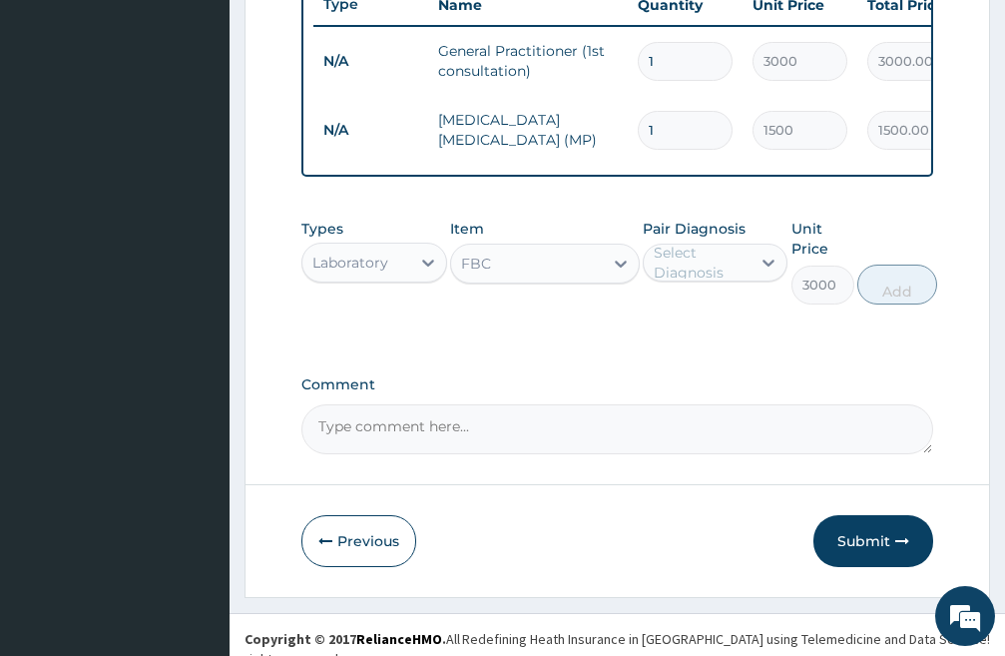
scroll to position [815, 0]
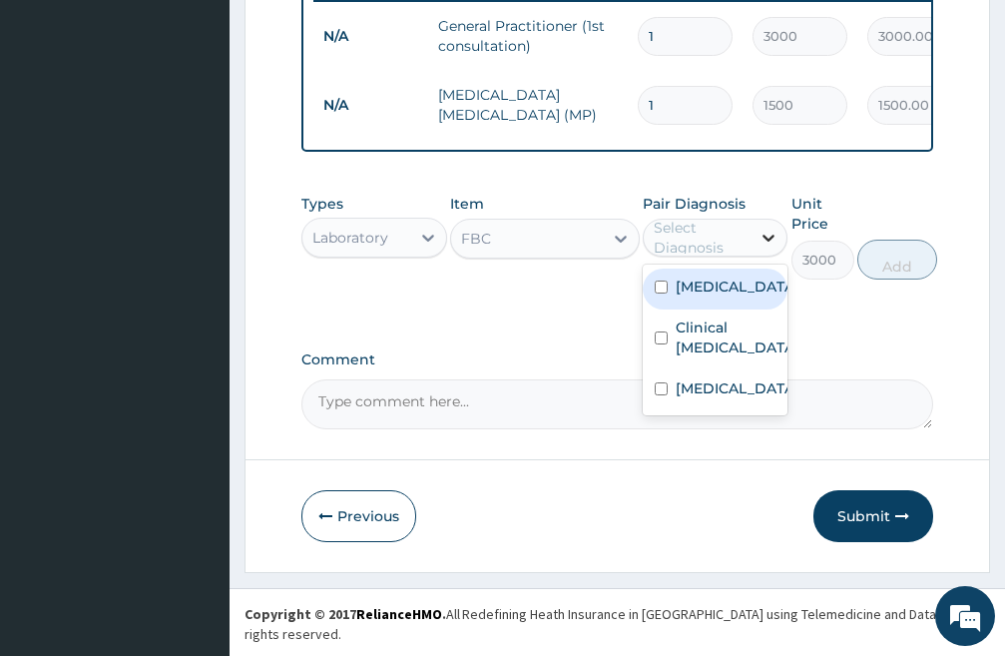
click at [757, 249] on div at bounding box center [769, 238] width 36 height 36
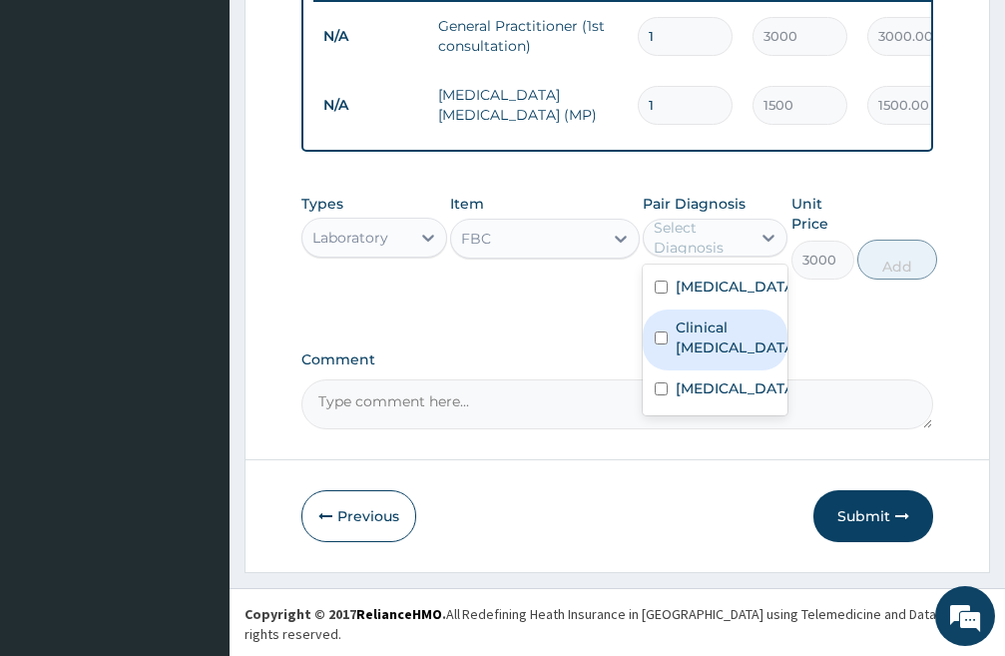
click at [658, 344] on input "checkbox" at bounding box center [661, 337] width 13 height 13
checkbox input "true"
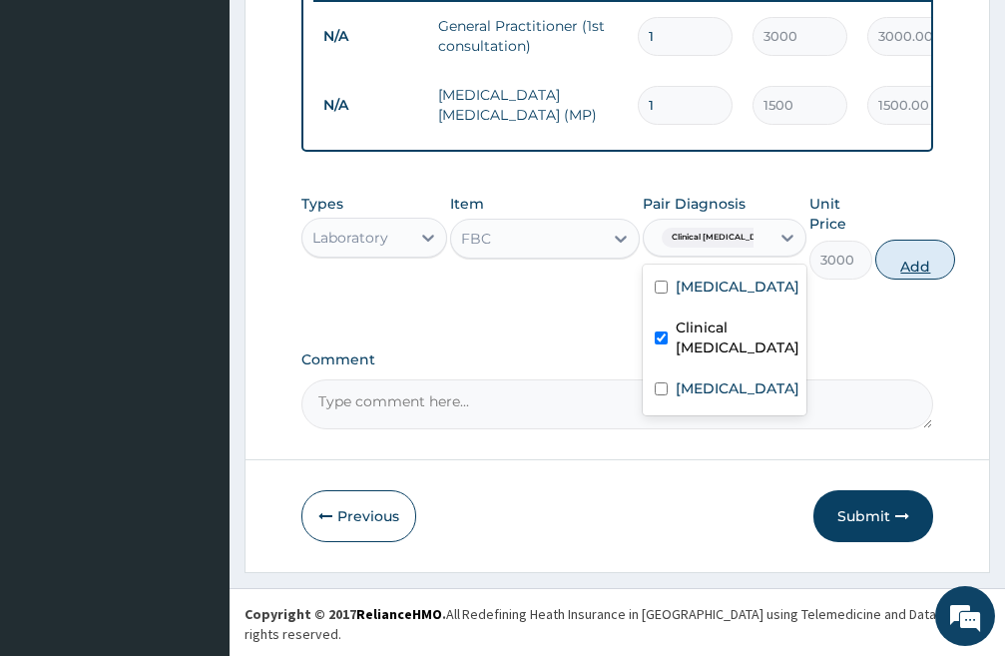
click at [897, 280] on button "Add" at bounding box center [916, 260] width 80 height 40
type input "0"
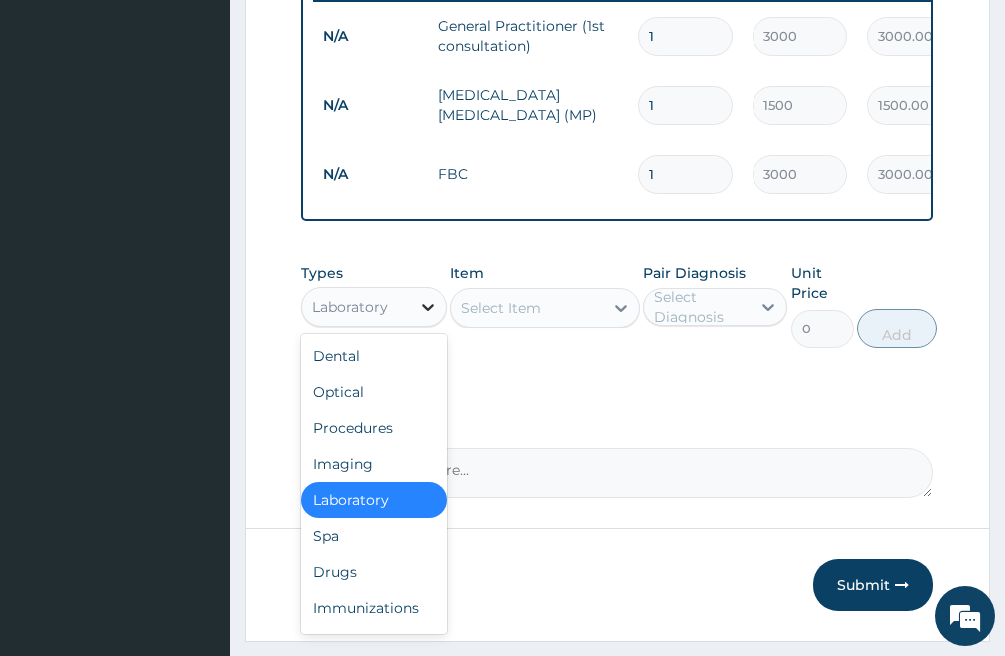
click at [420, 317] on icon at bounding box center [428, 307] width 20 height 20
click at [356, 590] on div "Drugs" at bounding box center [375, 572] width 146 height 36
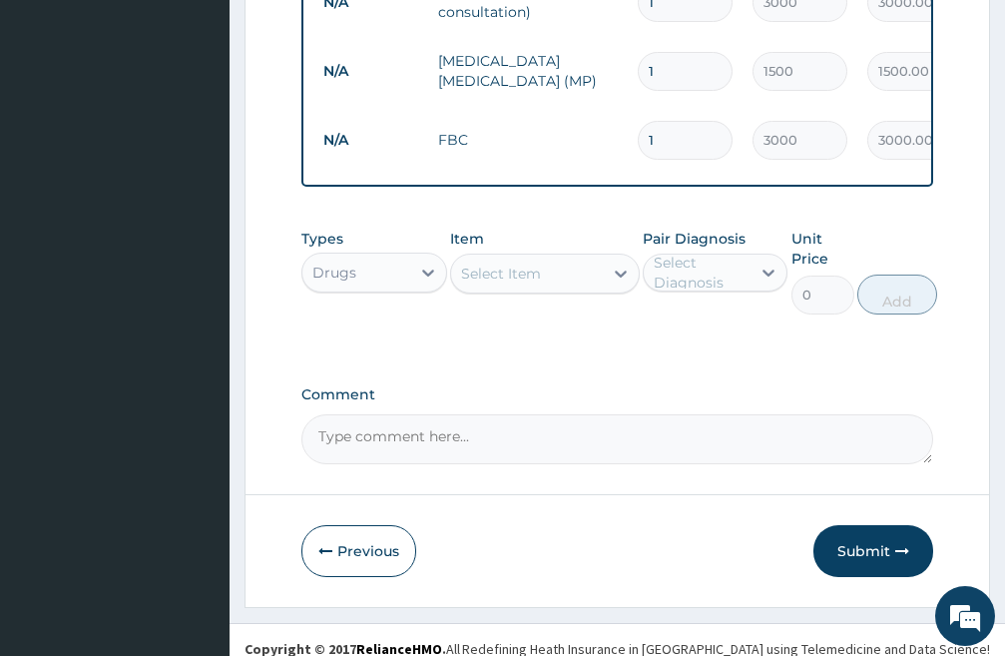
scroll to position [884, 0]
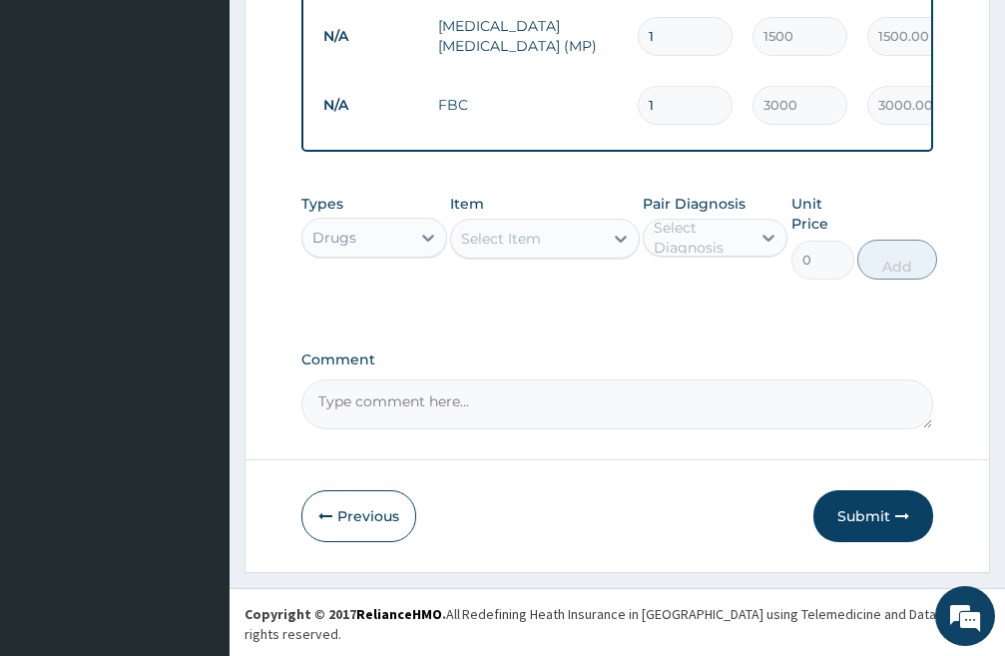
click at [575, 255] on div "Select Item" at bounding box center [527, 239] width 152 height 32
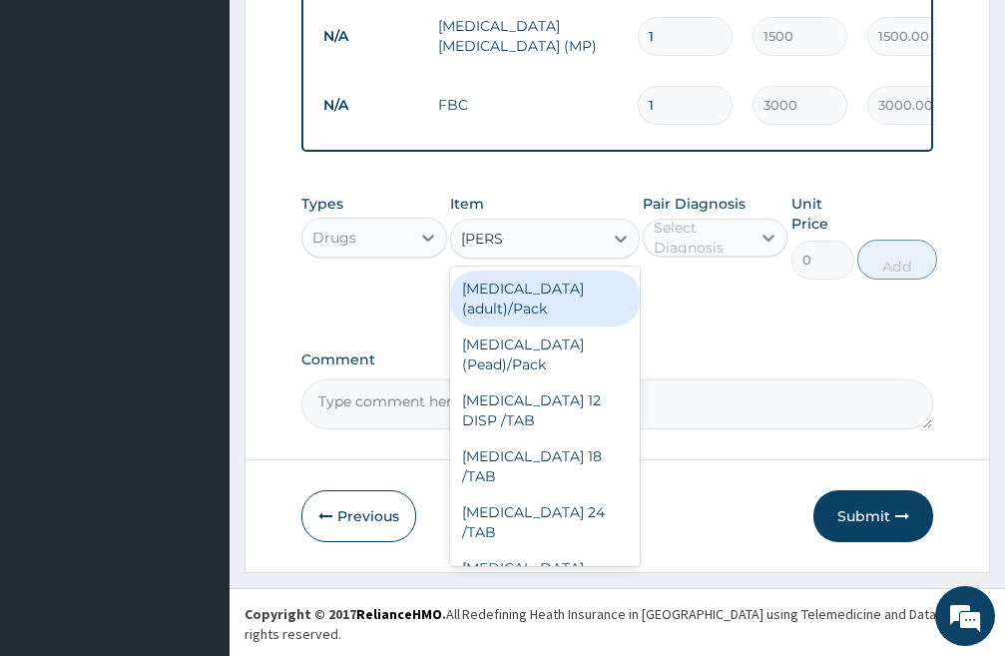
type input "COART"
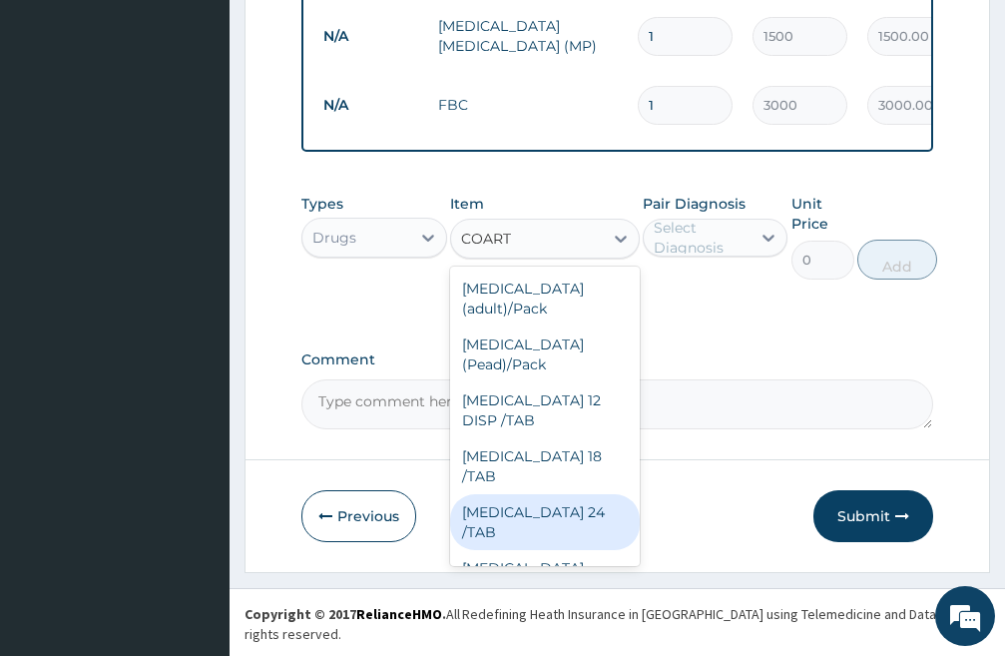
click at [518, 494] on div "[MEDICAL_DATA] 24 /TAB" at bounding box center [545, 522] width 190 height 56
type input "100"
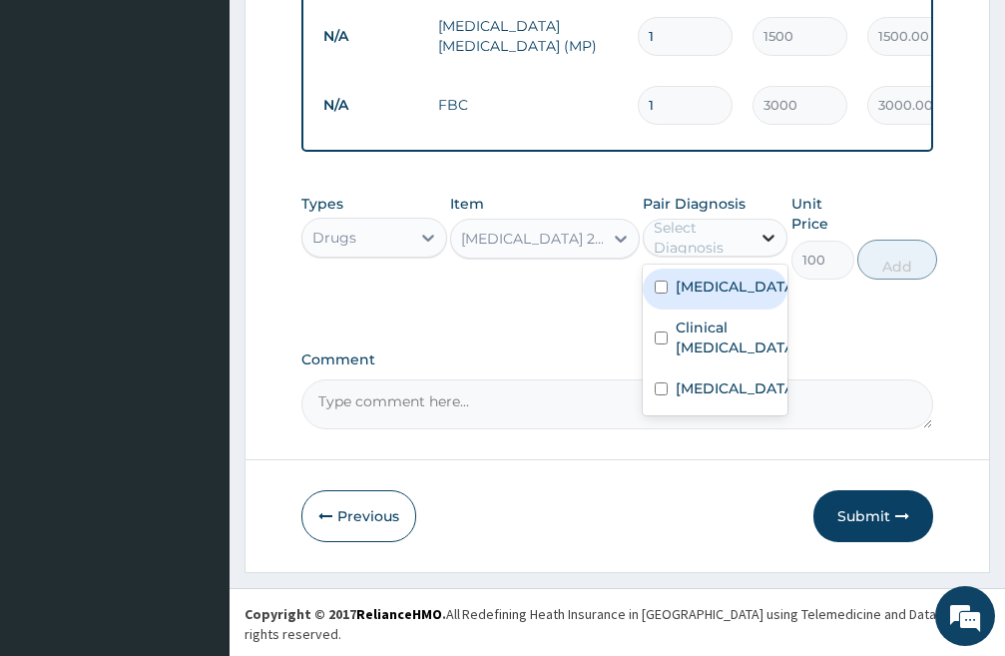
click at [770, 248] on icon at bounding box center [769, 238] width 20 height 20
click at [659, 294] on input "checkbox" at bounding box center [661, 287] width 13 height 13
checkbox input "true"
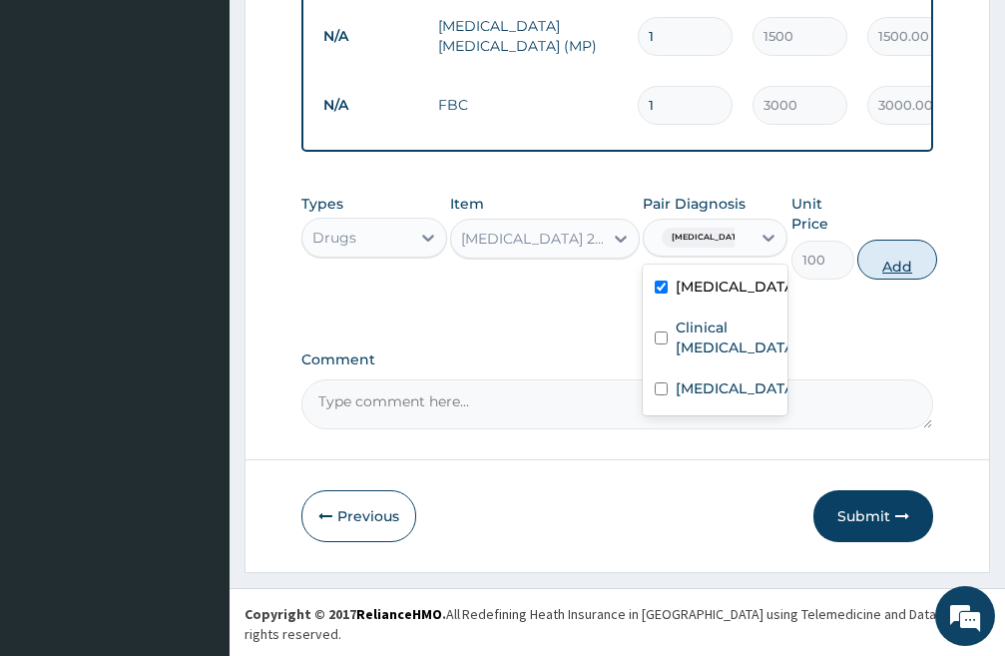
click at [913, 280] on button "Add" at bounding box center [898, 260] width 80 height 40
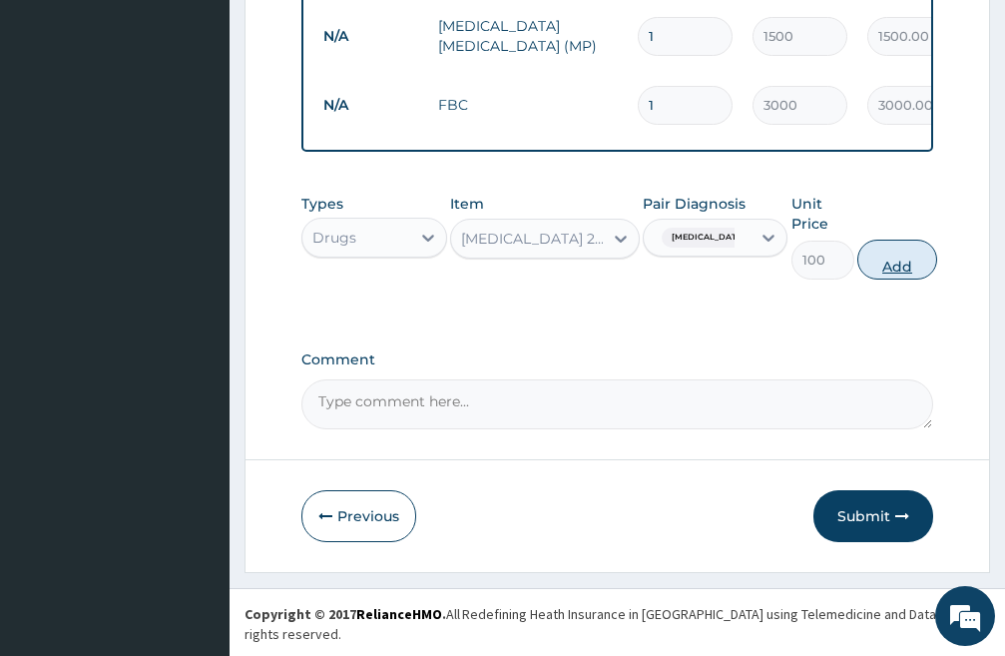
type input "0"
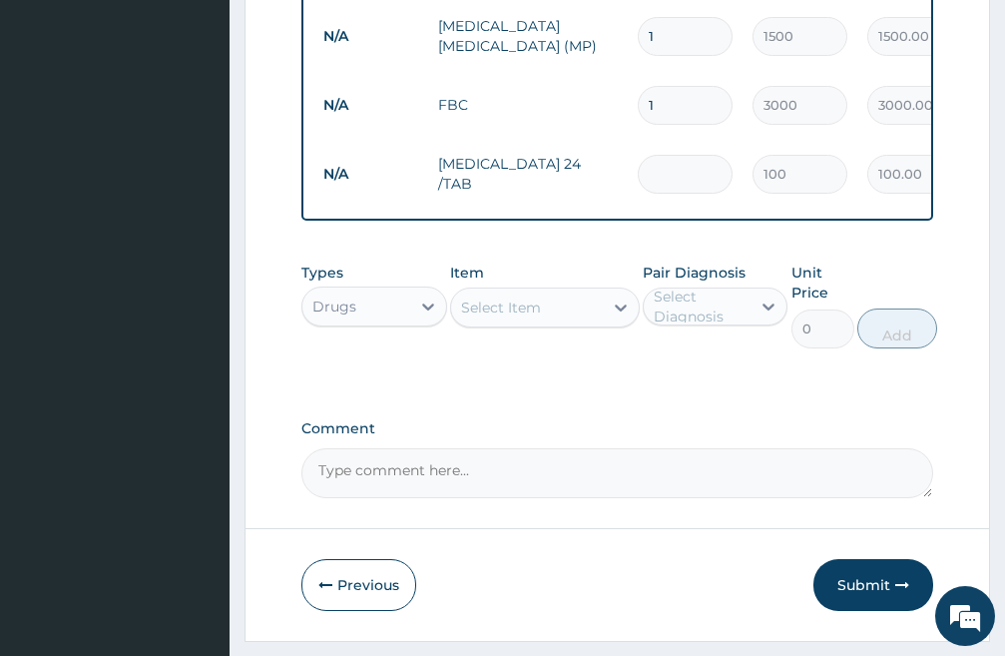
type input "0.00"
type input "2"
type input "200.00"
type input "24"
type input "2400.00"
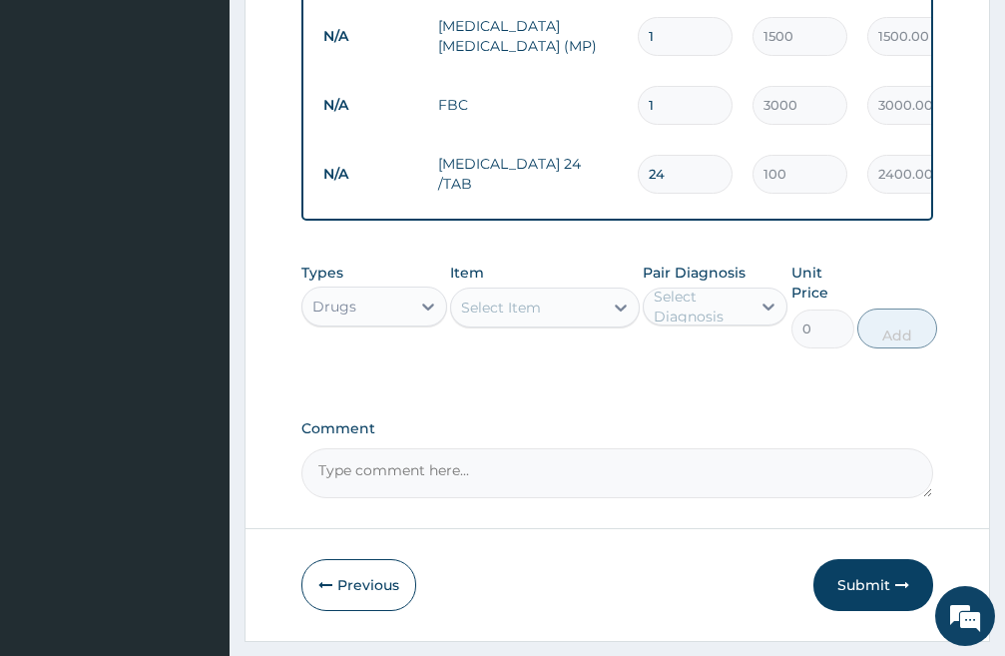
type input "24"
click at [567, 323] on div "Select Item" at bounding box center [527, 308] width 152 height 32
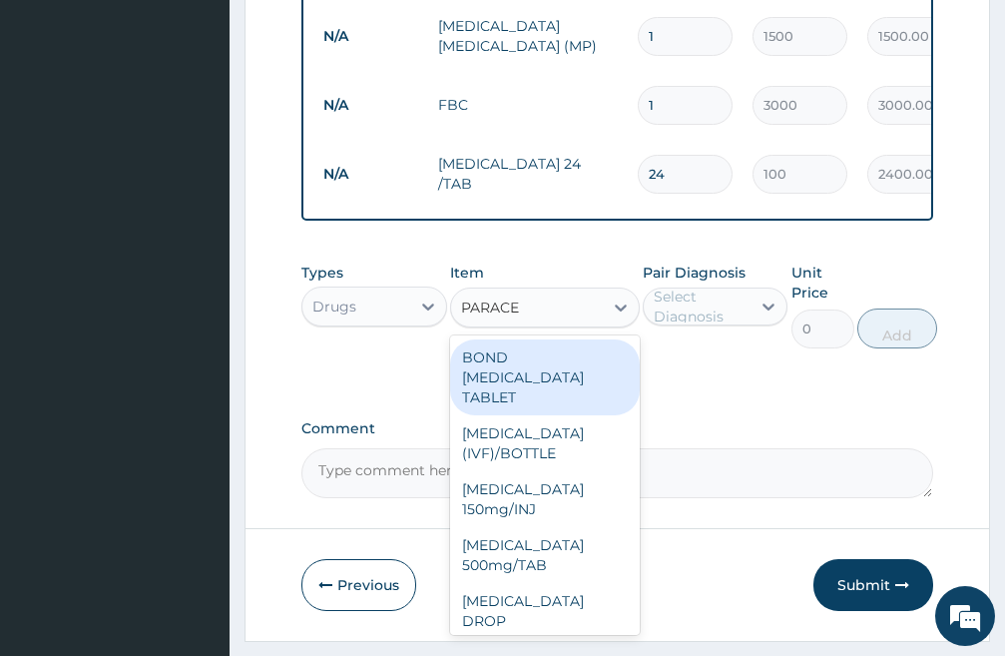
type input "PARACET"
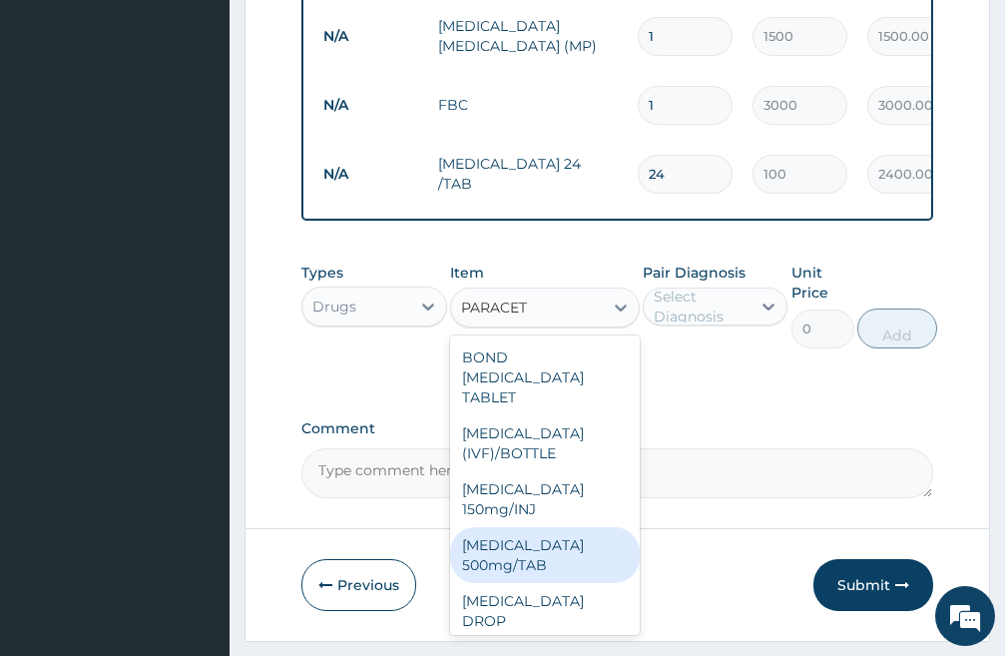
click at [525, 566] on div "[MEDICAL_DATA] 500mg/TAB" at bounding box center [545, 555] width 190 height 56
type input "30"
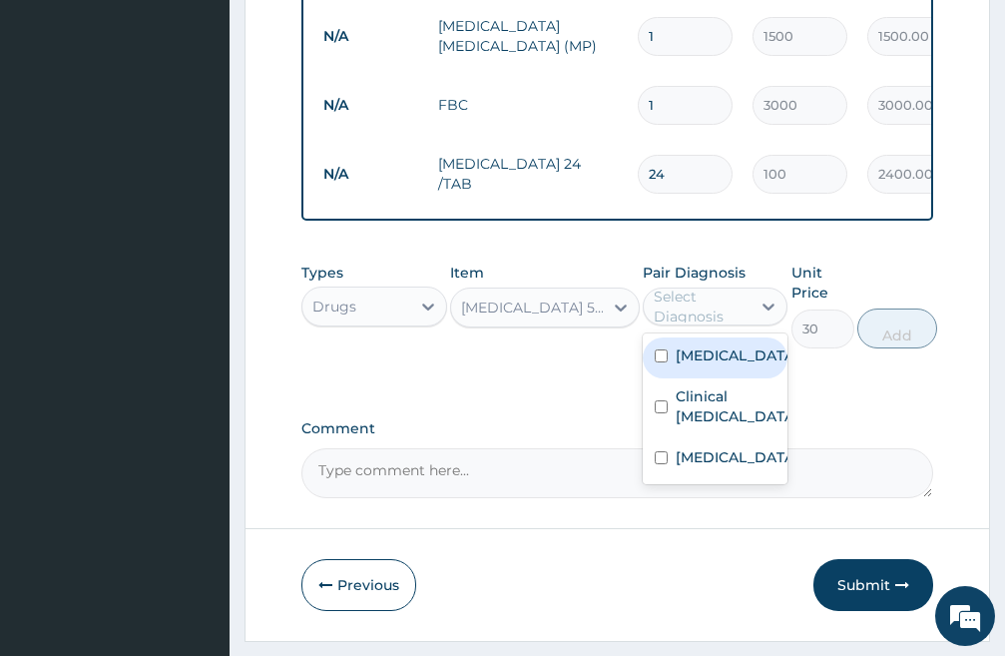
click at [750, 322] on div "Select Diagnosis" at bounding box center [698, 307] width 108 height 32
click at [657, 362] on input "checkbox" at bounding box center [661, 355] width 13 height 13
checkbox input "true"
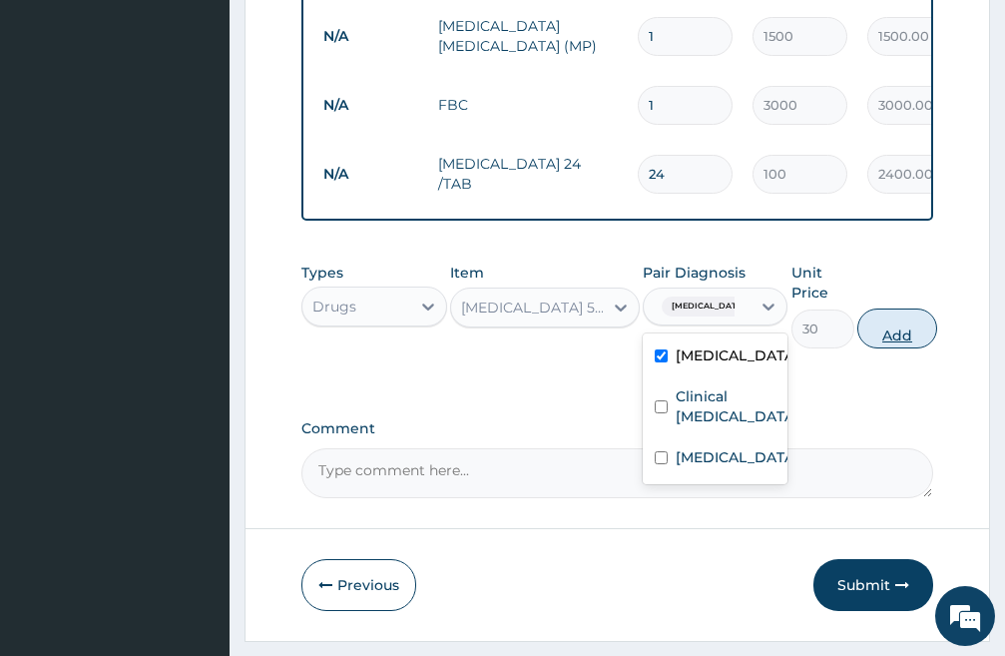
click at [895, 348] on button "Add" at bounding box center [898, 329] width 80 height 40
type input "0"
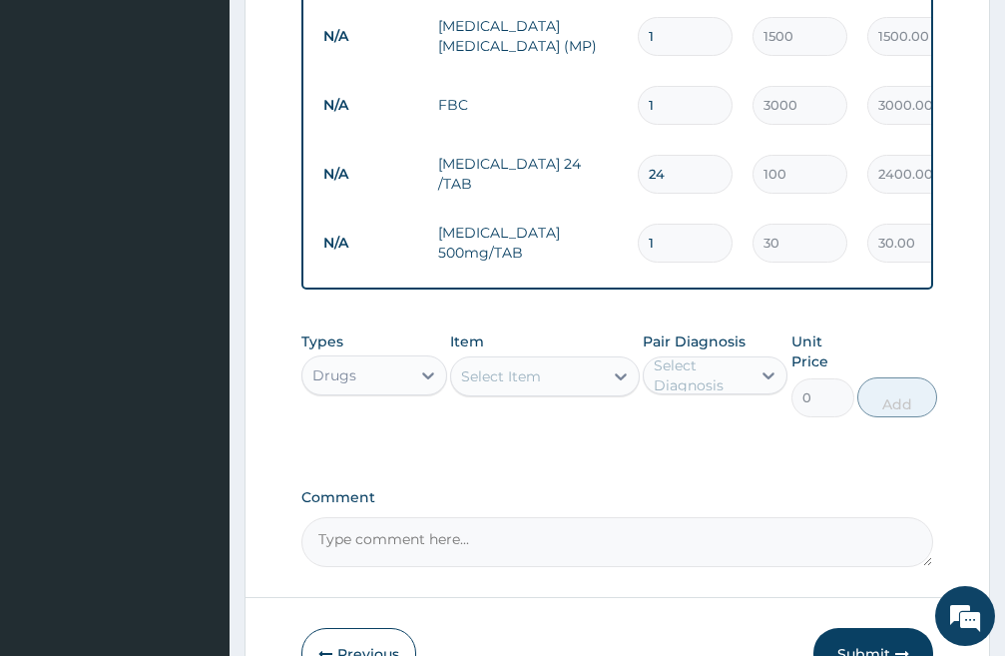
type input "18"
type input "540.00"
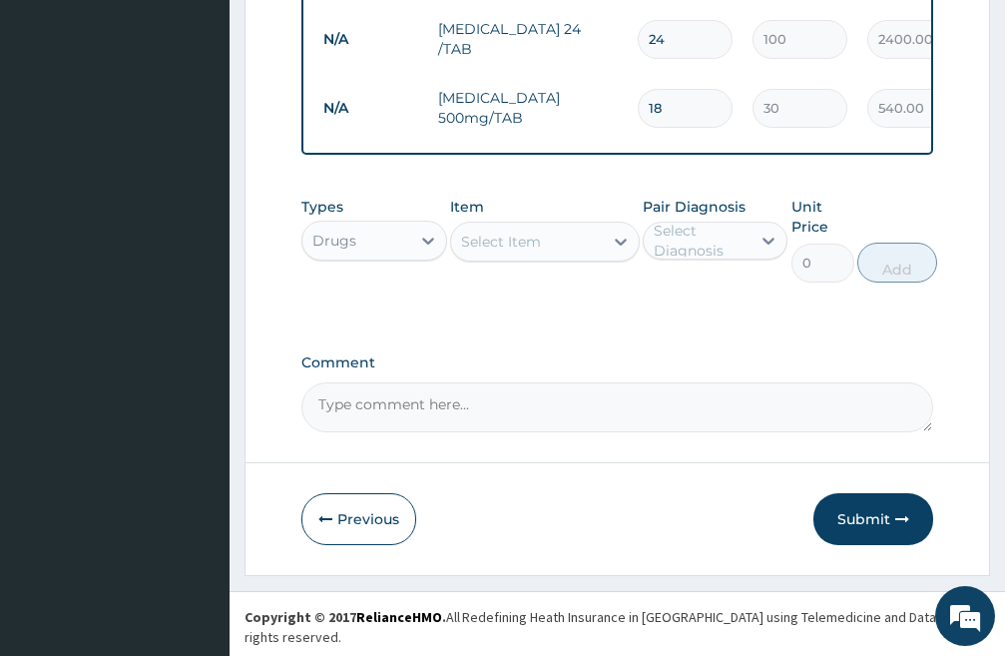
scroll to position [1021, 0]
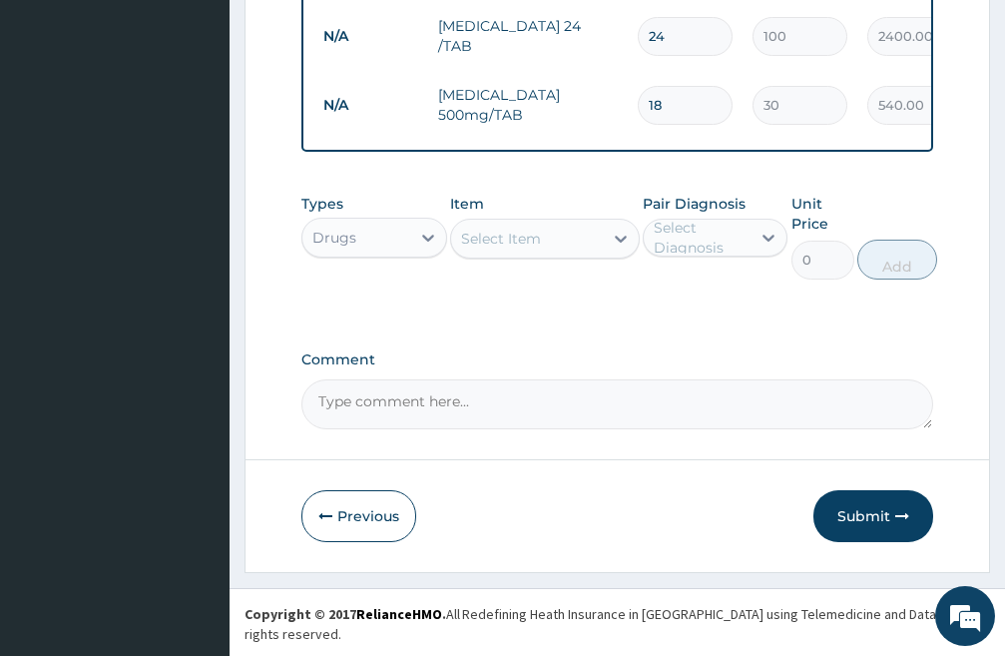
type input "18"
click at [552, 251] on div "Select Item" at bounding box center [527, 239] width 152 height 32
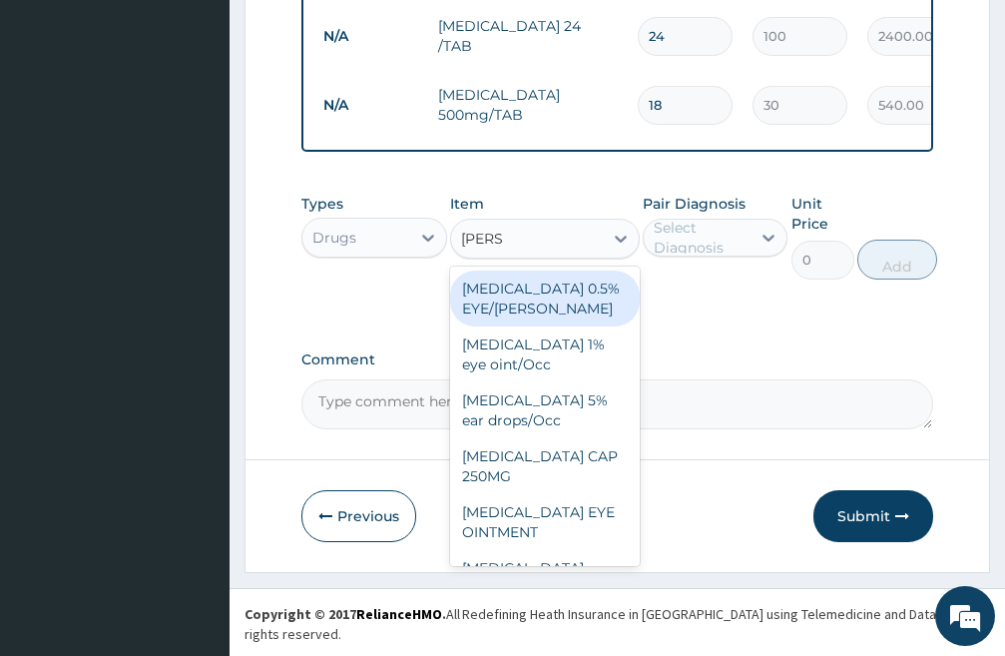
type input "LORAT"
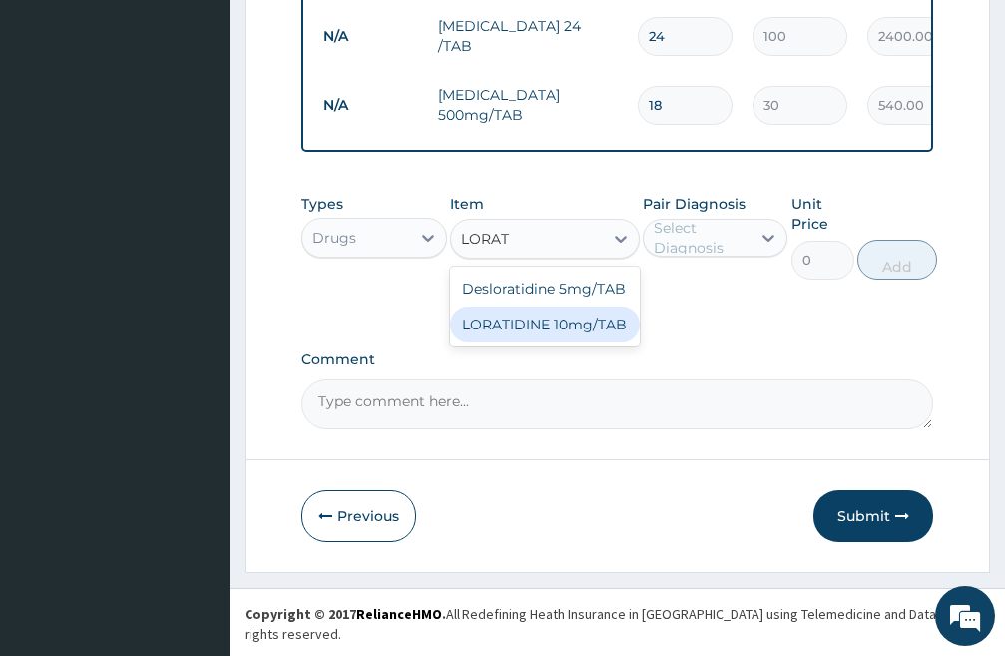
click at [516, 338] on div "LORATIDINE 10mg/TAB" at bounding box center [545, 325] width 190 height 36
type input "50"
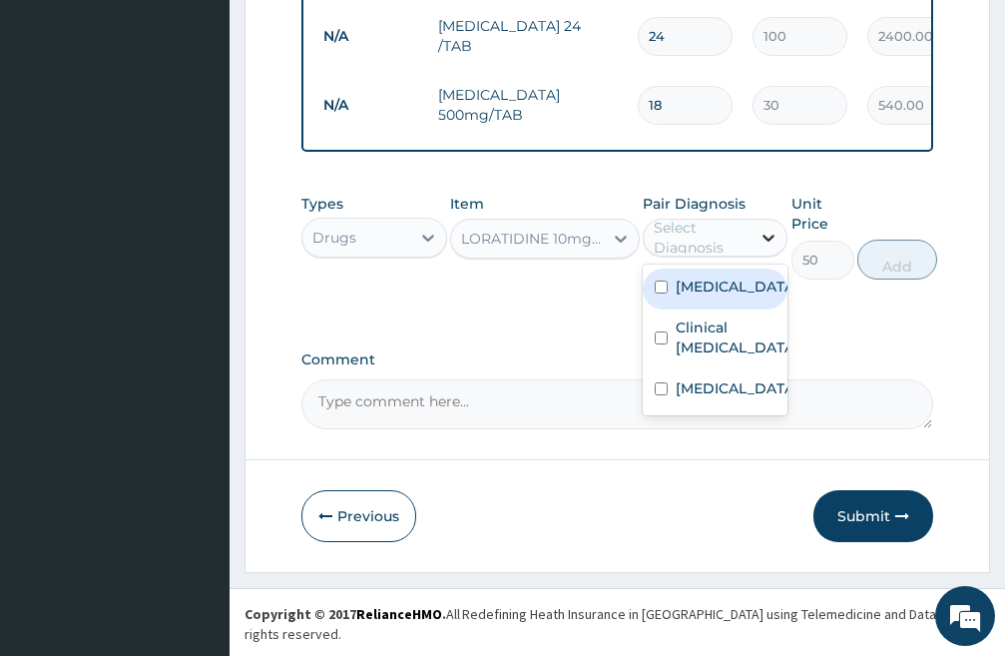
click at [765, 248] on icon at bounding box center [769, 238] width 20 height 20
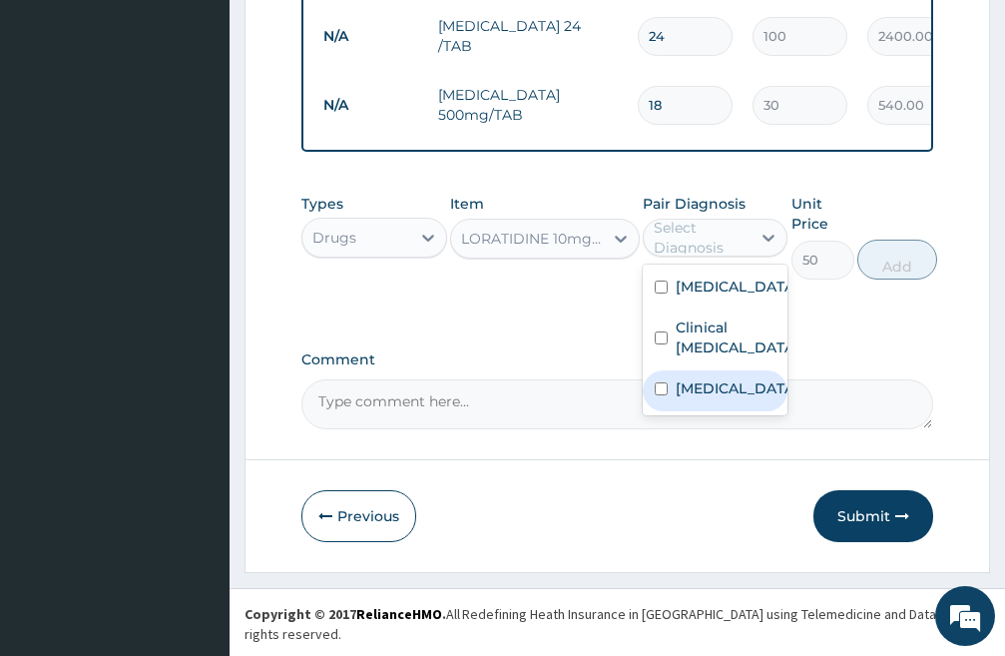
click at [663, 395] on input "checkbox" at bounding box center [661, 388] width 13 height 13
checkbox input "true"
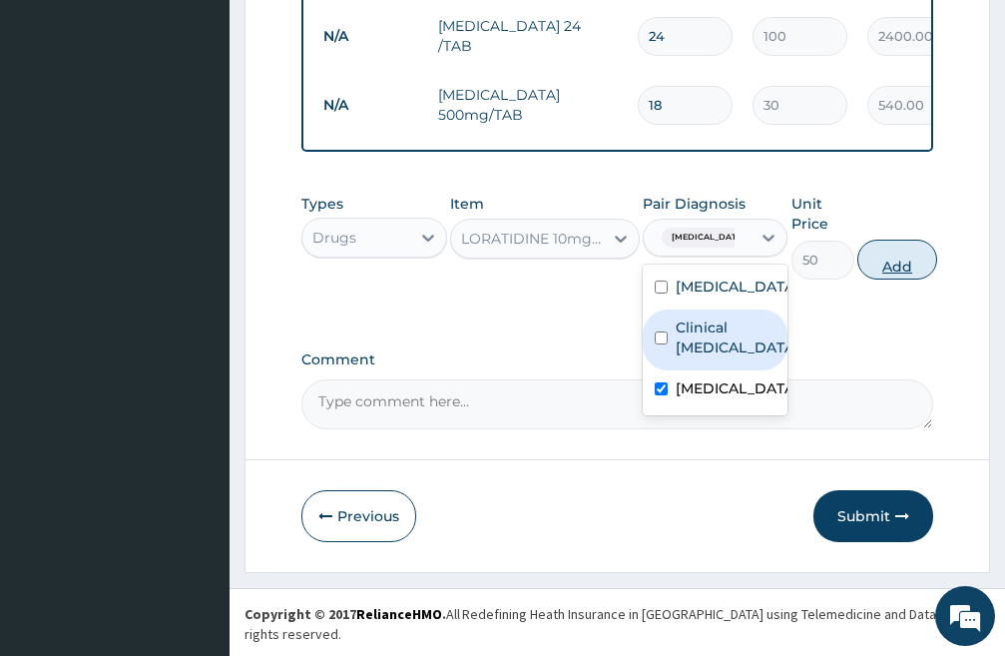
click at [900, 271] on button "Add" at bounding box center [898, 260] width 80 height 40
type input "0"
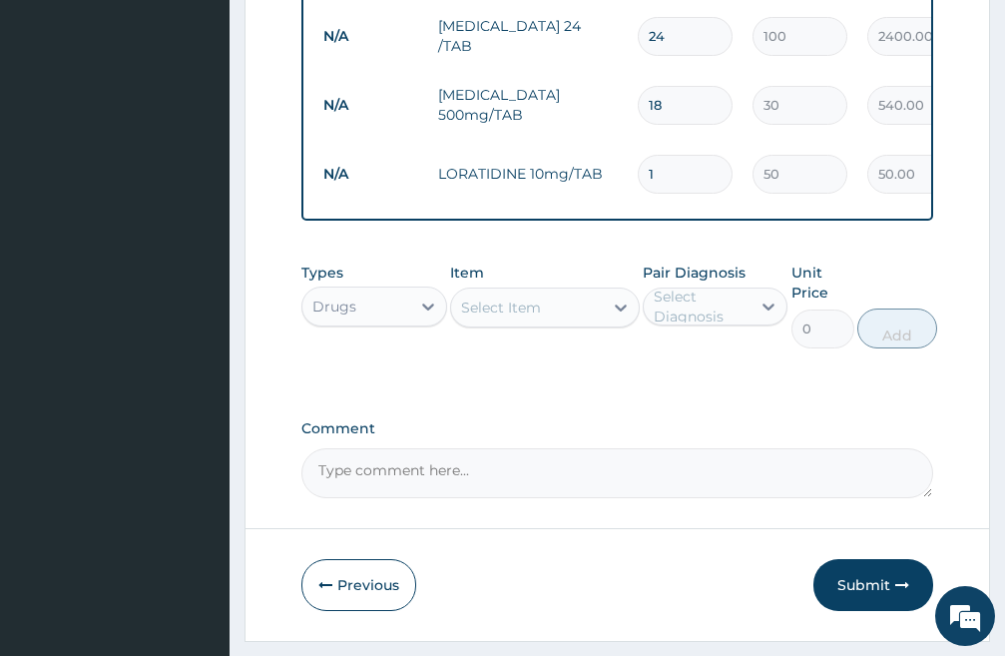
type input "10"
type input "500.00"
type input "10"
click at [571, 323] on div "Select Item" at bounding box center [527, 308] width 152 height 32
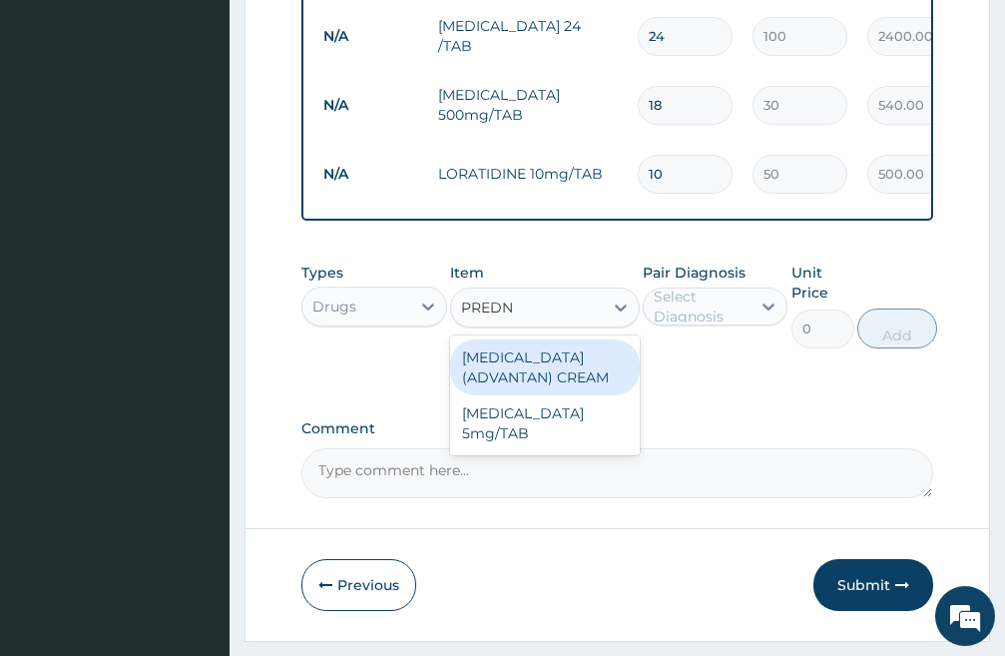
type input "PREDNI"
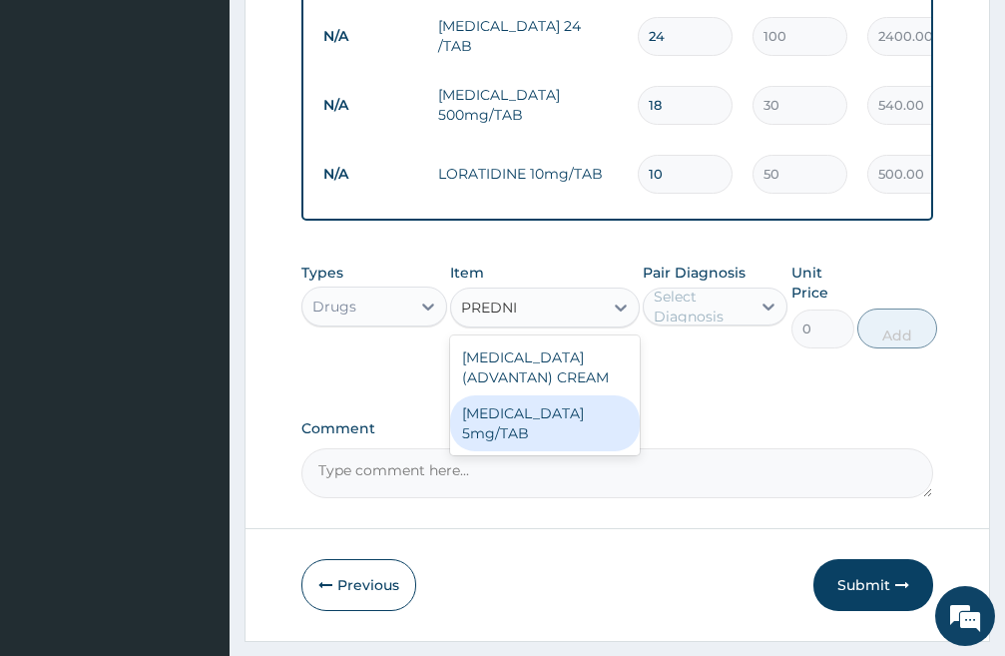
click at [498, 445] on div "[MEDICAL_DATA] 5mg/TAB" at bounding box center [545, 423] width 190 height 56
type input "50"
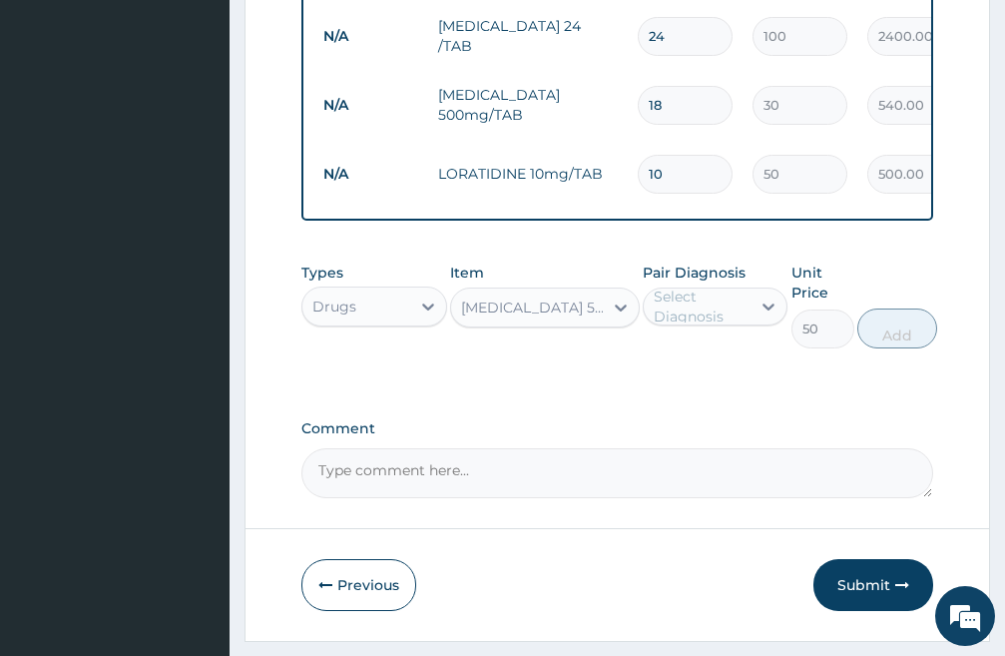
click at [582, 318] on div "[MEDICAL_DATA] 5mg/TAB" at bounding box center [533, 308] width 144 height 20
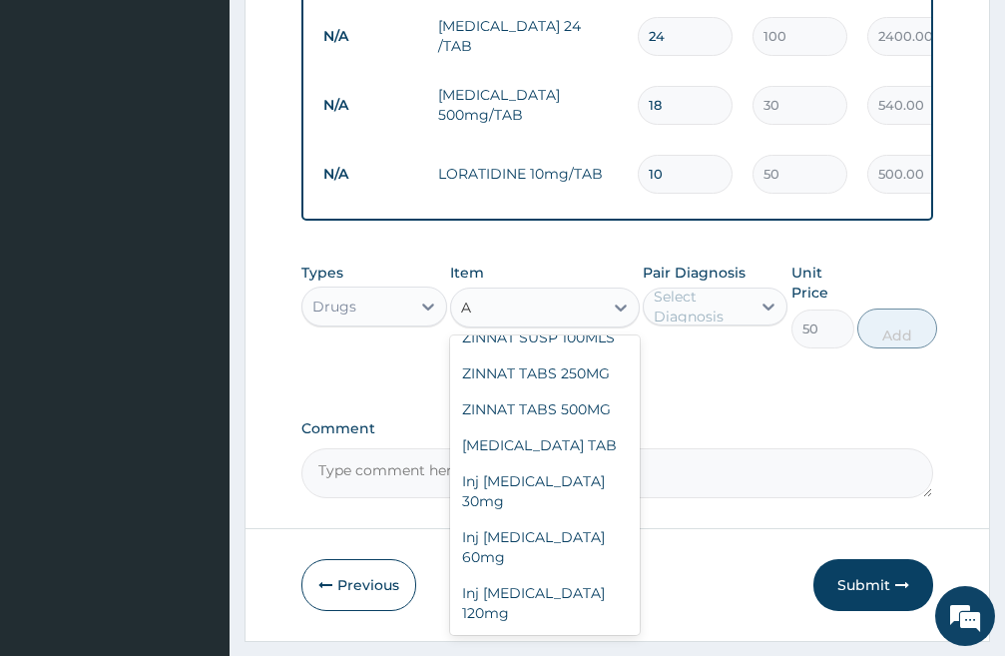
scroll to position [41149, 0]
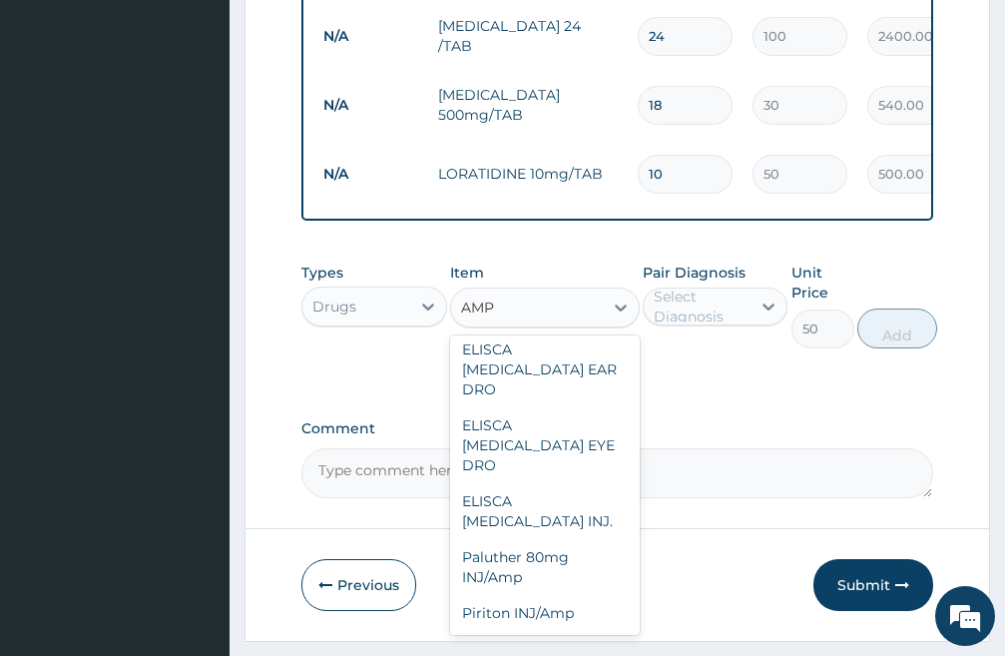
type input "AMPI"
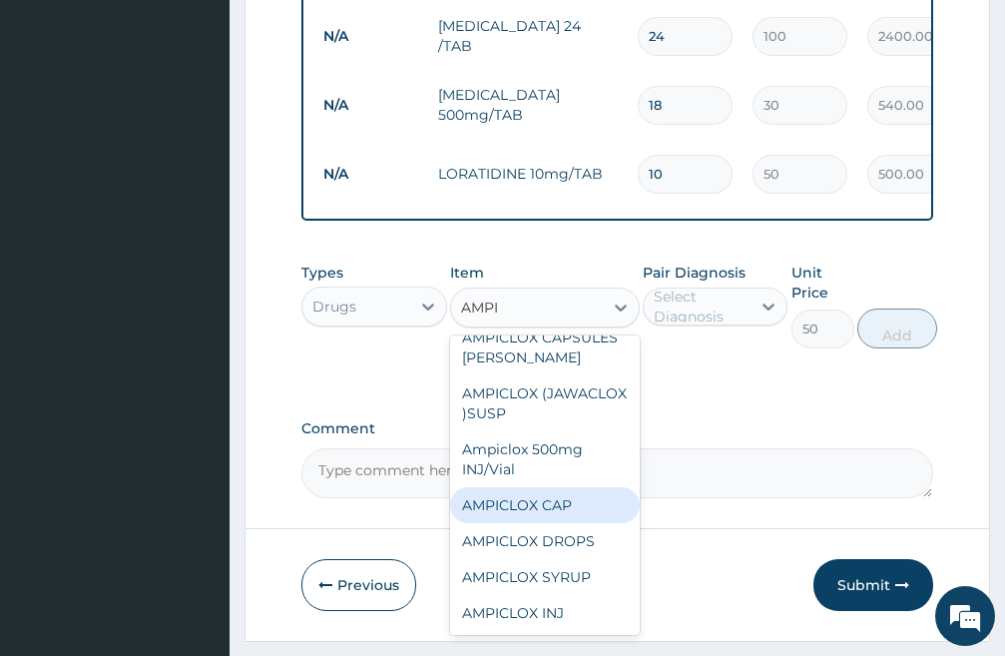
click at [565, 523] on div "AMPICLOX CAP" at bounding box center [545, 505] width 190 height 36
type input "100"
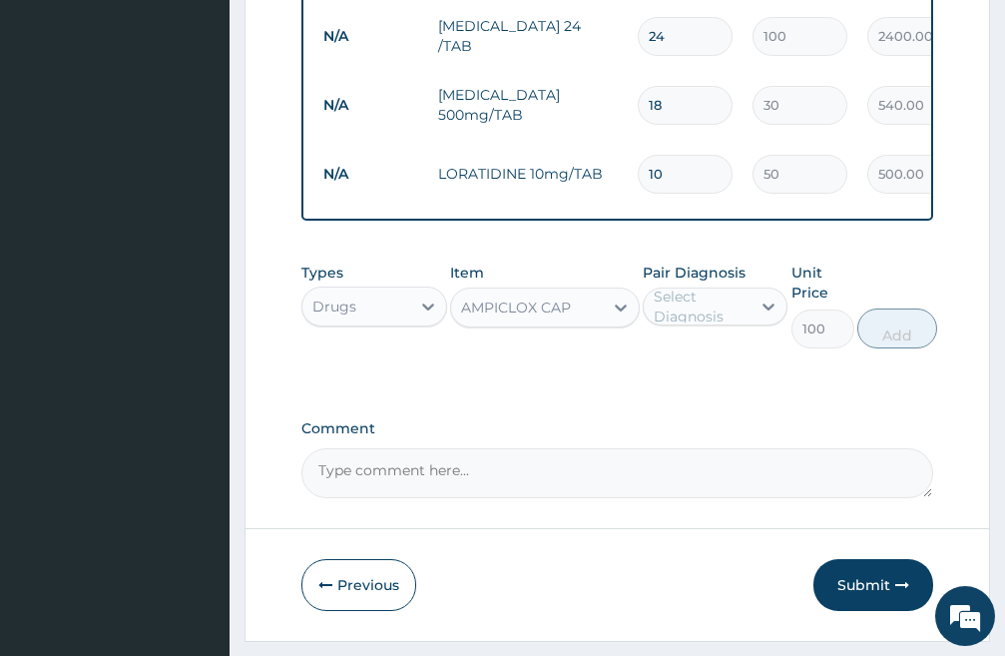
click at [551, 318] on div "AMPICLOX CAP" at bounding box center [516, 308] width 110 height 20
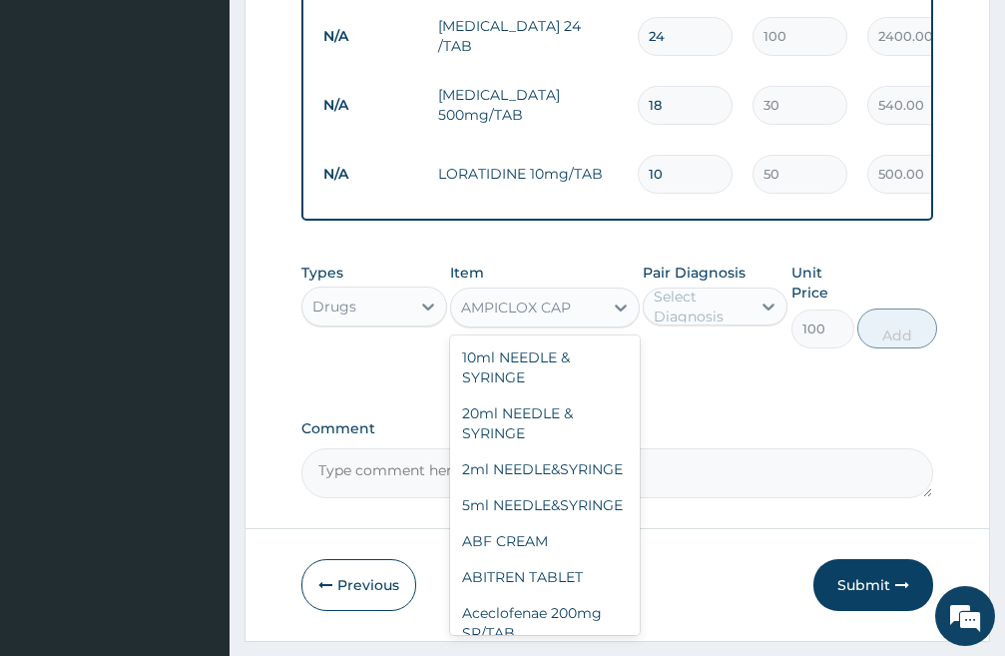
scroll to position [4701, 0]
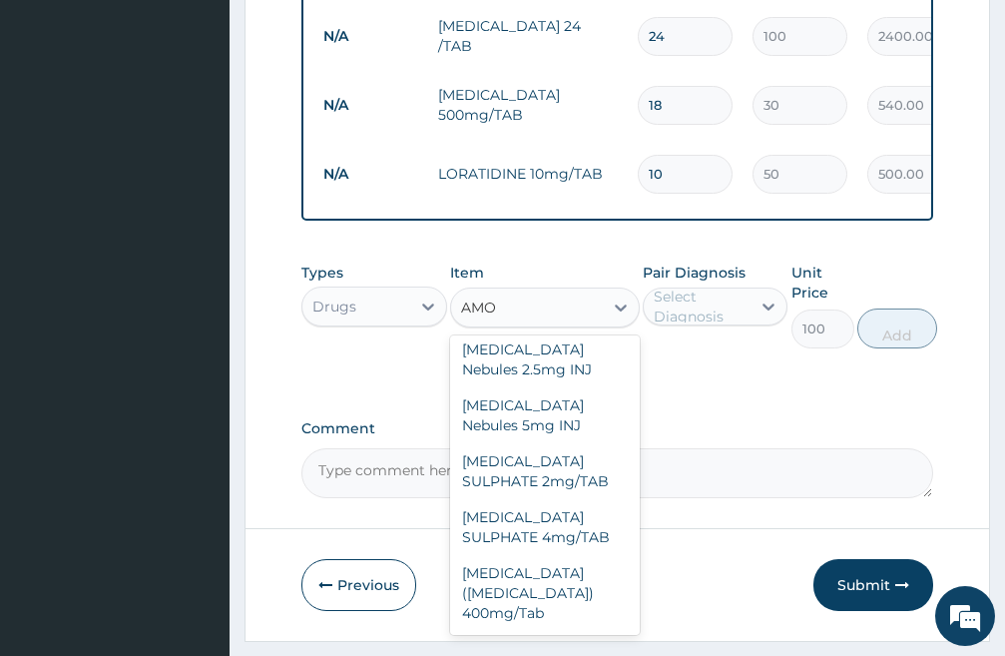
type input "AMOX"
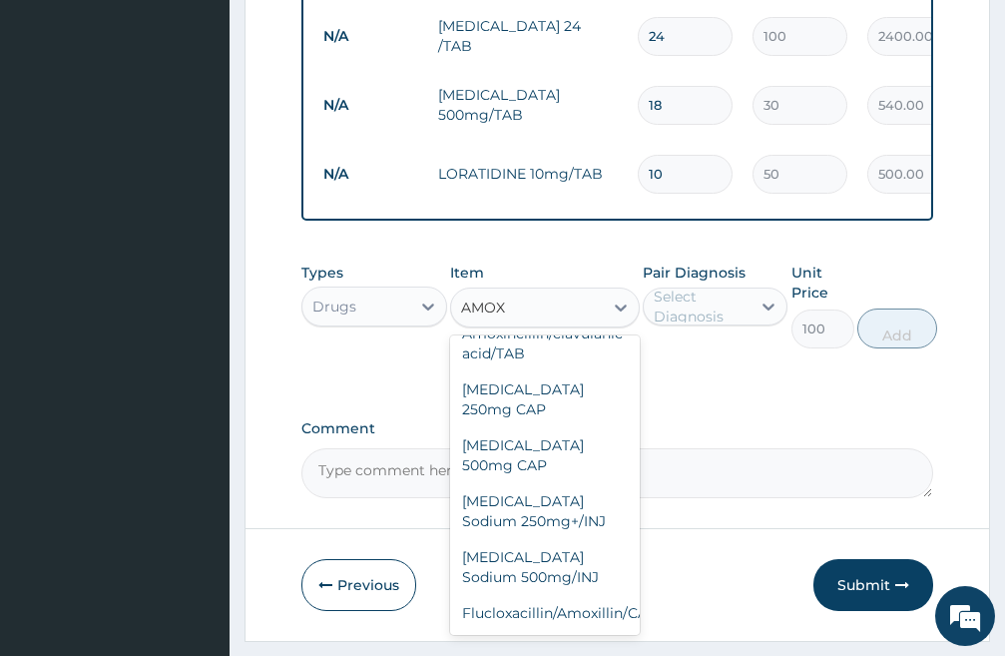
scroll to position [800, 0]
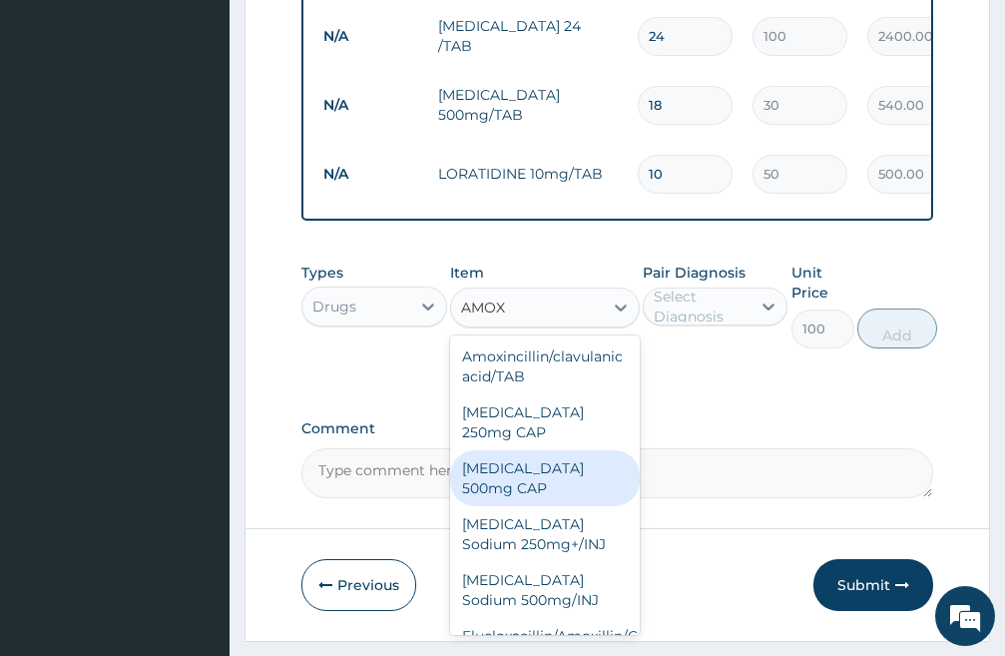
click at [542, 450] on div "[MEDICAL_DATA] 500mg CAP" at bounding box center [545, 478] width 190 height 56
type input "120"
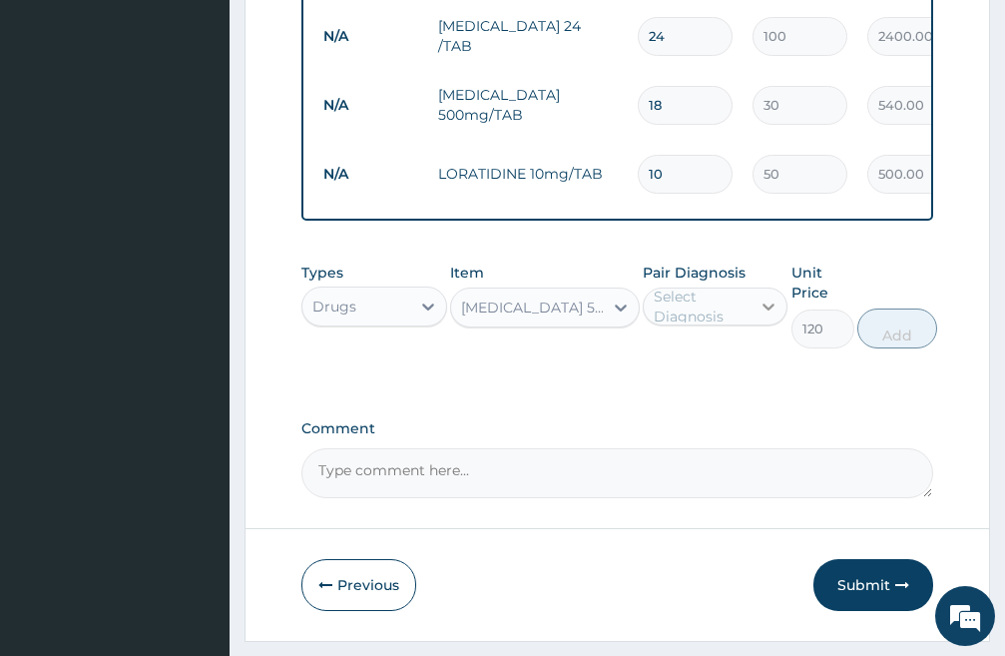
click at [762, 317] on icon at bounding box center [769, 307] width 20 height 20
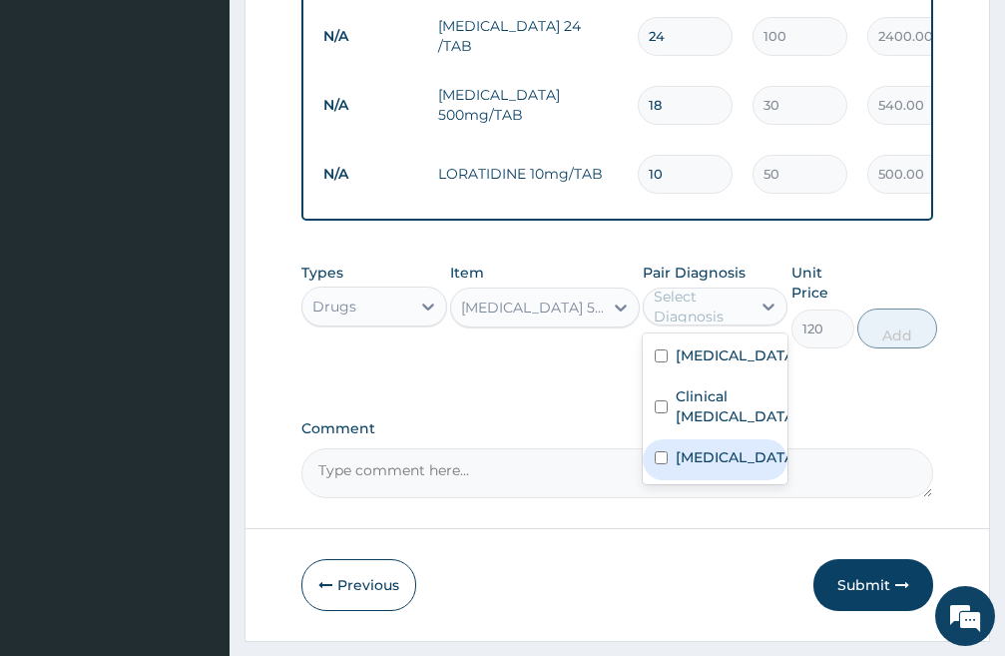
click at [660, 464] on input "checkbox" at bounding box center [661, 457] width 13 height 13
checkbox input "true"
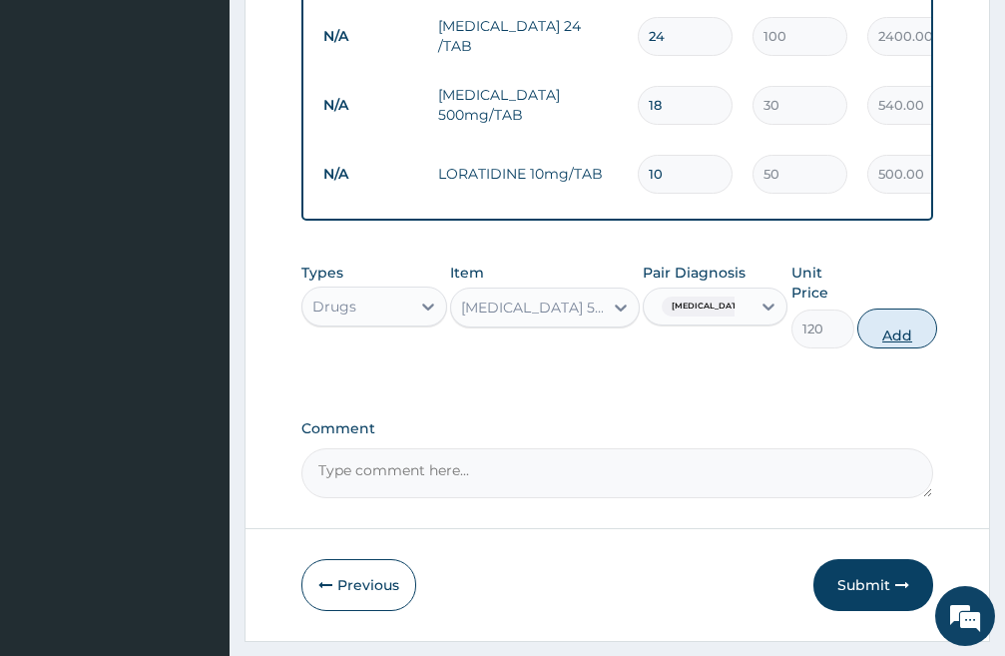
click at [919, 345] on button "Add" at bounding box center [898, 329] width 80 height 40
type input "0"
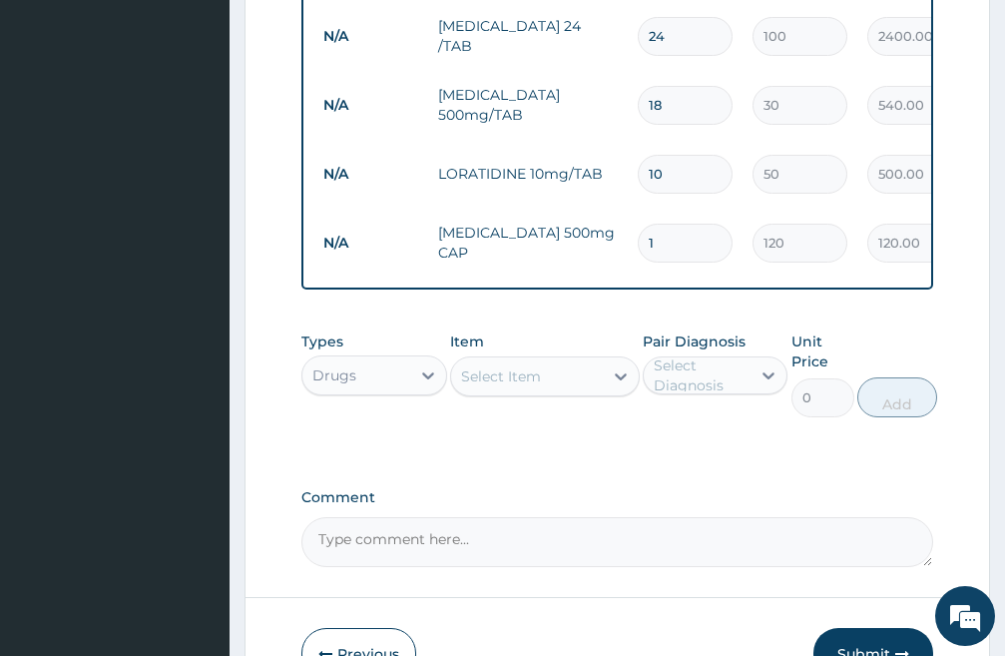
type input "15"
type input "1800.00"
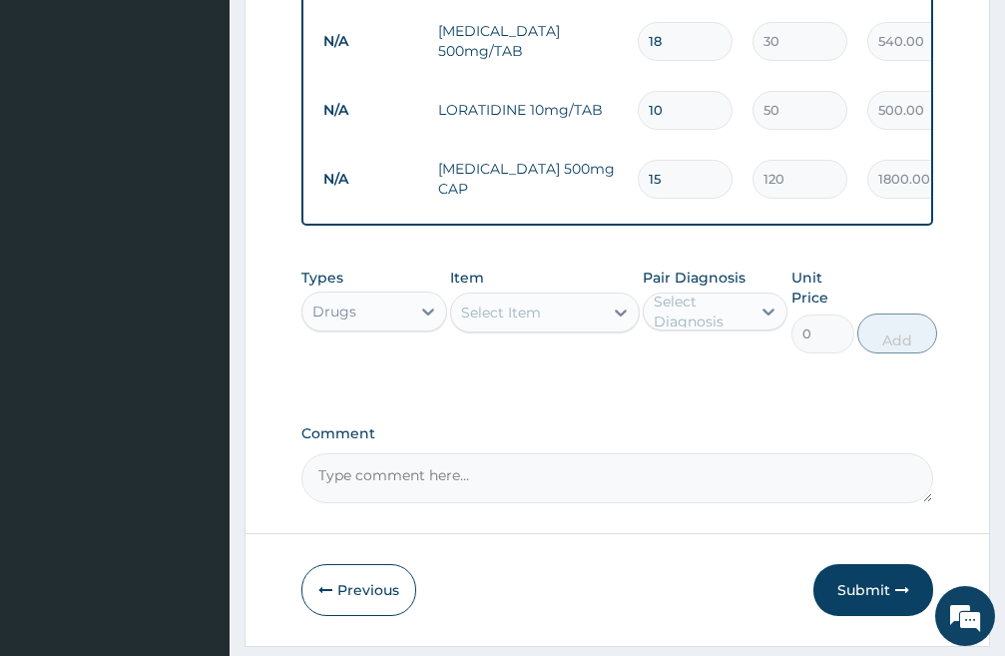
scroll to position [1159, 0]
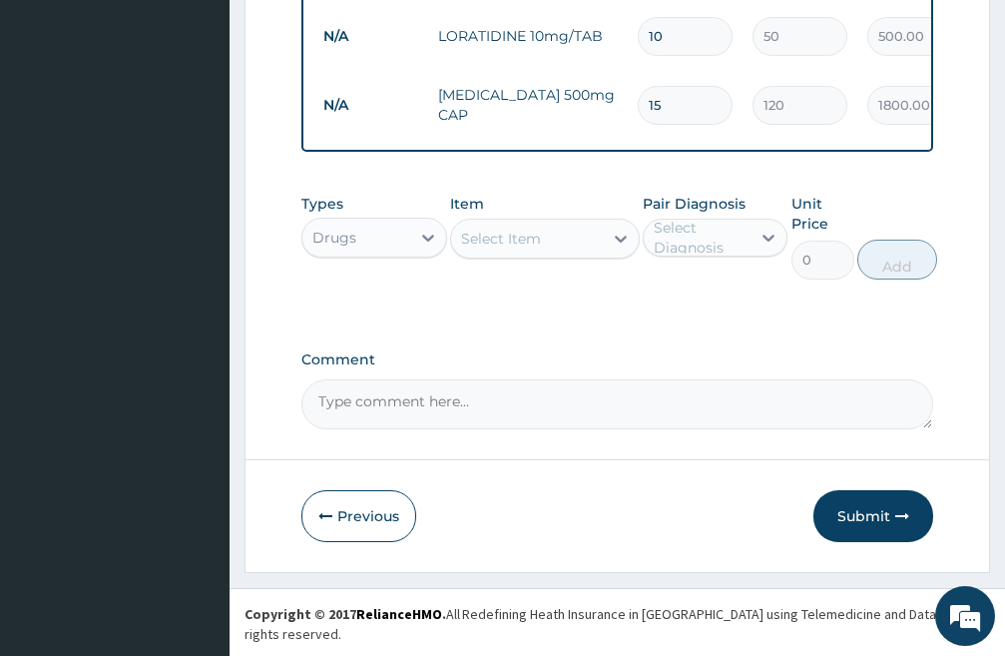
type input "15"
click at [585, 255] on div "Select Item" at bounding box center [527, 239] width 152 height 32
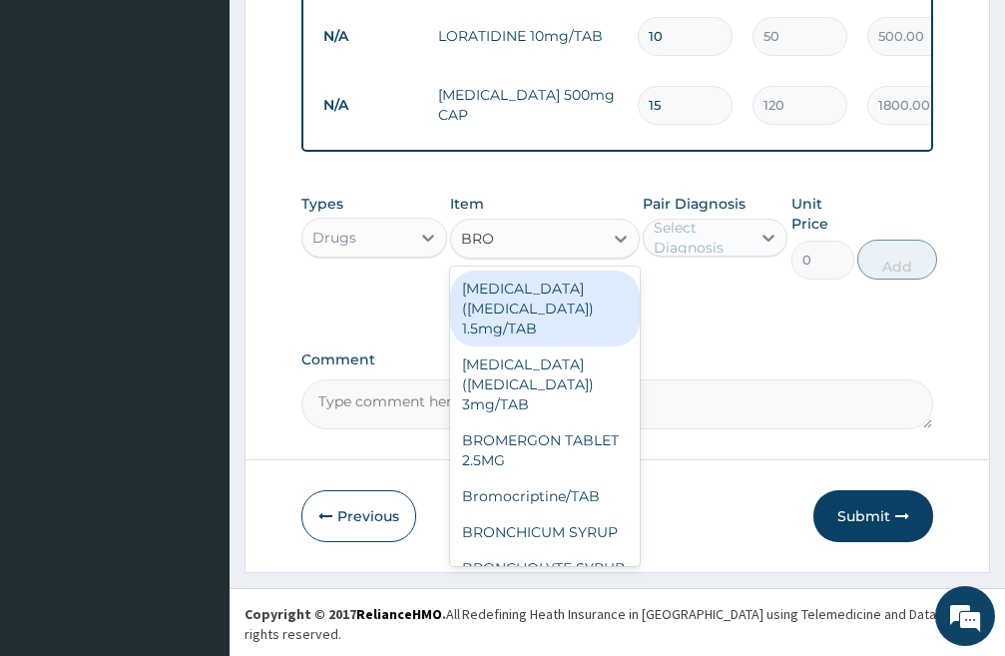
type input "BRON"
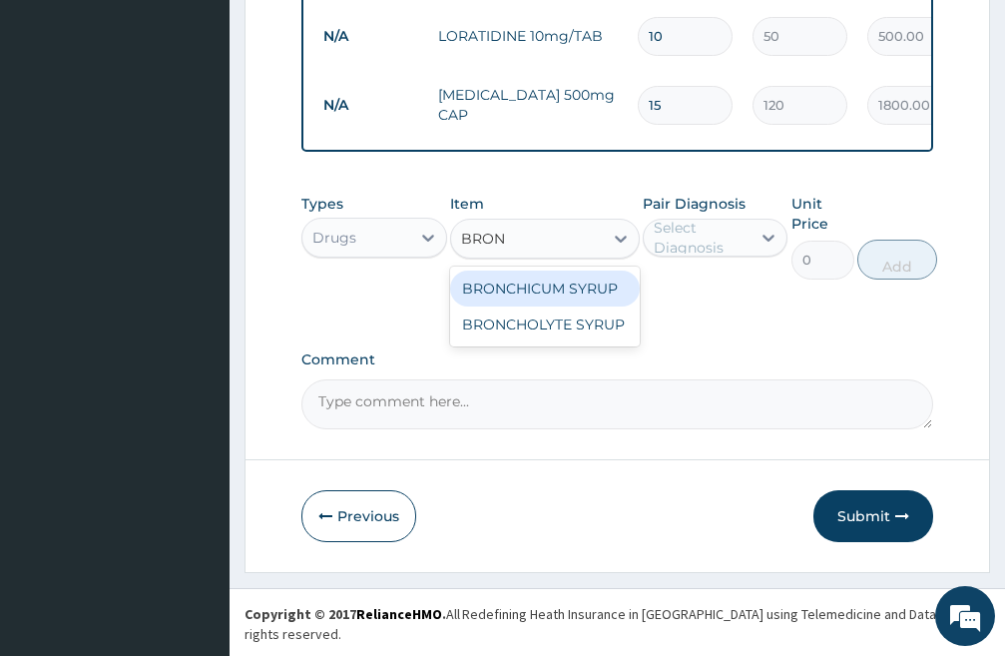
click at [546, 301] on div "BRONCHICUM SYRUP" at bounding box center [545, 289] width 190 height 36
type input "1500"
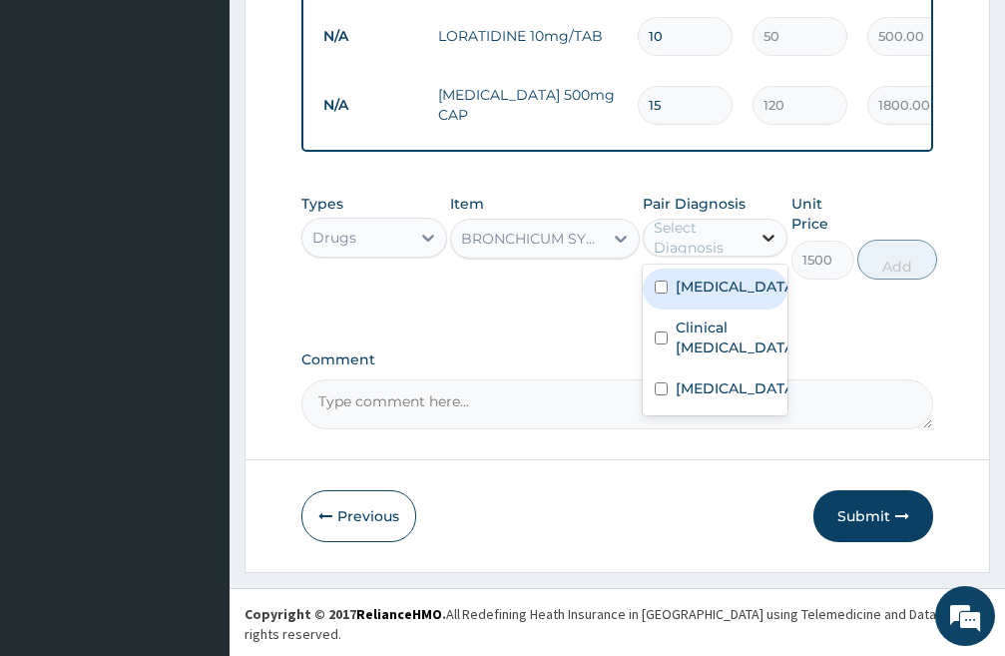
click at [762, 248] on icon at bounding box center [769, 238] width 20 height 20
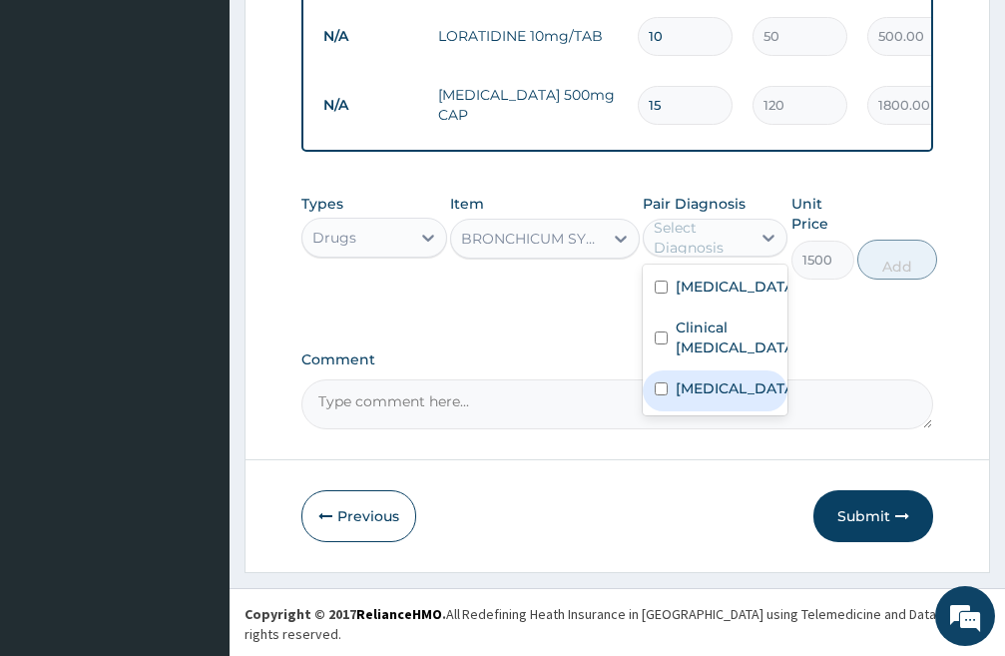
click at [660, 395] on input "checkbox" at bounding box center [661, 388] width 13 height 13
checkbox input "true"
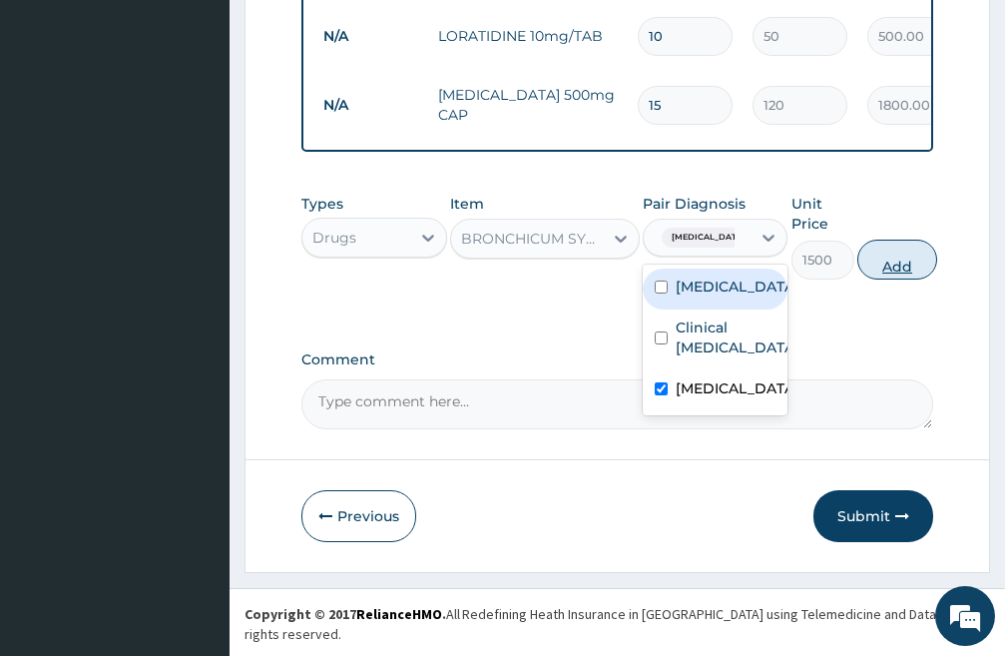
click at [918, 280] on button "Add" at bounding box center [898, 260] width 80 height 40
type input "0"
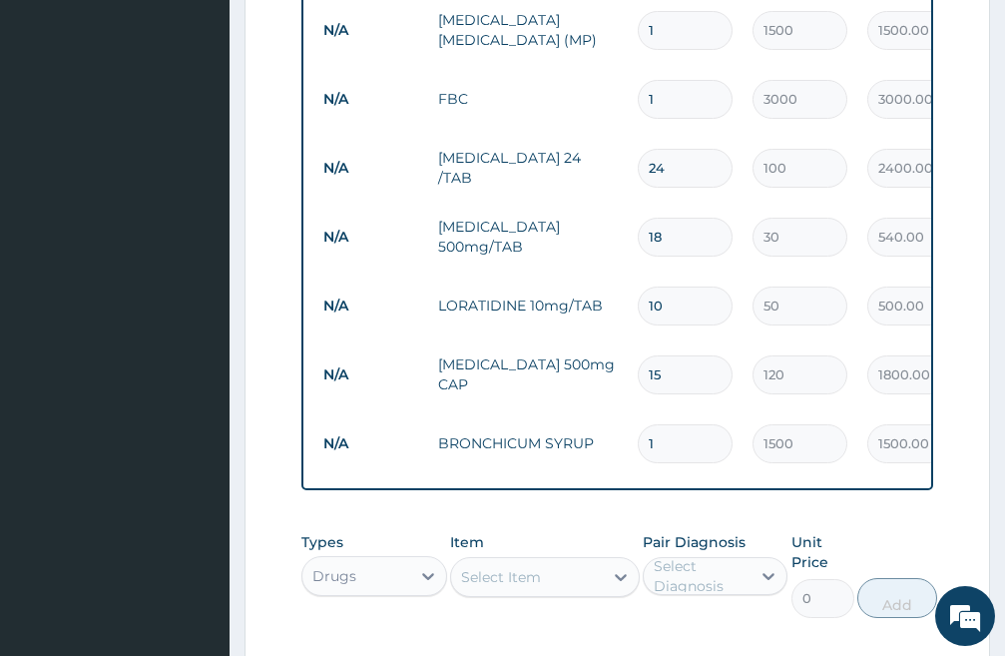
scroll to position [1228, 0]
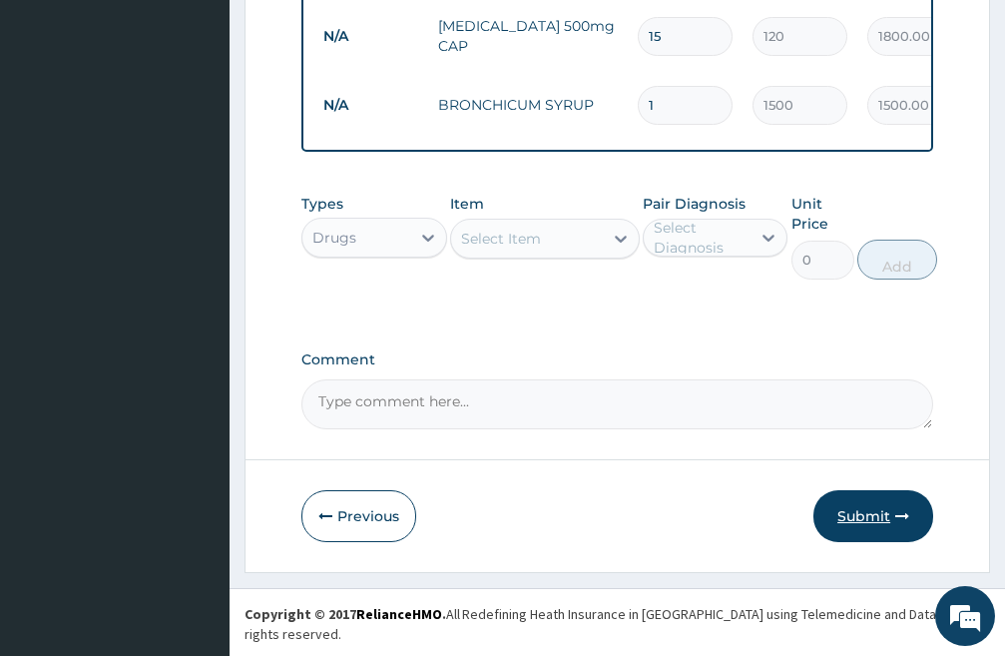
click at [862, 534] on button "Submit" at bounding box center [874, 516] width 120 height 52
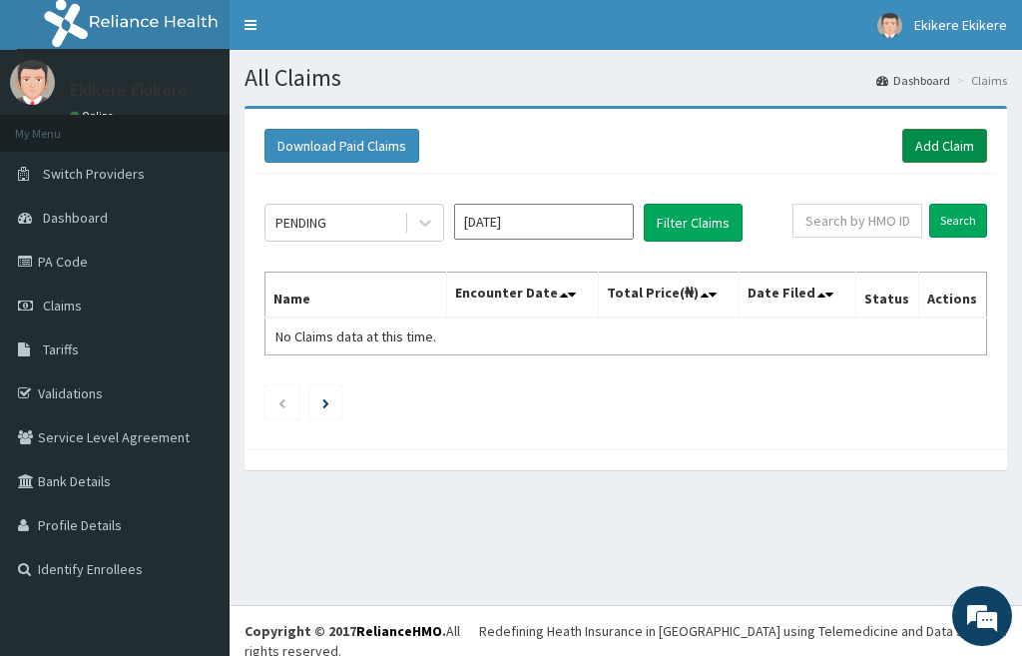
click at [951, 141] on link "Add Claim" at bounding box center [945, 146] width 85 height 34
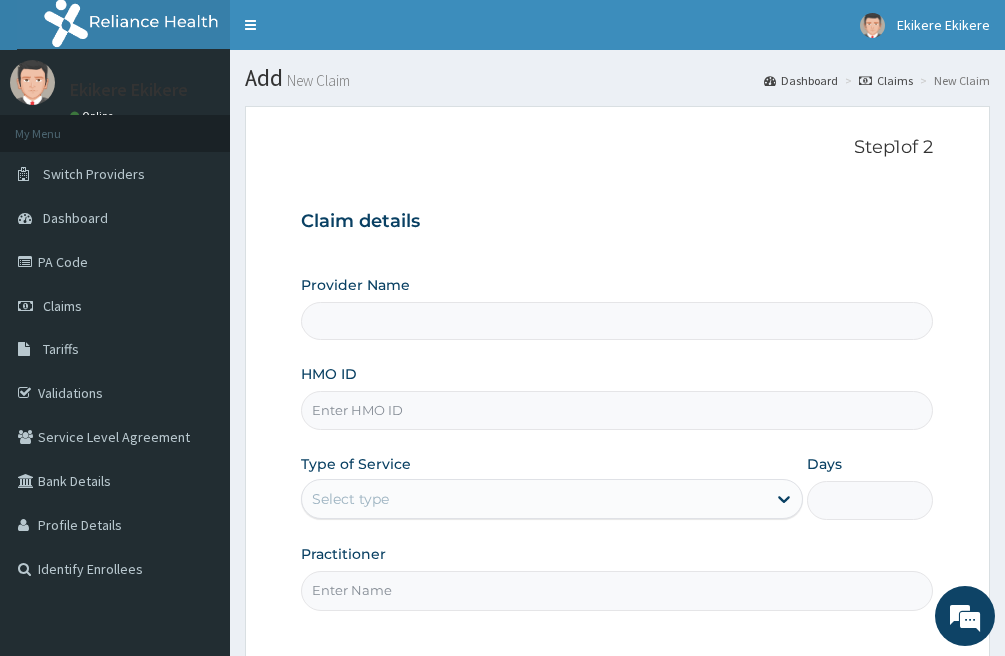
type input "[PERSON_NAME][GEOGRAPHIC_DATA]"
click at [416, 417] on input "HMO ID" at bounding box center [618, 410] width 632 height 39
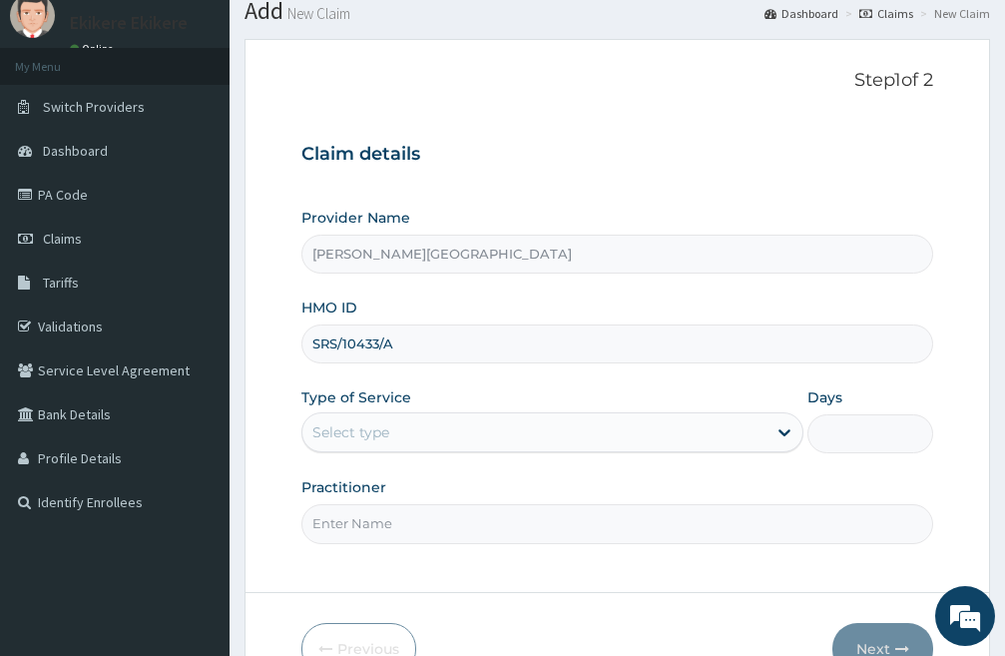
scroll to position [183, 0]
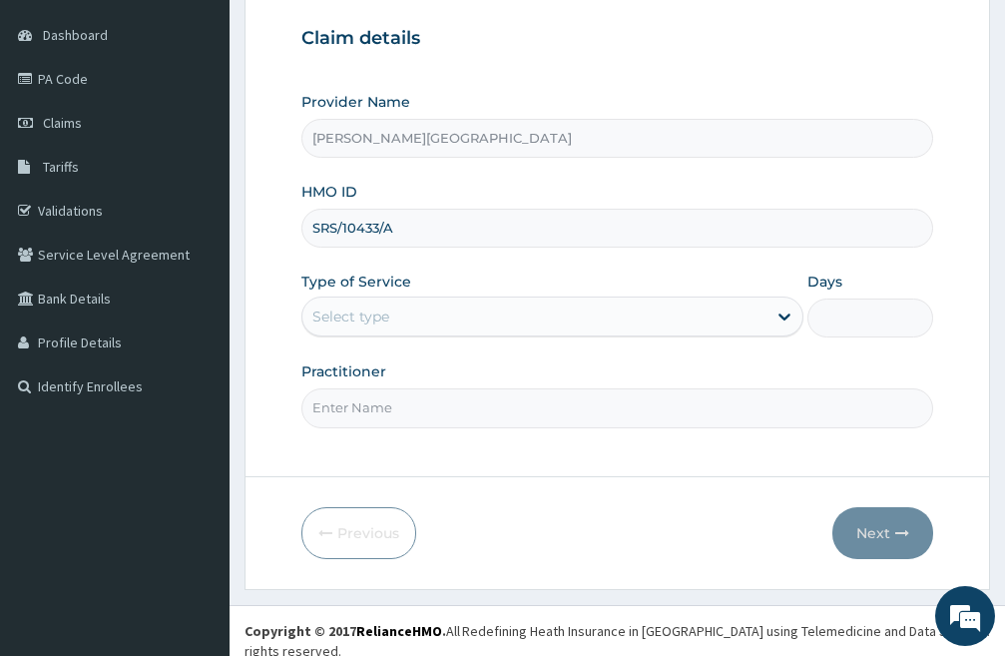
type input "SRS/10433/A"
click at [493, 313] on div "Select type" at bounding box center [535, 317] width 464 height 32
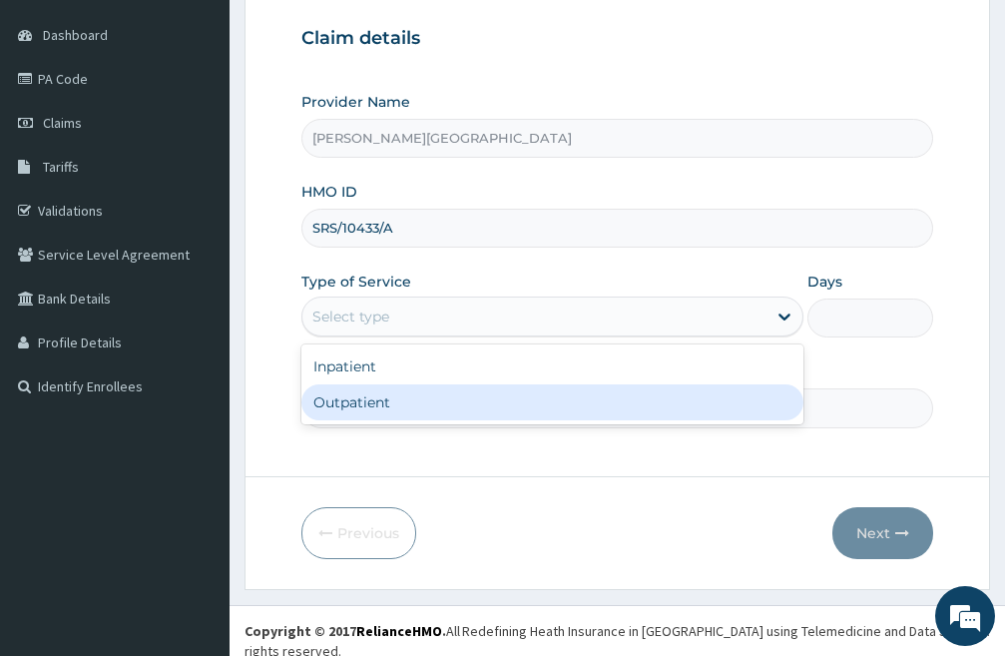
click at [401, 407] on div "Outpatient" at bounding box center [553, 402] width 502 height 36
type input "1"
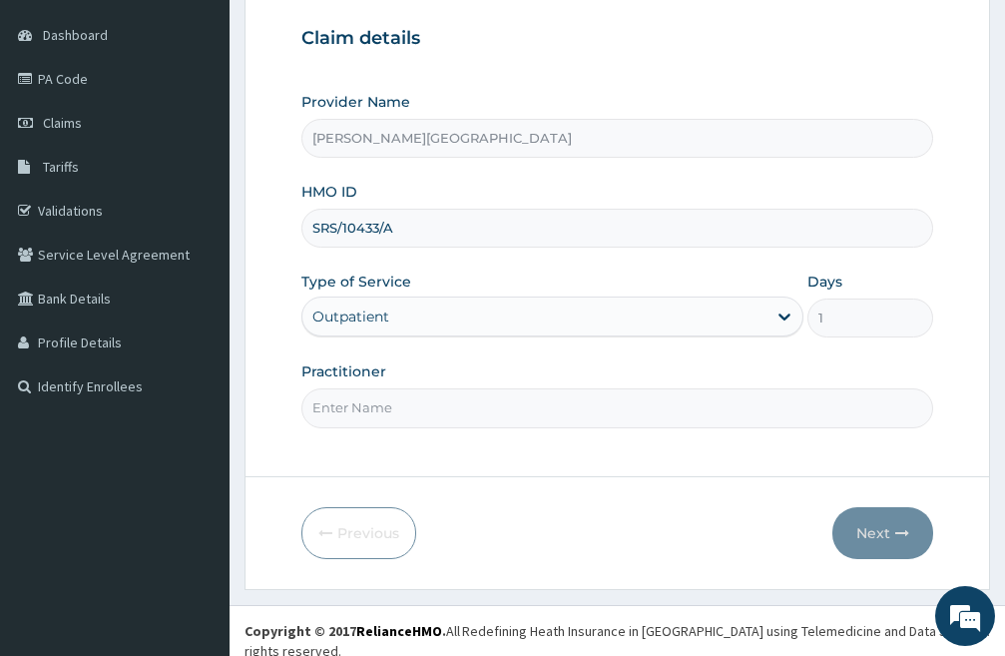
click at [460, 417] on input "Practitioner" at bounding box center [618, 407] width 632 height 39
type input "DR LIGHT"
click at [879, 533] on button "Next" at bounding box center [883, 533] width 101 height 52
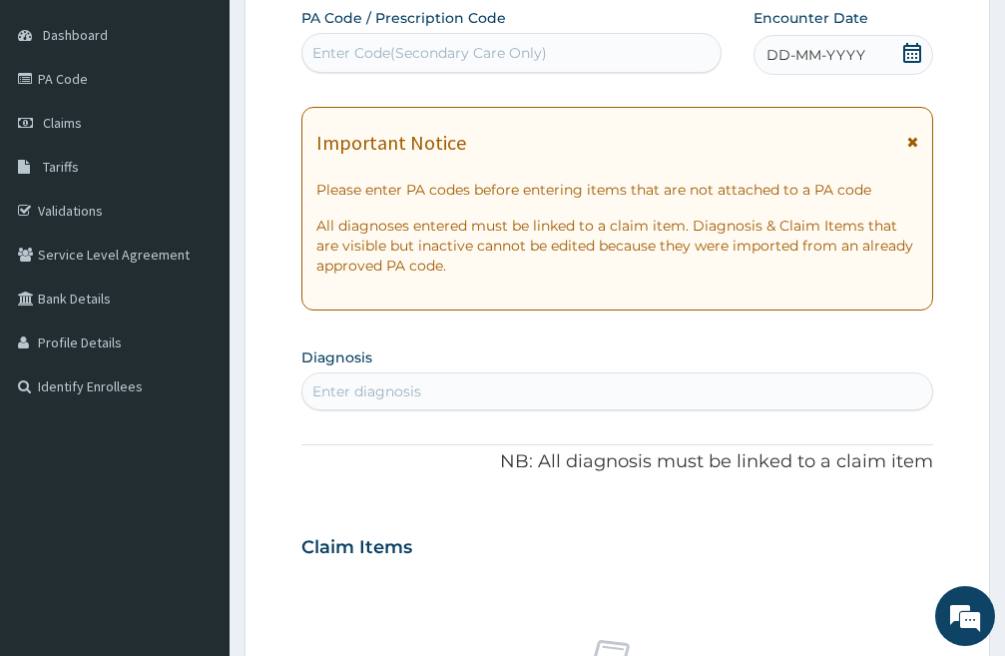
click at [909, 52] on icon at bounding box center [913, 53] width 20 height 20
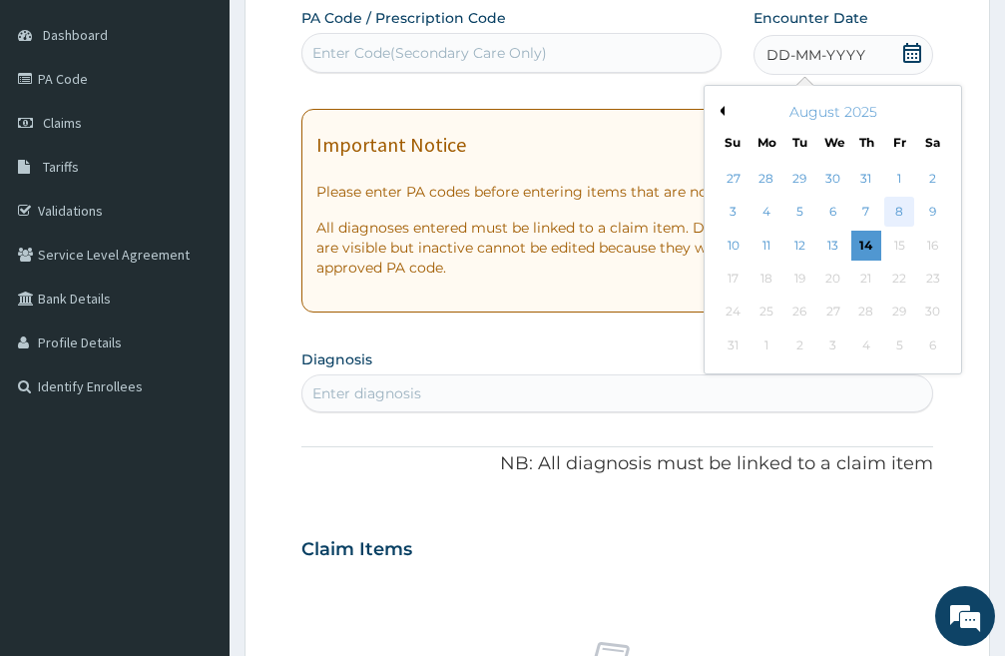
click at [900, 209] on div "8" at bounding box center [900, 213] width 30 height 30
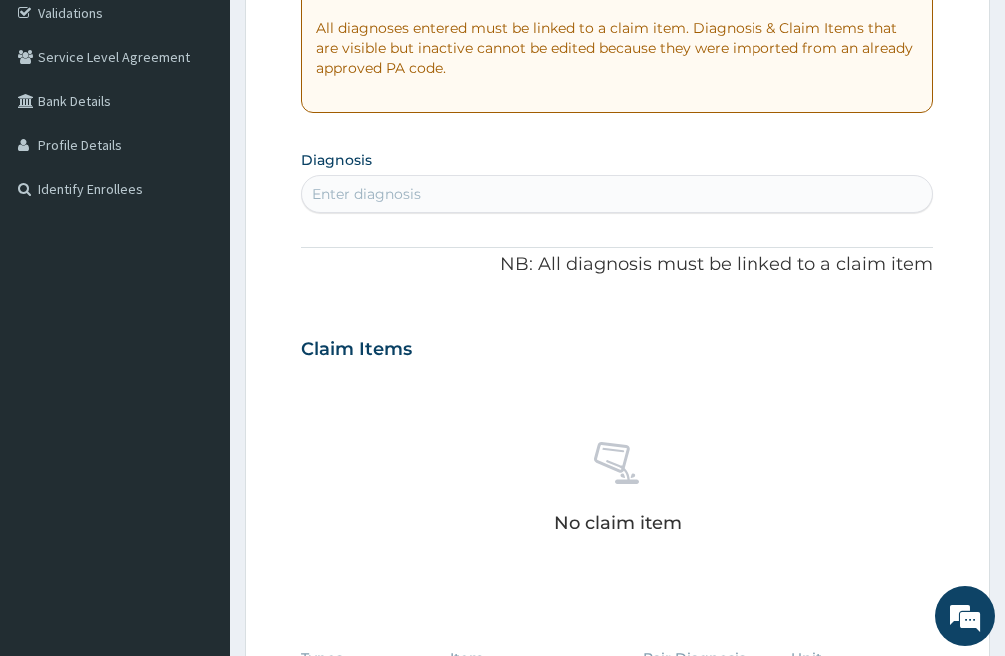
scroll to position [382, 0]
click at [456, 190] on div "Enter diagnosis" at bounding box center [618, 192] width 630 height 32
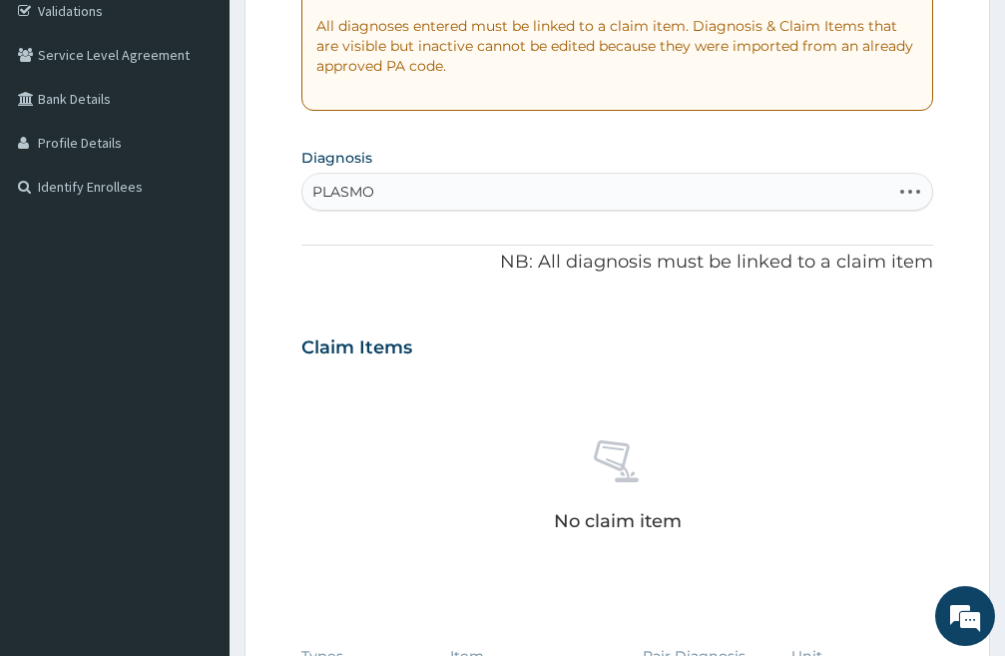
type input "PLASMOD"
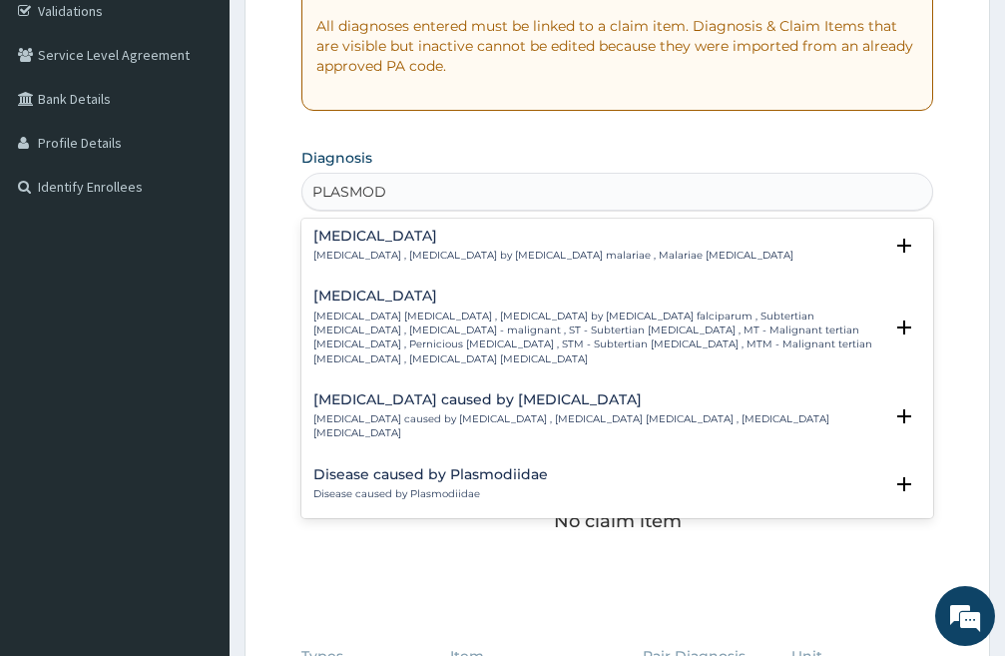
scroll to position [200, 0]
click at [397, 298] on h4 "[MEDICAL_DATA]" at bounding box center [598, 295] width 569 height 15
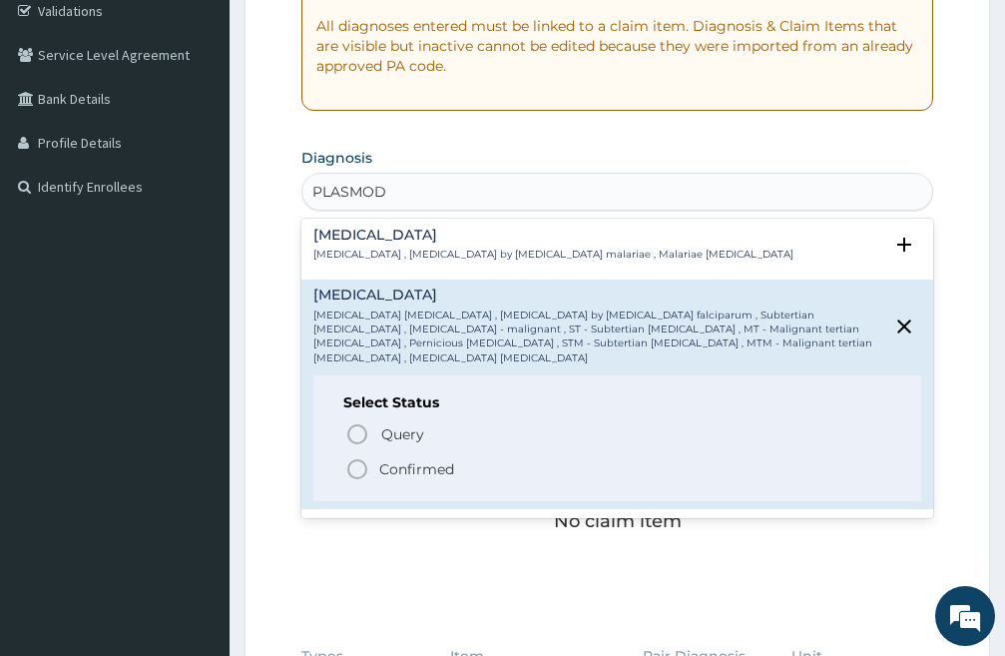
click at [359, 457] on icon "status option filled" at bounding box center [357, 469] width 24 height 24
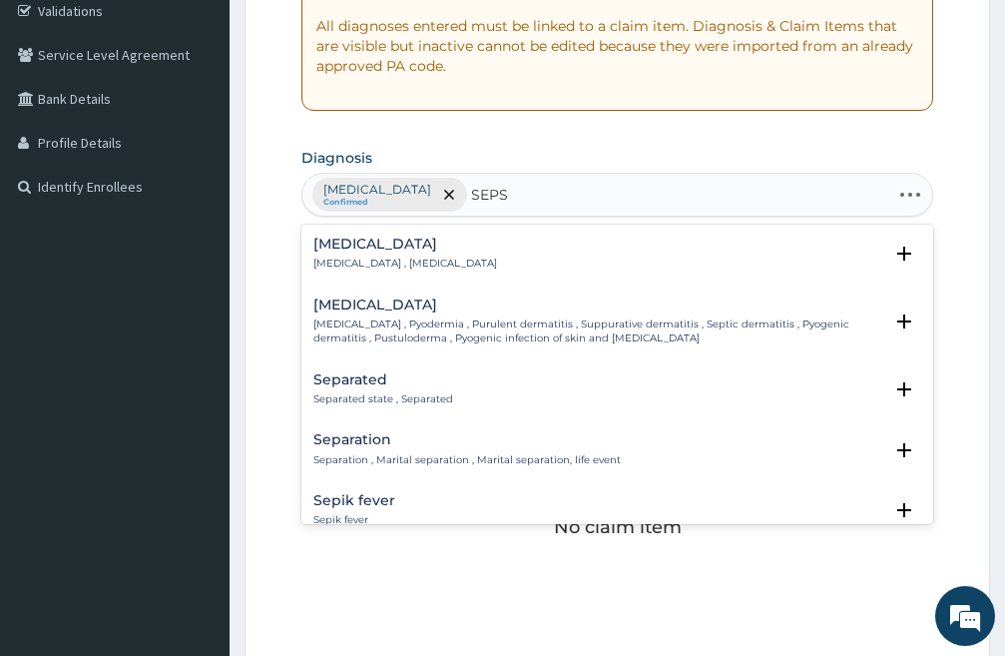
type input "SEPSI"
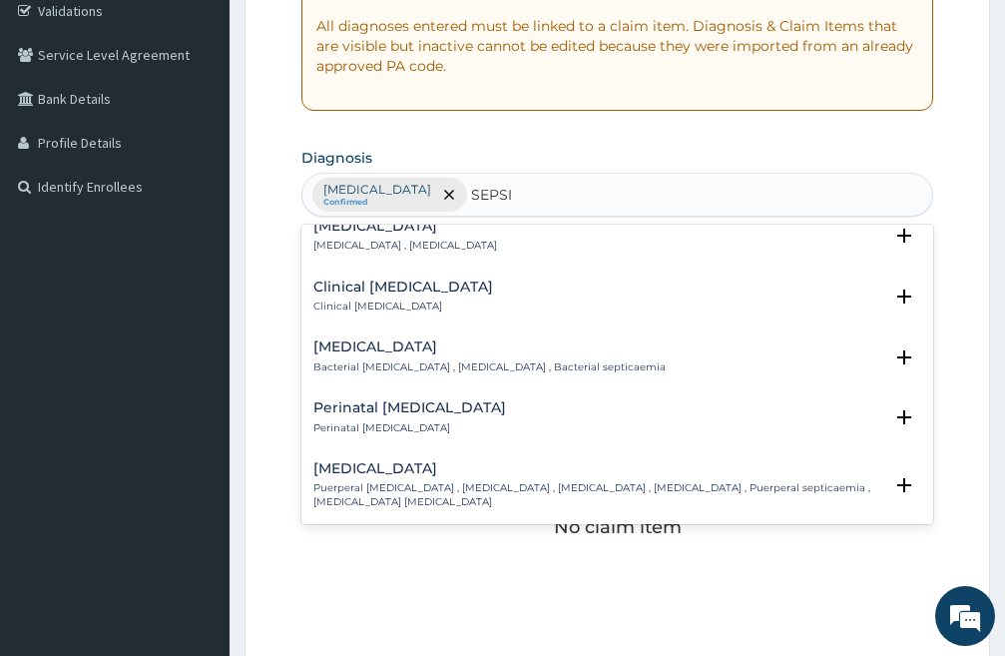
click at [348, 290] on h4 "Clinical [MEDICAL_DATA]" at bounding box center [404, 287] width 180 height 15
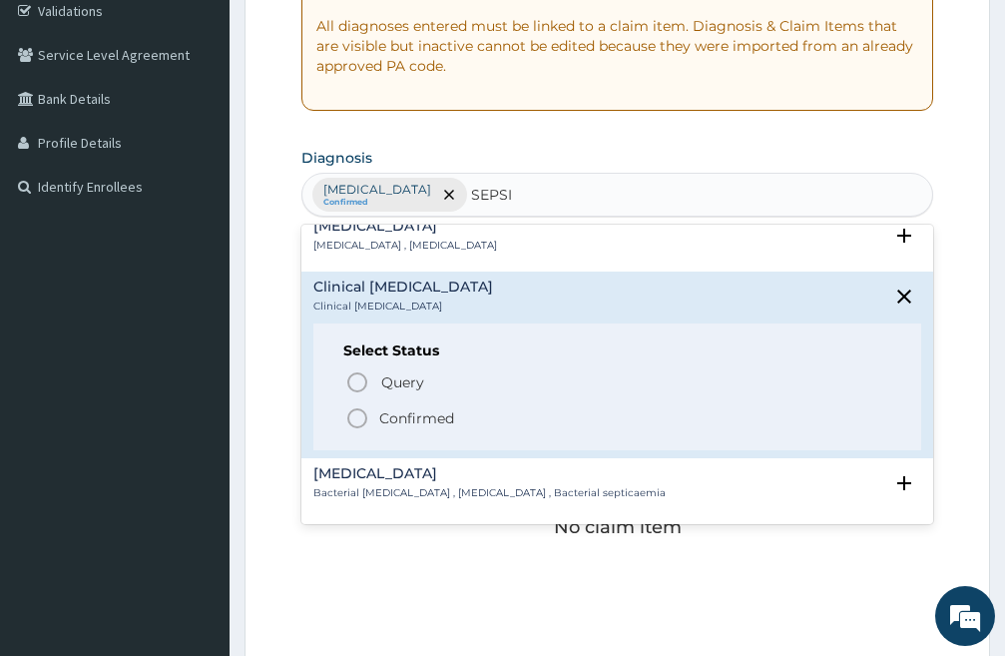
click at [355, 422] on icon "status option filled" at bounding box center [357, 418] width 24 height 24
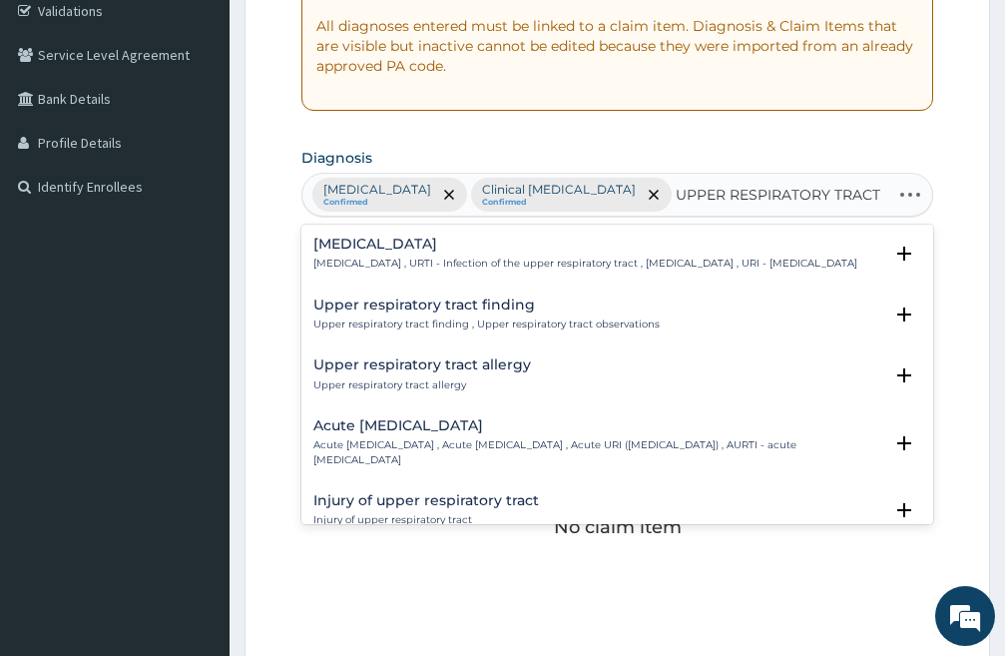
type input "UPPER RESPIRATORY TRACT"
click at [409, 242] on h4 "[MEDICAL_DATA]" at bounding box center [586, 244] width 544 height 15
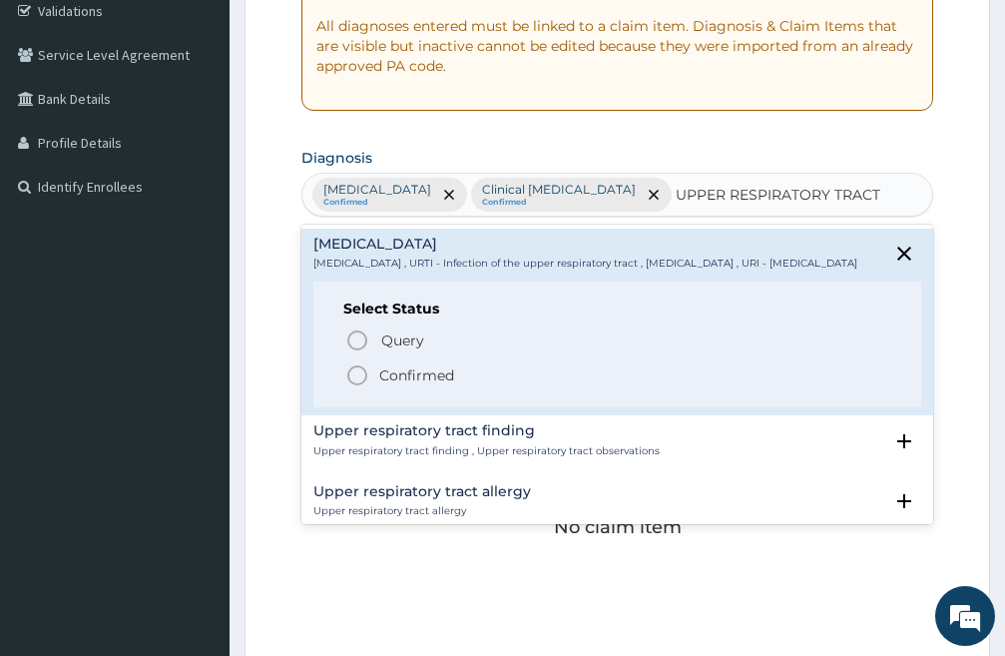
click at [355, 387] on icon "status option filled" at bounding box center [357, 375] width 24 height 24
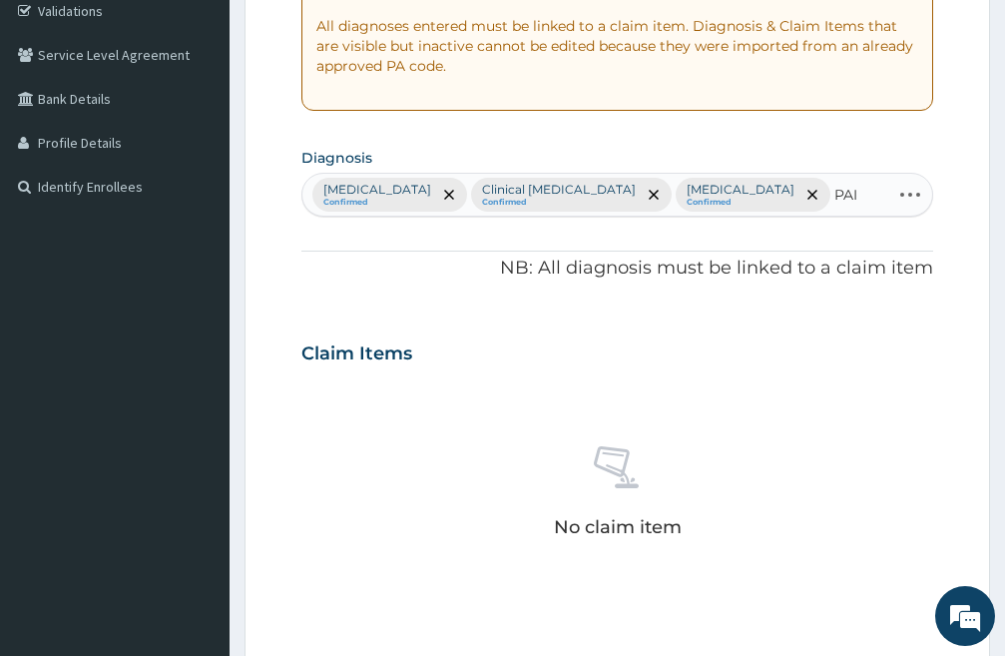
type input "PAIN"
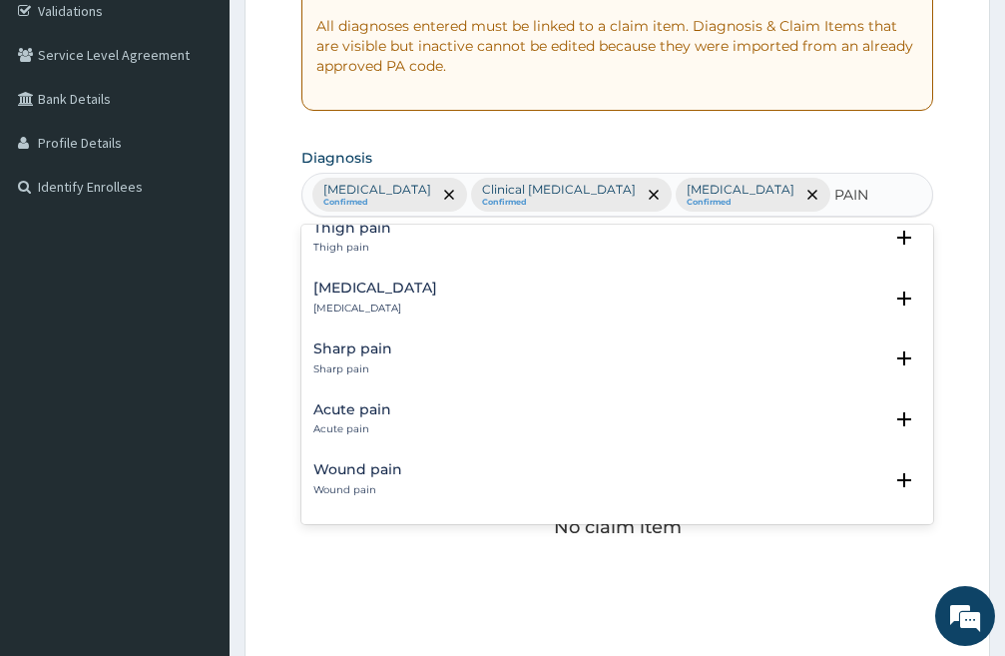
scroll to position [1897, 0]
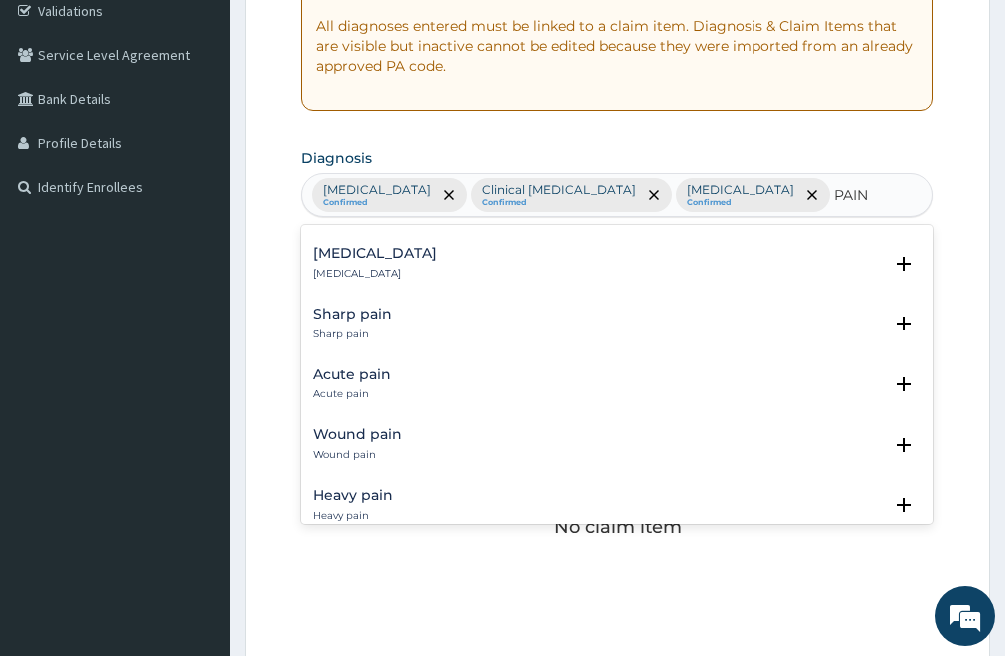
click at [371, 367] on h4 "Acute pain" at bounding box center [353, 374] width 78 height 15
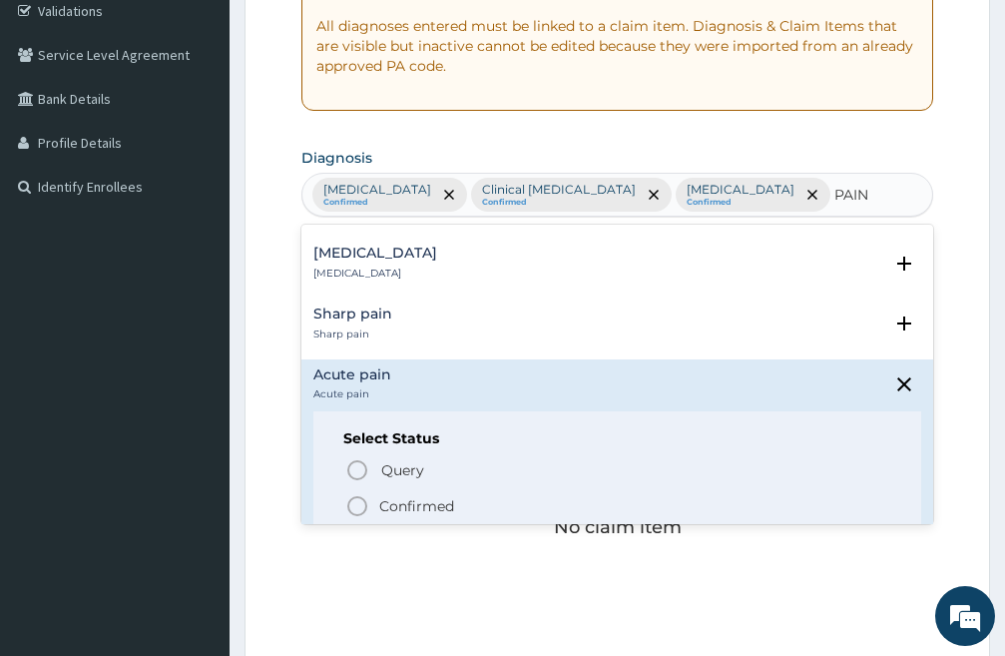
click at [353, 494] on icon "status option filled" at bounding box center [357, 506] width 24 height 24
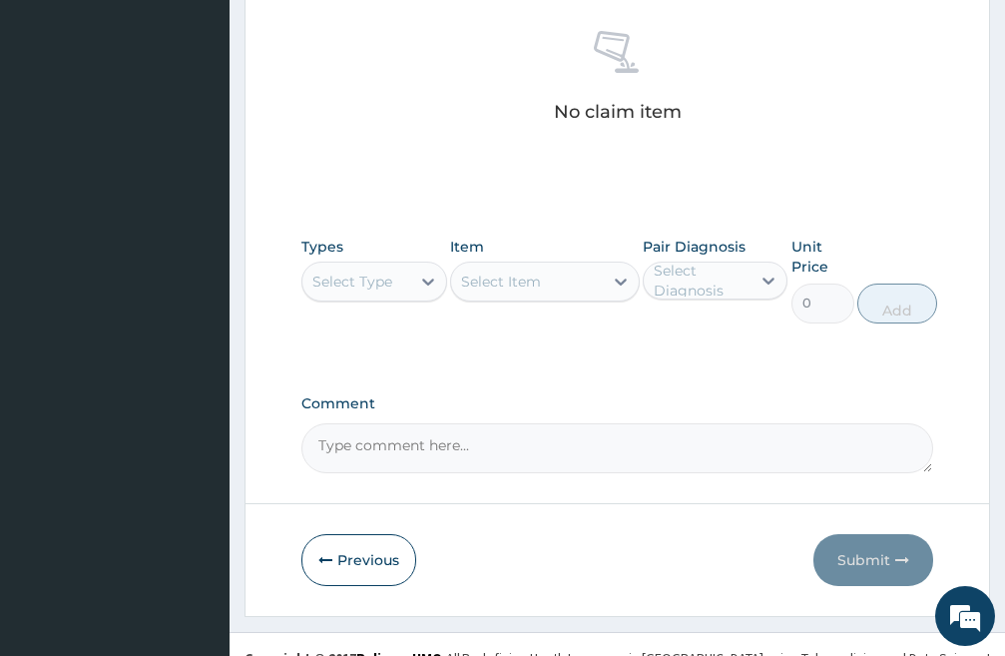
scroll to position [862, 0]
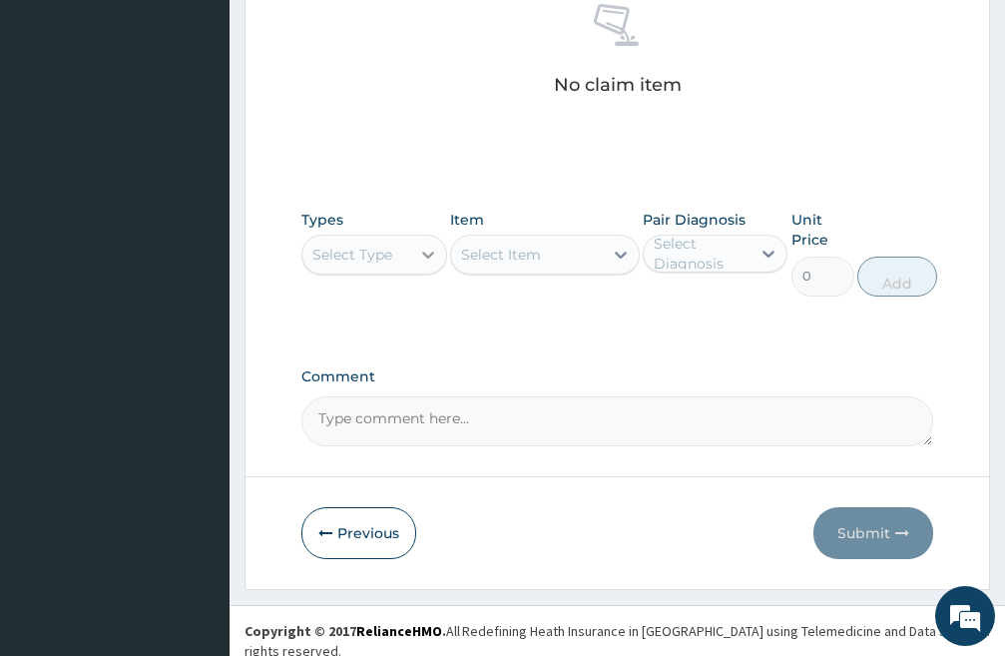
click at [416, 252] on div at bounding box center [428, 255] width 36 height 36
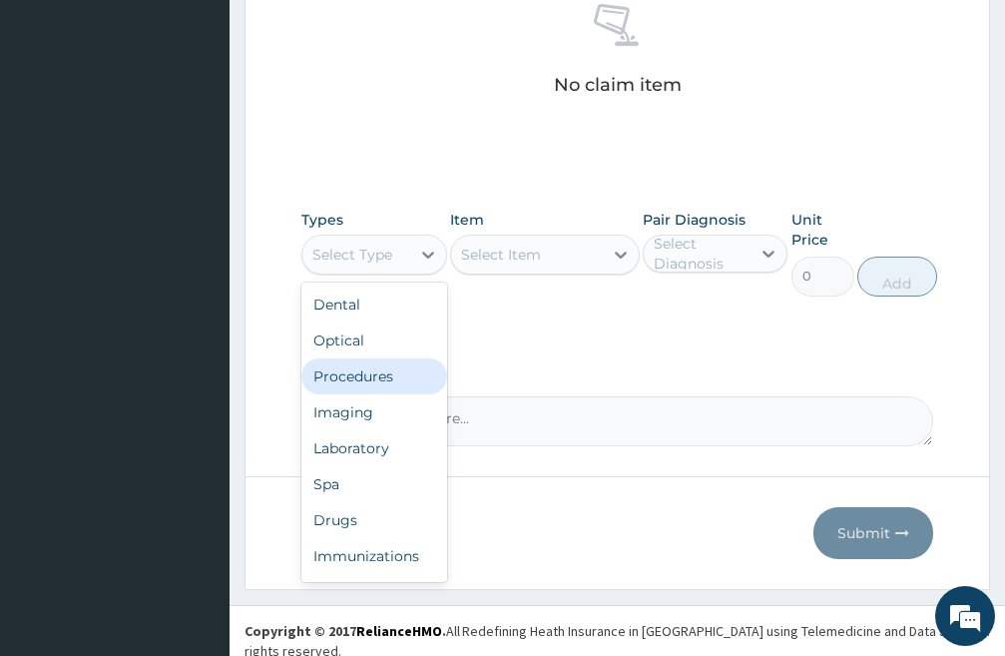
click at [380, 378] on div "Procedures" at bounding box center [375, 376] width 146 height 36
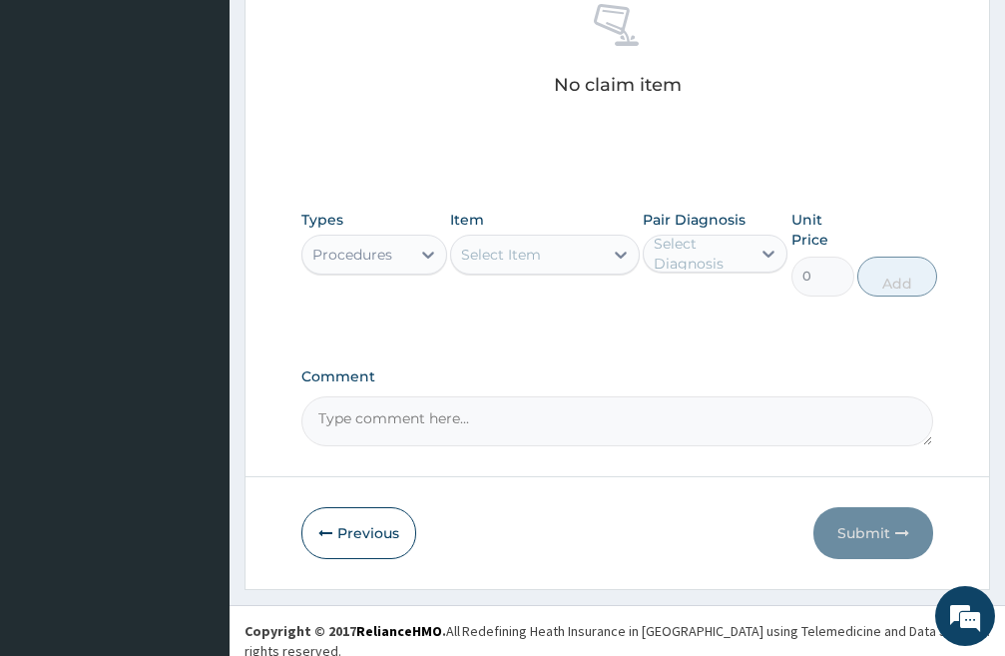
click at [577, 251] on div "Select Item" at bounding box center [527, 255] width 152 height 32
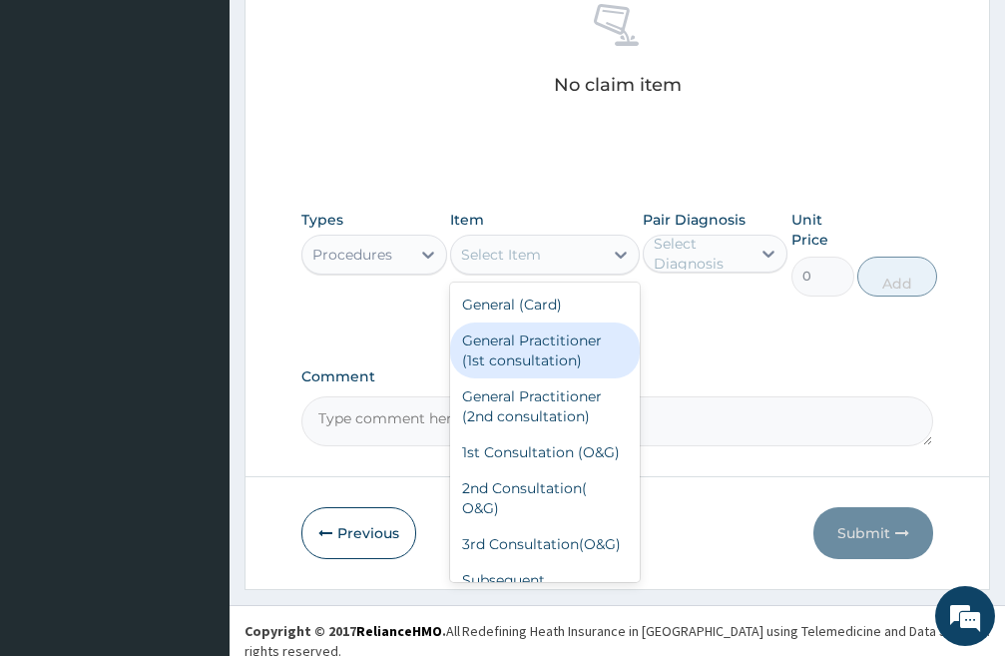
click at [519, 352] on div "General Practitioner (1st consultation)" at bounding box center [545, 350] width 190 height 56
type input "3000"
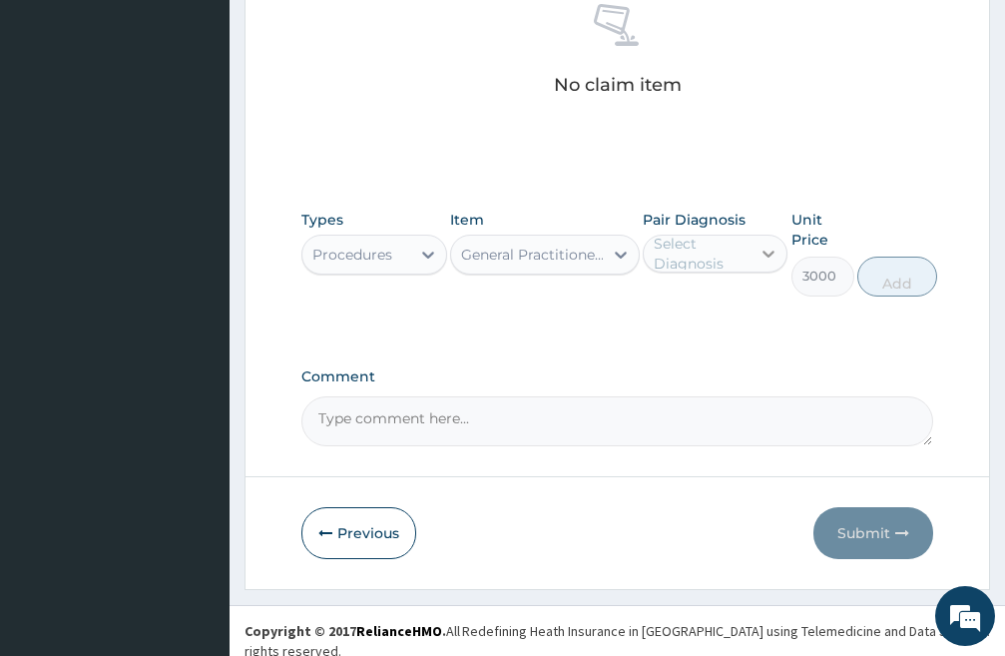
click at [767, 254] on icon at bounding box center [770, 255] width 12 height 7
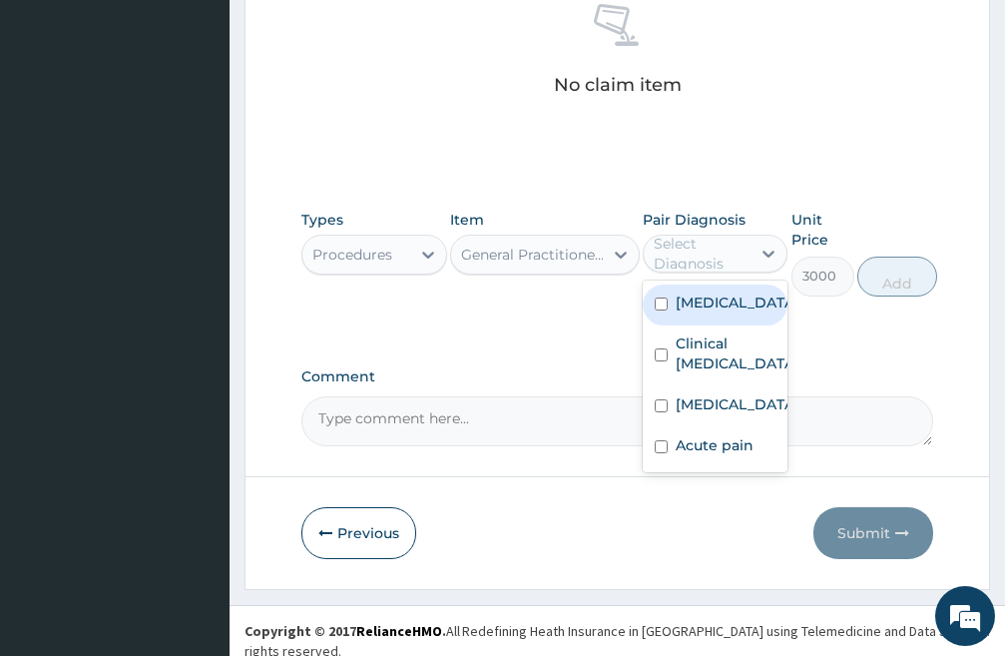
click at [658, 311] on input "checkbox" at bounding box center [661, 304] width 13 height 13
checkbox input "true"
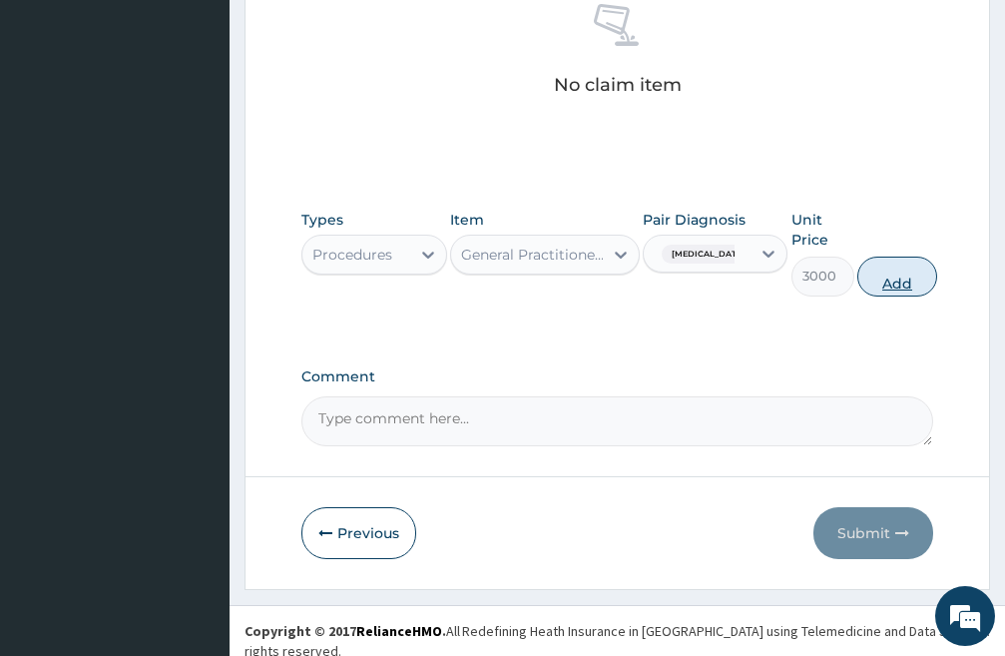
click at [884, 277] on button "Add" at bounding box center [898, 277] width 80 height 40
type input "0"
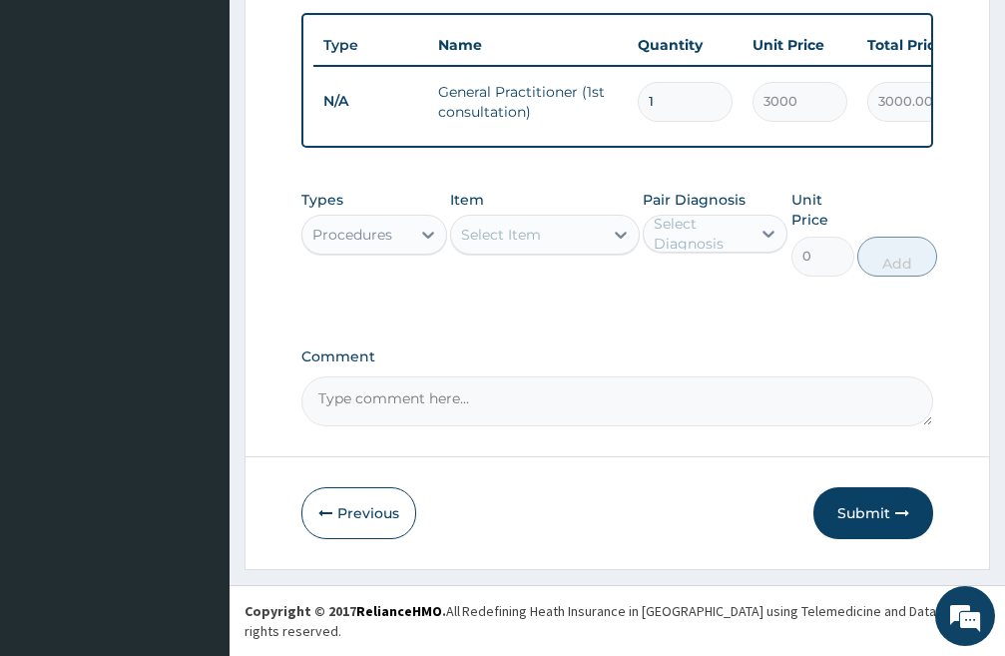
scroll to position [784, 0]
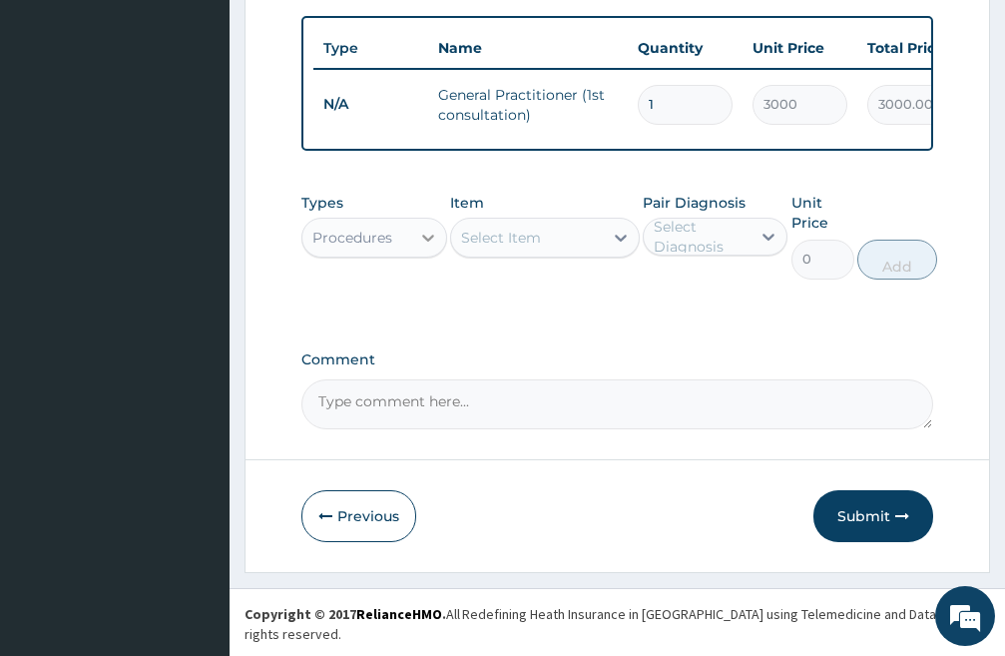
click at [434, 248] on icon at bounding box center [428, 238] width 20 height 20
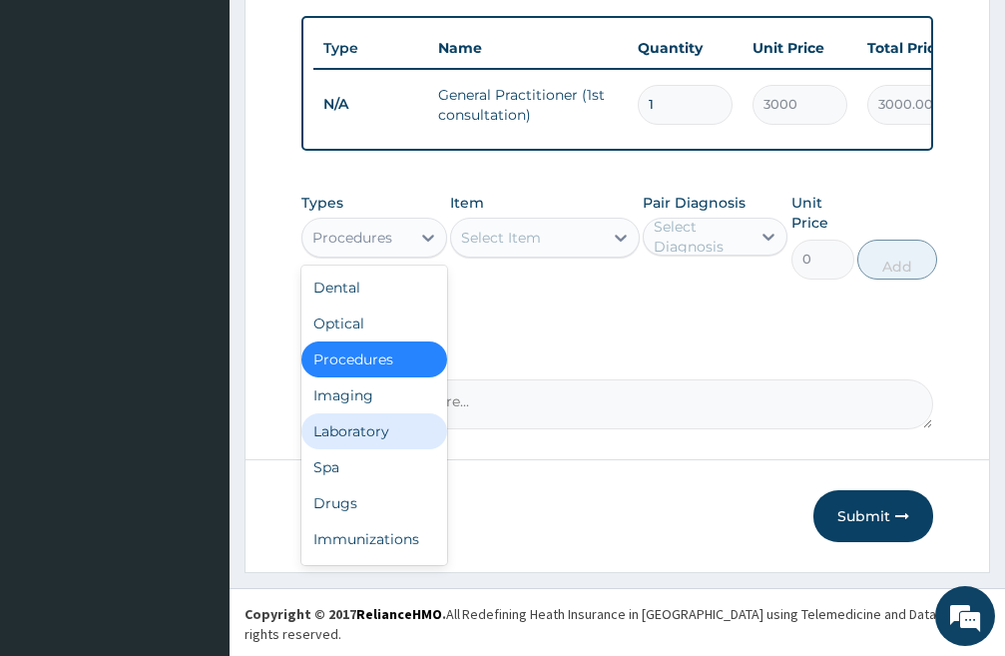
click at [393, 449] on div "Laboratory" at bounding box center [375, 431] width 146 height 36
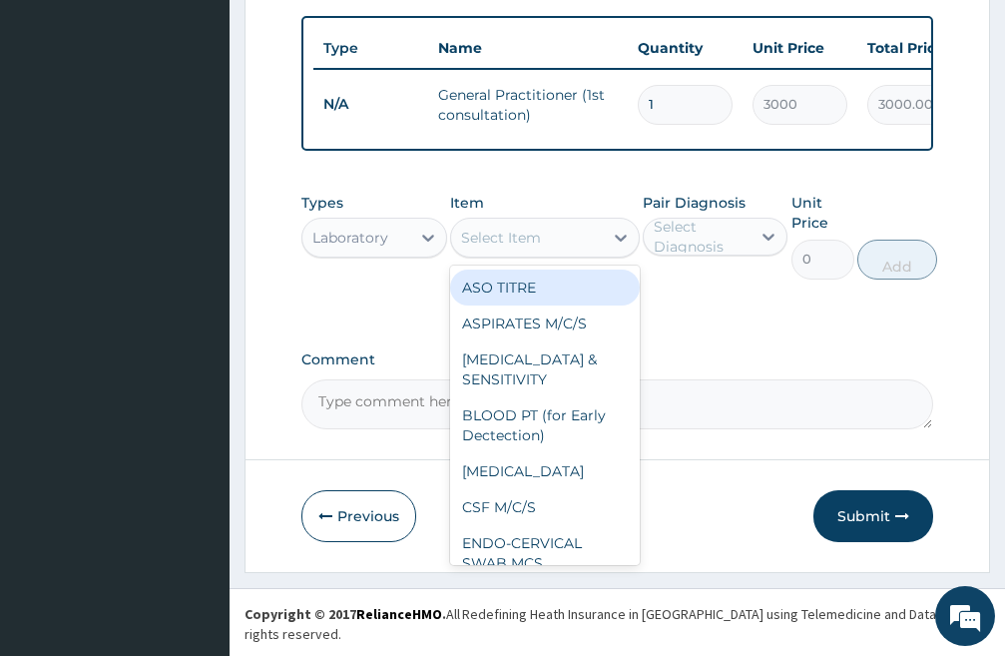
click at [565, 254] on div "Select Item" at bounding box center [527, 238] width 152 height 32
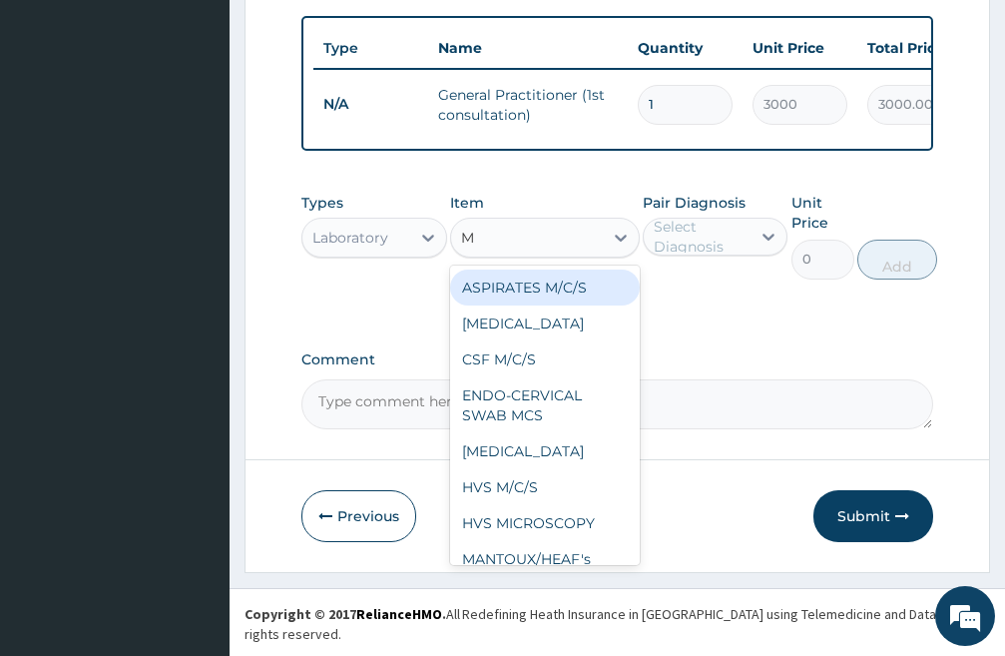
type input "MP"
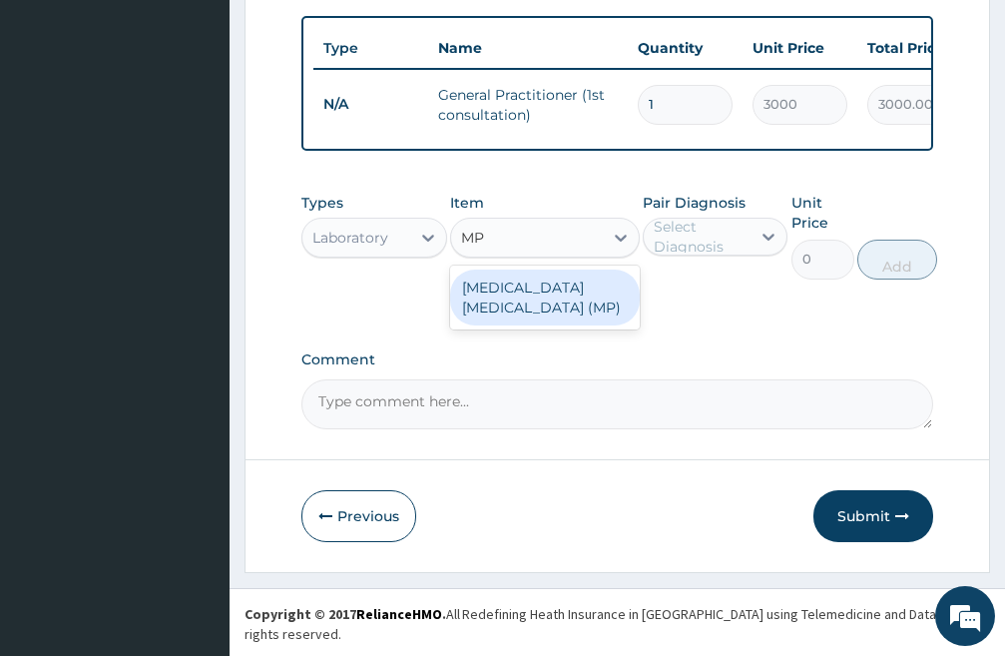
click at [541, 305] on div "[MEDICAL_DATA] [MEDICAL_DATA] (MP)" at bounding box center [545, 298] width 190 height 56
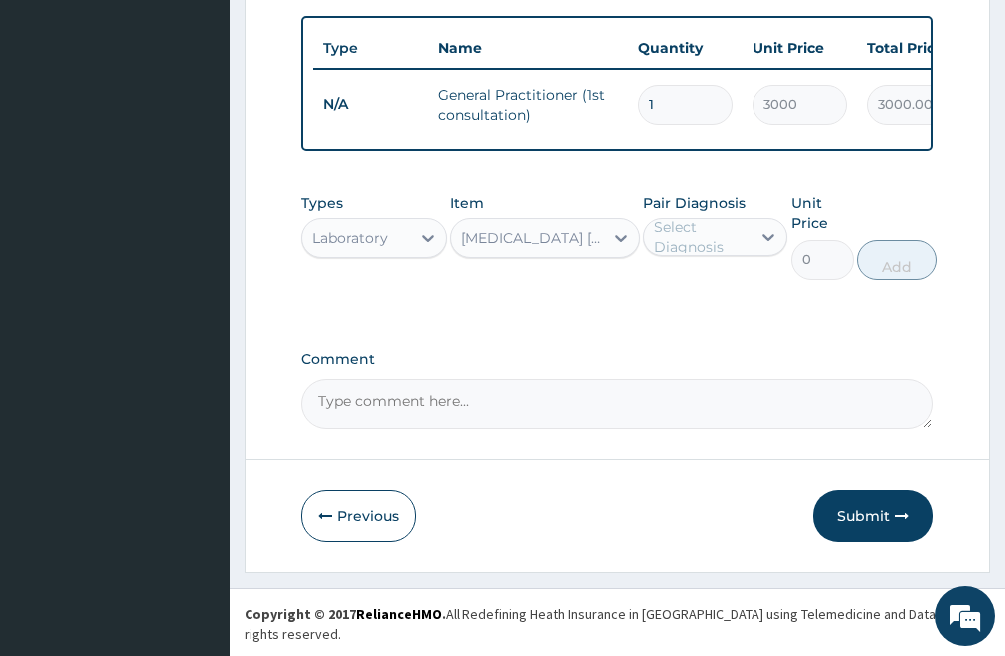
type input "1500"
click at [760, 246] on icon at bounding box center [769, 237] width 20 height 20
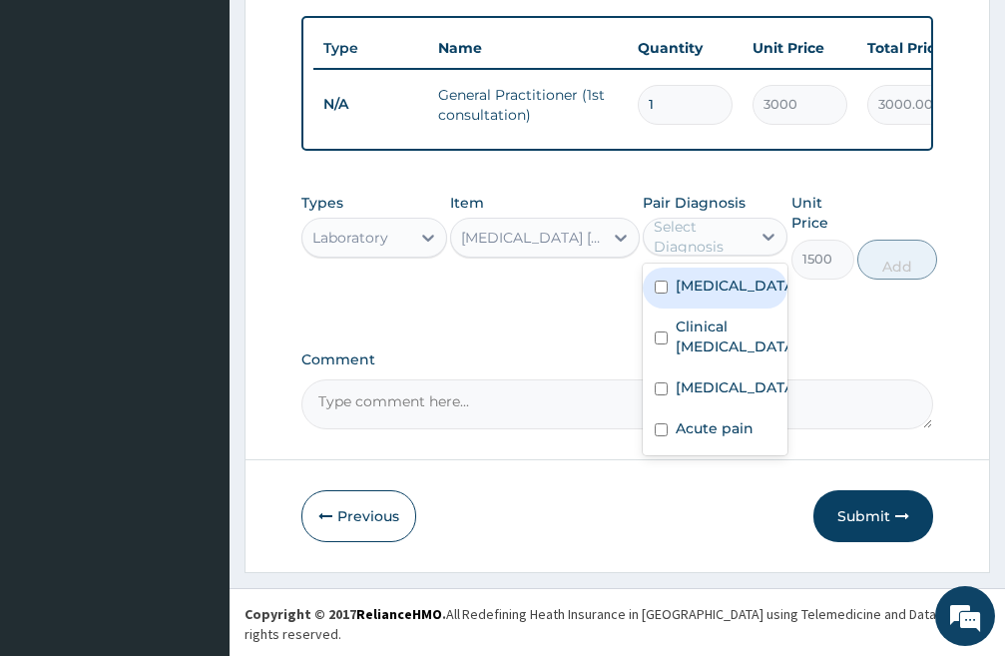
click at [661, 294] on input "checkbox" at bounding box center [661, 287] width 13 height 13
checkbox input "true"
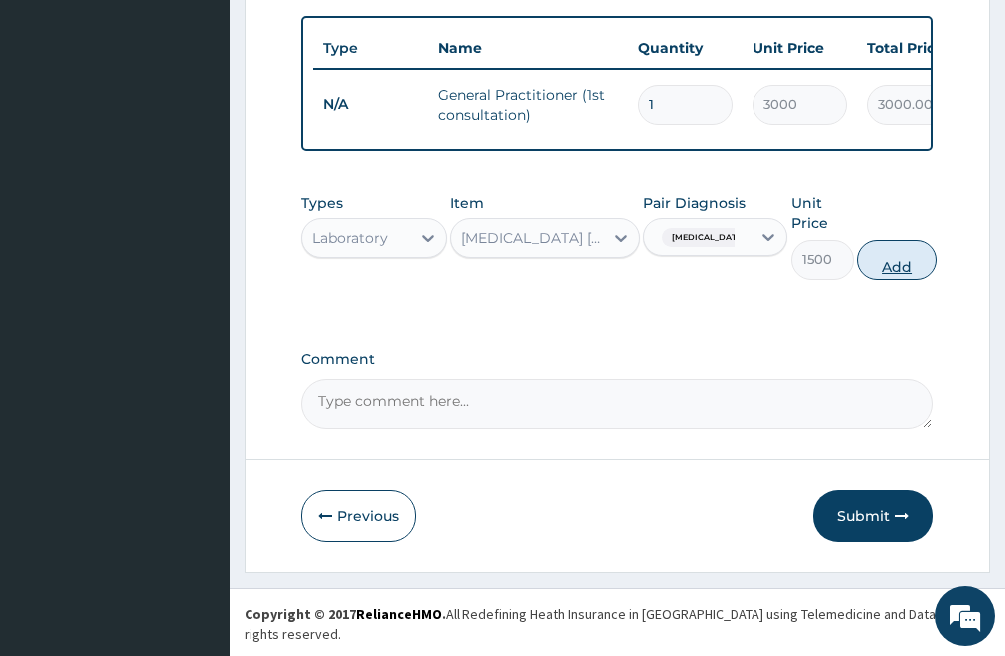
click at [891, 278] on button "Add" at bounding box center [898, 260] width 80 height 40
type input "0"
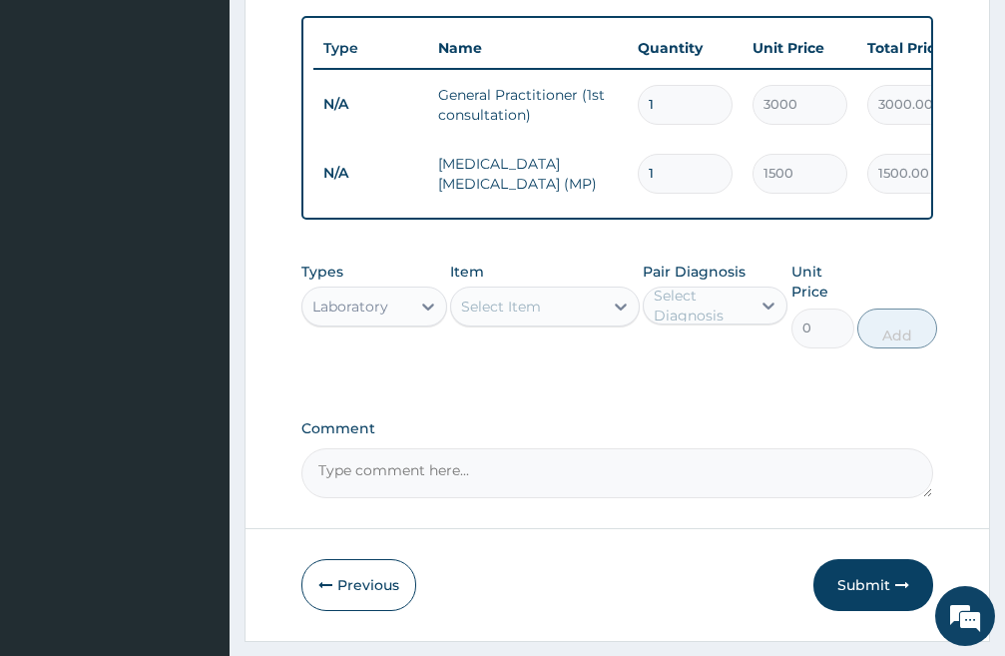
click at [537, 317] on div "Select Item" at bounding box center [501, 307] width 80 height 20
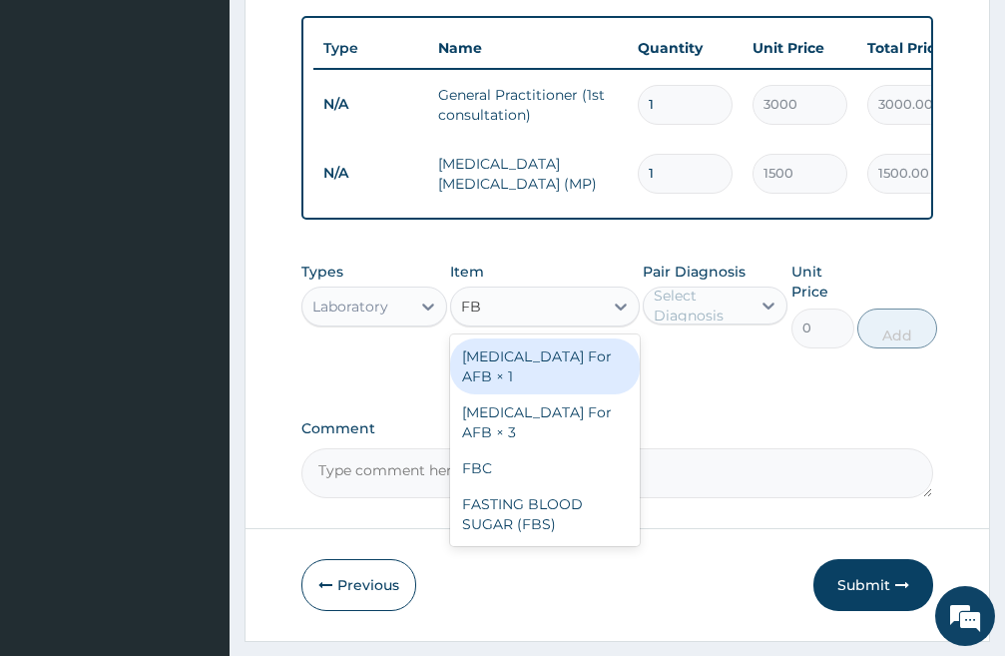
type input "FBC"
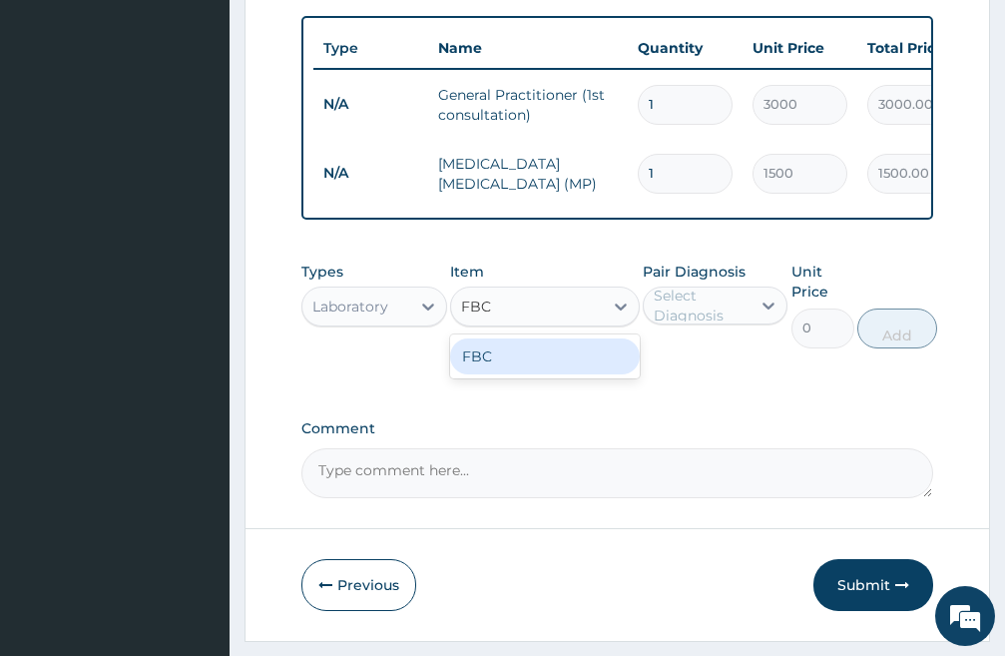
click at [542, 374] on div "FBC" at bounding box center [545, 356] width 190 height 36
type input "3000"
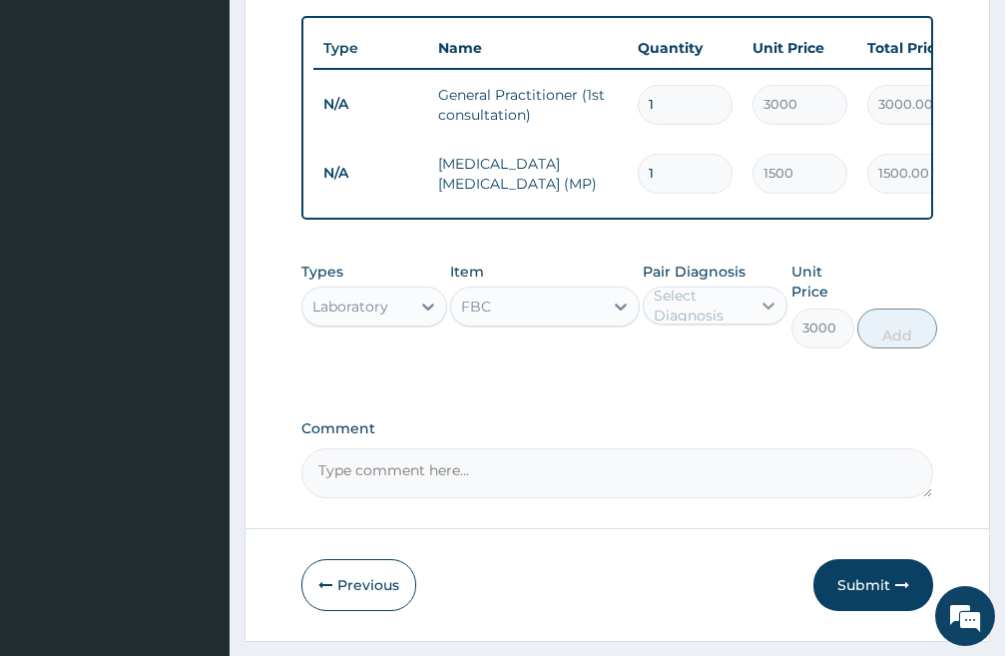
click at [772, 311] on icon at bounding box center [770, 307] width 12 height 7
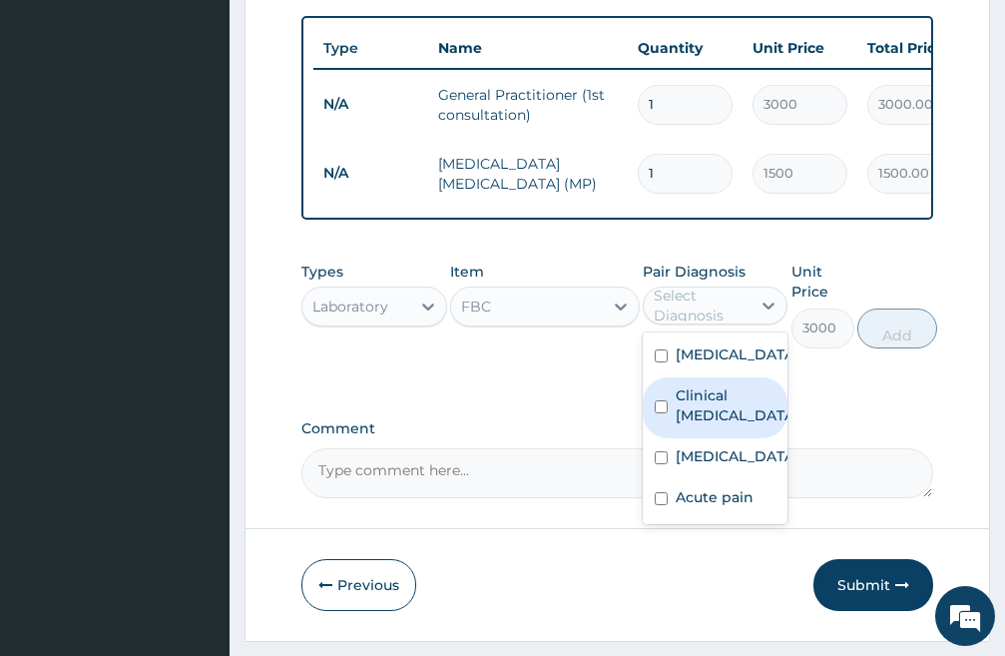
click at [661, 413] on input "checkbox" at bounding box center [661, 406] width 13 height 13
checkbox input "true"
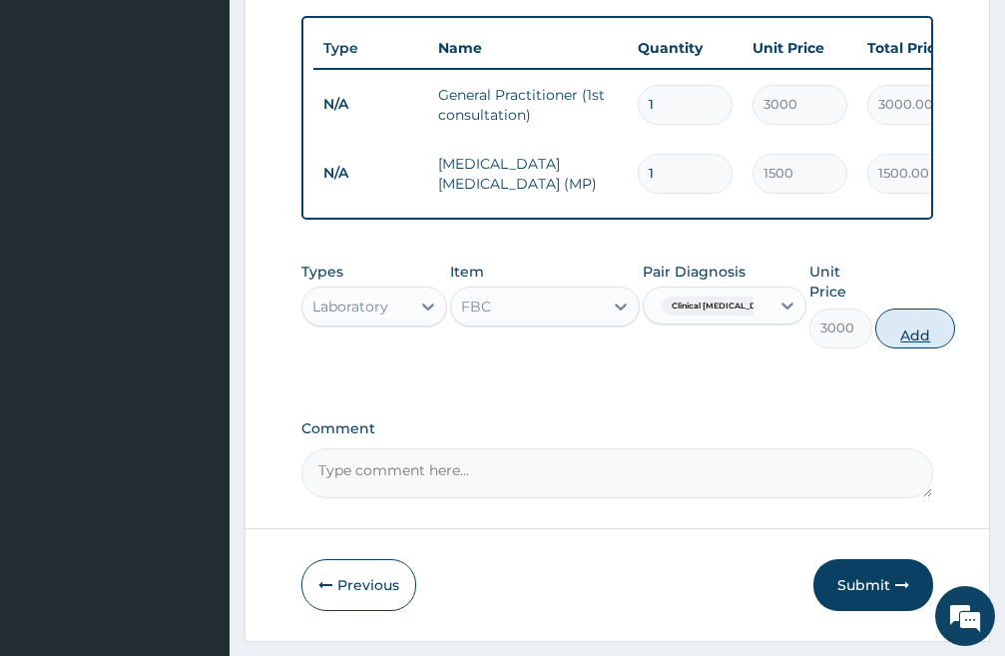
click at [891, 348] on button "Add" at bounding box center [916, 329] width 80 height 40
type input "0"
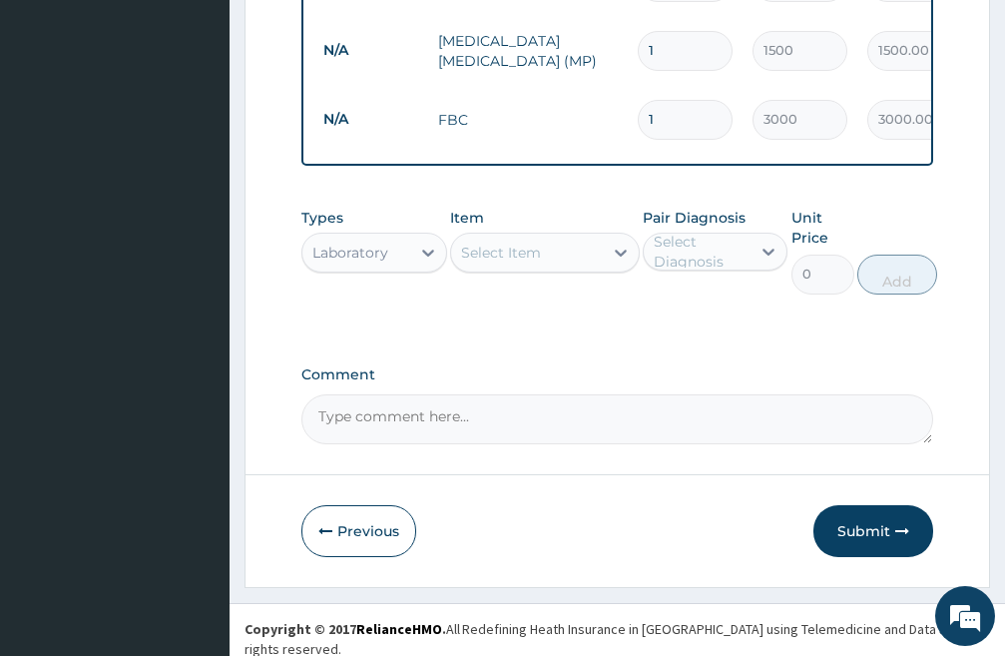
scroll to position [922, 0]
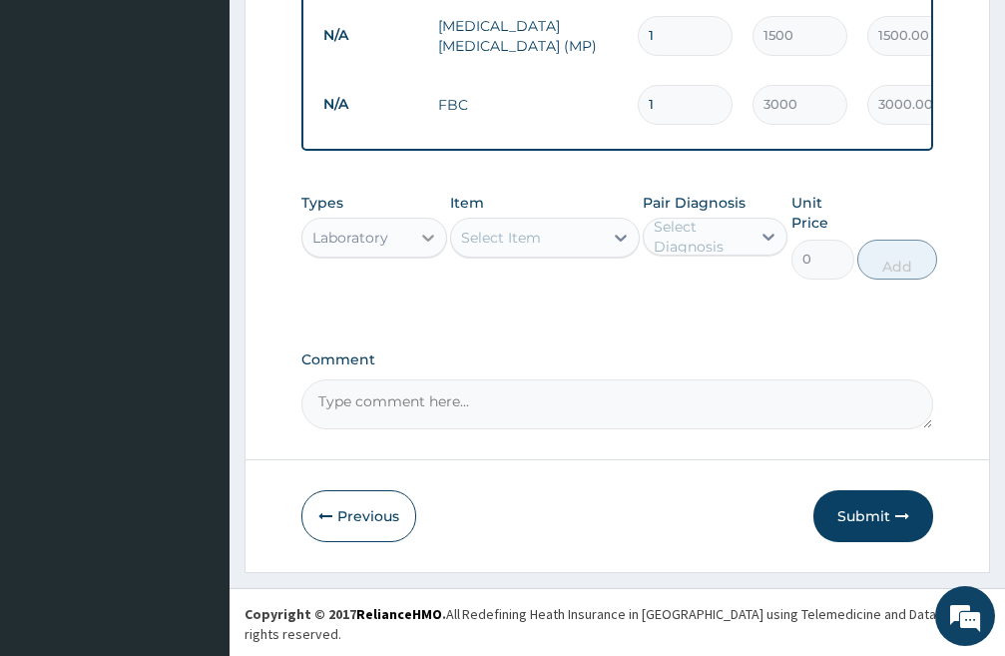
click at [425, 242] on icon at bounding box center [428, 238] width 12 height 7
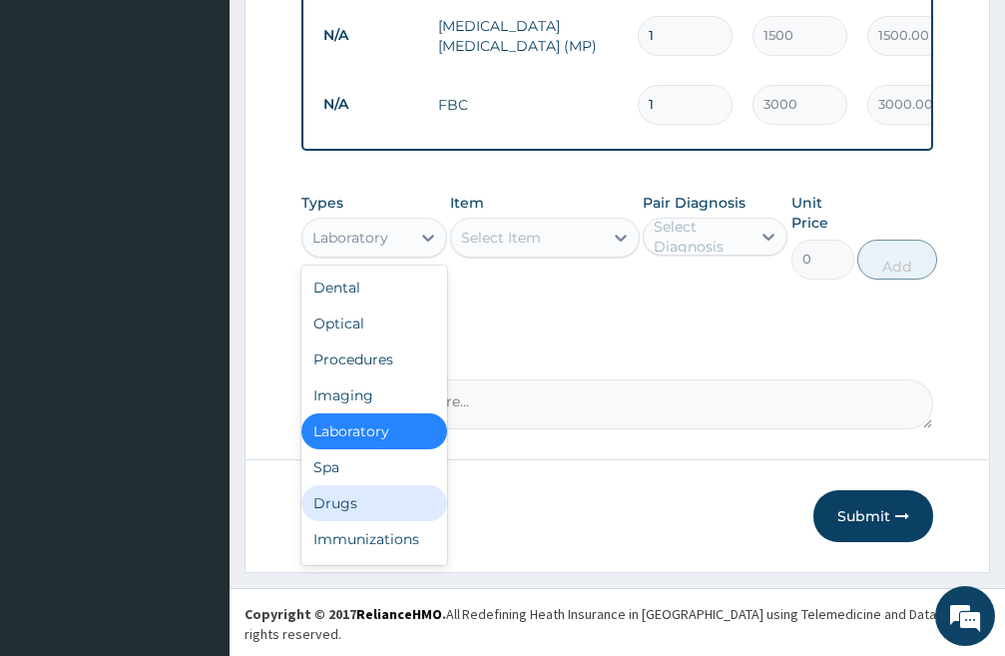
click at [372, 521] on div "Drugs" at bounding box center [375, 503] width 146 height 36
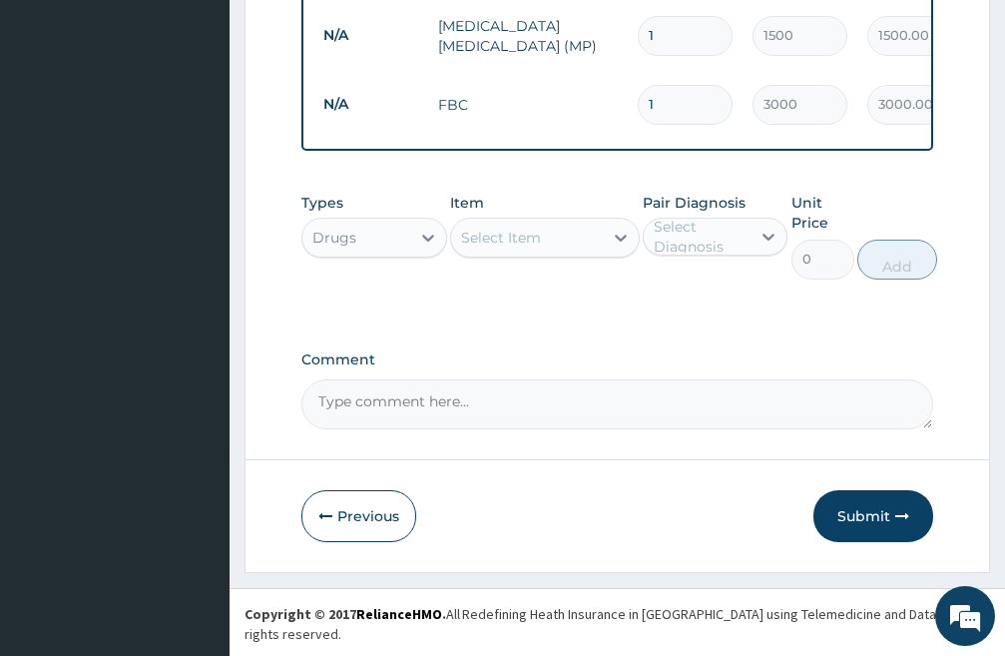
click at [574, 254] on div "Select Item" at bounding box center [527, 238] width 152 height 32
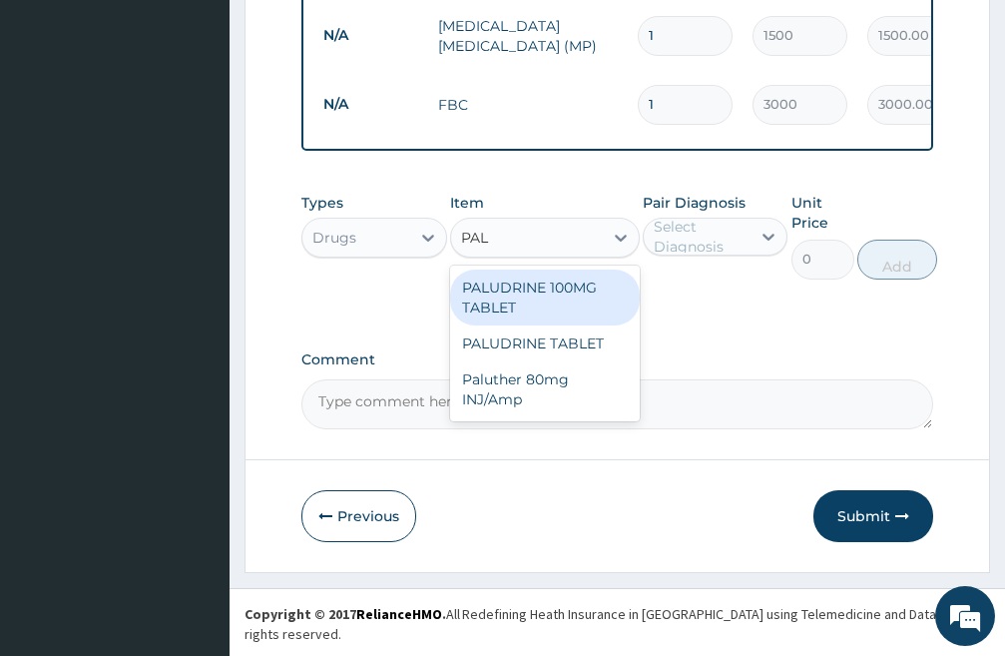
type input "PALU"
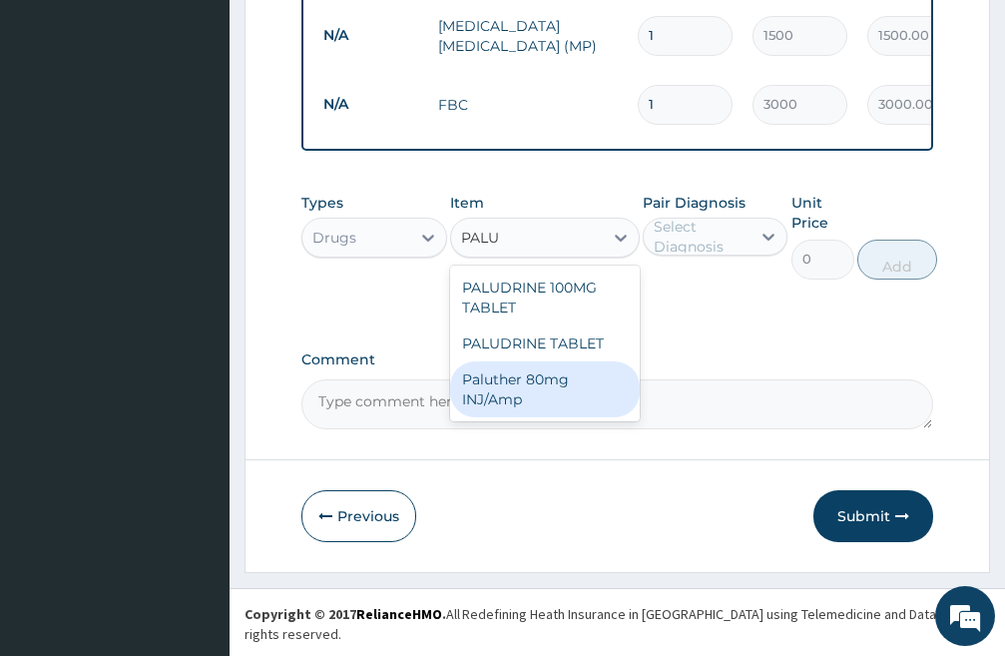
click at [526, 402] on div "Paluther 80mg INJ/Amp" at bounding box center [545, 389] width 190 height 56
type input "1000"
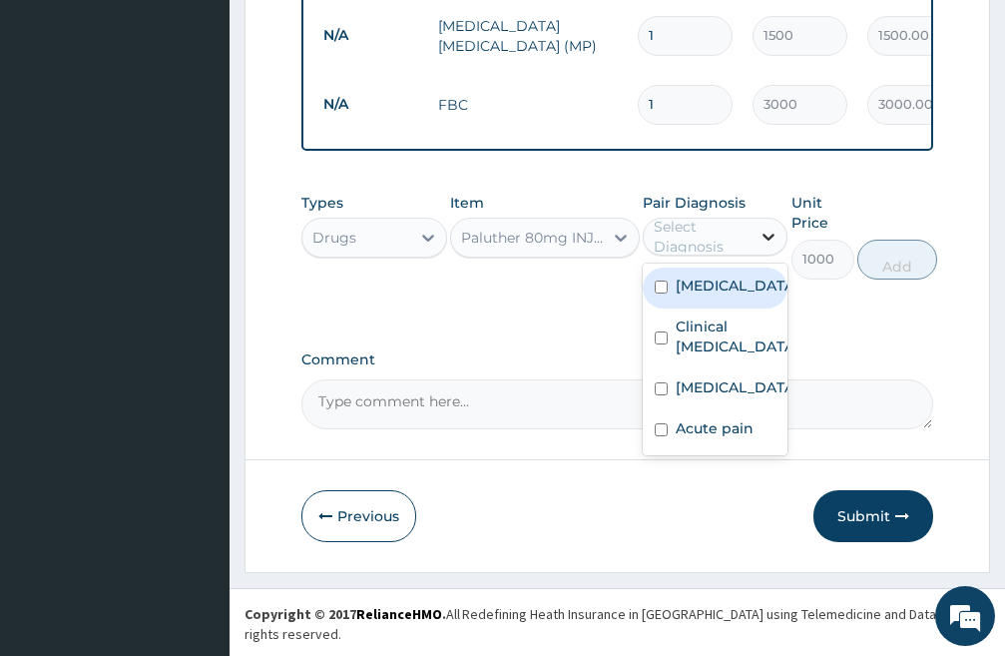
click at [775, 247] on icon at bounding box center [769, 237] width 20 height 20
click at [655, 294] on input "checkbox" at bounding box center [661, 287] width 13 height 13
checkbox input "true"
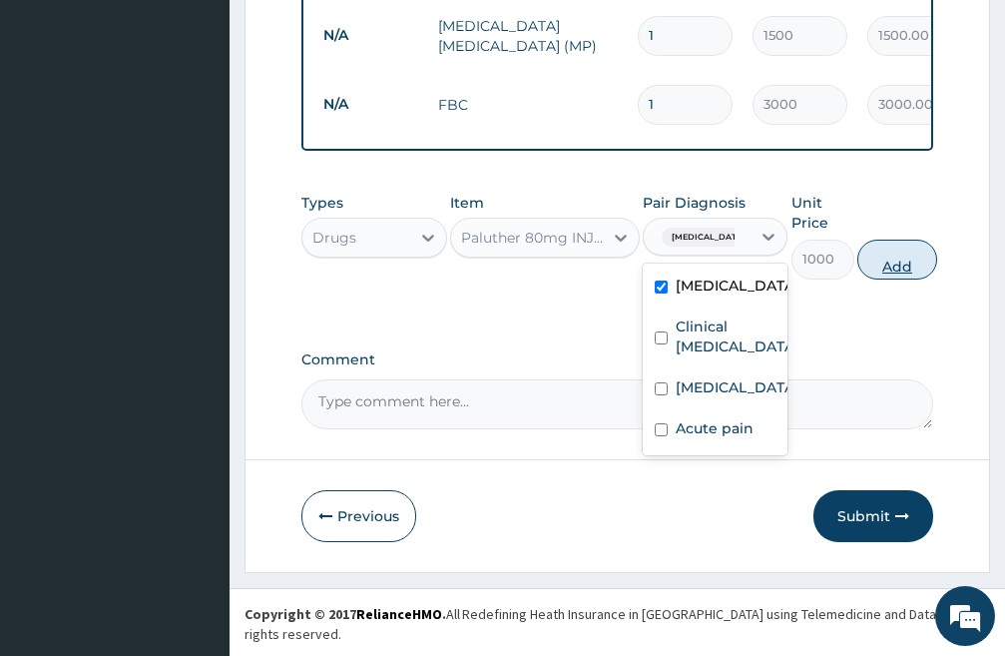
click at [899, 276] on button "Add" at bounding box center [898, 260] width 80 height 40
type input "0"
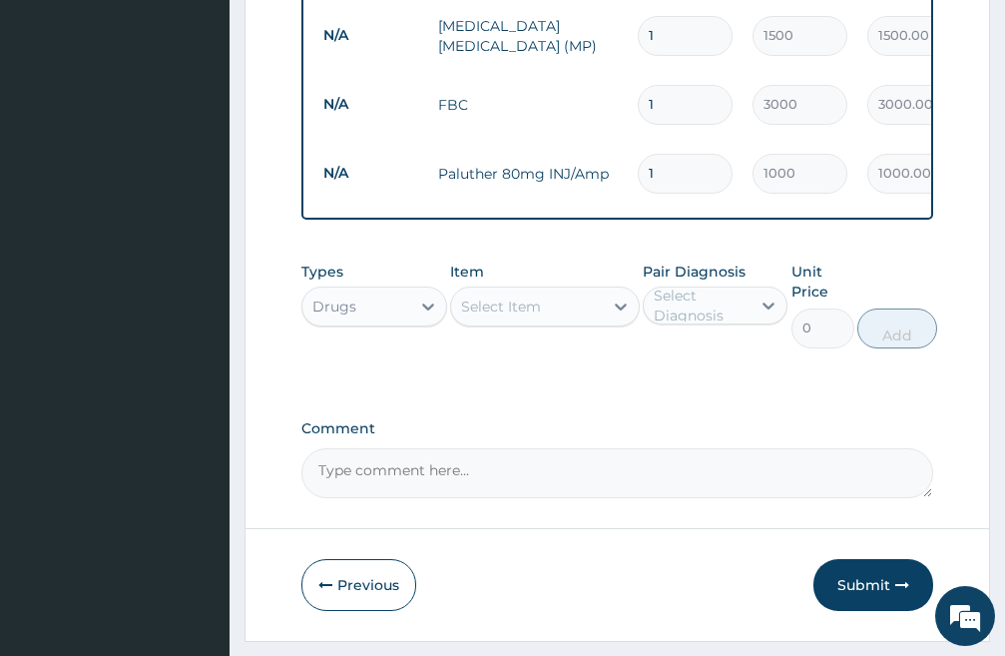
type input "0.00"
type input "6"
type input "6000.00"
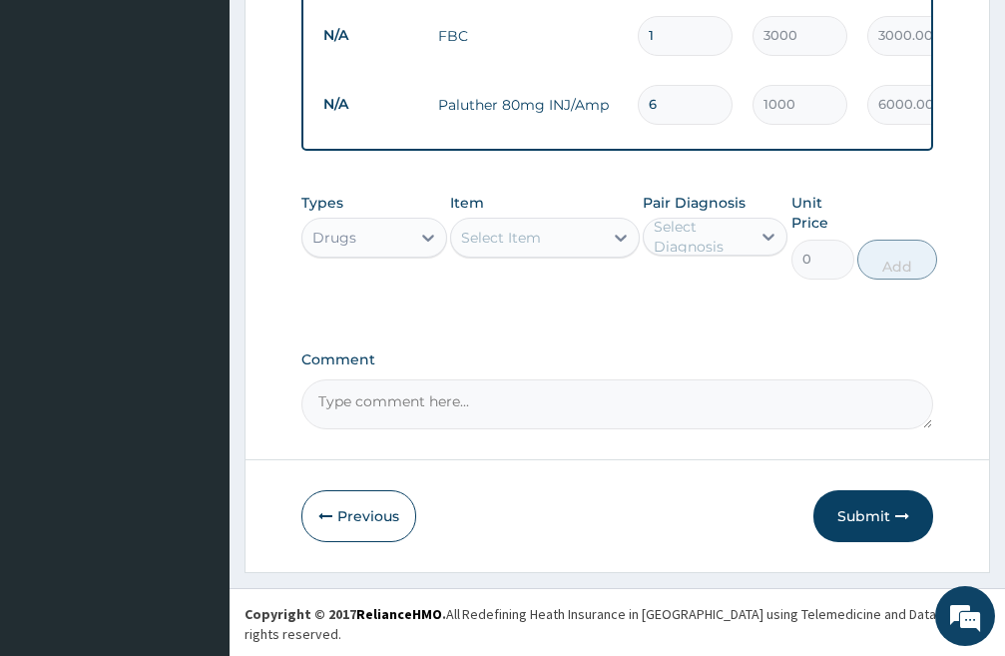
type input "6"
click at [544, 254] on div "Select Item" at bounding box center [527, 238] width 152 height 32
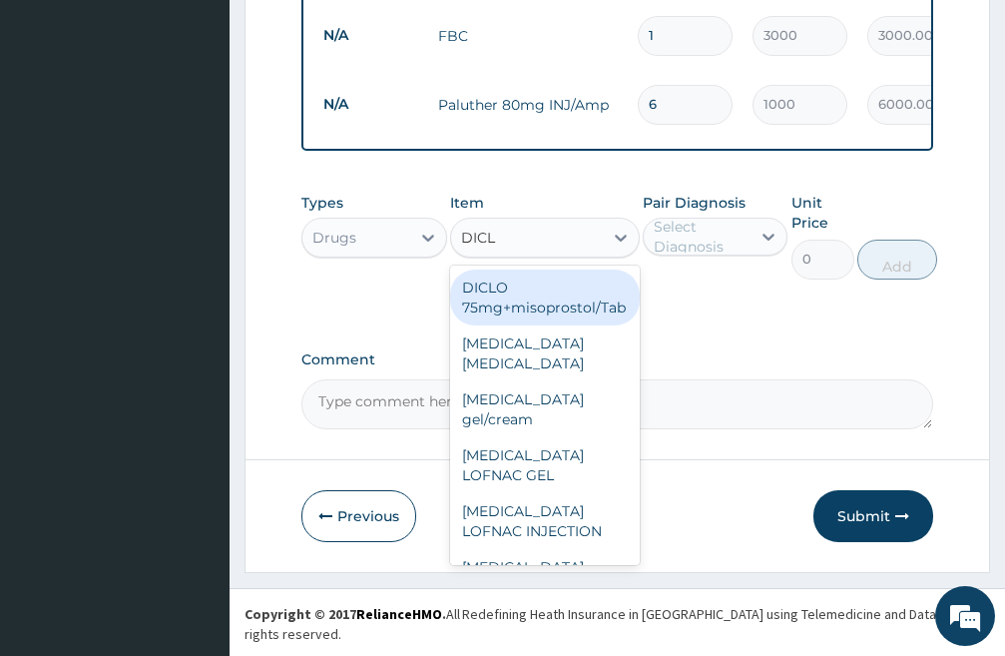
type input "DICLO"
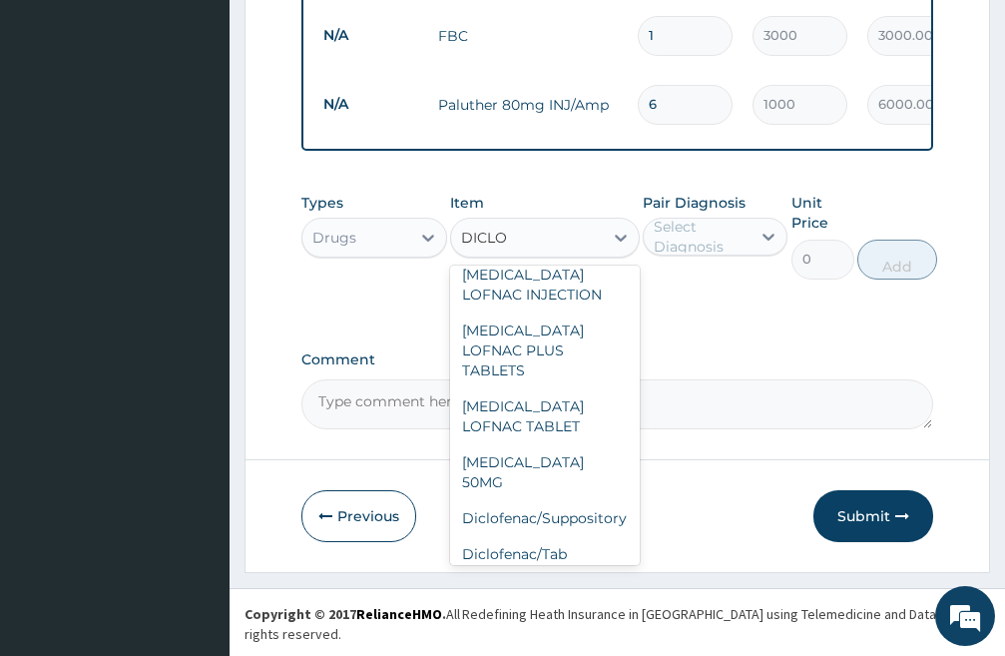
scroll to position [448, 0]
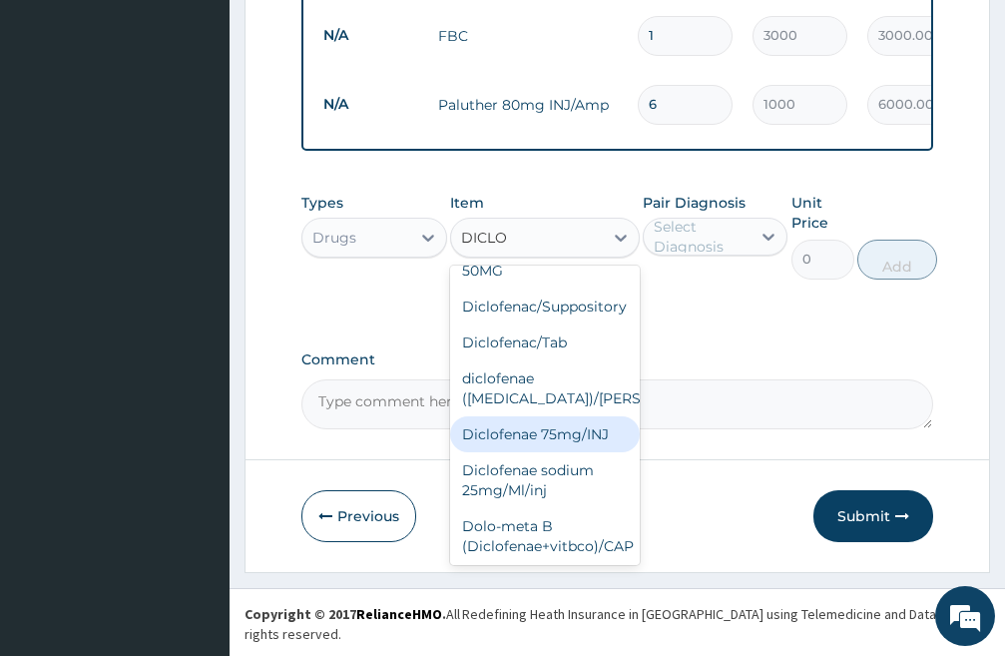
click at [550, 434] on div "Diclofenae 75mg/INJ" at bounding box center [545, 434] width 190 height 36
type input "500"
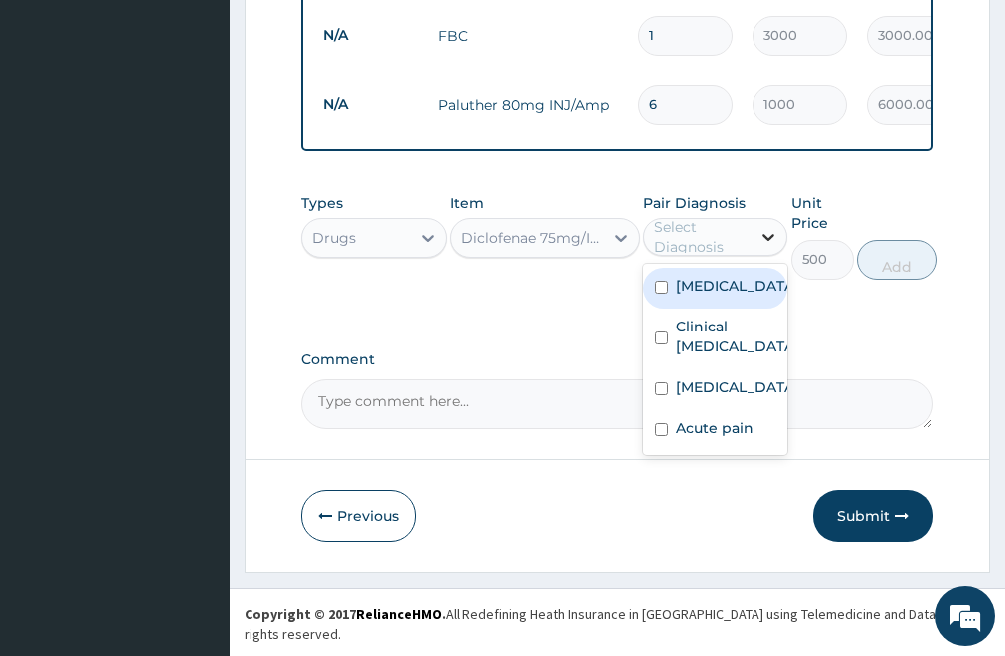
click at [771, 247] on icon at bounding box center [769, 237] width 20 height 20
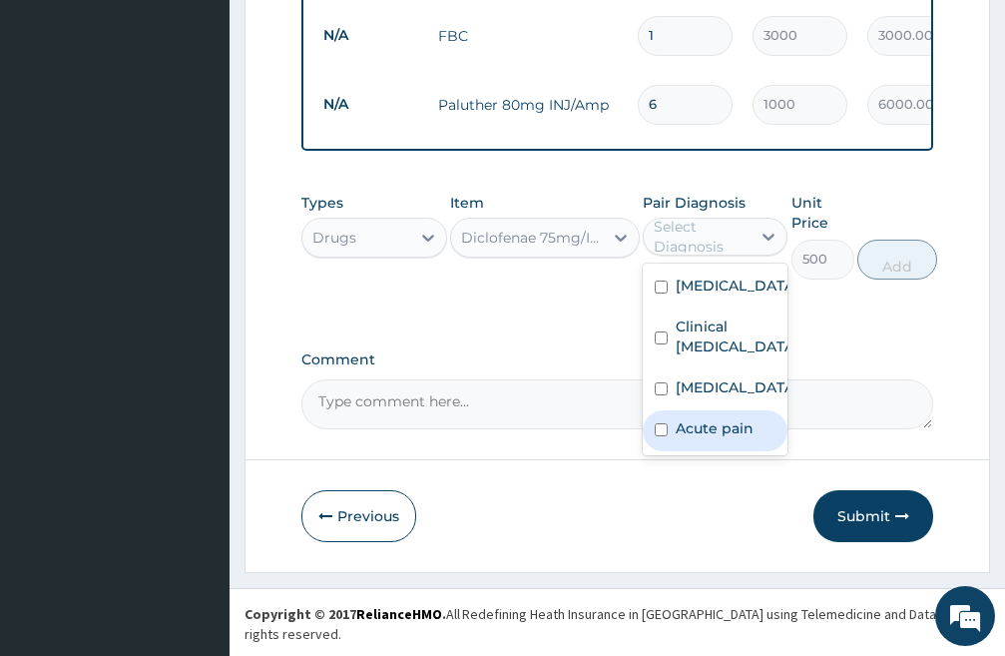
click at [664, 436] on input "checkbox" at bounding box center [661, 429] width 13 height 13
checkbox input "true"
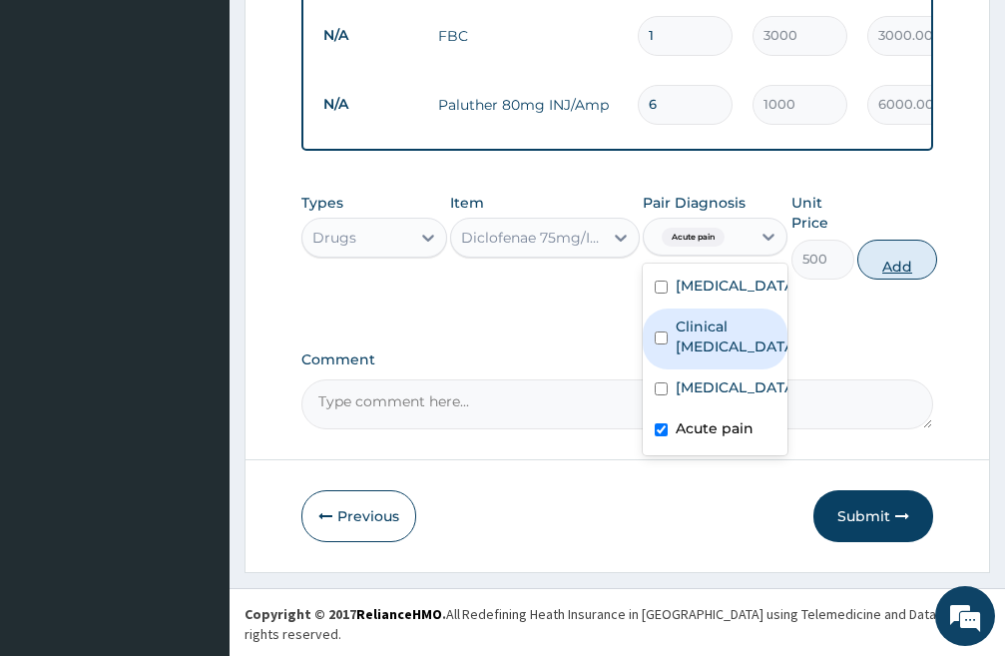
click at [883, 276] on button "Add" at bounding box center [898, 260] width 80 height 40
type input "0"
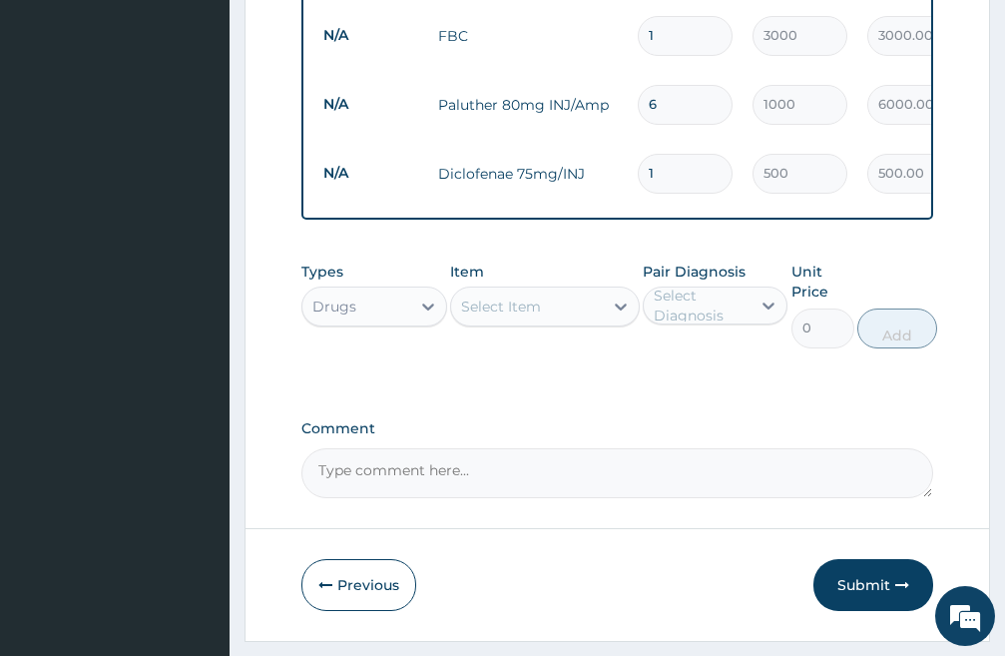
click at [574, 322] on div "Select Item" at bounding box center [527, 307] width 152 height 32
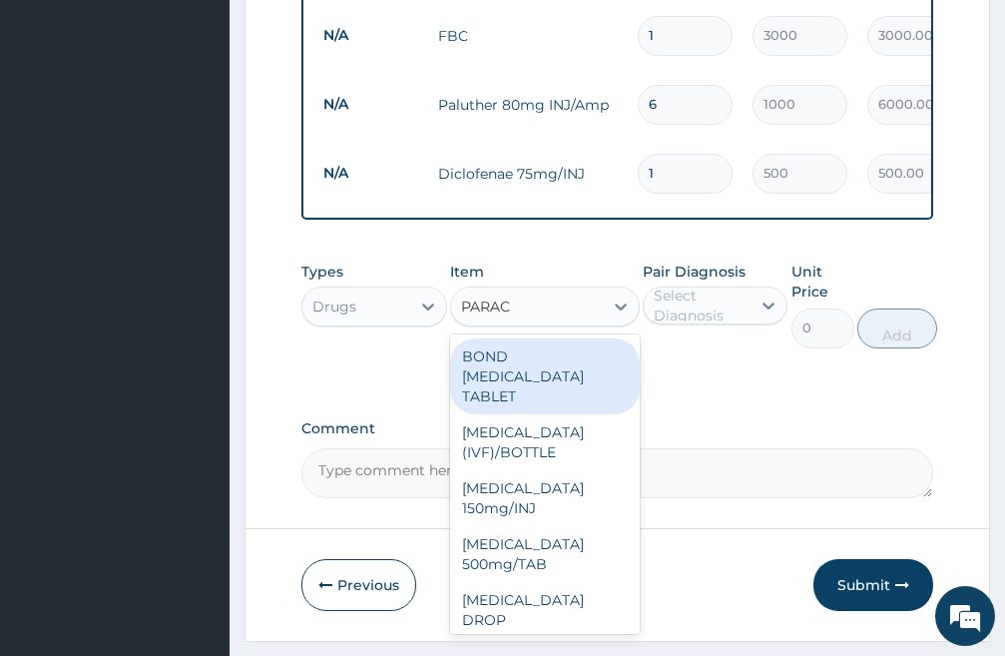
type input "PARACE"
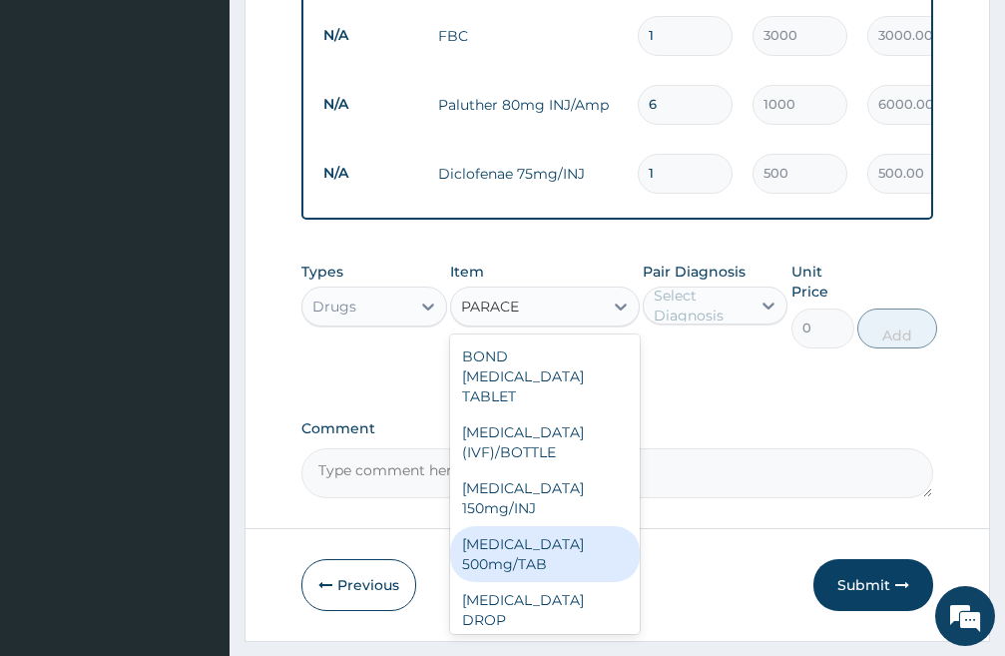
click at [501, 570] on div "[MEDICAL_DATA] 500mg/TAB" at bounding box center [545, 554] width 190 height 56
type input "30"
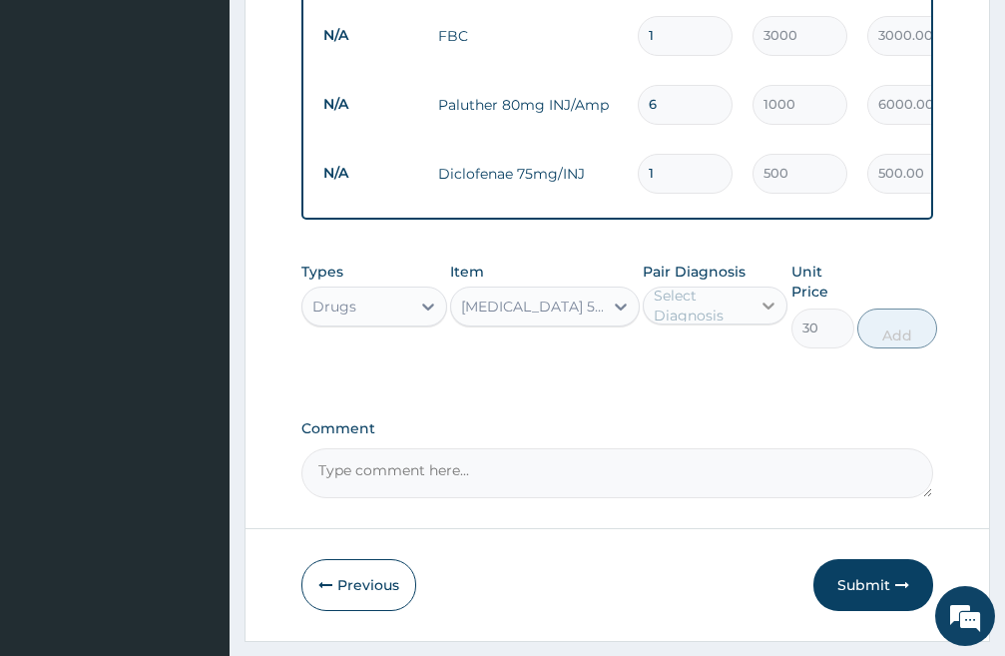
click at [769, 316] on icon at bounding box center [769, 306] width 20 height 20
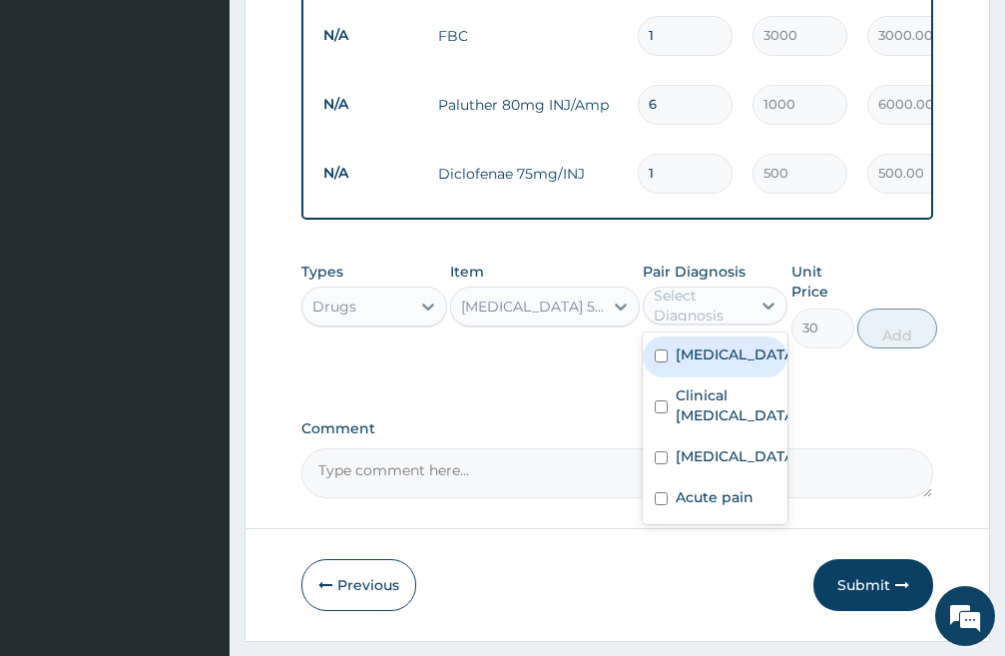
click at [660, 362] on input "checkbox" at bounding box center [661, 355] width 13 height 13
checkbox input "true"
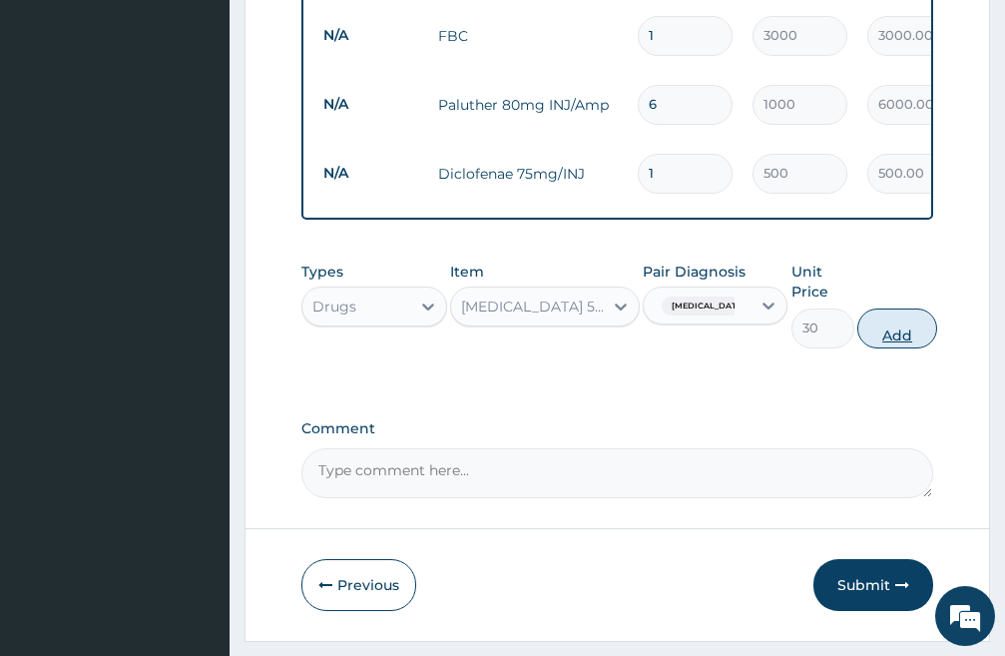
click at [900, 348] on button "Add" at bounding box center [898, 329] width 80 height 40
type input "0"
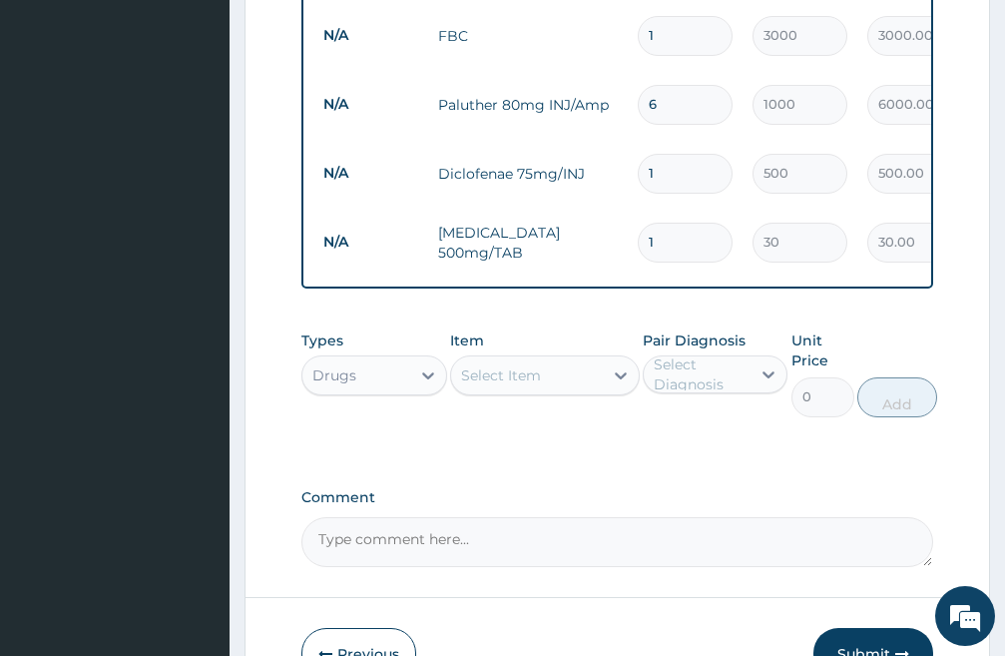
type input "18"
type input "540.00"
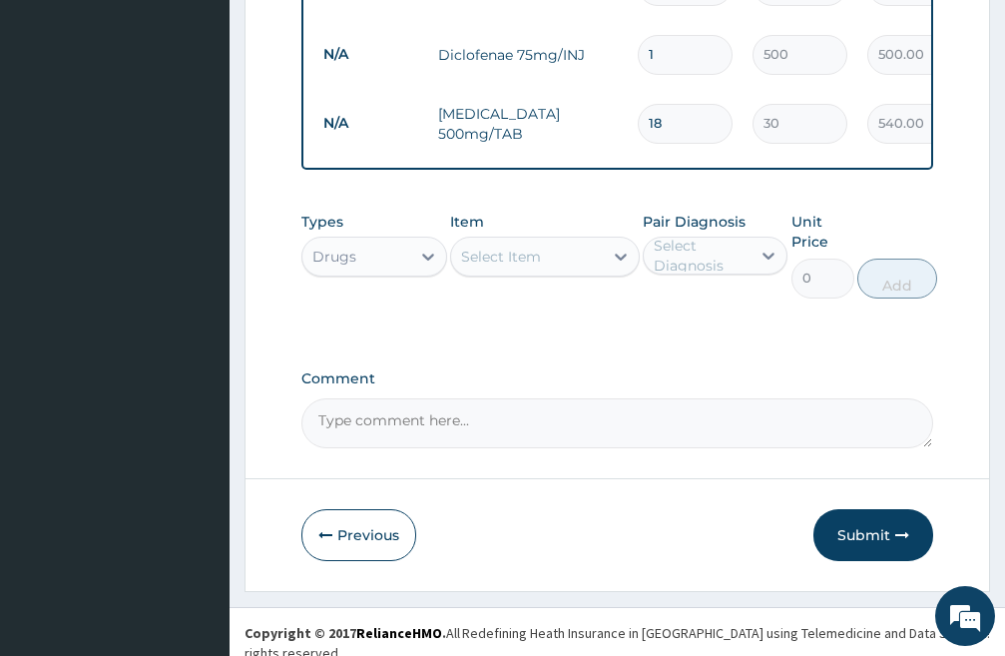
scroll to position [1128, 0]
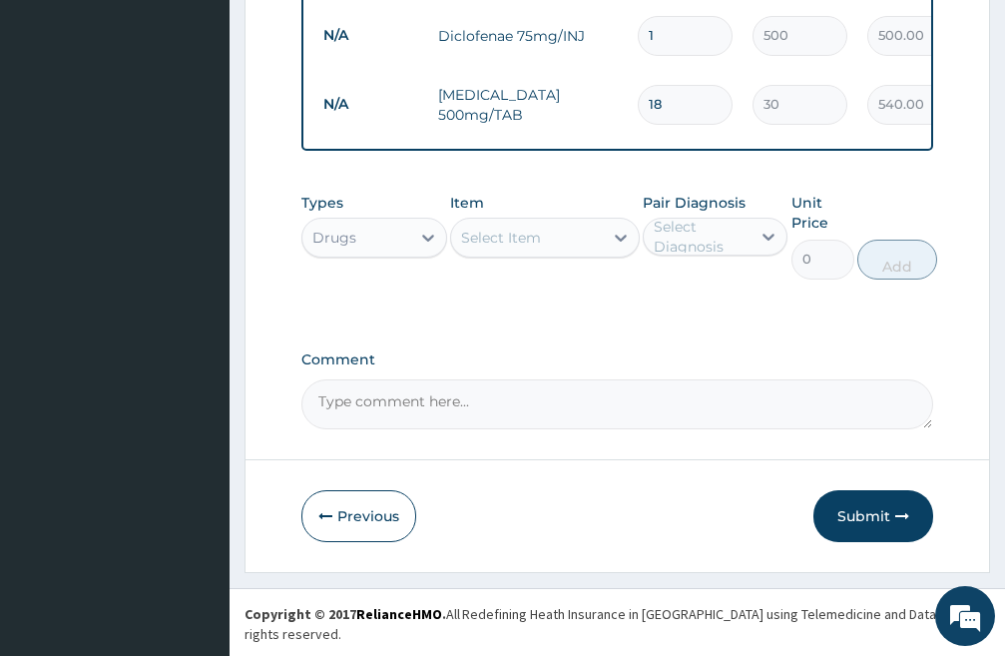
type input "18"
click at [514, 244] on div "Select Item" at bounding box center [527, 238] width 152 height 32
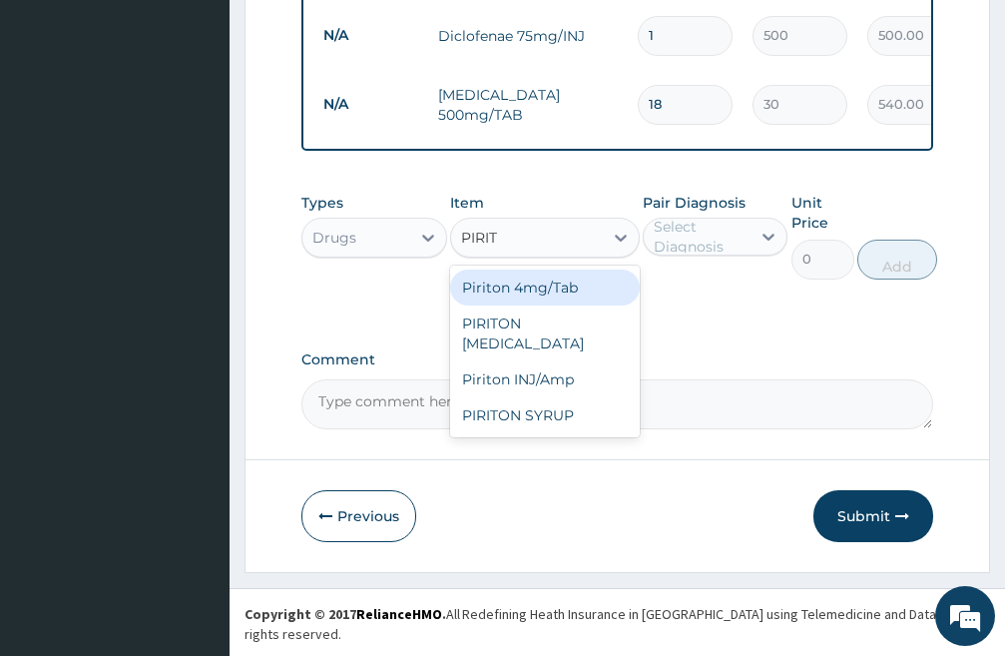
type input "PIRITO"
click at [513, 306] on div "Piriton 4mg/Tab" at bounding box center [545, 288] width 190 height 36
type input "20"
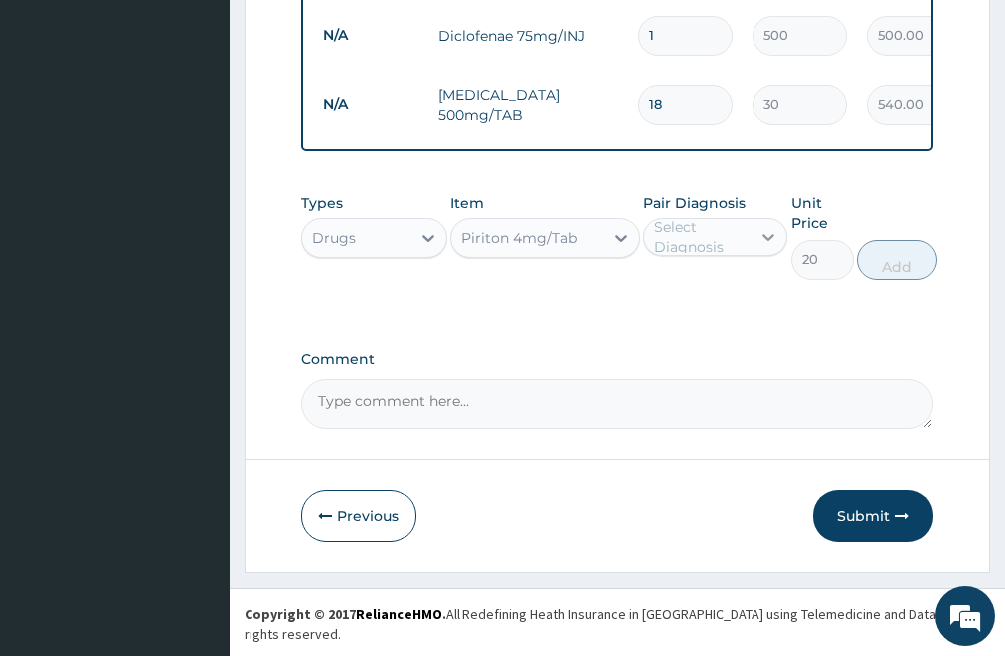
click at [775, 255] on div at bounding box center [769, 237] width 36 height 36
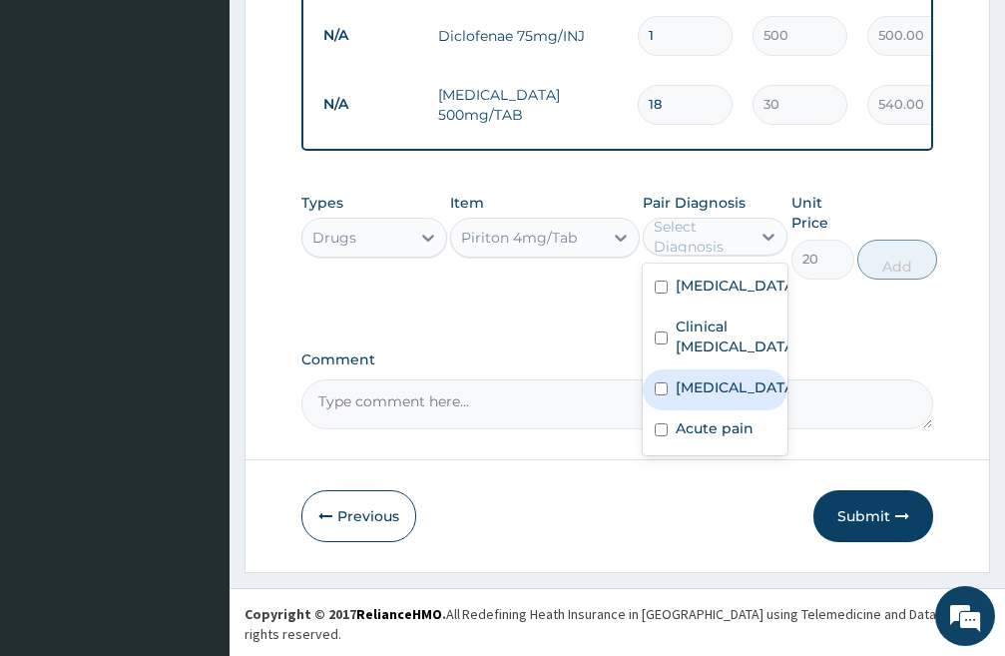
click at [659, 395] on input "checkbox" at bounding box center [661, 388] width 13 height 13
checkbox input "true"
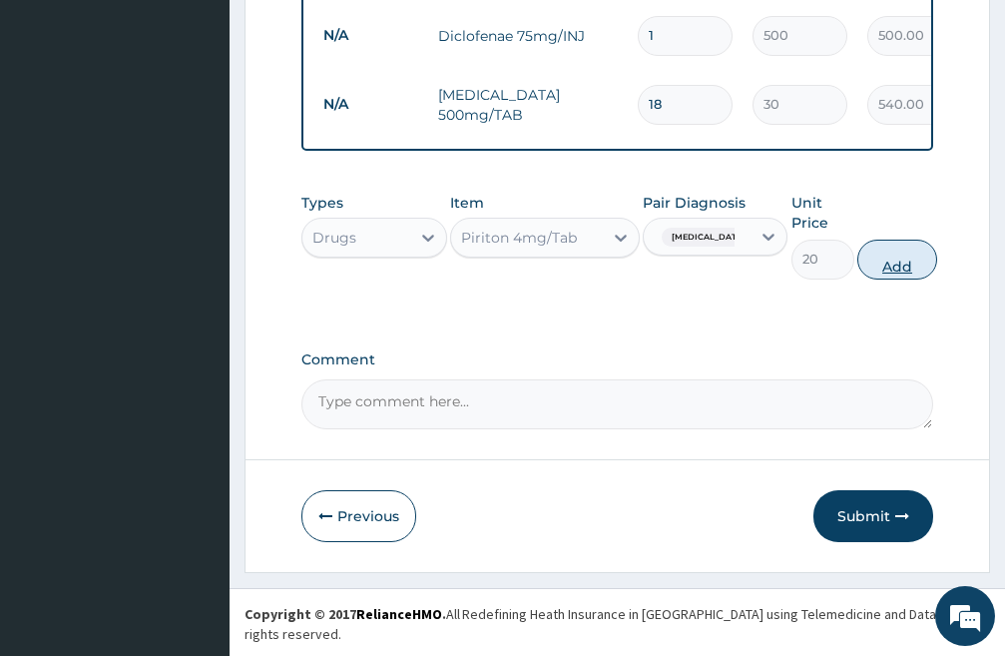
click at [910, 280] on button "Add" at bounding box center [898, 260] width 80 height 40
type input "0"
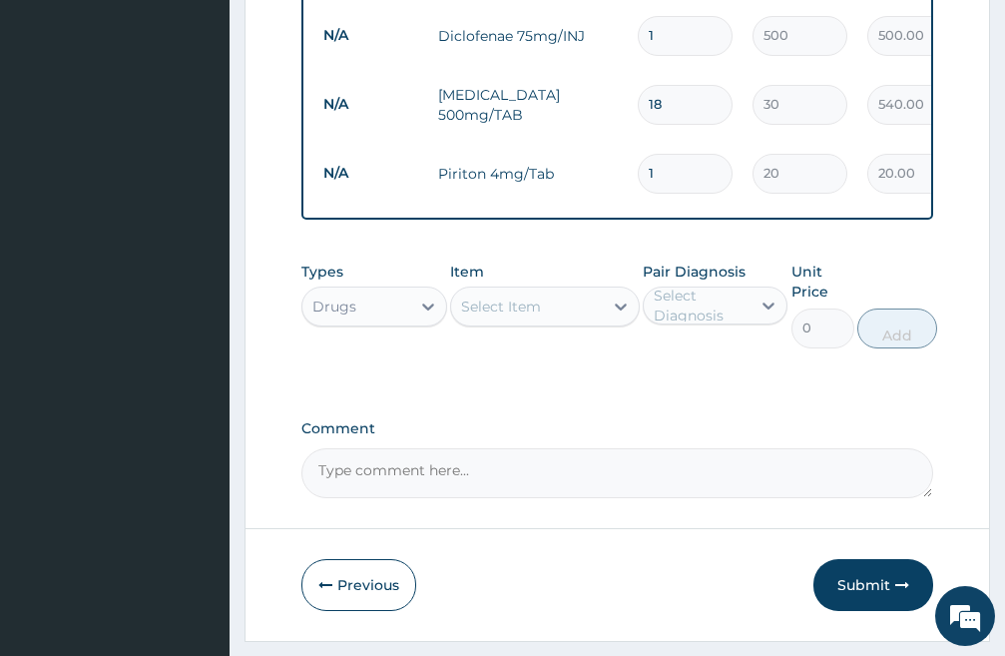
type input "14"
type input "280.00"
type input "14"
click at [558, 322] on div "Select Item" at bounding box center [527, 307] width 152 height 32
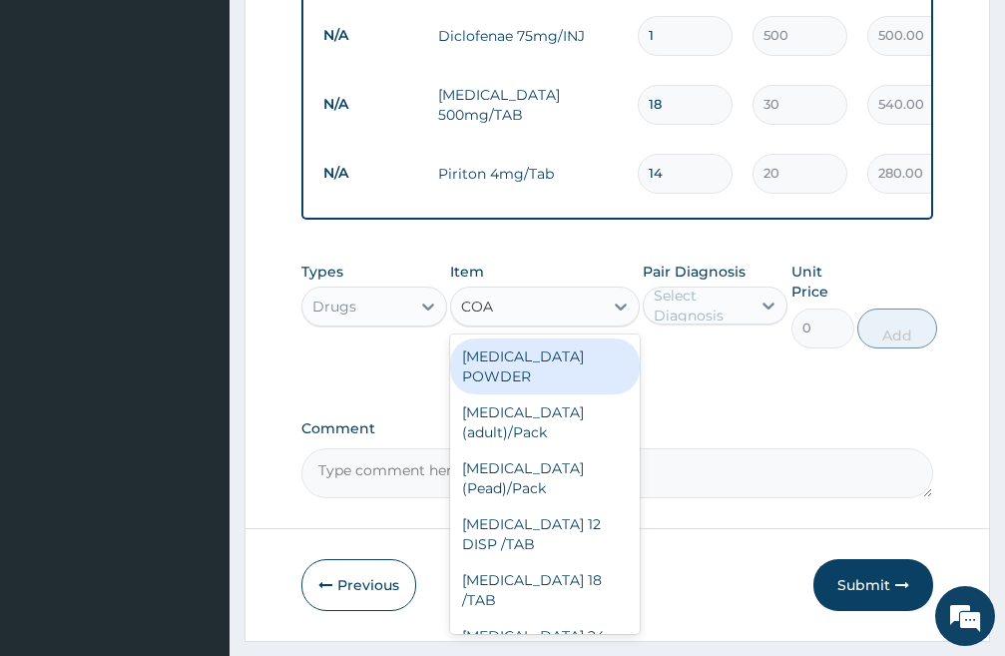
type input "[PERSON_NAME]"
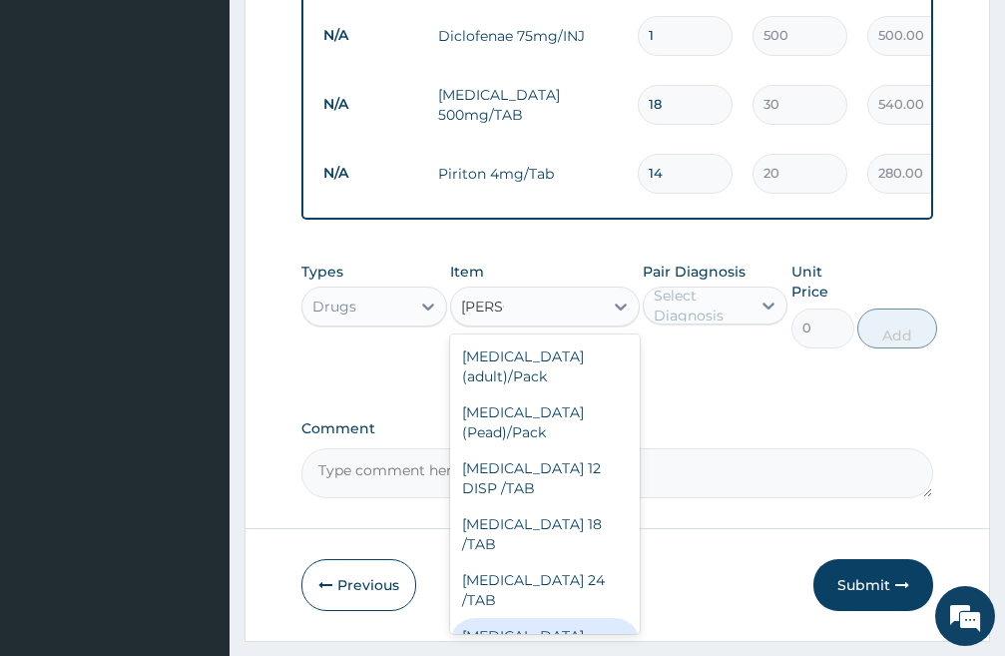
click at [565, 618] on div "[MEDICAL_DATA] [MEDICAL_DATA] 80/480" at bounding box center [545, 656] width 190 height 76
type input "1700"
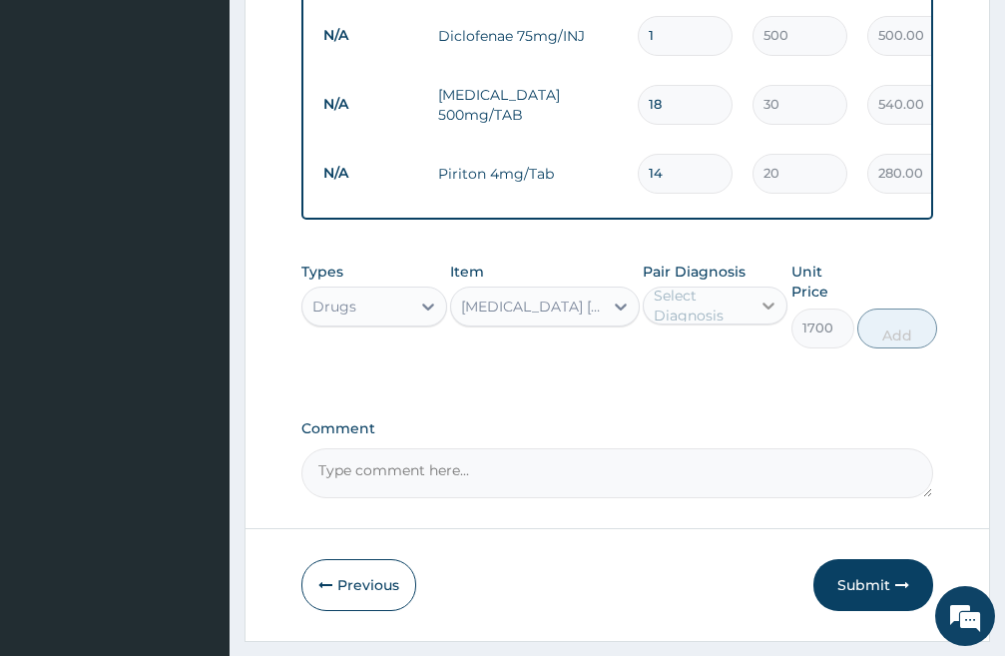
click at [771, 316] on icon at bounding box center [769, 306] width 20 height 20
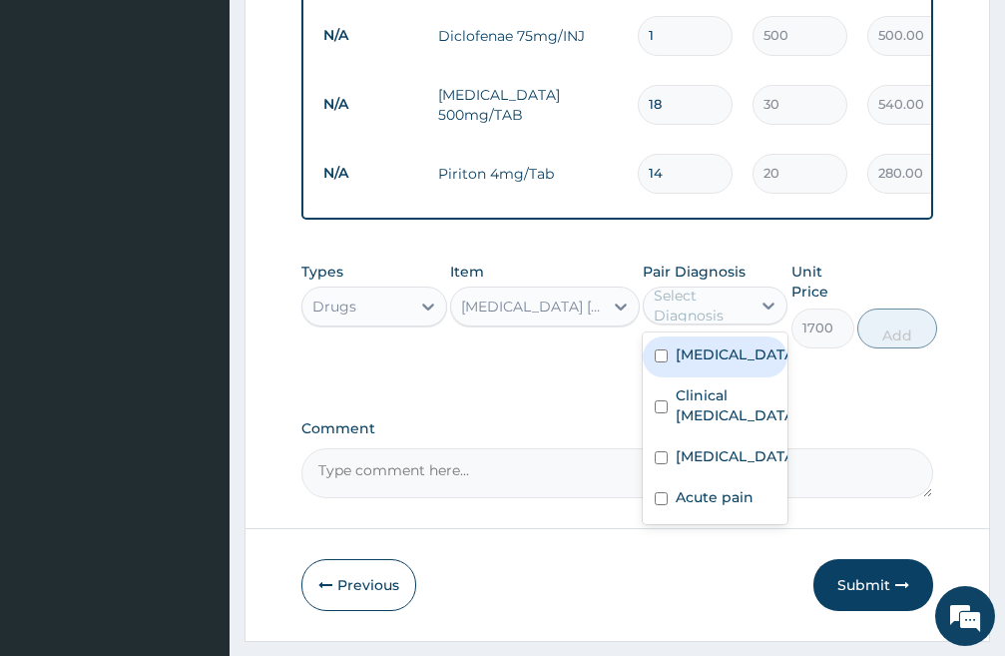
click at [660, 362] on input "checkbox" at bounding box center [661, 355] width 13 height 13
checkbox input "true"
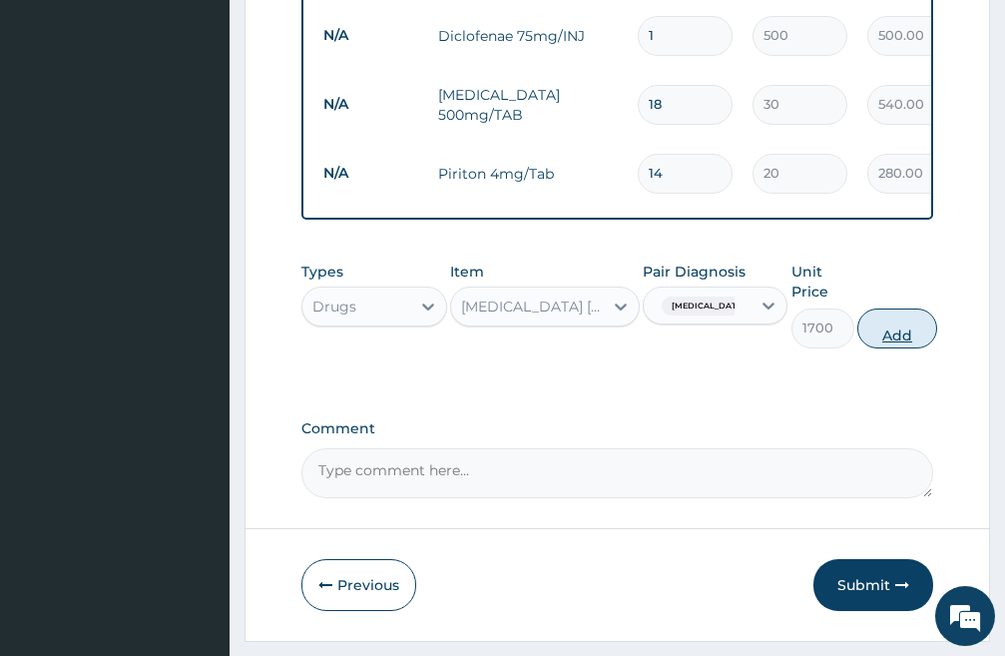
click at [902, 348] on button "Add" at bounding box center [898, 329] width 80 height 40
type input "0"
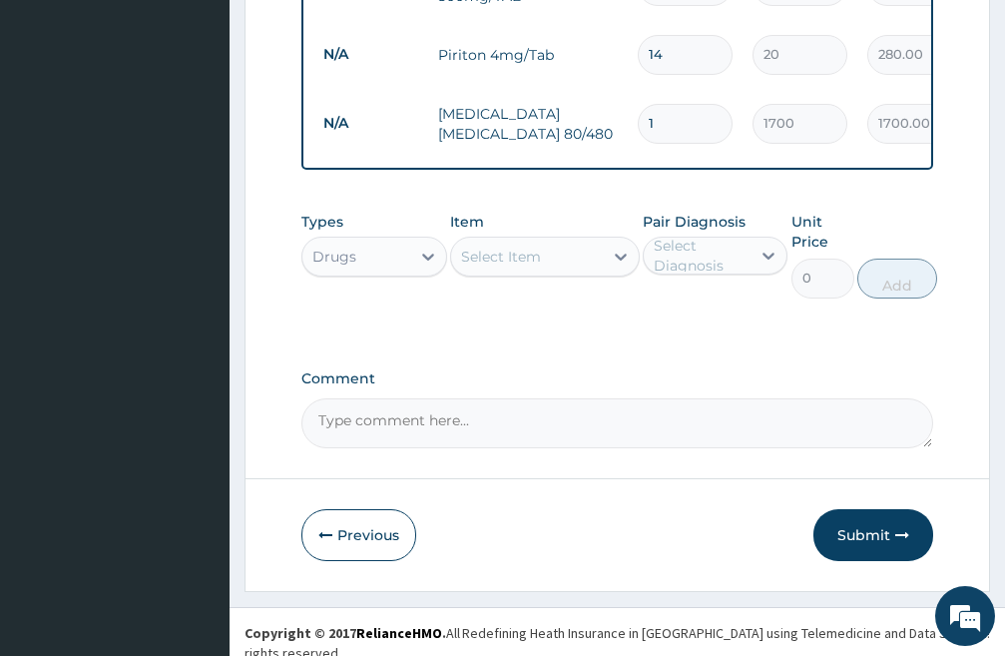
scroll to position [1266, 0]
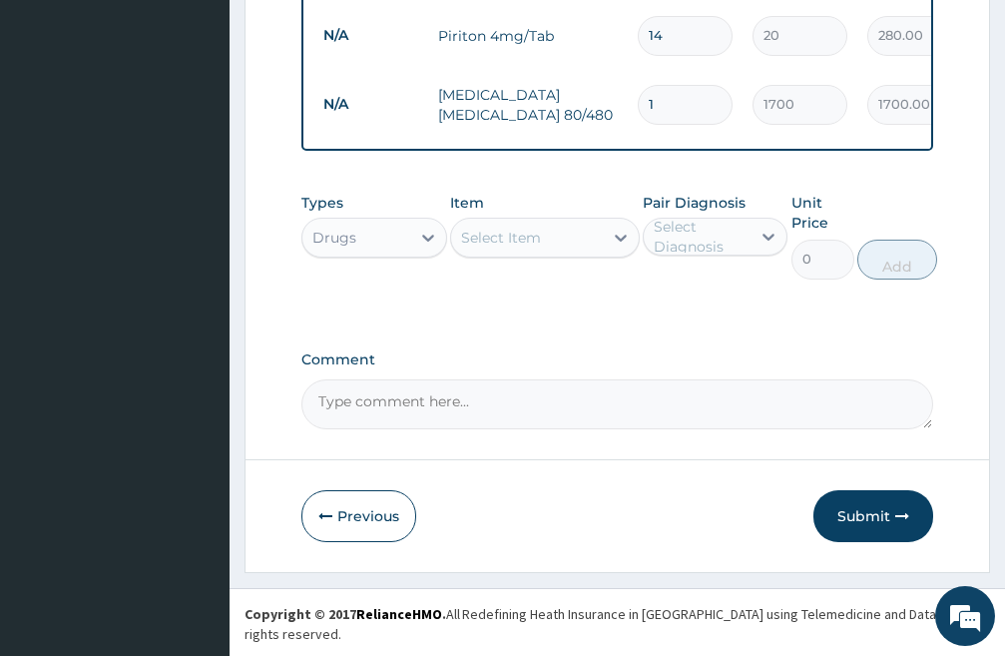
click at [530, 248] on div "Select Item" at bounding box center [501, 238] width 80 height 20
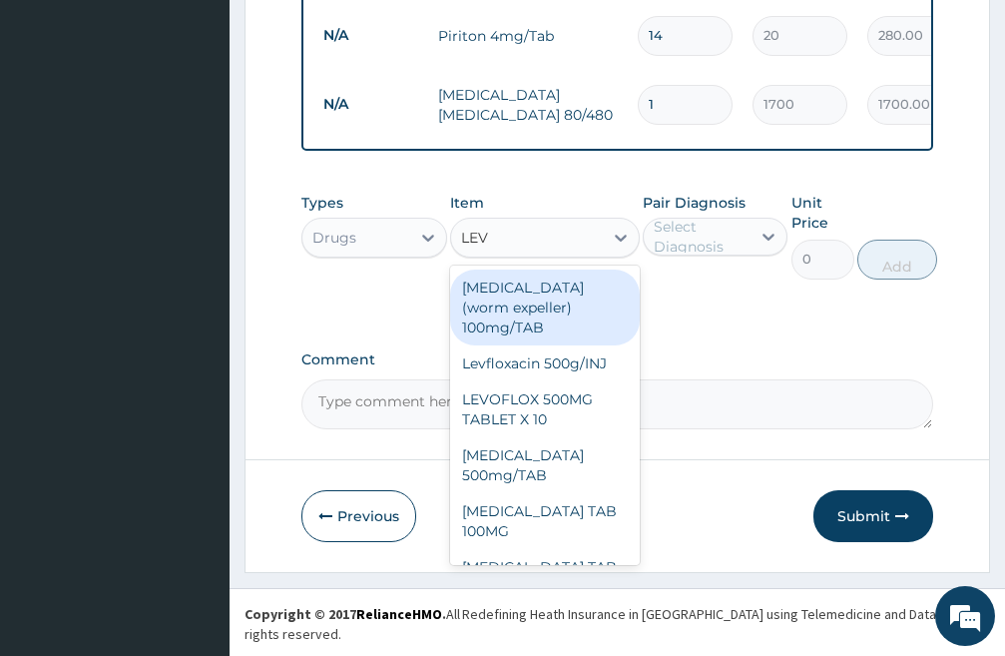
type input "LEVO"
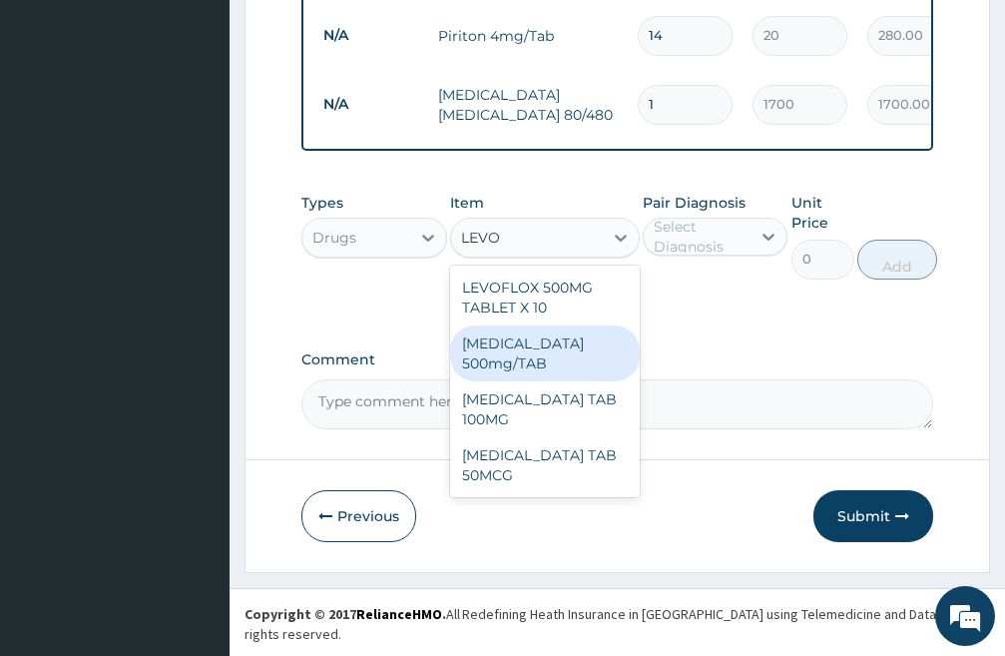
click at [527, 381] on div "[MEDICAL_DATA] 500mg/TAB" at bounding box center [545, 353] width 190 height 56
type input "200"
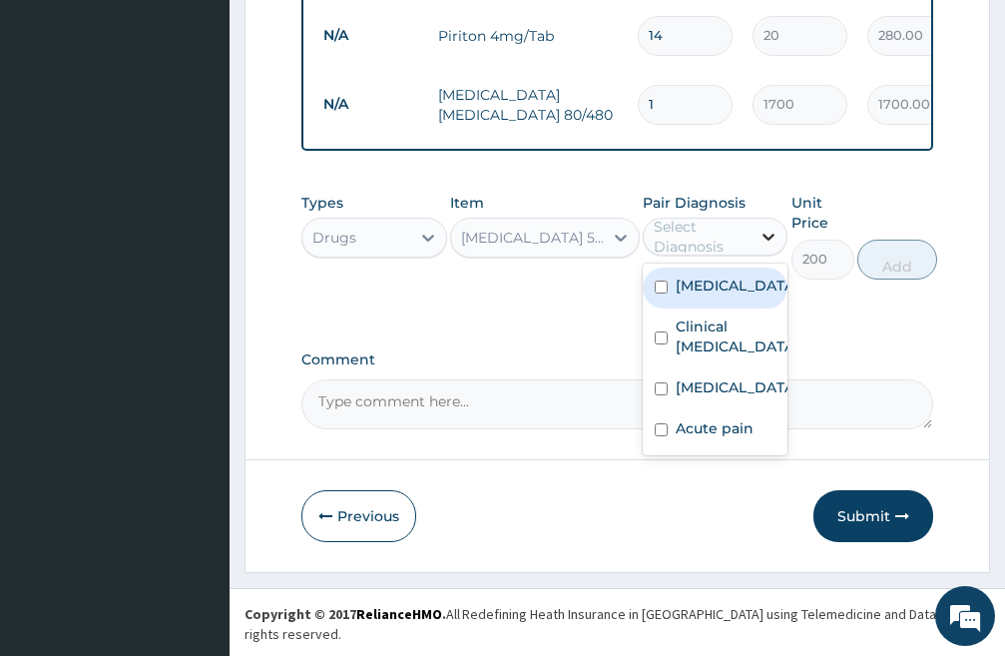
click at [762, 247] on icon at bounding box center [769, 237] width 20 height 20
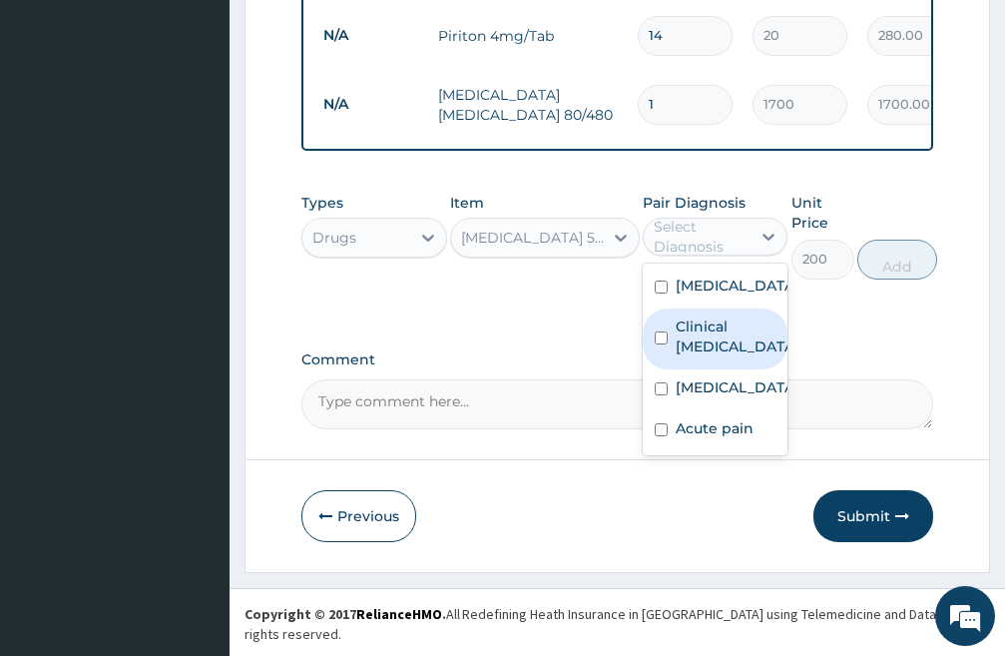
click at [659, 344] on input "checkbox" at bounding box center [661, 337] width 13 height 13
checkbox input "true"
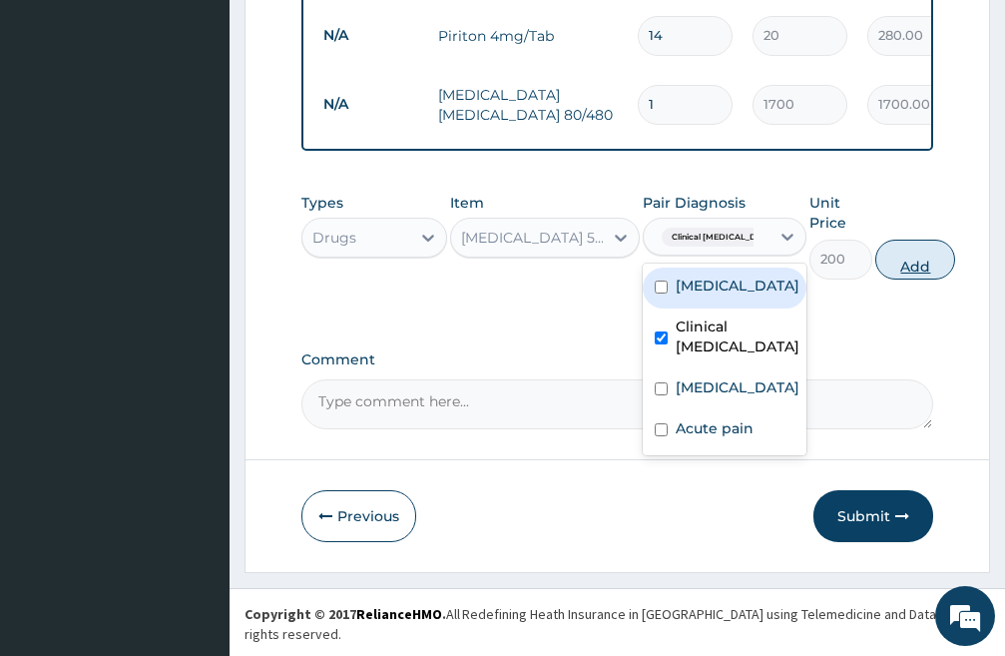
click at [907, 280] on button "Add" at bounding box center [916, 260] width 80 height 40
type input "0"
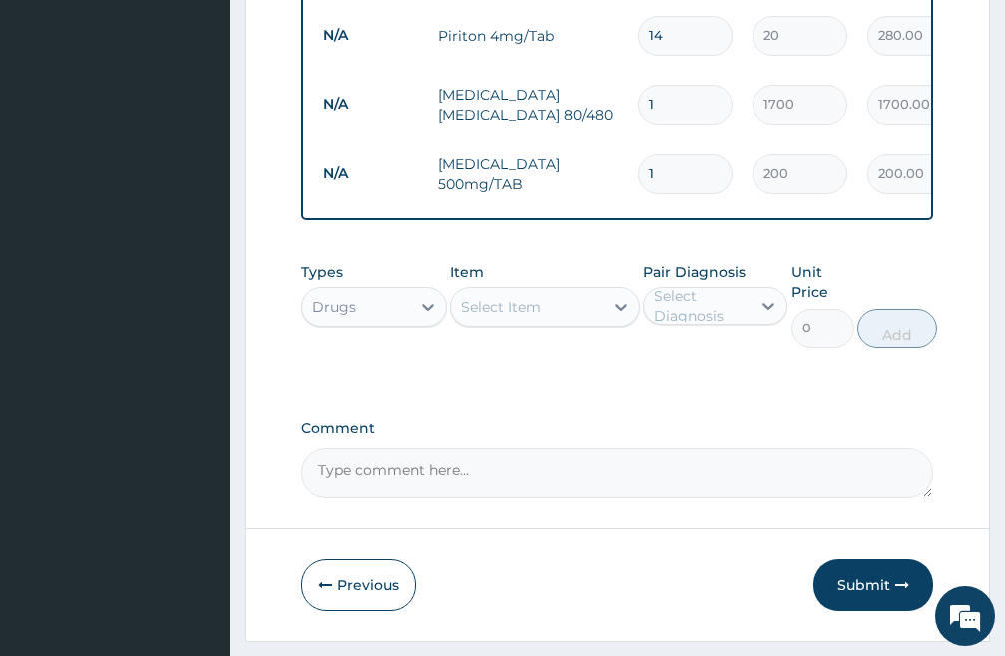
type input "10"
type input "2000.00"
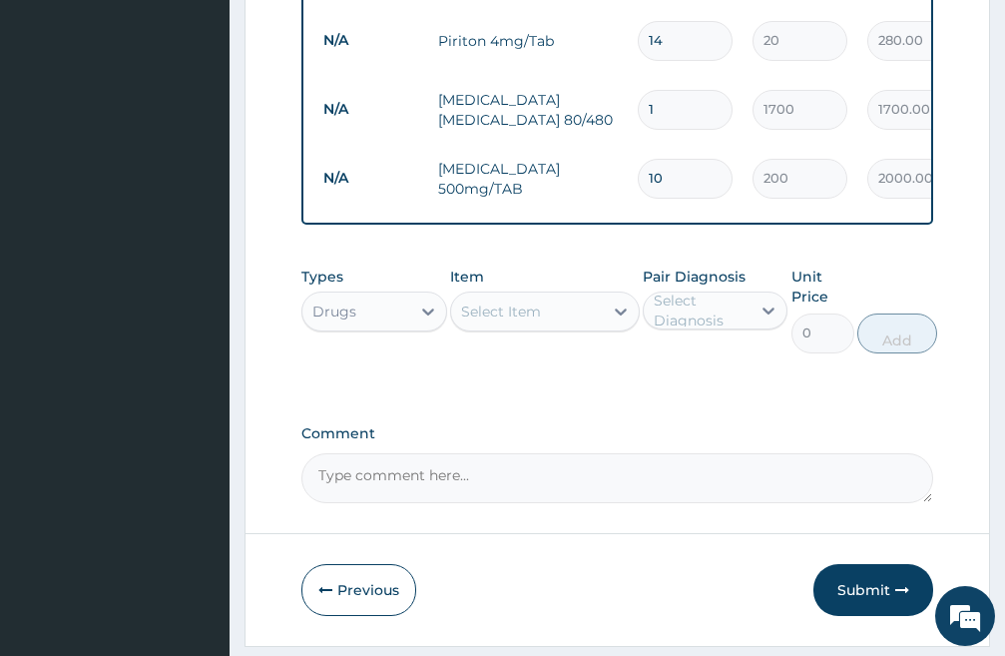
scroll to position [1335, 0]
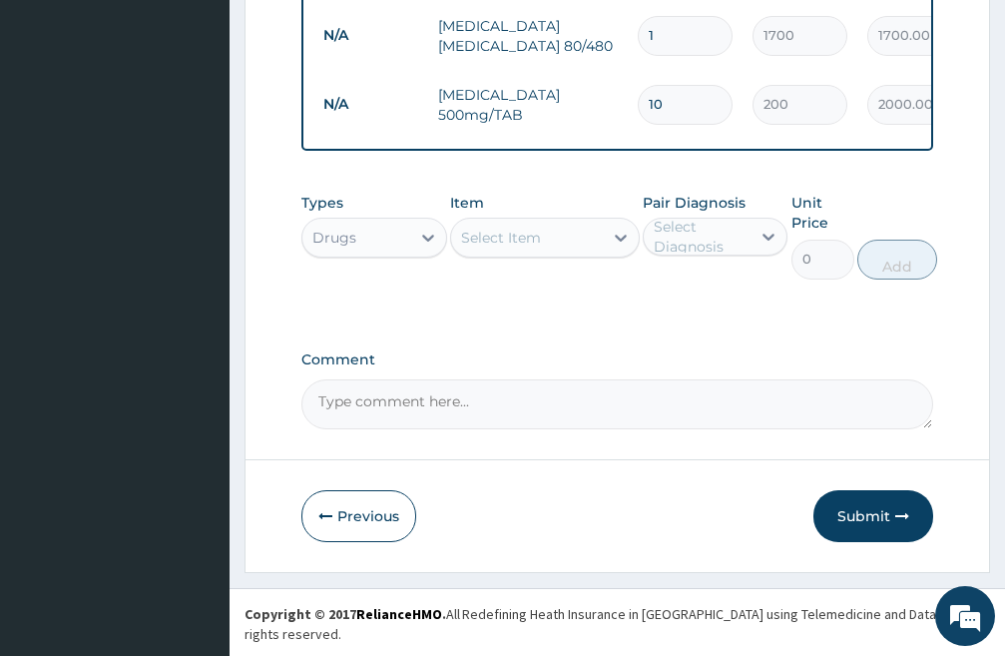
type input "10"
click at [519, 248] on div "Select Item" at bounding box center [501, 238] width 80 height 20
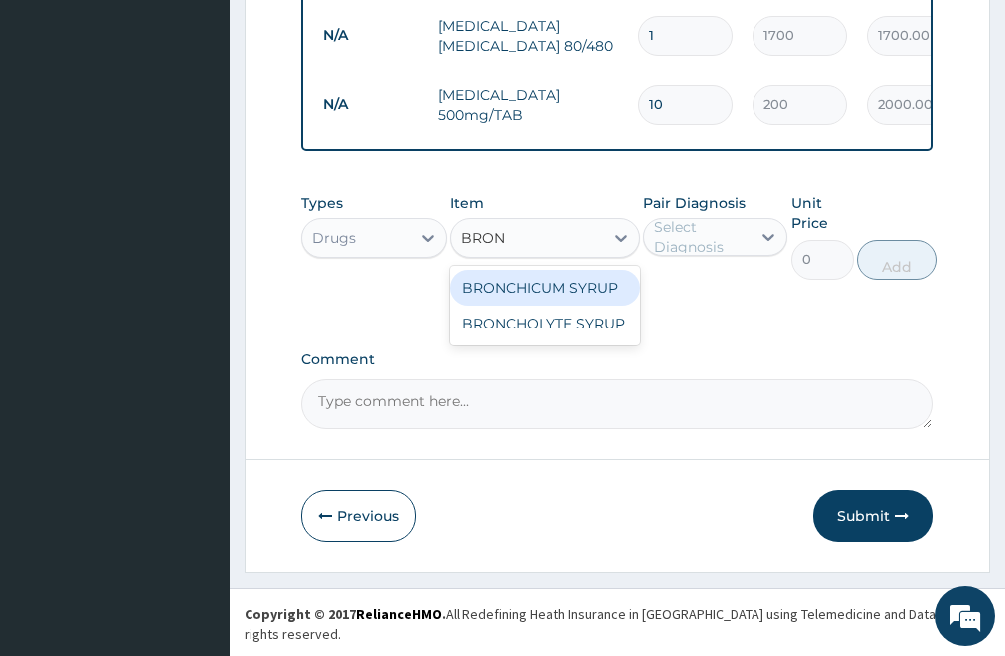
type input "BRONC"
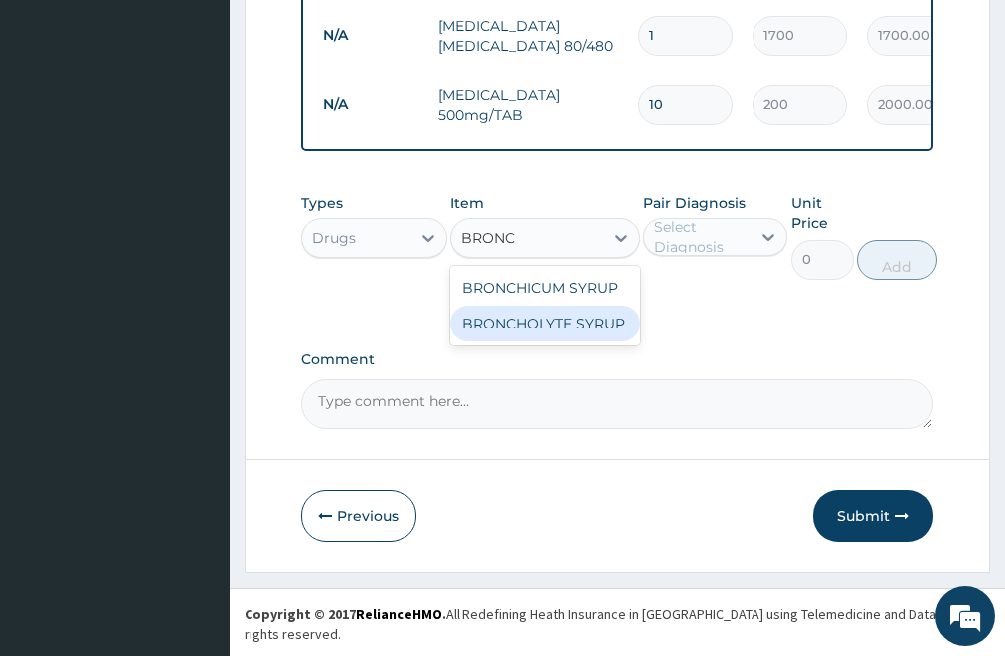
click at [544, 341] on div "BRONCHOLYTE SYRUP" at bounding box center [545, 324] width 190 height 36
type input "1000"
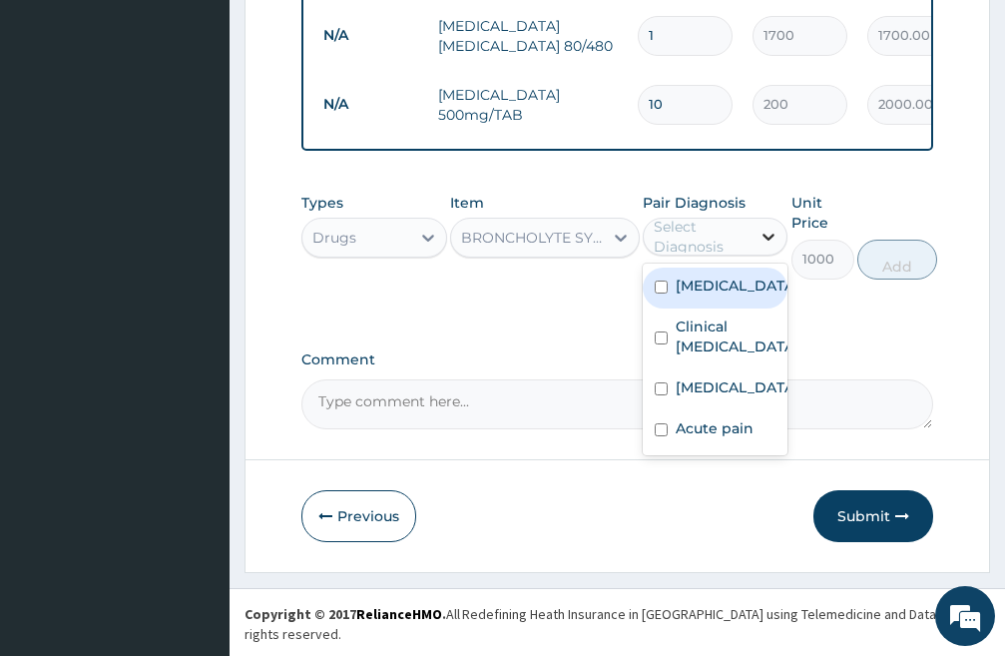
click at [765, 242] on icon at bounding box center [770, 238] width 12 height 7
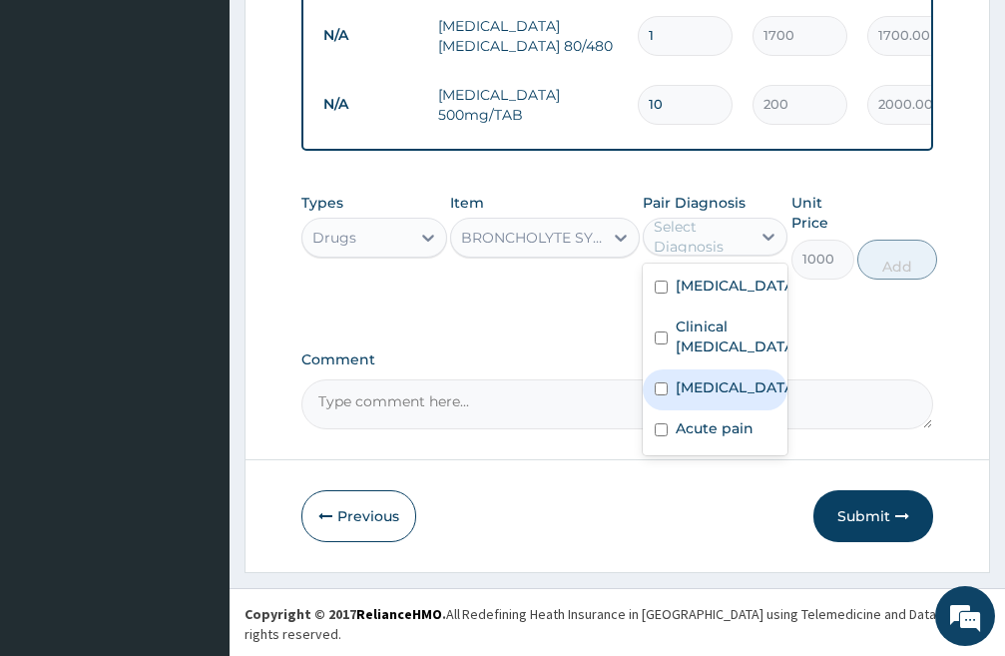
click at [658, 395] on input "checkbox" at bounding box center [661, 388] width 13 height 13
checkbox input "true"
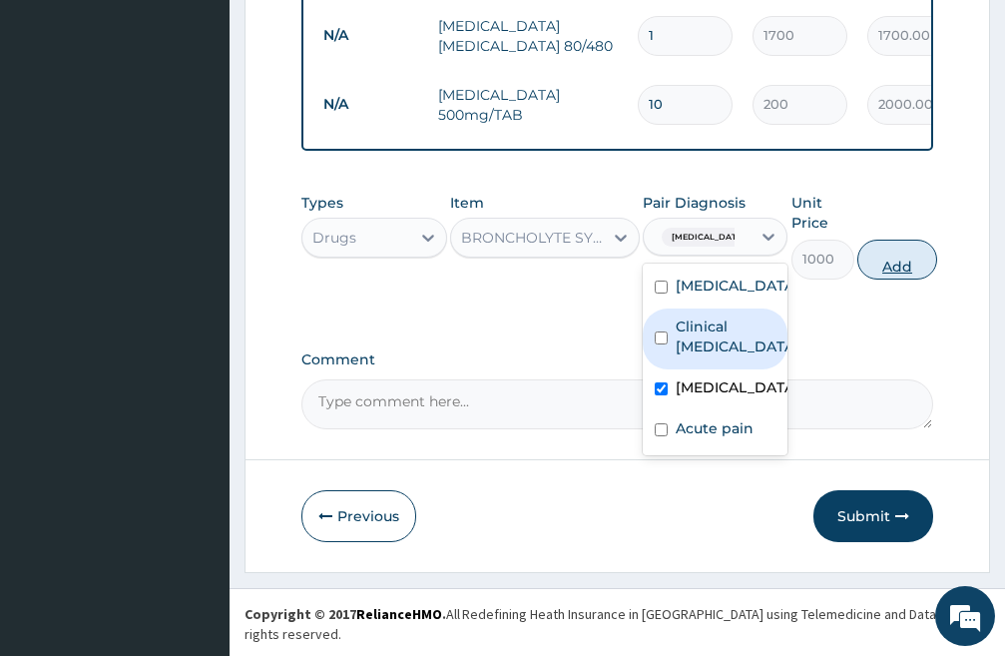
click at [923, 280] on button "Add" at bounding box center [898, 260] width 80 height 40
type input "0"
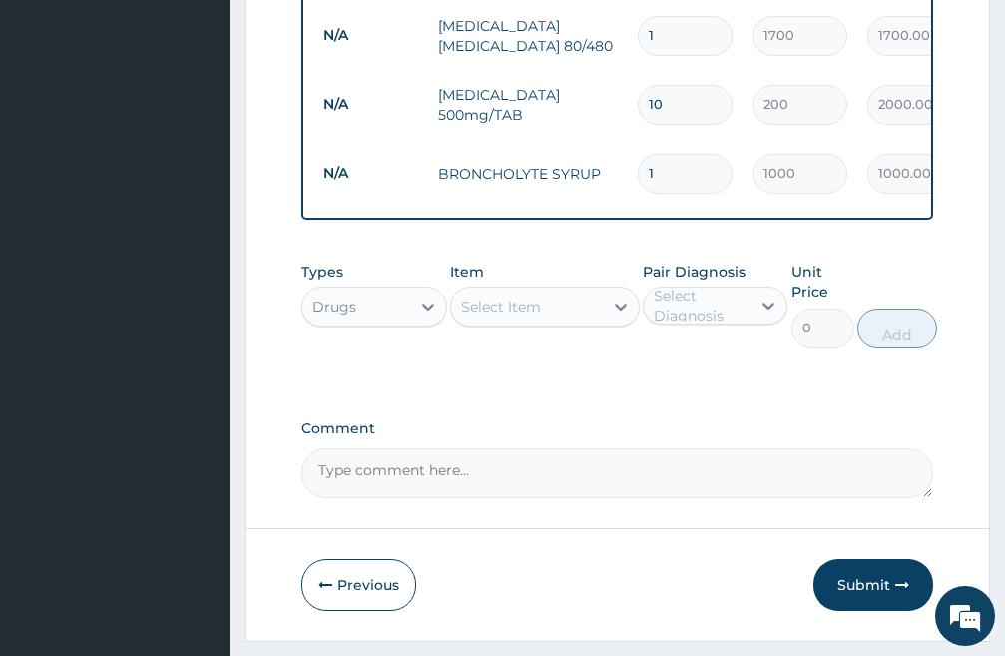
click at [556, 322] on div "Select Item" at bounding box center [527, 307] width 152 height 32
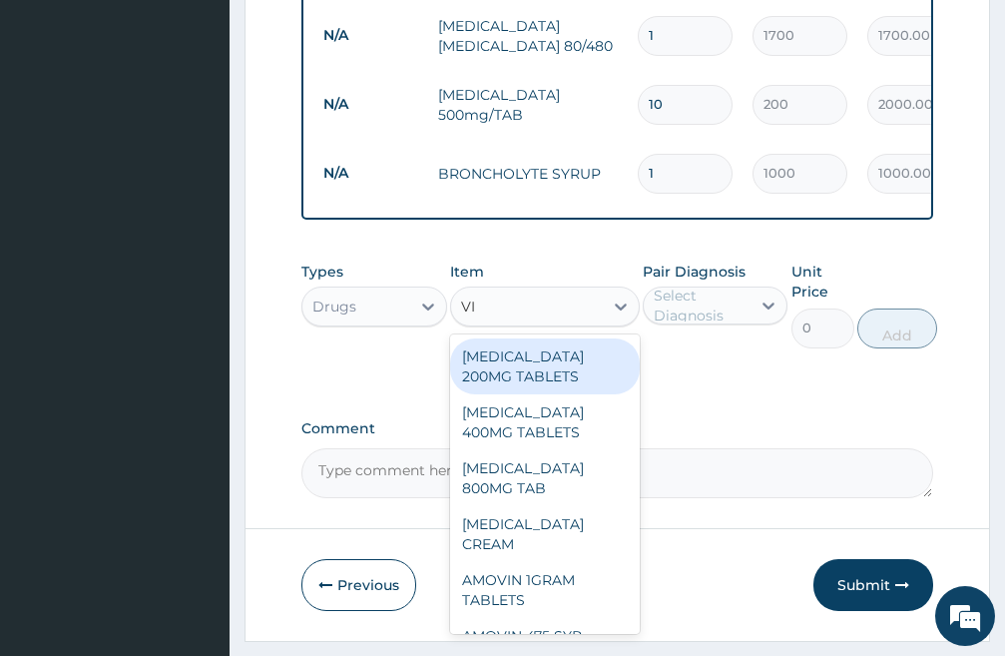
type input "VIT"
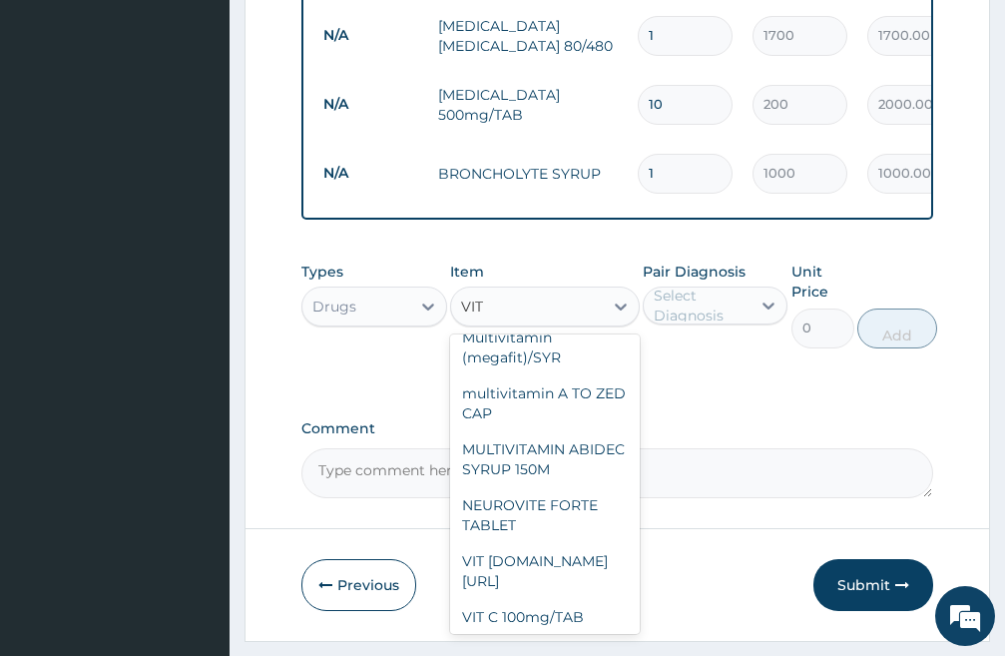
scroll to position [1098, 0]
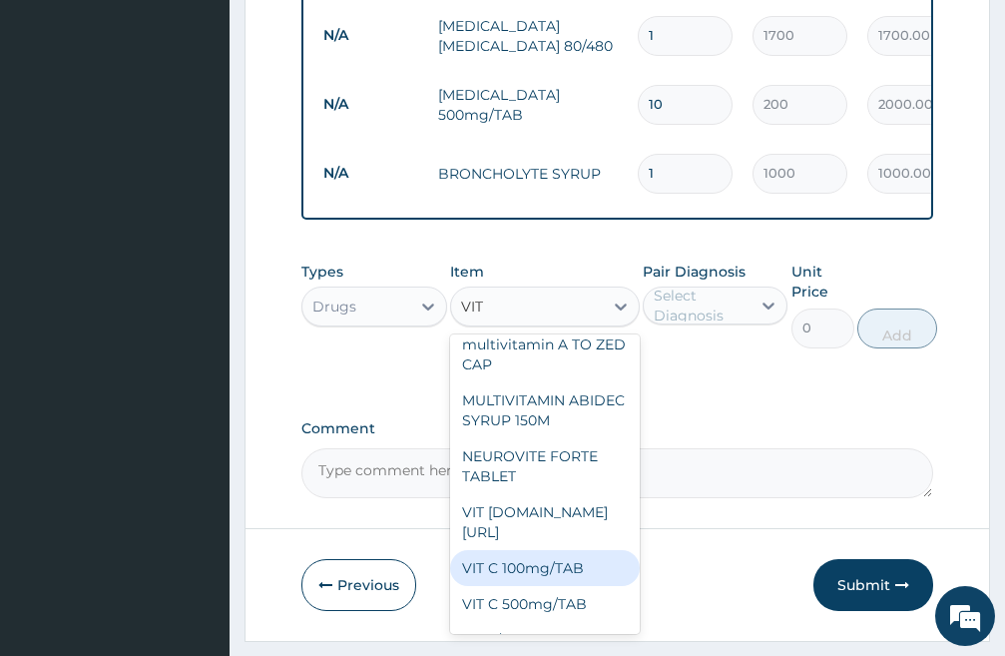
click at [544, 564] on div "VIT C 100mg/TAB" at bounding box center [545, 568] width 190 height 36
type input "20"
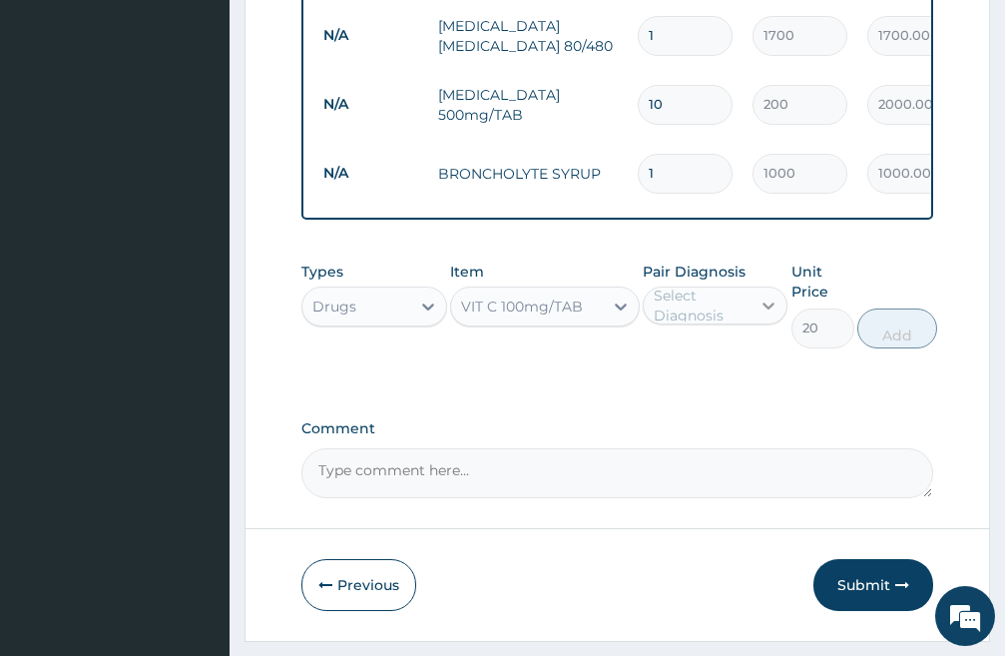
click at [766, 316] on icon at bounding box center [769, 306] width 20 height 20
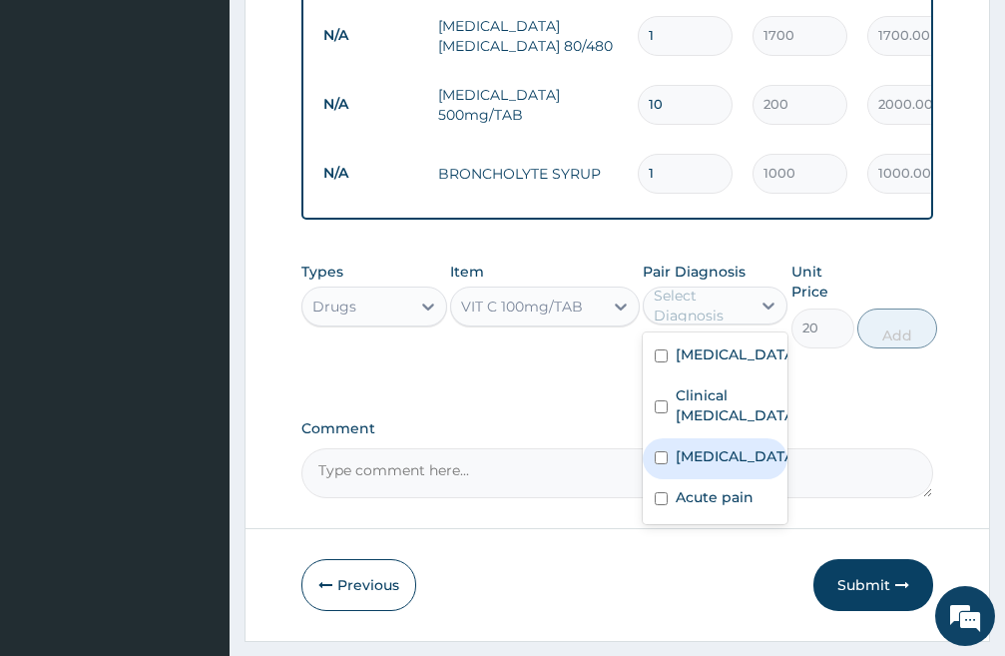
click at [660, 464] on input "checkbox" at bounding box center [661, 457] width 13 height 13
checkbox input "true"
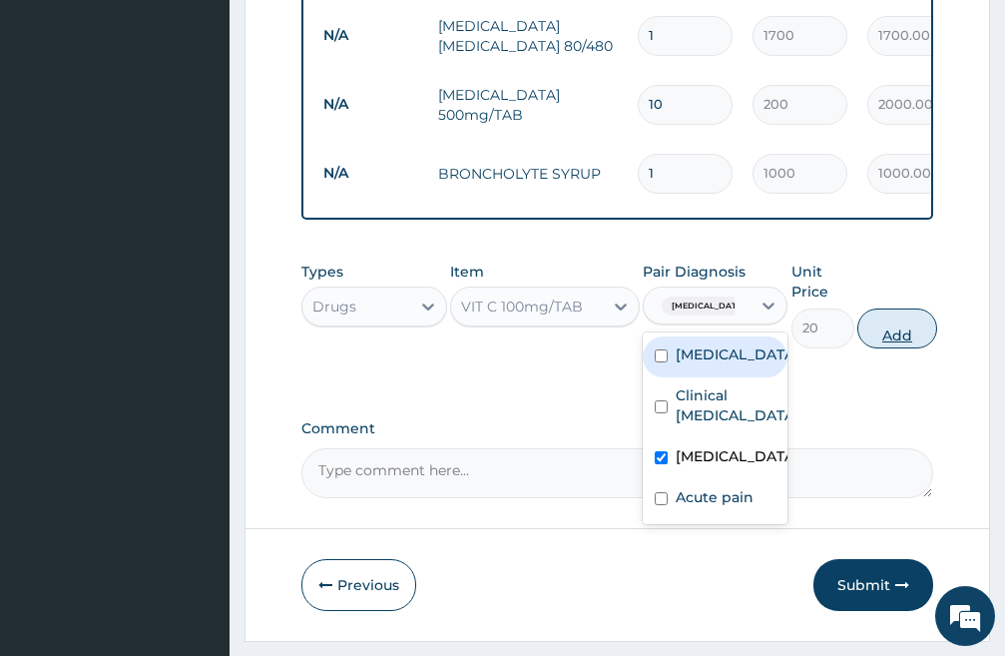
drag, startPoint x: 926, startPoint y: 337, endPoint x: 703, endPoint y: 312, distance: 224.2
click at [925, 338] on button "Add" at bounding box center [898, 329] width 80 height 40
type input "0"
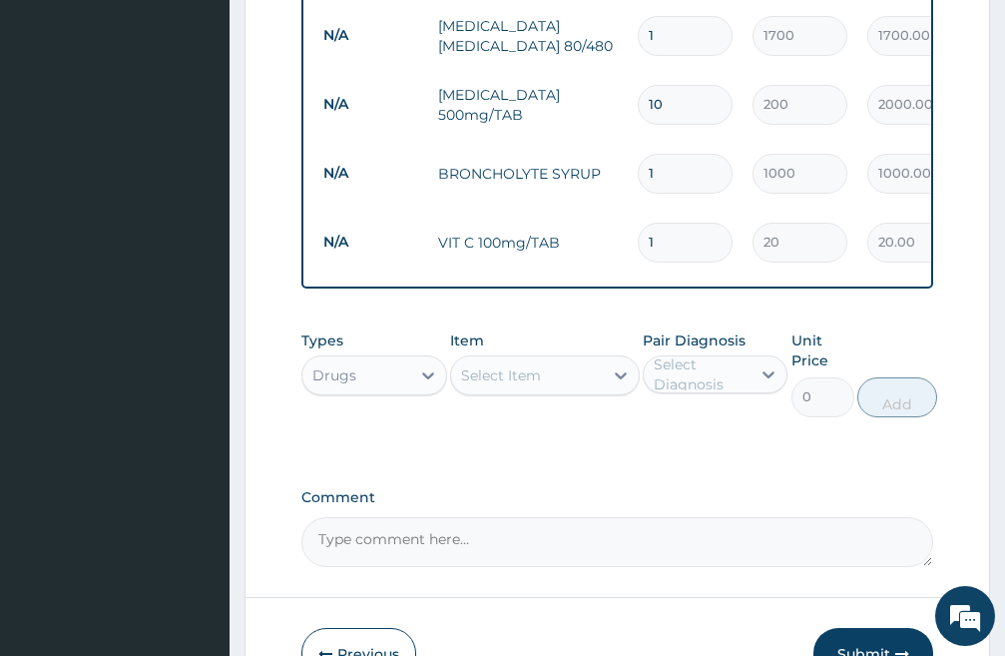
type input "15"
type input "300.00"
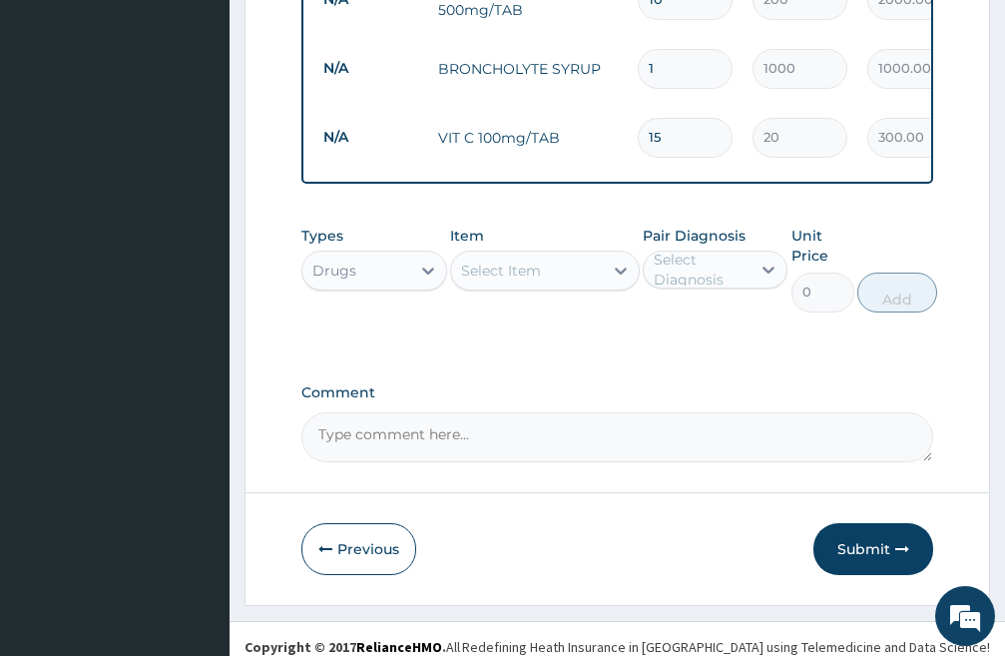
scroll to position [1473, 0]
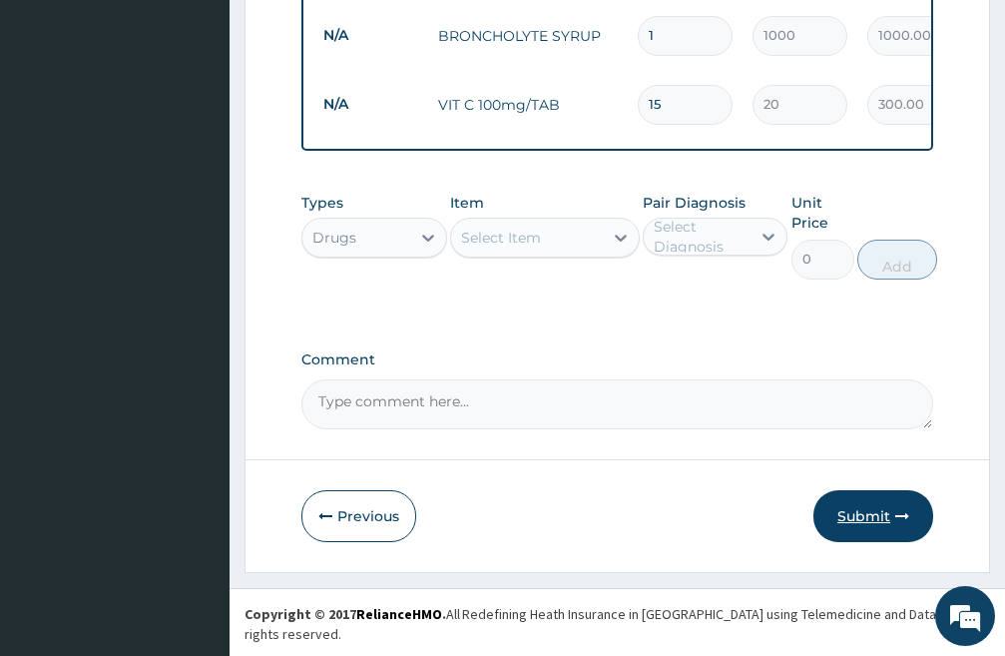
type input "15"
click at [878, 527] on button "Submit" at bounding box center [874, 516] width 120 height 52
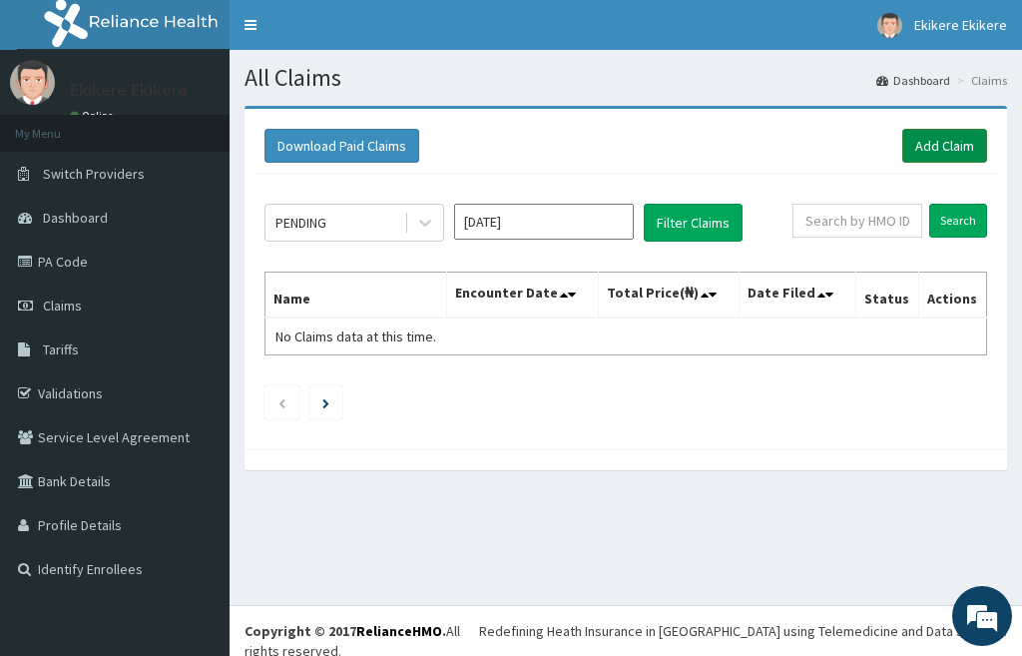
click at [942, 146] on link "Add Claim" at bounding box center [945, 146] width 85 height 34
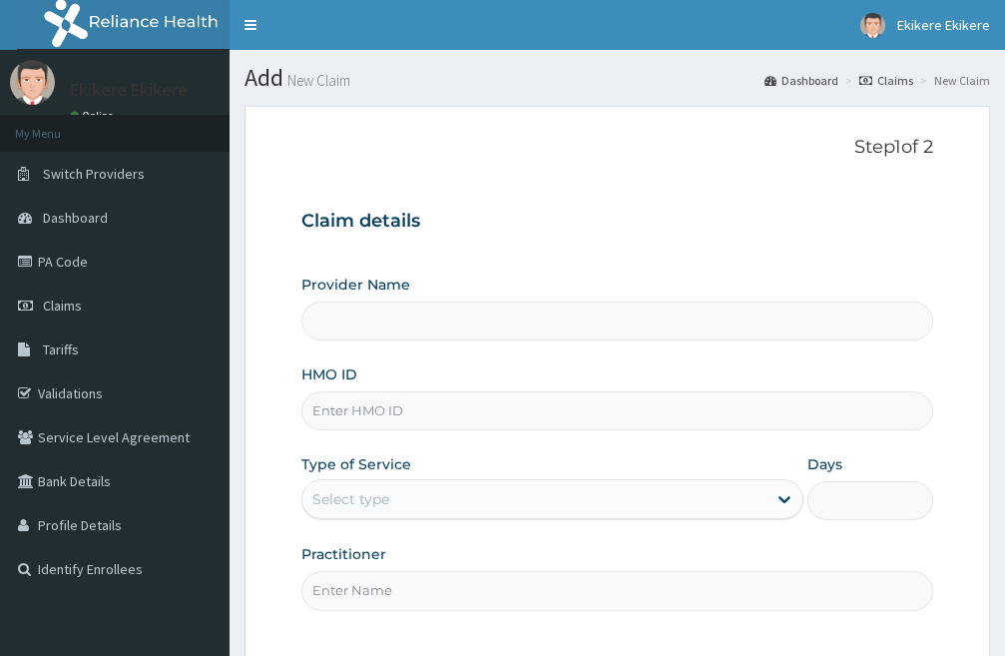
type input "[PERSON_NAME][GEOGRAPHIC_DATA]"
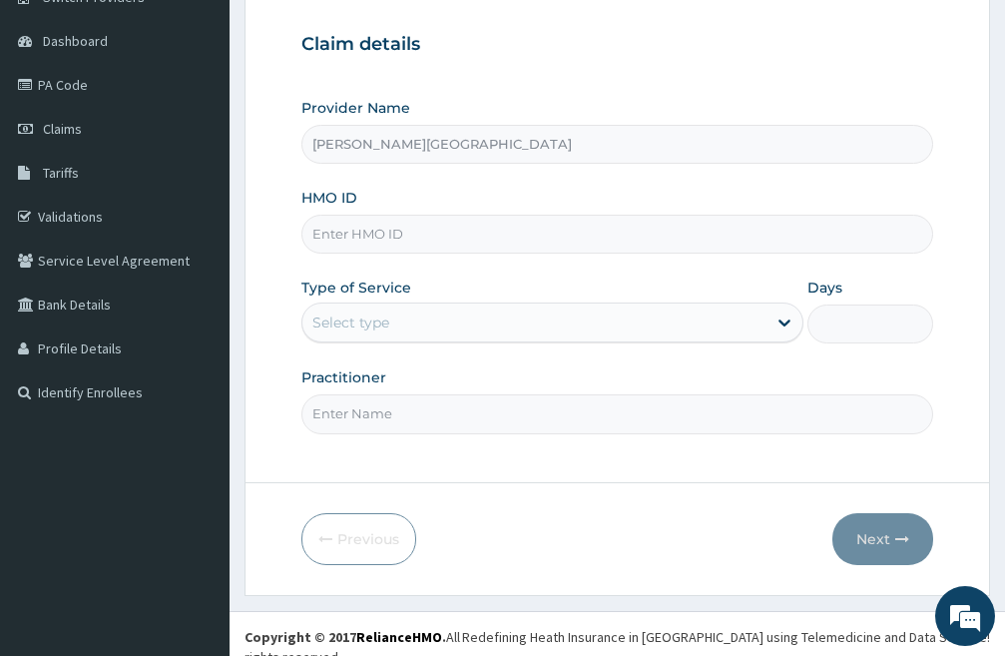
scroll to position [183, 0]
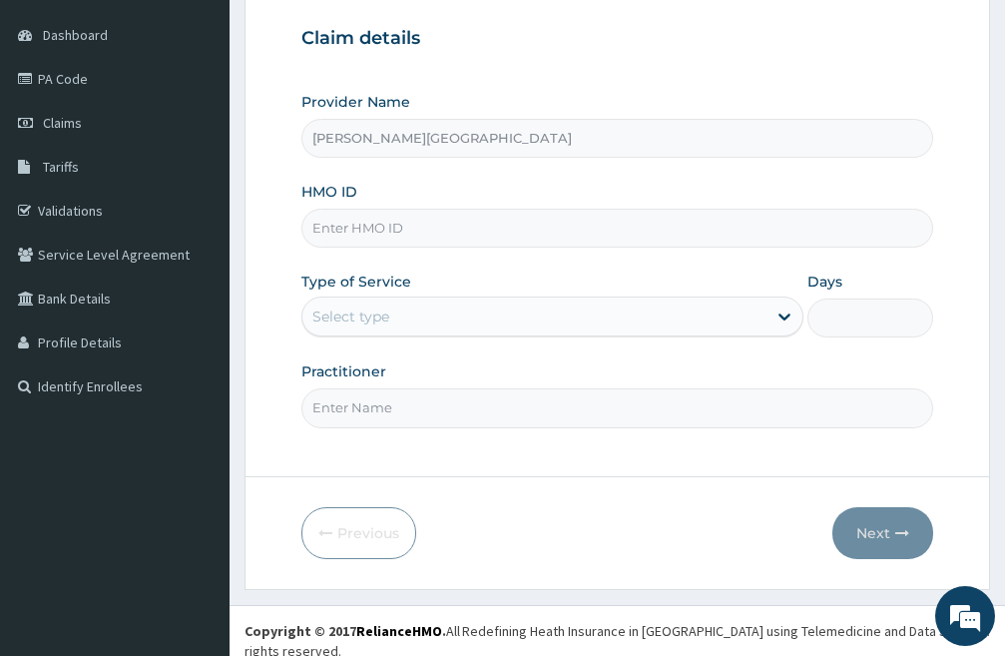
click at [410, 231] on input "HMO ID" at bounding box center [618, 228] width 632 height 39
type input "OET/10024/C"
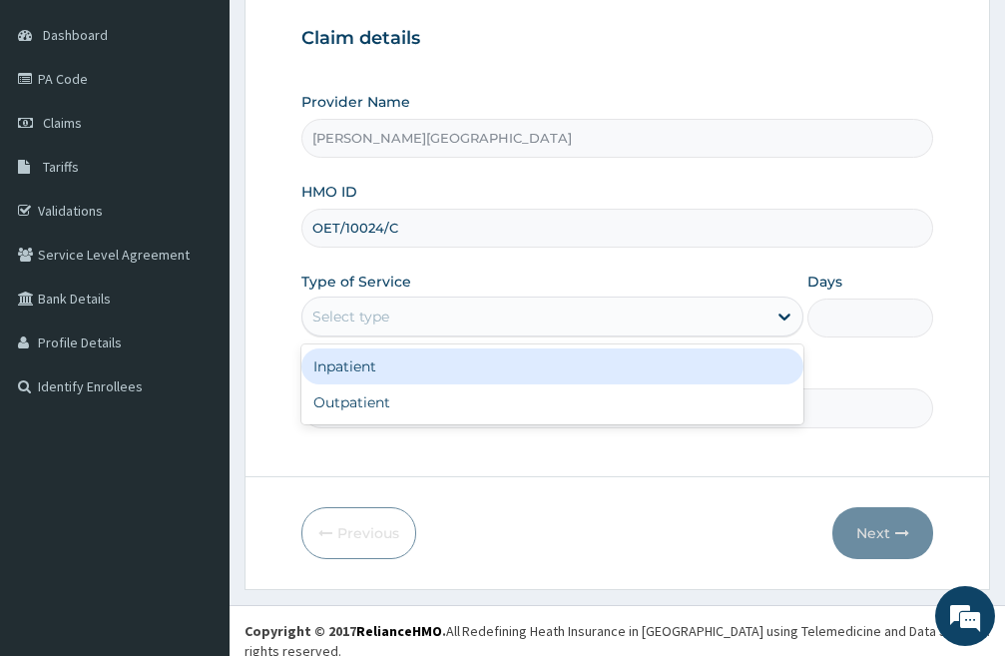
click at [454, 310] on div "Select type" at bounding box center [535, 317] width 464 height 32
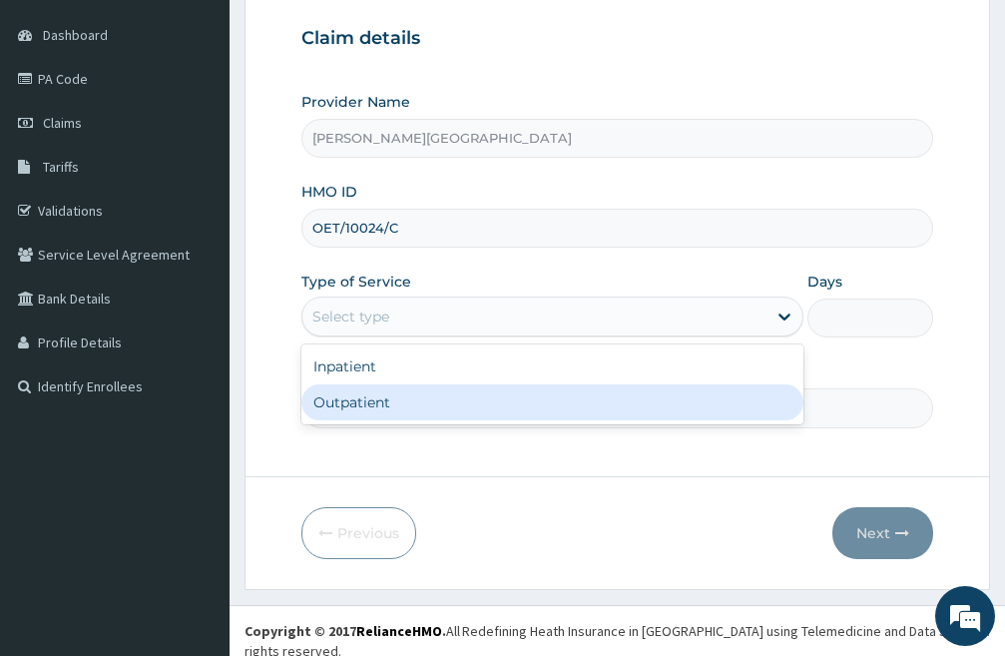
click at [383, 404] on div "Outpatient" at bounding box center [553, 402] width 502 height 36
type input "1"
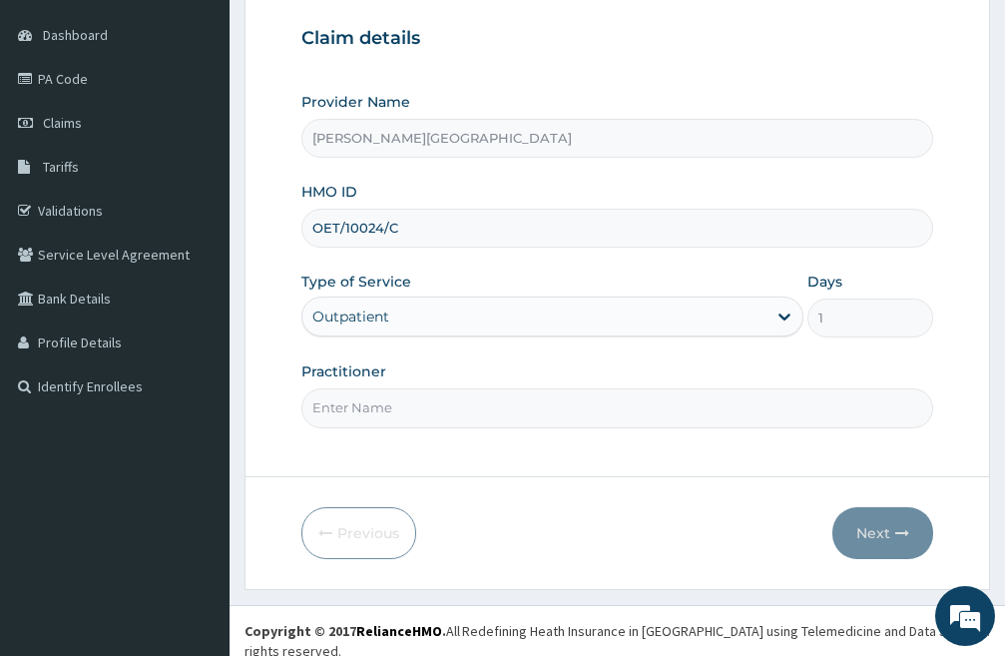
click at [430, 417] on input "Practitioner" at bounding box center [618, 407] width 632 height 39
type input "[PERSON_NAME]"
click at [877, 527] on button "Next" at bounding box center [883, 533] width 101 height 52
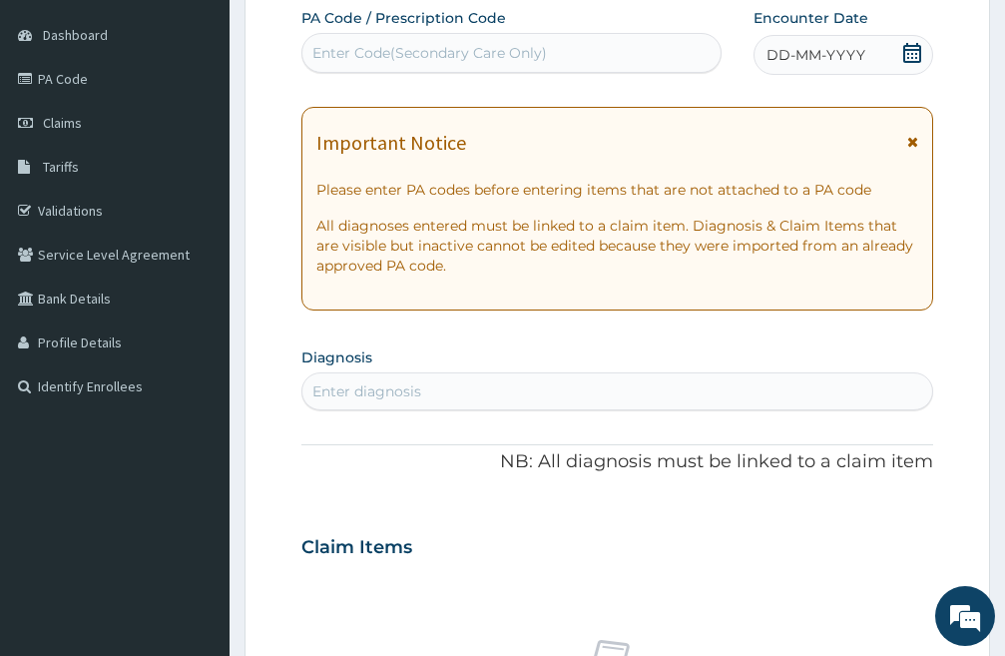
click at [905, 52] on icon at bounding box center [913, 53] width 20 height 20
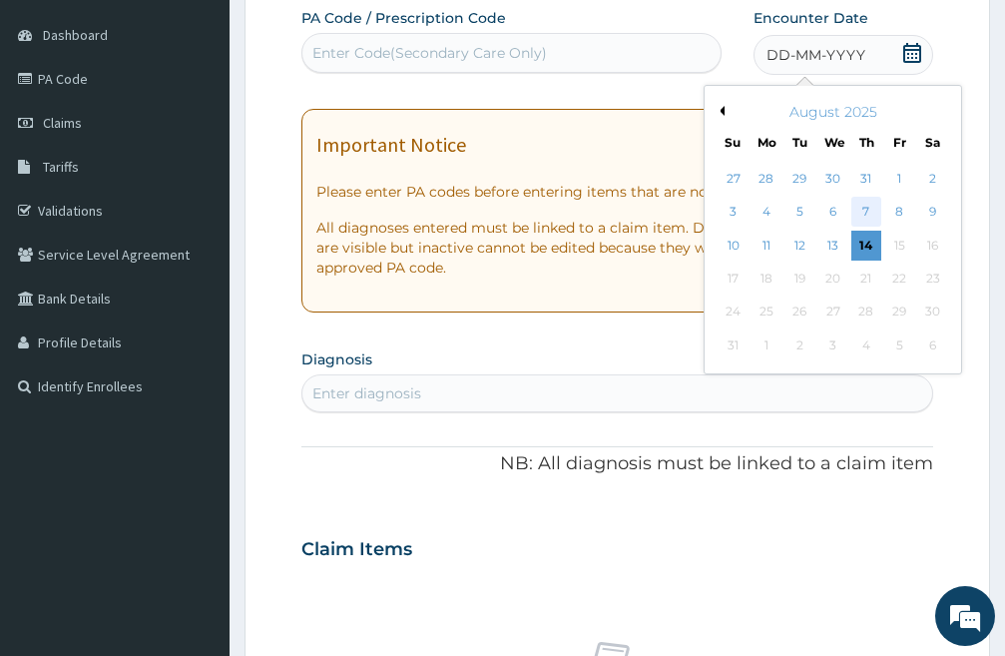
click at [865, 207] on div "7" at bounding box center [867, 213] width 30 height 30
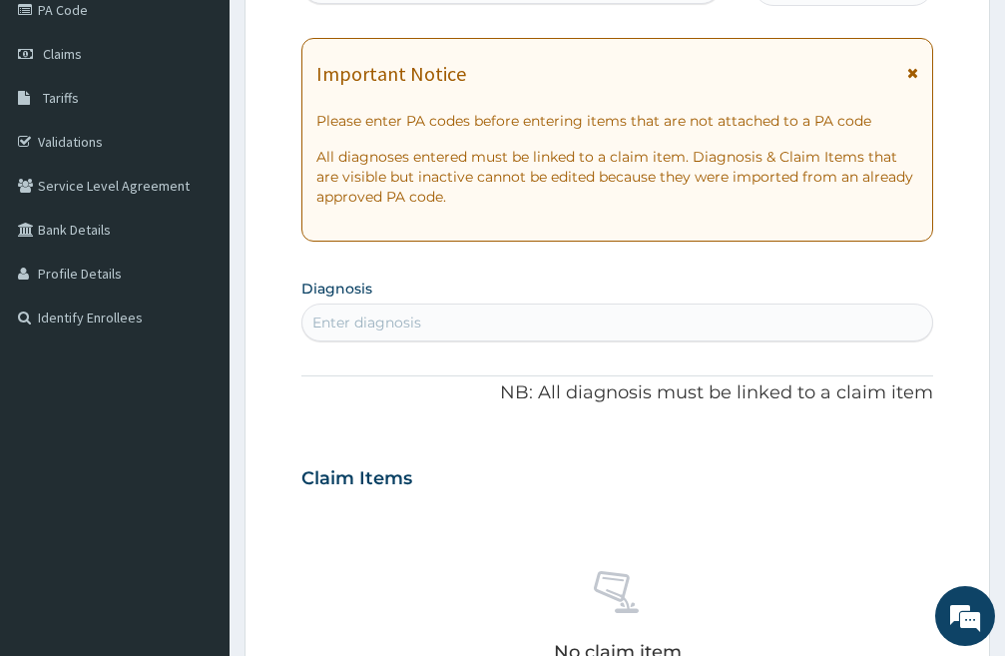
scroll to position [482, 0]
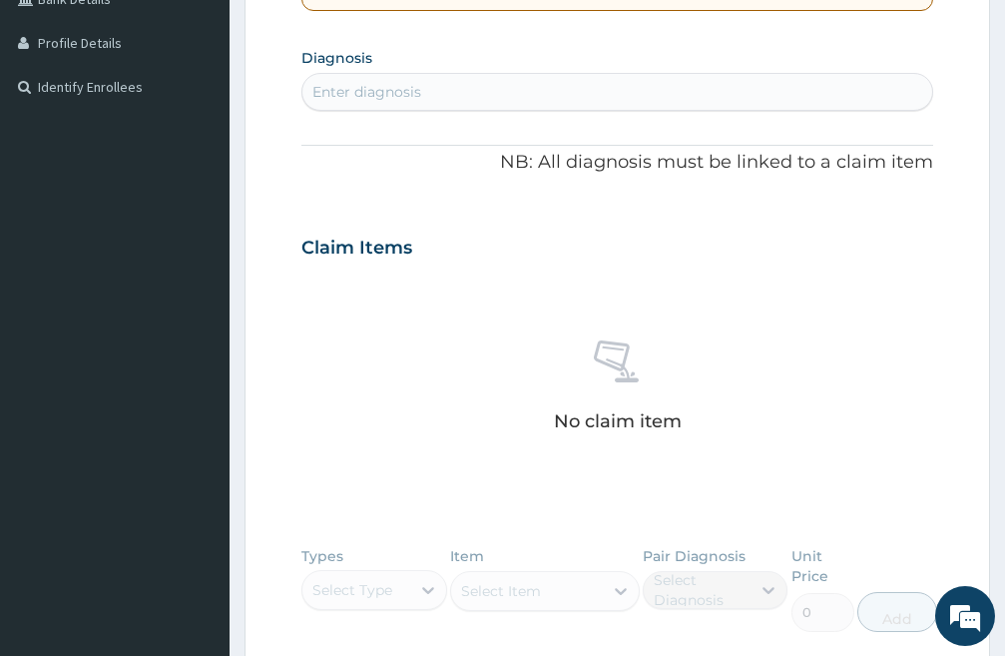
click at [388, 92] on div "Enter diagnosis" at bounding box center [367, 92] width 109 height 20
type input "PLASMOD"
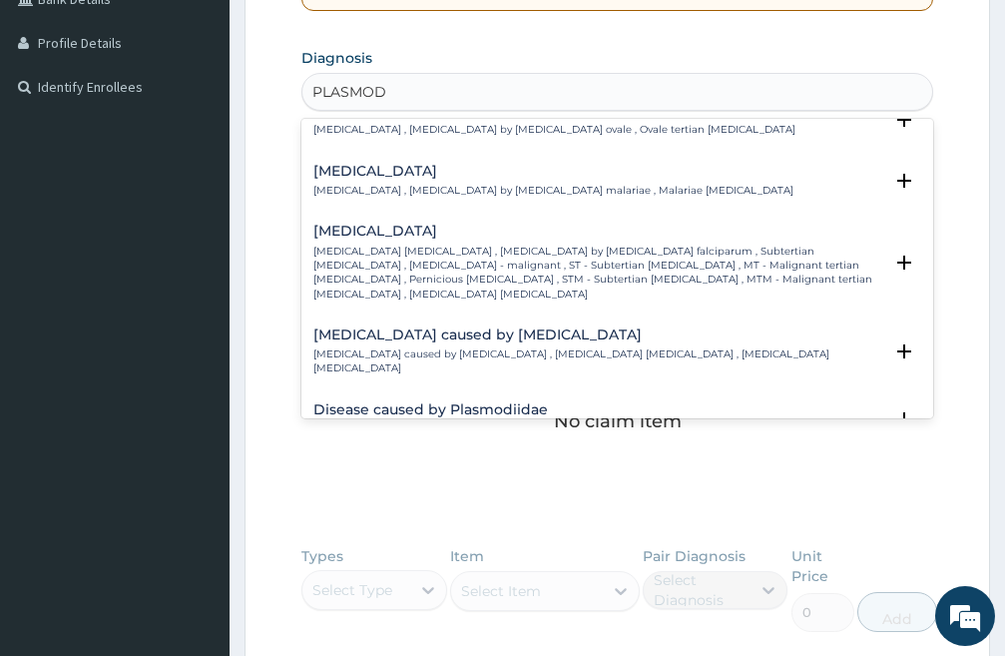
scroll to position [200, 0]
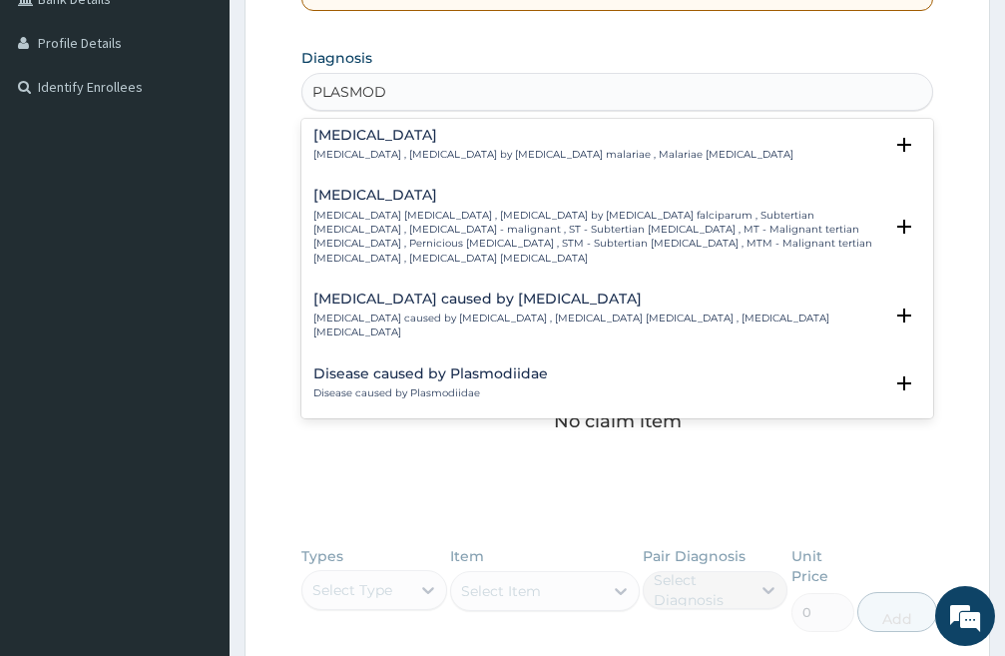
click at [416, 203] on h4 "[MEDICAL_DATA]" at bounding box center [598, 195] width 569 height 15
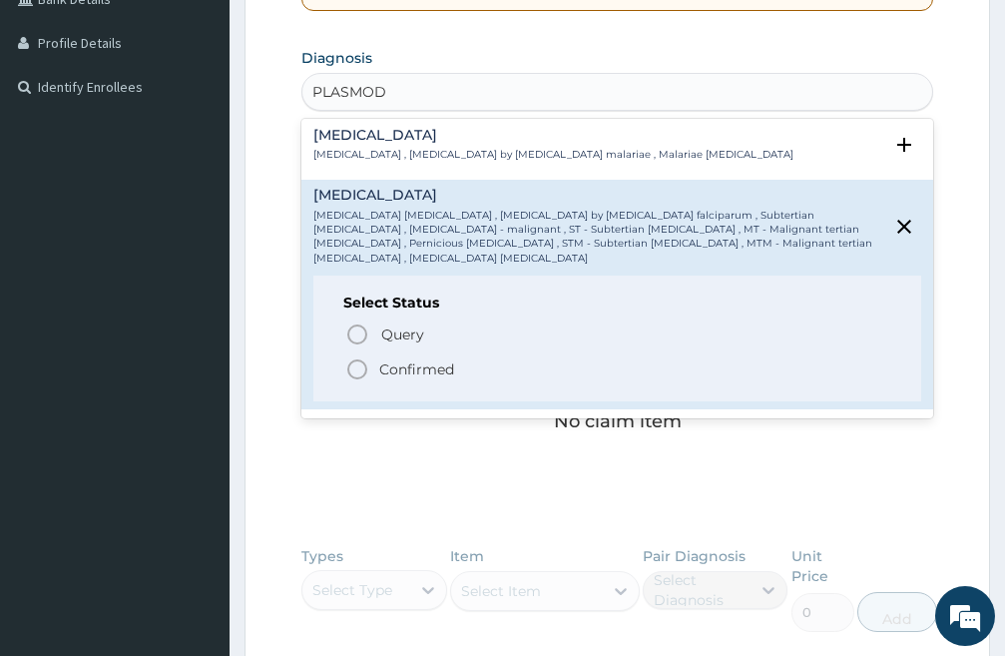
click at [359, 357] on icon "status option filled" at bounding box center [357, 369] width 24 height 24
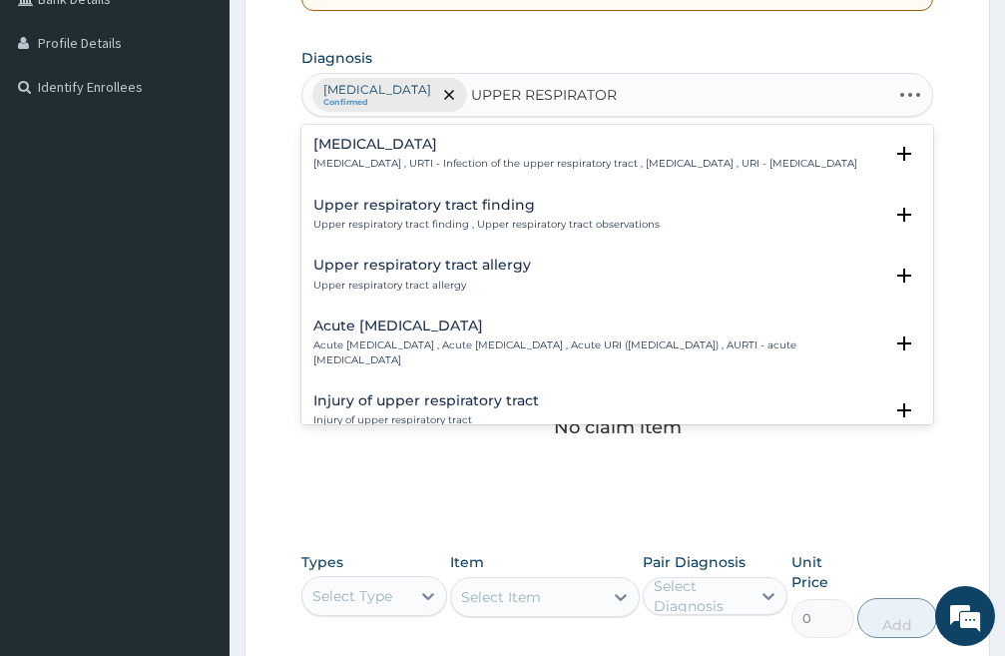
type input "UPPER RESPIRATORY"
click at [435, 157] on p "[MEDICAL_DATA] , URTI - Infection of the upper respiratory tract , [MEDICAL_DAT…" at bounding box center [586, 164] width 544 height 14
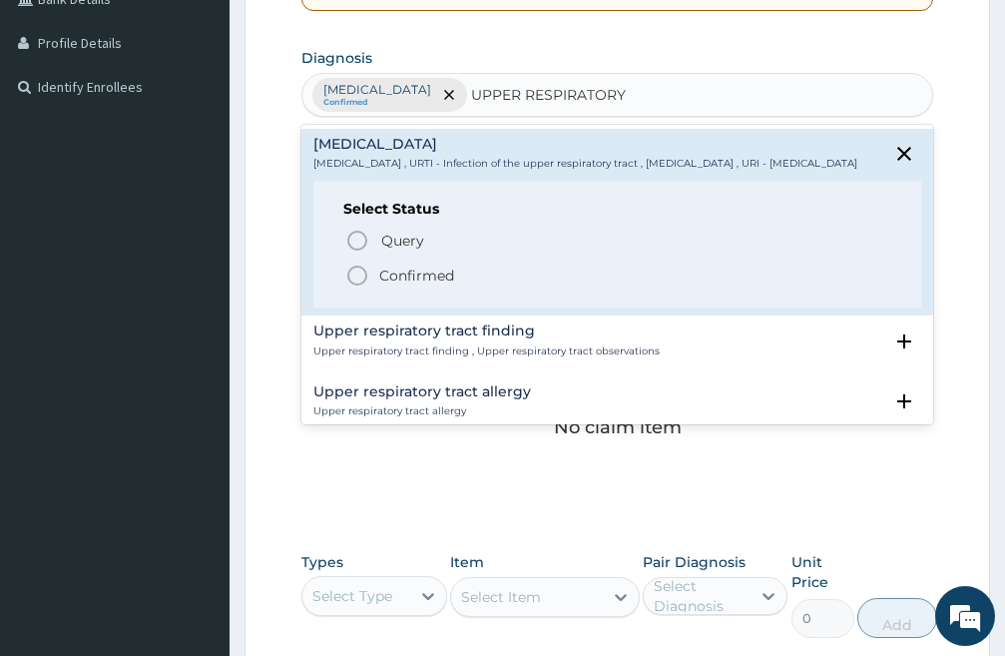
click at [353, 284] on icon "status option filled" at bounding box center [357, 276] width 24 height 24
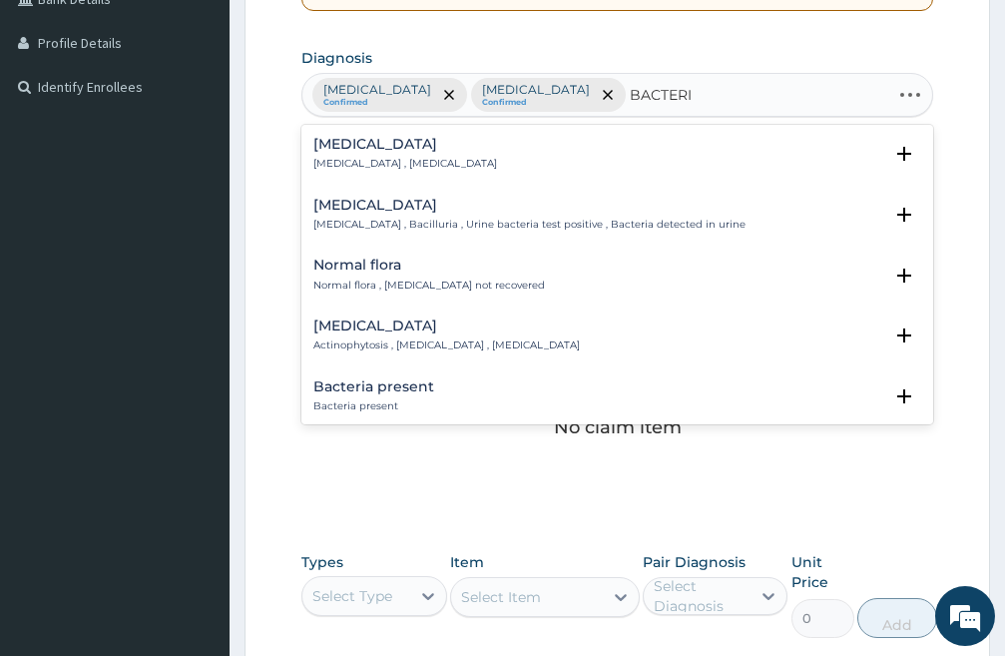
type input "BACTERIA"
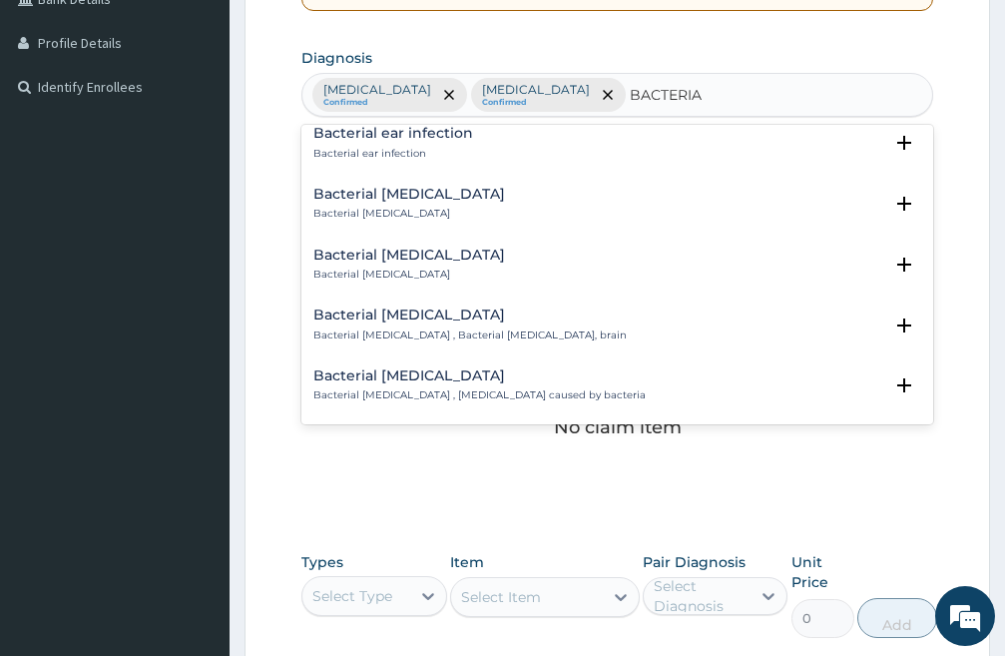
scroll to position [2695, 0]
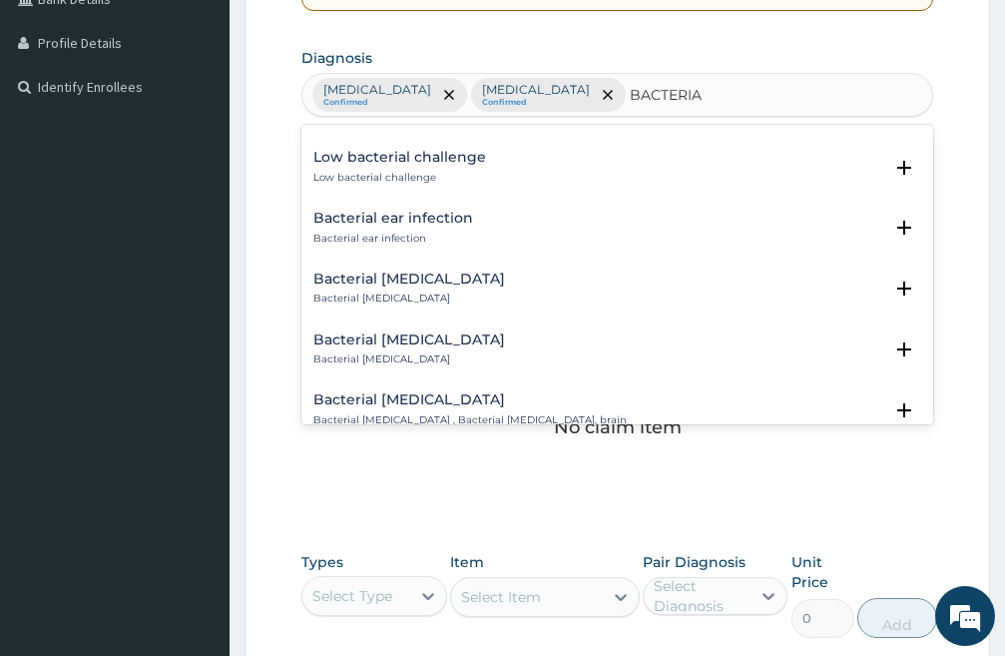
click at [406, 226] on h4 "Bacterial ear infection" at bounding box center [394, 218] width 160 height 15
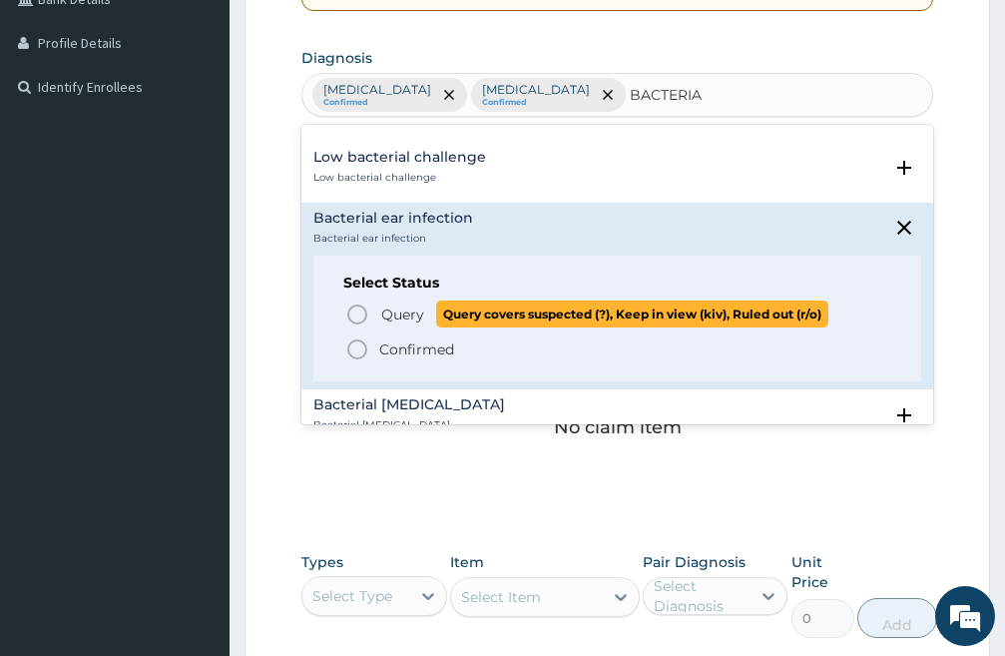
click at [356, 322] on icon "status option query" at bounding box center [357, 315] width 24 height 24
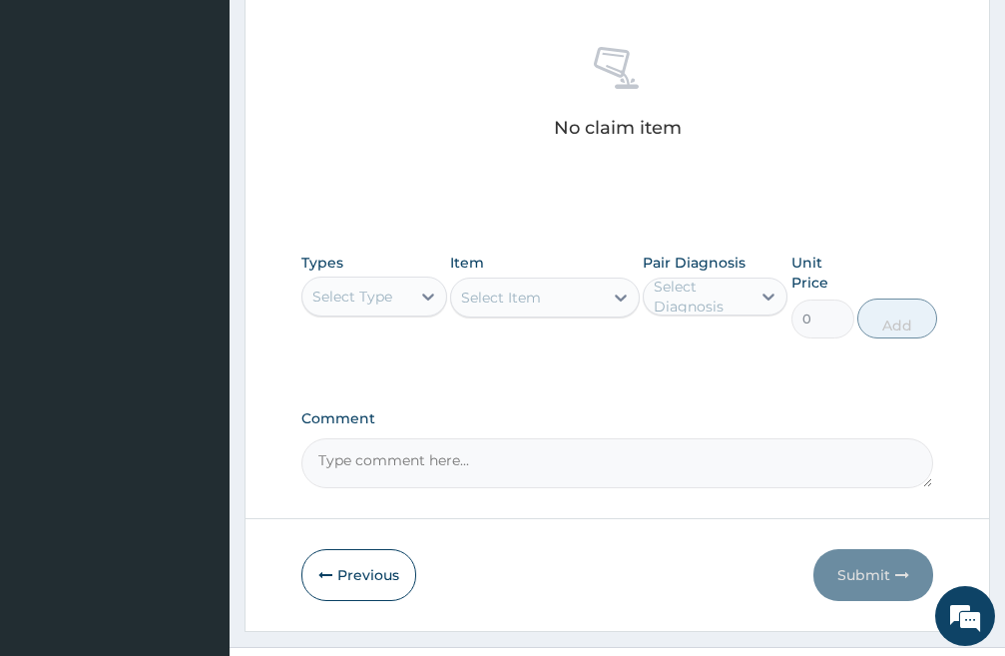
scroll to position [824, 0]
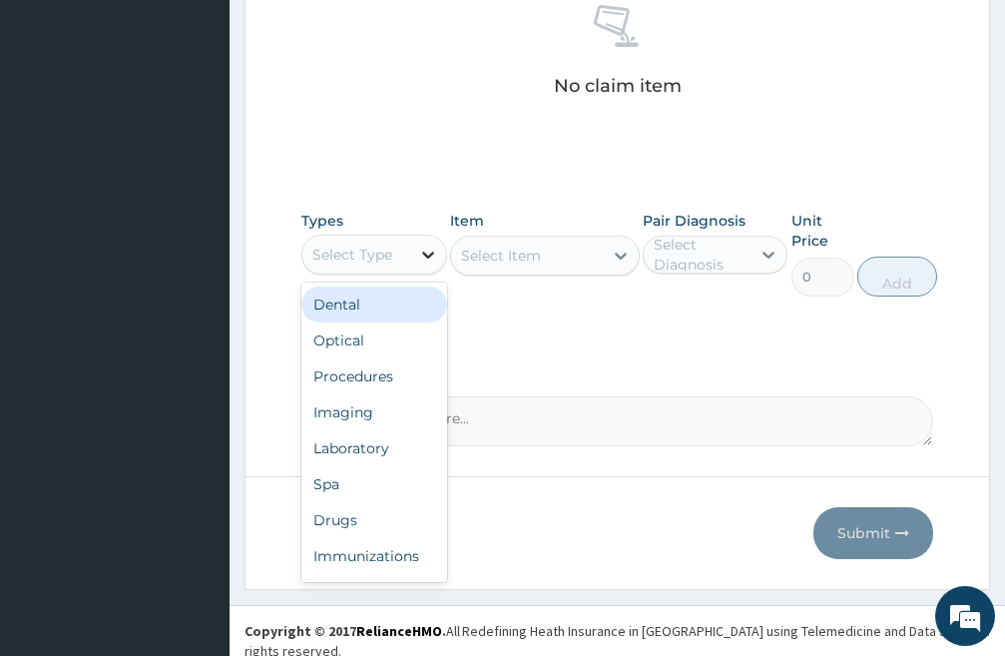
click at [434, 256] on icon at bounding box center [428, 255] width 20 height 20
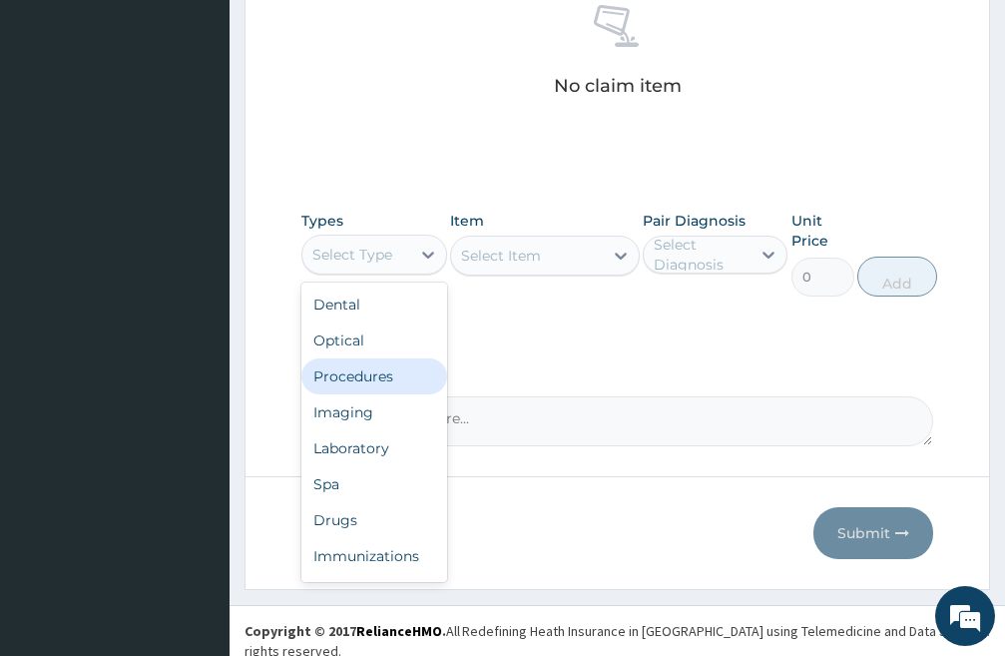
click at [343, 371] on div "Procedures" at bounding box center [375, 376] width 146 height 36
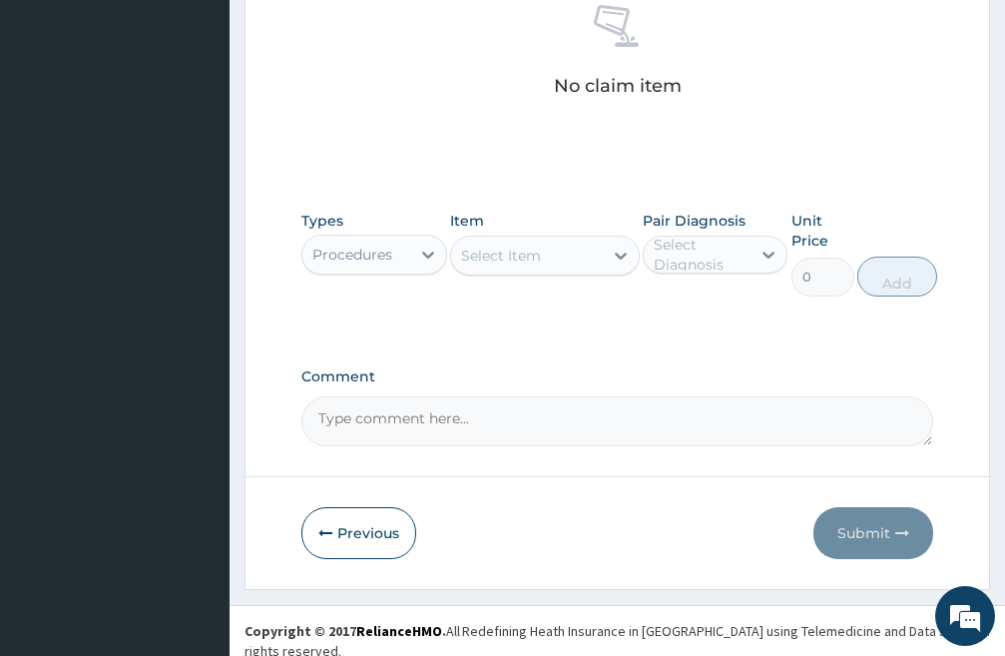
click at [542, 267] on div "Select Item" at bounding box center [527, 256] width 152 height 32
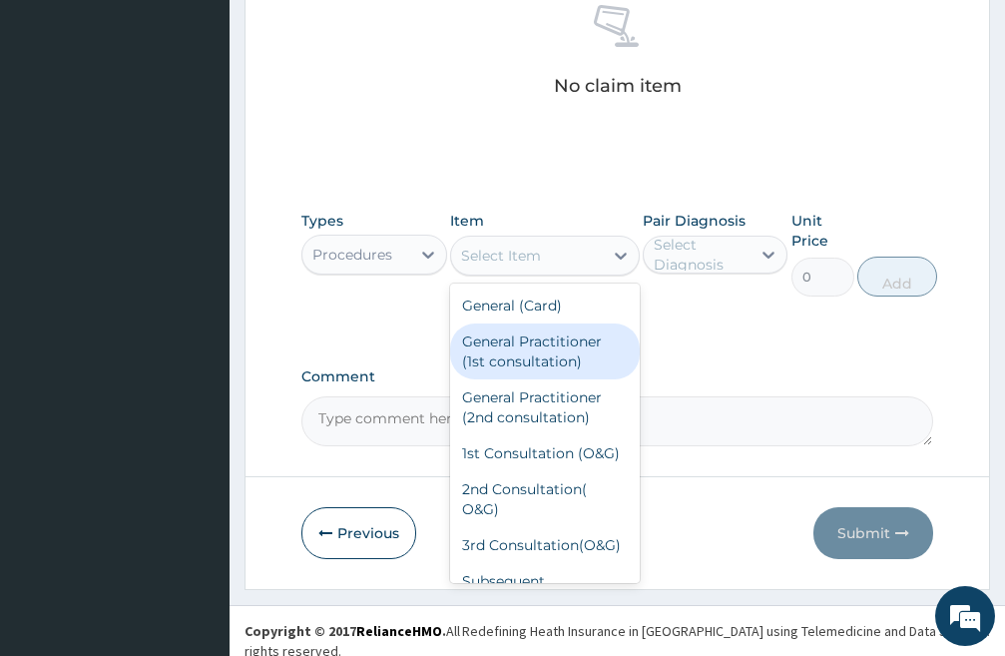
click at [533, 357] on div "General Practitioner (1st consultation)" at bounding box center [545, 351] width 190 height 56
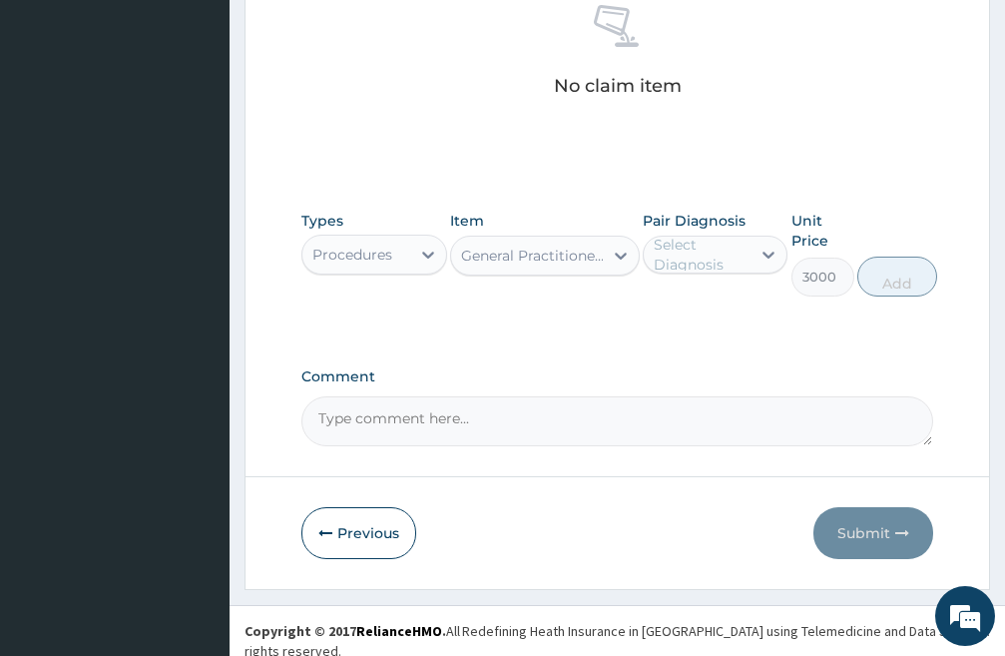
type input "3000"
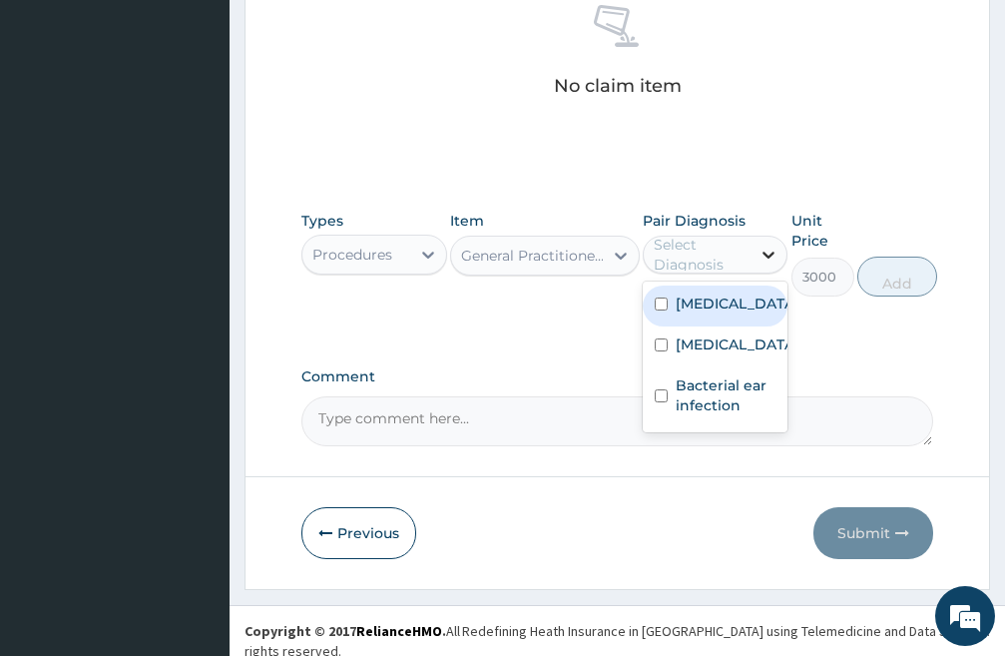
click at [765, 251] on icon at bounding box center [769, 255] width 20 height 20
click at [663, 311] on input "checkbox" at bounding box center [661, 304] width 13 height 13
checkbox input "true"
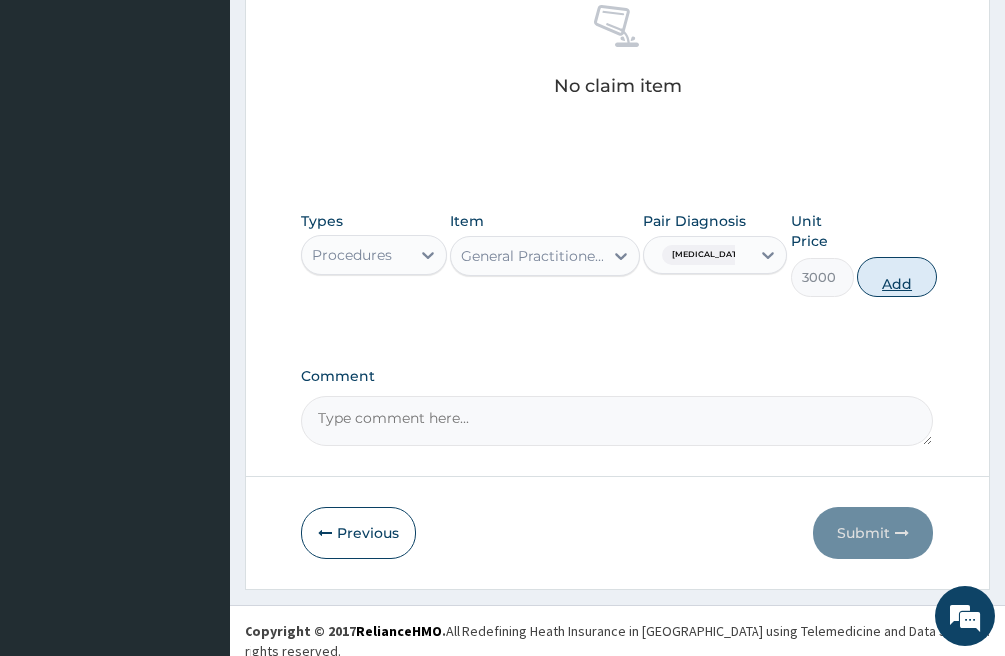
click at [905, 280] on button "Add" at bounding box center [898, 277] width 80 height 40
type input "0"
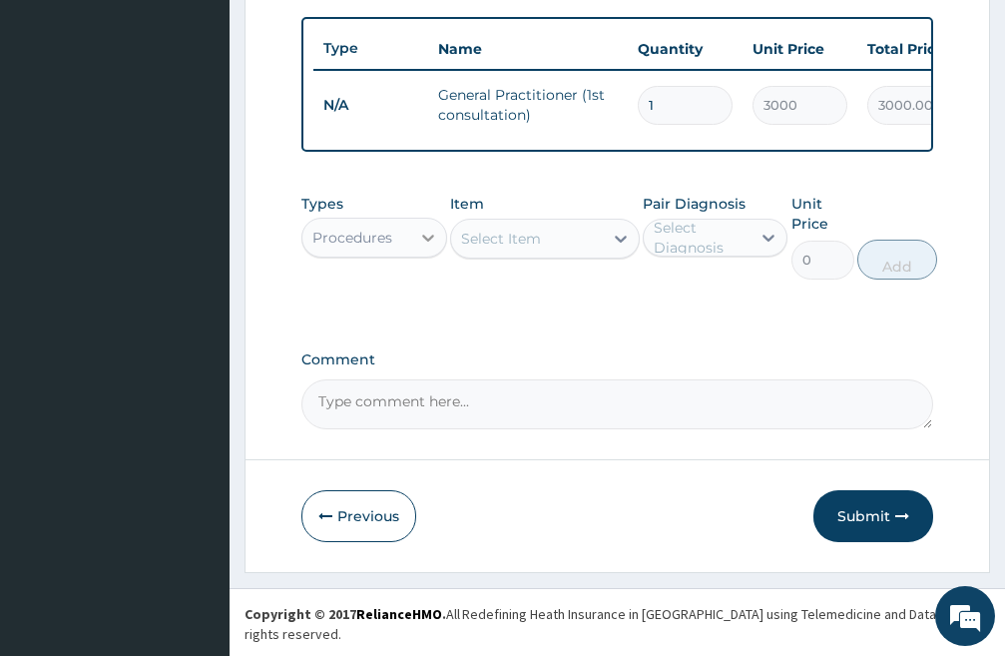
click at [423, 248] on icon at bounding box center [428, 238] width 20 height 20
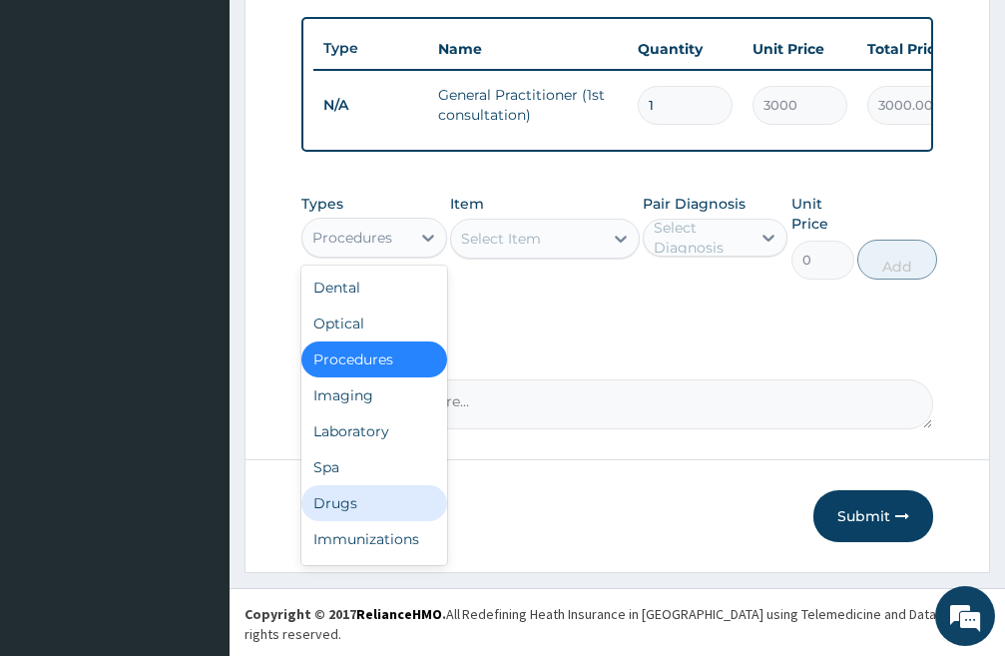
click at [368, 521] on div "Drugs" at bounding box center [375, 503] width 146 height 36
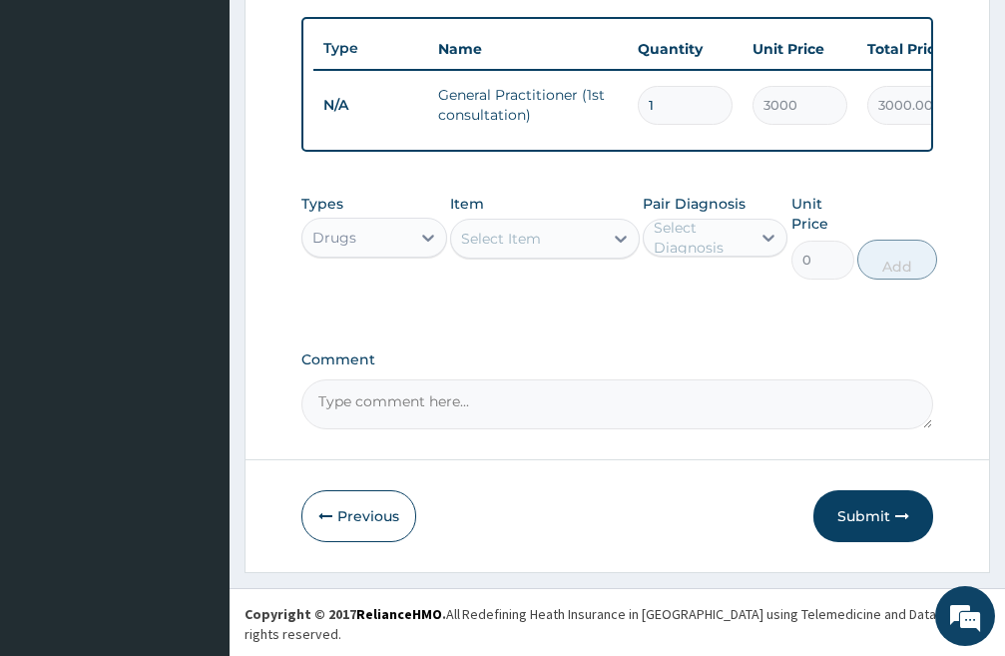
click at [554, 255] on div "Select Item" at bounding box center [527, 239] width 152 height 32
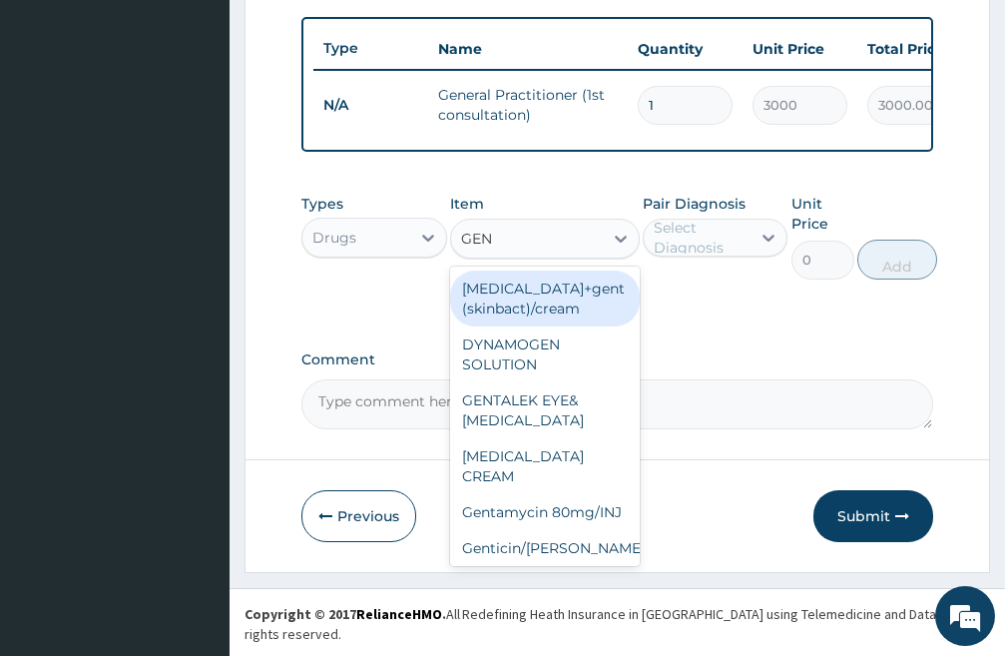
type input "GENT"
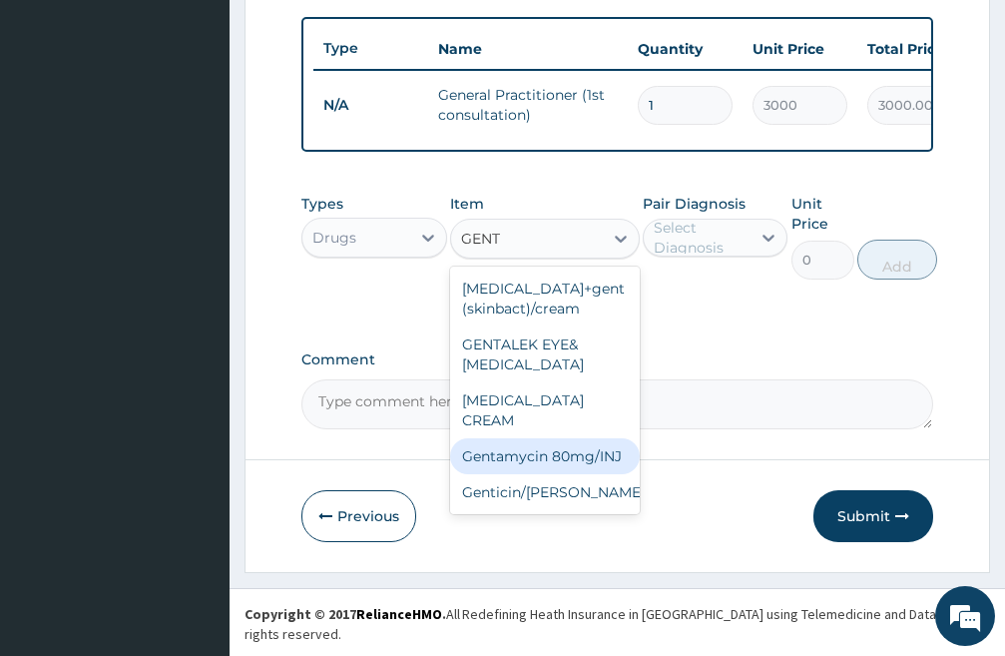
click at [585, 450] on div "Gentamycin 80mg/INJ" at bounding box center [545, 456] width 190 height 36
type input "600"
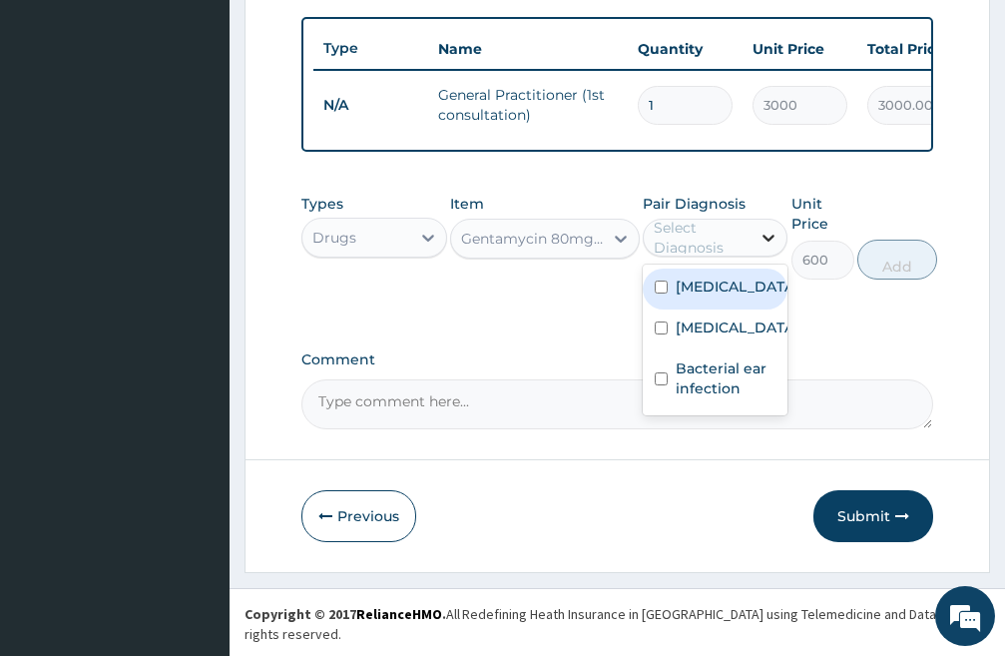
click at [764, 248] on icon at bounding box center [769, 238] width 20 height 20
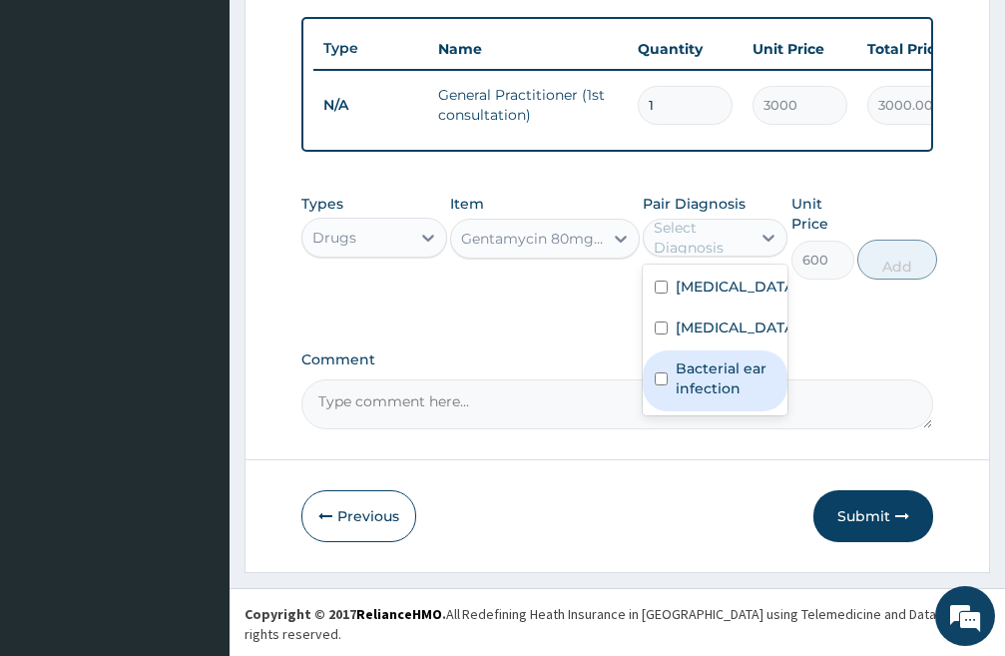
click at [663, 385] on input "checkbox" at bounding box center [661, 378] width 13 height 13
checkbox input "true"
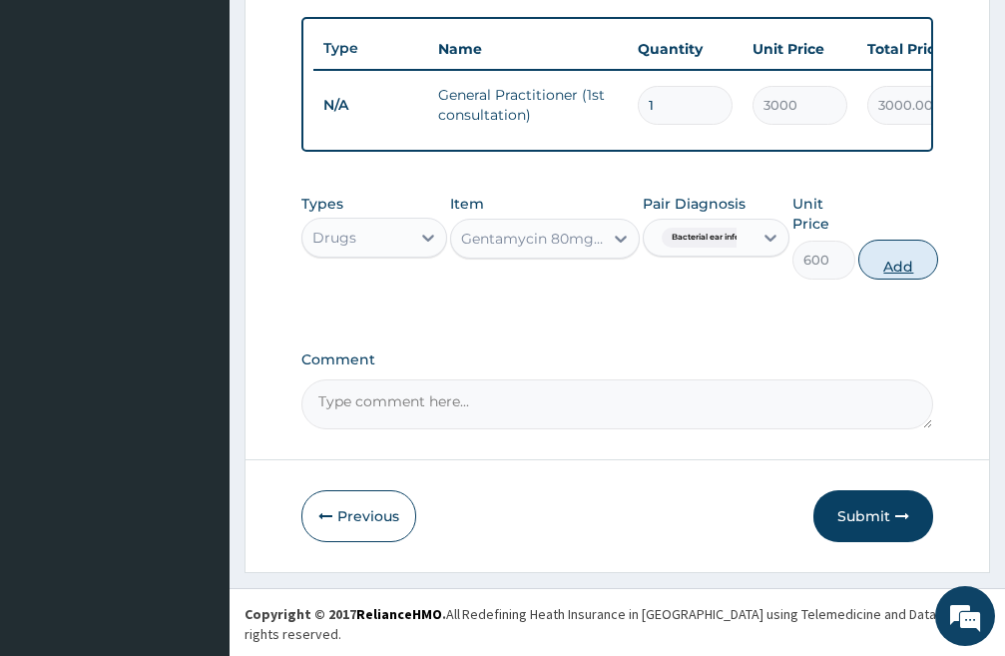
click at [892, 280] on button "Add" at bounding box center [899, 260] width 80 height 40
type input "0"
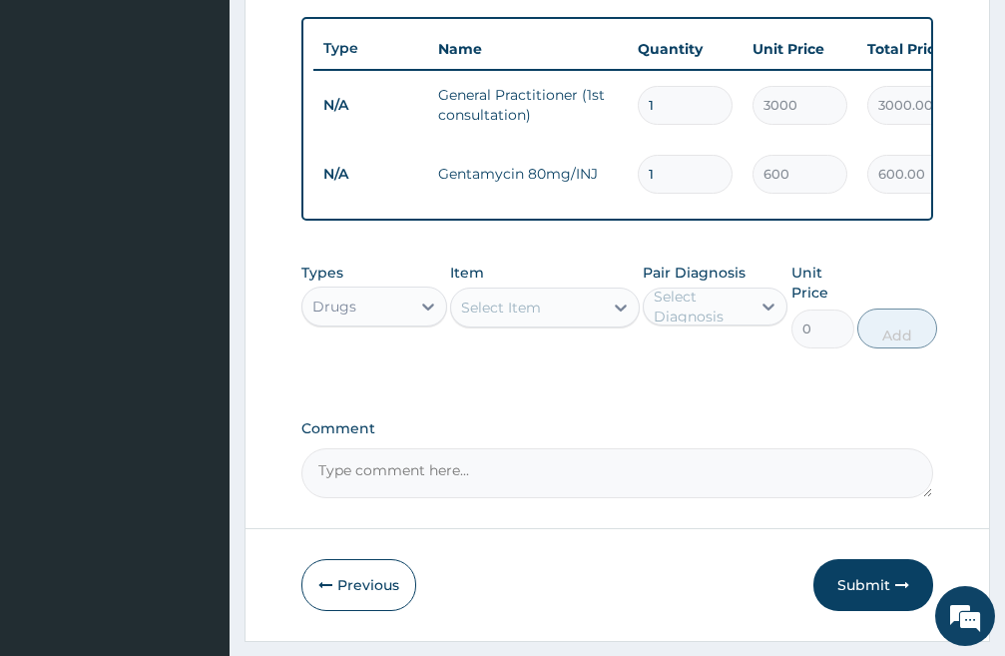
click at [563, 311] on div "Select Item" at bounding box center [527, 308] width 152 height 32
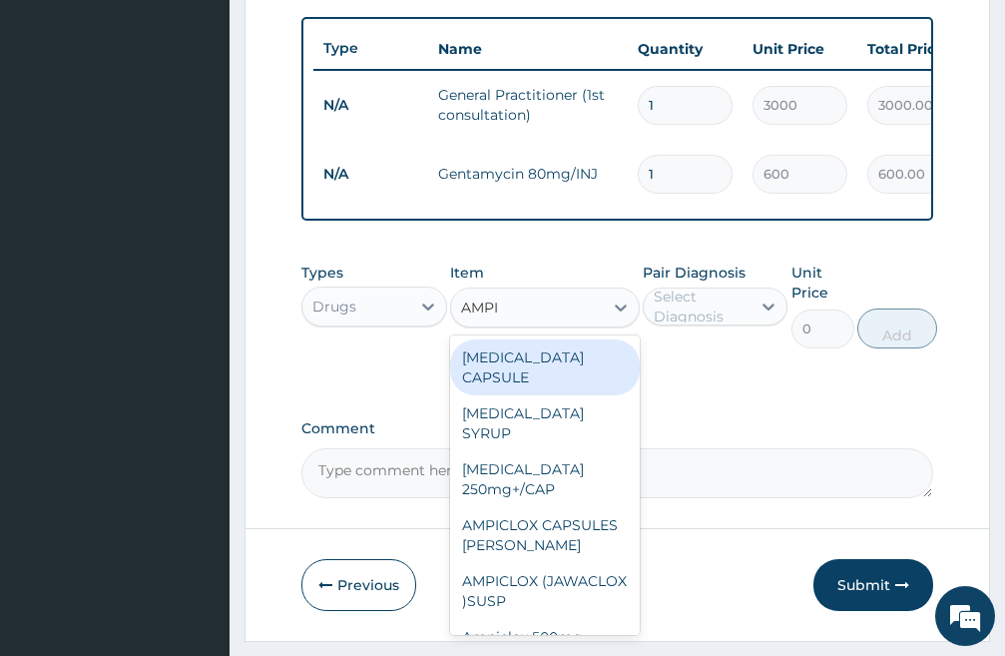
type input "AMPIC"
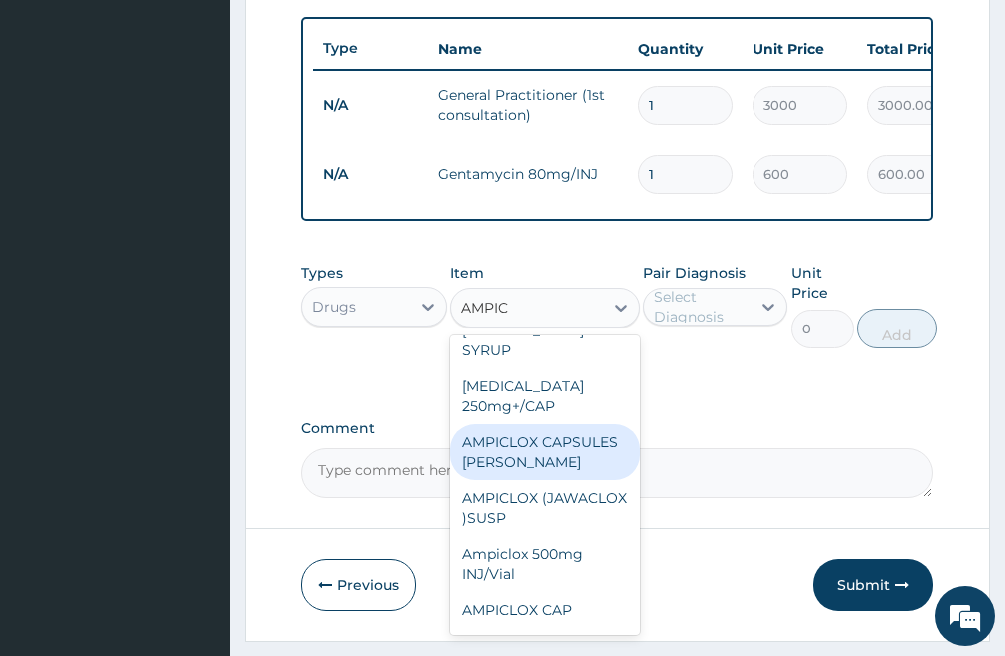
scroll to position [188, 0]
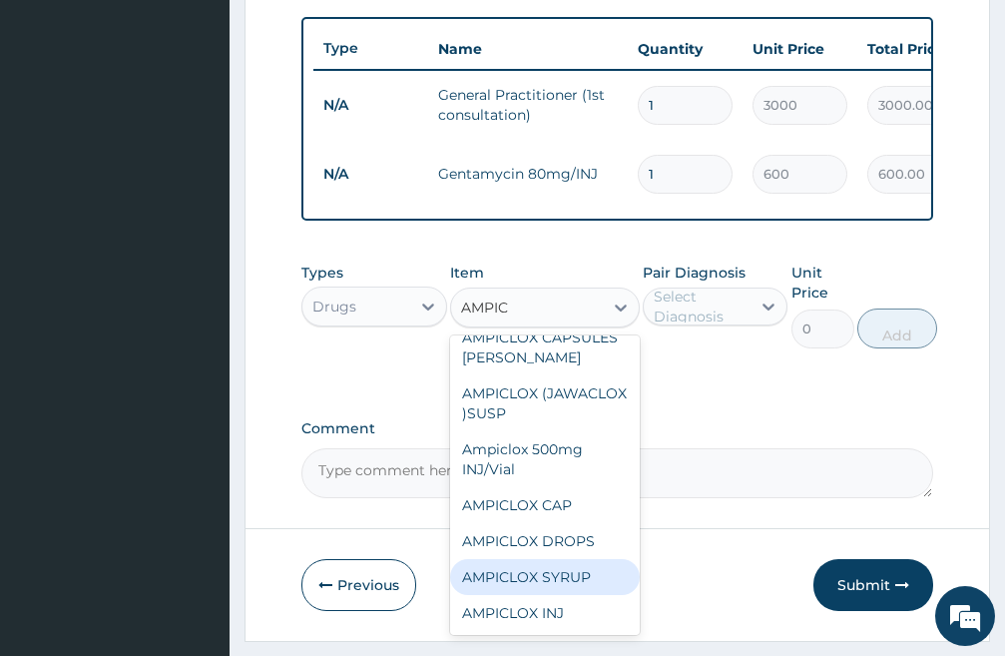
click at [585, 593] on div "AMPICLOX SYRUP" at bounding box center [545, 577] width 190 height 36
type input "3000"
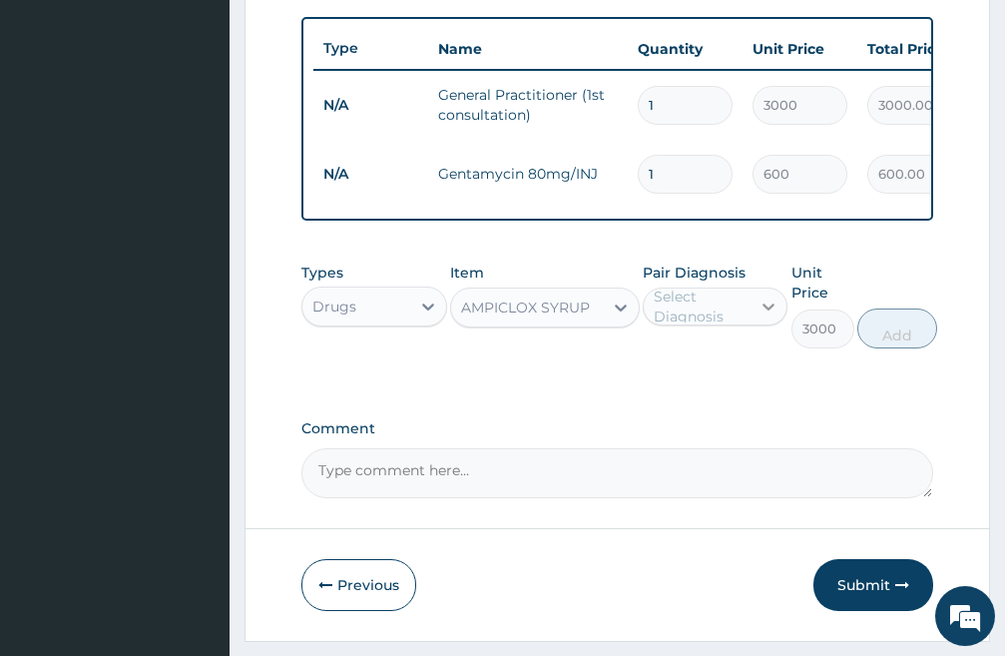
click at [760, 317] on icon at bounding box center [769, 307] width 20 height 20
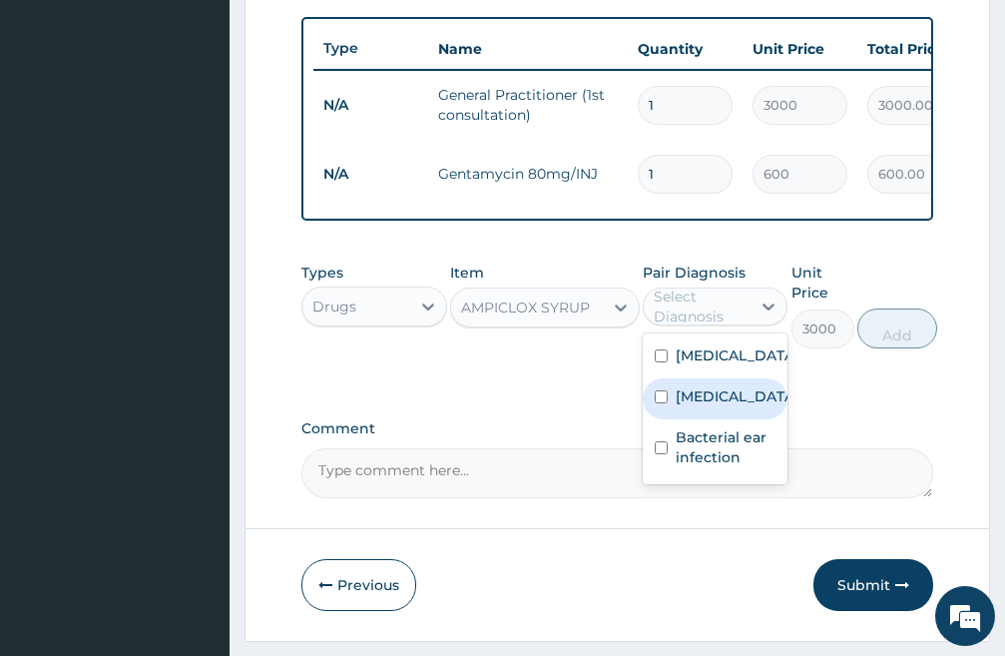
drag, startPoint x: 661, startPoint y: 450, endPoint x: 709, endPoint y: 413, distance: 60.5
click at [660, 403] on input "checkbox" at bounding box center [661, 396] width 13 height 13
checkbox input "true"
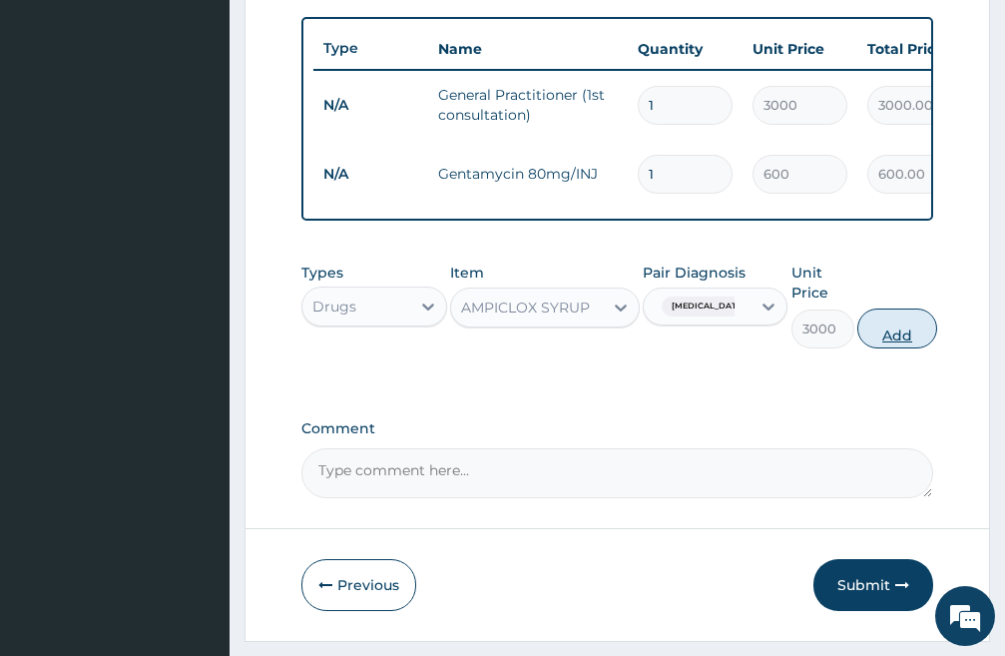
click at [916, 348] on button "Add" at bounding box center [898, 329] width 80 height 40
type input "0"
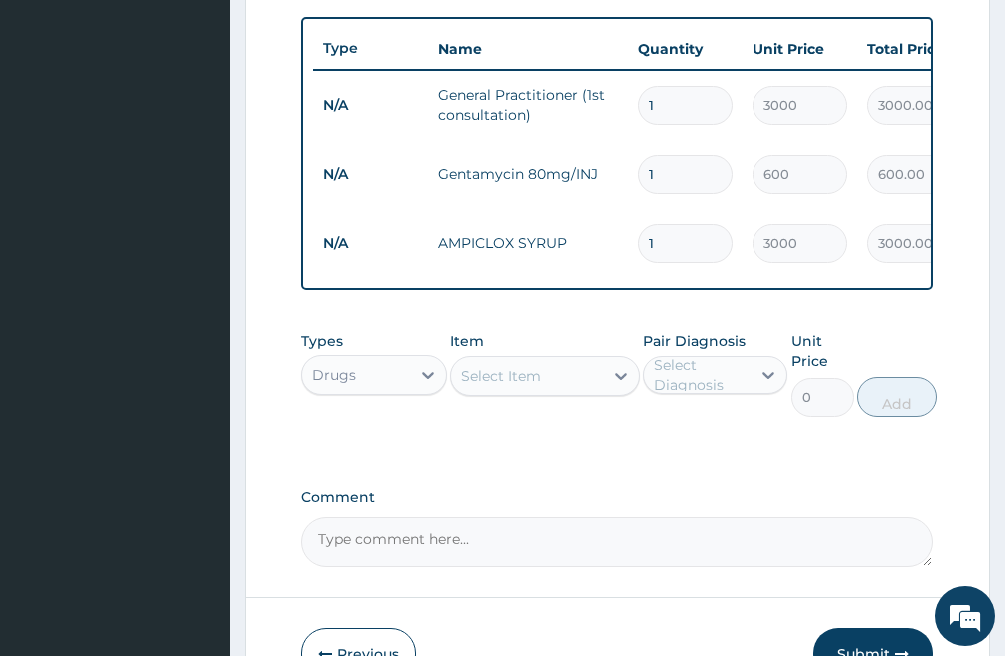
type input "0"
type input "0.00"
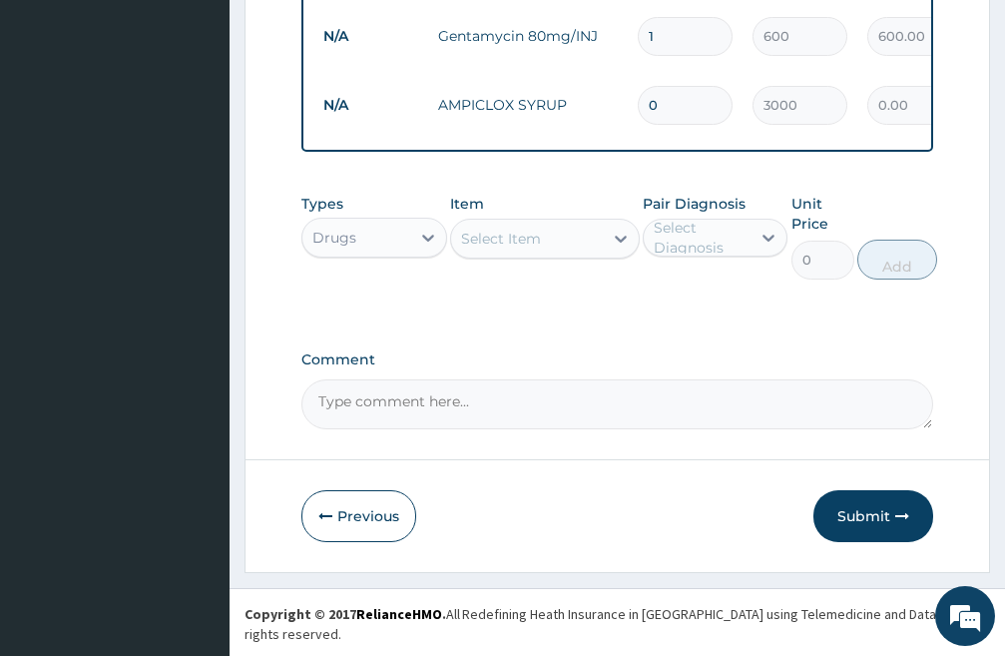
type input "0"
click at [561, 254] on div "Select Item" at bounding box center [527, 239] width 152 height 32
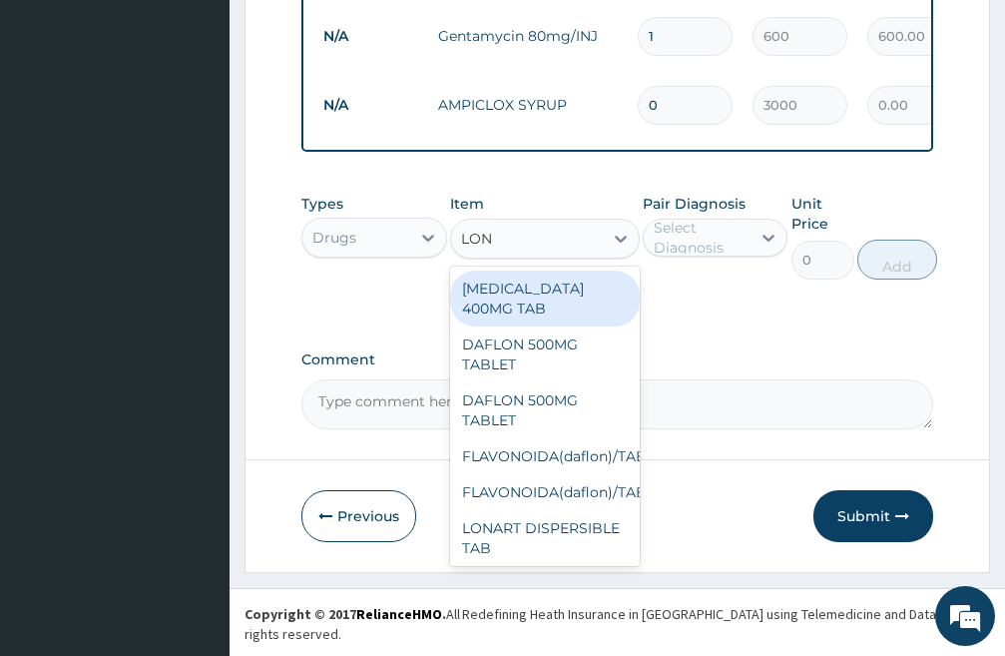
type input "[PERSON_NAME]"
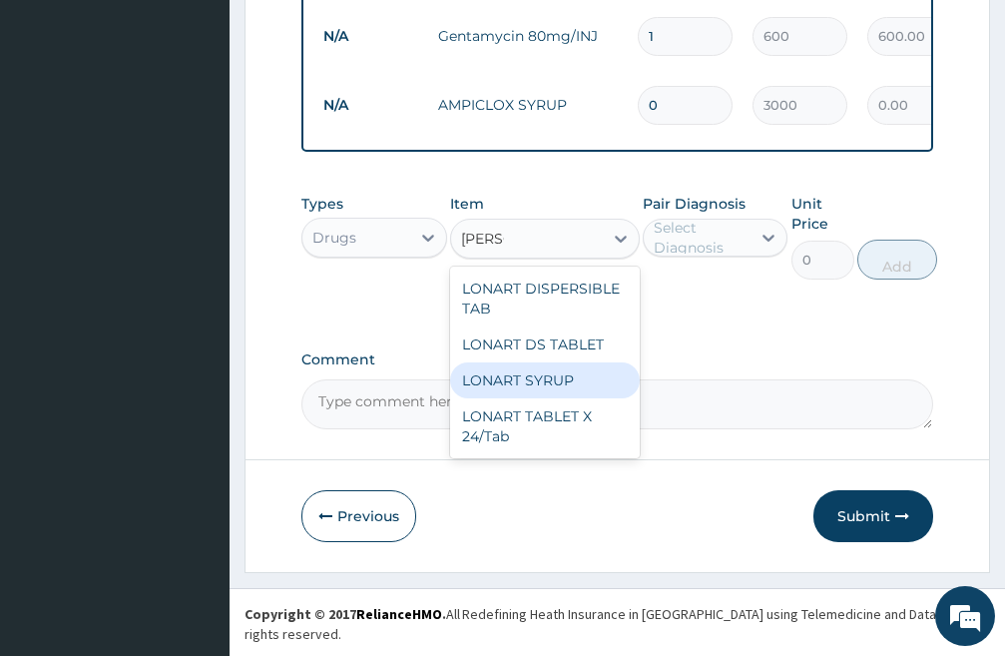
click at [558, 397] on div "LONART SYRUP" at bounding box center [545, 380] width 190 height 36
type input "2000"
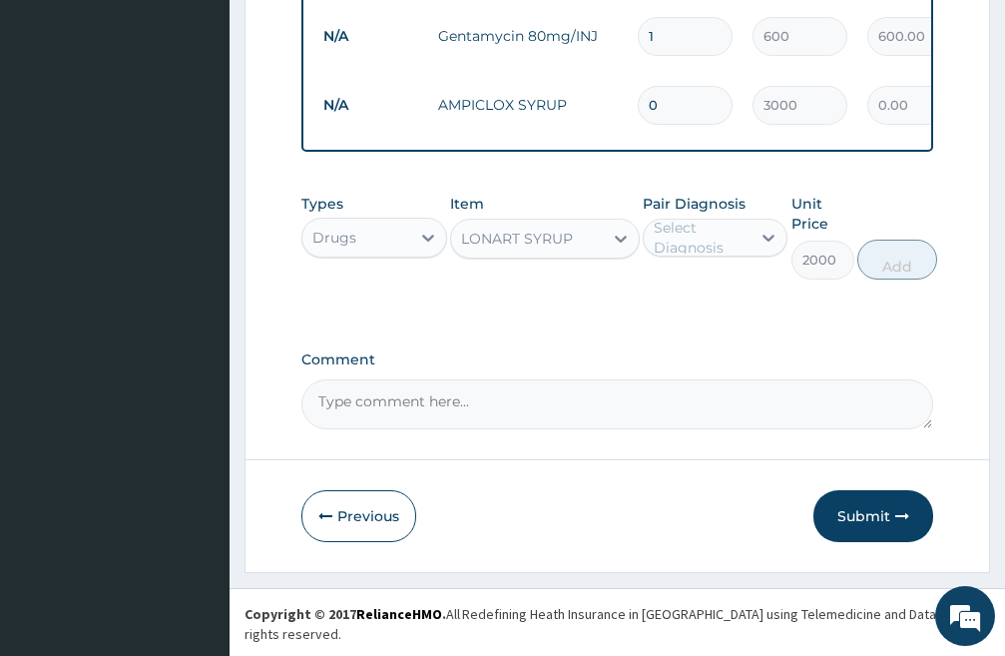
click at [588, 252] on div "LONART SYRUP" at bounding box center [527, 239] width 152 height 32
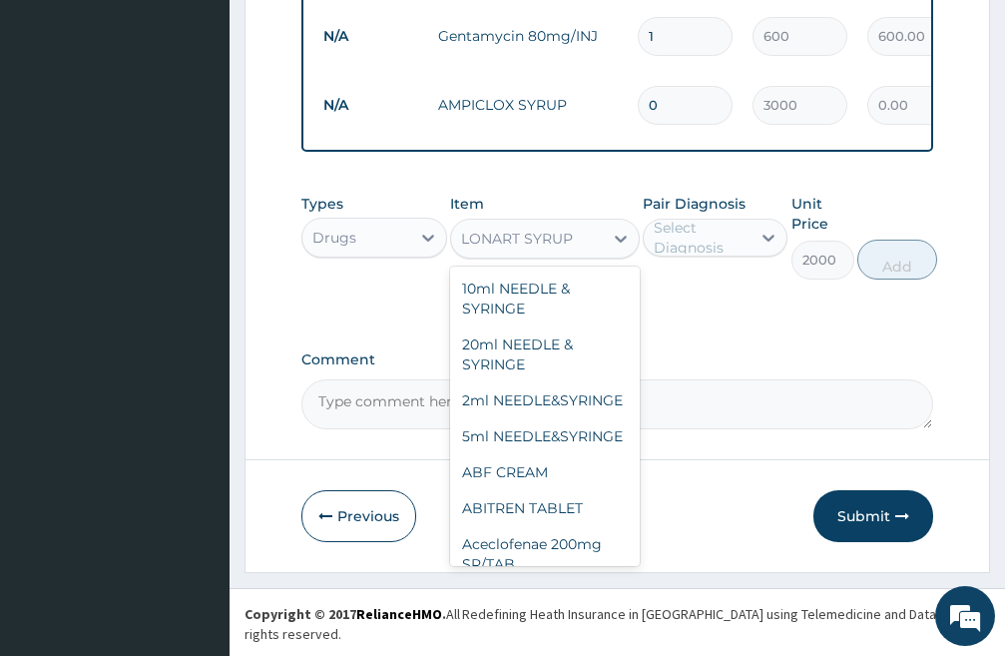
scroll to position [40025, 0]
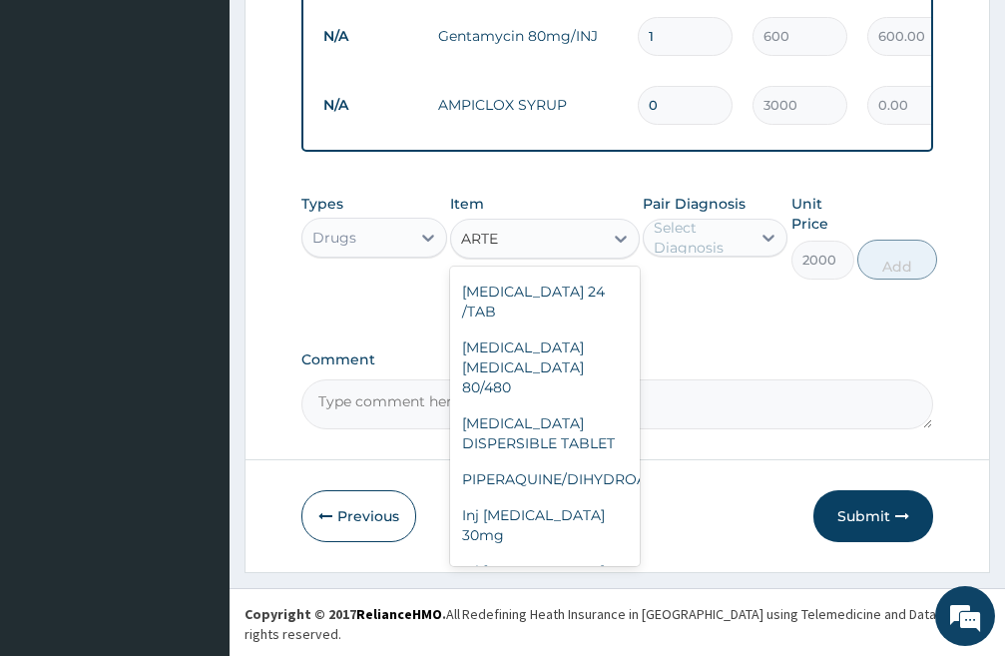
type input "ARTEM"
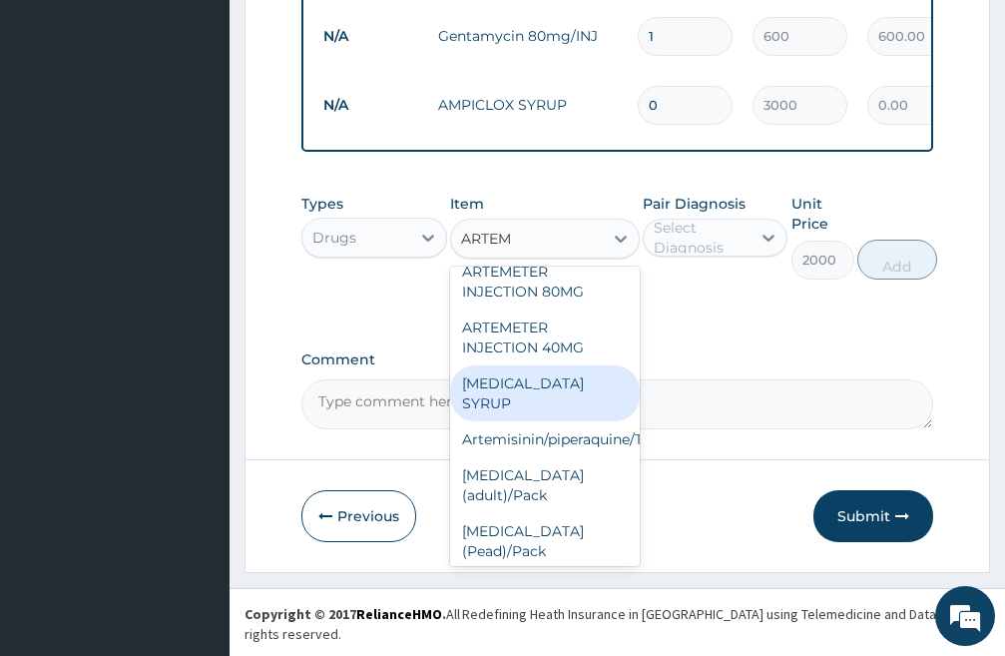
scroll to position [0, 0]
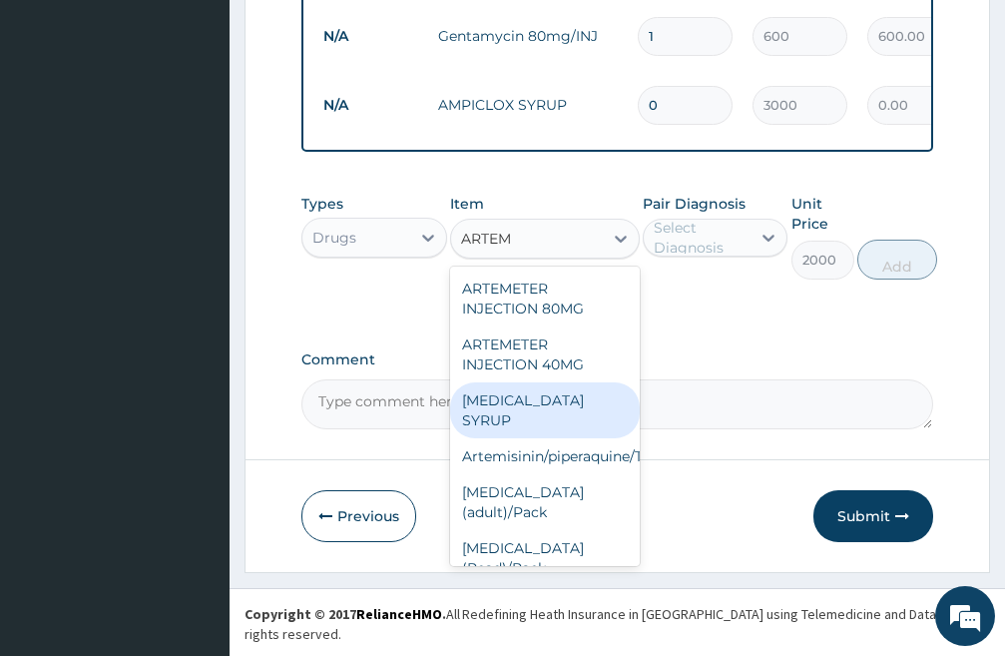
click at [537, 426] on div "[MEDICAL_DATA] SYRUP" at bounding box center [545, 410] width 190 height 56
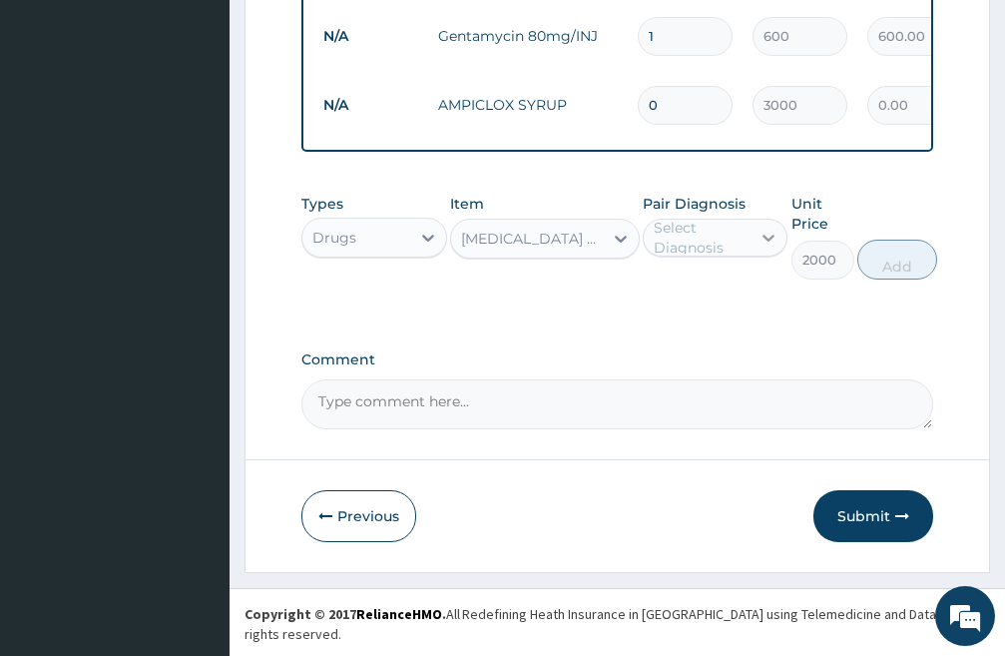
click at [766, 242] on icon at bounding box center [770, 238] width 12 height 7
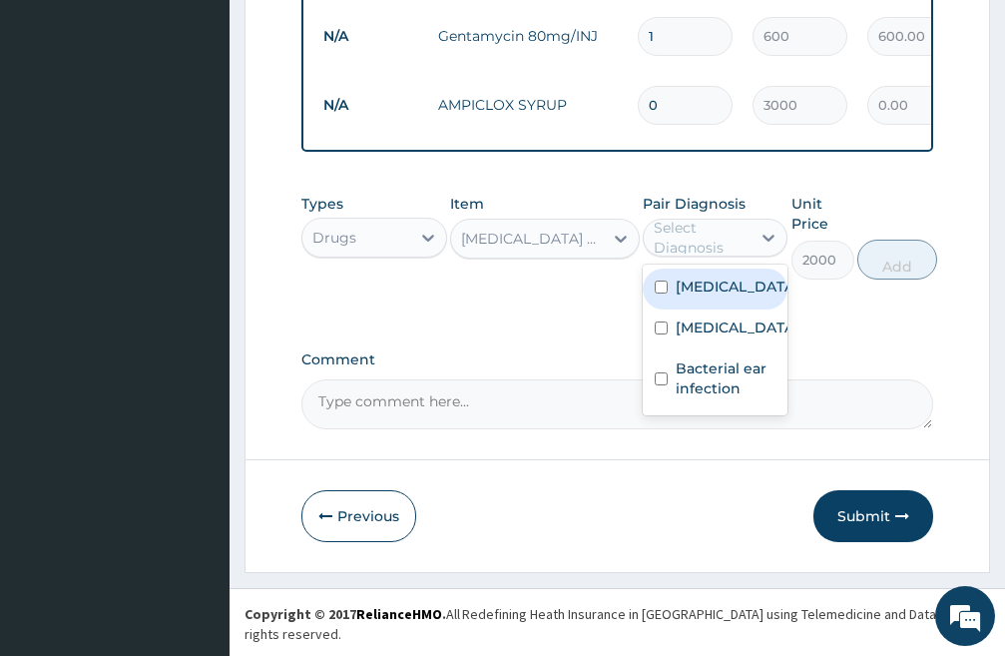
click at [658, 294] on input "checkbox" at bounding box center [661, 287] width 13 height 13
checkbox input "true"
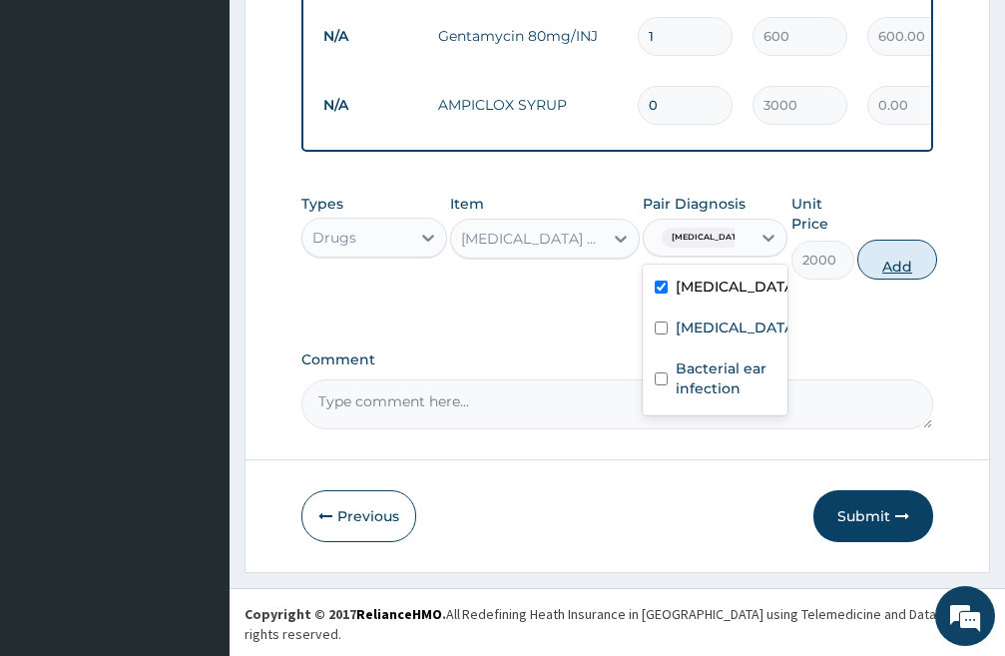
click at [890, 276] on button "Add" at bounding box center [898, 260] width 80 height 40
type input "0"
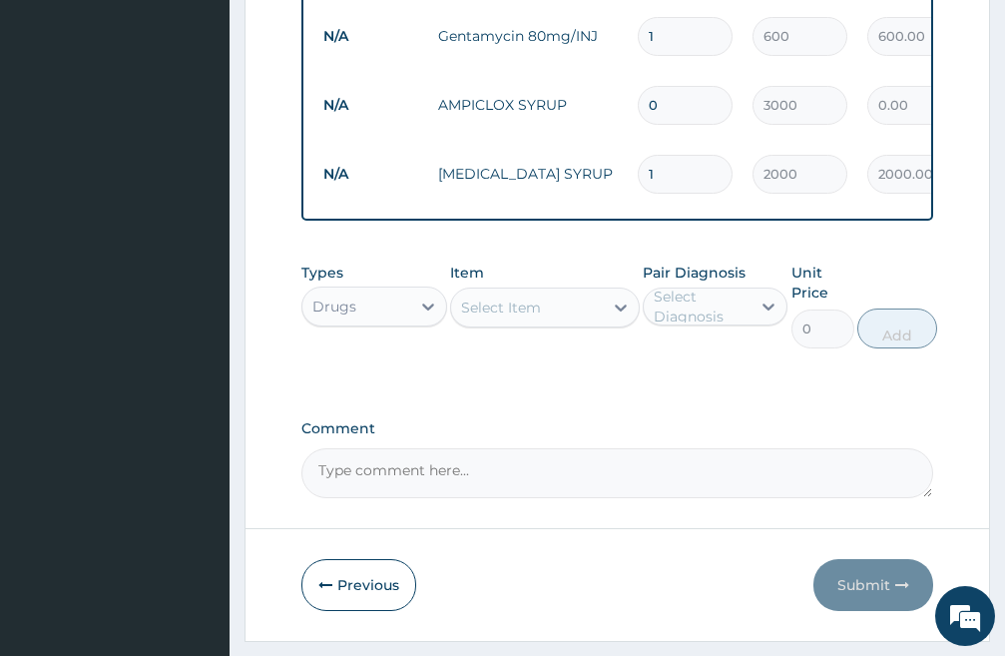
click at [659, 105] on input "0" at bounding box center [685, 105] width 95 height 39
type input "1"
type input "3000.00"
type input "1"
click at [515, 318] on div "Select Item" at bounding box center [501, 308] width 80 height 20
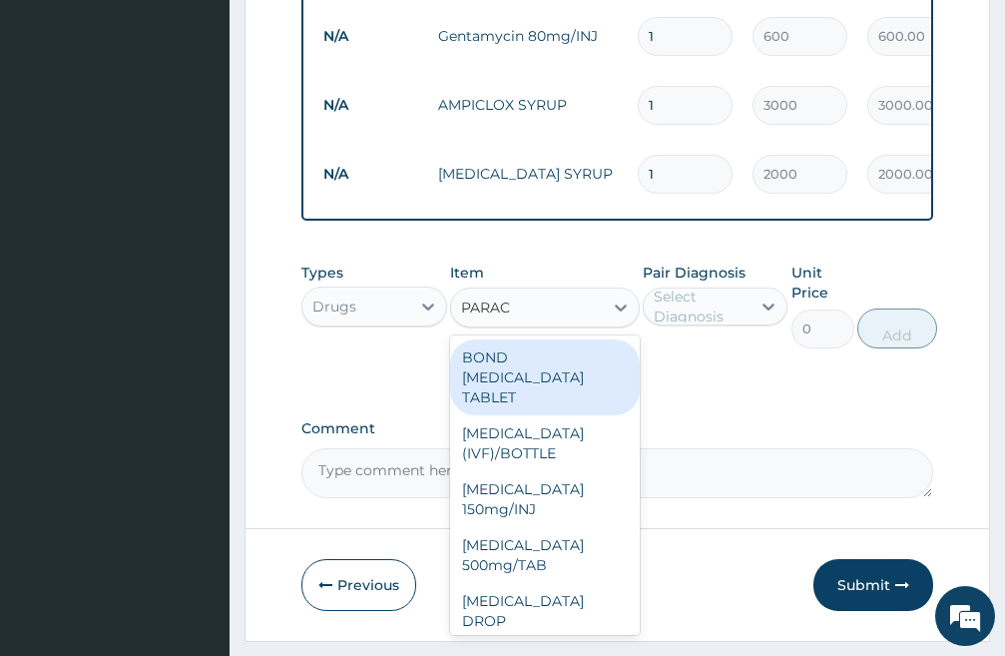
type input "PARACE"
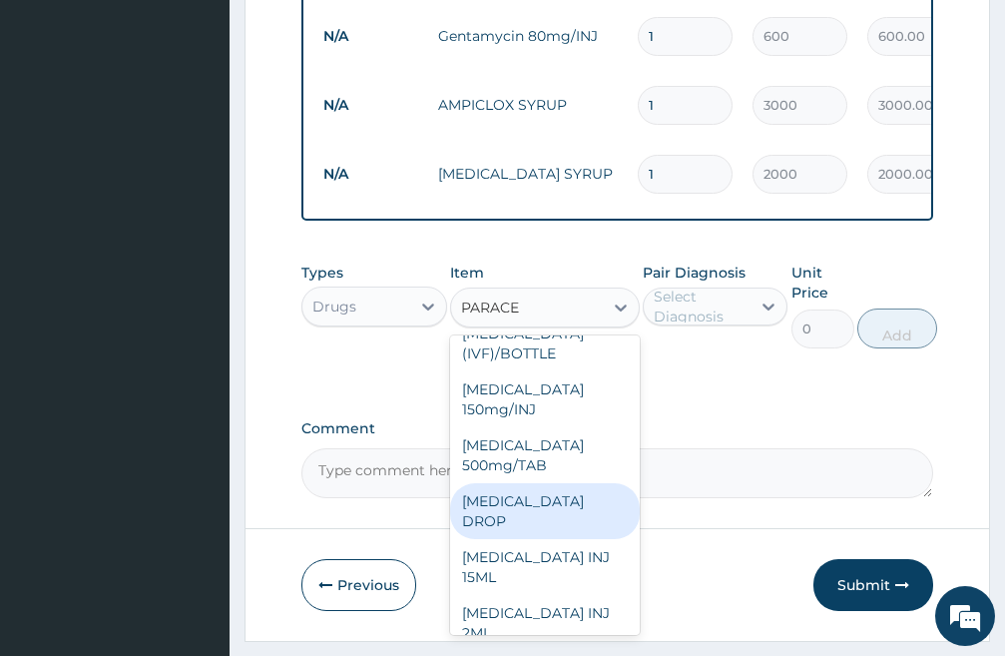
scroll to position [200, 0]
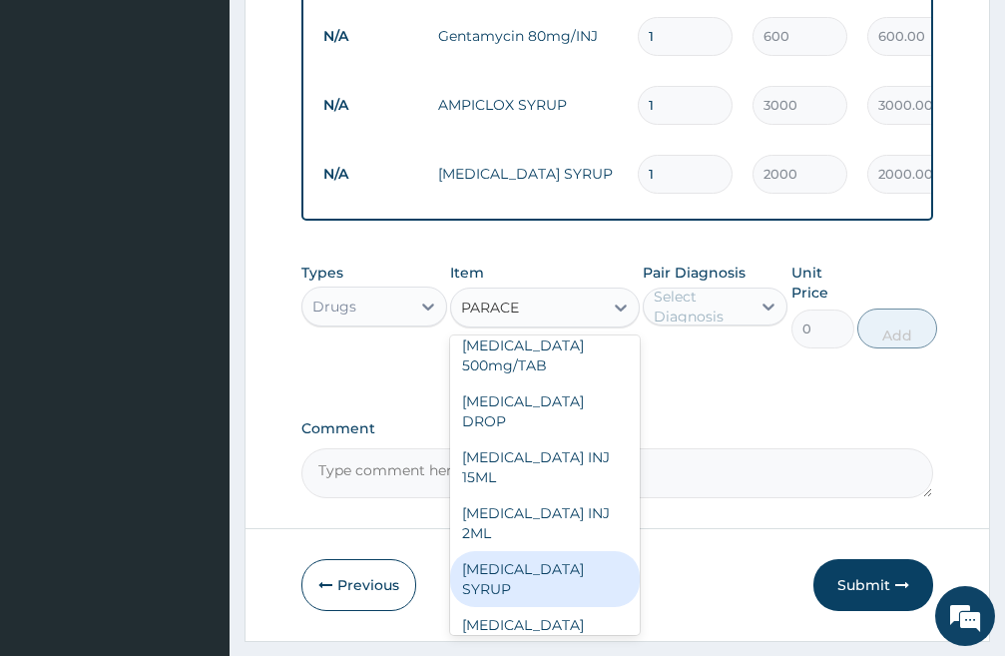
drag, startPoint x: 560, startPoint y: 588, endPoint x: 557, endPoint y: 578, distance: 10.4
click at [559, 586] on div "[MEDICAL_DATA] SYRUP" at bounding box center [545, 579] width 190 height 56
type input "800"
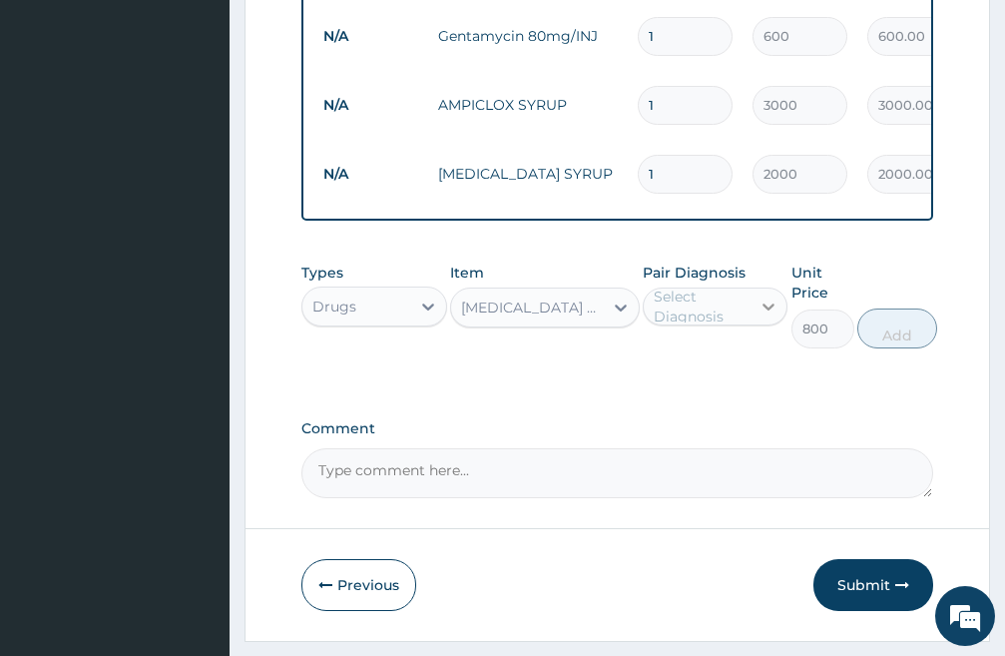
click at [770, 311] on icon at bounding box center [770, 307] width 12 height 7
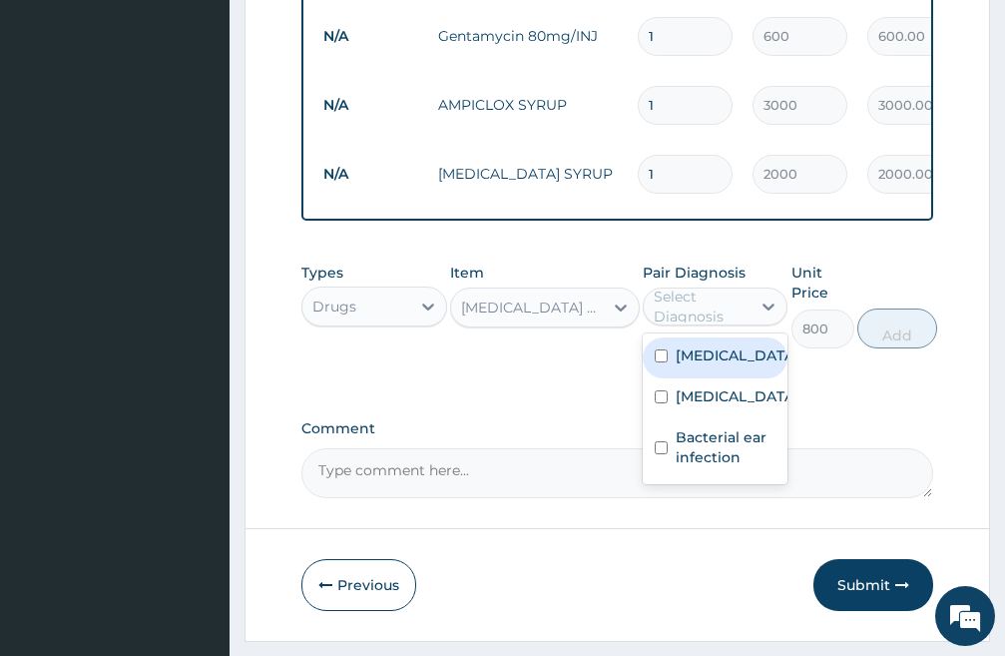
click at [655, 362] on input "checkbox" at bounding box center [661, 355] width 13 height 13
checkbox input "true"
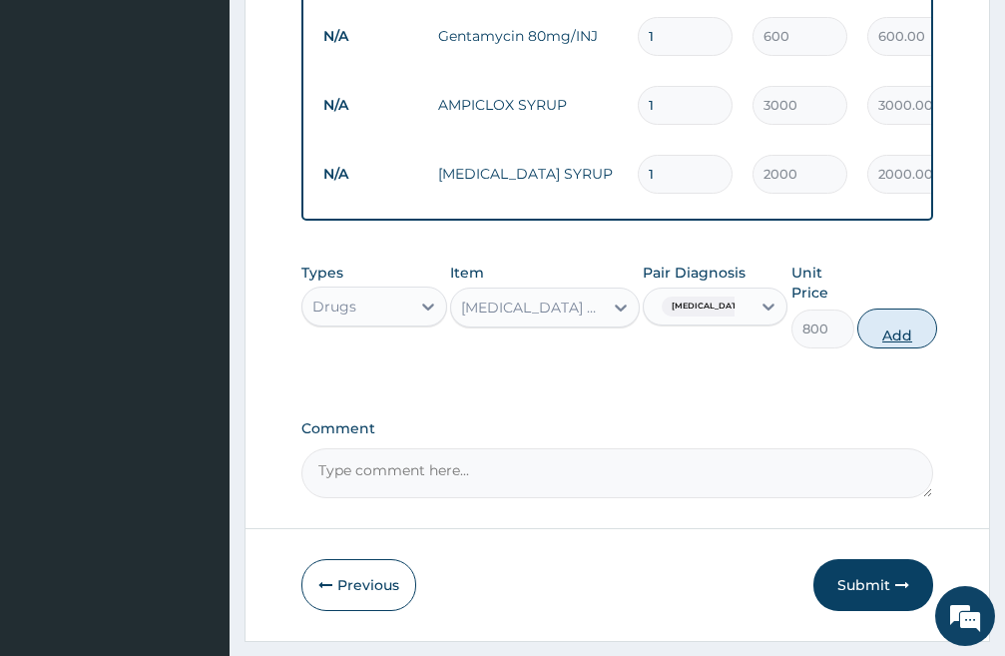
click at [915, 342] on button "Add" at bounding box center [898, 329] width 80 height 40
type input "0"
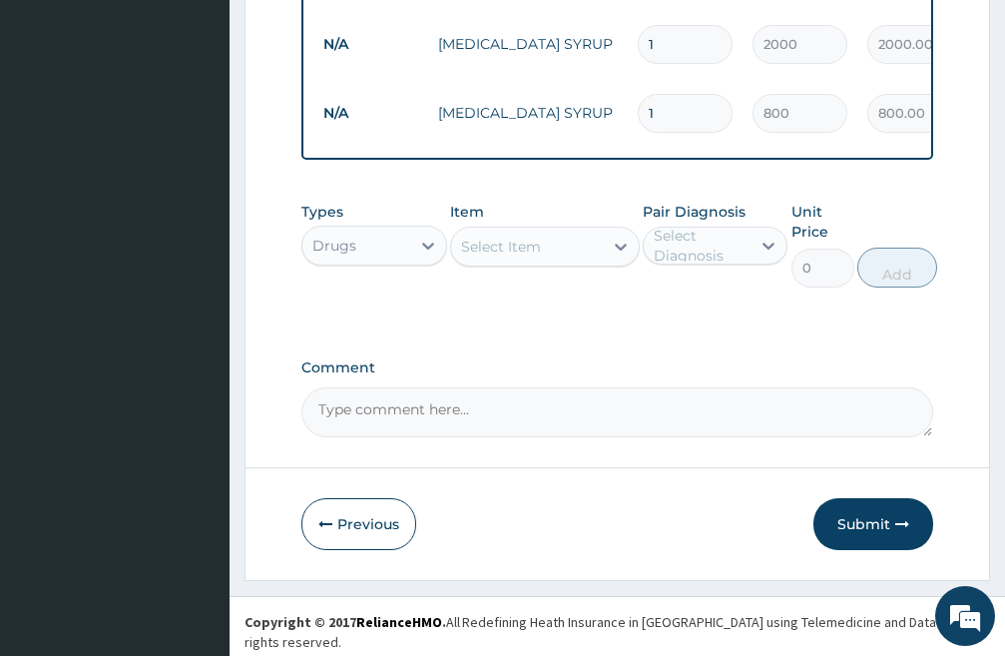
scroll to position [1021, 0]
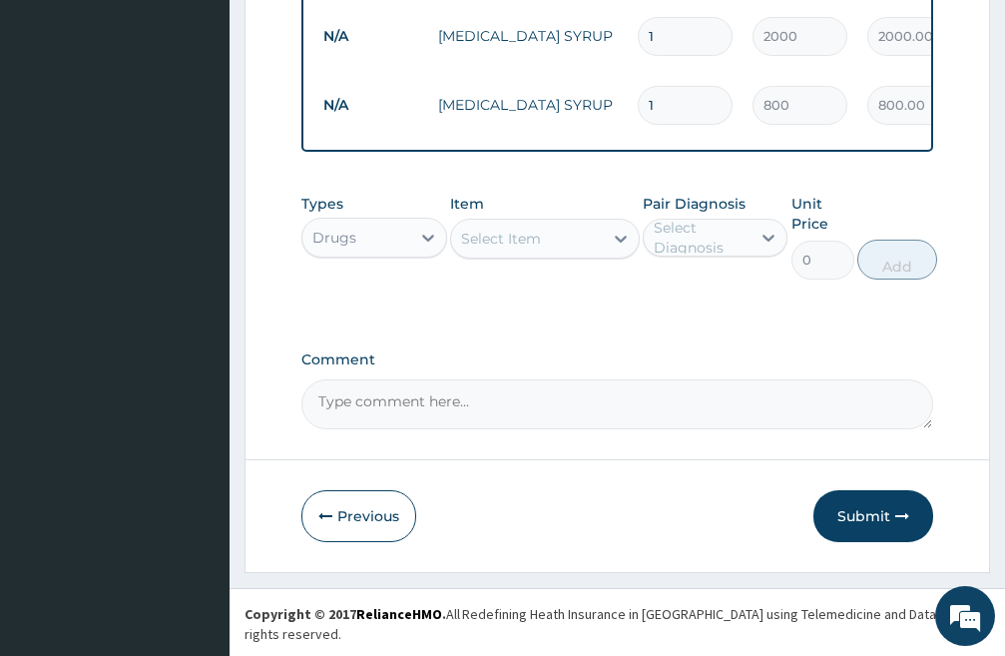
click at [542, 251] on div "Select Item" at bounding box center [527, 239] width 152 height 32
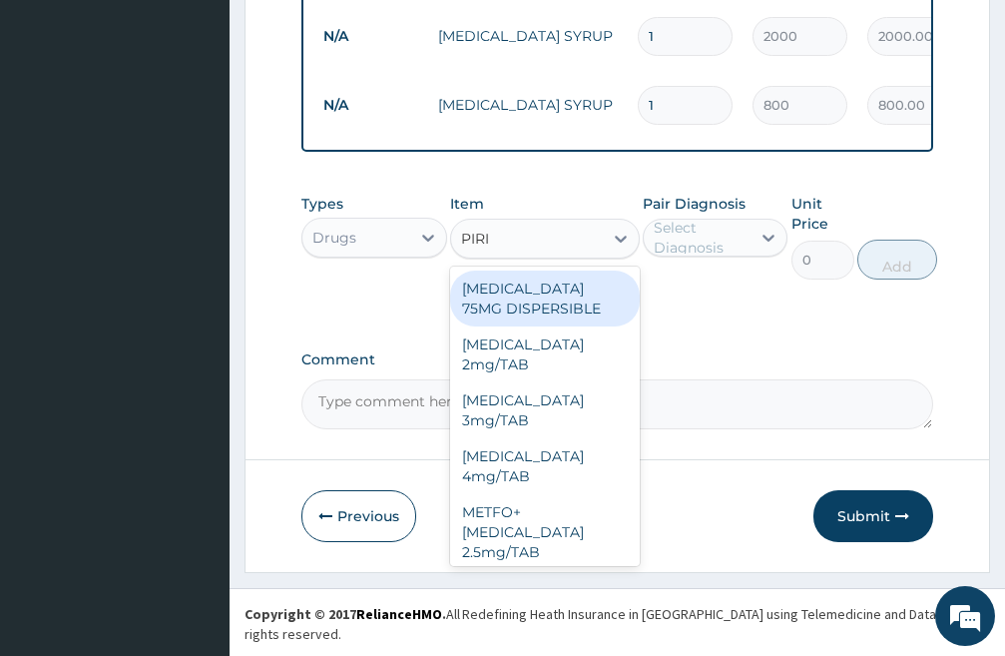
type input "PIRIT"
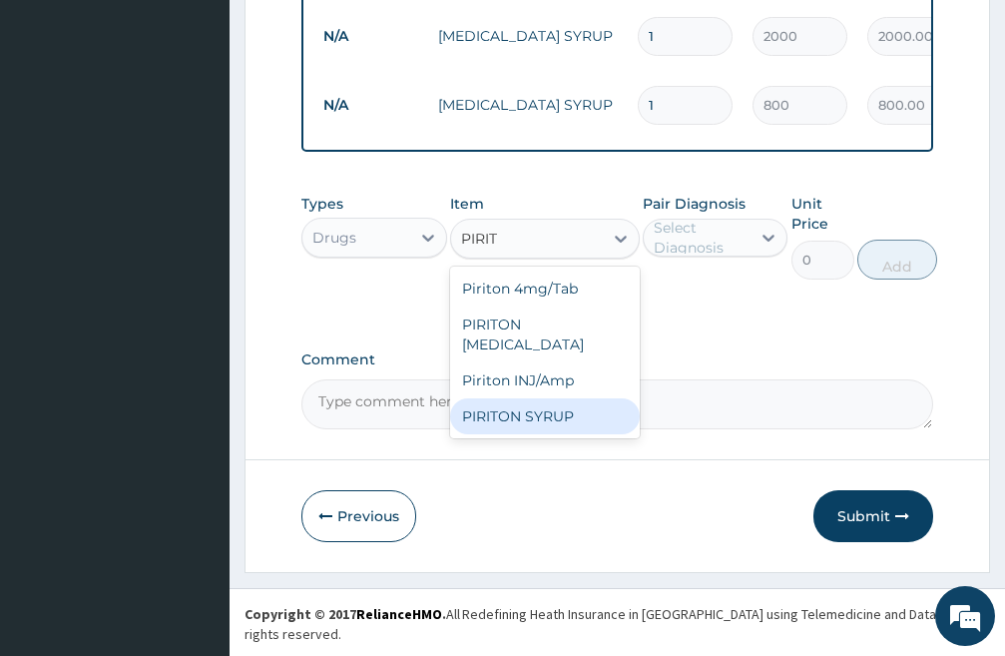
click at [558, 434] on div "PIRITON SYRUP" at bounding box center [545, 416] width 190 height 36
type input "1000"
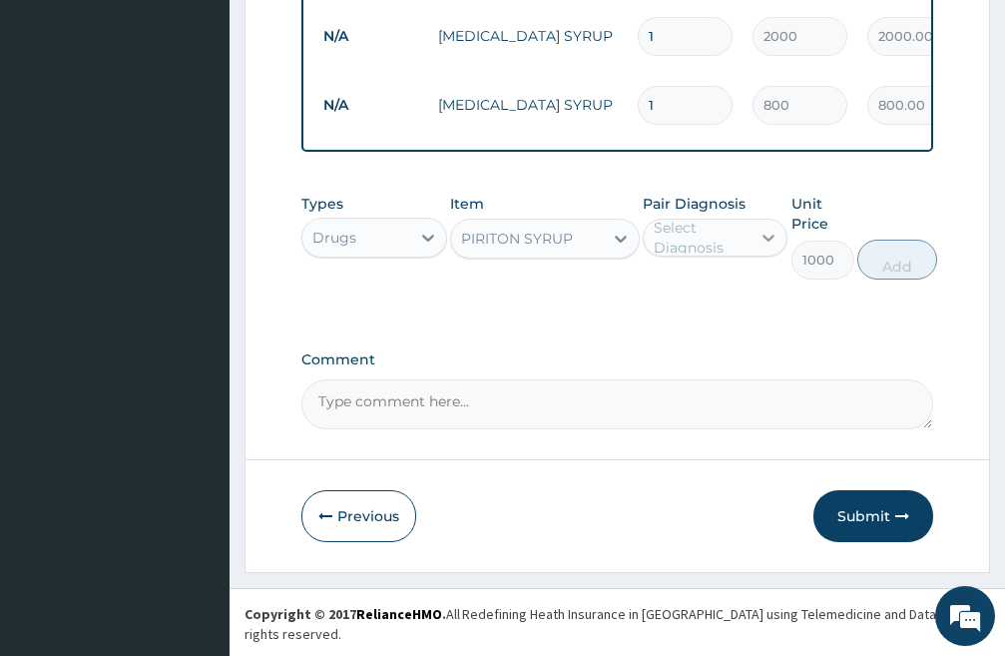
click at [764, 248] on icon at bounding box center [769, 238] width 20 height 20
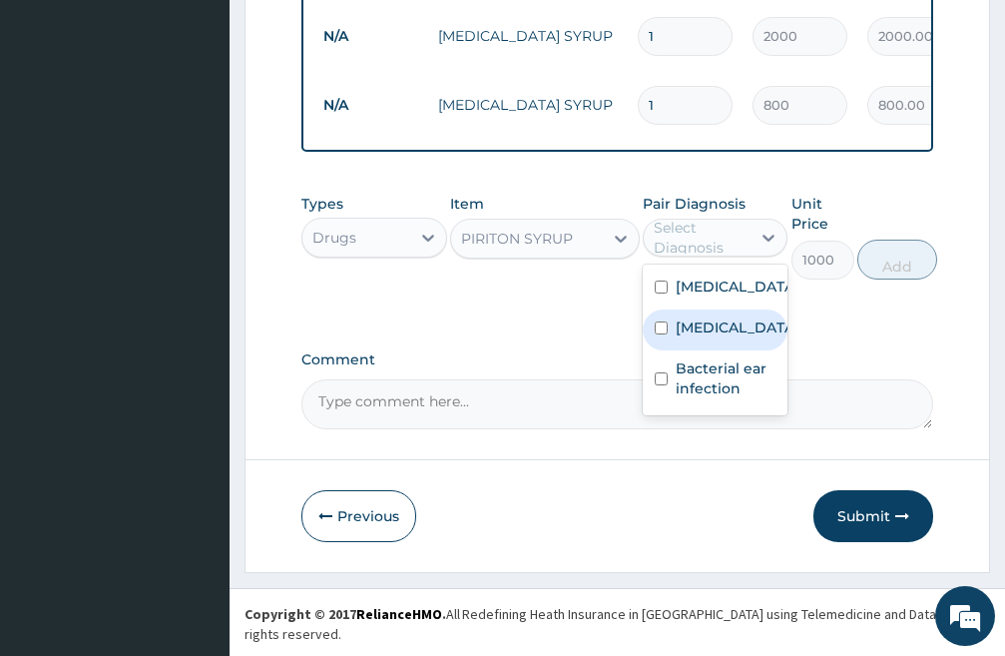
click at [662, 334] on input "checkbox" at bounding box center [661, 327] width 13 height 13
checkbox input "true"
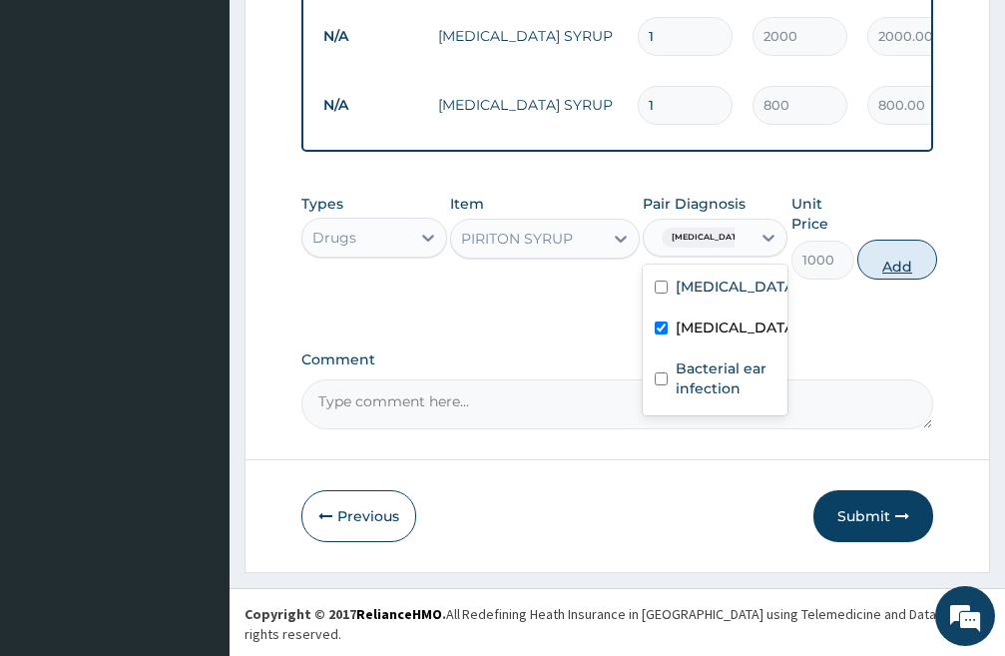
click at [911, 280] on button "Add" at bounding box center [898, 260] width 80 height 40
type input "0"
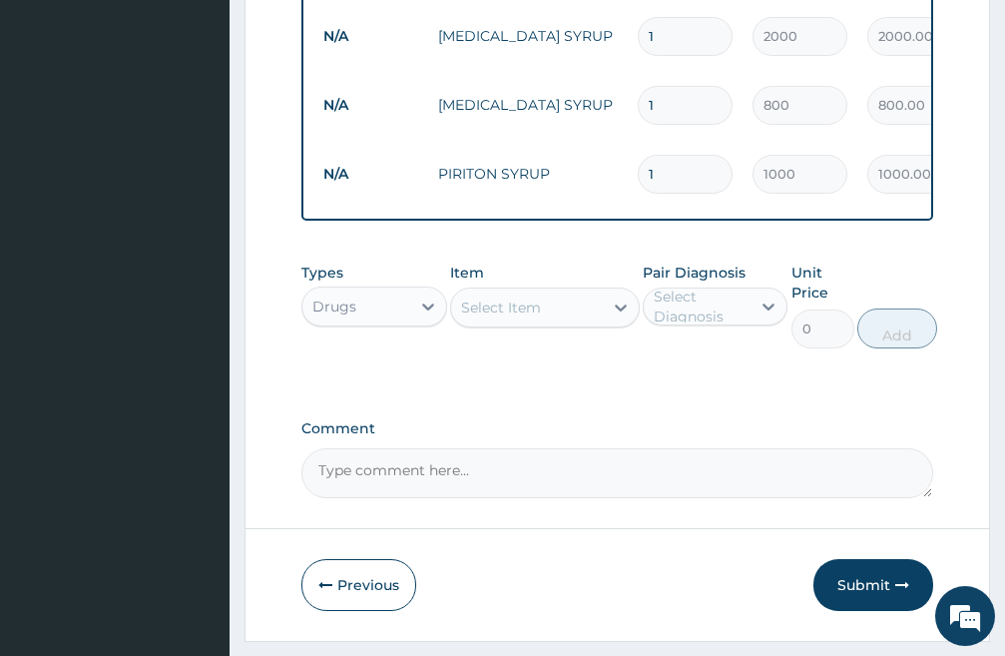
click at [591, 319] on div "Select Item" at bounding box center [527, 308] width 152 height 32
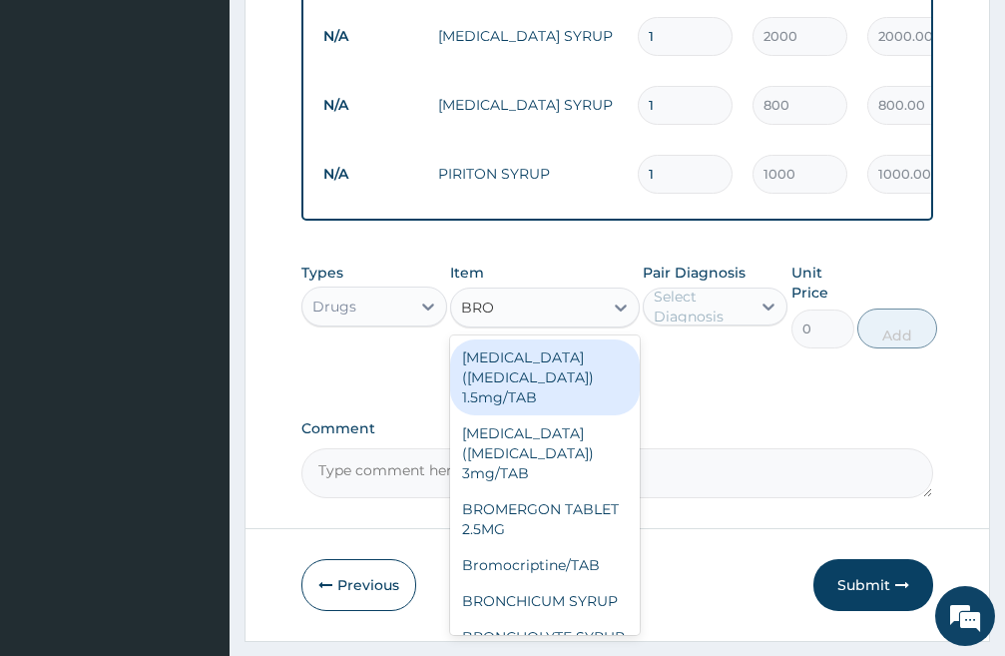
type input "BRON"
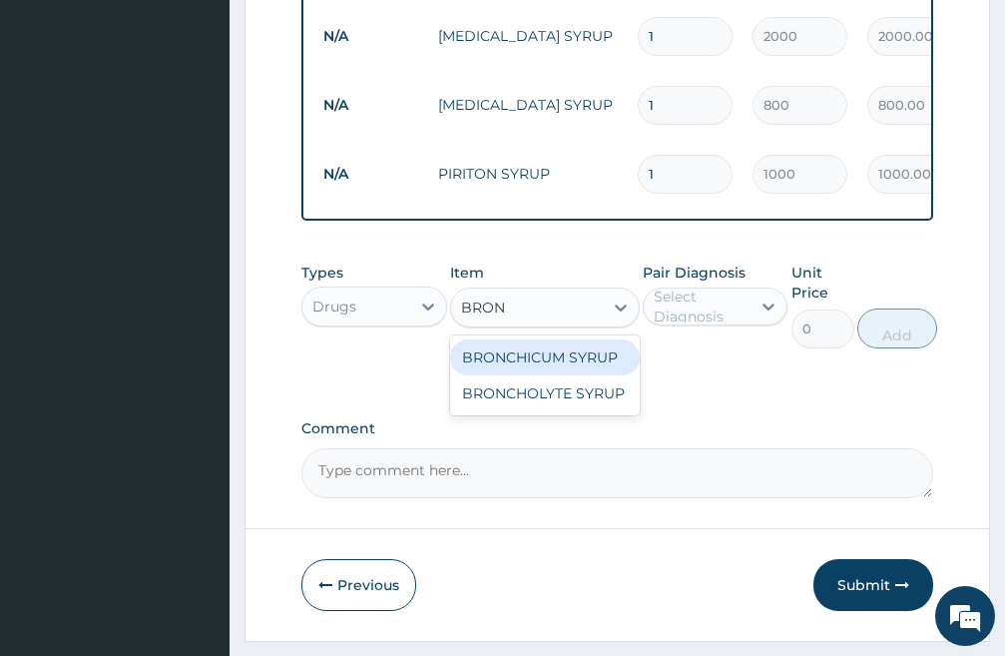
click at [562, 375] on div "BRONCHICUM SYRUP" at bounding box center [545, 357] width 190 height 36
type input "1500"
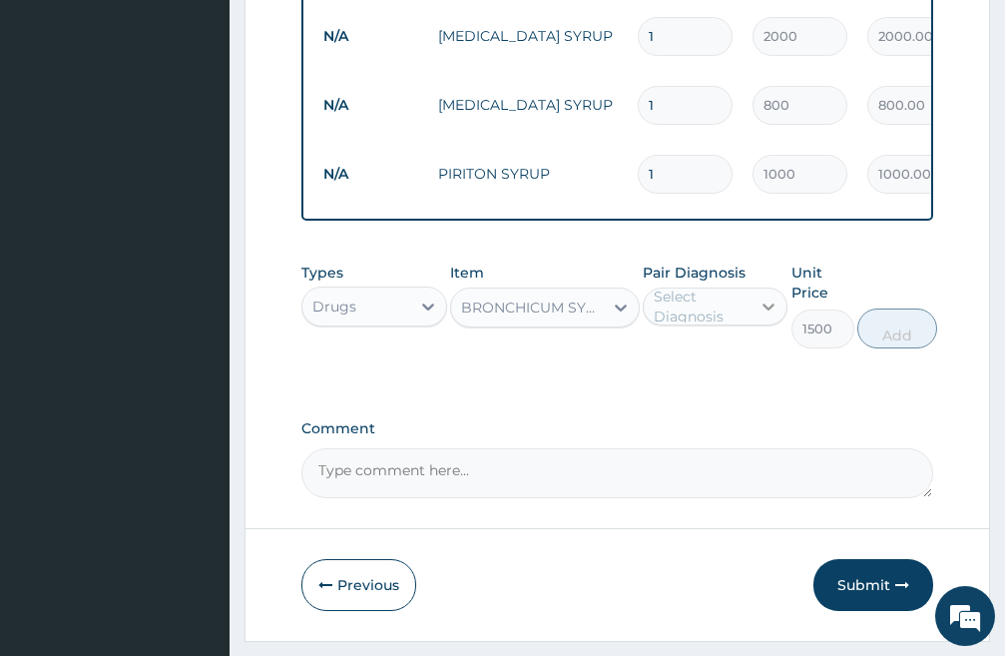
click at [769, 317] on icon at bounding box center [769, 307] width 20 height 20
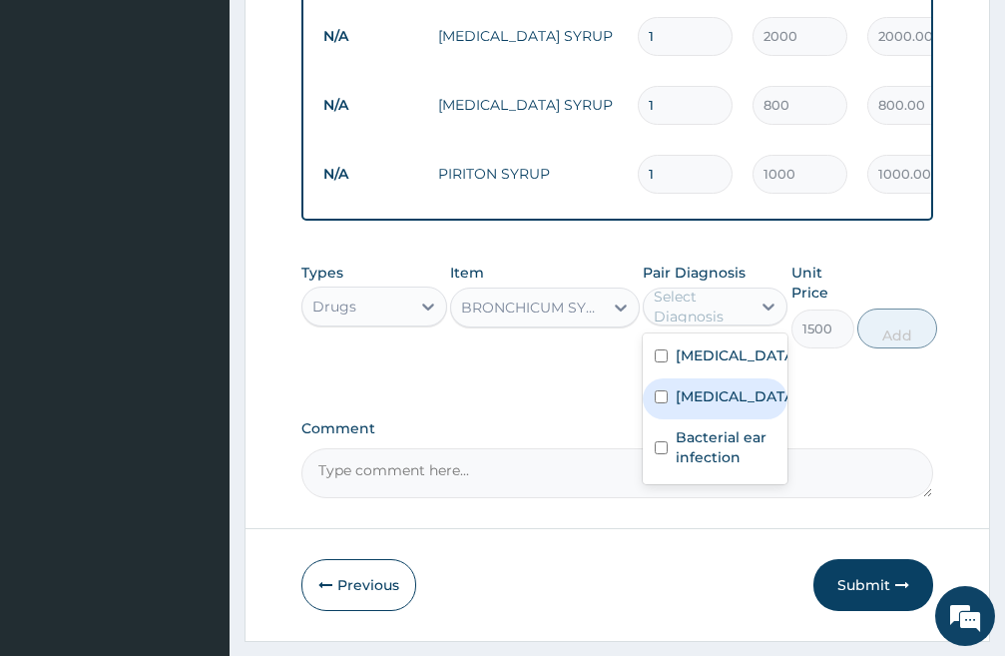
drag, startPoint x: 658, startPoint y: 452, endPoint x: 680, endPoint y: 438, distance: 26.0
click at [661, 403] on input "checkbox" at bounding box center [661, 396] width 13 height 13
checkbox input "true"
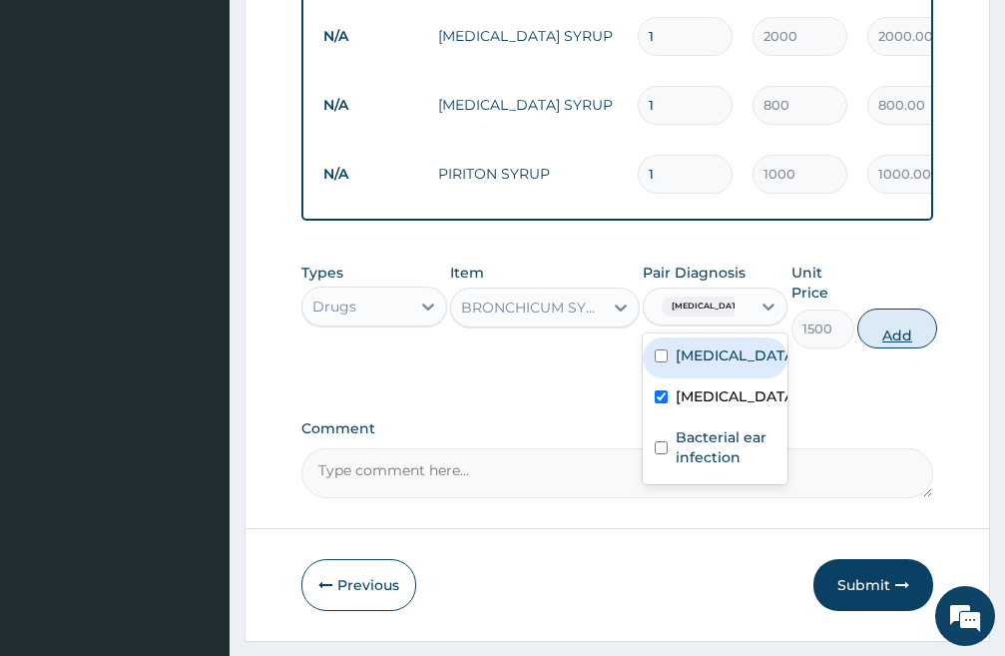
click at [908, 346] on button "Add" at bounding box center [898, 329] width 80 height 40
type input "0"
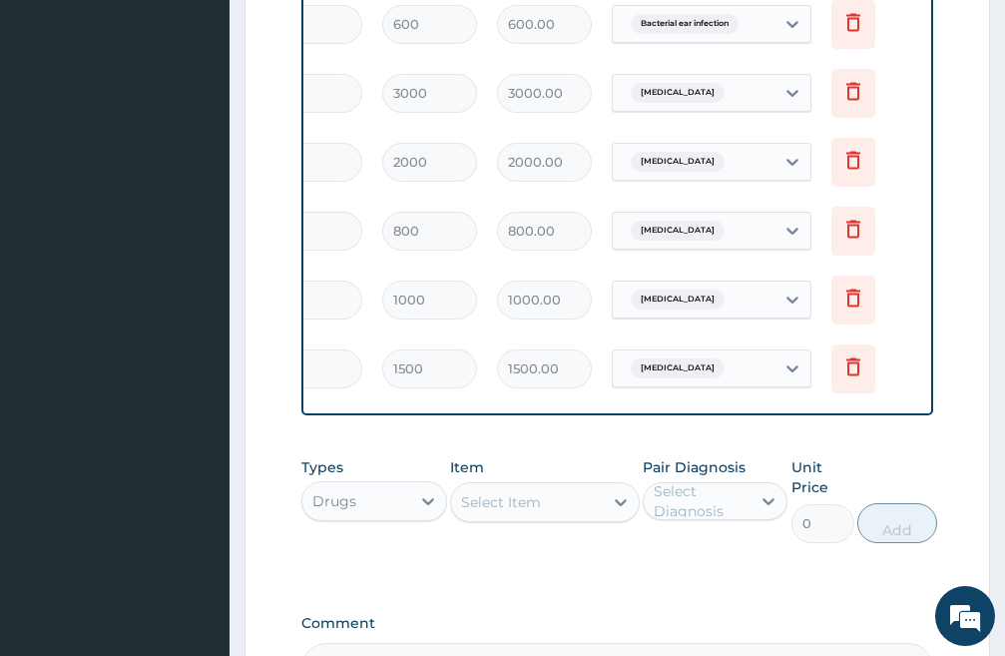
scroll to position [1159, 0]
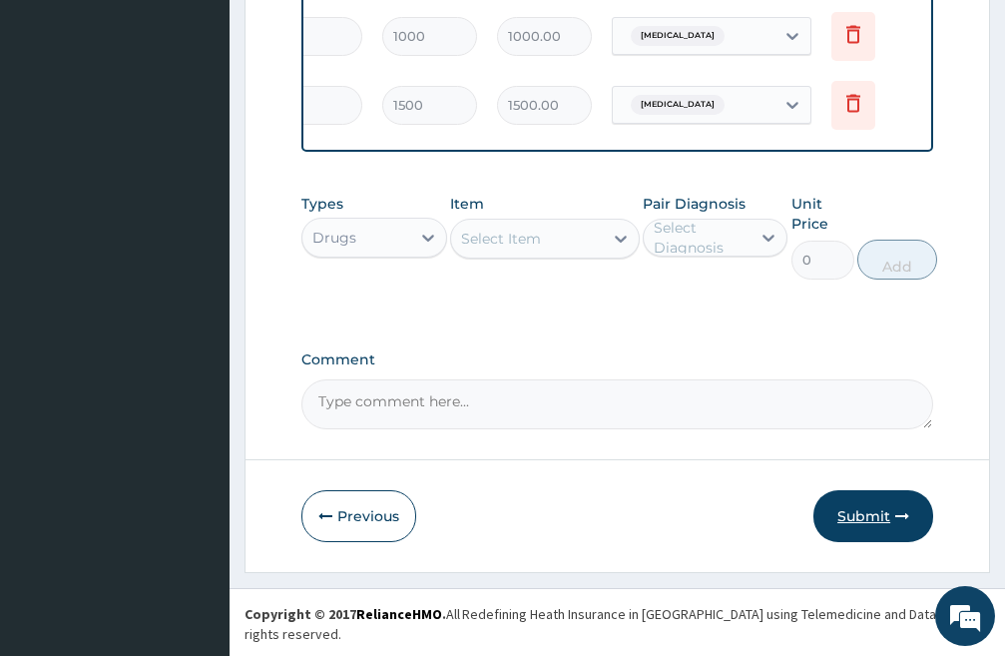
click at [871, 528] on button "Submit" at bounding box center [874, 516] width 120 height 52
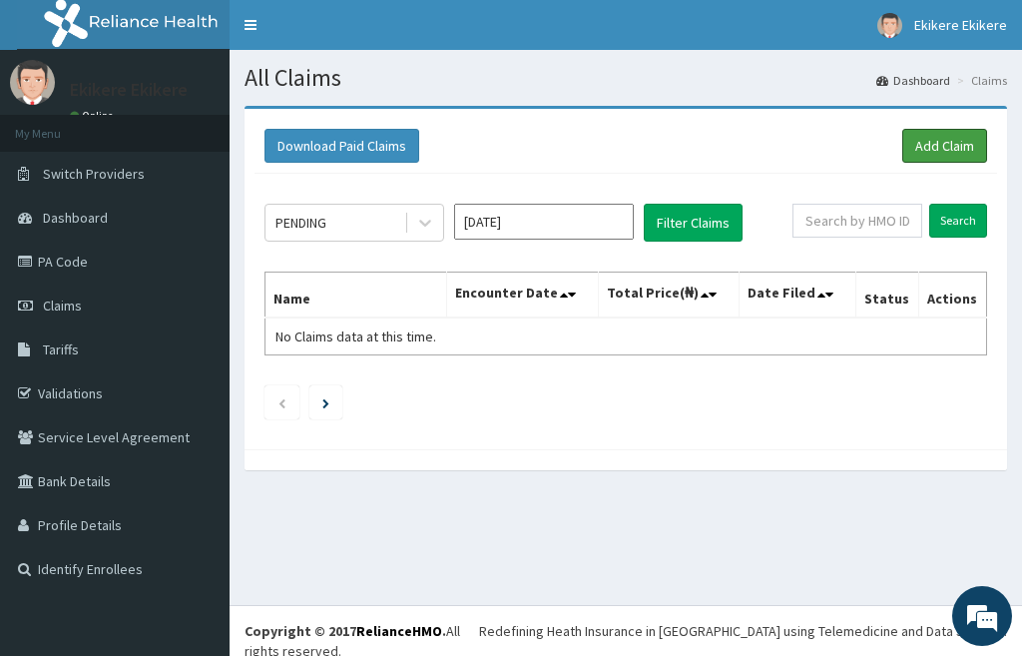
drag, startPoint x: 934, startPoint y: 147, endPoint x: 699, endPoint y: 136, distance: 234.9
click at [933, 147] on link "Add Claim" at bounding box center [945, 146] width 85 height 34
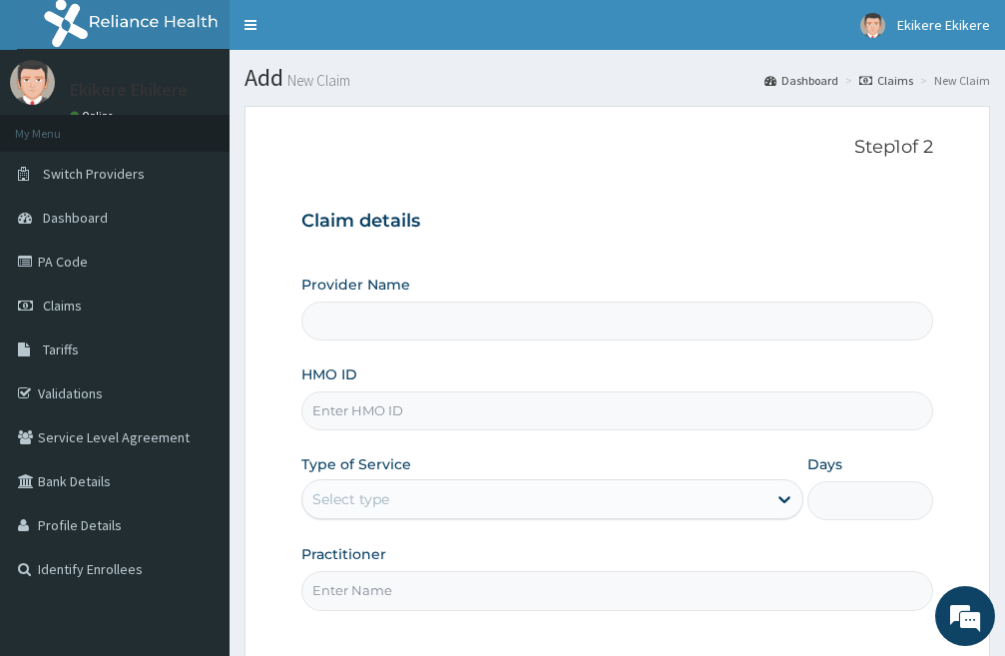
type input "[PERSON_NAME][GEOGRAPHIC_DATA]"
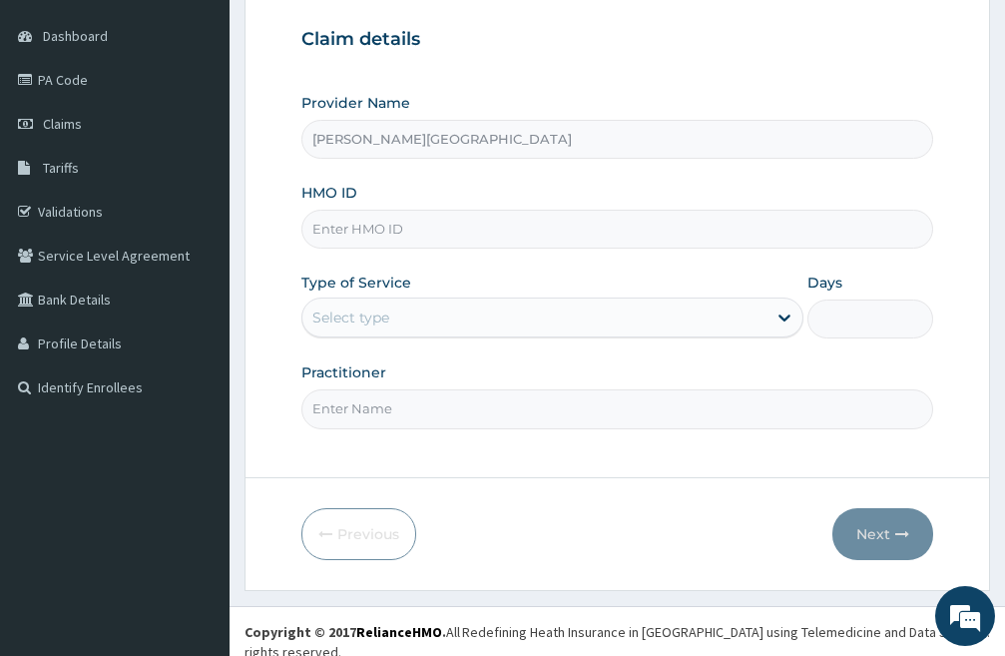
scroll to position [183, 0]
click at [420, 230] on input "HMO ID" at bounding box center [618, 228] width 632 height 39
type input "GMA/10001/A"
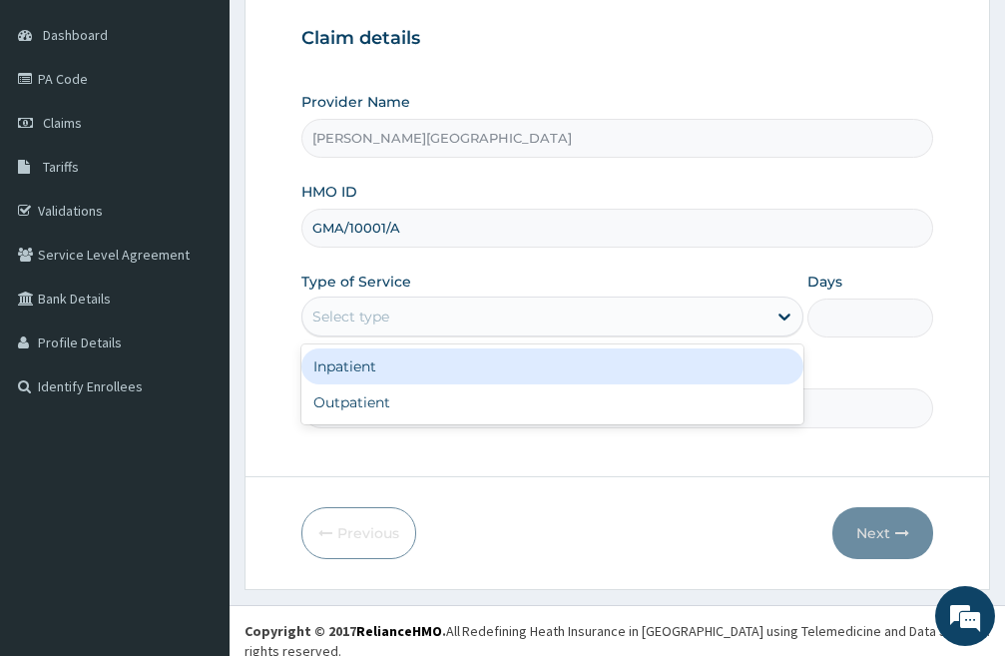
click at [497, 319] on div "Select type" at bounding box center [535, 317] width 464 height 32
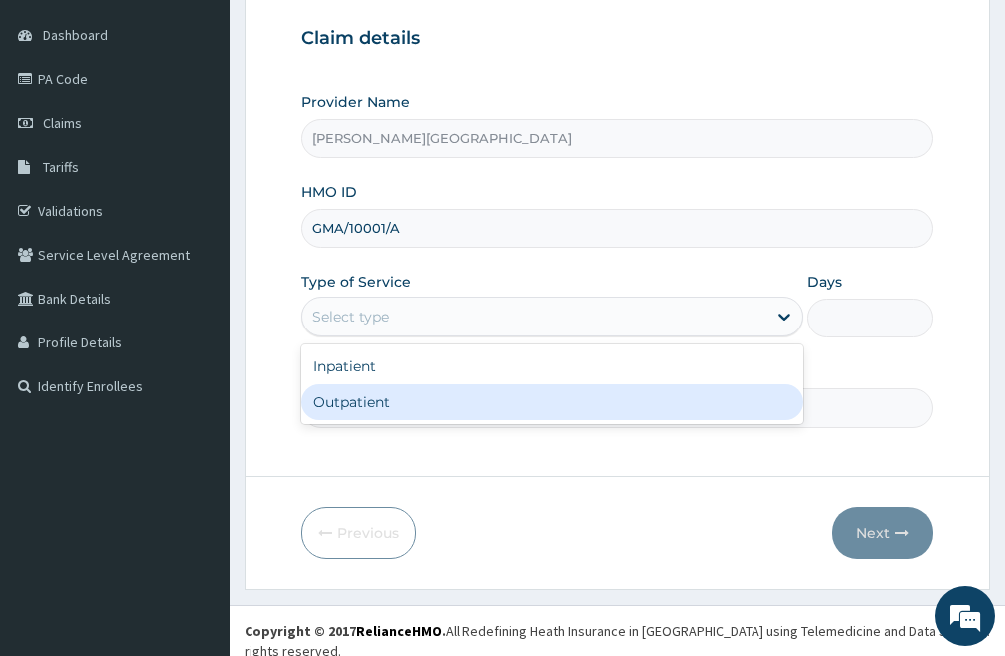
click at [441, 403] on div "Outpatient" at bounding box center [553, 402] width 502 height 36
type input "1"
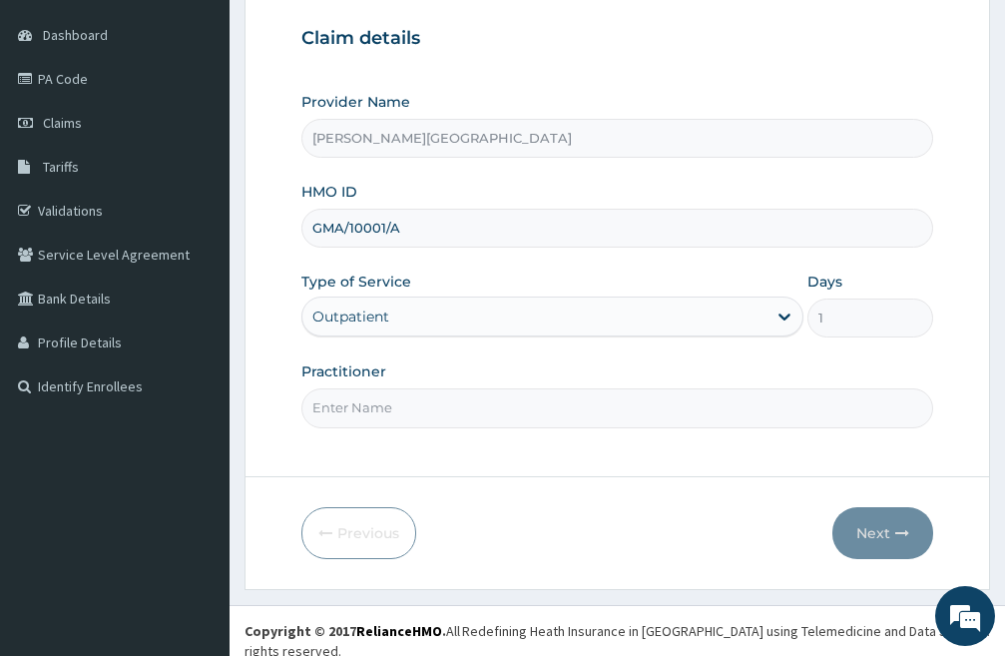
click at [457, 397] on input "Practitioner" at bounding box center [618, 407] width 632 height 39
type input "DR LIGHT"
click at [887, 533] on button "Next" at bounding box center [883, 533] width 101 height 52
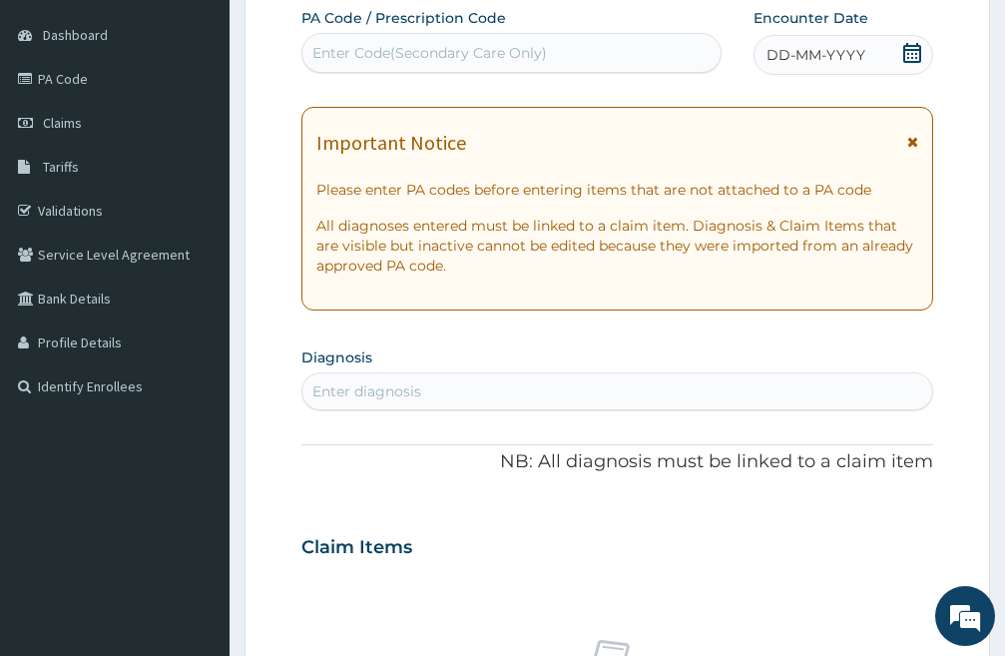
click at [907, 52] on icon at bounding box center [913, 53] width 20 height 20
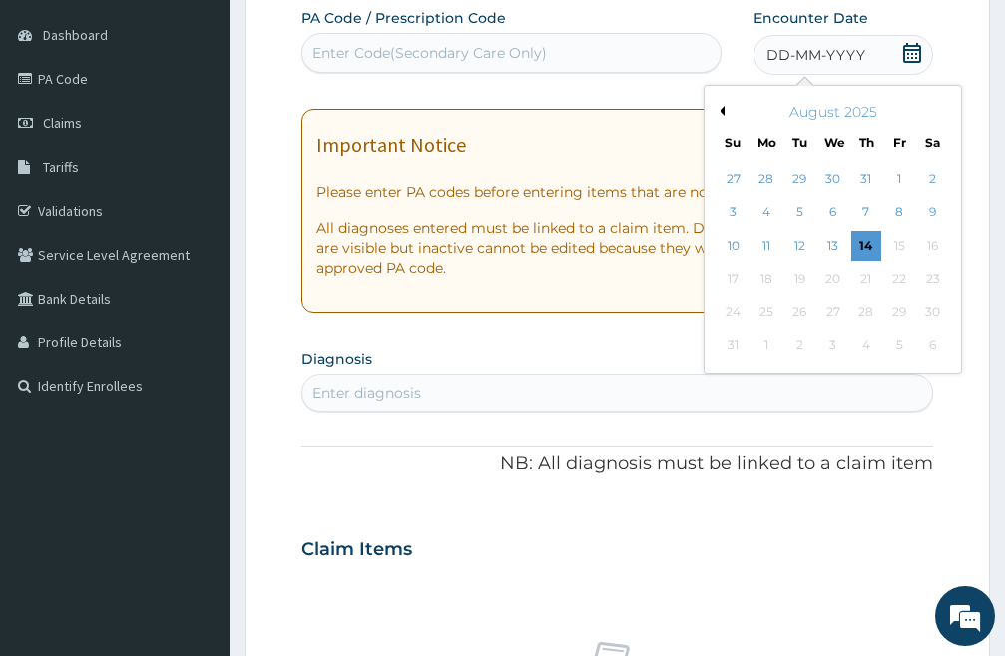
click at [834, 210] on div "6" at bounding box center [833, 213] width 30 height 30
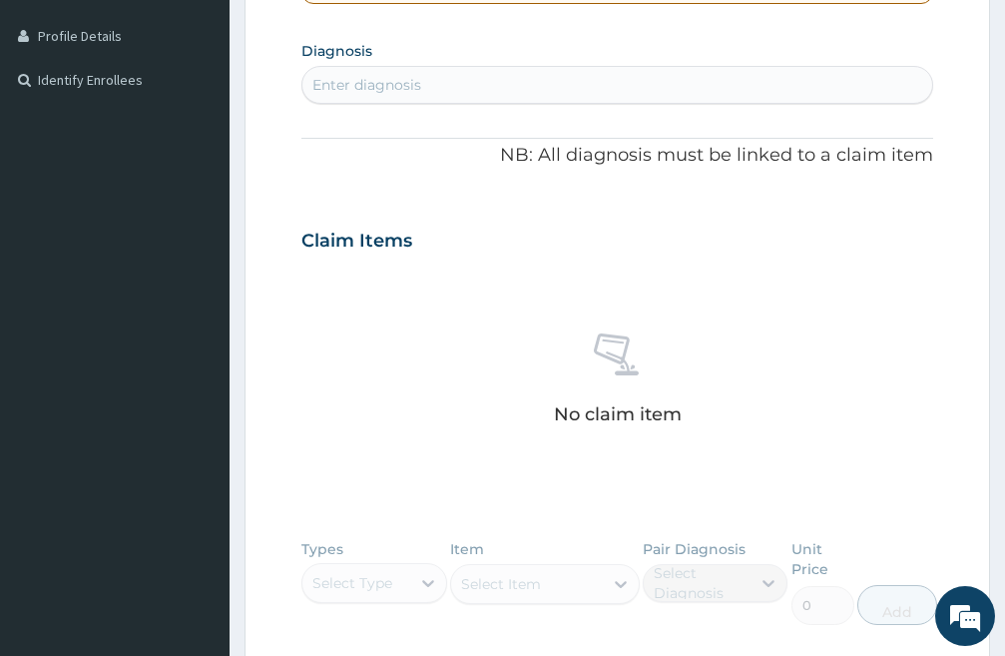
scroll to position [482, 0]
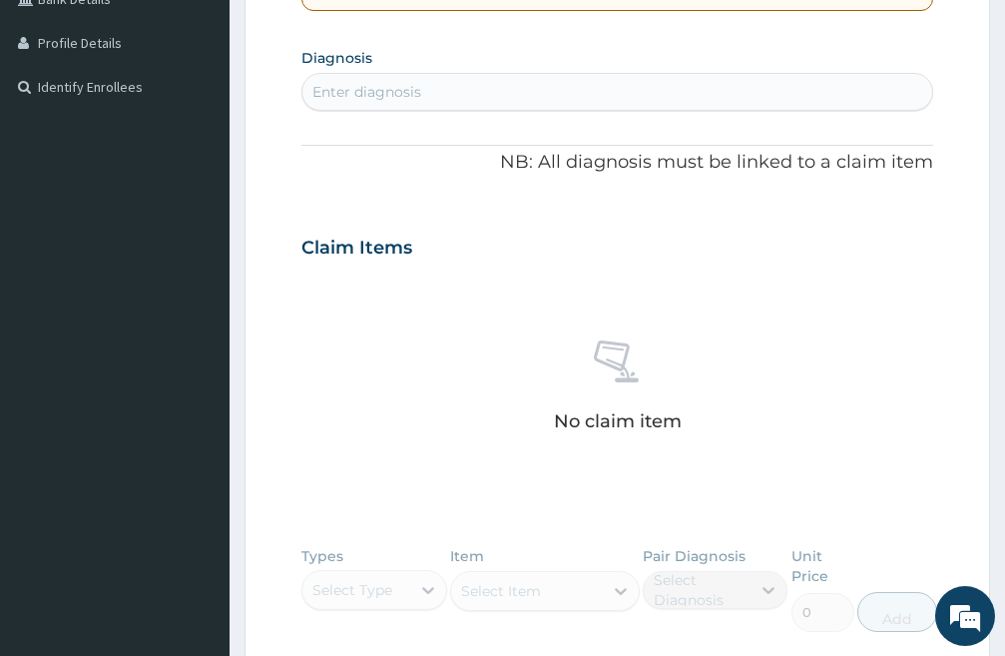
click at [402, 93] on div "Enter diagnosis" at bounding box center [367, 92] width 109 height 20
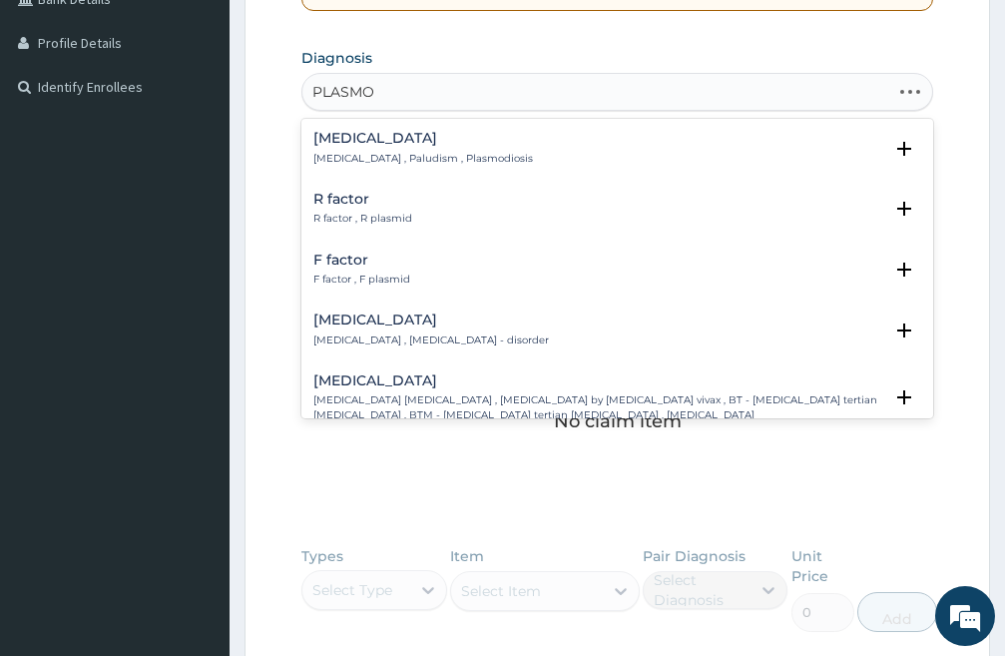
type input "PLASMOD"
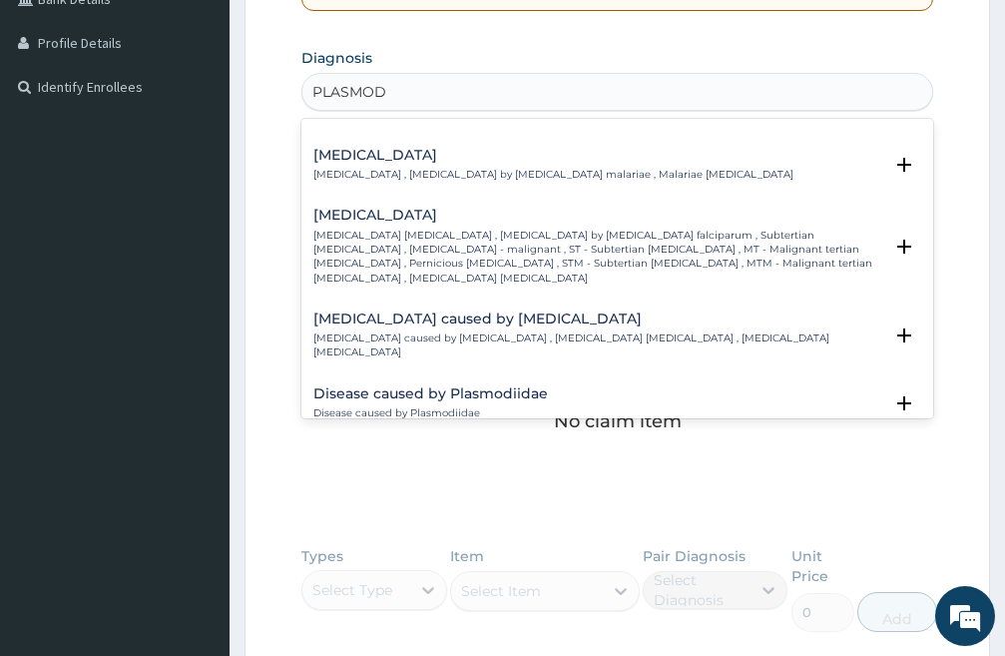
scroll to position [200, 0]
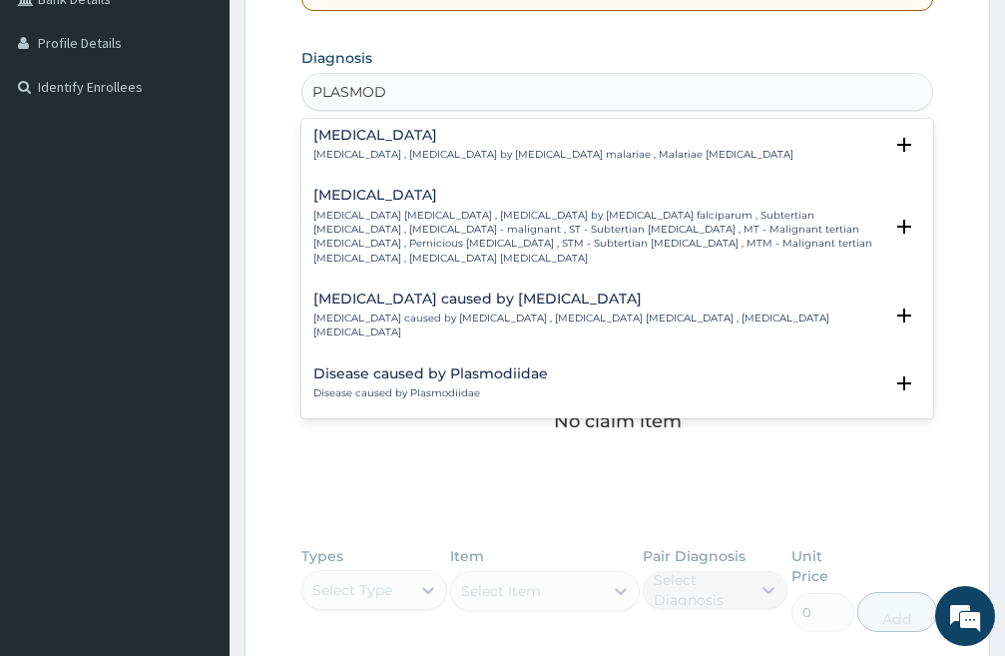
click at [401, 203] on h4 "[MEDICAL_DATA]" at bounding box center [598, 195] width 569 height 15
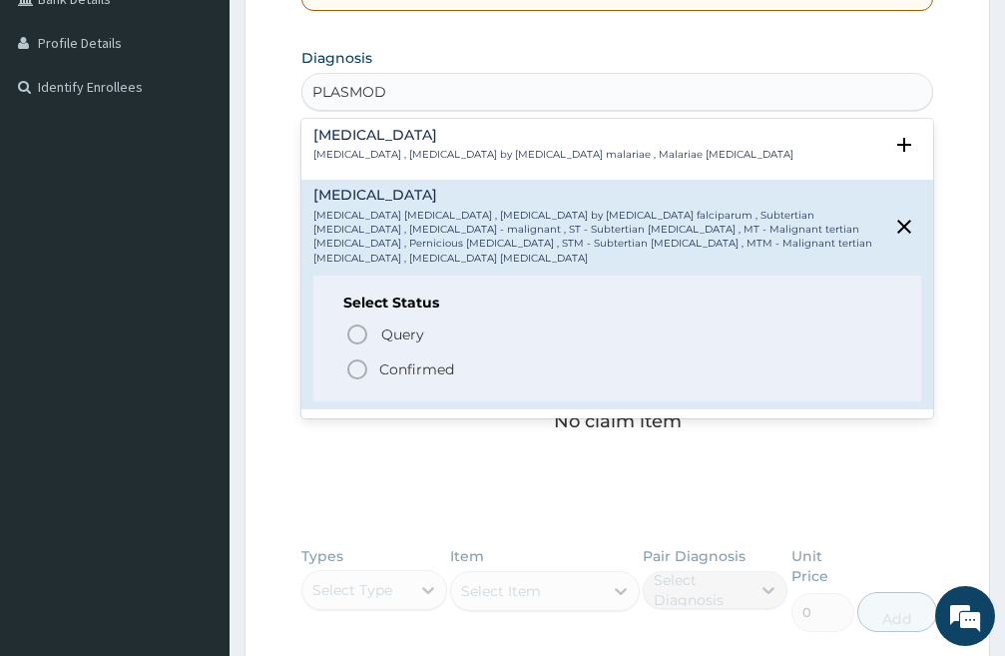
click at [354, 357] on icon "status option filled" at bounding box center [357, 369] width 24 height 24
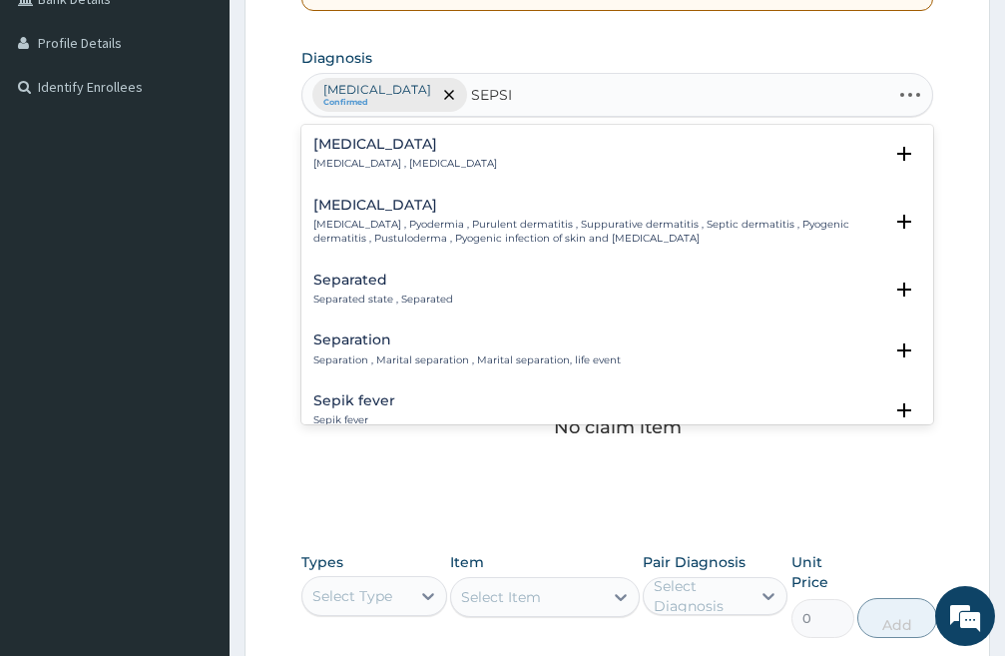
type input "[MEDICAL_DATA]"
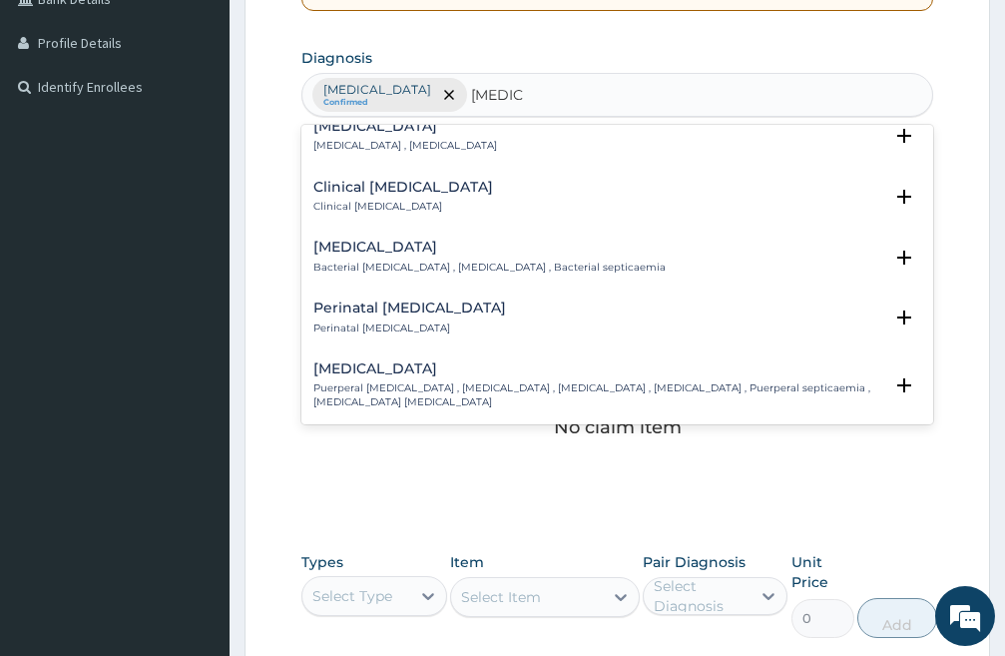
click at [358, 188] on h4 "Clinical [MEDICAL_DATA]" at bounding box center [404, 187] width 180 height 15
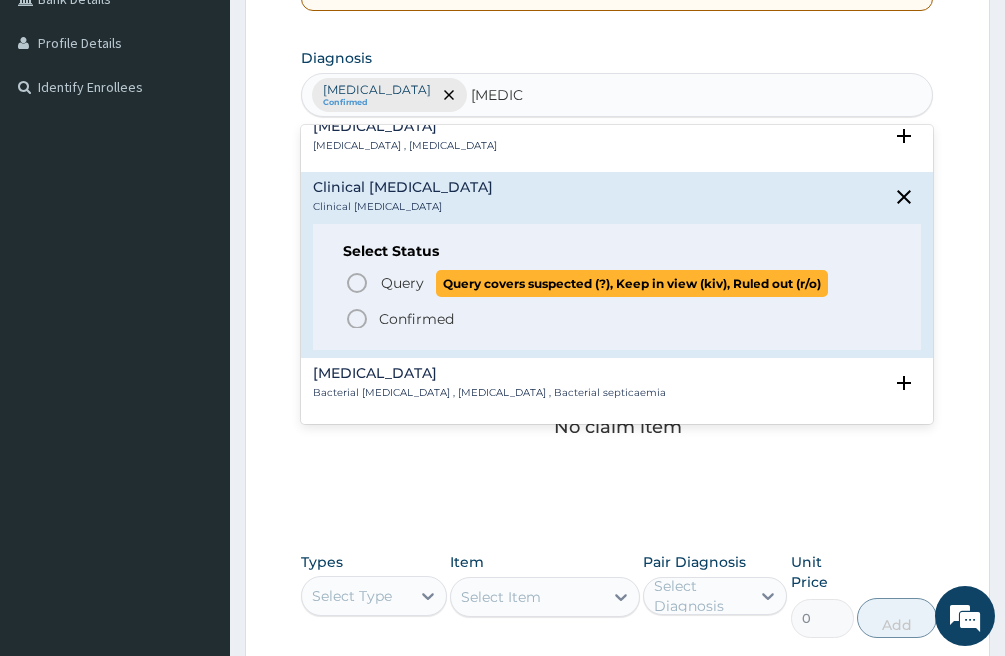
click at [358, 279] on icon "status option query" at bounding box center [357, 283] width 24 height 24
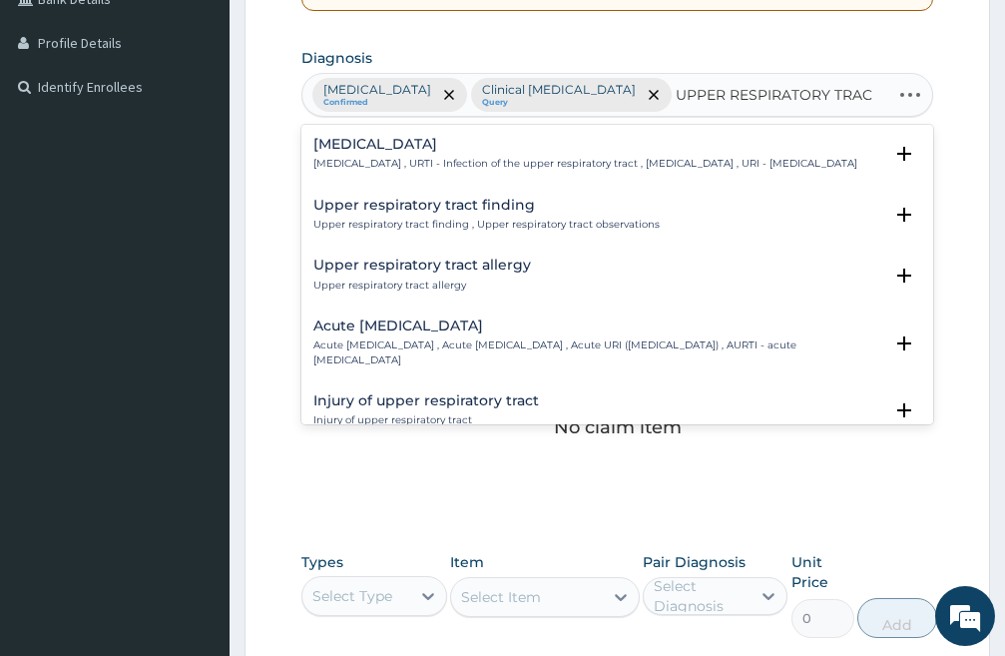
type input "UPPER RESPIRATORY TRACT"
click at [397, 144] on h4 "[MEDICAL_DATA]" at bounding box center [586, 144] width 544 height 15
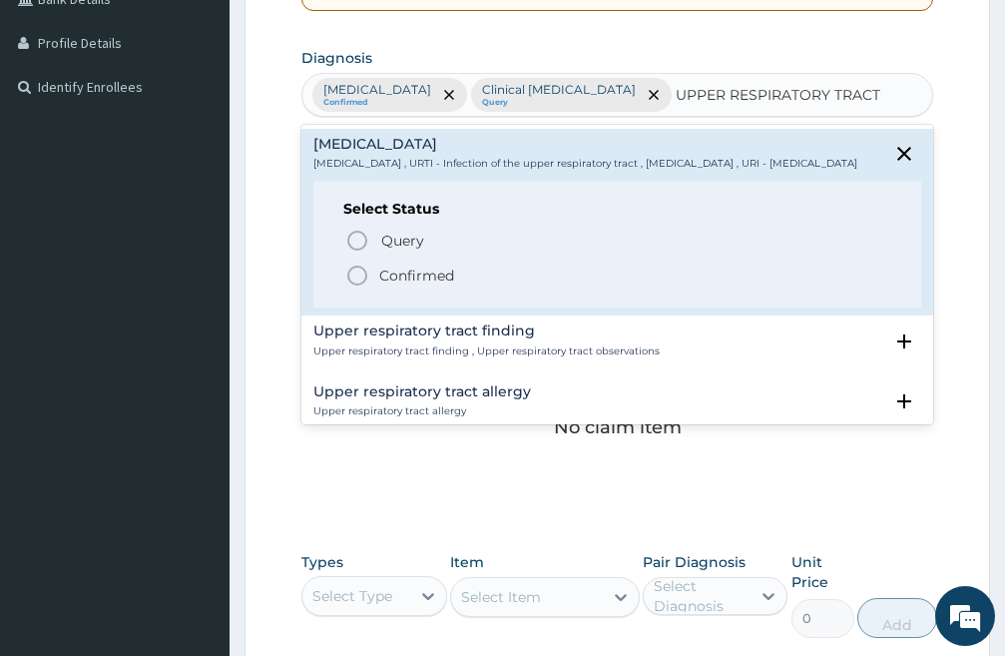
click at [354, 288] on icon "status option filled" at bounding box center [357, 276] width 24 height 24
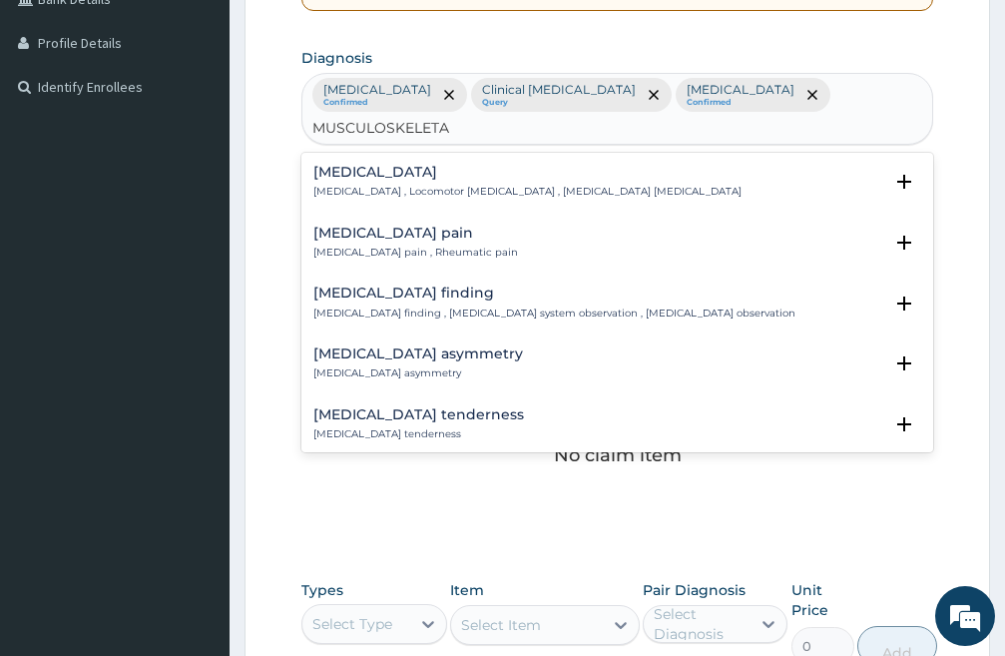
type input "[MEDICAL_DATA]"
click at [385, 232] on h4 "[MEDICAL_DATA] pain" at bounding box center [416, 233] width 205 height 15
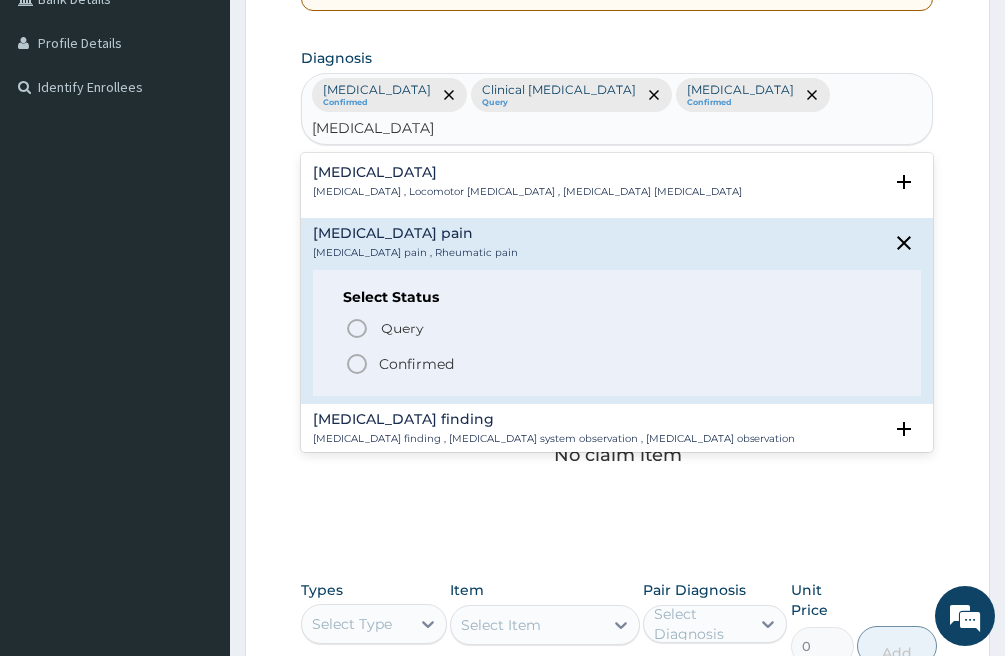
drag, startPoint x: 353, startPoint y: 356, endPoint x: 587, endPoint y: 277, distance: 246.9
click at [354, 355] on circle "status option filled" at bounding box center [357, 364] width 18 height 18
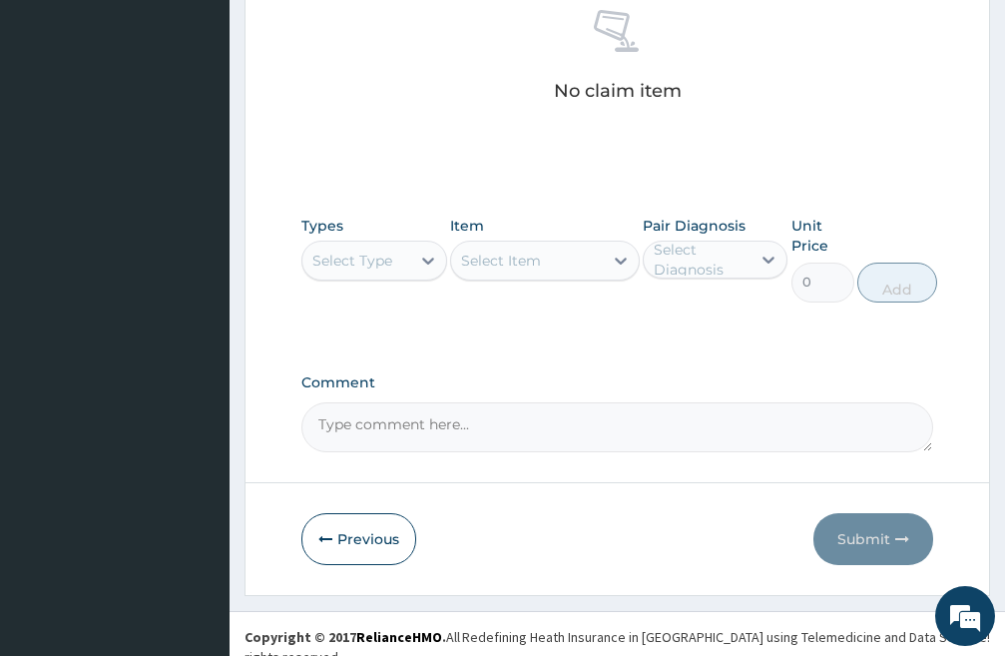
scroll to position [862, 0]
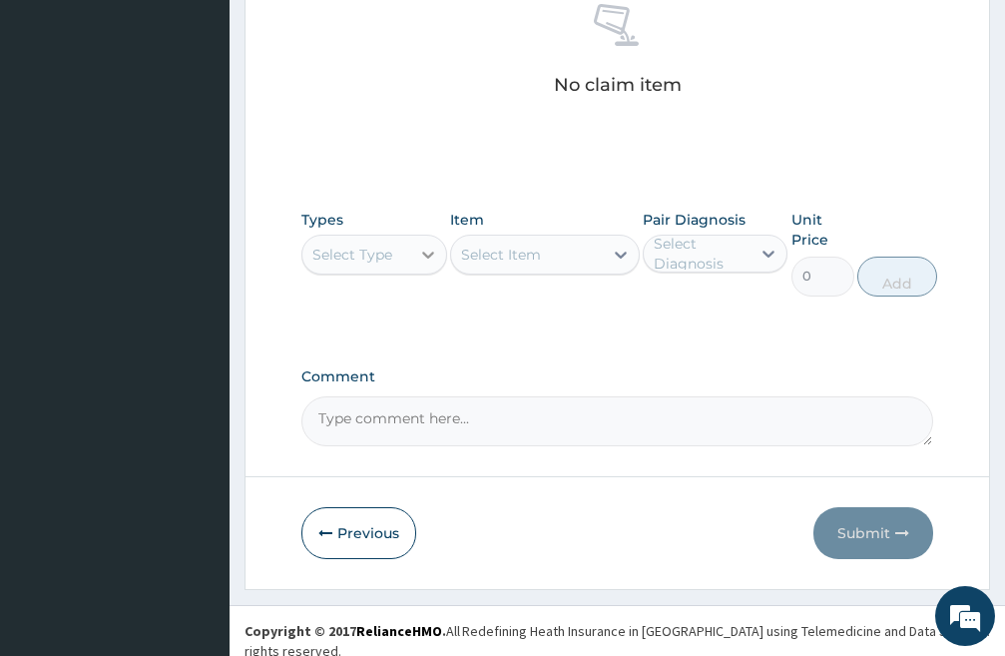
click at [432, 258] on icon at bounding box center [428, 255] width 20 height 20
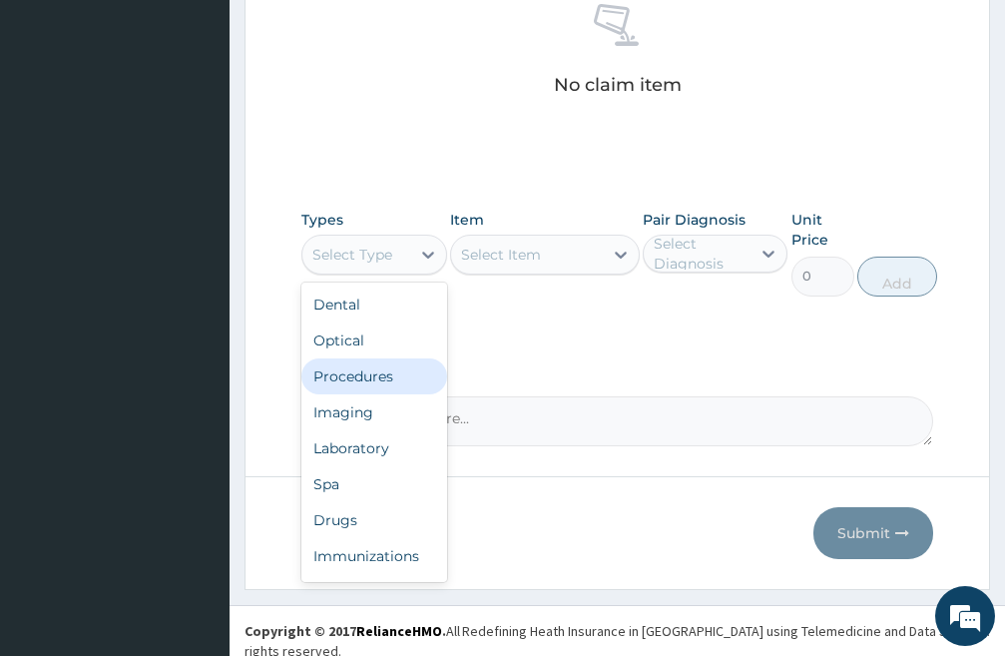
click at [372, 376] on div "Procedures" at bounding box center [375, 376] width 146 height 36
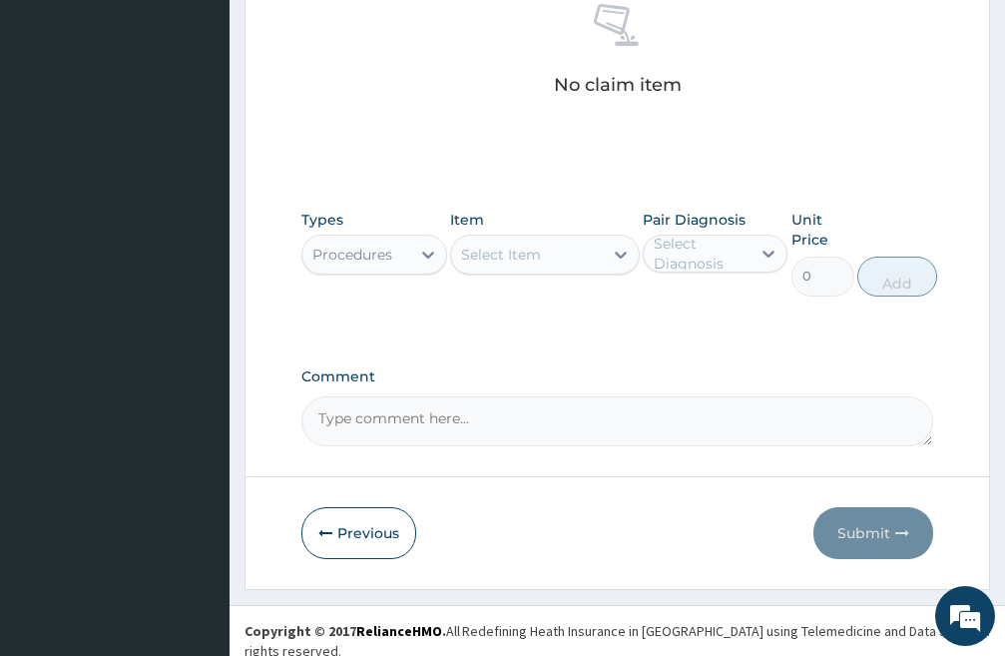
click at [516, 259] on div "Select Item" at bounding box center [501, 255] width 80 height 20
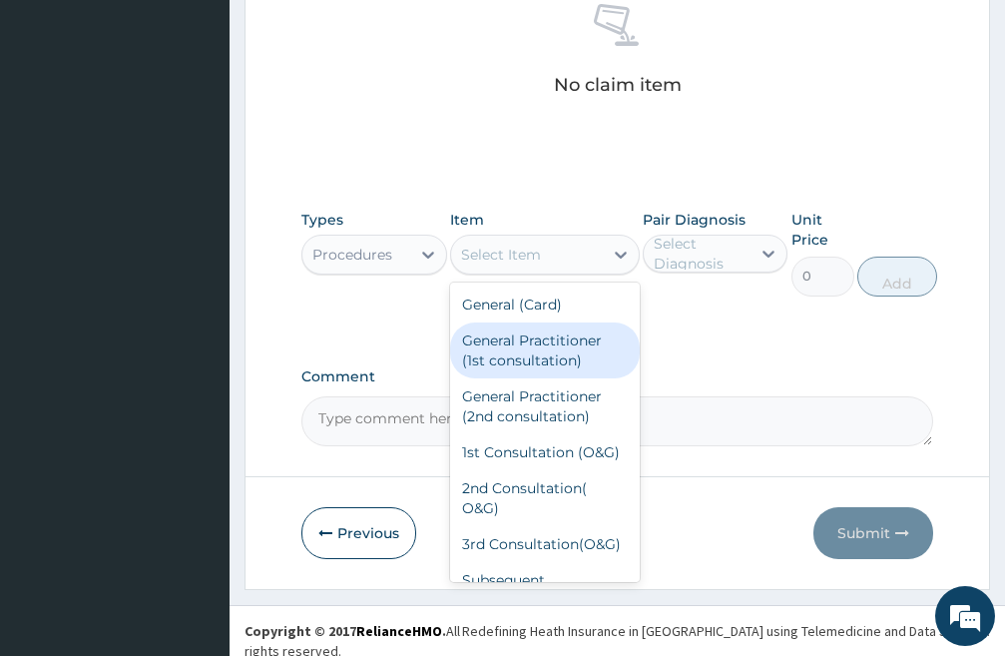
click at [531, 357] on div "General Practitioner (1st consultation)" at bounding box center [545, 350] width 190 height 56
type input "3000"
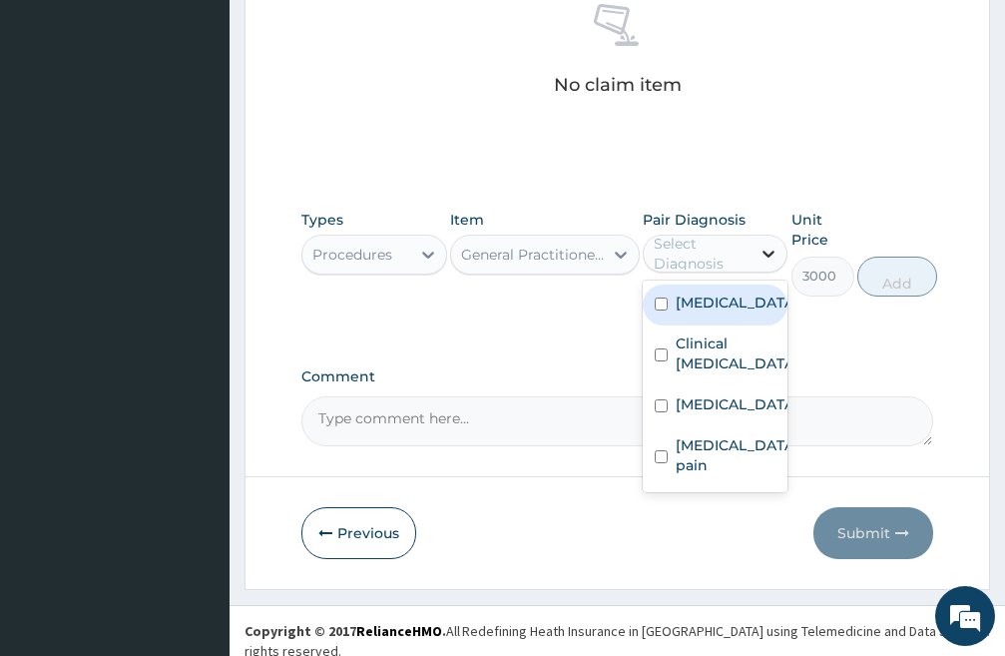
click at [764, 250] on icon at bounding box center [769, 254] width 20 height 20
click at [657, 311] on input "checkbox" at bounding box center [661, 304] width 13 height 13
checkbox input "true"
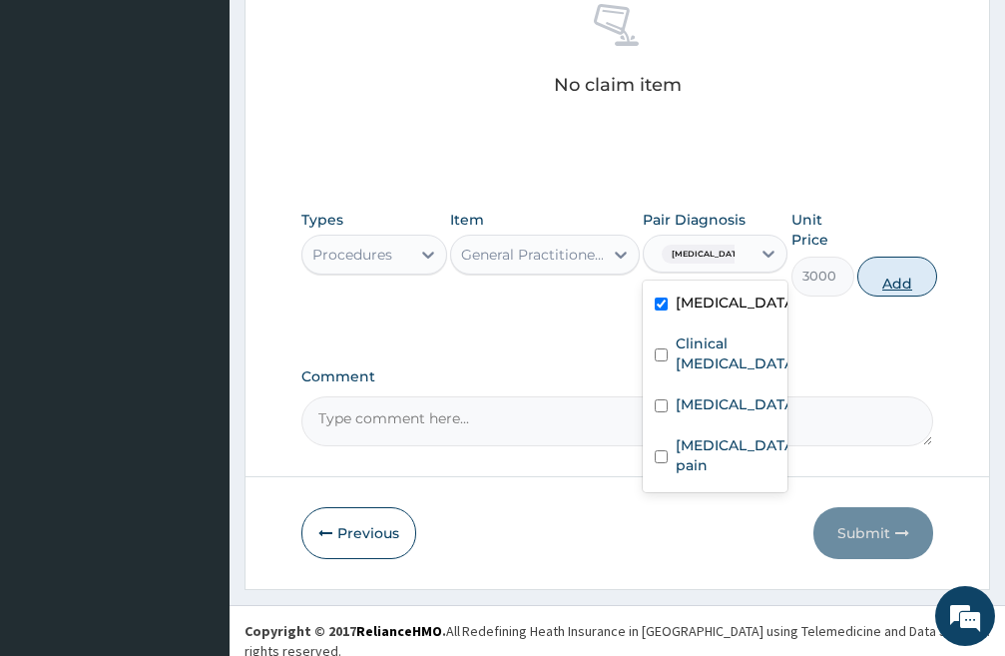
click at [908, 280] on button "Add" at bounding box center [898, 277] width 80 height 40
type input "0"
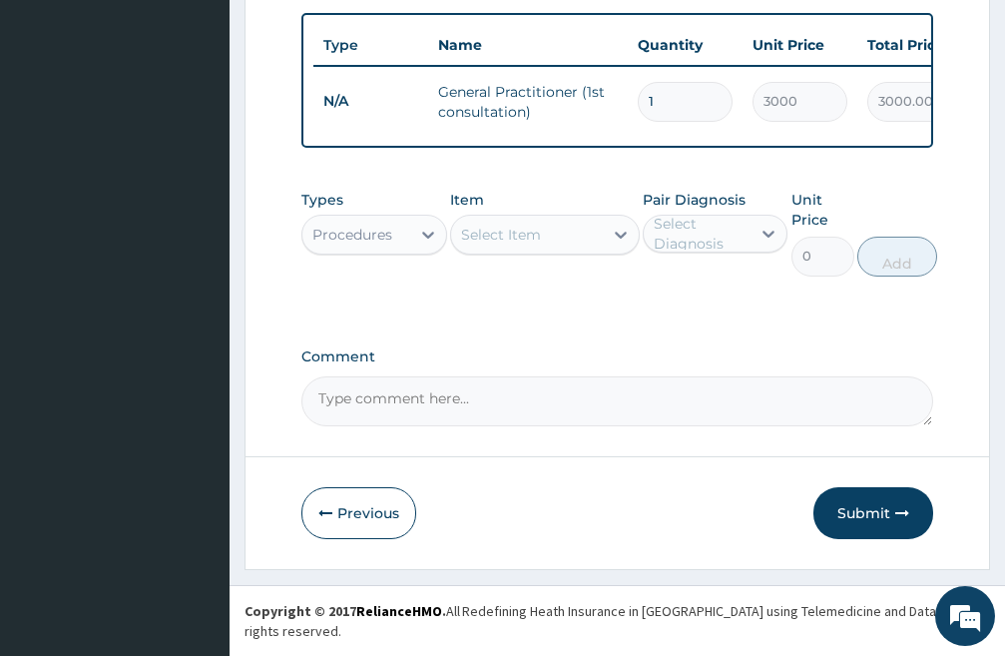
scroll to position [784, 0]
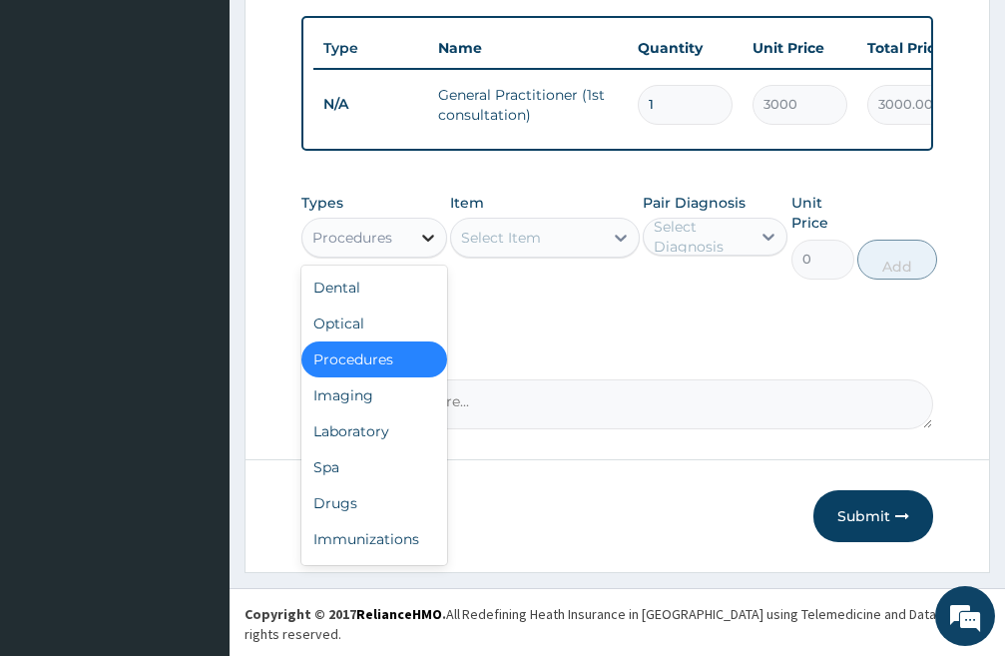
click at [429, 242] on icon at bounding box center [428, 238] width 12 height 7
drag, startPoint x: 359, startPoint y: 446, endPoint x: 487, endPoint y: 330, distance: 172.5
click at [359, 443] on div "Laboratory" at bounding box center [375, 431] width 146 height 36
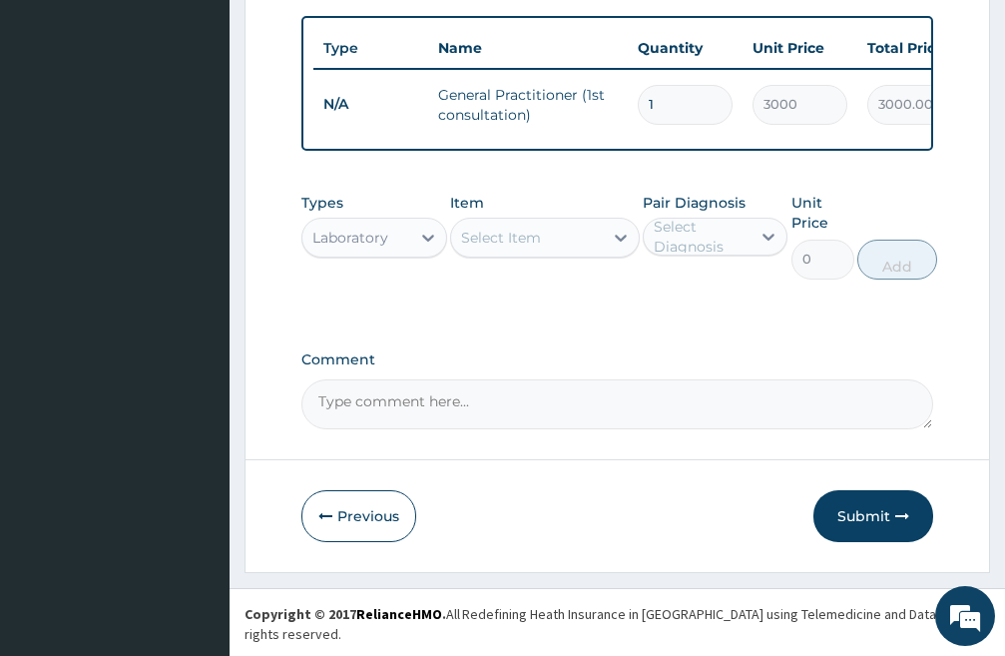
click at [577, 248] on div "Select Item" at bounding box center [527, 238] width 152 height 32
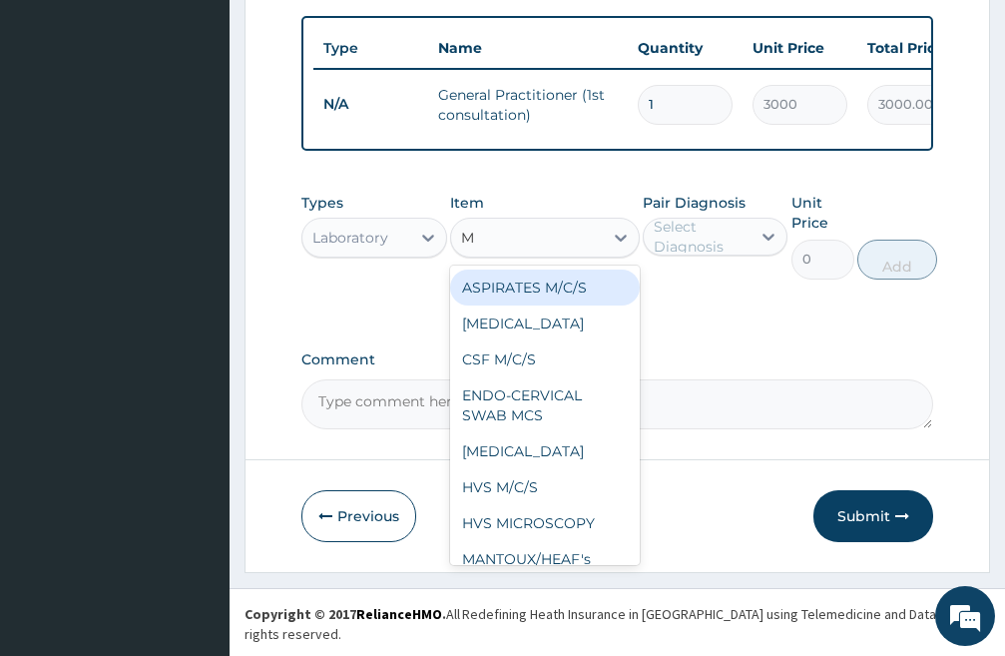
type input "MP"
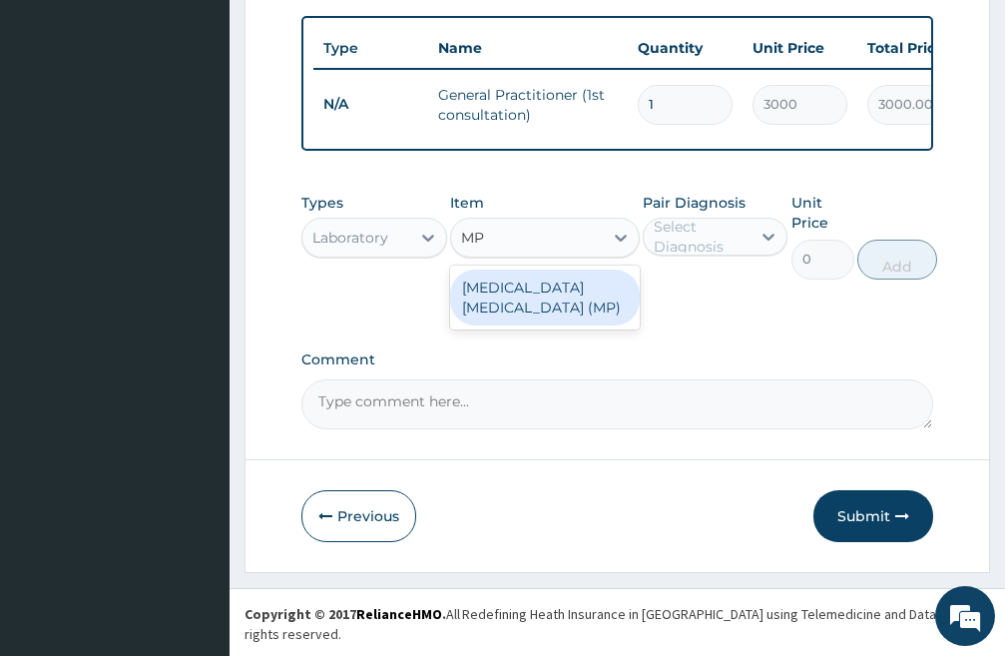
click at [579, 304] on div "[MEDICAL_DATA] [MEDICAL_DATA] (MP)" at bounding box center [545, 298] width 190 height 56
type input "1500"
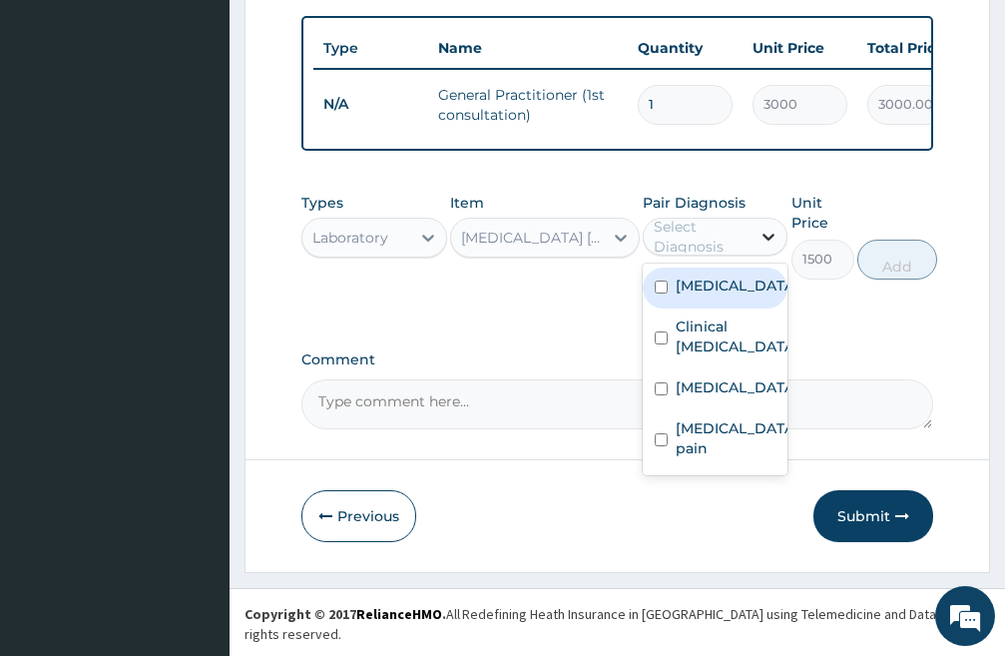
click at [758, 253] on div at bounding box center [769, 237] width 36 height 36
click at [661, 294] on input "checkbox" at bounding box center [661, 287] width 13 height 13
checkbox input "true"
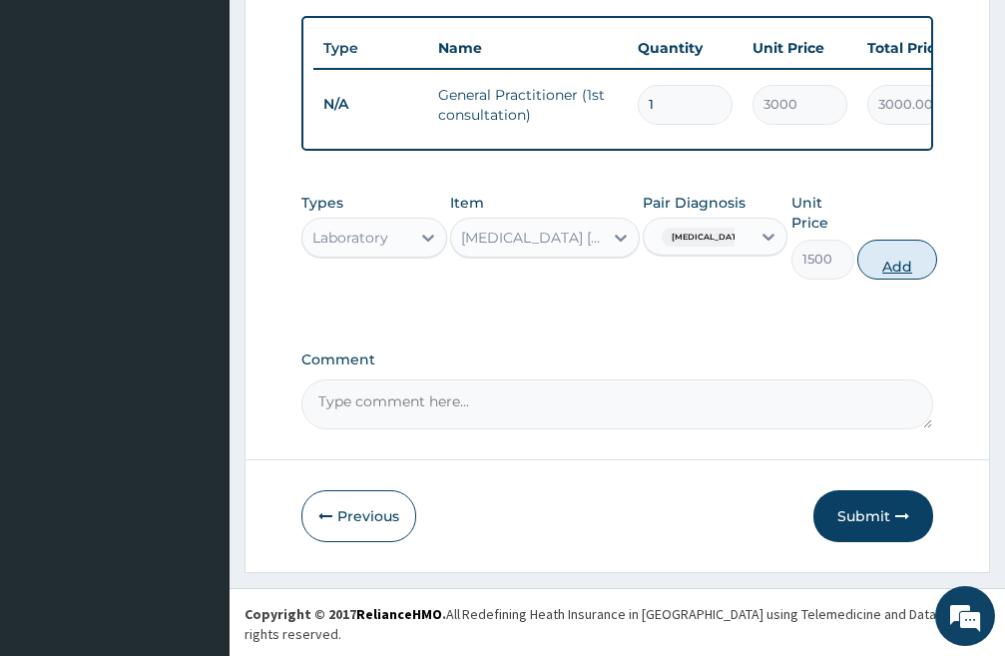
click at [899, 280] on button "Add" at bounding box center [898, 260] width 80 height 40
type input "0"
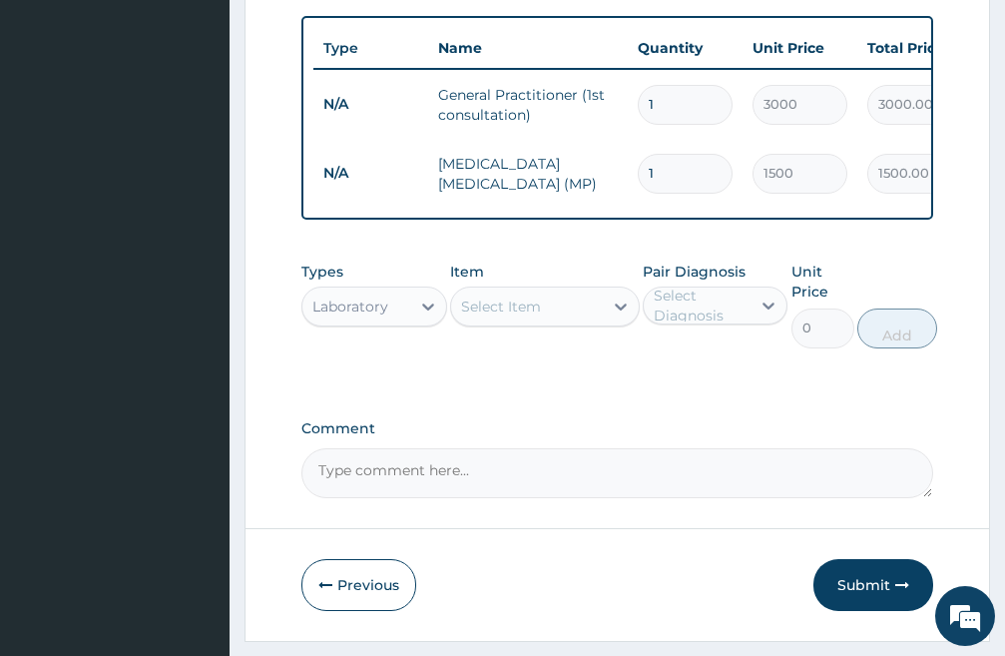
click at [545, 319] on div "Select Item" at bounding box center [527, 307] width 152 height 32
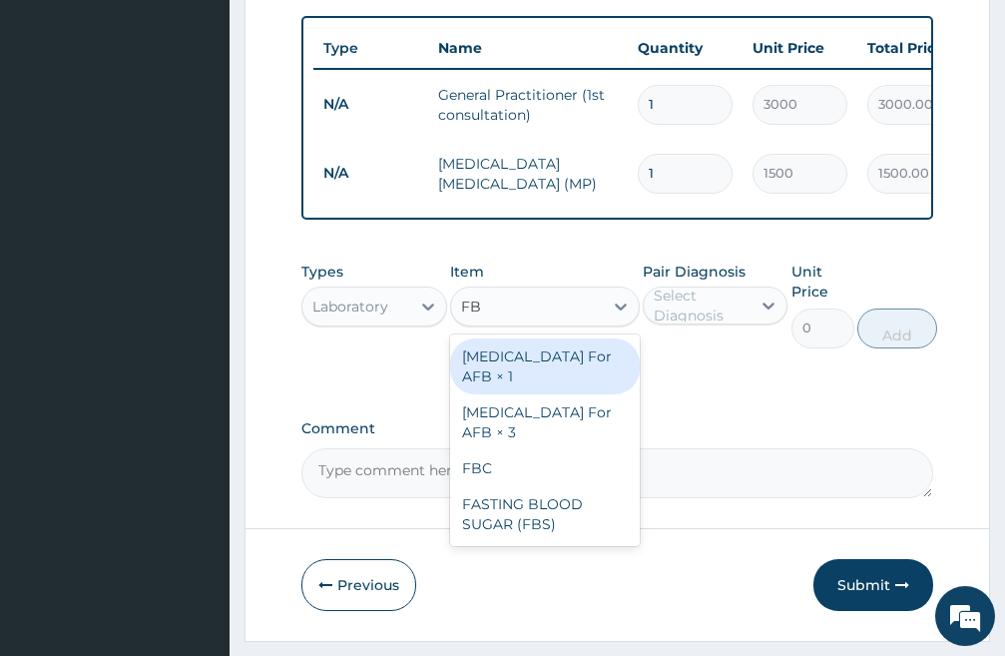
type input "FBC"
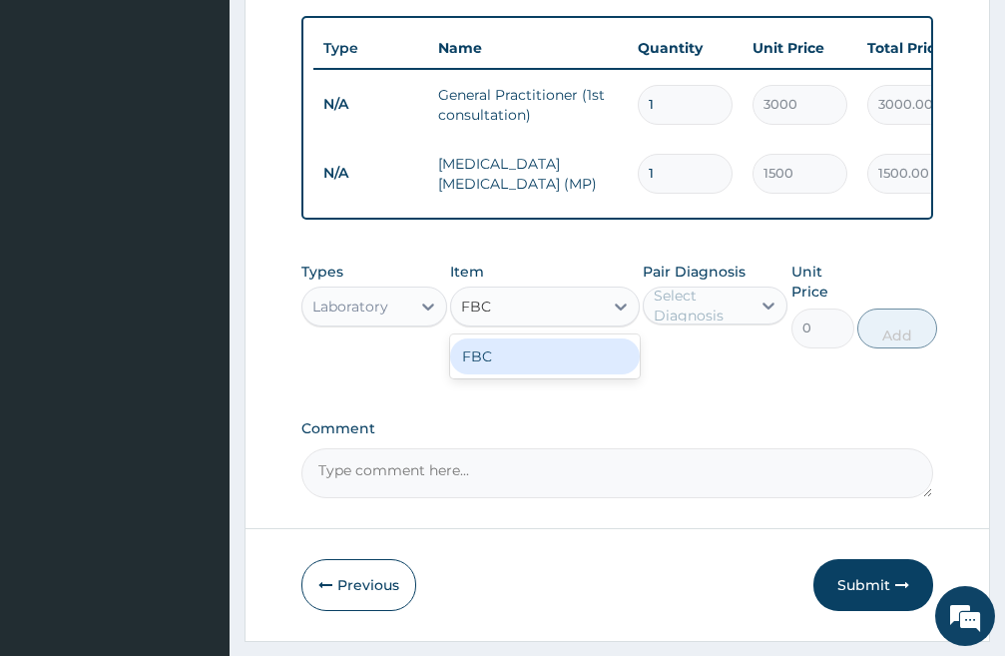
click at [546, 367] on div "FBC" at bounding box center [545, 356] width 190 height 36
type input "3000"
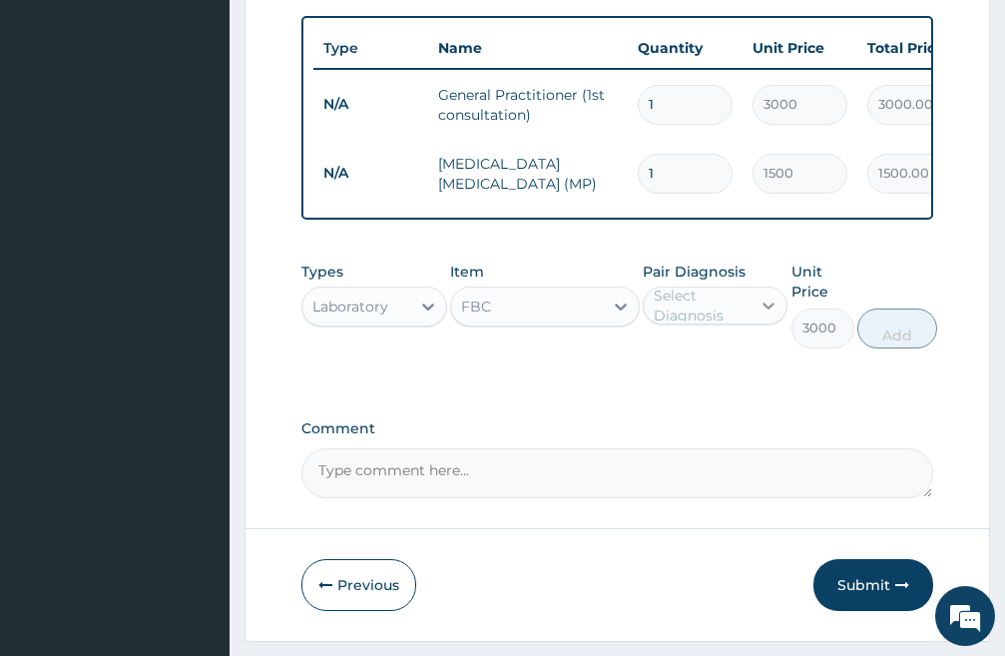
drag, startPoint x: 776, startPoint y: 323, endPoint x: 765, endPoint y: 324, distance: 11.0
click at [775, 316] on icon at bounding box center [769, 306] width 20 height 20
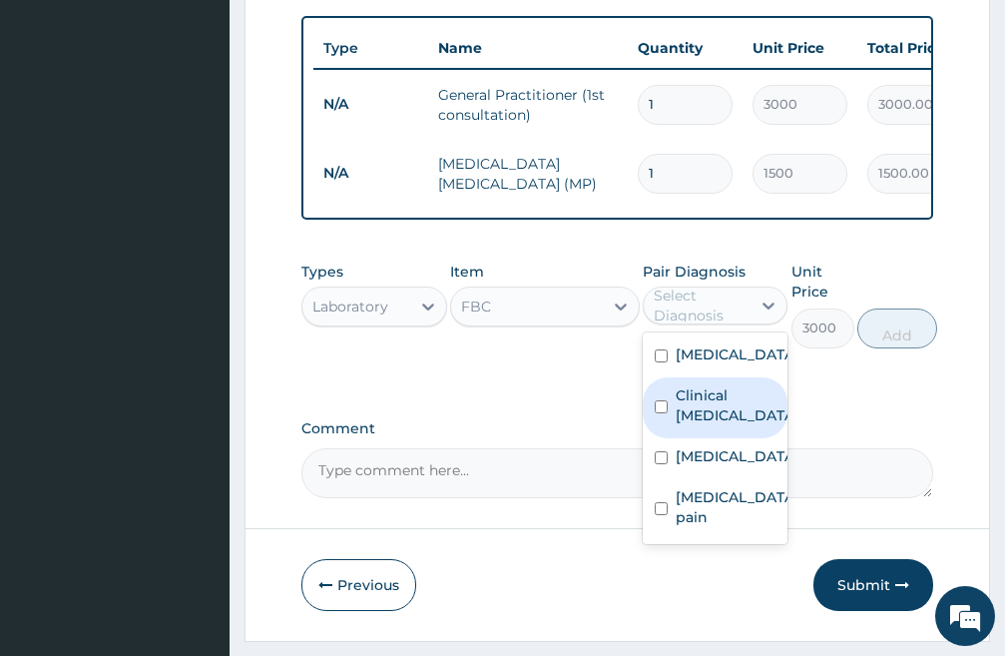
drag, startPoint x: 663, startPoint y: 432, endPoint x: 671, endPoint y: 423, distance: 12.0
click at [664, 413] on input "checkbox" at bounding box center [661, 406] width 13 height 13
checkbox input "true"
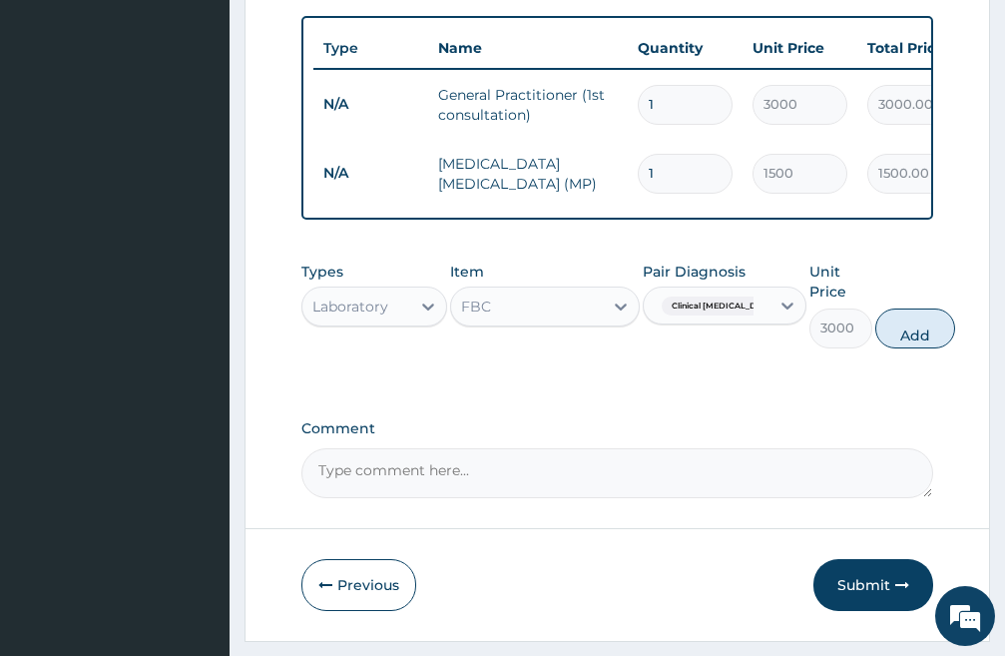
drag, startPoint x: 902, startPoint y: 352, endPoint x: 731, endPoint y: 322, distance: 173.3
click at [903, 348] on button "Add" at bounding box center [916, 329] width 80 height 40
type input "0"
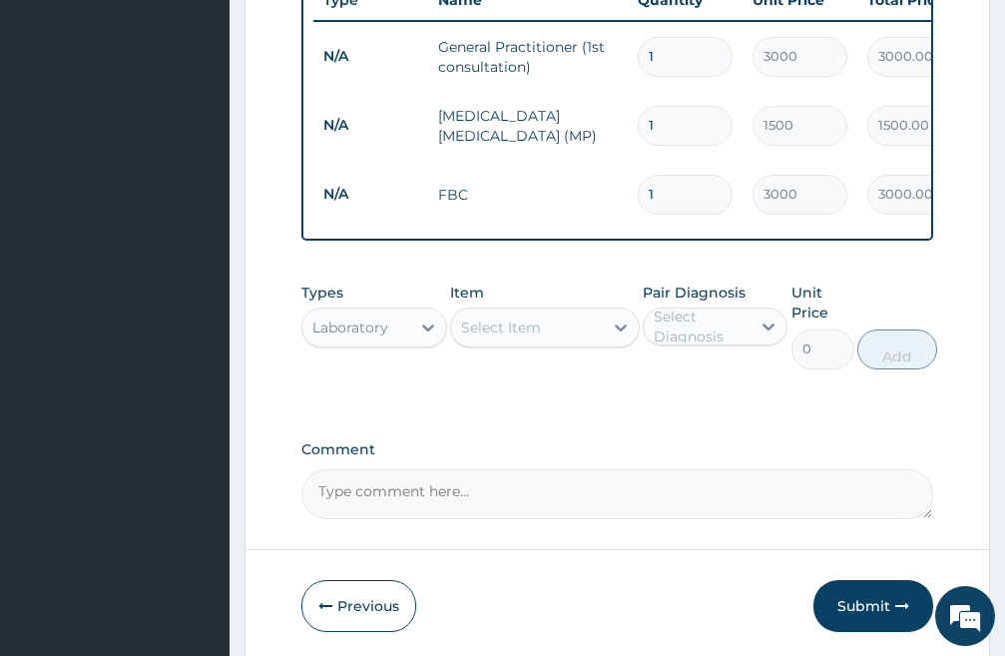
scroll to position [922, 0]
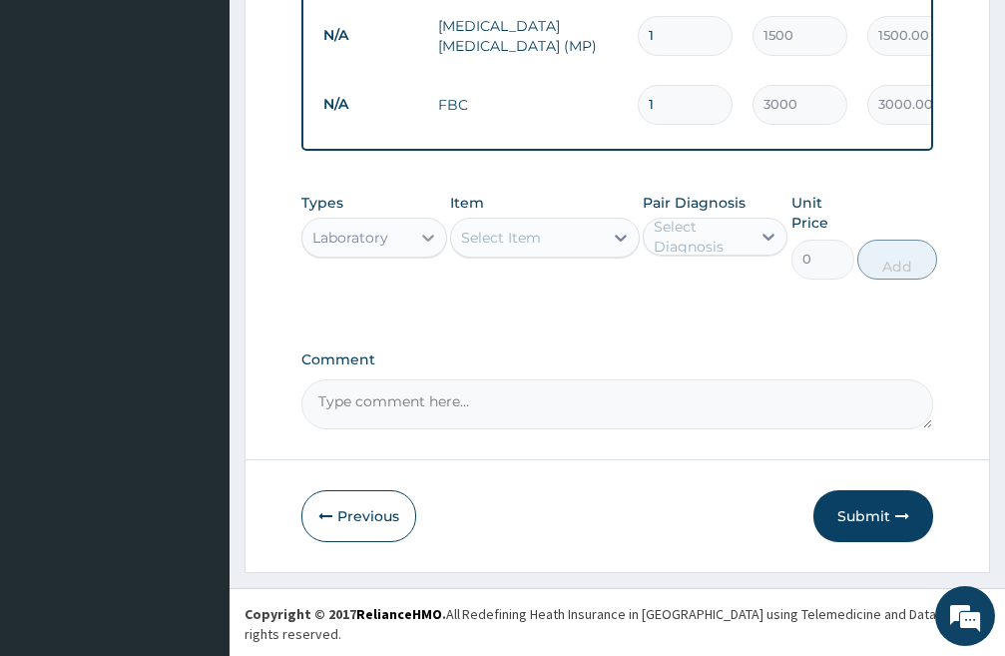
click at [419, 248] on icon at bounding box center [428, 238] width 20 height 20
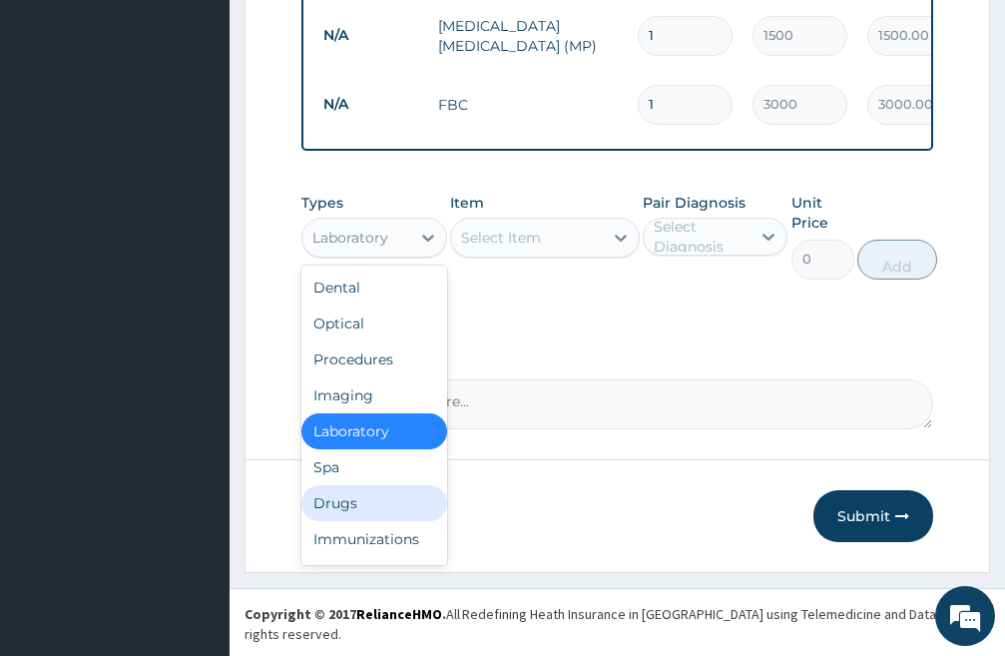
drag, startPoint x: 367, startPoint y: 518, endPoint x: 366, endPoint y: 508, distance: 10.0
click at [367, 516] on div "Drugs" at bounding box center [375, 503] width 146 height 36
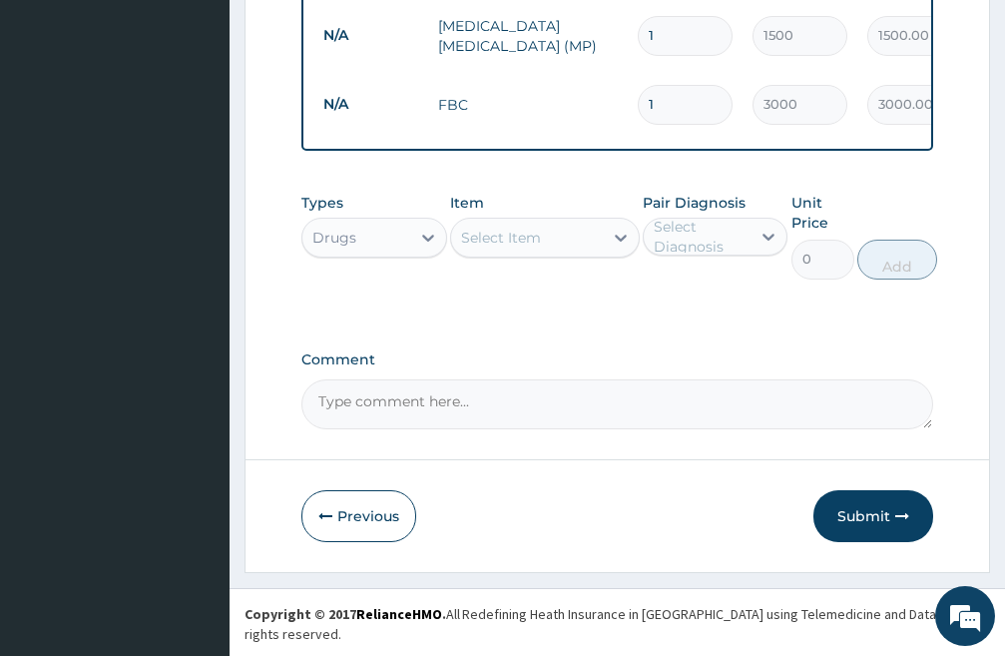
click at [549, 254] on div "Select Item" at bounding box center [527, 238] width 152 height 32
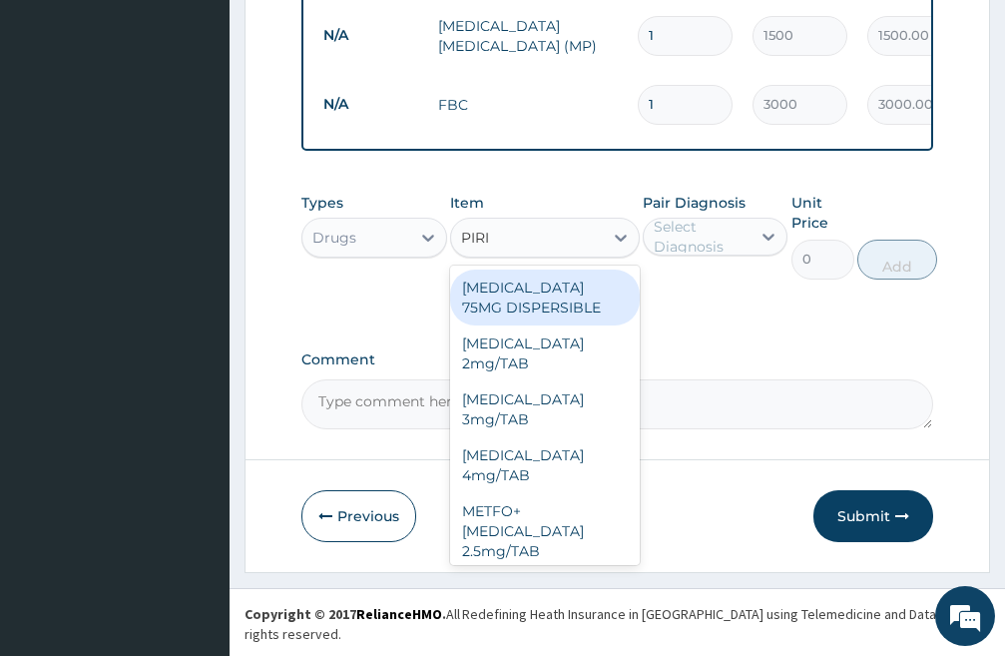
type input "PIRIT"
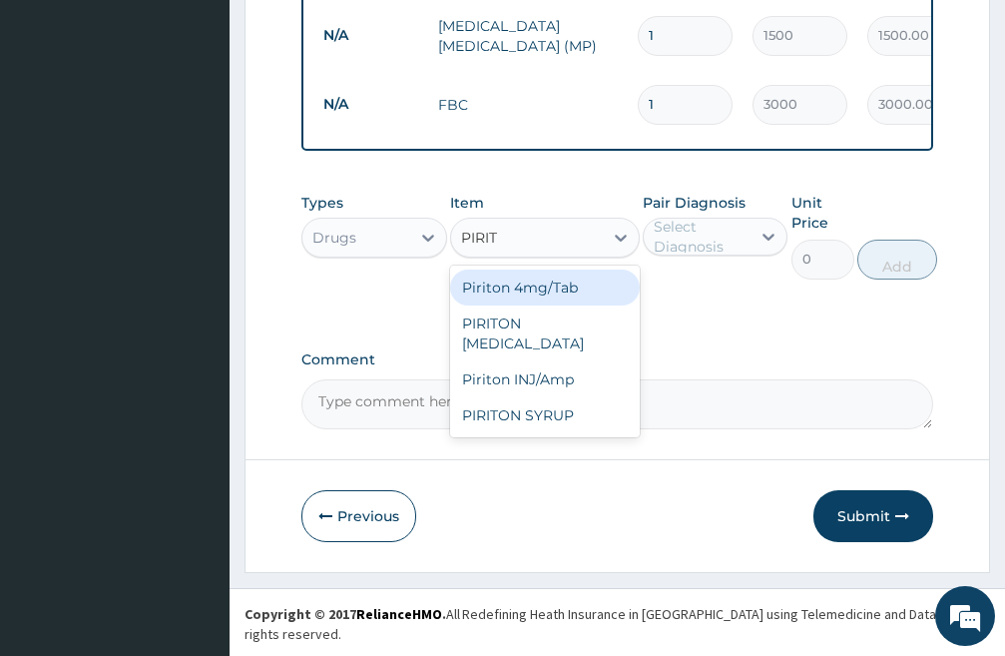
click at [557, 302] on div "Piriton 4mg/Tab" at bounding box center [545, 288] width 190 height 36
type input "20"
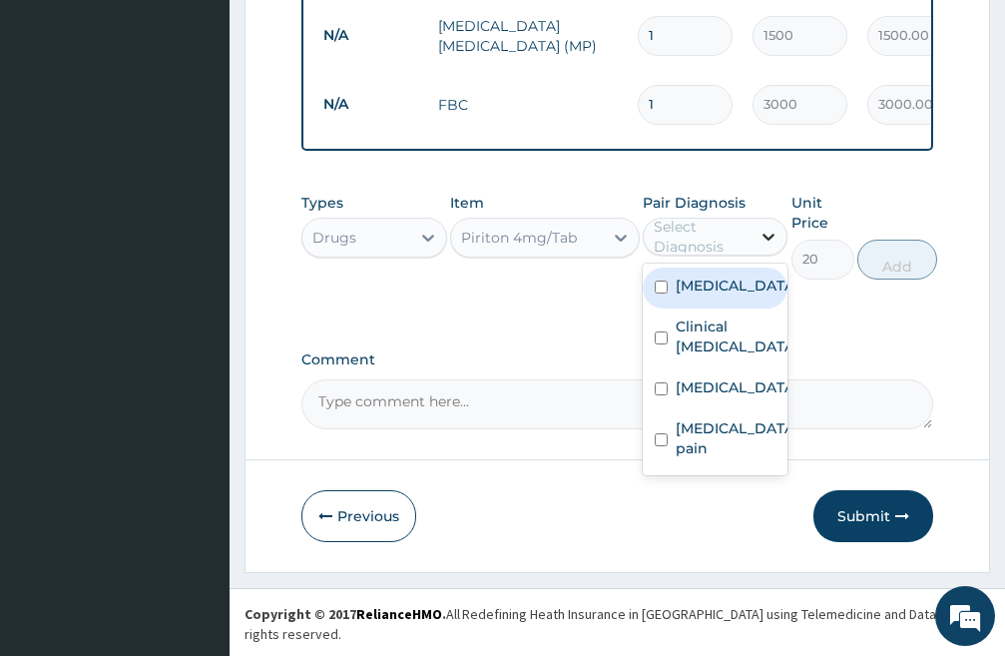
click at [772, 247] on icon at bounding box center [769, 237] width 20 height 20
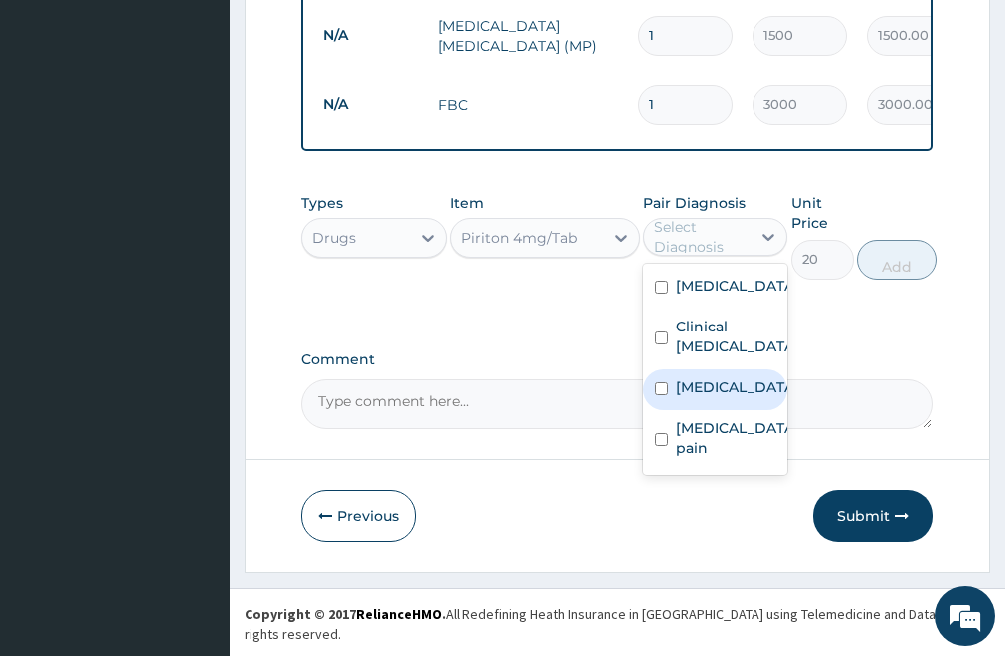
click at [665, 395] on input "checkbox" at bounding box center [661, 388] width 13 height 13
checkbox input "true"
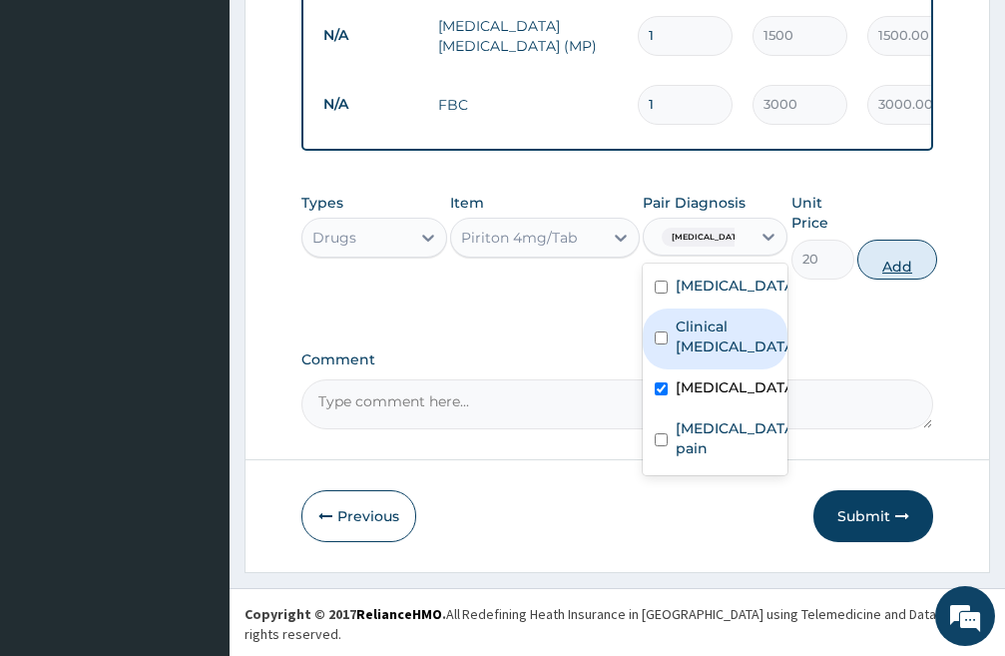
click at [919, 280] on button "Add" at bounding box center [898, 260] width 80 height 40
type input "0"
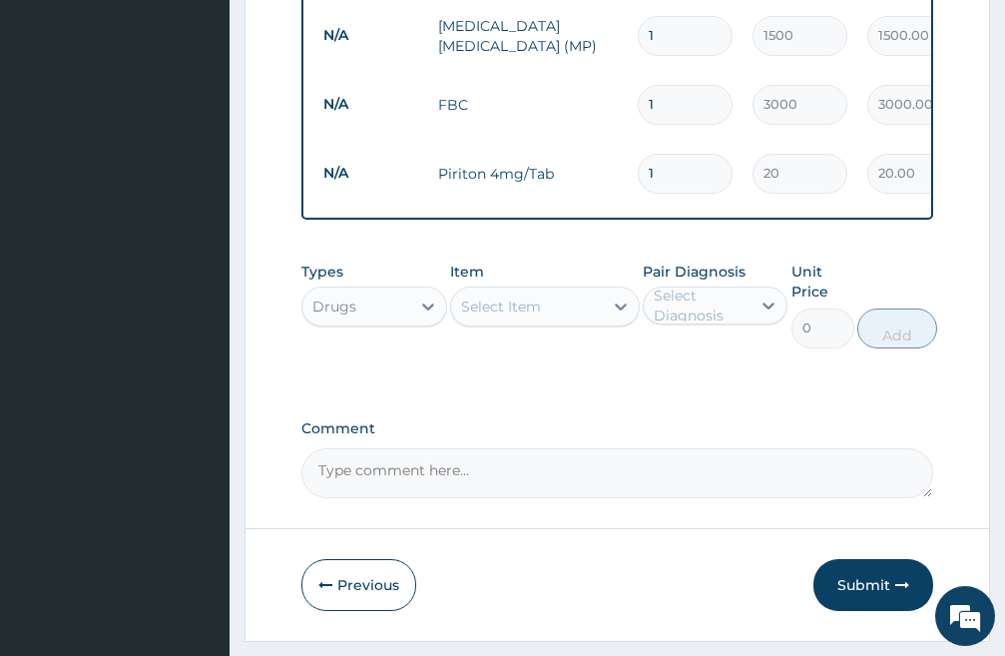
type input "14"
type input "280.00"
type input "14"
click at [573, 322] on div "Select Item" at bounding box center [527, 307] width 152 height 32
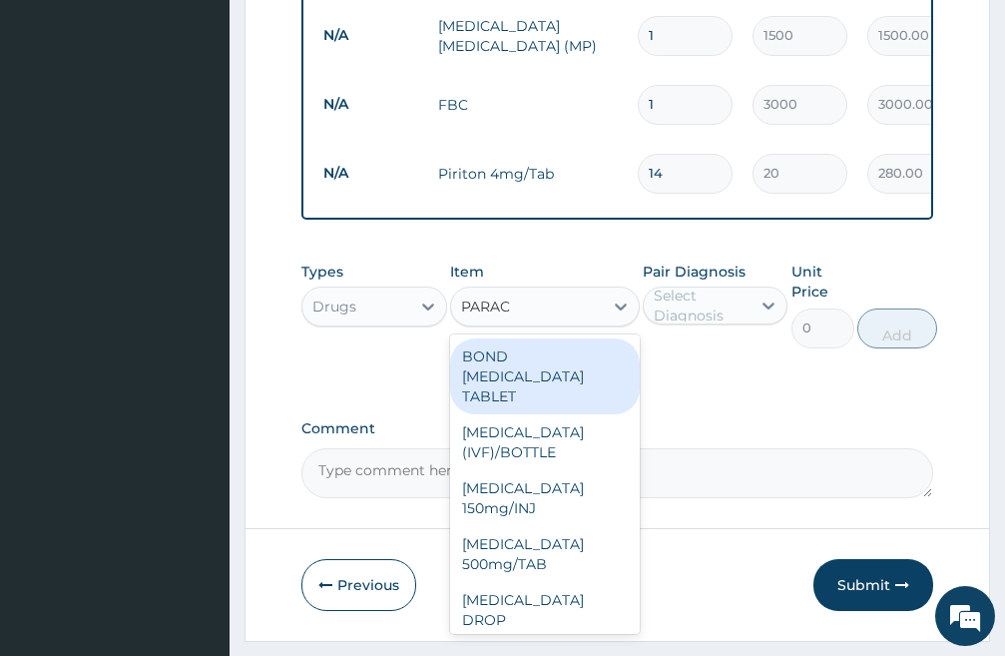
type input "PARACE"
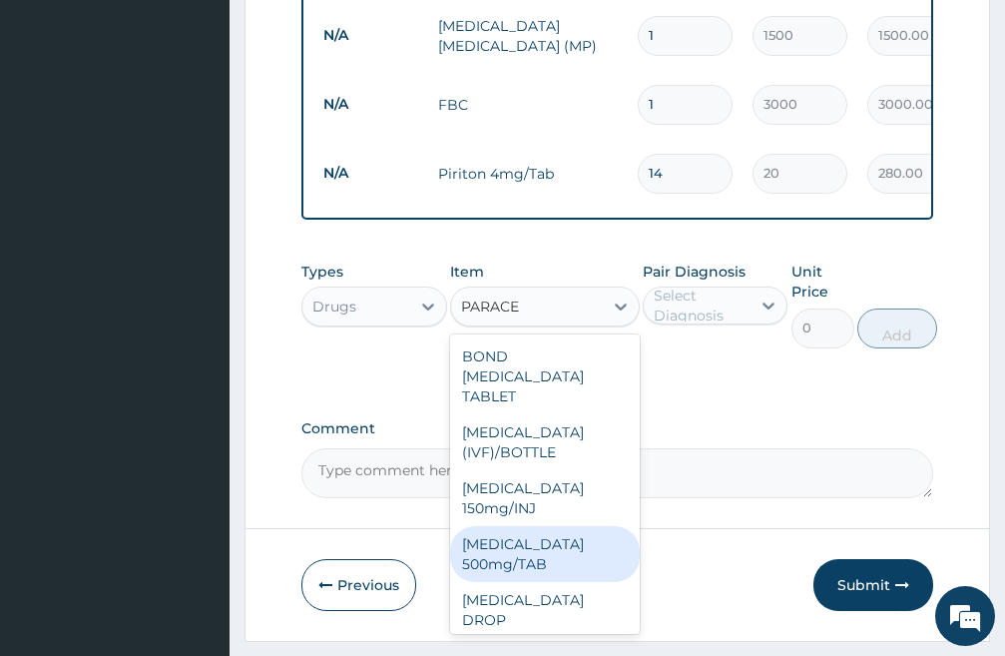
click at [566, 572] on div "[MEDICAL_DATA] 500mg/TAB" at bounding box center [545, 554] width 190 height 56
type input "30"
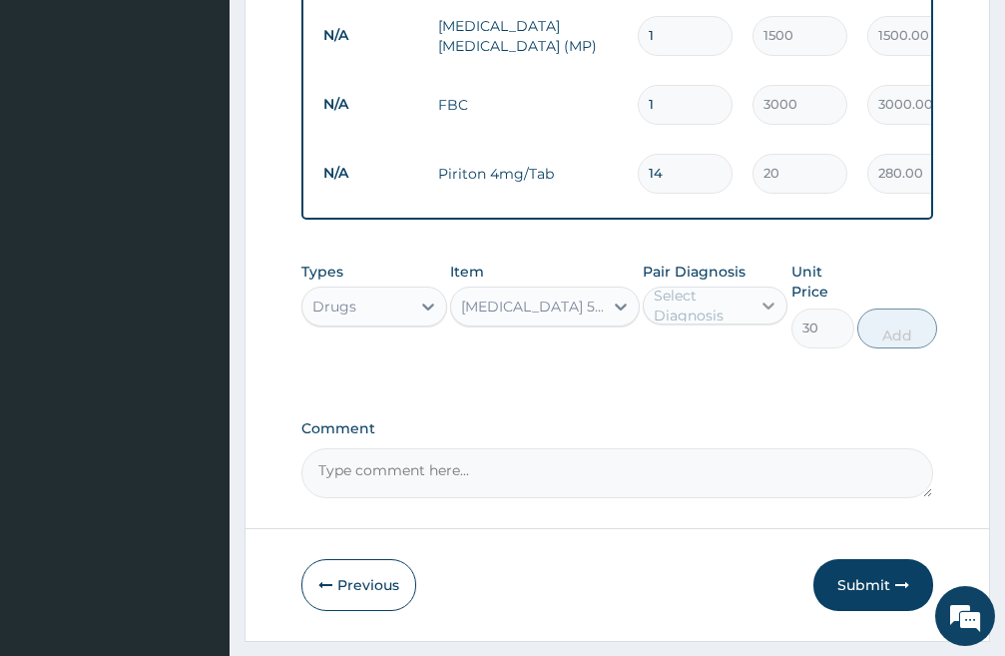
click at [769, 316] on icon at bounding box center [769, 306] width 20 height 20
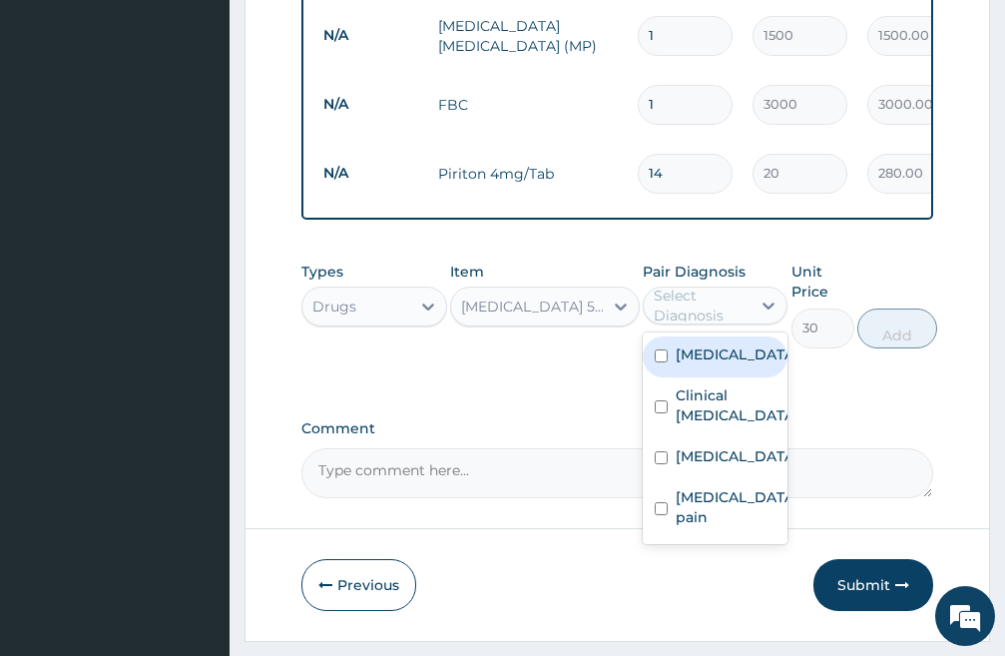
click at [658, 362] on input "checkbox" at bounding box center [661, 355] width 13 height 13
checkbox input "true"
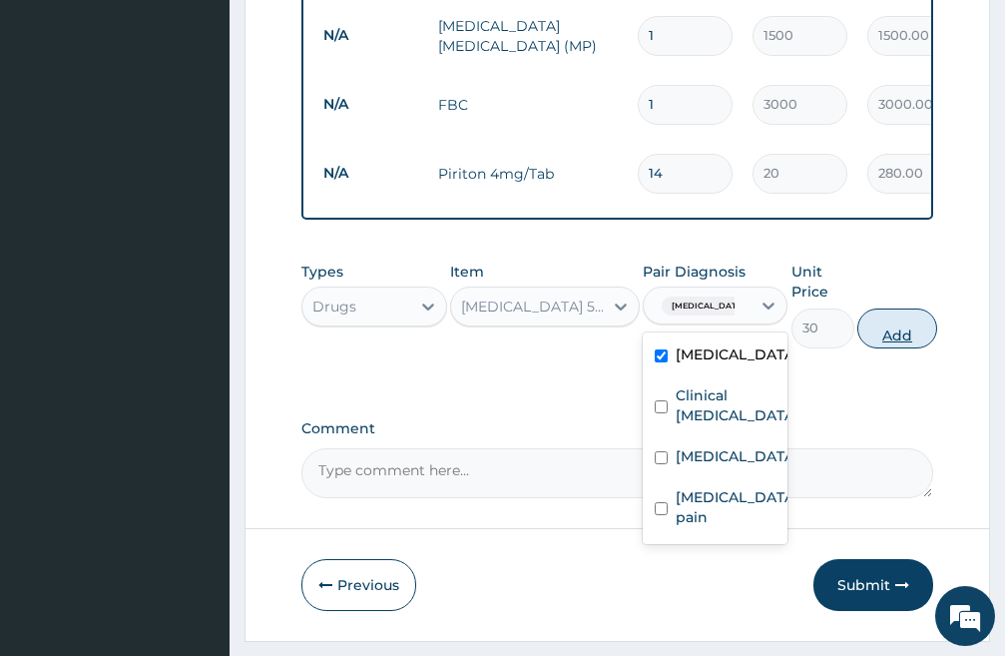
click at [913, 345] on button "Add" at bounding box center [898, 329] width 80 height 40
type input "0"
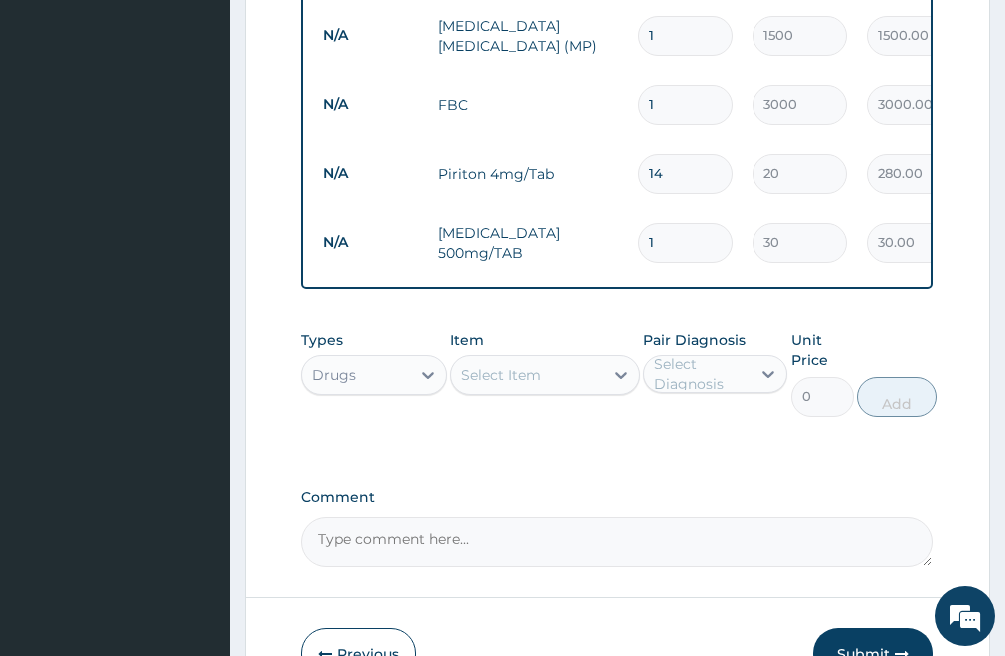
type input "18"
type input "540.00"
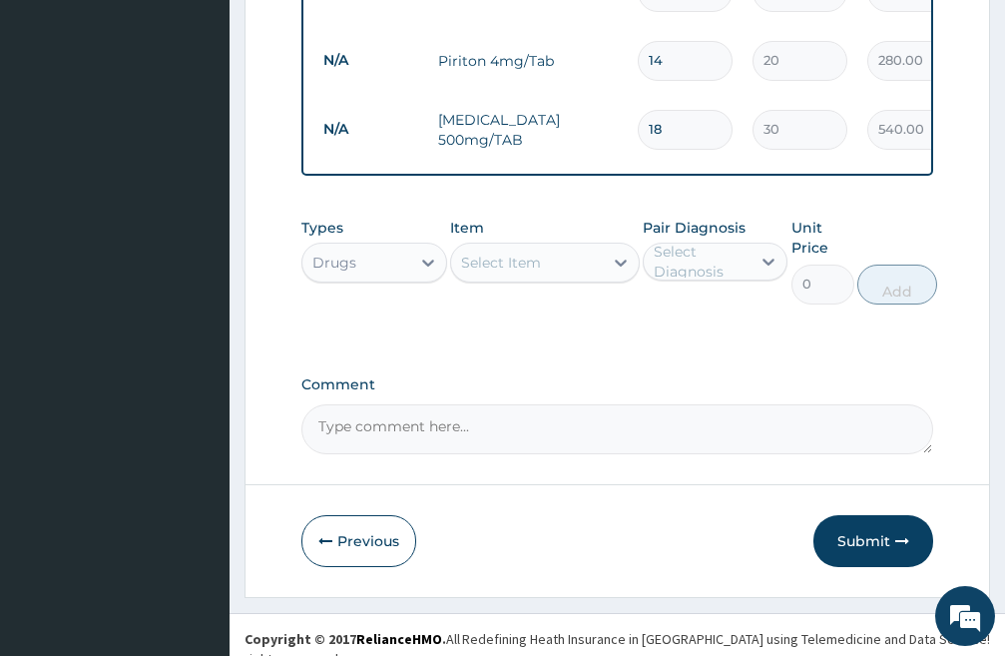
scroll to position [1059, 0]
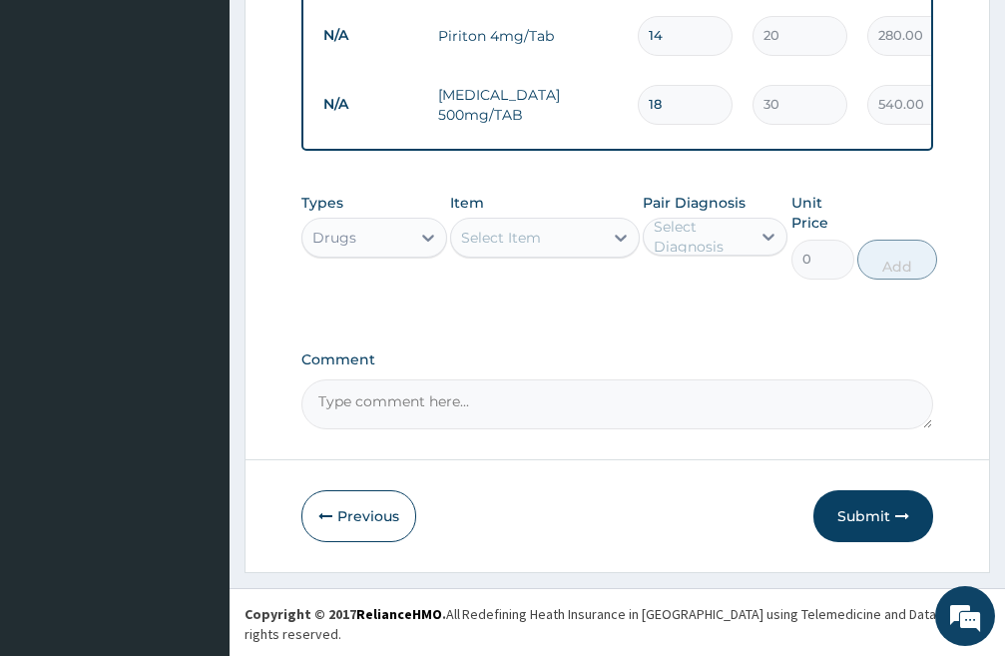
type input "18"
click at [538, 248] on div "Select Item" at bounding box center [501, 238] width 80 height 20
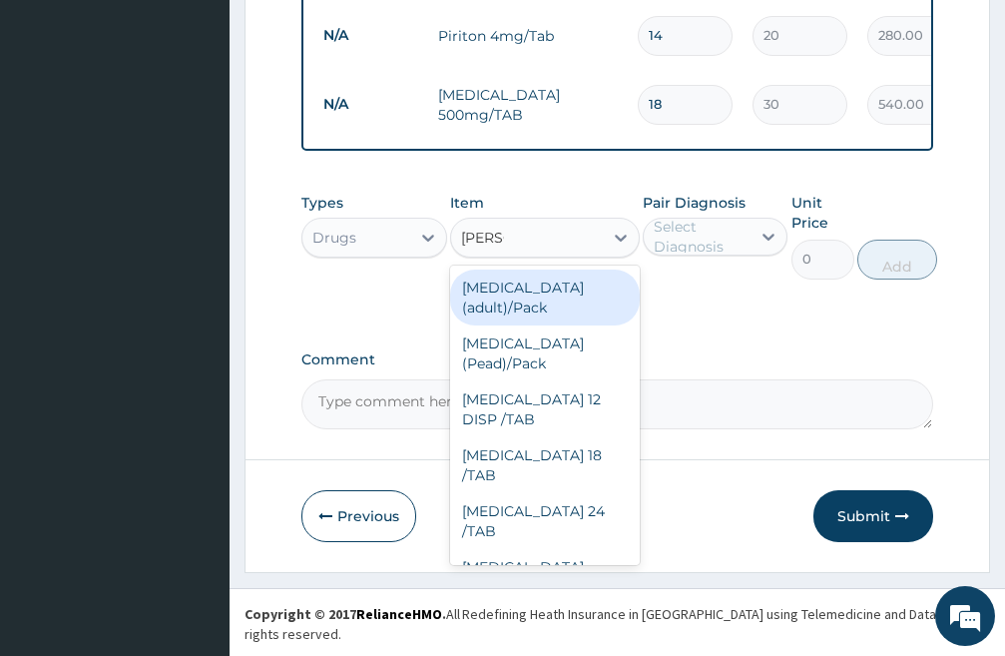
type input "COART"
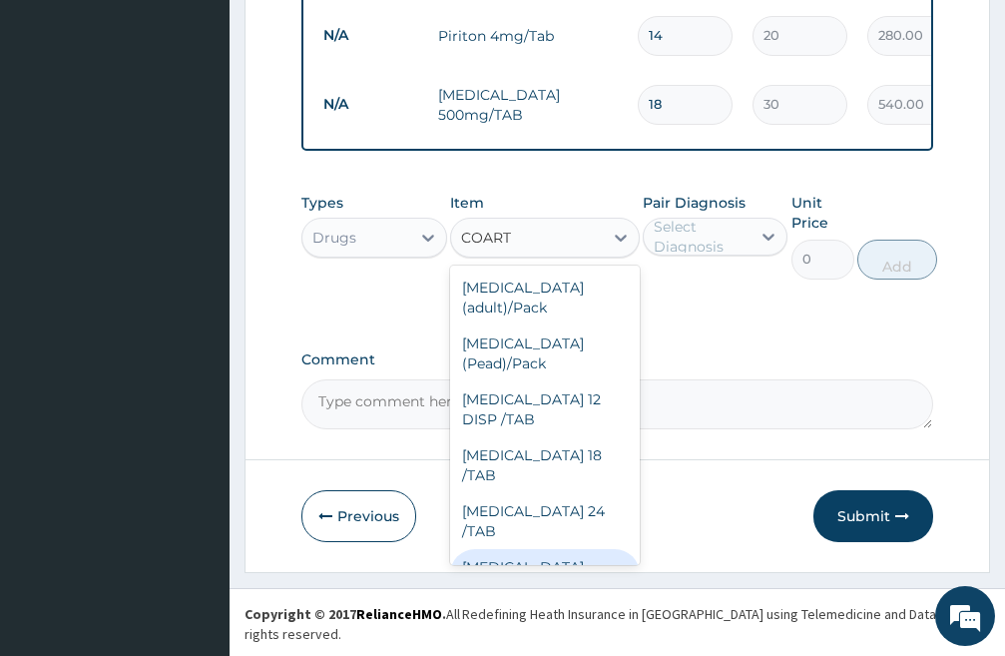
click at [515, 549] on div "[MEDICAL_DATA] [MEDICAL_DATA] 80/480" at bounding box center [545, 587] width 190 height 76
type input "1700"
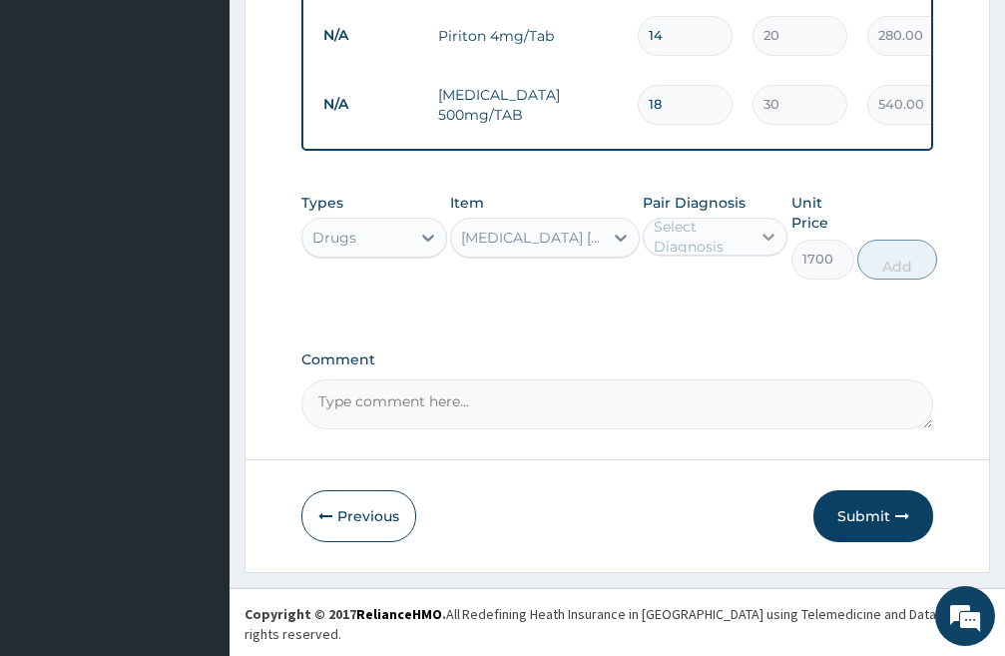
click at [763, 247] on icon at bounding box center [769, 237] width 20 height 20
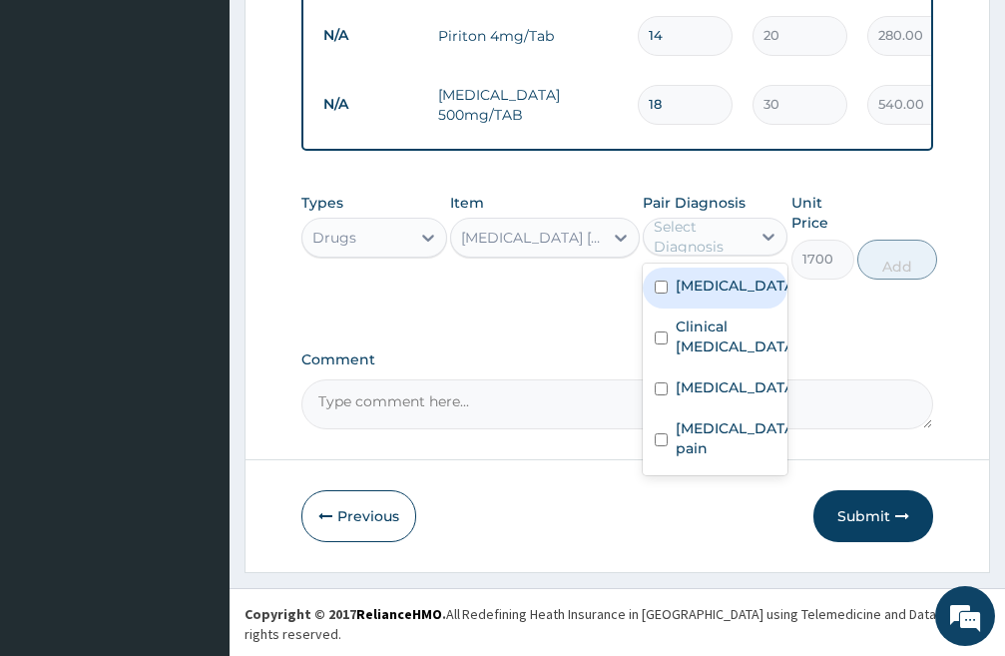
click at [659, 294] on input "checkbox" at bounding box center [661, 287] width 13 height 13
checkbox input "true"
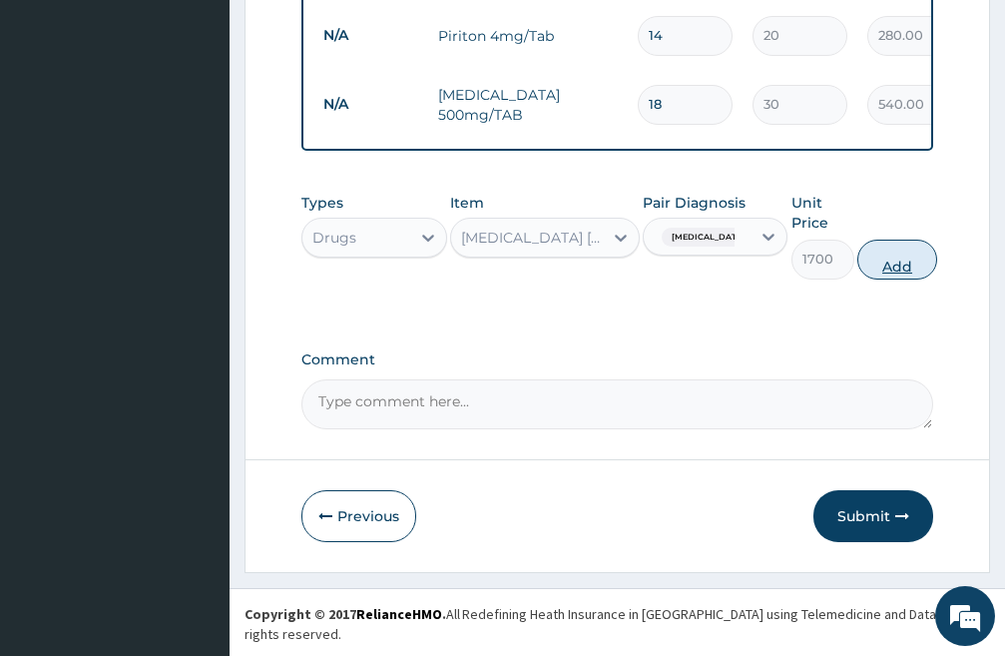
click at [878, 277] on button "Add" at bounding box center [898, 260] width 80 height 40
type input "0"
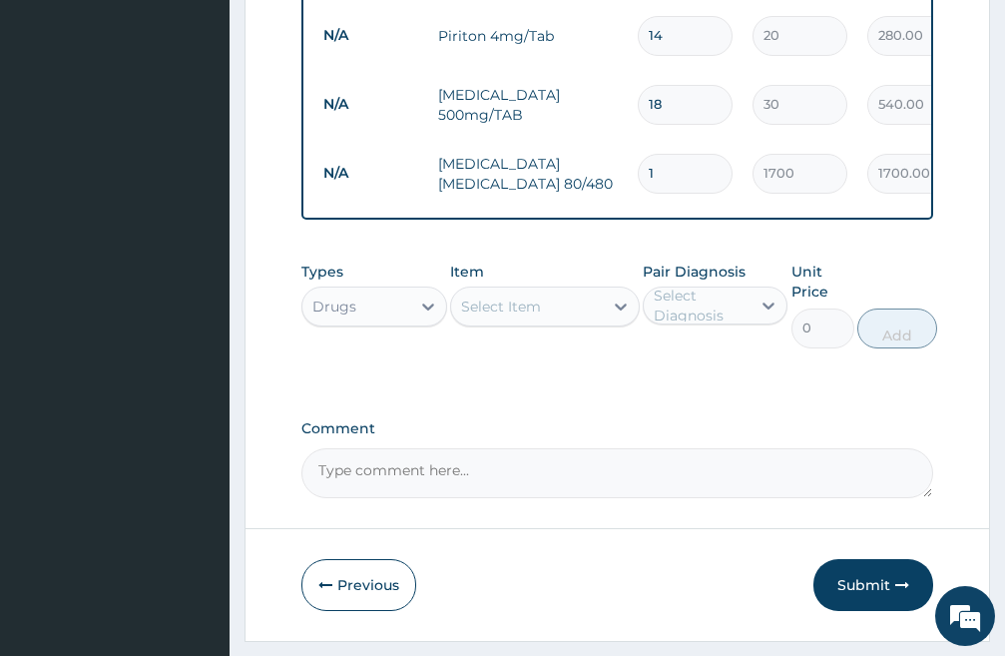
click at [554, 319] on div "Select Item" at bounding box center [527, 307] width 152 height 32
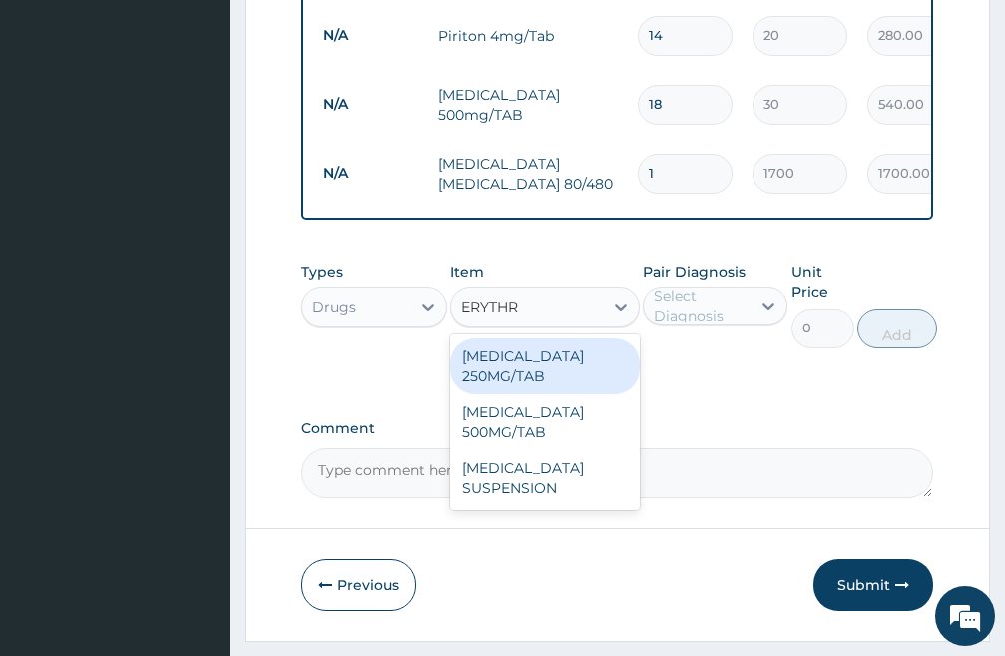
type input "ERYTHRO"
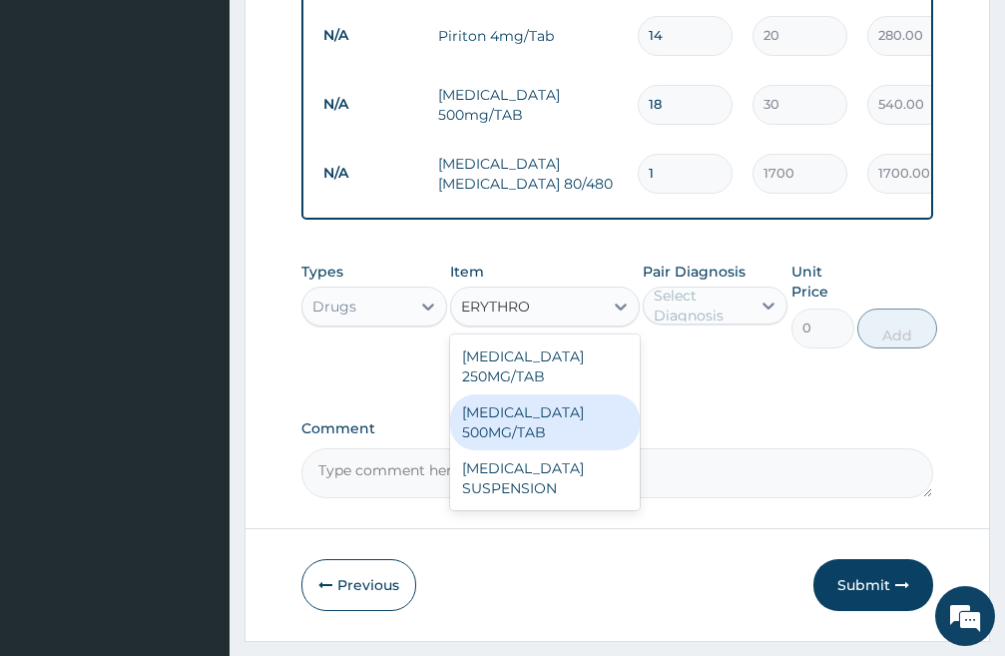
click at [521, 441] on div "[MEDICAL_DATA] 500MG/TAB" at bounding box center [545, 422] width 190 height 56
type input "100"
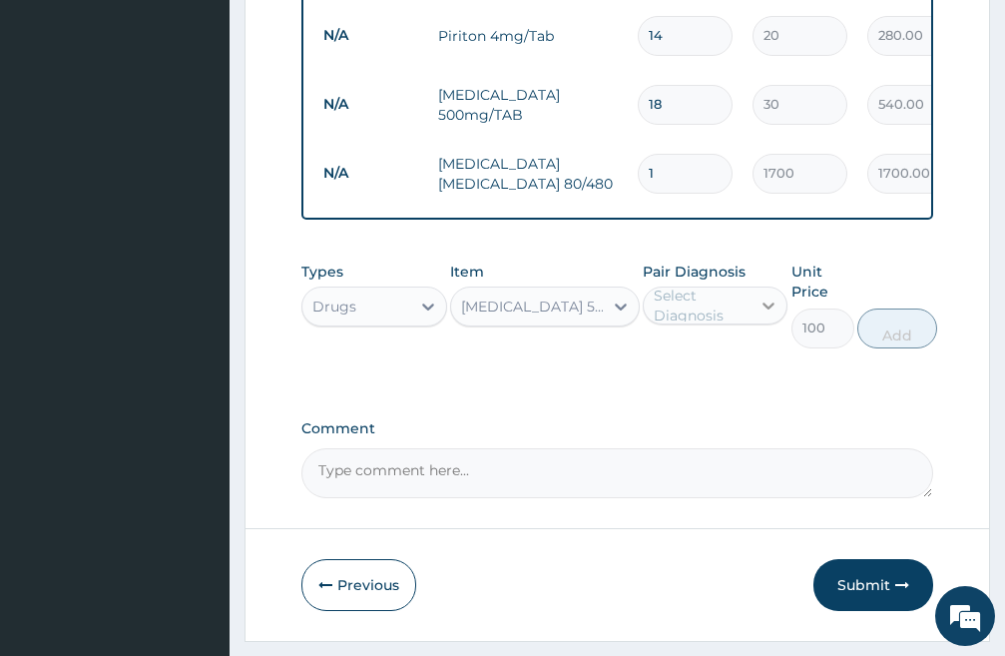
click at [764, 315] on icon at bounding box center [769, 306] width 20 height 20
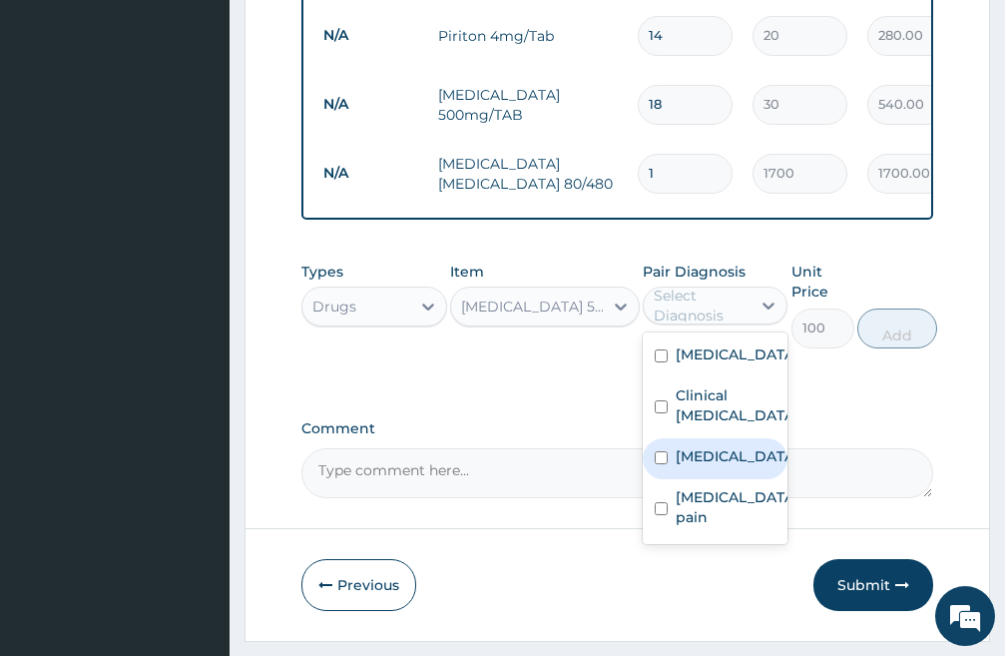
click at [659, 464] on input "checkbox" at bounding box center [661, 457] width 13 height 13
checkbox input "true"
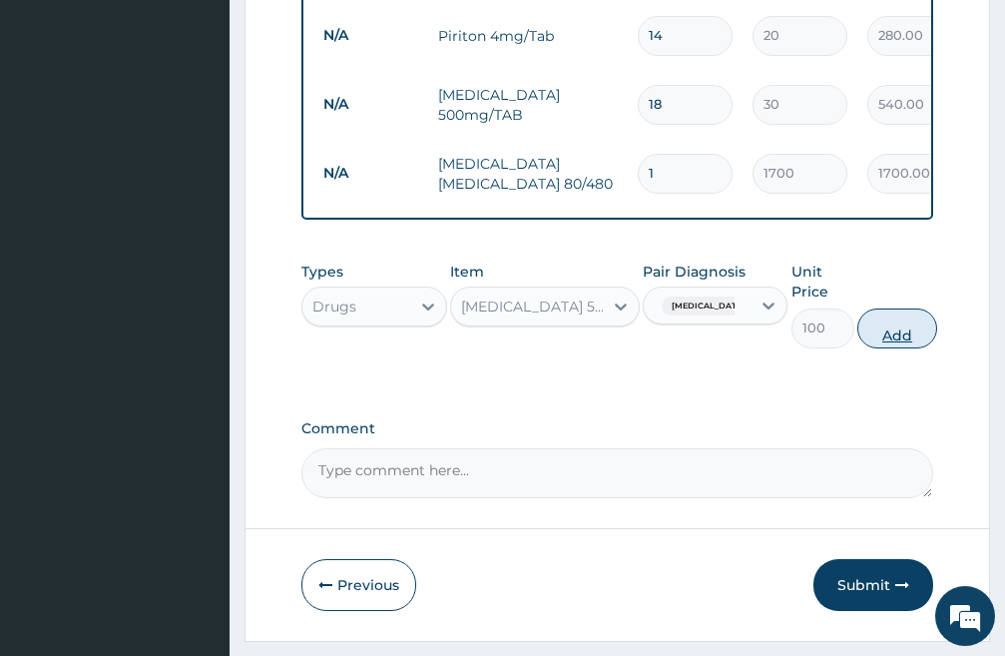
click at [930, 342] on button "Add" at bounding box center [898, 329] width 80 height 40
type input "0"
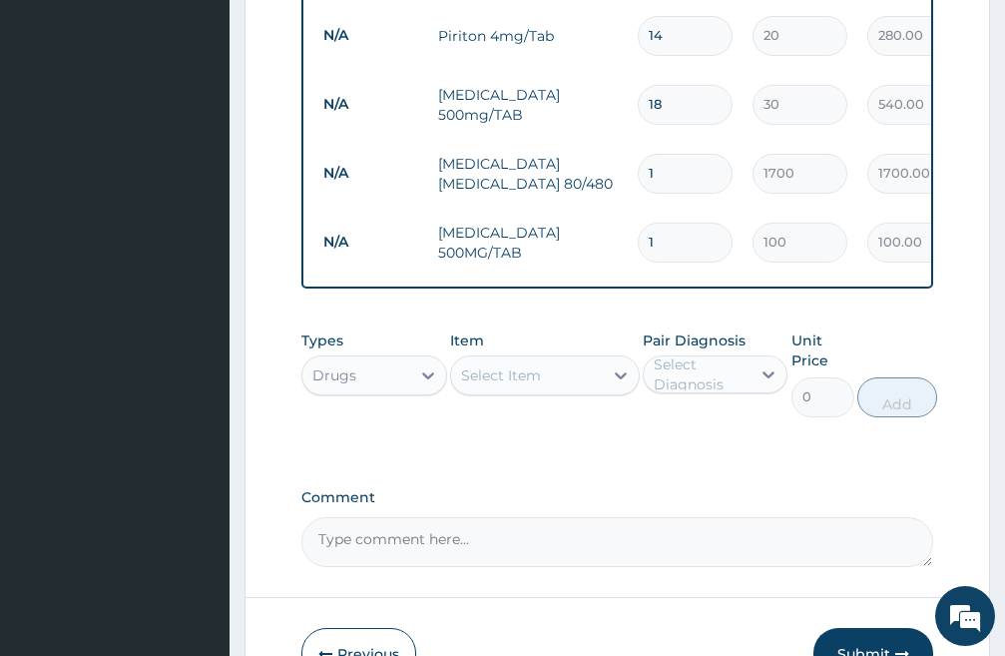
type input "15"
type input "1500.00"
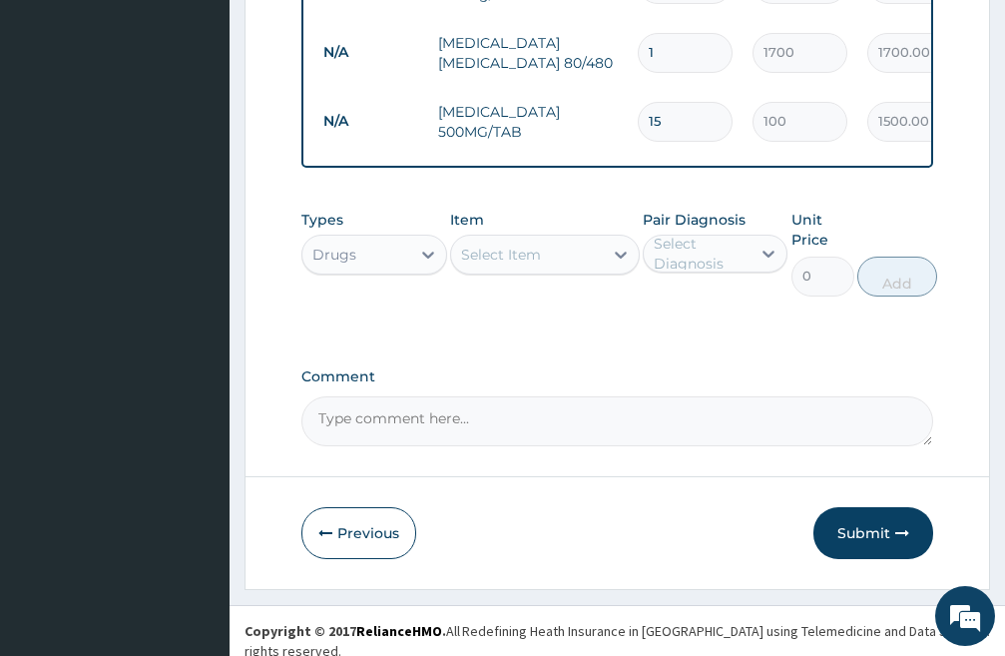
scroll to position [1197, 0]
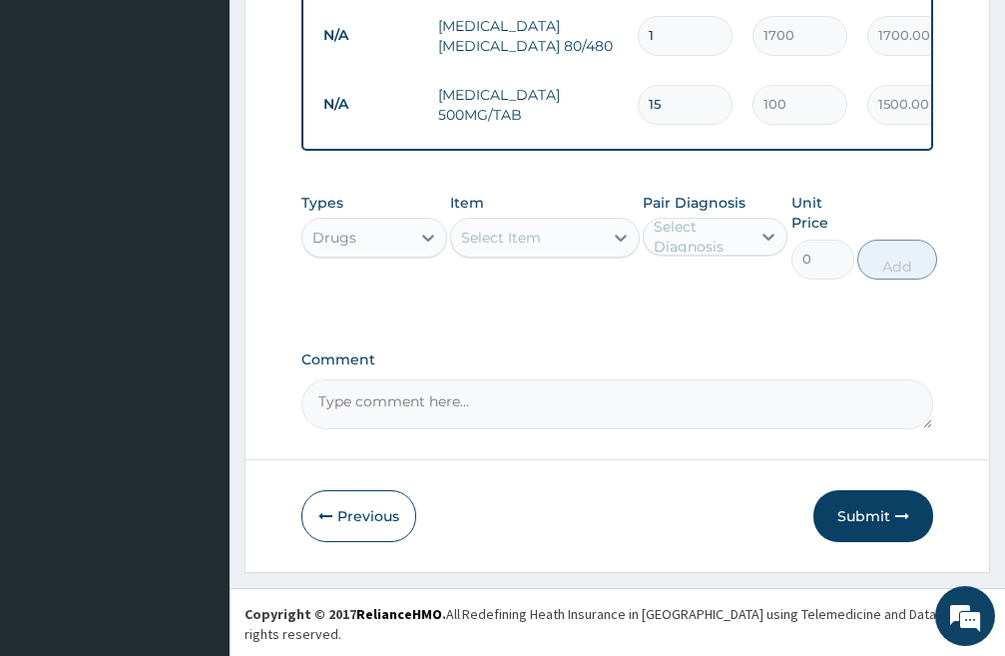
type input "15"
click at [517, 254] on div "Select Item" at bounding box center [527, 238] width 152 height 32
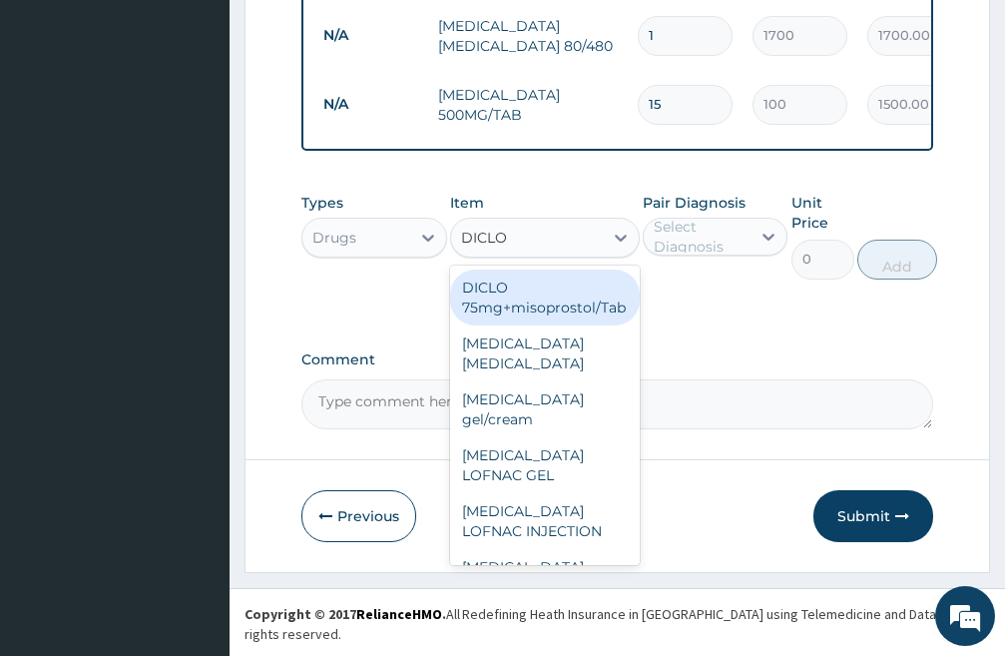
type input "DICLOF"
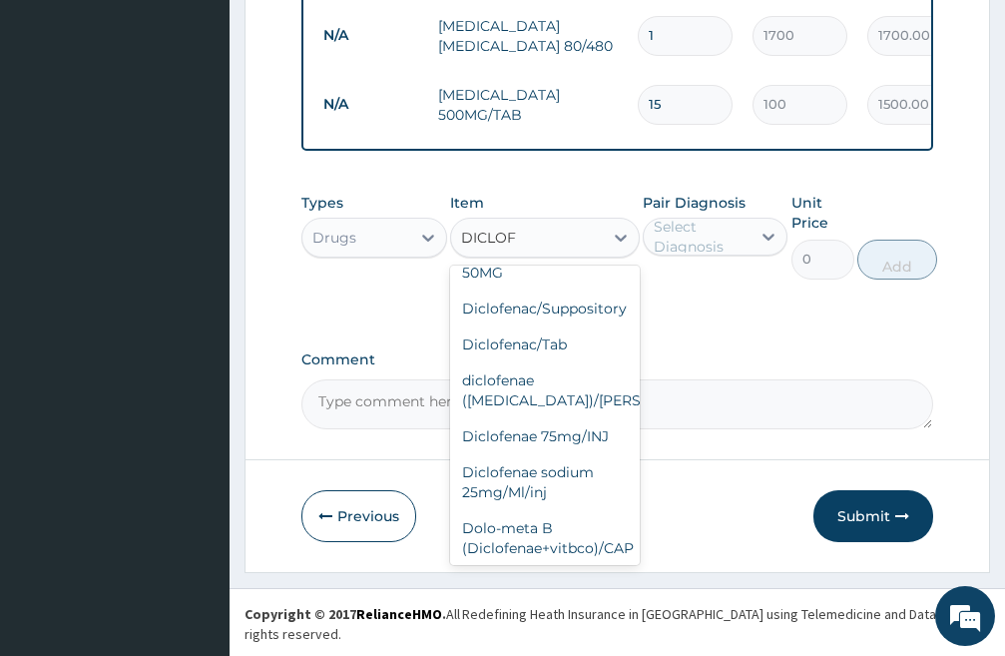
scroll to position [392, 0]
drag, startPoint x: 511, startPoint y: 430, endPoint x: 522, endPoint y: 430, distance: 11.0
click at [512, 430] on div "Diclofenae 75mg/INJ" at bounding box center [545, 434] width 190 height 36
type input "500"
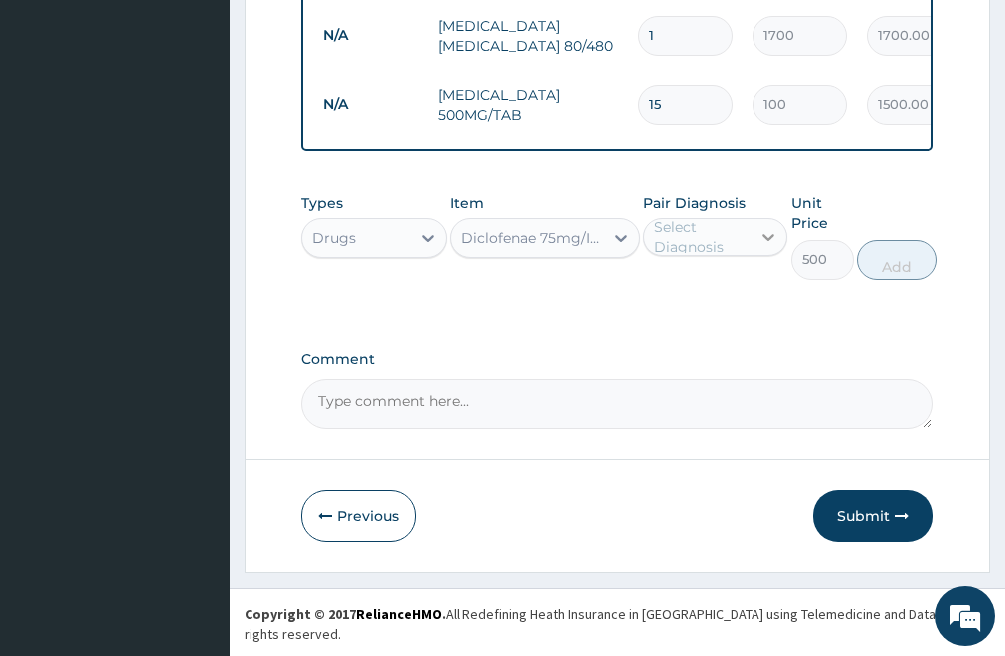
click at [762, 247] on icon at bounding box center [769, 237] width 20 height 20
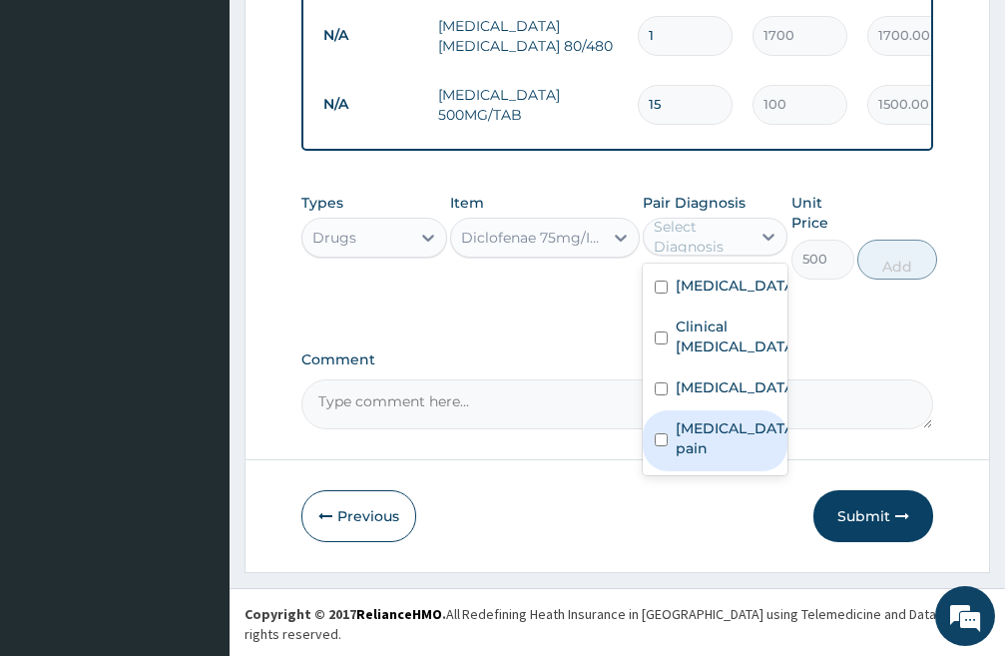
click at [662, 446] on input "checkbox" at bounding box center [661, 439] width 13 height 13
checkbox input "true"
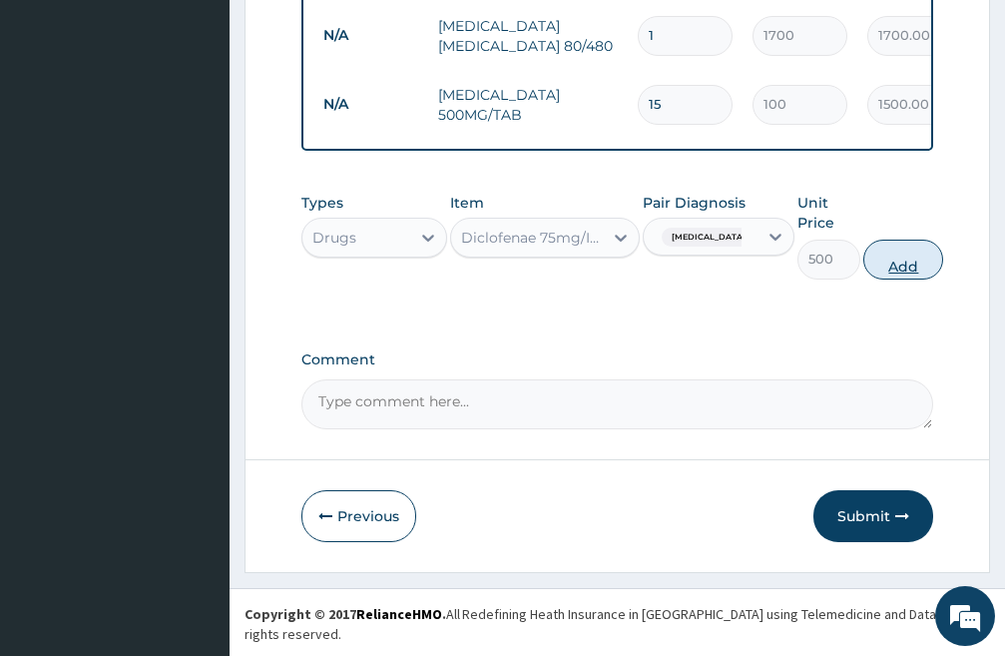
click at [904, 268] on button "Add" at bounding box center [904, 260] width 80 height 40
type input "0"
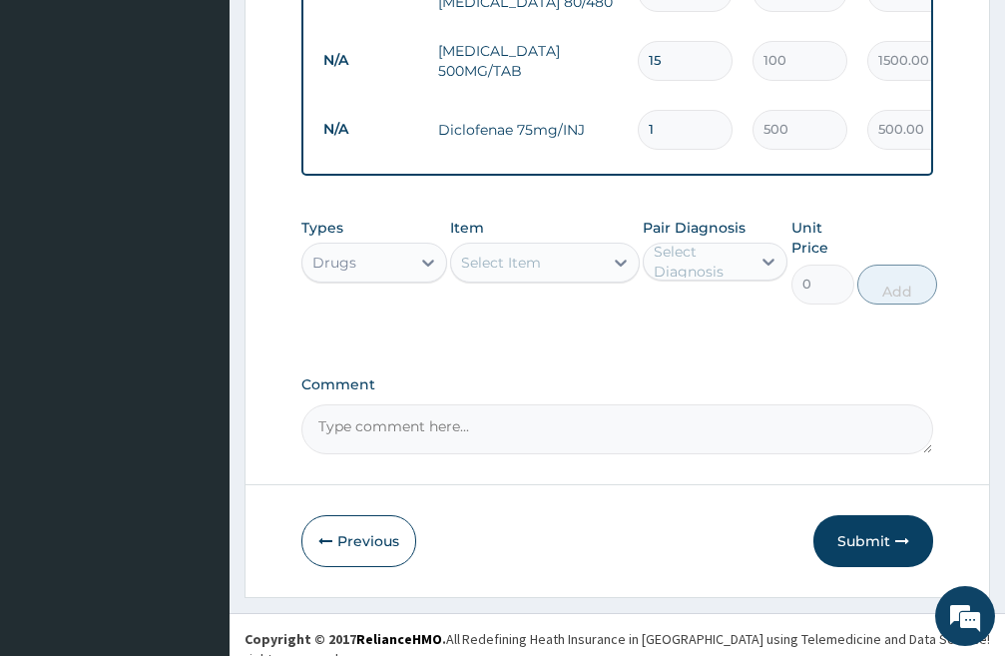
scroll to position [1266, 0]
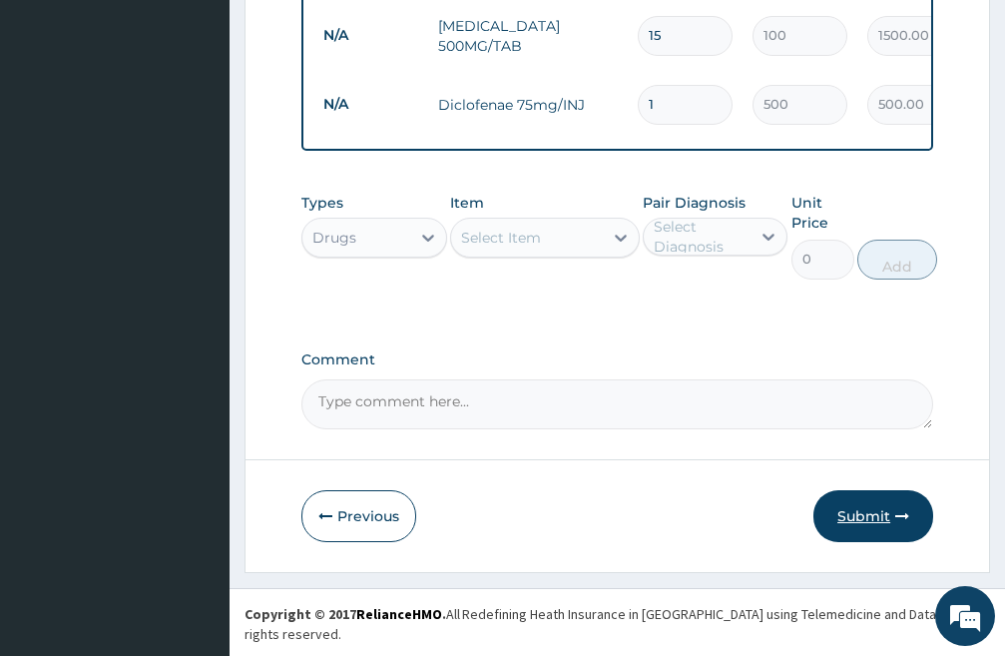
click at [877, 532] on button "Submit" at bounding box center [874, 516] width 120 height 52
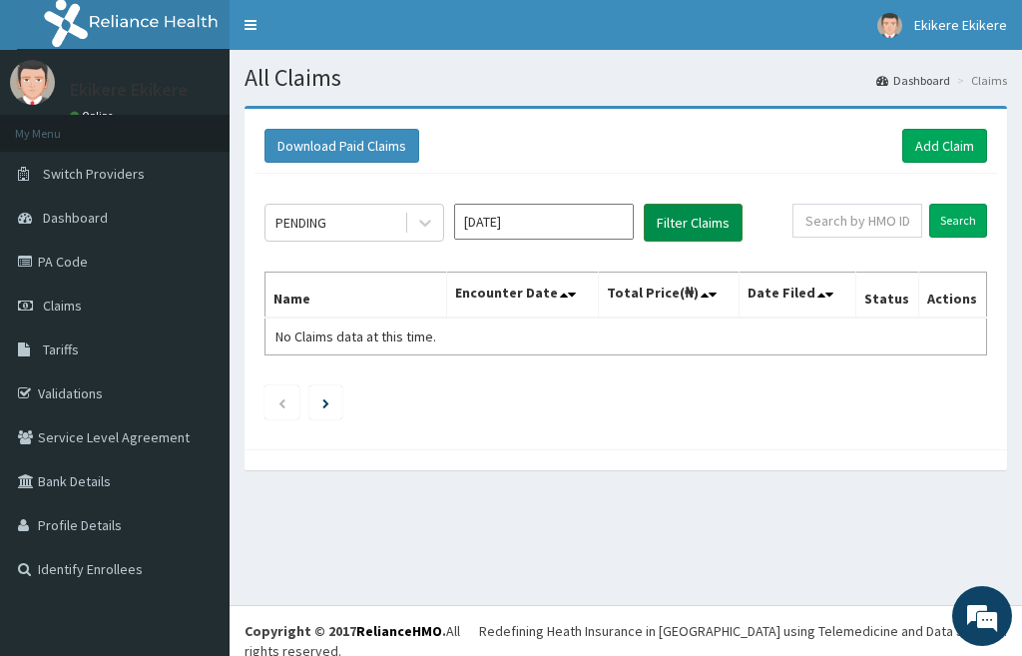
click at [689, 216] on button "Filter Claims" at bounding box center [693, 223] width 99 height 38
click at [678, 216] on button "Filter Claims" at bounding box center [693, 223] width 99 height 38
click at [420, 225] on icon at bounding box center [425, 223] width 20 height 20
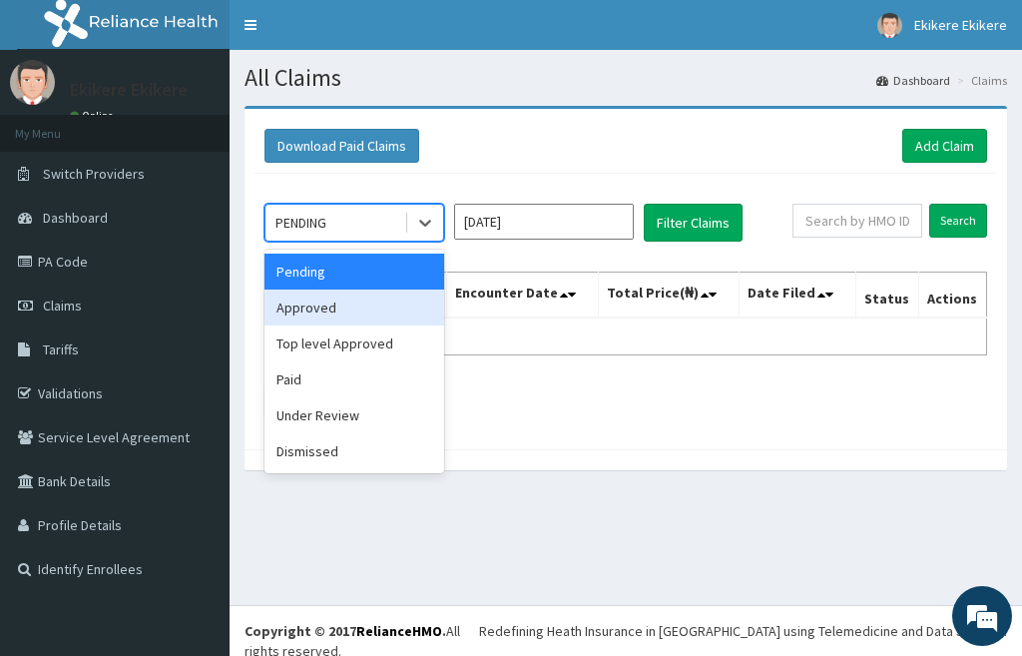
click at [345, 306] on div "Approved" at bounding box center [355, 308] width 180 height 36
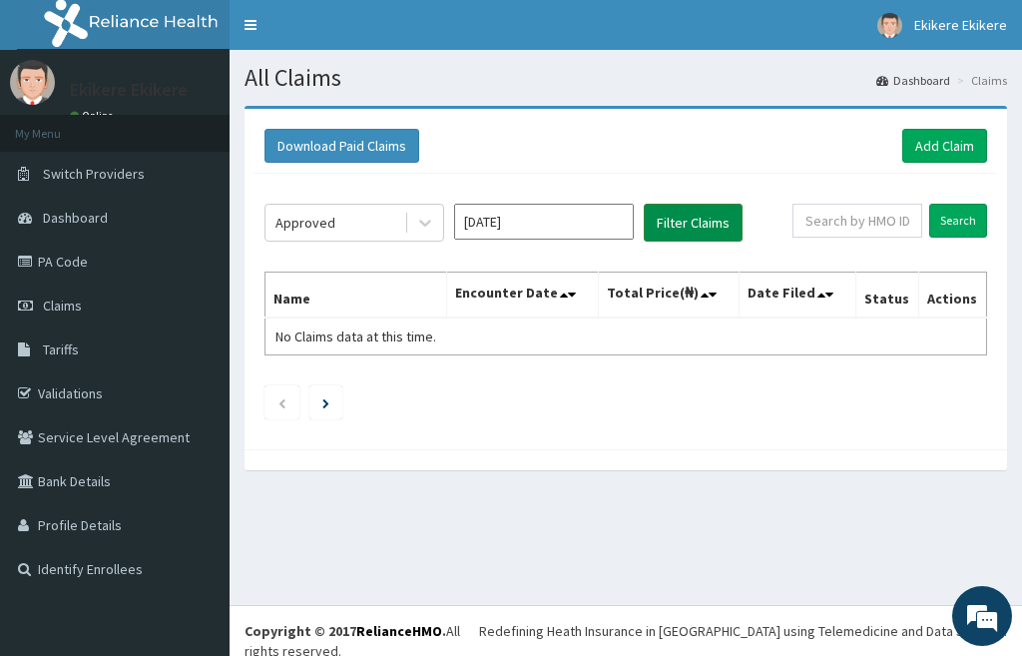
click at [679, 221] on button "Filter Claims" at bounding box center [693, 223] width 99 height 38
click at [694, 213] on button "Filter Claims" at bounding box center [693, 223] width 99 height 38
click at [424, 219] on icon at bounding box center [425, 223] width 20 height 20
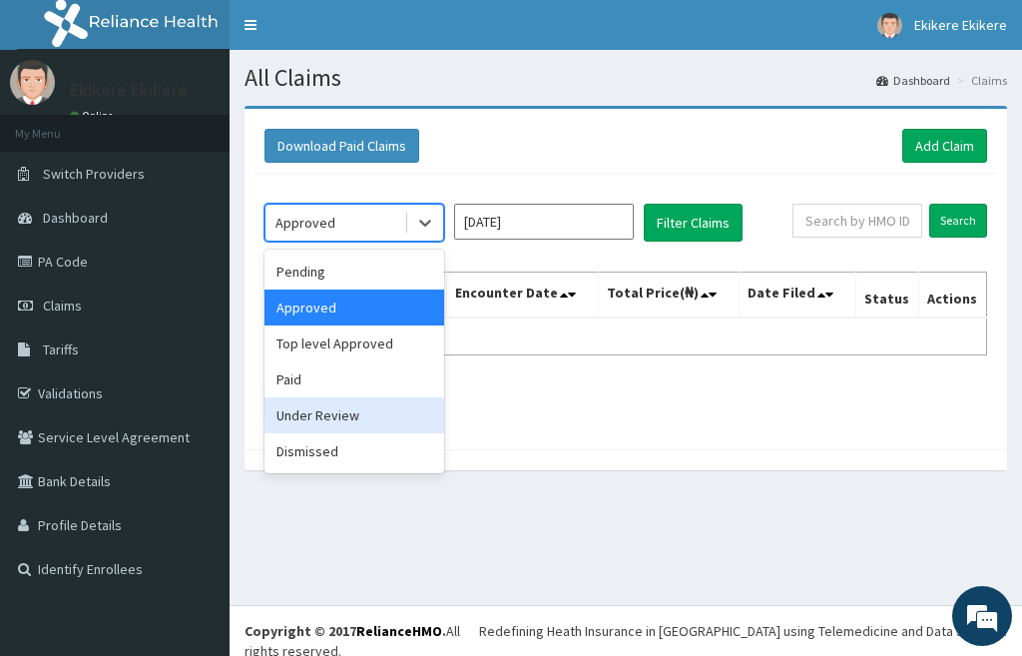
click at [361, 418] on div "Under Review" at bounding box center [355, 415] width 180 height 36
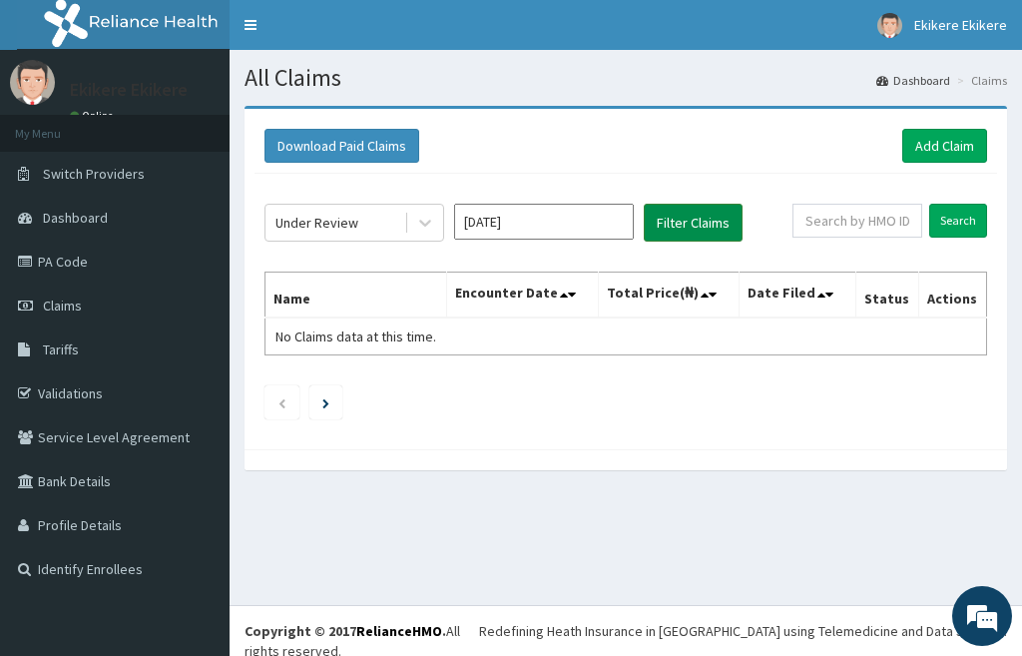
click at [694, 219] on button "Filter Claims" at bounding box center [693, 223] width 99 height 38
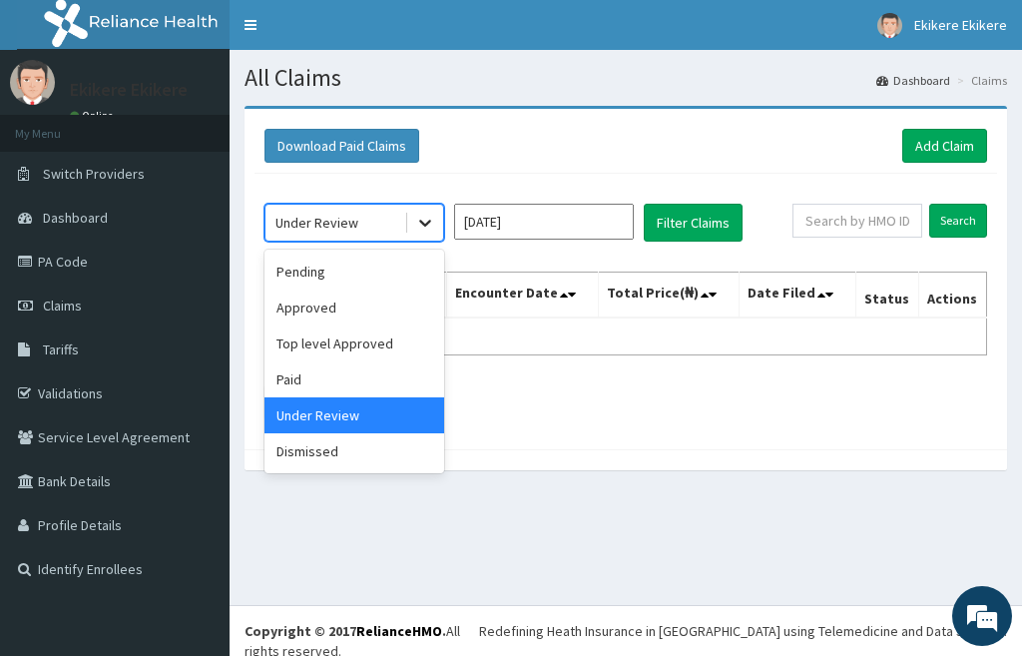
click at [435, 221] on div at bounding box center [425, 223] width 36 height 36
click at [377, 347] on div "Top level Approved" at bounding box center [355, 343] width 180 height 36
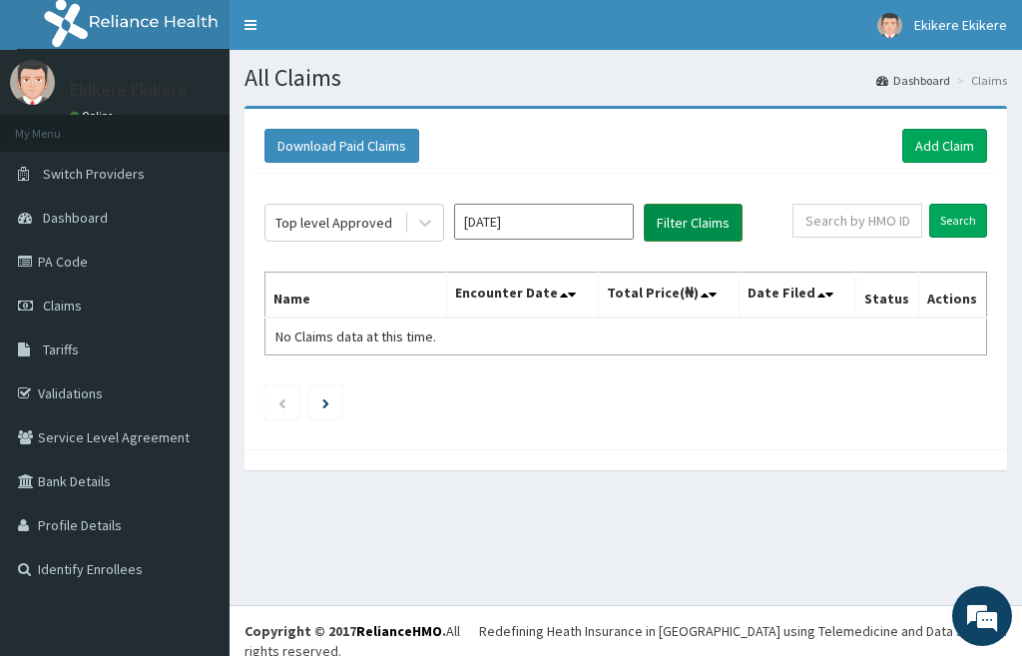
click at [684, 219] on button "Filter Claims" at bounding box center [693, 223] width 99 height 38
click at [966, 211] on input "Search" at bounding box center [959, 221] width 58 height 34
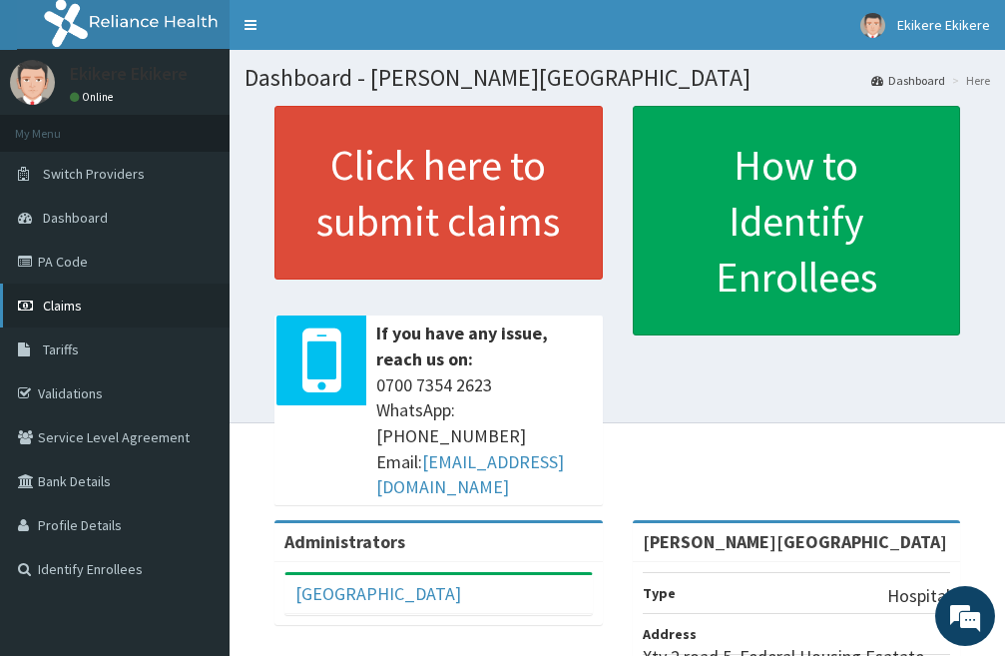
click at [116, 307] on link "Claims" at bounding box center [115, 306] width 230 height 44
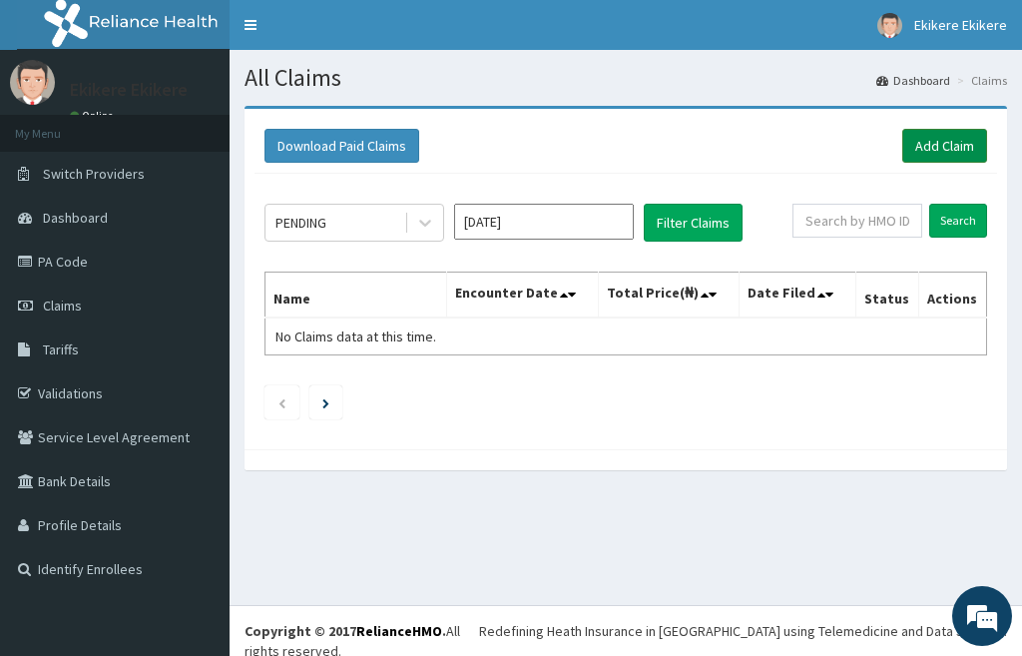
click at [942, 144] on link "Add Claim" at bounding box center [945, 146] width 85 height 34
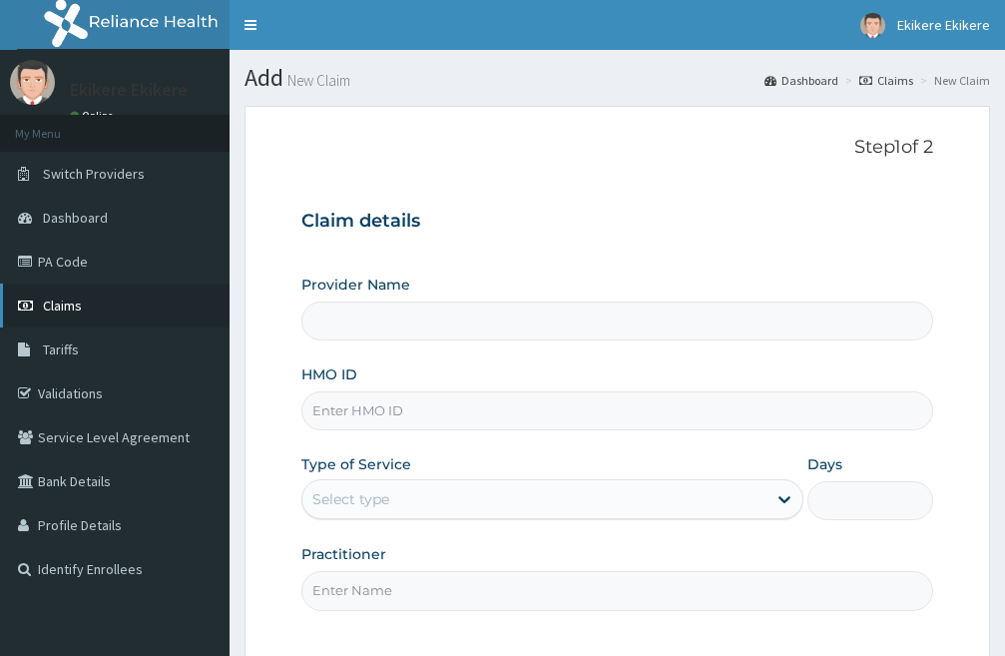
type input "Shammah Christian Hospital"
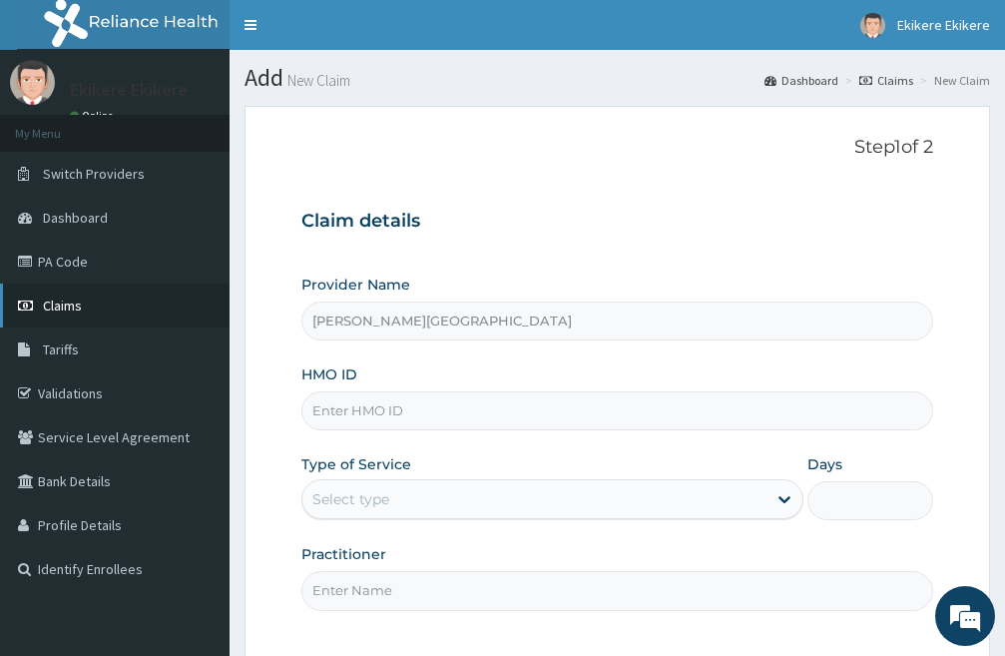
click at [80, 304] on span "Claims" at bounding box center [62, 306] width 39 height 18
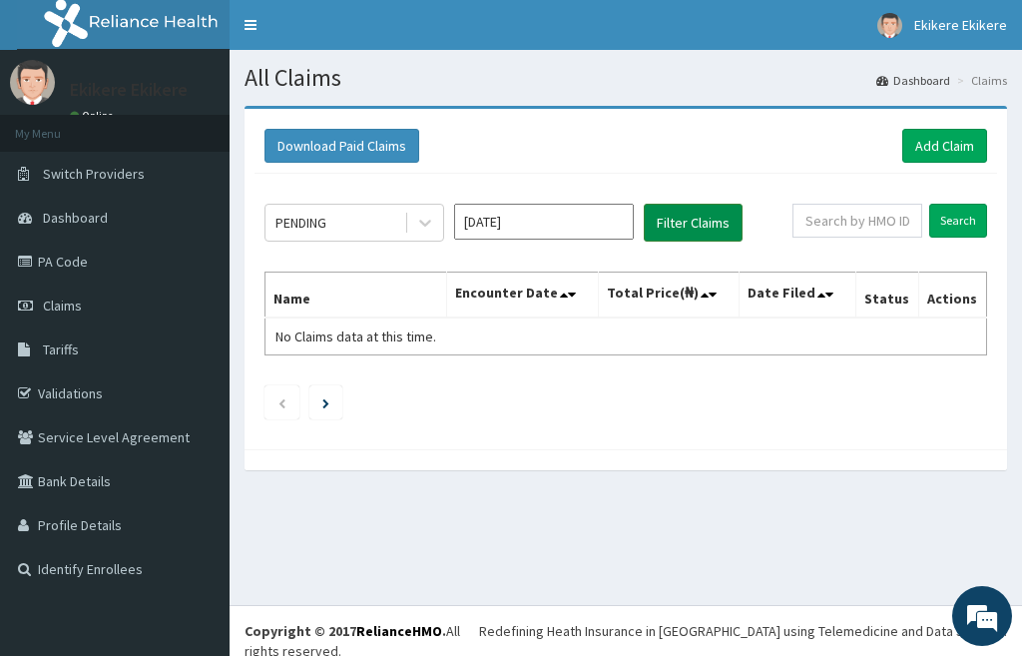
click at [691, 214] on button "Filter Claims" at bounding box center [693, 223] width 99 height 38
click at [683, 224] on button "Filter Claims" at bounding box center [693, 223] width 99 height 38
click at [689, 215] on button "Filter Claims" at bounding box center [693, 223] width 99 height 38
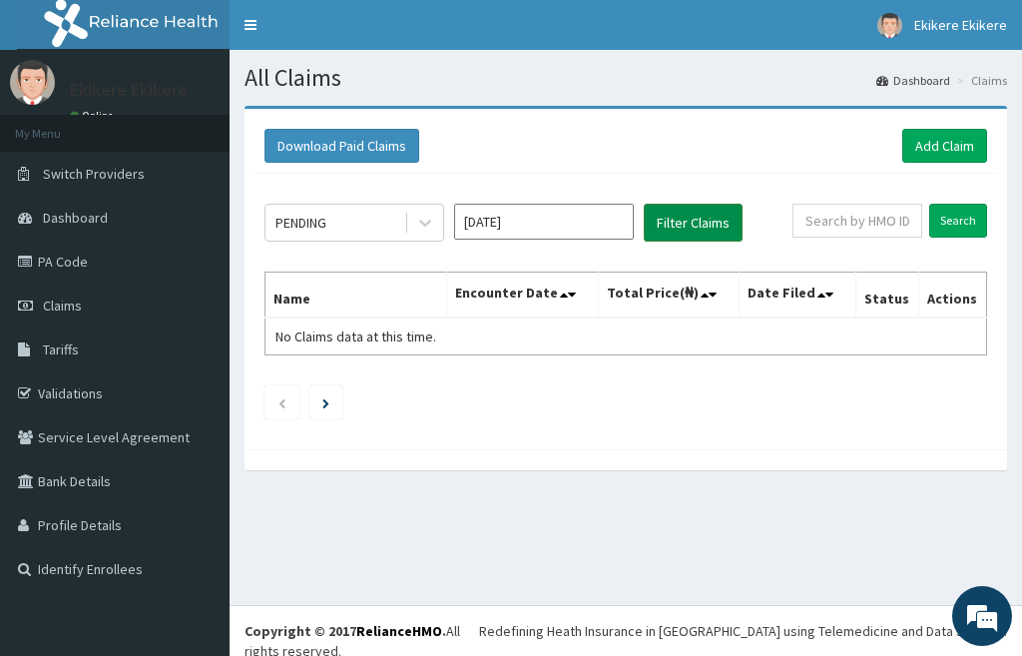
click at [689, 215] on button "Filter Claims" at bounding box center [693, 223] width 99 height 38
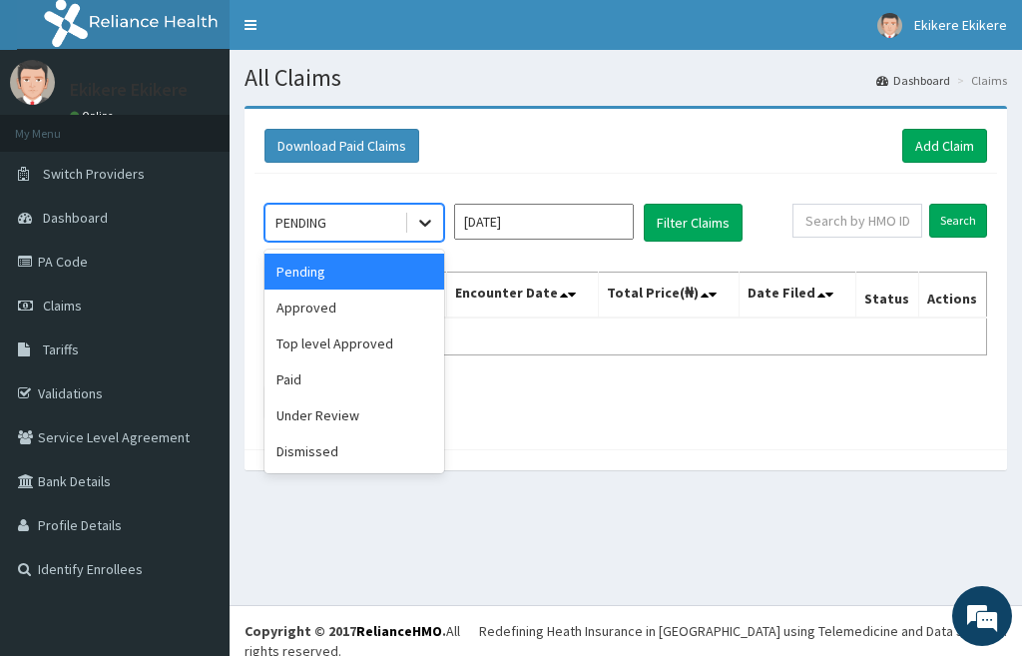
click at [421, 224] on icon at bounding box center [425, 223] width 20 height 20
click at [342, 307] on div "Approved" at bounding box center [355, 308] width 180 height 36
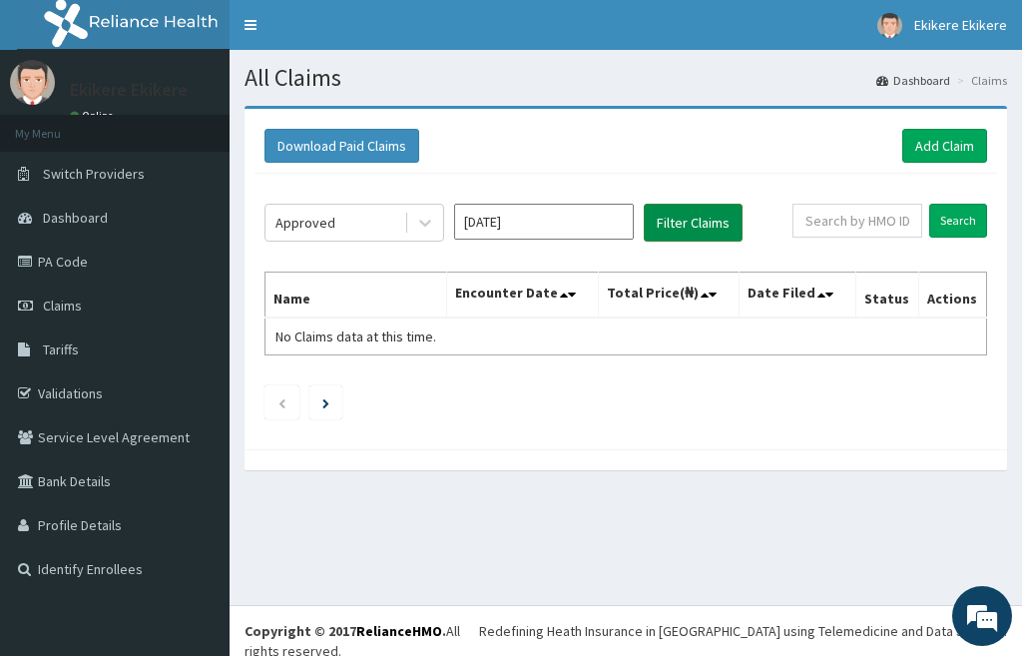
click at [682, 218] on button "Filter Claims" at bounding box center [693, 223] width 99 height 38
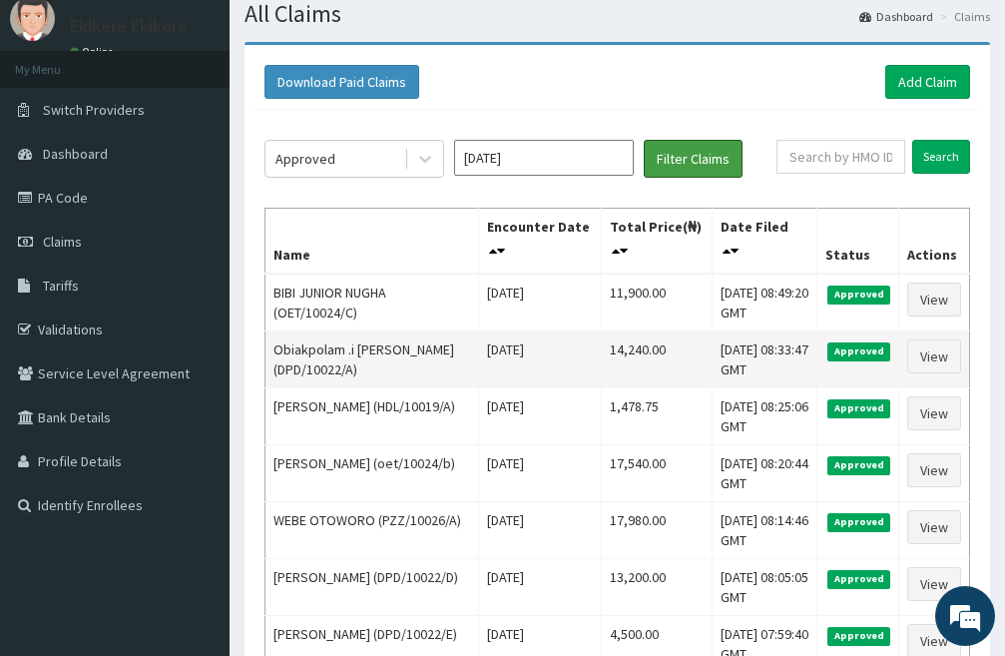
scroll to position [100, 0]
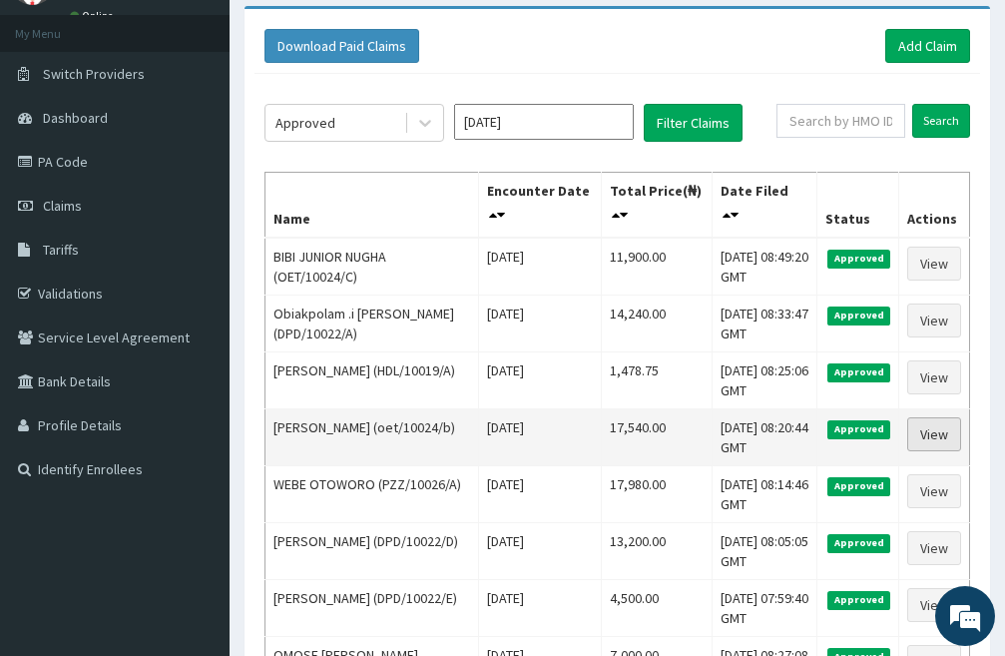
click at [939, 430] on link "View" at bounding box center [935, 434] width 54 height 34
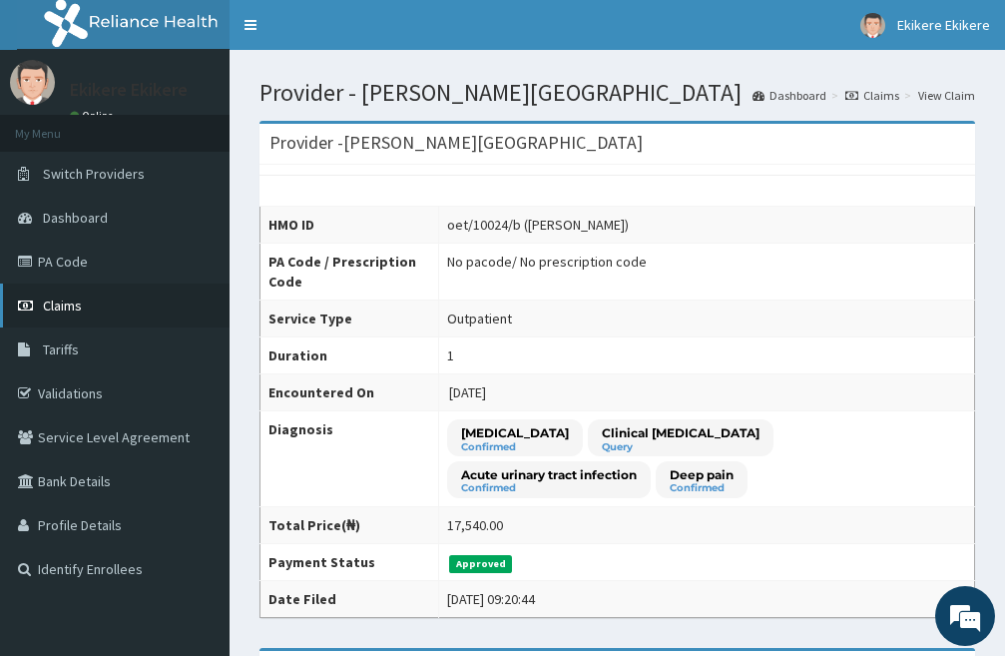
click at [150, 297] on link "Claims" at bounding box center [115, 306] width 230 height 44
